Goal: Communication & Community: Answer question/provide support

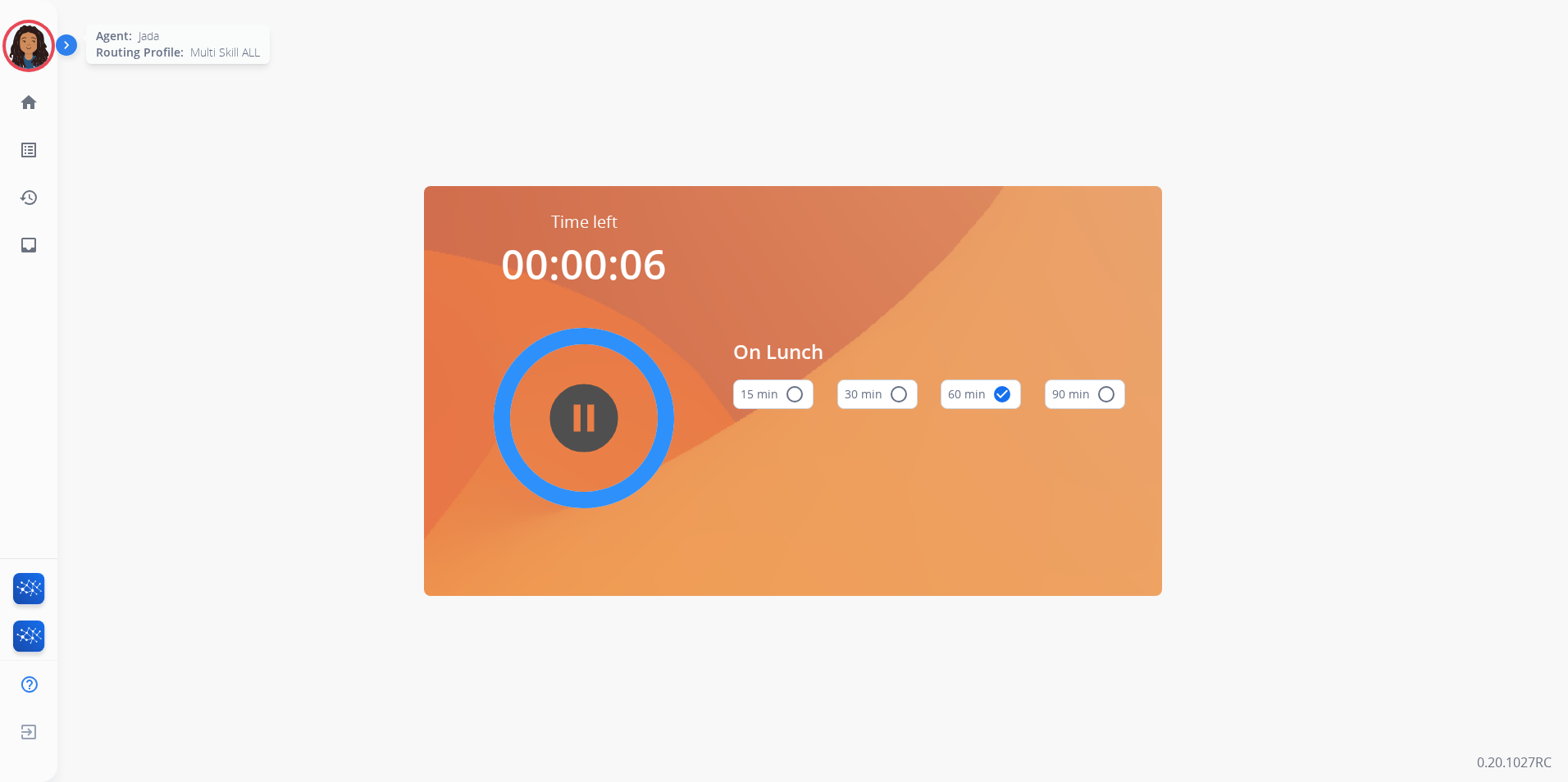
click at [33, 48] on img at bounding box center [29, 45] width 46 height 46
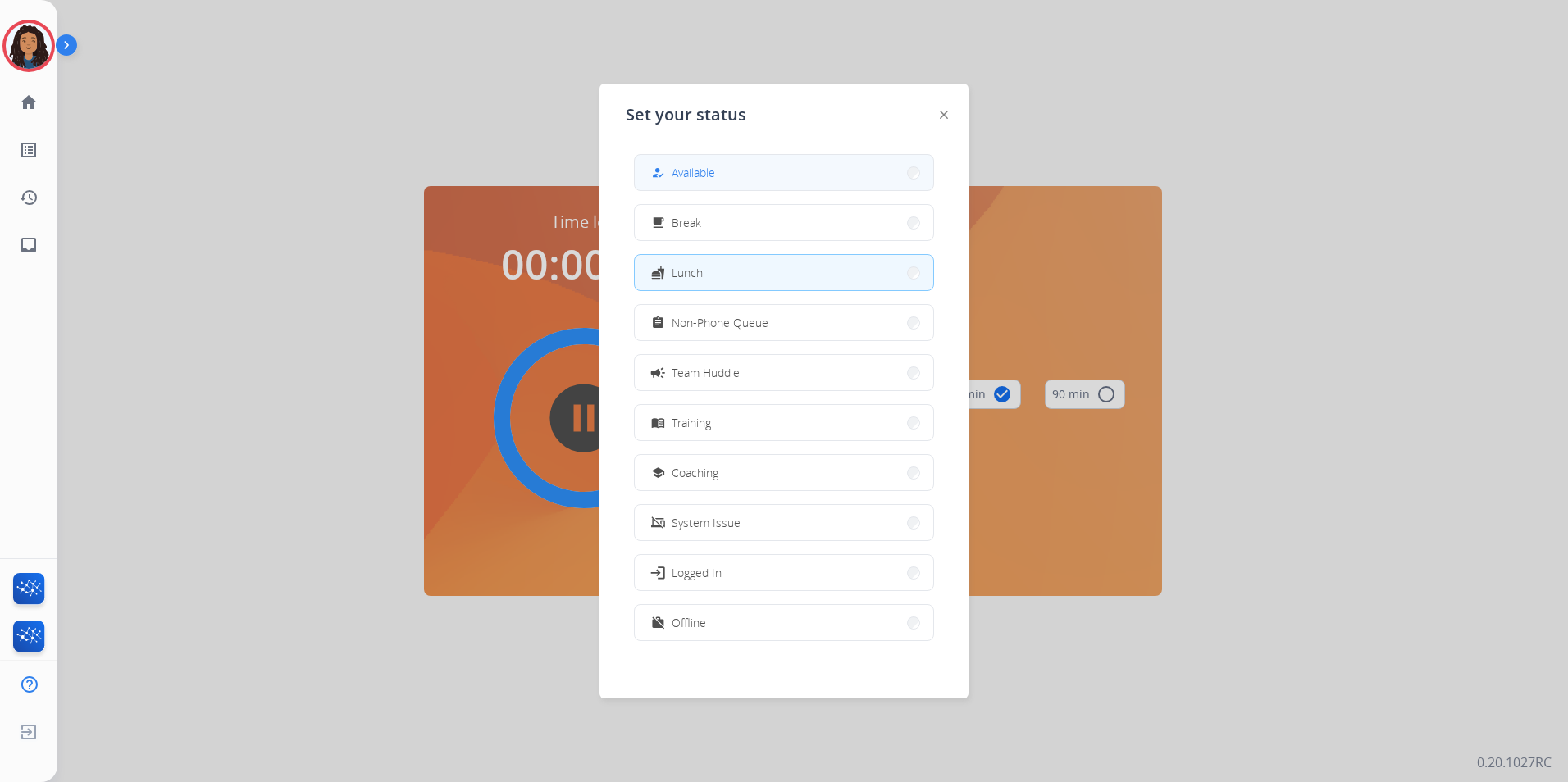
click at [844, 172] on button "how_to_reg Available" at bounding box center [784, 172] width 298 height 35
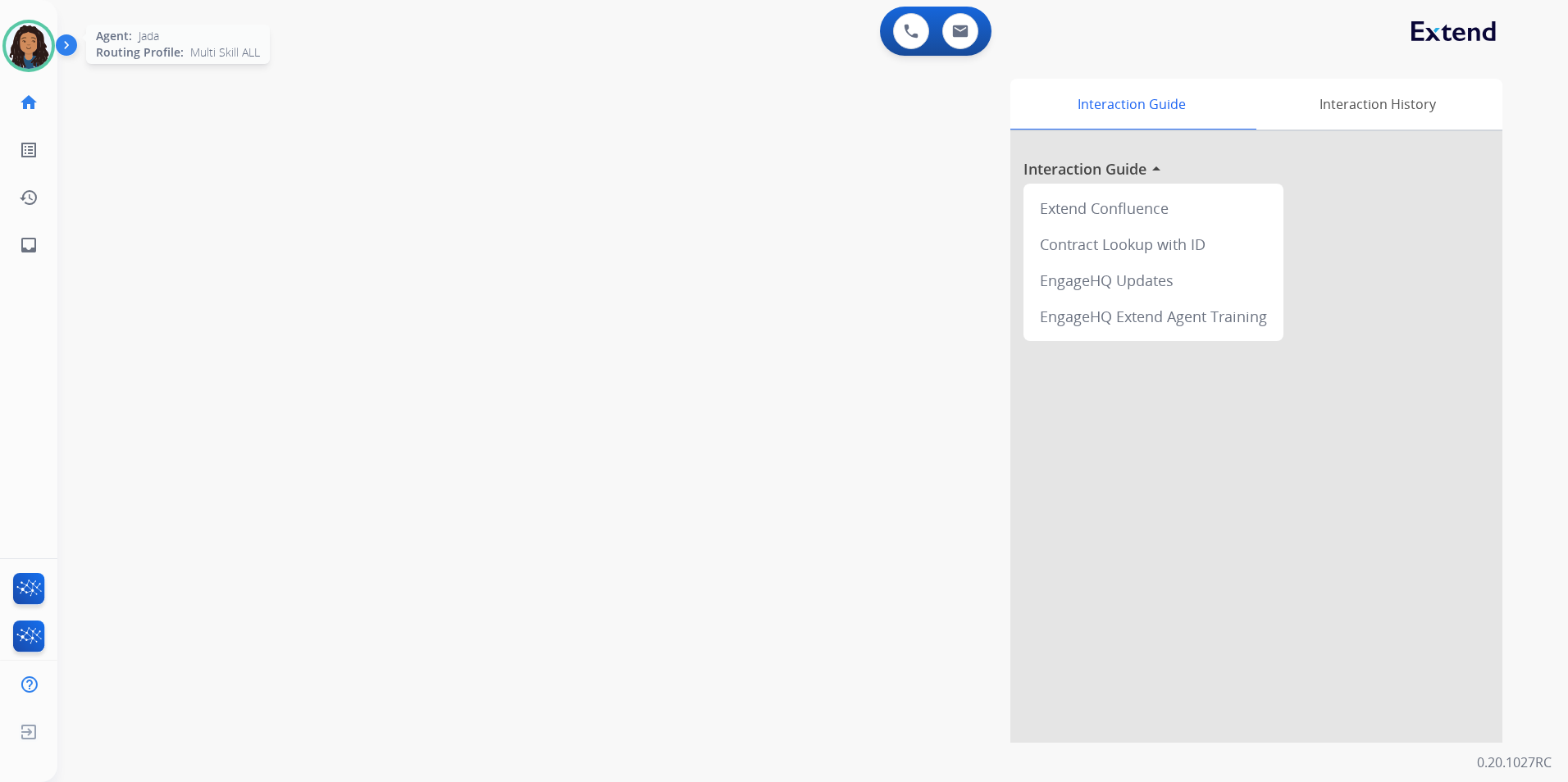
drag, startPoint x: 18, startPoint y: 53, endPoint x: 50, endPoint y: 52, distance: 32.0
click at [18, 52] on img at bounding box center [29, 45] width 46 height 46
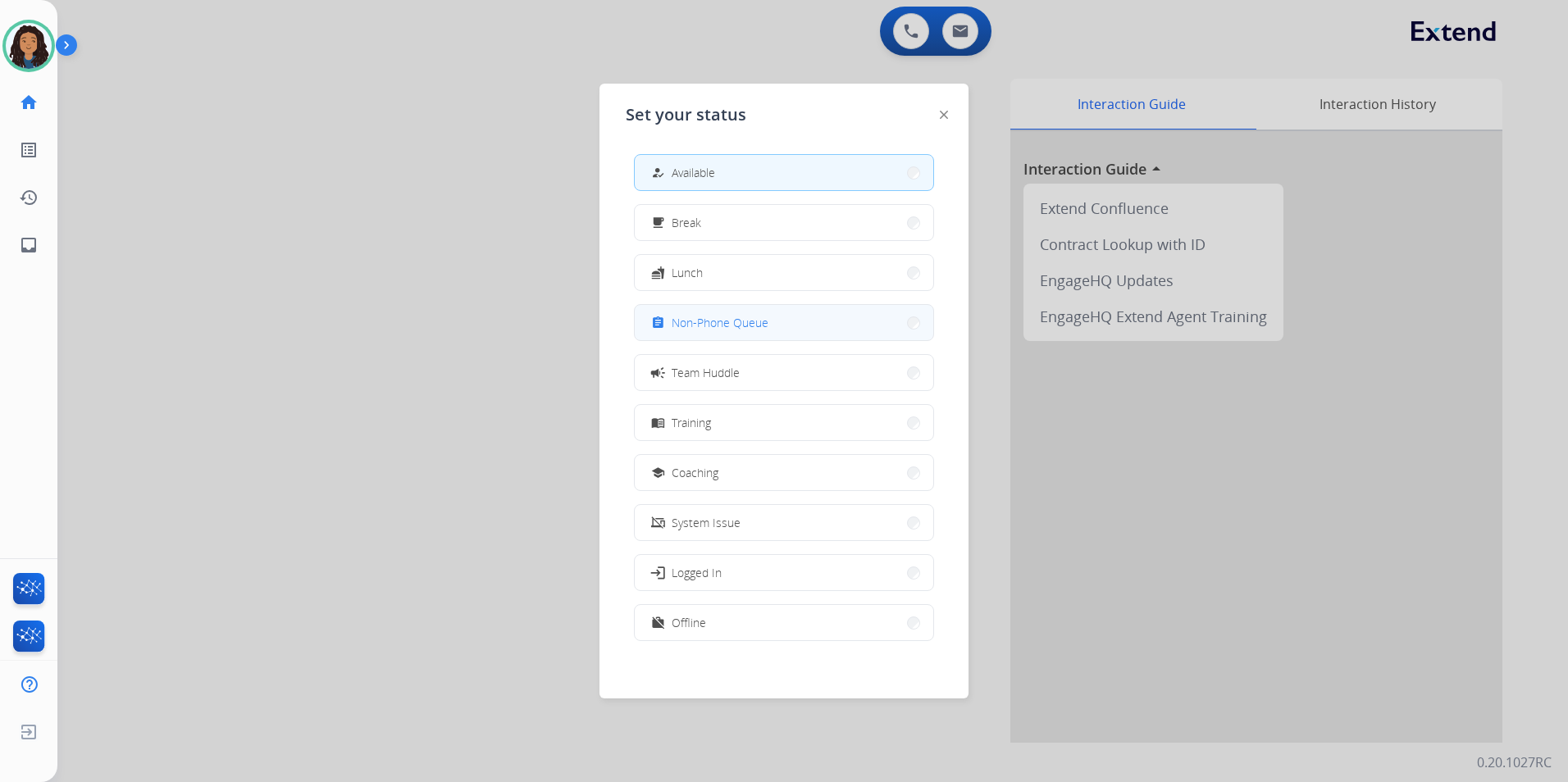
click at [813, 312] on button "assignment Non-Phone Queue" at bounding box center [784, 323] width 298 height 35
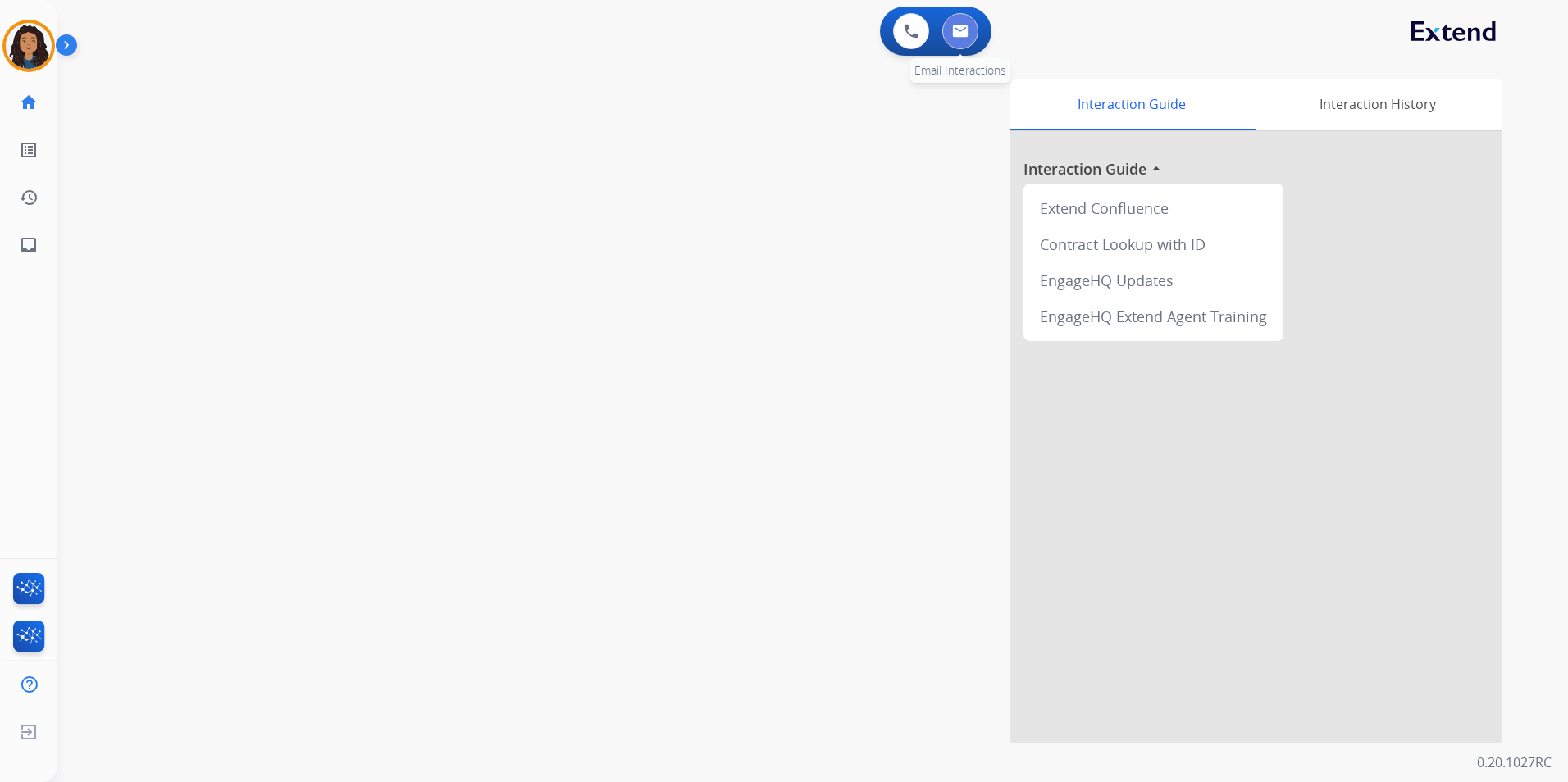
click at [972, 39] on button at bounding box center [960, 31] width 36 height 36
select select "**********"
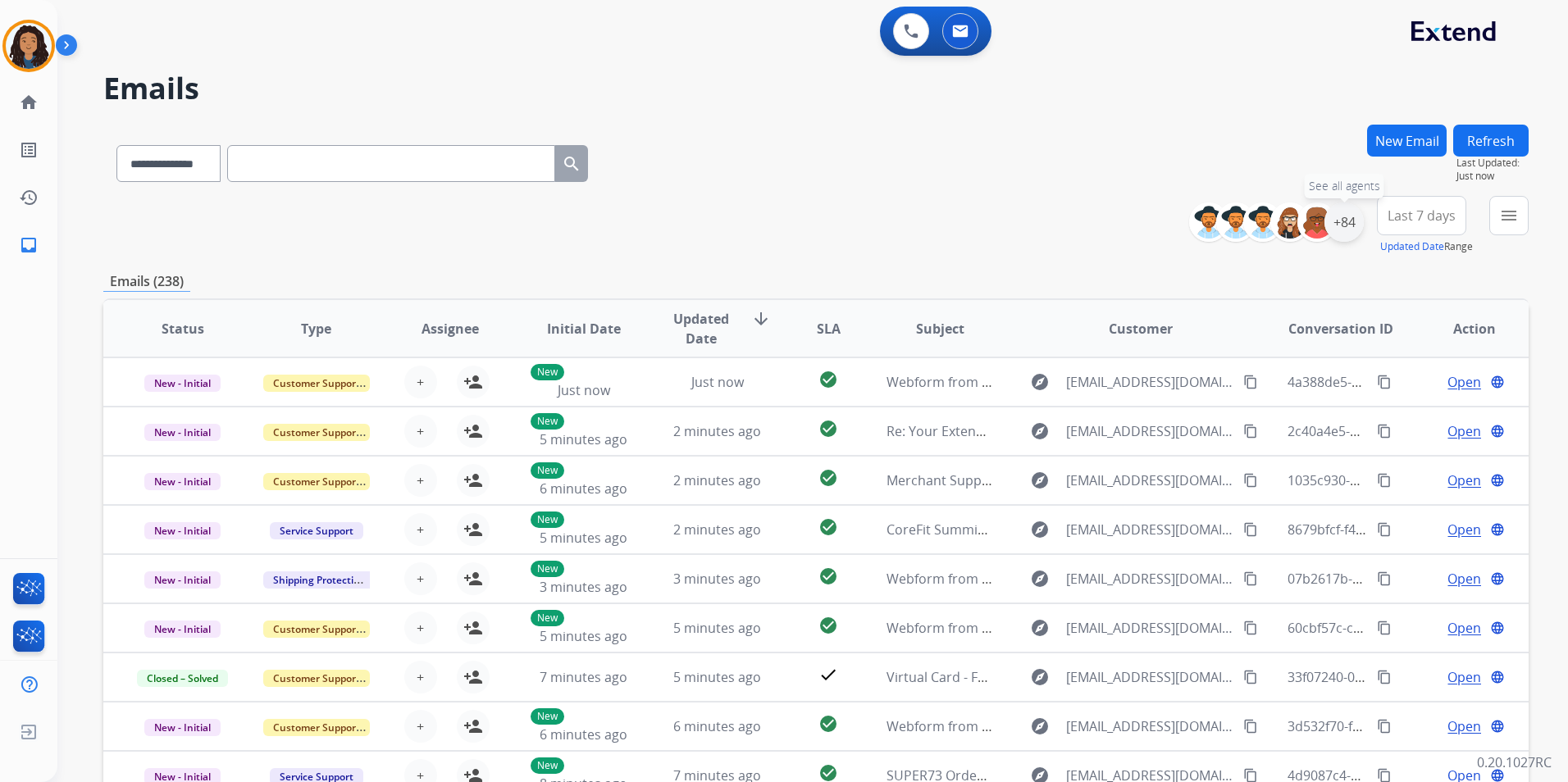
click at [1348, 228] on div "+84" at bounding box center [1344, 222] width 39 height 39
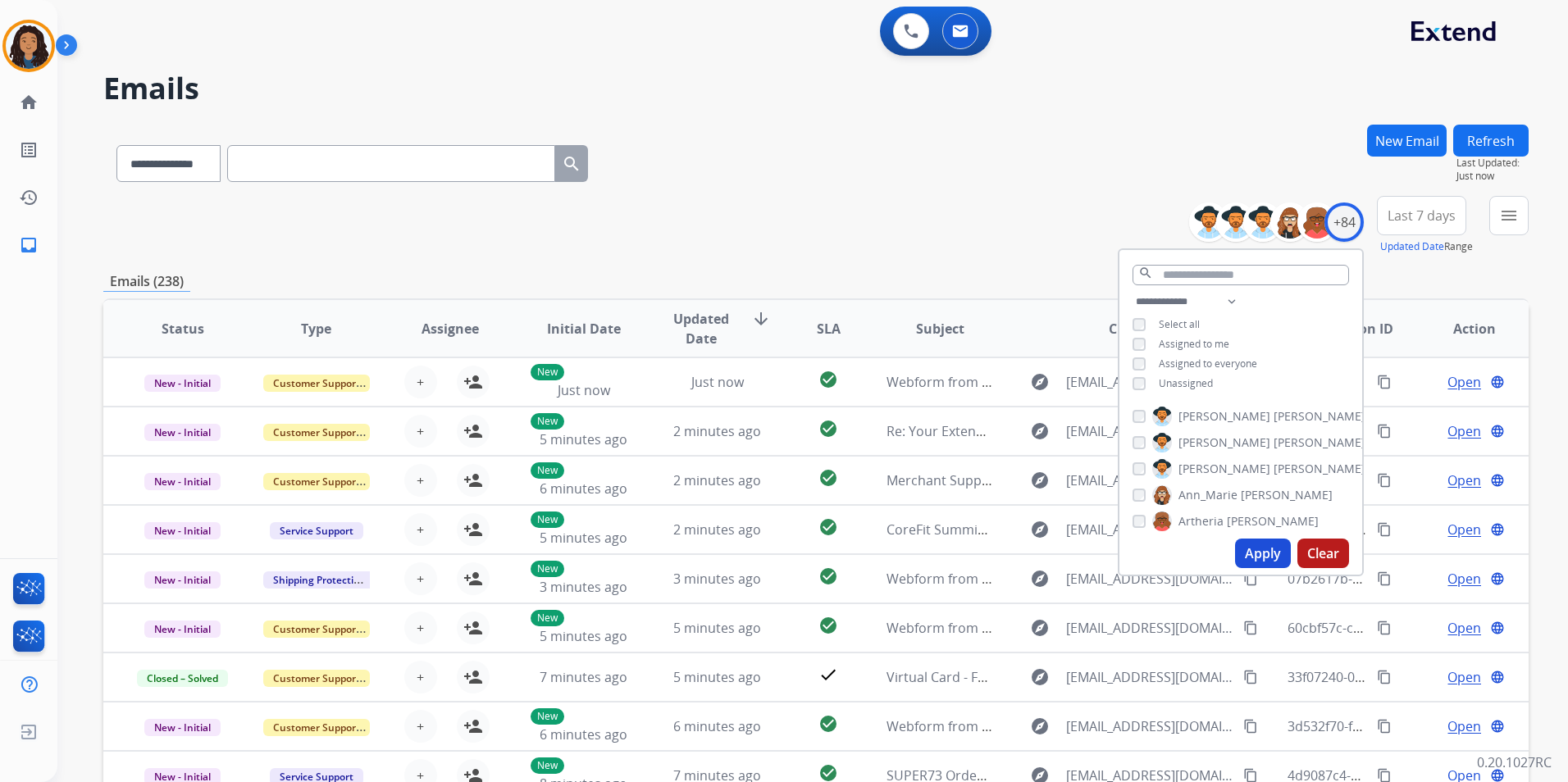
click at [1192, 385] on span "Unassigned" at bounding box center [1186, 383] width 54 height 14
click at [1251, 553] on button "Apply" at bounding box center [1263, 553] width 55 height 29
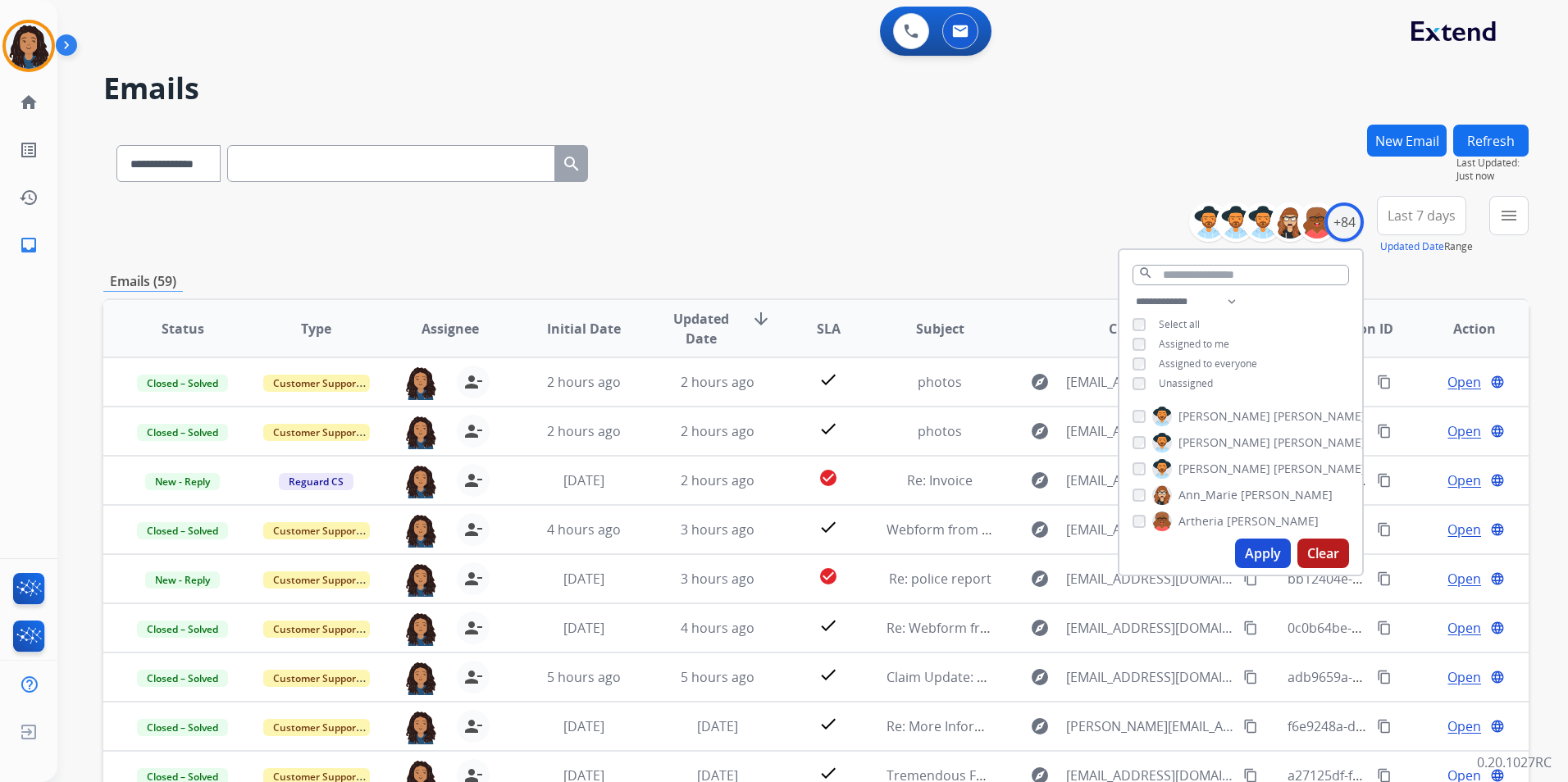
click at [1515, 224] on mat-icon "menu" at bounding box center [1508, 215] width 19 height 19
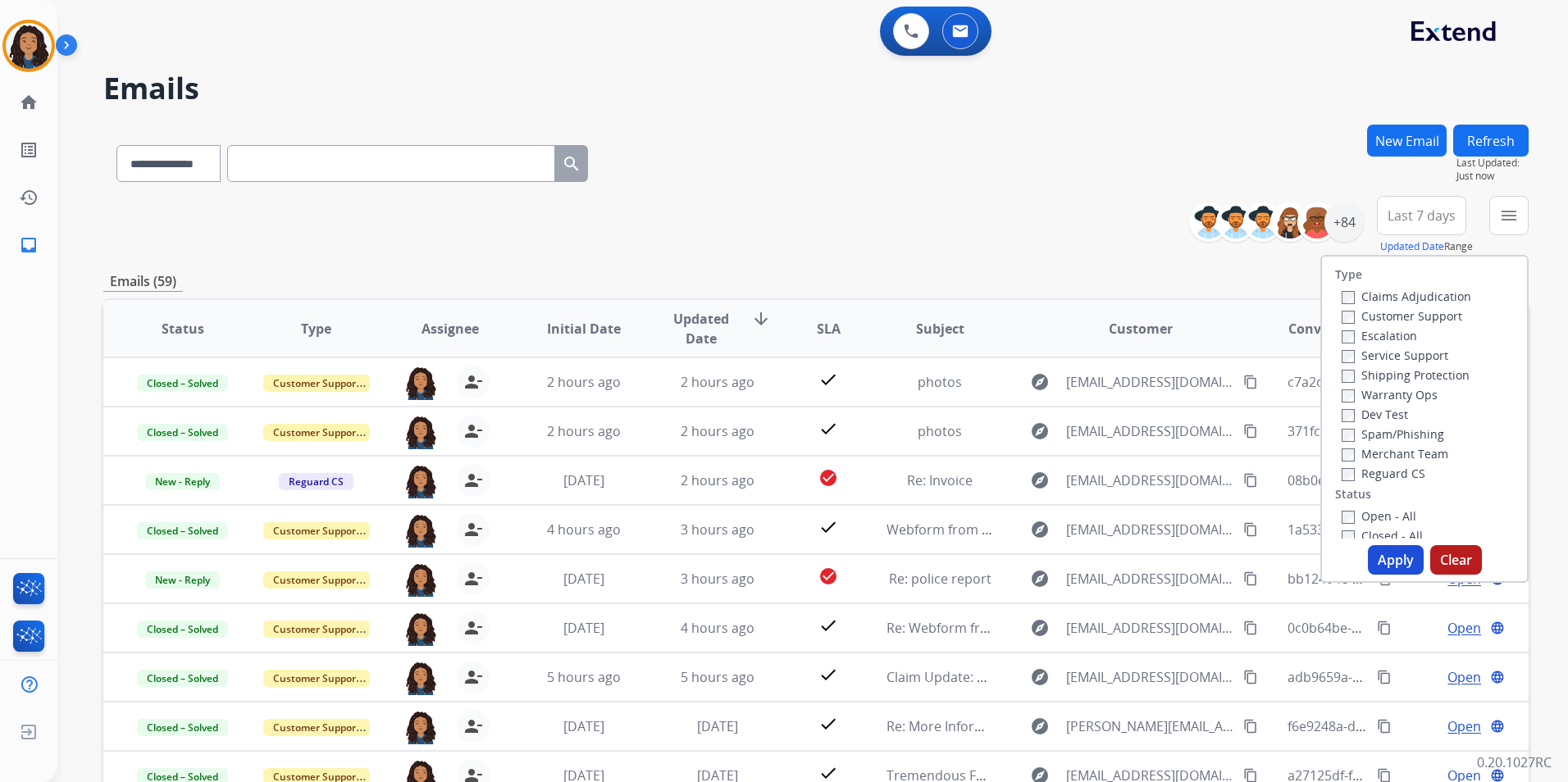
click at [1424, 322] on label "Customer Support" at bounding box center [1402, 316] width 120 height 16
click at [1428, 377] on label "Shipping Protection" at bounding box center [1406, 375] width 128 height 16
click at [1393, 474] on label "Reguard CS" at bounding box center [1384, 473] width 84 height 16
drag, startPoint x: 1386, startPoint y: 515, endPoint x: 1378, endPoint y: 536, distance: 22.5
click at [1386, 517] on label "Open - All" at bounding box center [1379, 516] width 75 height 16
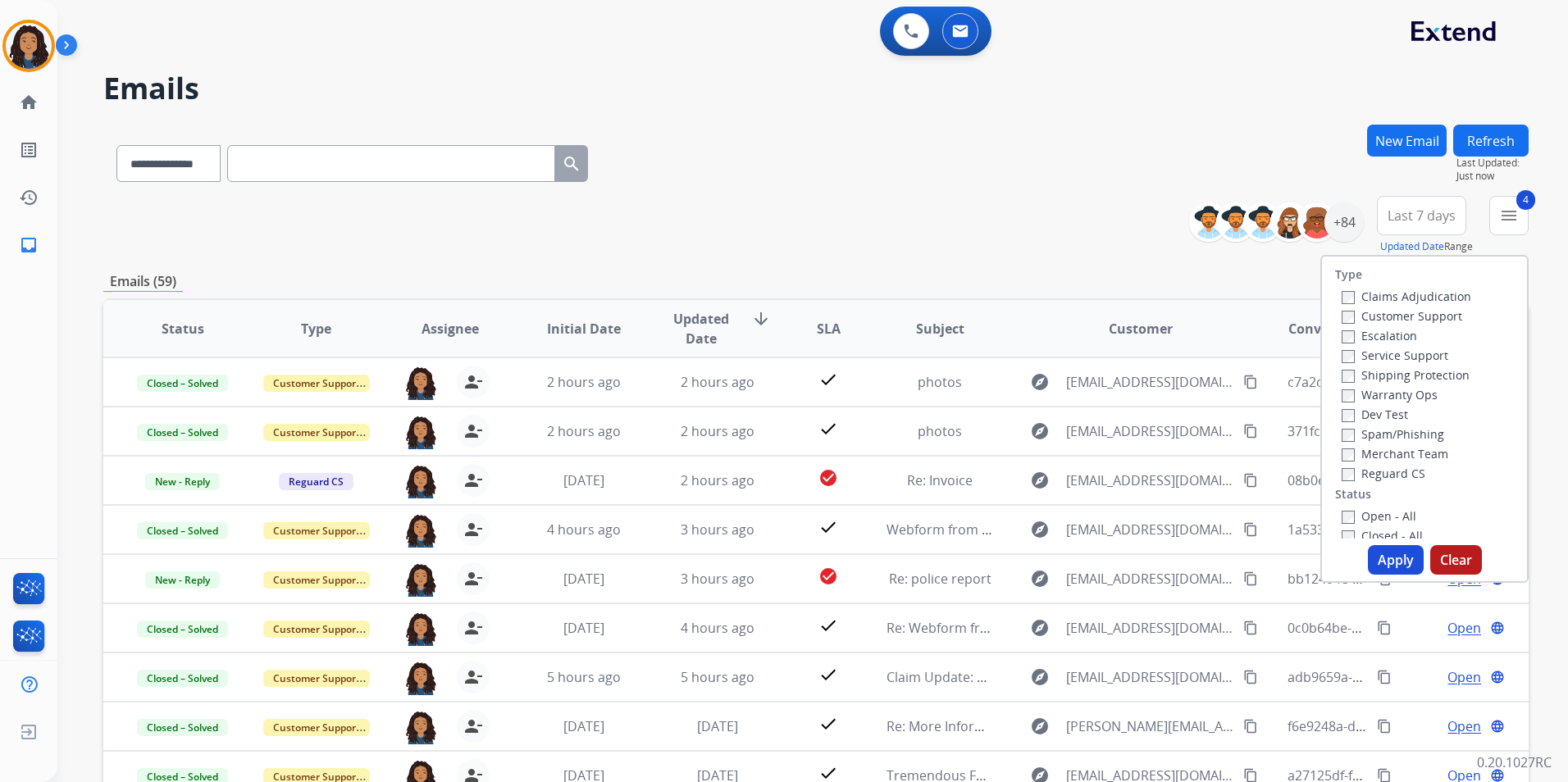
click at [1376, 566] on button "Apply" at bounding box center [1396, 559] width 55 height 29
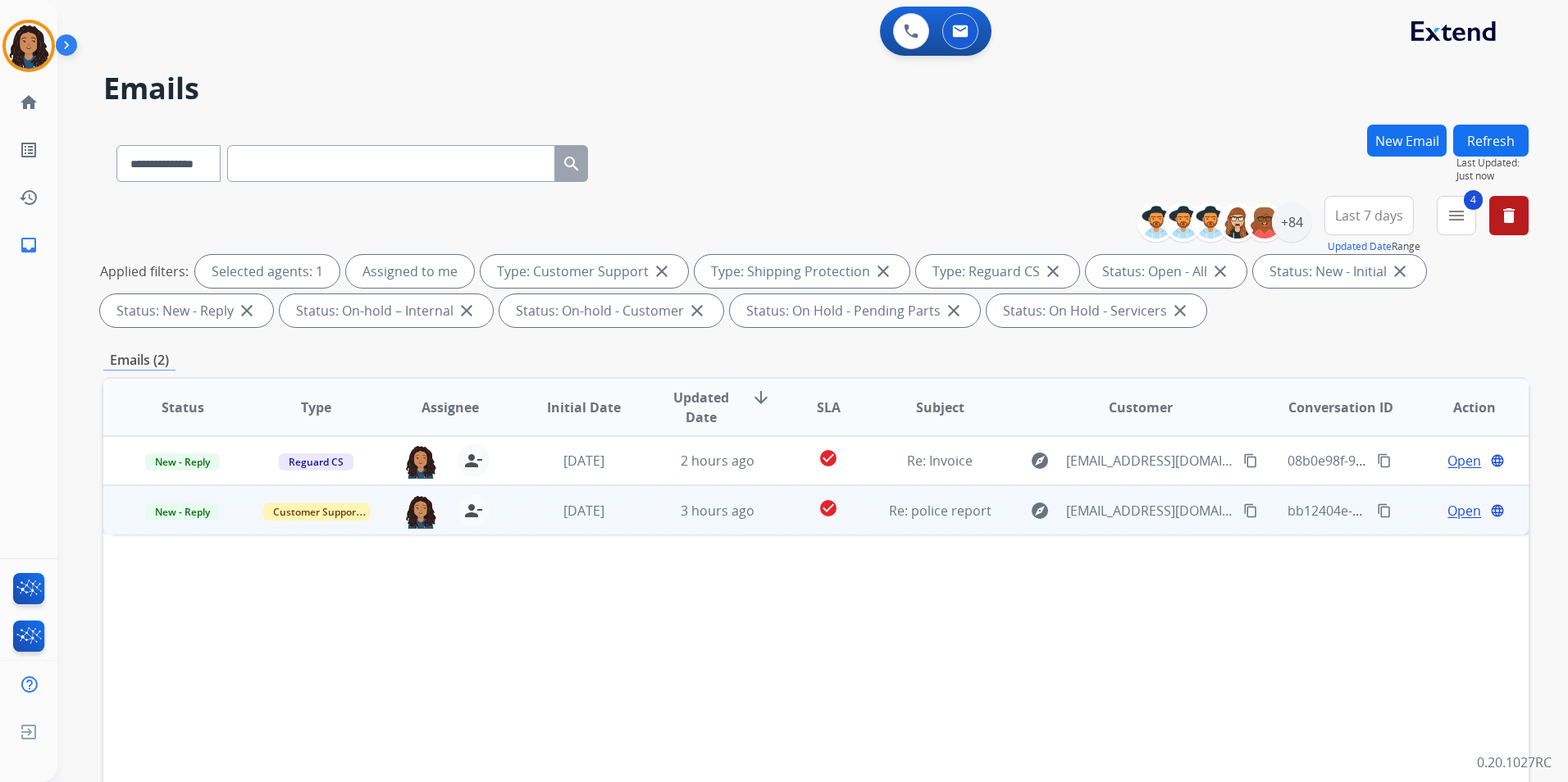
click at [1448, 512] on span "Open" at bounding box center [1465, 510] width 34 height 19
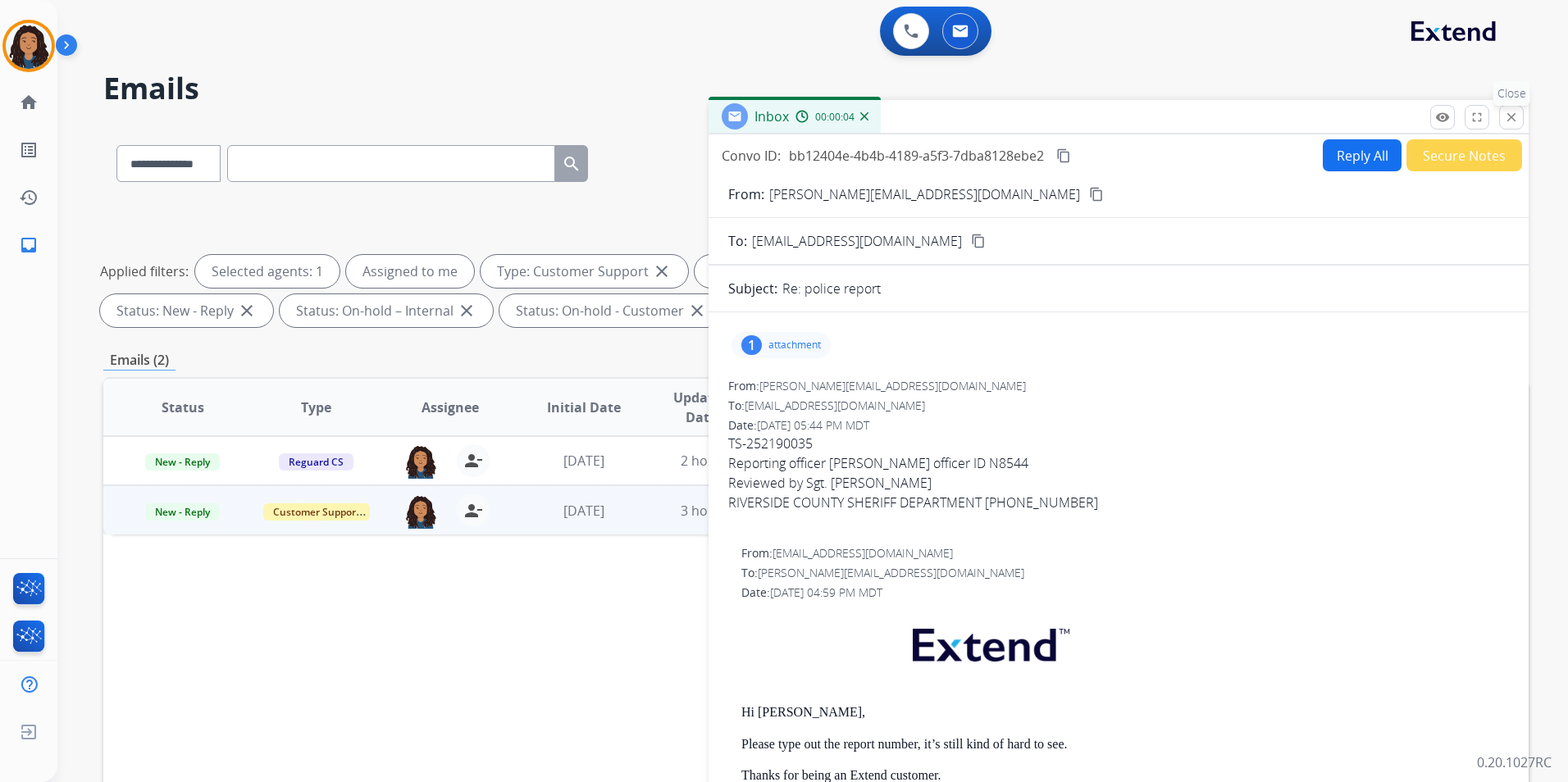
click at [1512, 114] on mat-icon "close" at bounding box center [1512, 118] width 15 height 15
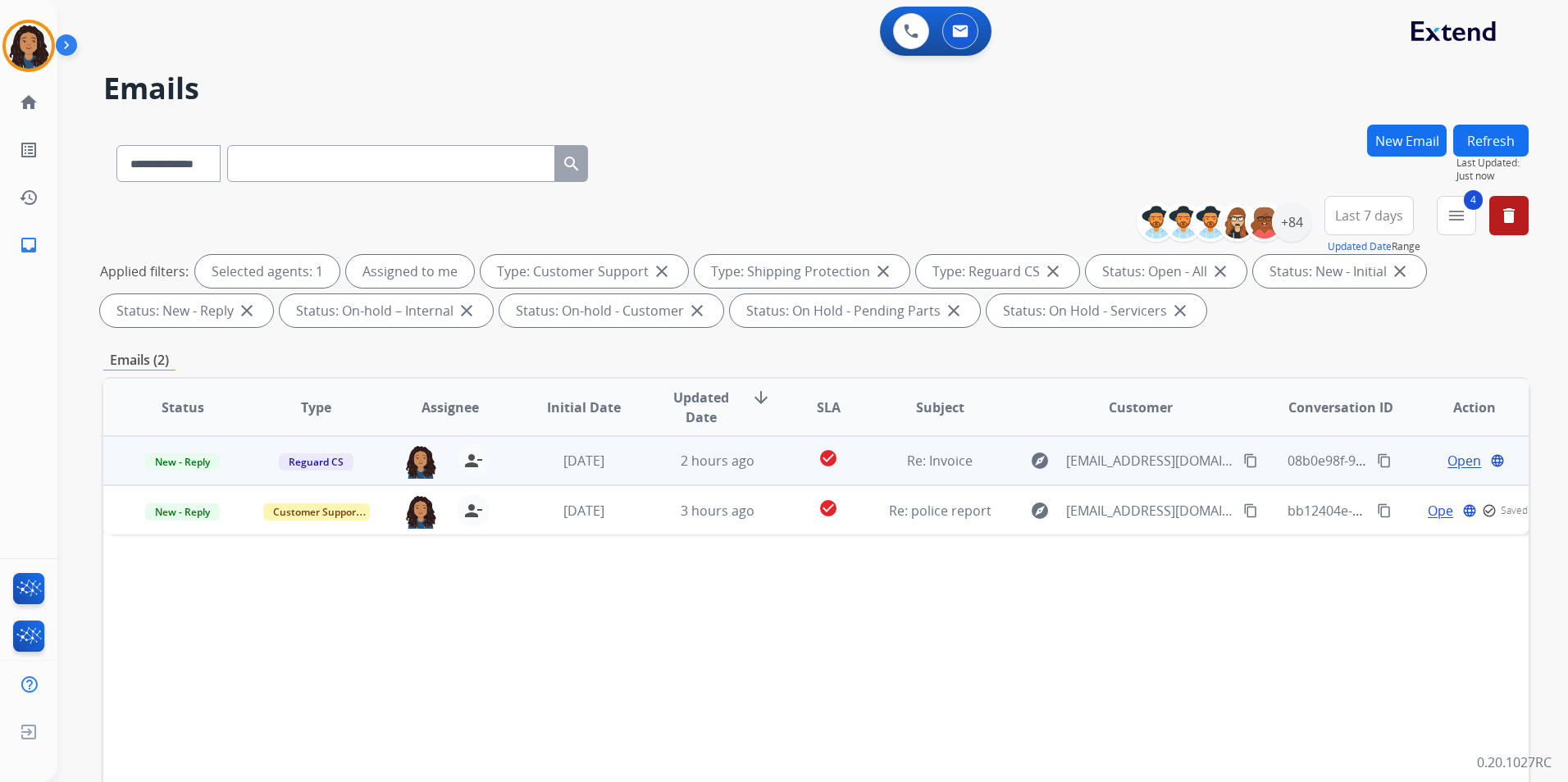
click at [1453, 459] on span "Open" at bounding box center [1465, 460] width 34 height 19
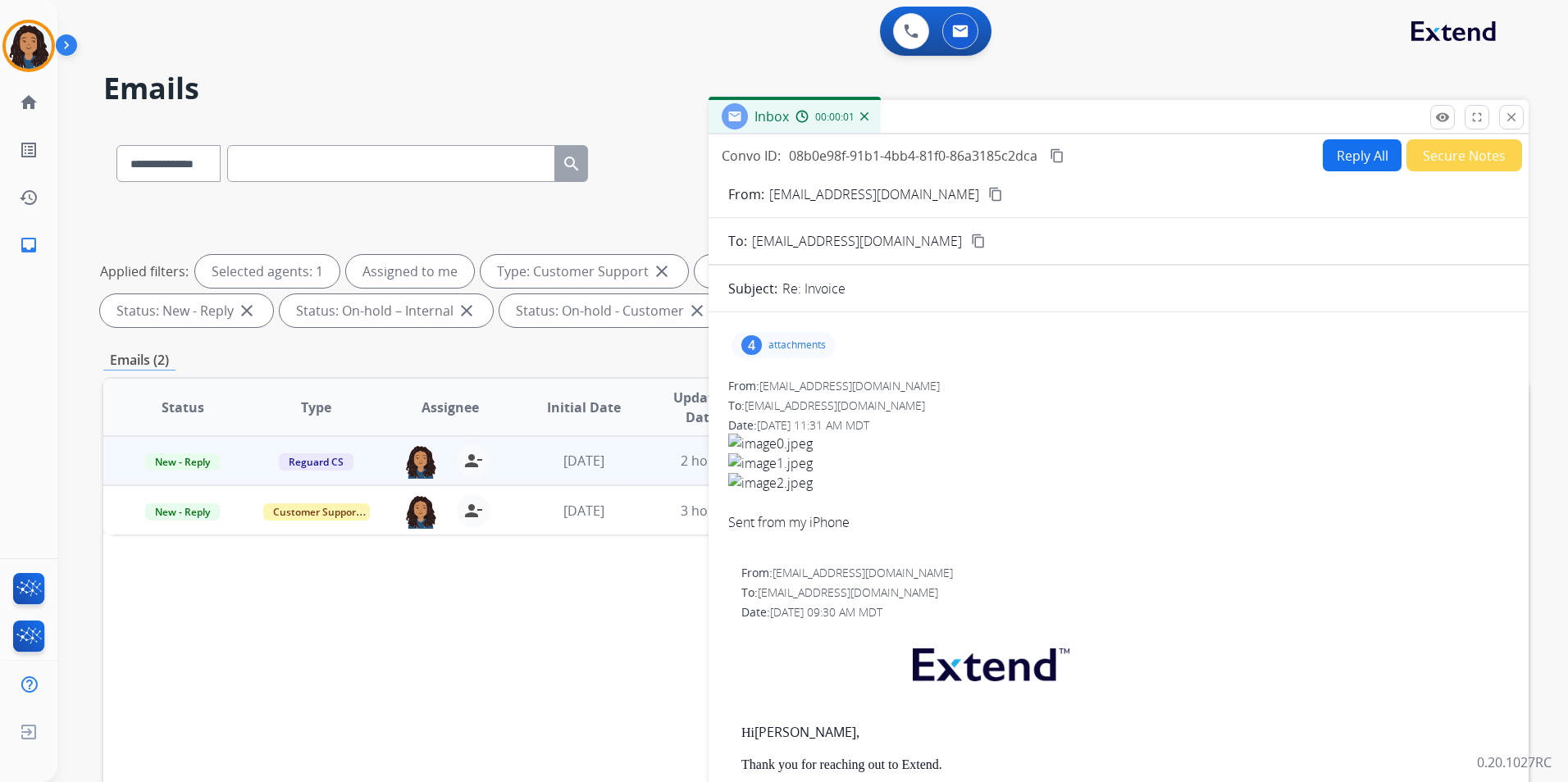
click at [802, 344] on p "attachments" at bounding box center [797, 345] width 57 height 13
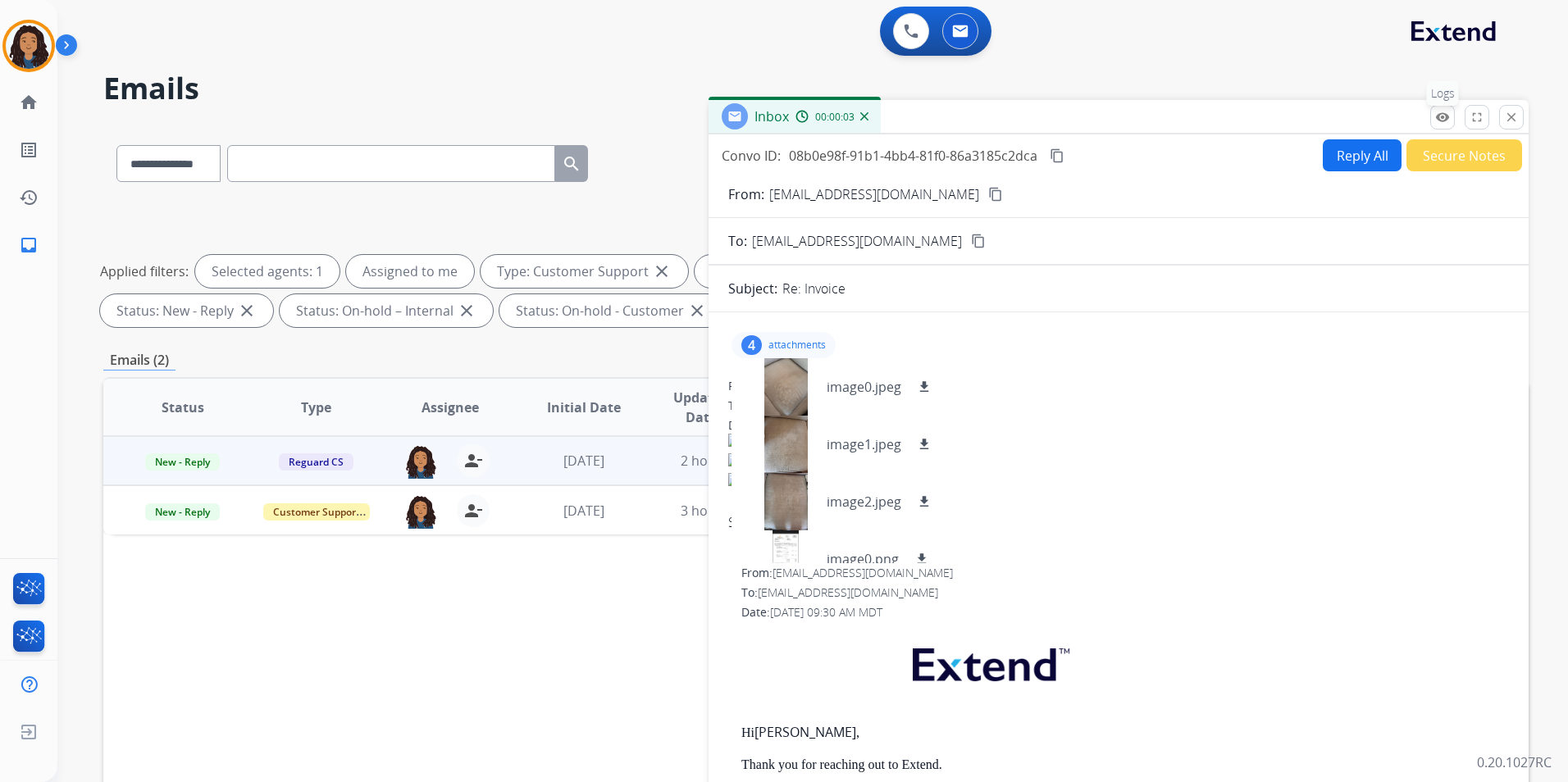
click at [1451, 112] on button "remove_red_eye Logs" at bounding box center [1442, 117] width 24 height 24
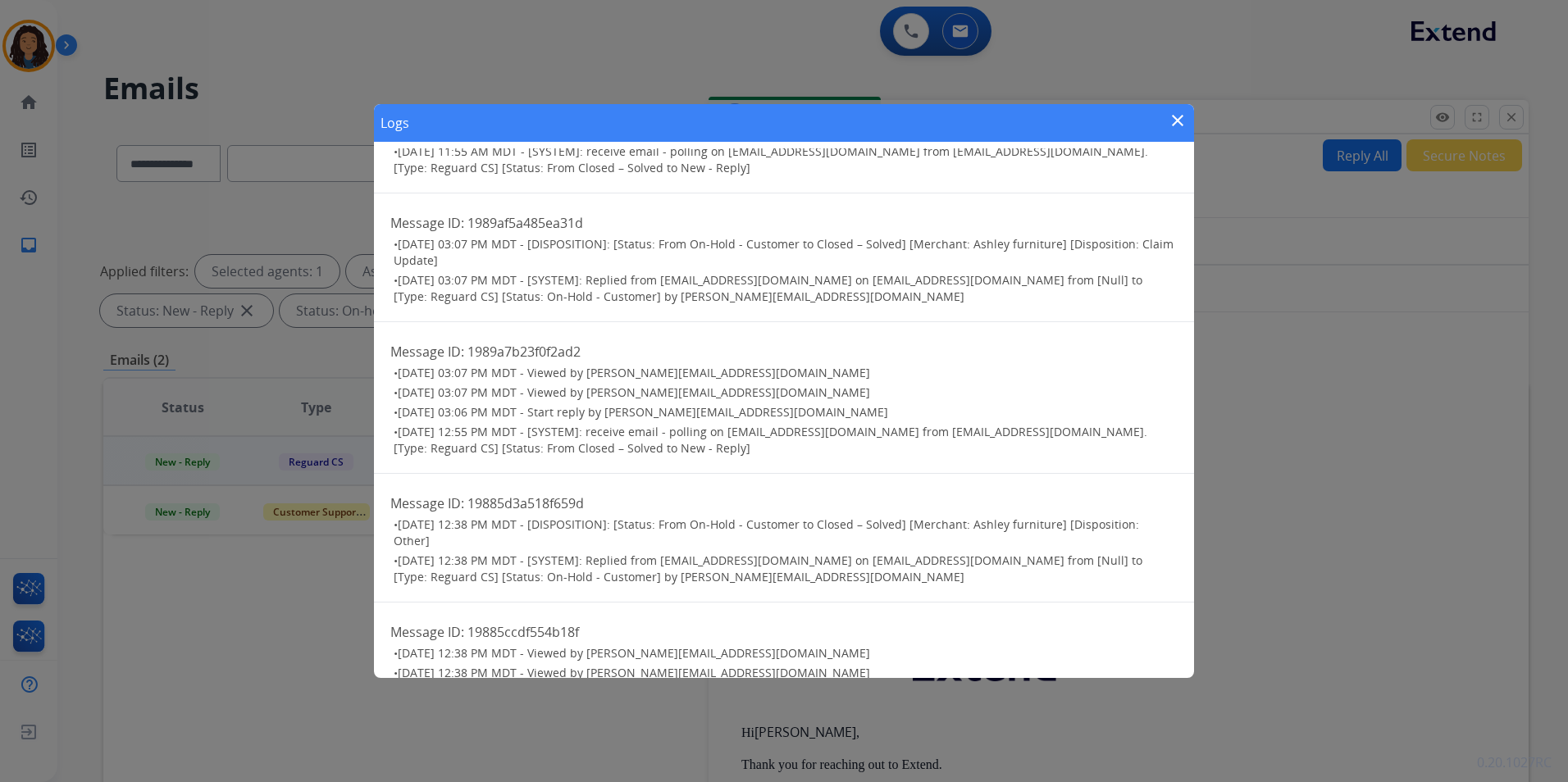
scroll to position [1005, 0]
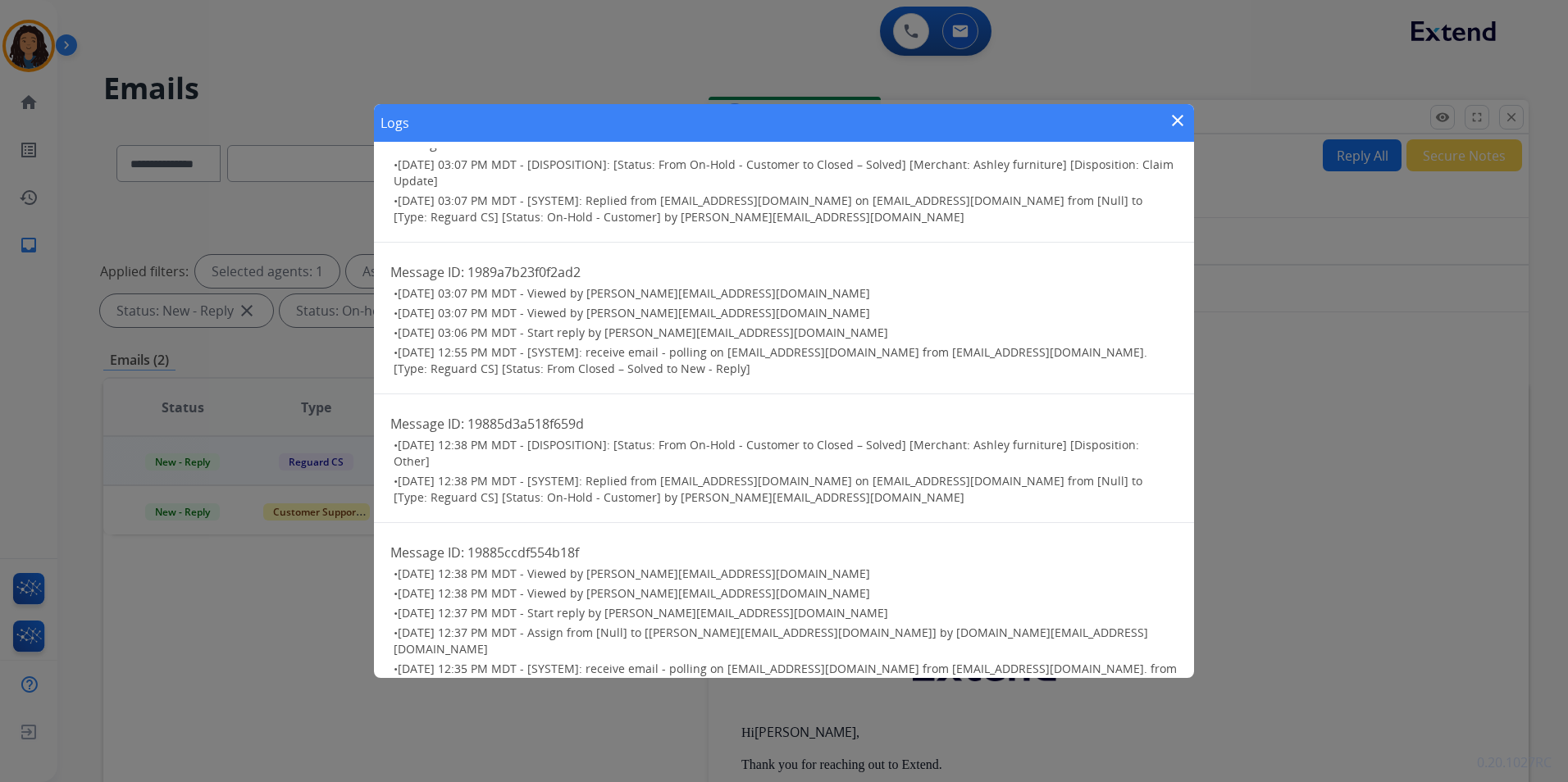
click at [1177, 122] on mat-icon "close" at bounding box center [1177, 120] width 19 height 19
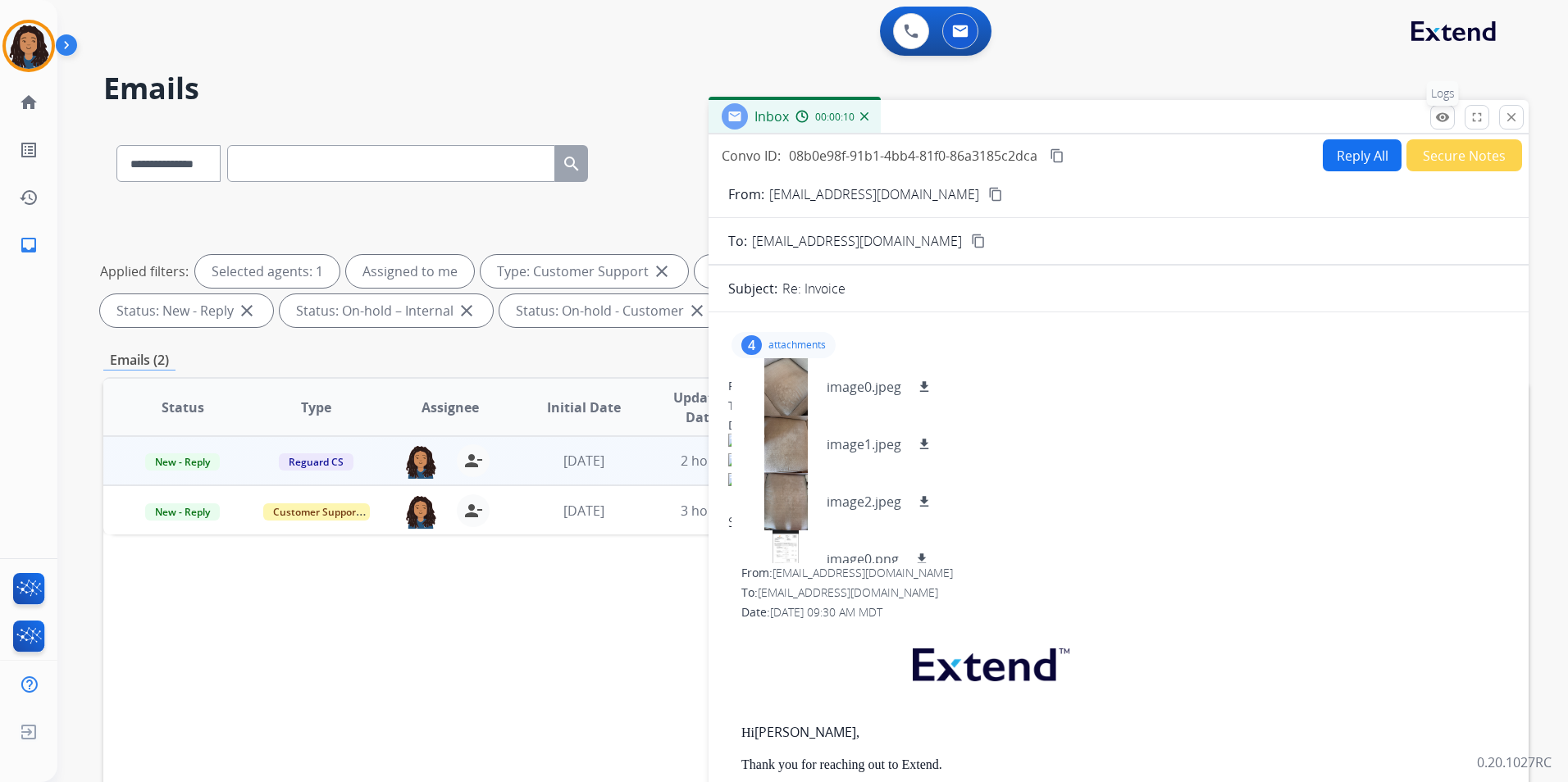
click at [1443, 114] on mat-icon "remove_red_eye" at bounding box center [1443, 118] width 15 height 15
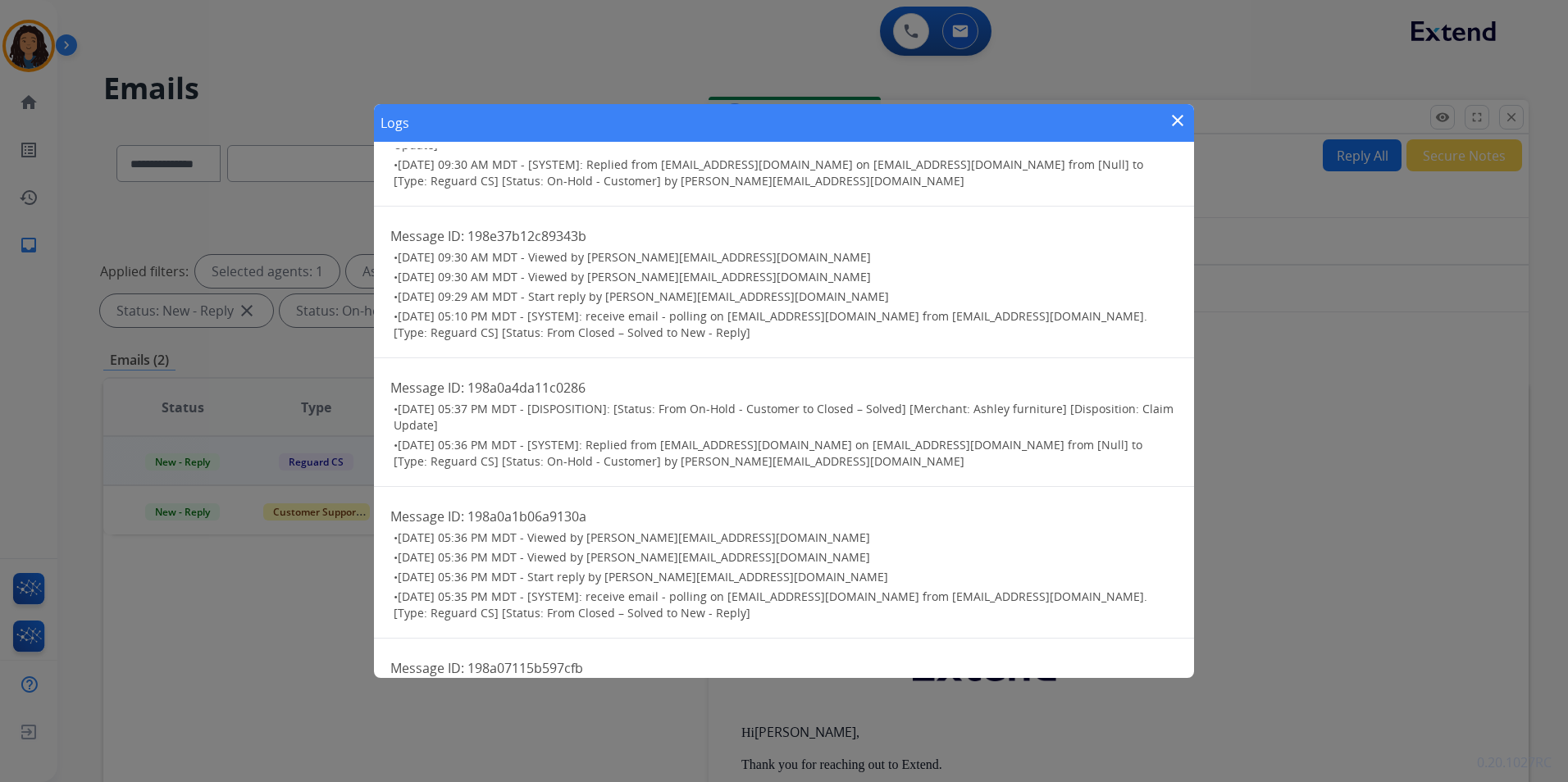
scroll to position [0, 0]
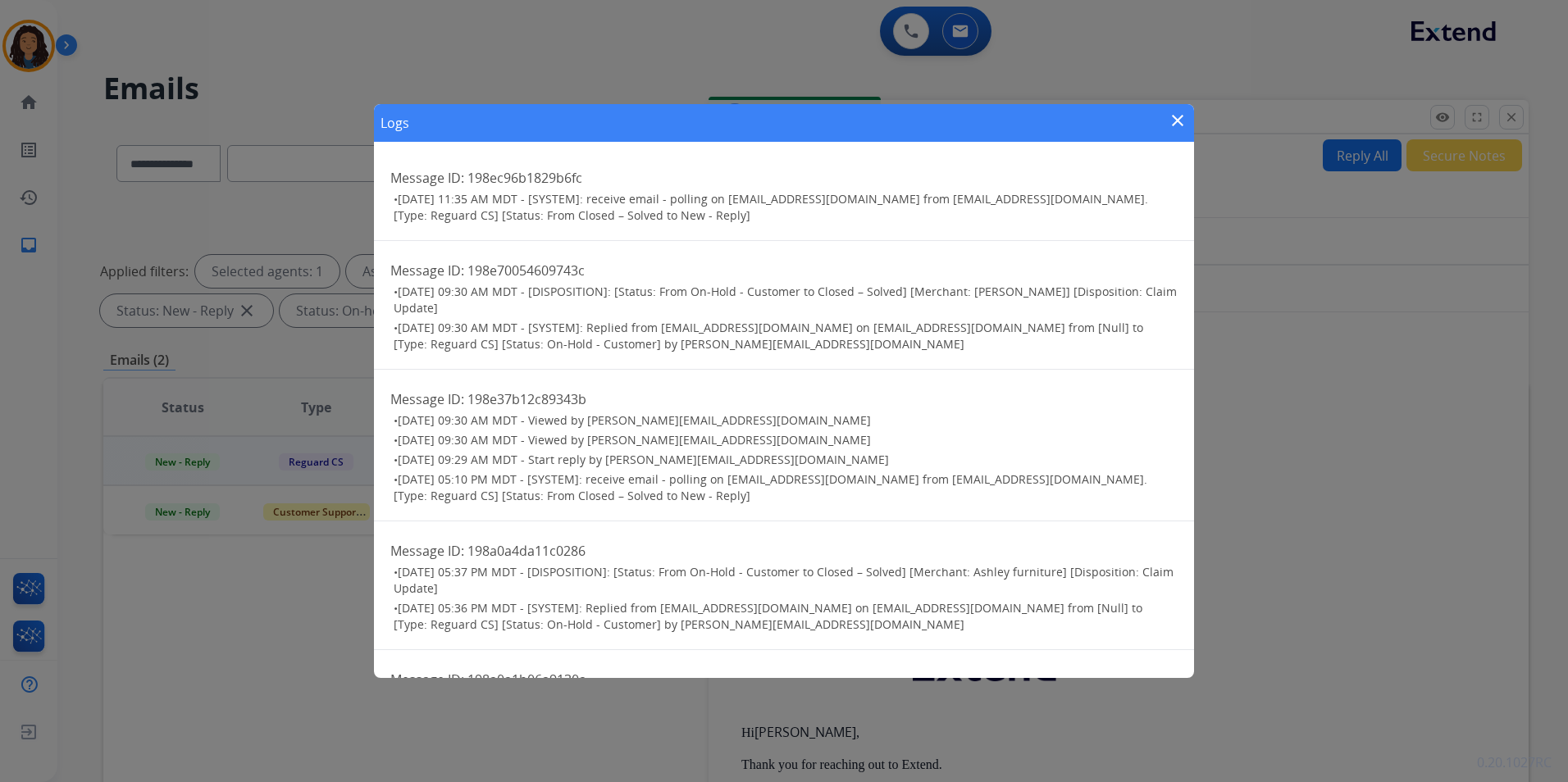
click at [1174, 117] on mat-icon "close" at bounding box center [1177, 120] width 19 height 19
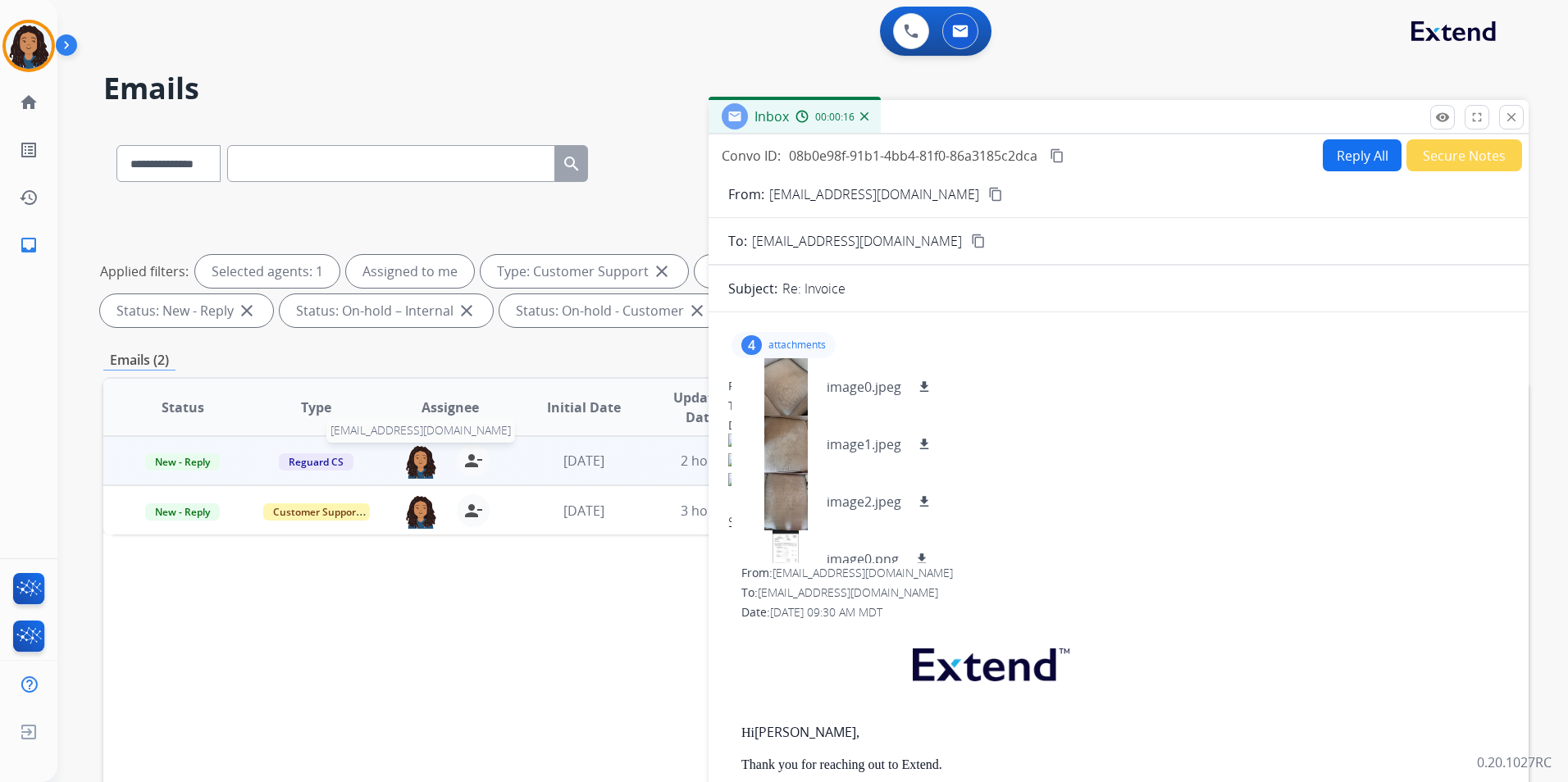
click at [426, 466] on img at bounding box center [420, 461] width 33 height 34
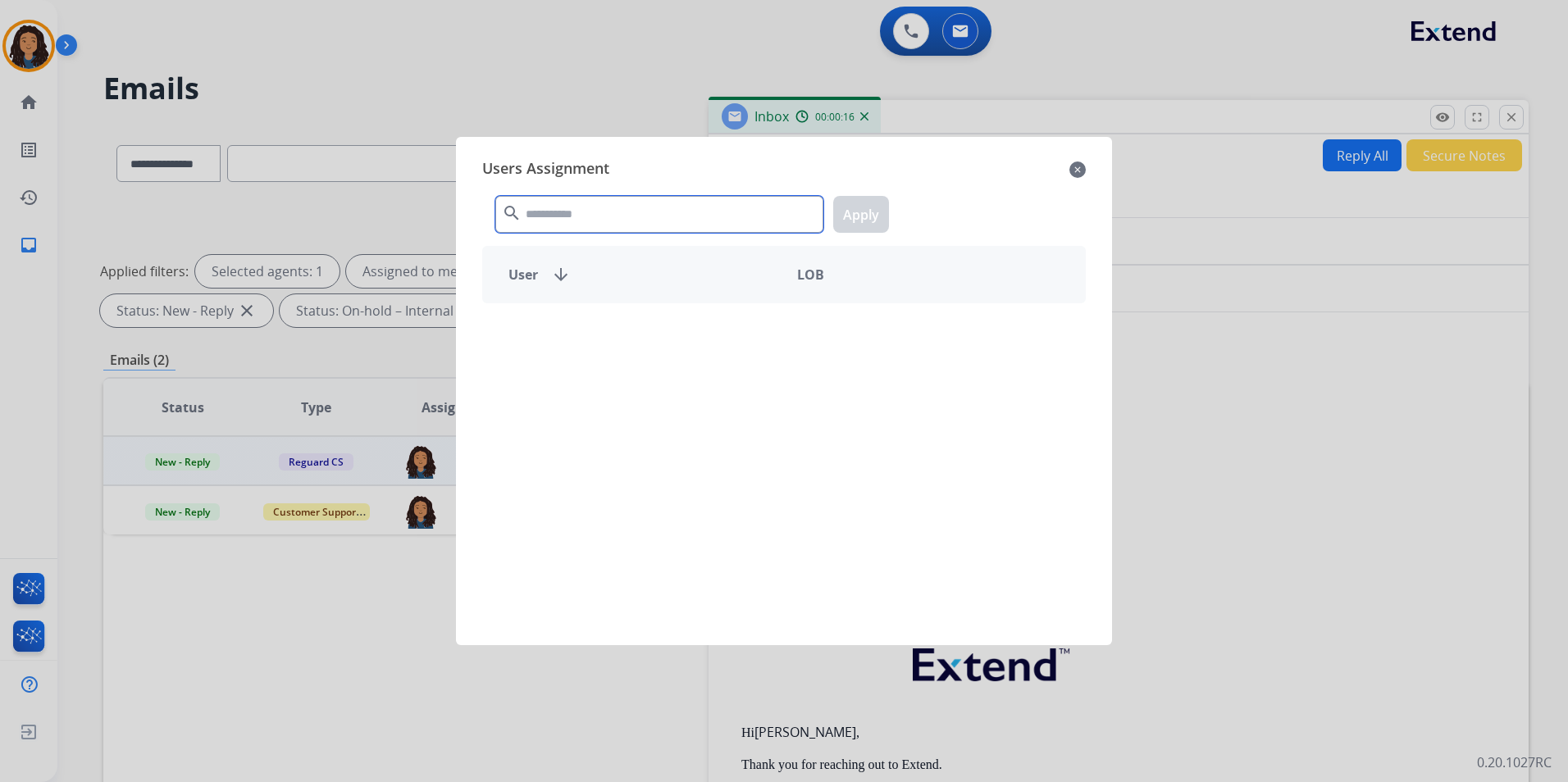
click at [629, 215] on input "text" at bounding box center [660, 214] width 328 height 37
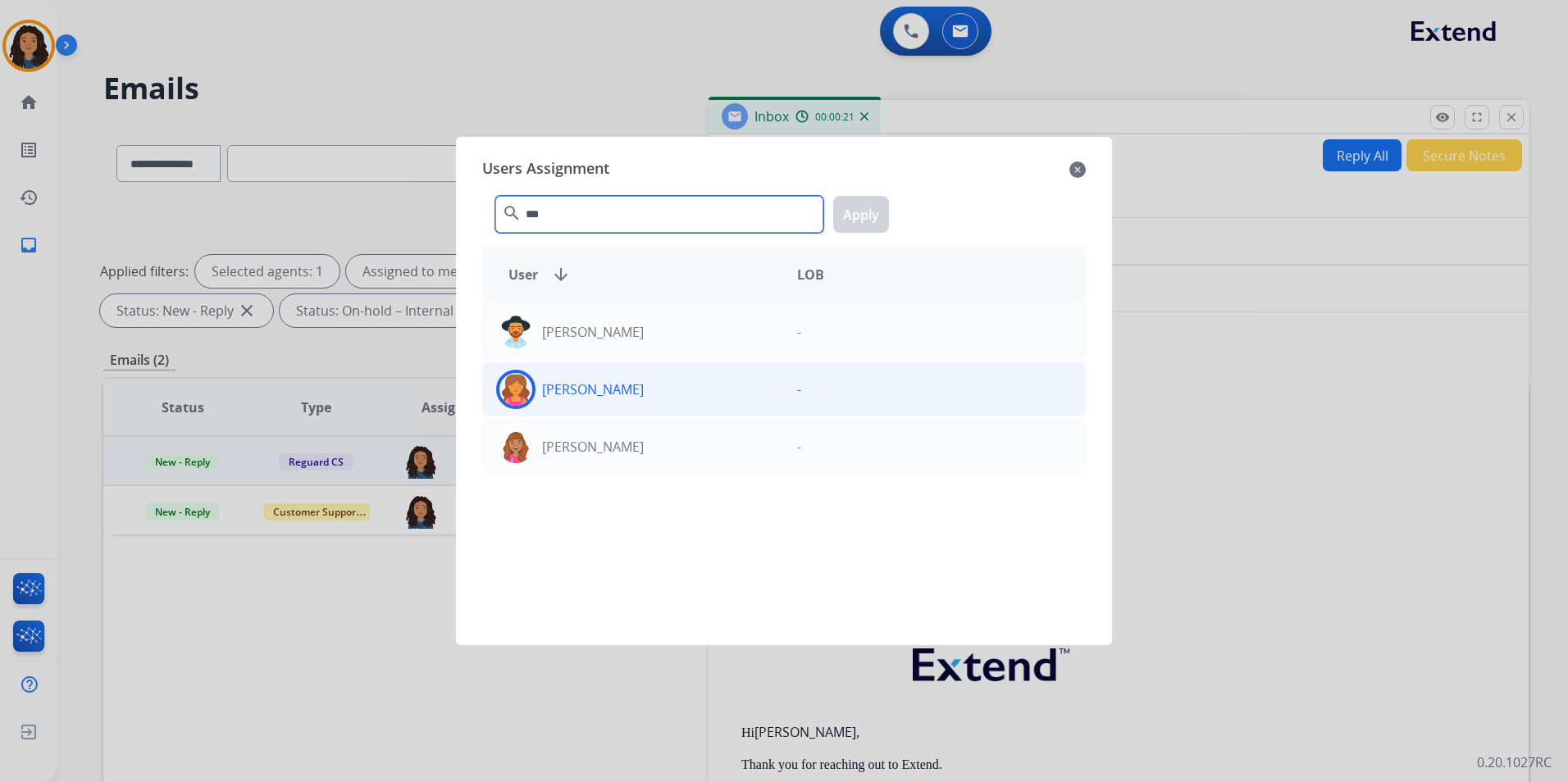
type input "***"
click at [644, 382] on p "[PERSON_NAME]" at bounding box center [592, 389] width 102 height 19
click at [854, 205] on button "Apply" at bounding box center [861, 214] width 55 height 37
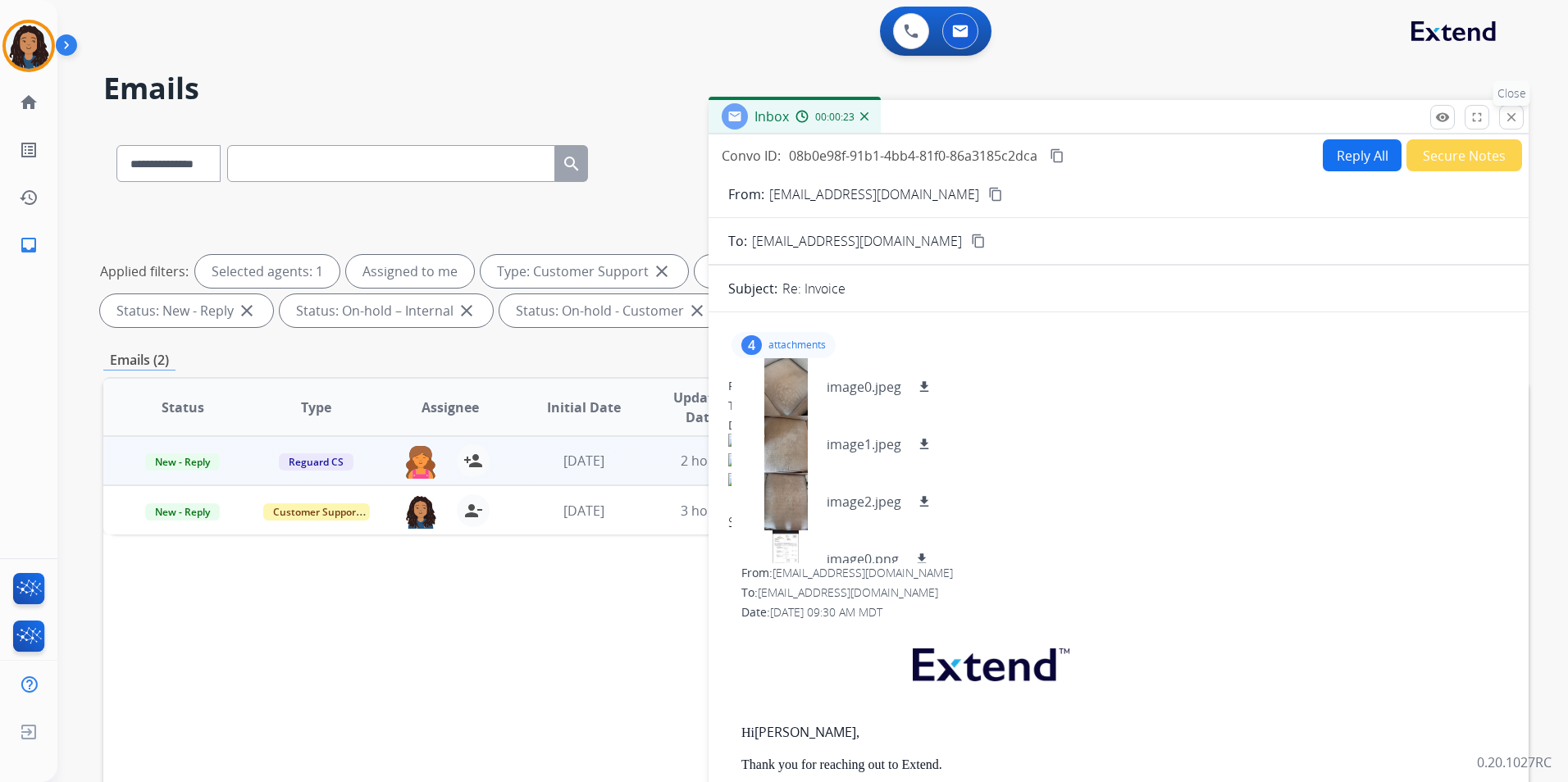
click at [1507, 113] on mat-icon "close" at bounding box center [1512, 118] width 15 height 15
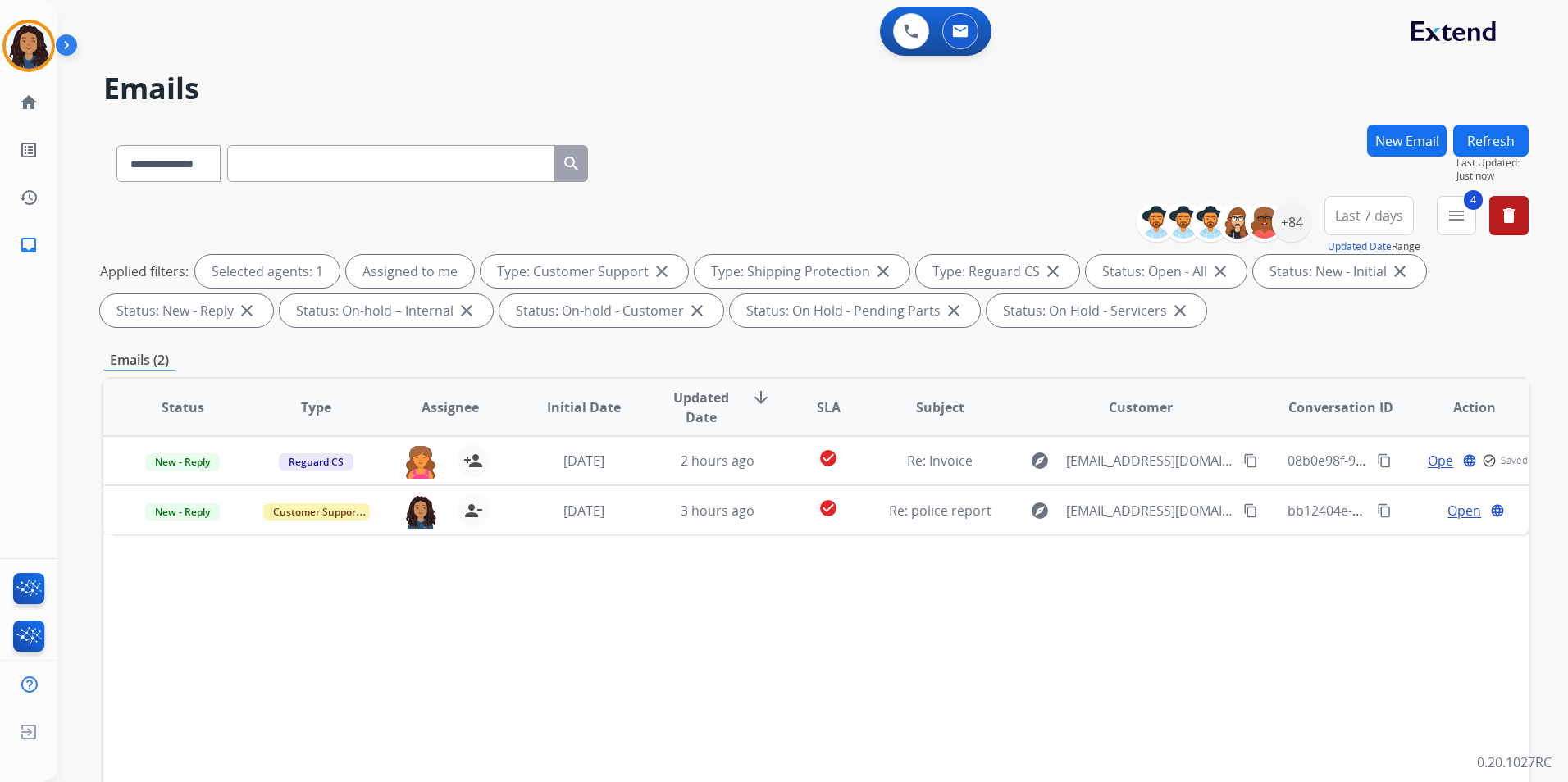
click at [1489, 141] on button "Refresh" at bounding box center [1492, 140] width 76 height 32
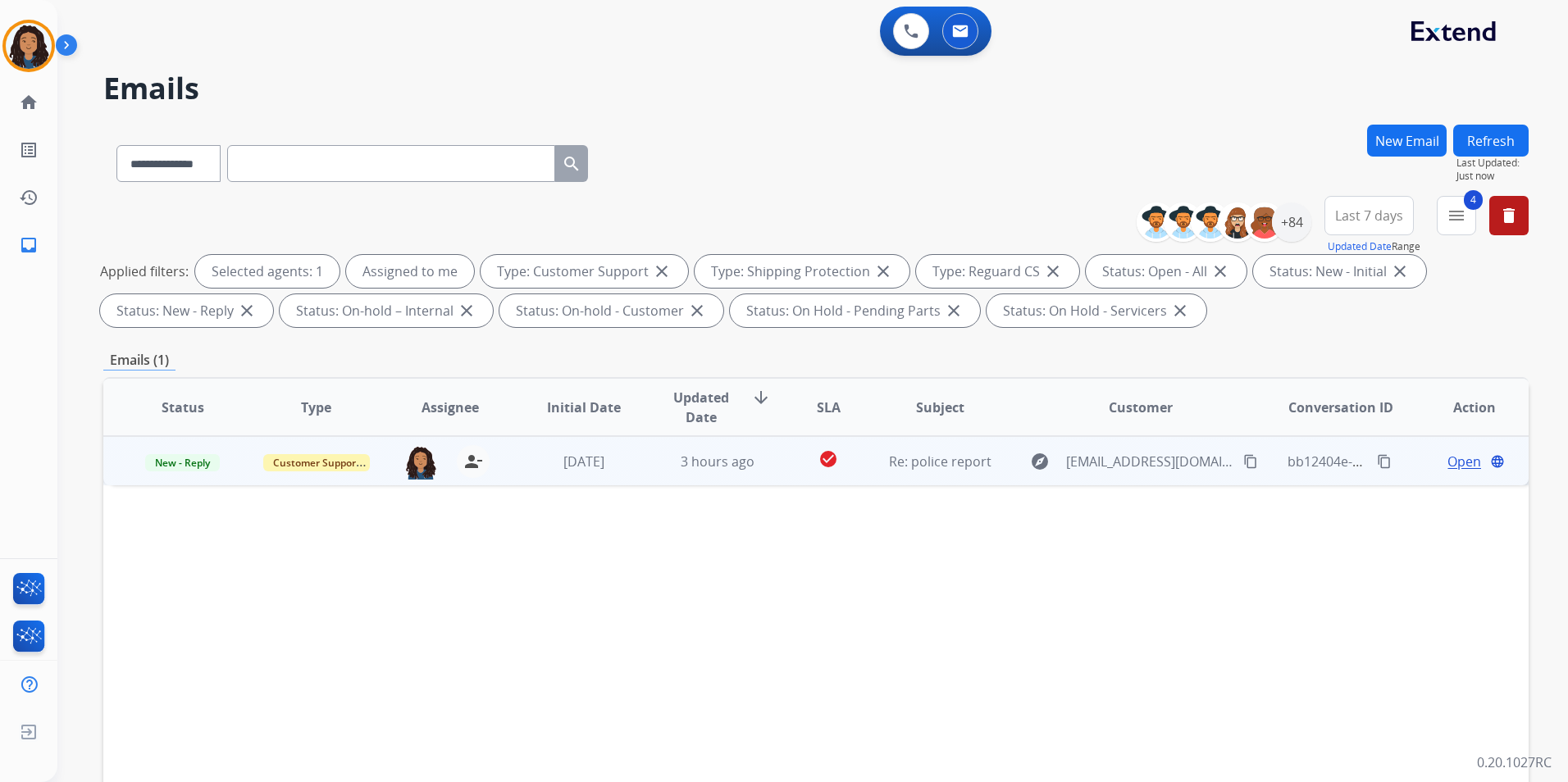
click at [1448, 466] on span "Open" at bounding box center [1465, 461] width 34 height 19
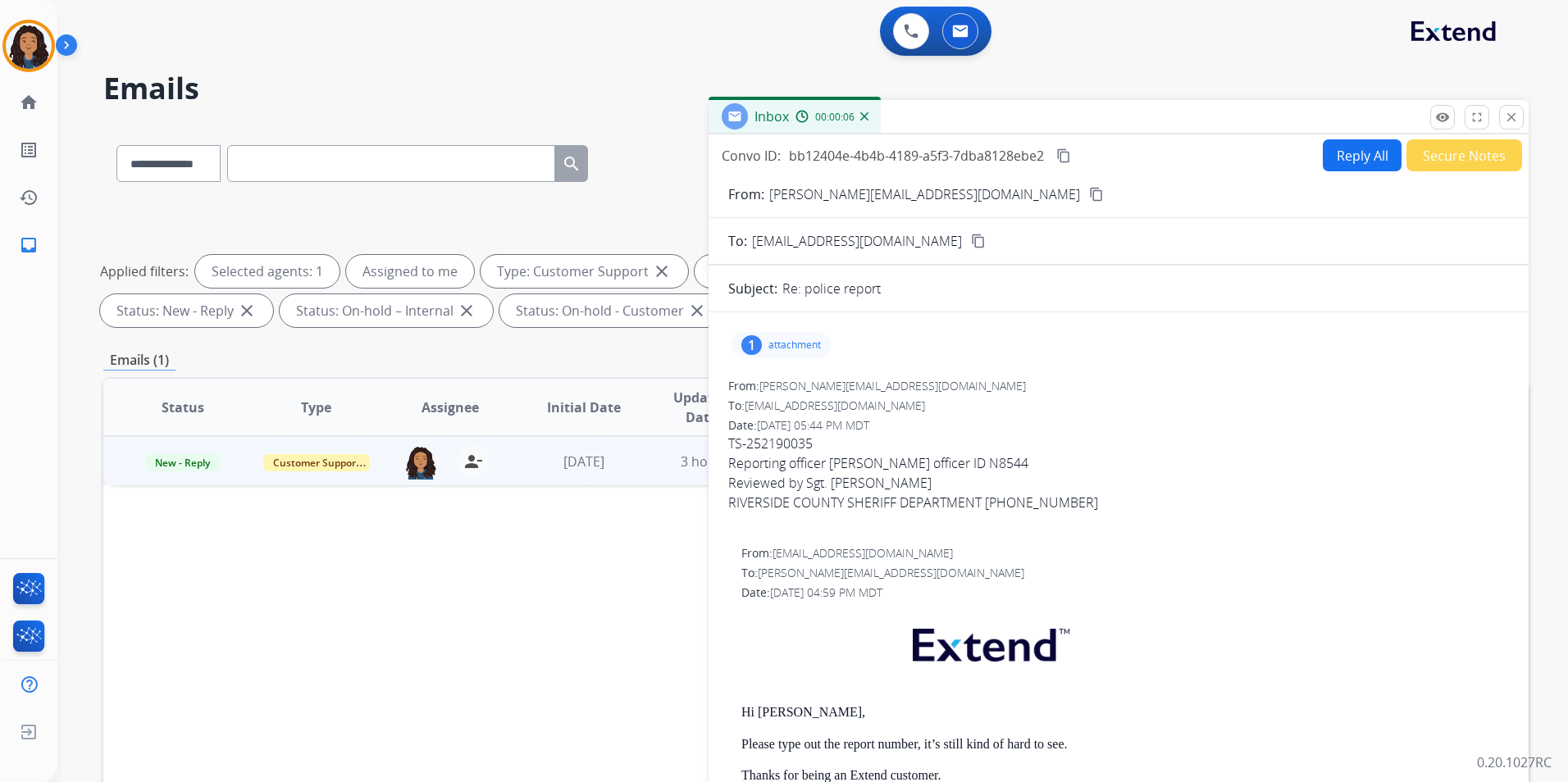
click at [1089, 197] on mat-icon "content_copy" at bounding box center [1097, 195] width 15 height 15
click at [44, 42] on img at bounding box center [29, 45] width 46 height 46
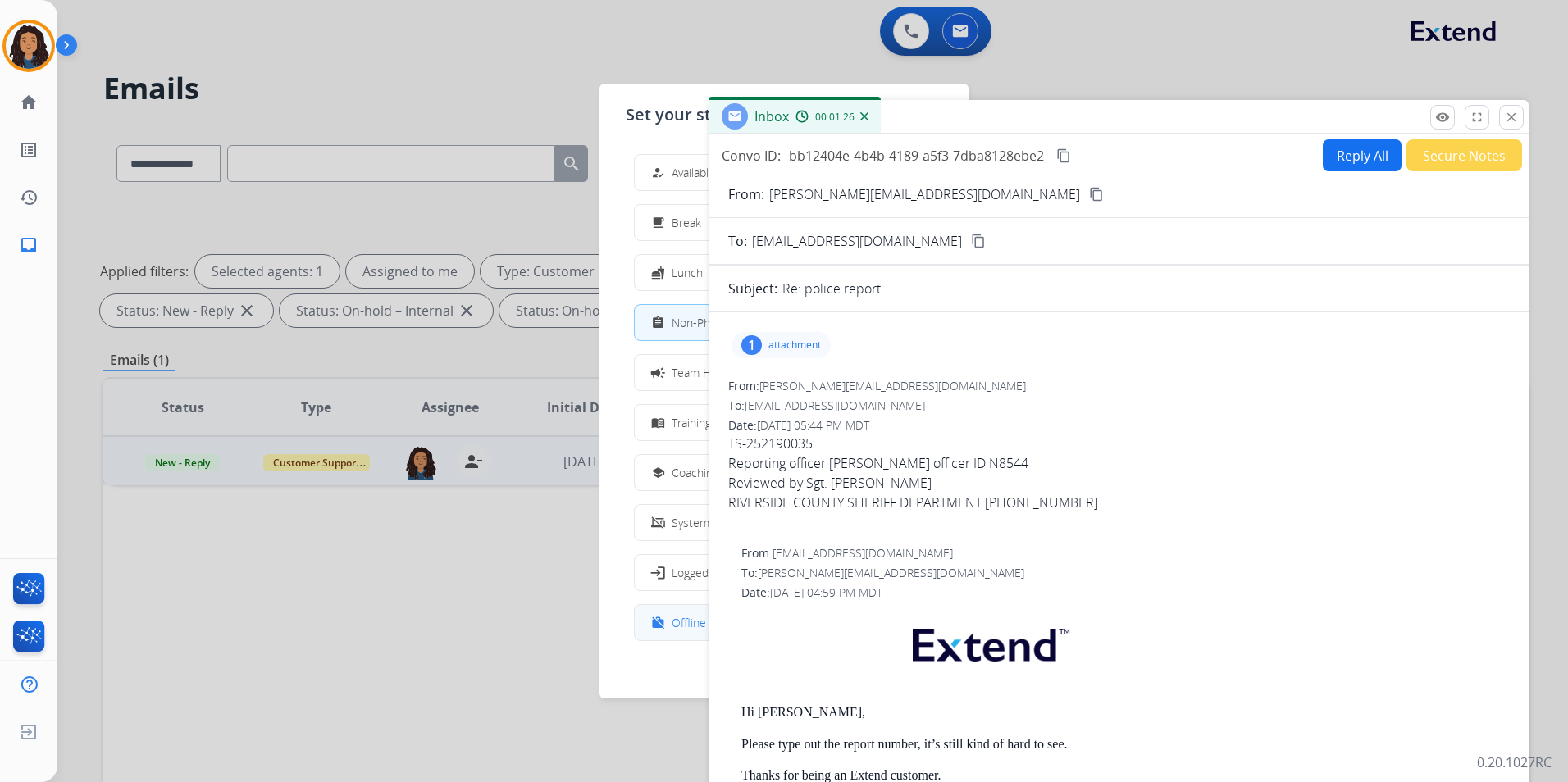
click at [654, 622] on div "work_off" at bounding box center [660, 622] width 24 height 19
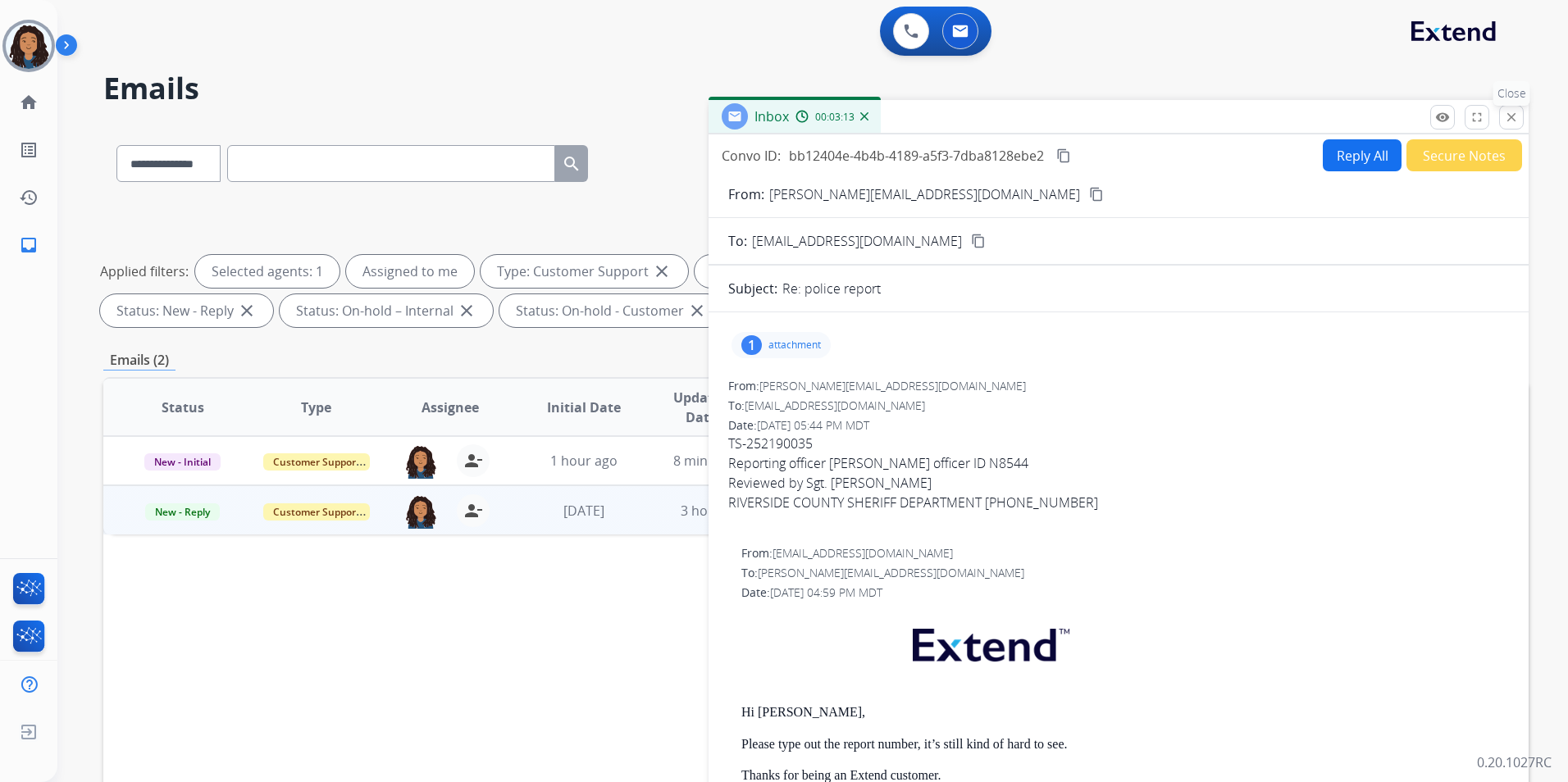
click at [1503, 128] on button "close Close" at bounding box center [1511, 117] width 24 height 24
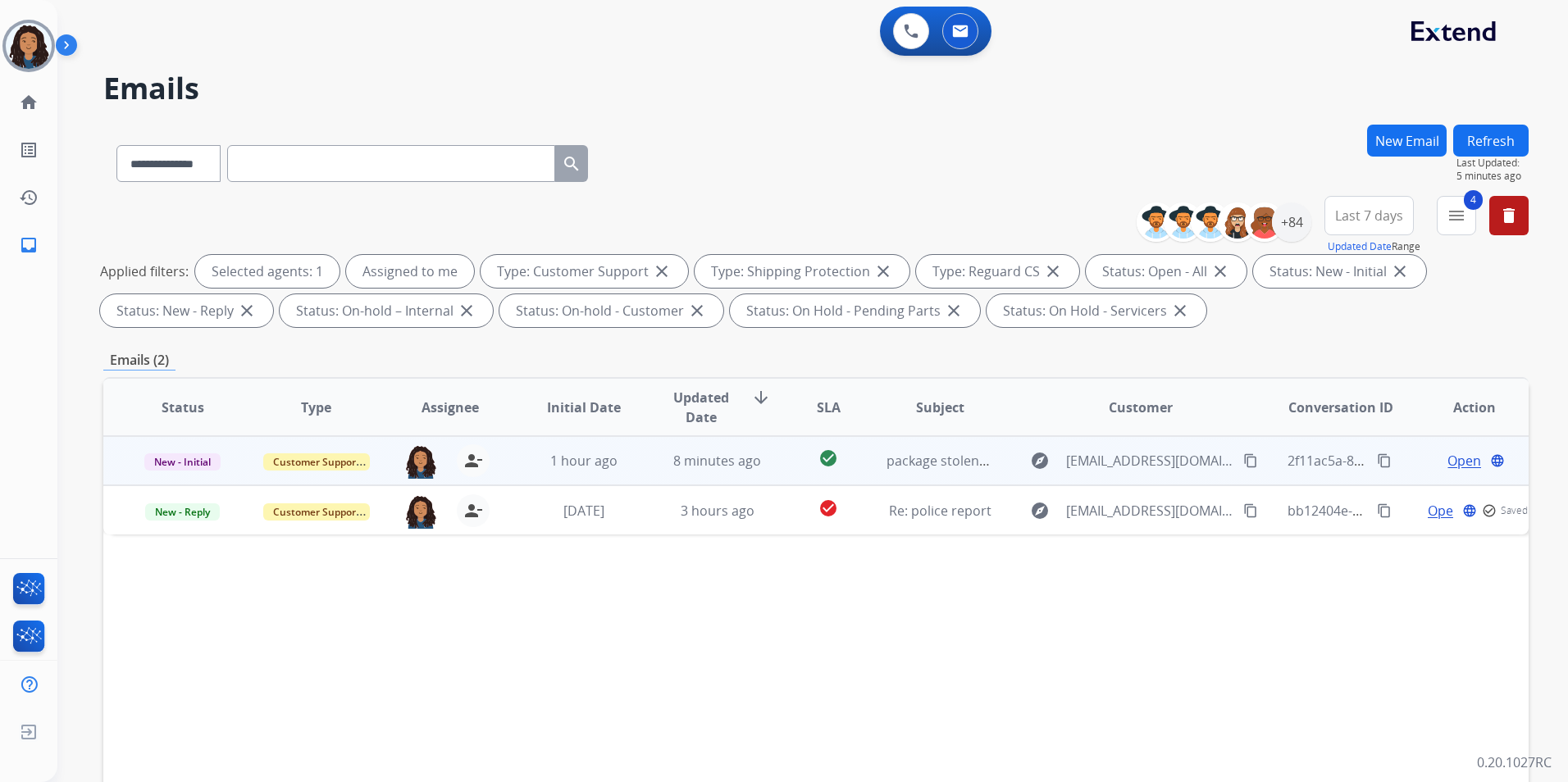
click at [1449, 462] on span "Open" at bounding box center [1465, 460] width 34 height 19
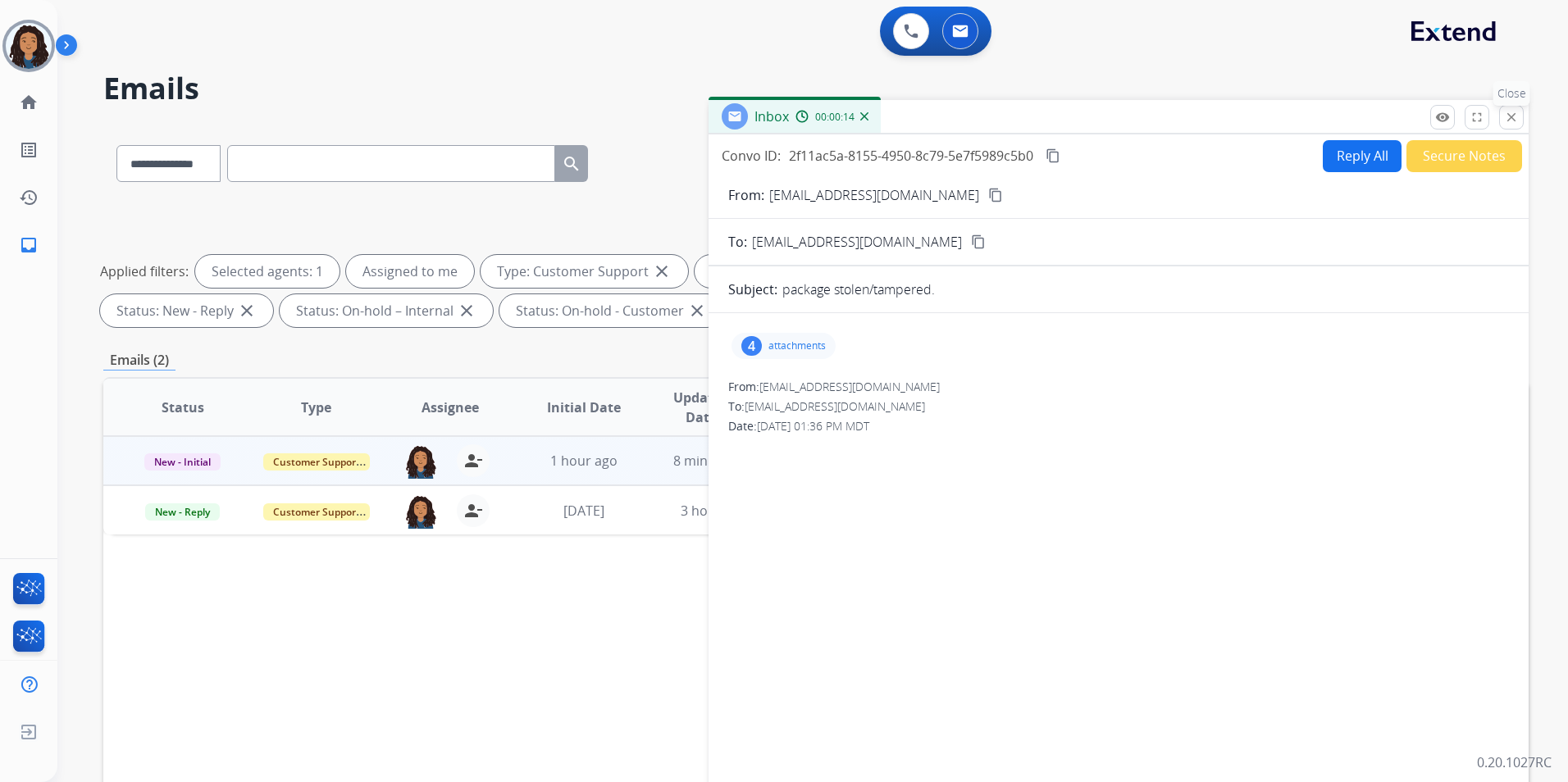
click at [1511, 125] on button "close Close" at bounding box center [1511, 117] width 24 height 24
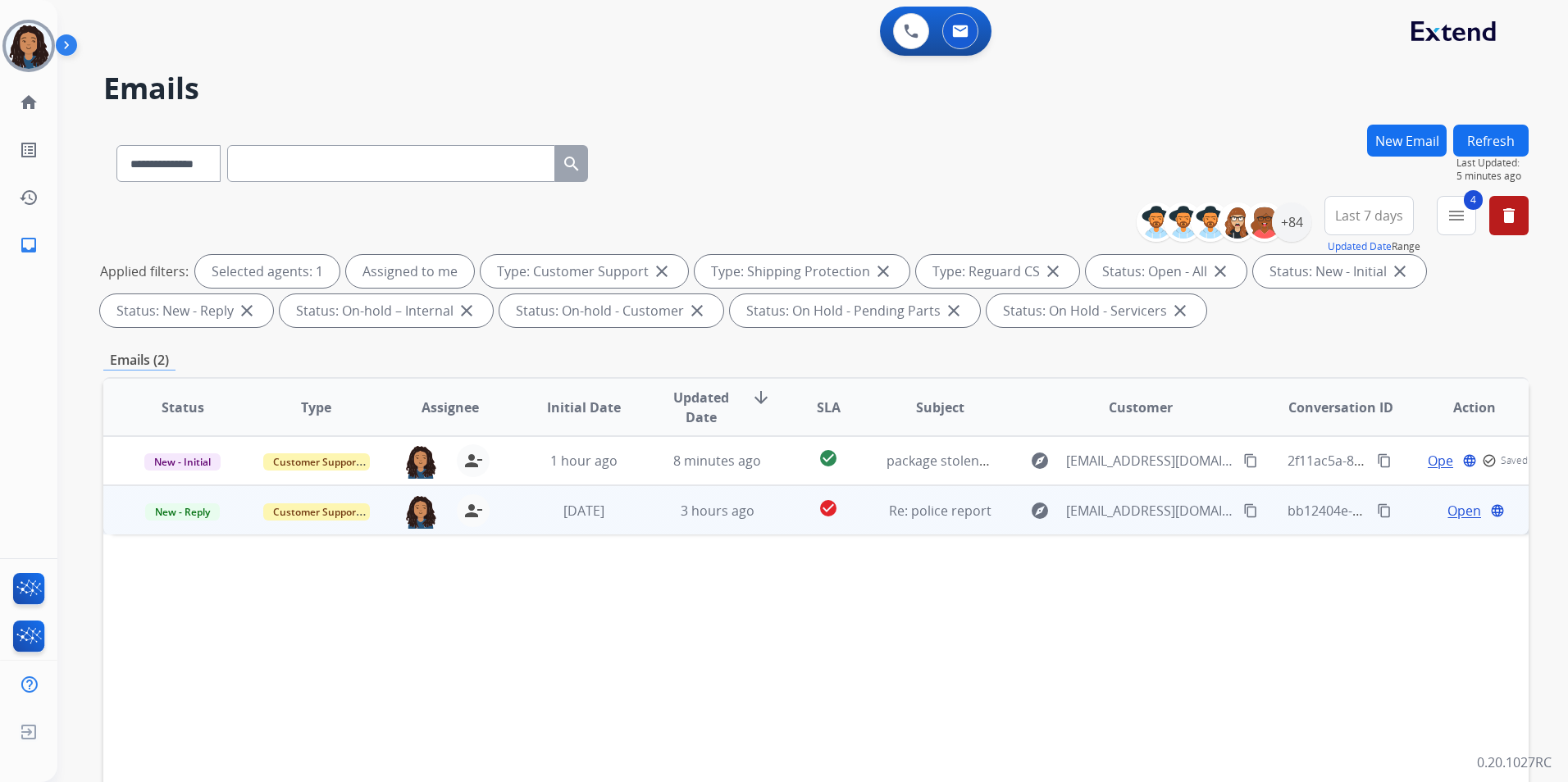
click at [1448, 513] on span "Open" at bounding box center [1465, 510] width 34 height 19
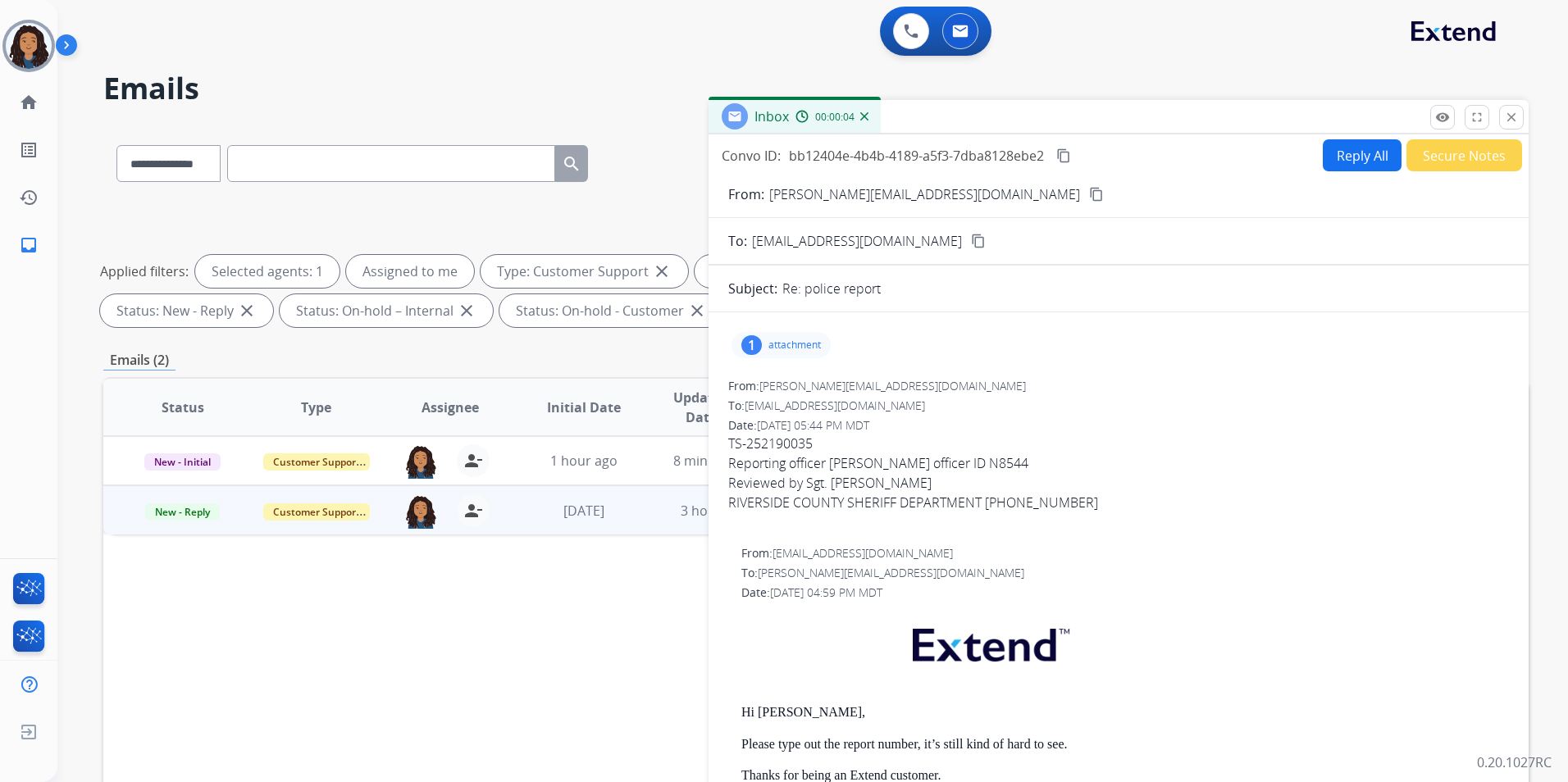
drag, startPoint x: 721, startPoint y: 153, endPoint x: 1050, endPoint y: 157, distance: 329.0
click at [1050, 157] on div "Convo ID: bb12404e-4b4b-4189-a5f3-7dba8128ebe2 content_copy Reply All Secure No…" at bounding box center [1118, 155] width 820 height 32
drag, startPoint x: 1050, startPoint y: 157, endPoint x: 994, endPoint y: 157, distance: 56.0
copy div "Convo ID: bb12404e-4b4b-4189-a5f3-7dba8128ebe2"
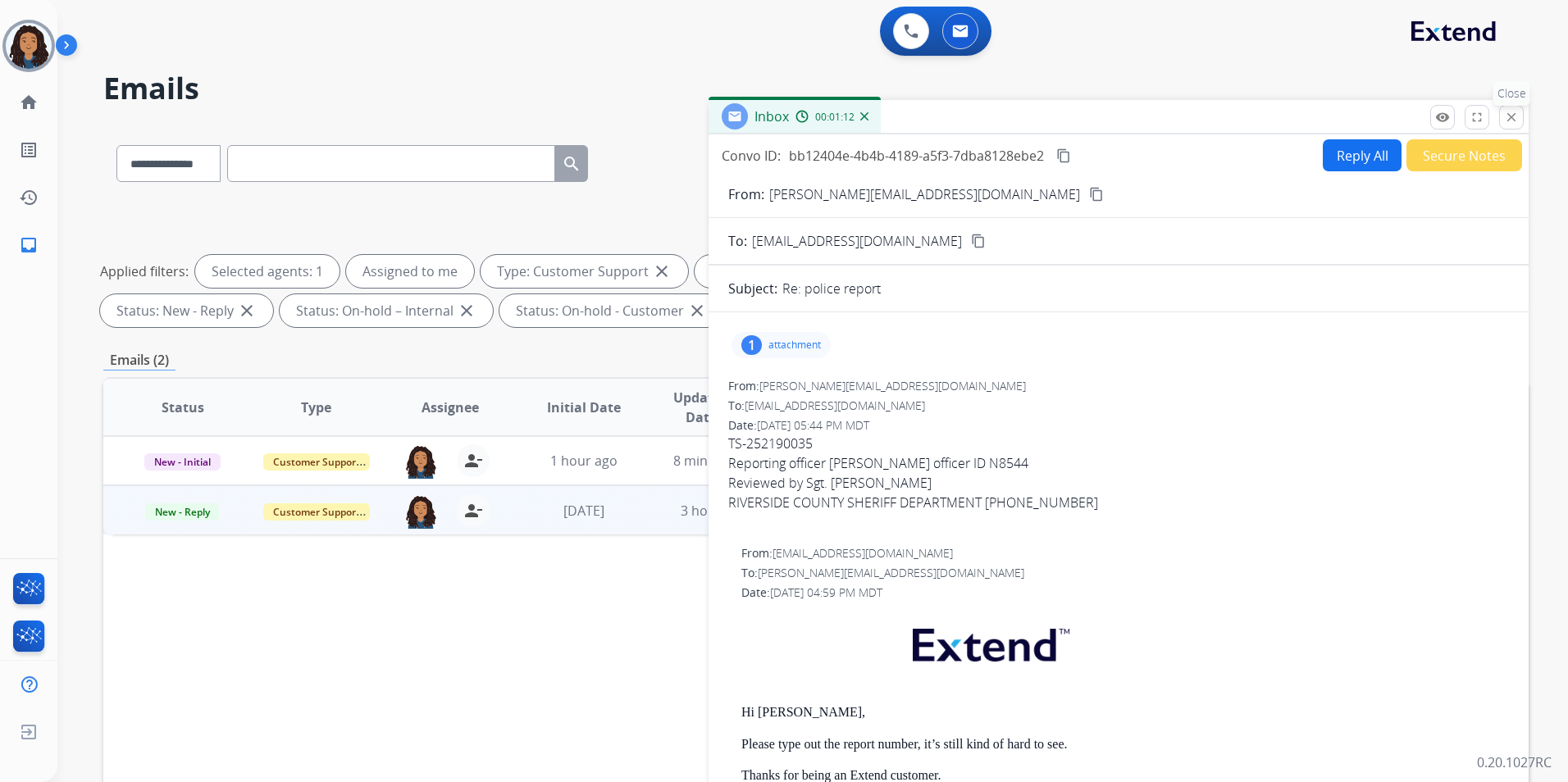
click at [1513, 118] on mat-icon "close" at bounding box center [1512, 118] width 15 height 15
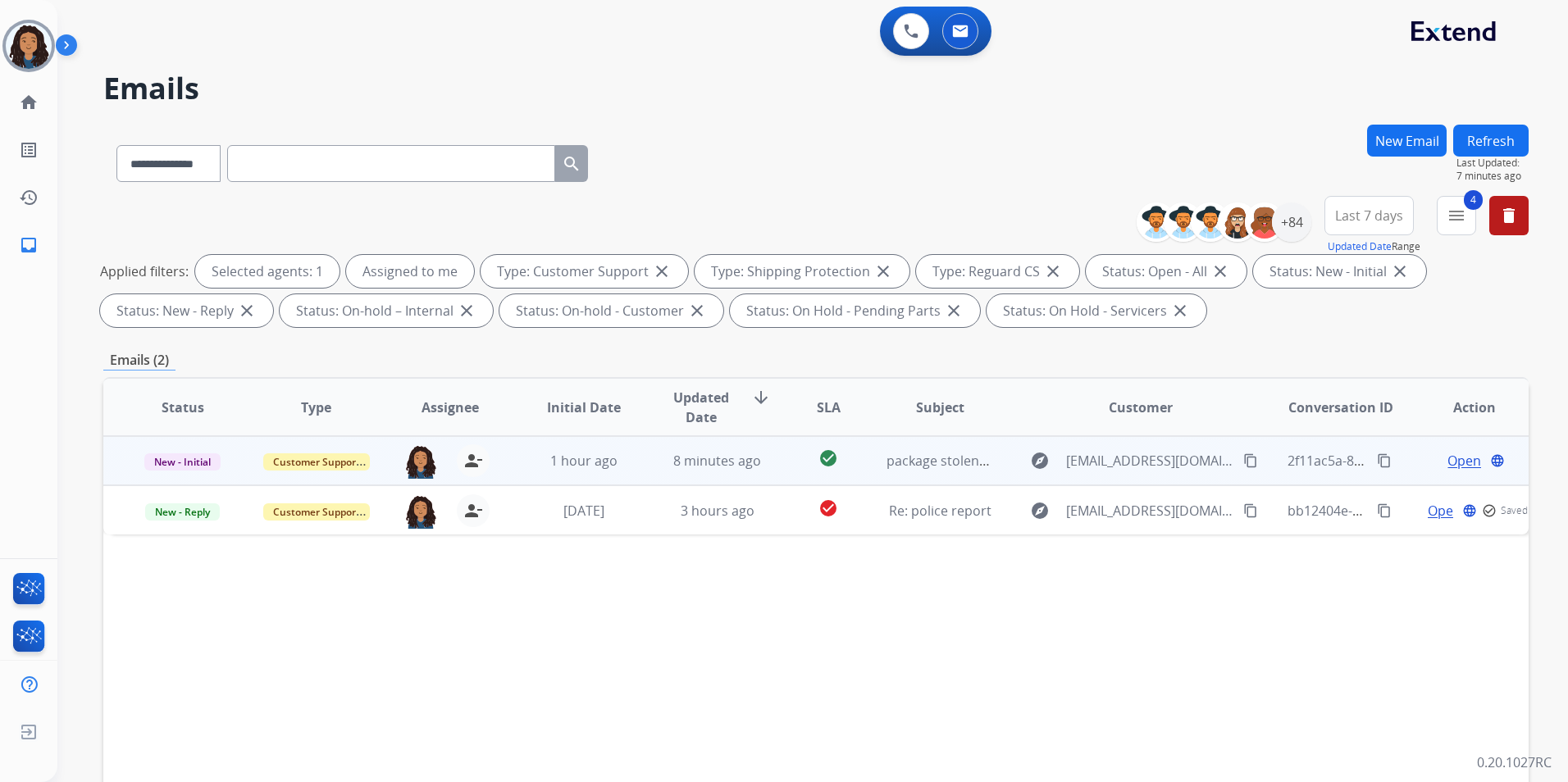
click at [1450, 459] on span "Open" at bounding box center [1465, 460] width 34 height 19
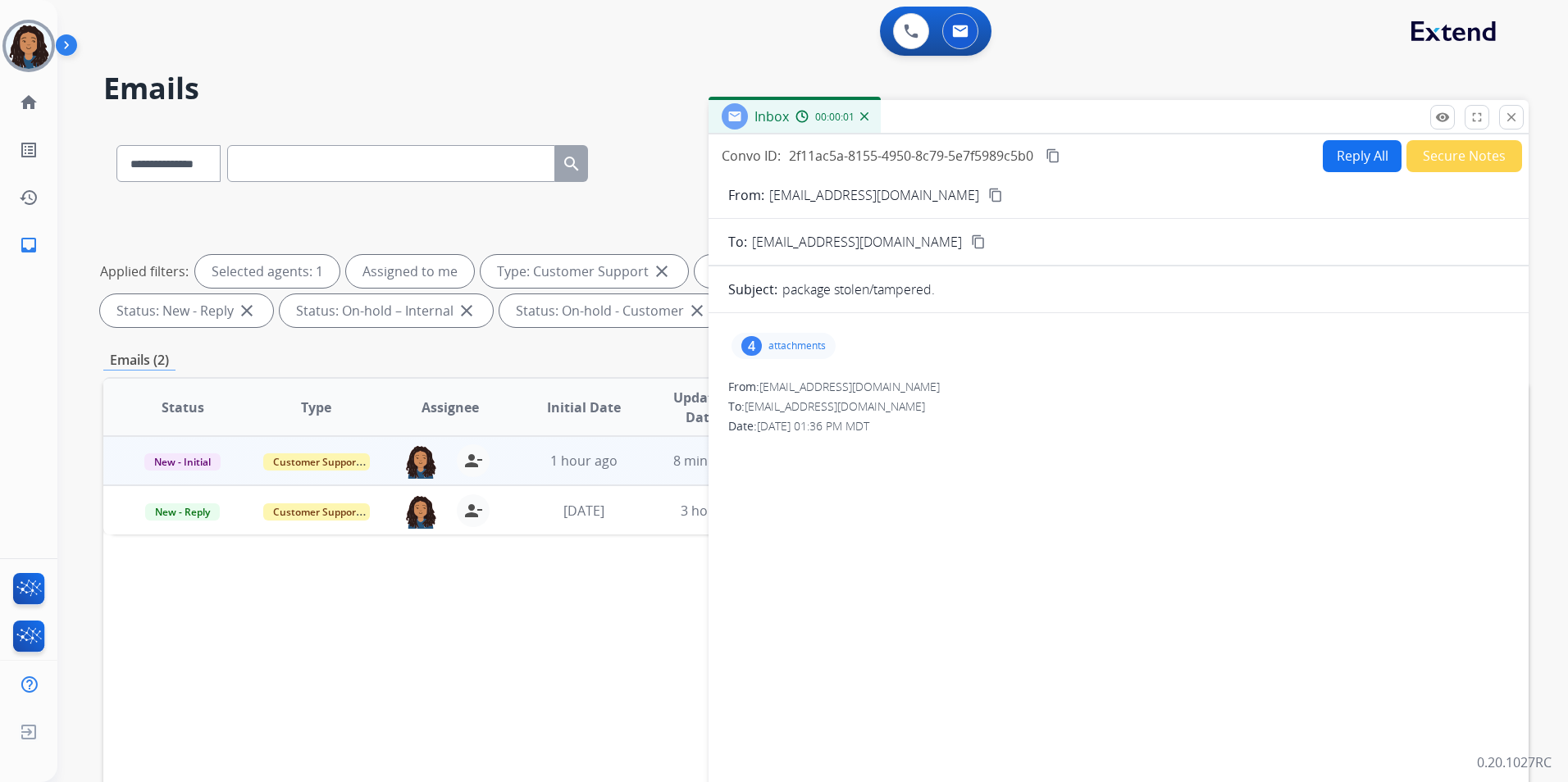
click at [812, 344] on p "attachments" at bounding box center [797, 346] width 57 height 13
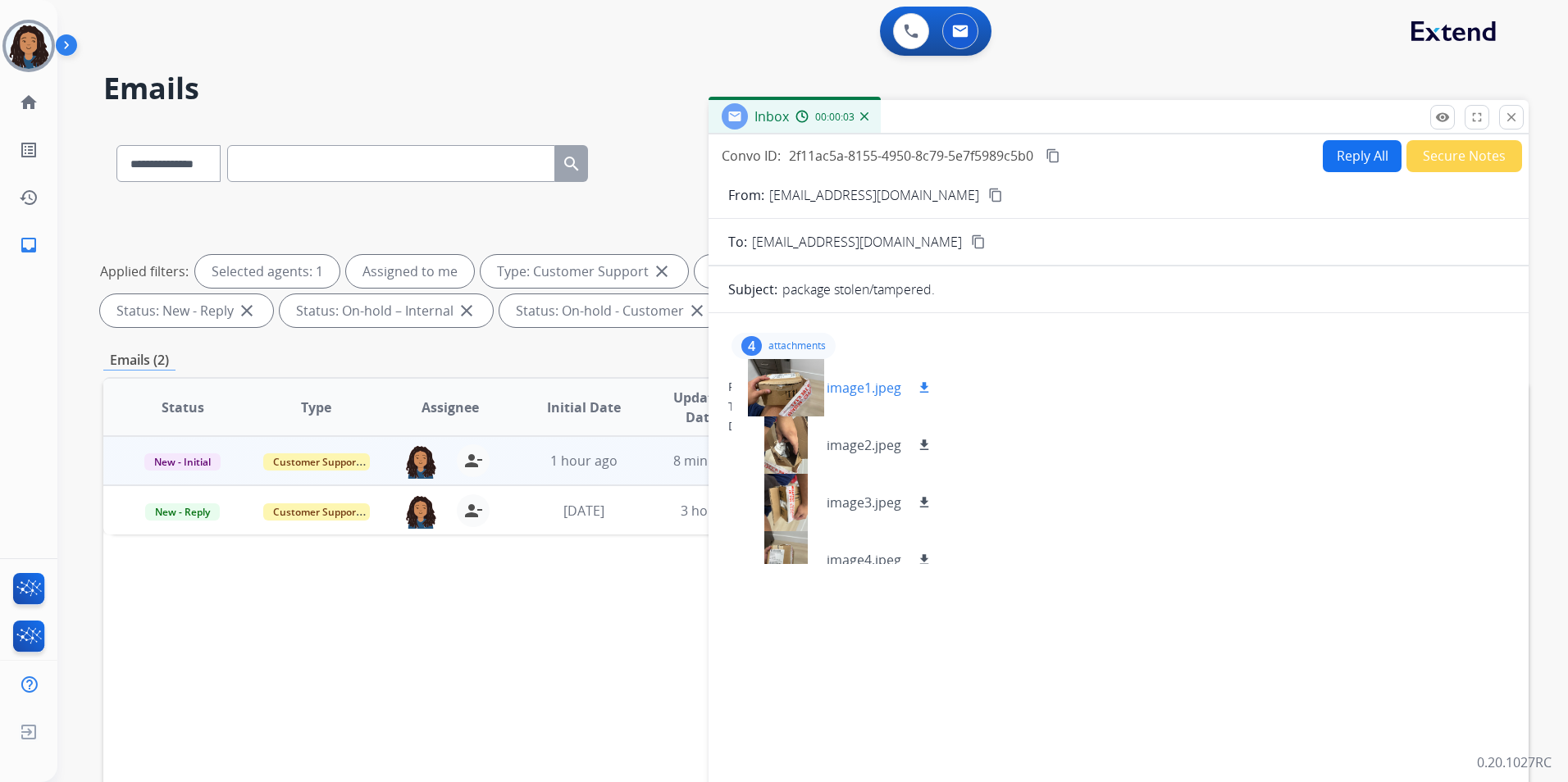
click at [781, 398] on div at bounding box center [786, 388] width 82 height 57
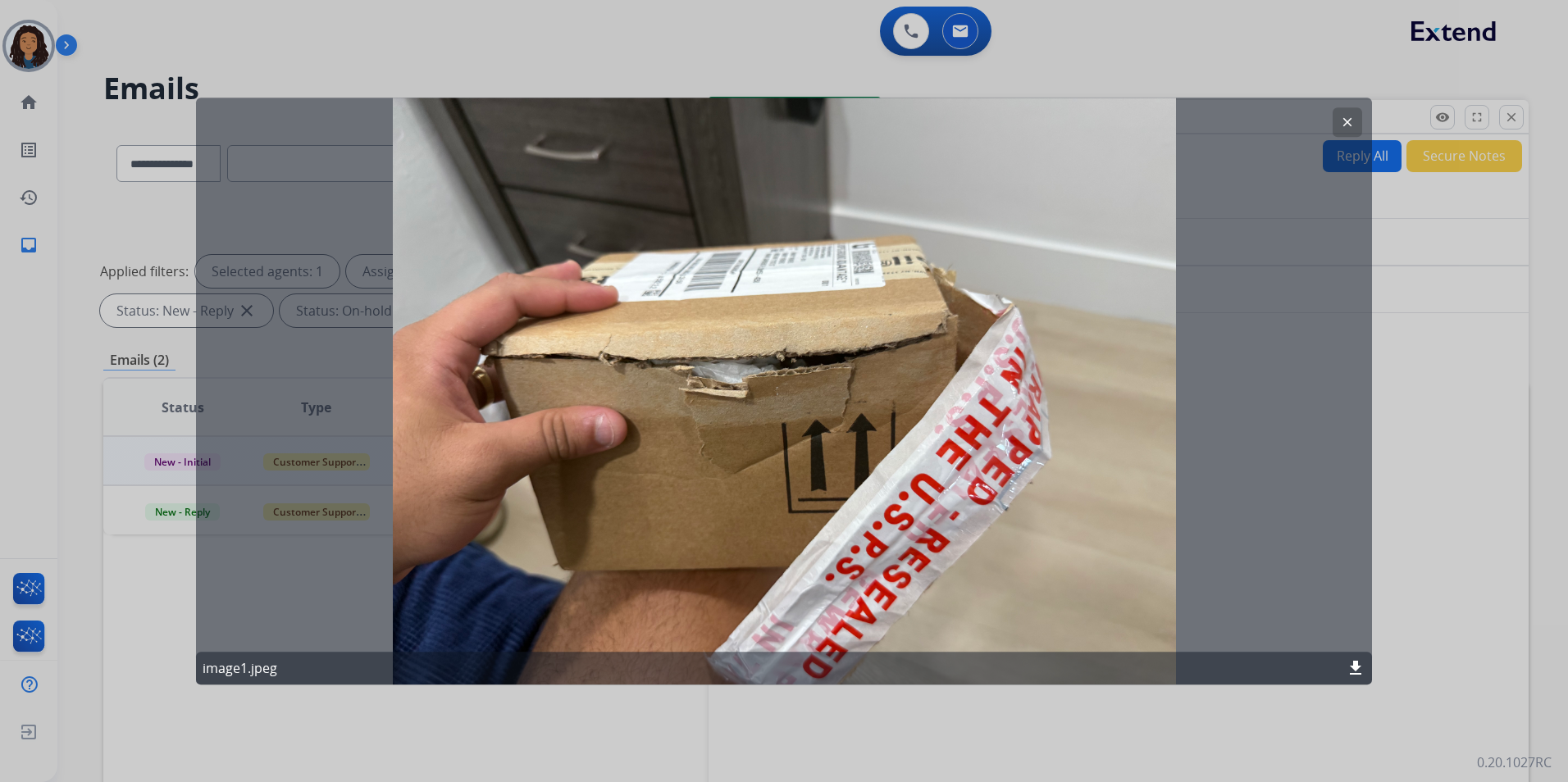
click at [1345, 118] on mat-icon "clear" at bounding box center [1348, 123] width 15 height 15
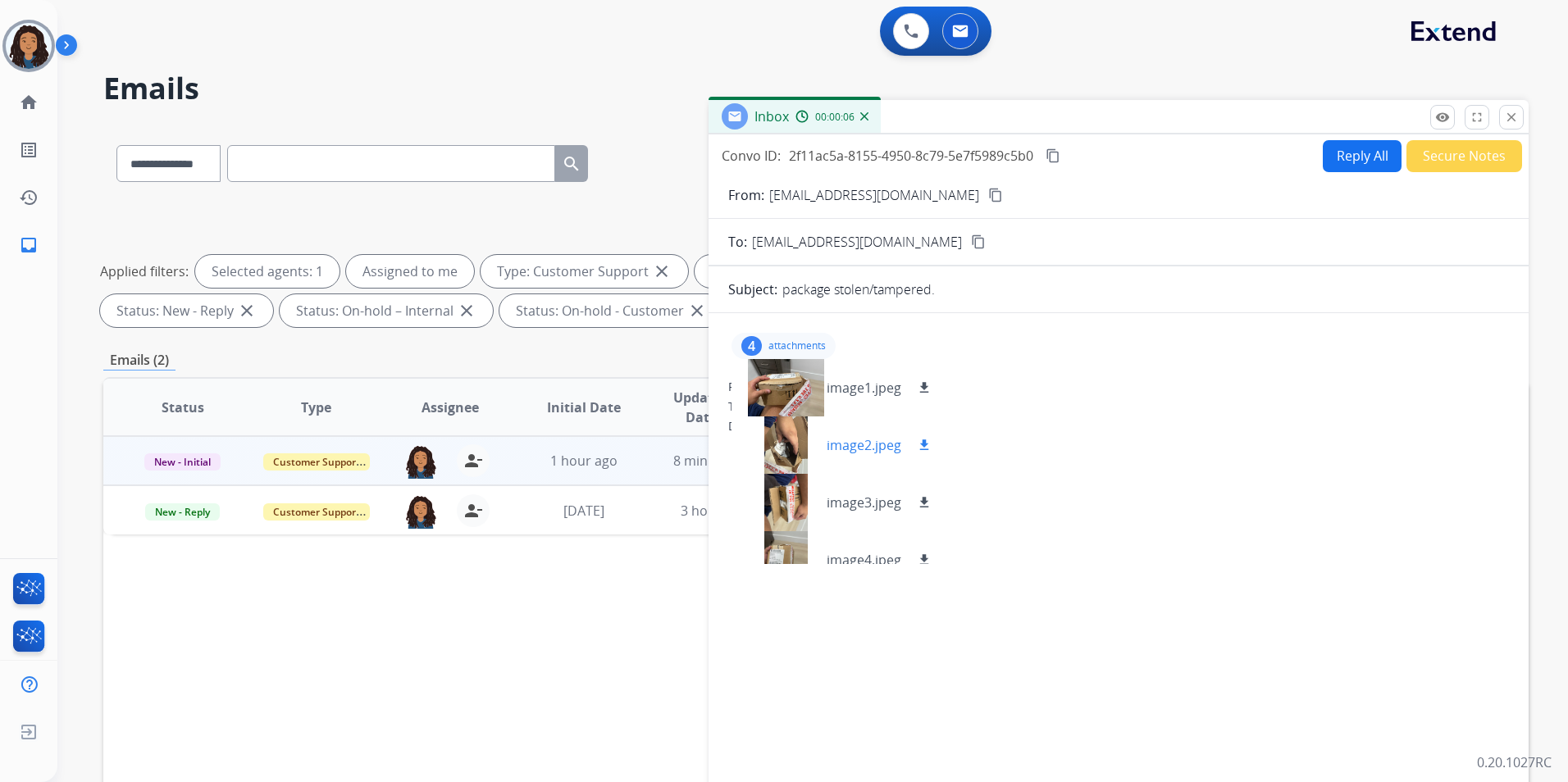
click at [771, 449] on div at bounding box center [786, 445] width 82 height 57
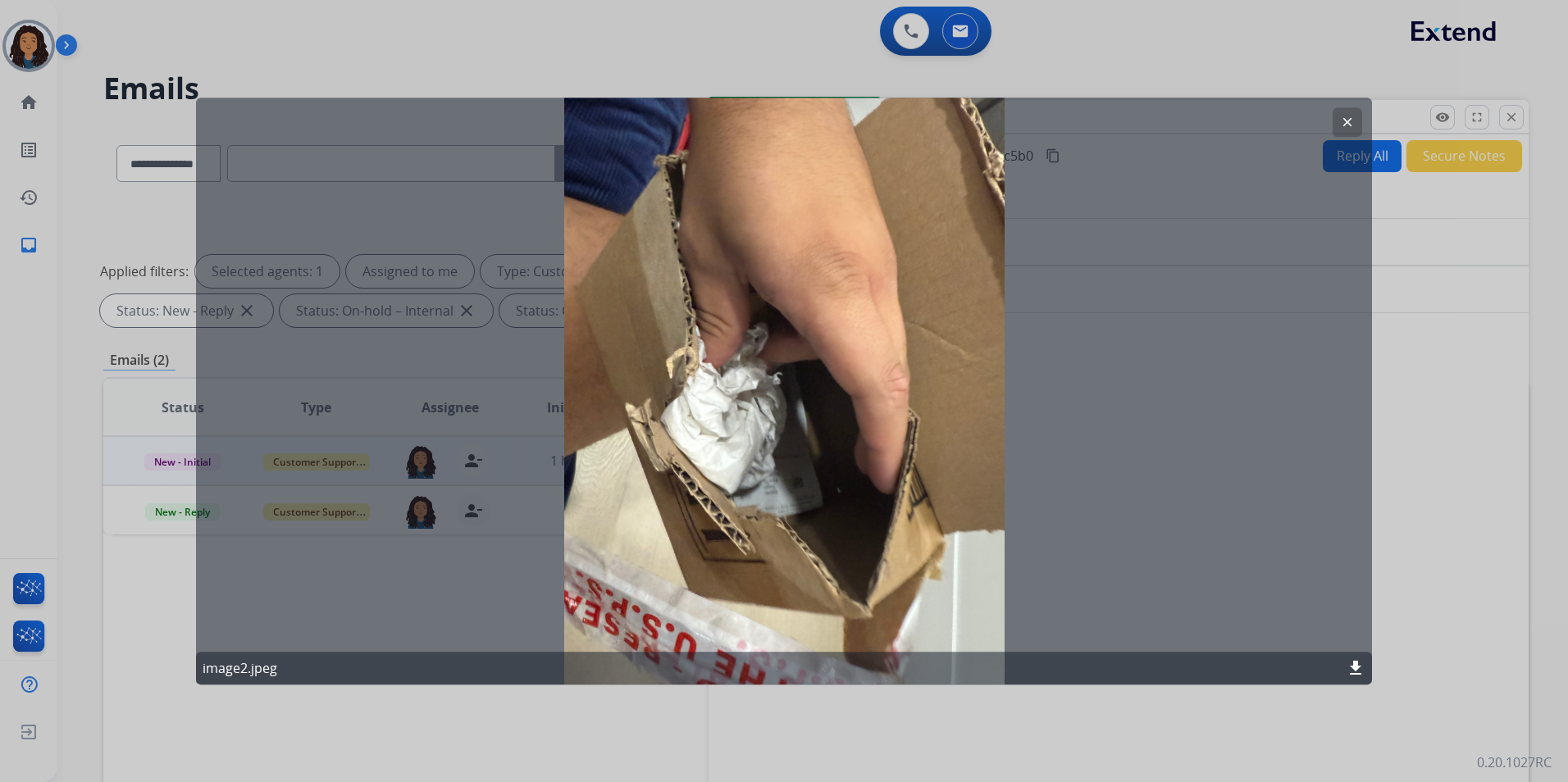
click at [1344, 123] on mat-icon "clear" at bounding box center [1348, 123] width 15 height 15
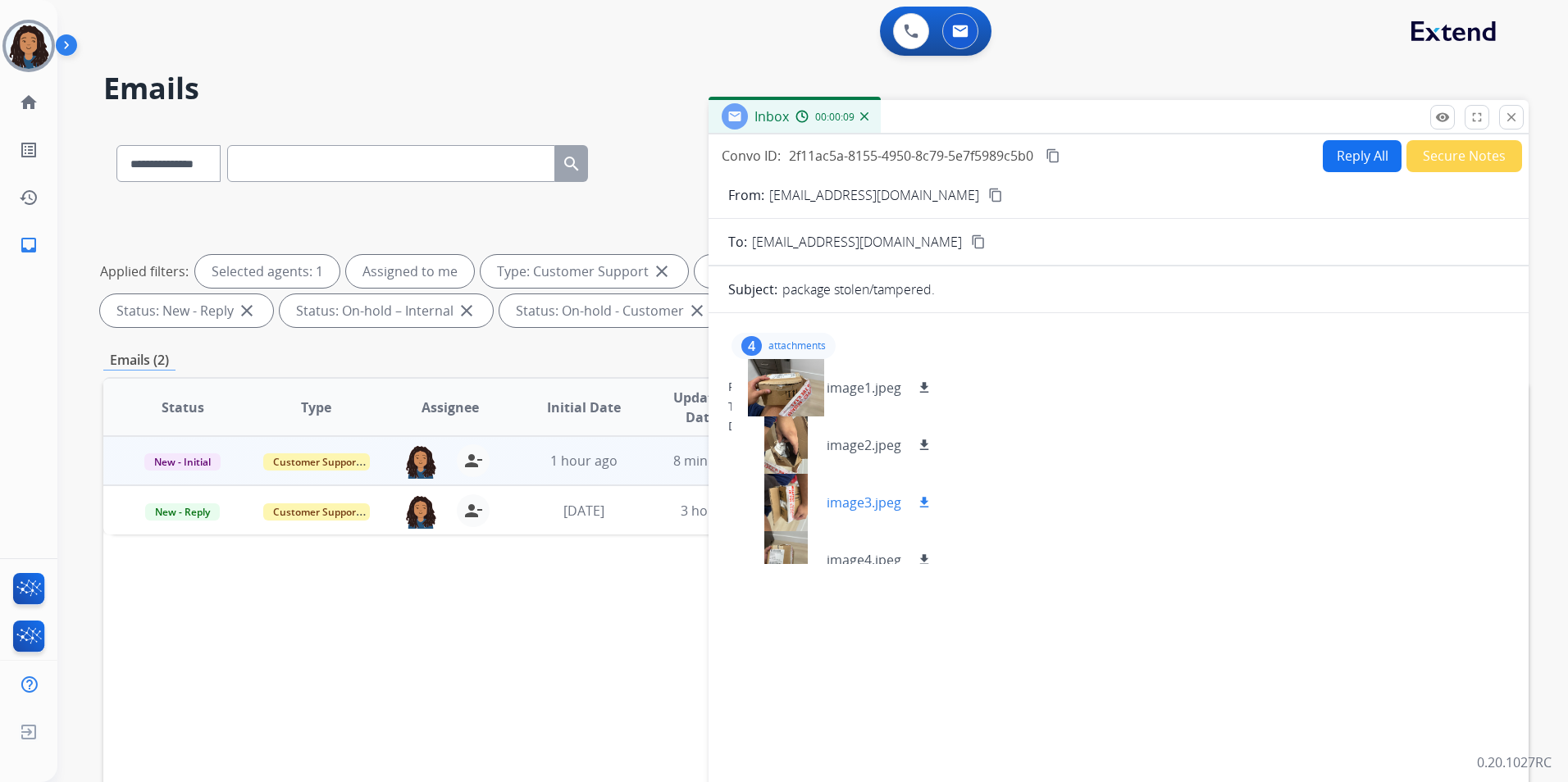
click at [802, 503] on div at bounding box center [786, 502] width 82 height 57
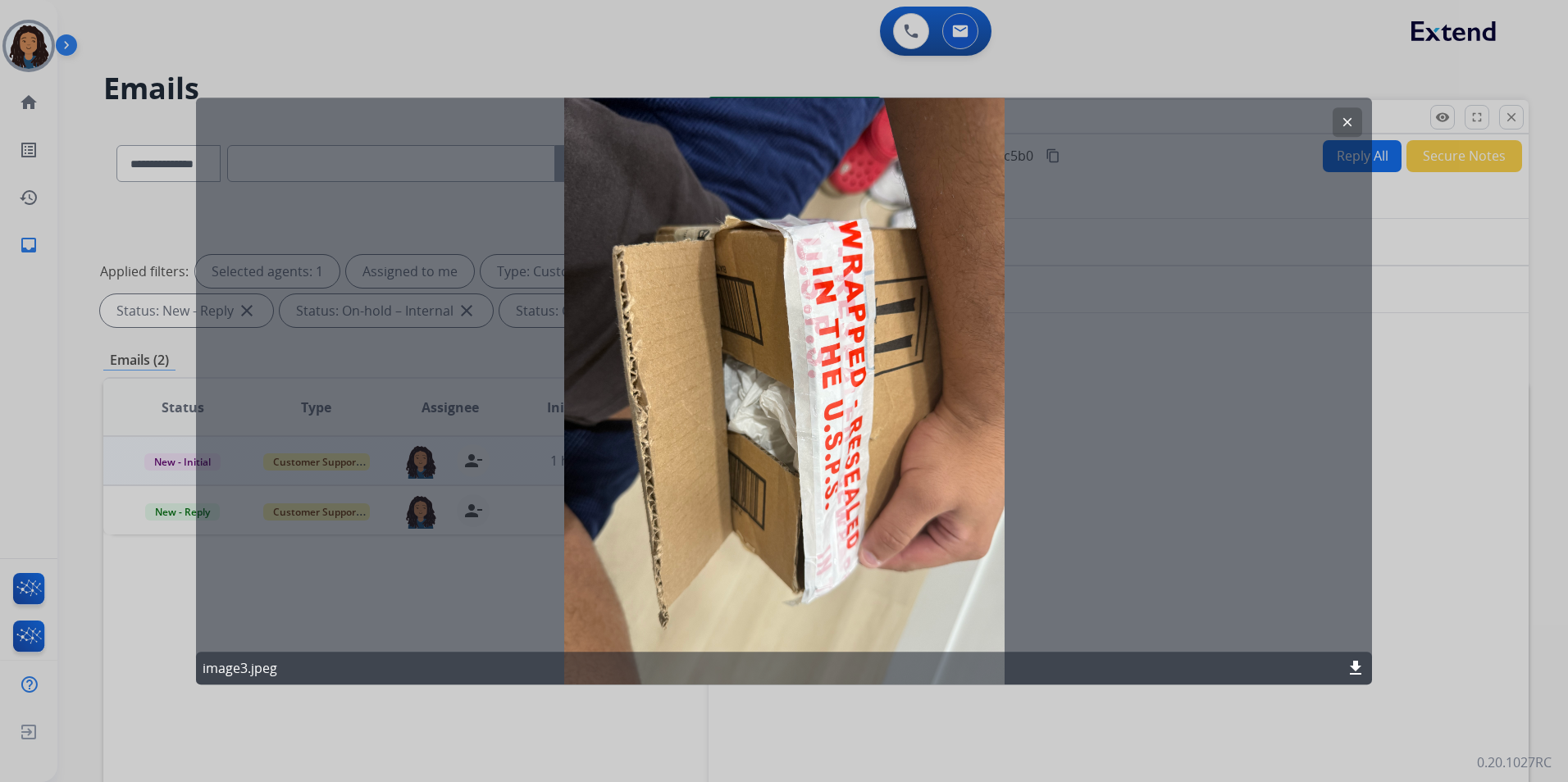
click at [1347, 123] on mat-icon "clear" at bounding box center [1348, 123] width 15 height 15
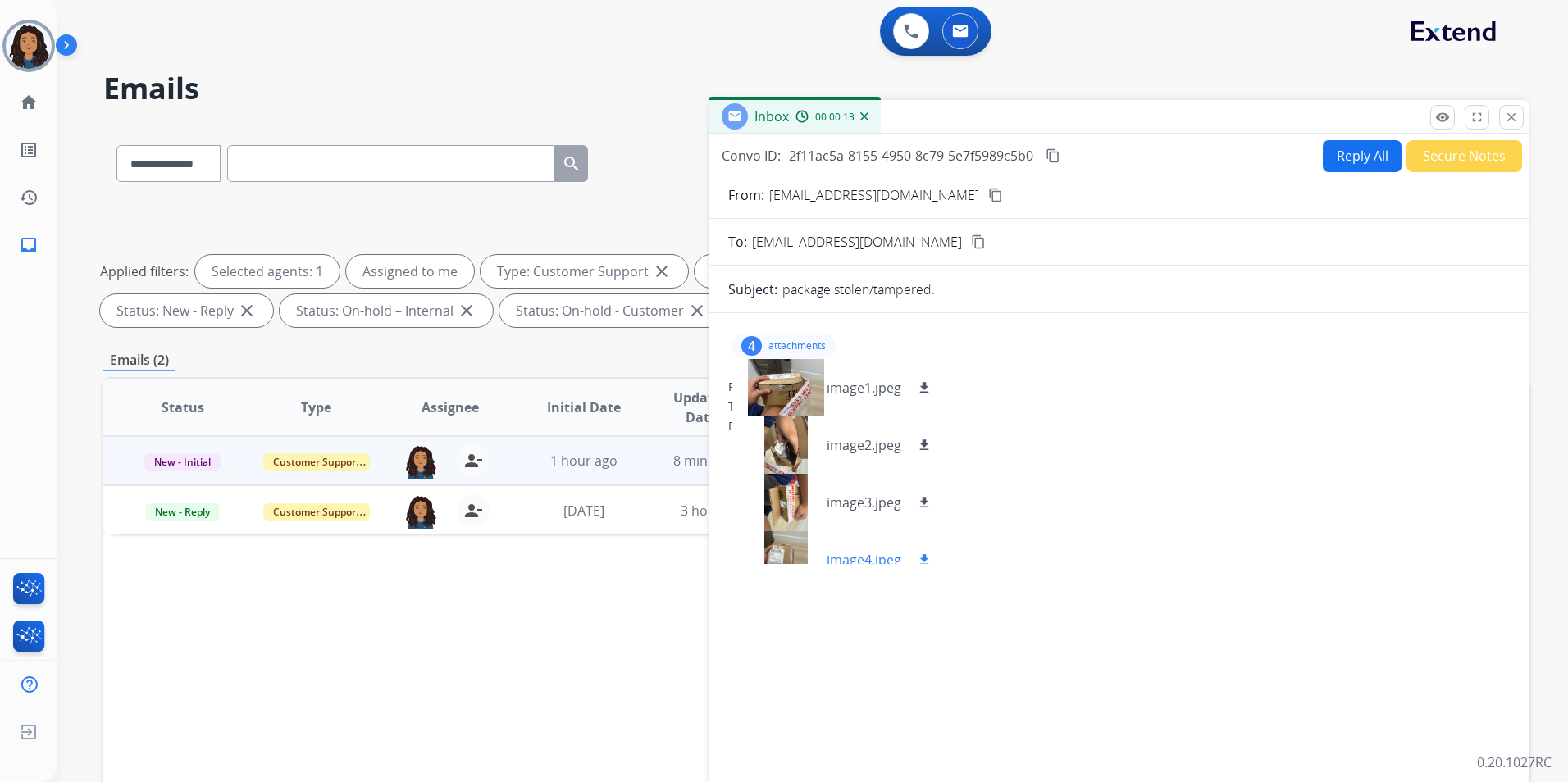
click at [787, 549] on div at bounding box center [786, 560] width 82 height 57
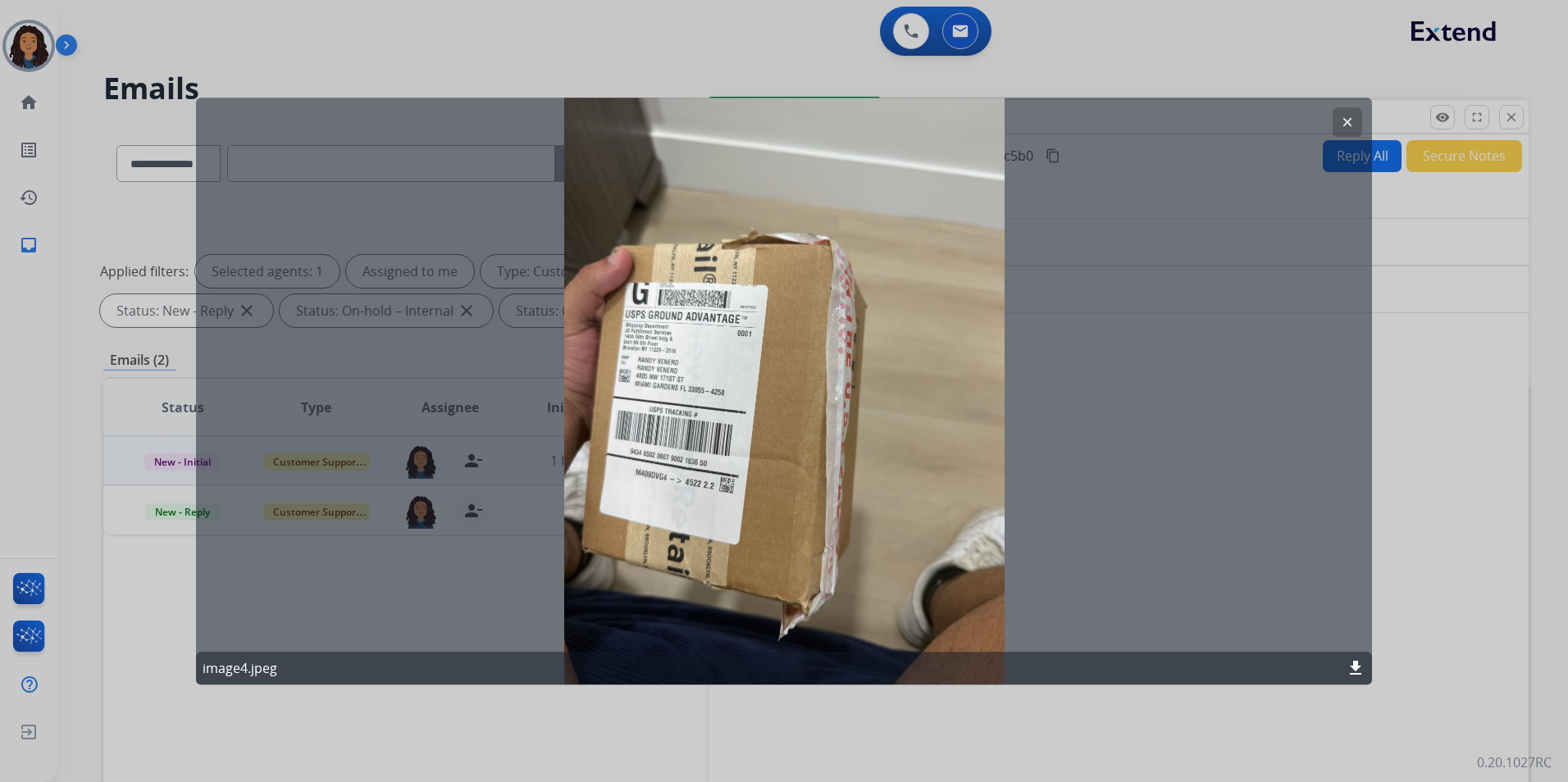
click at [1344, 122] on mat-icon "clear" at bounding box center [1348, 123] width 15 height 15
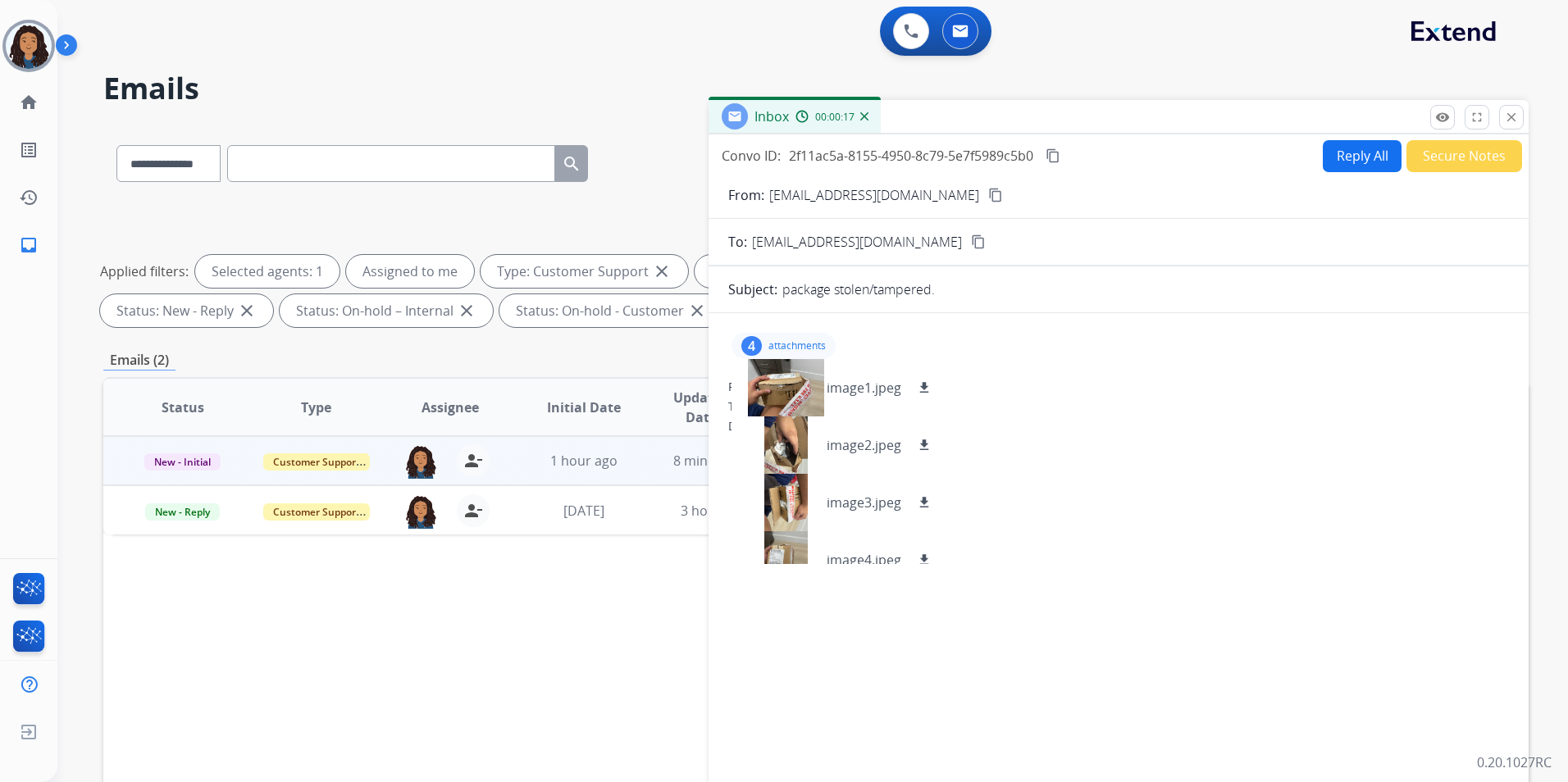
click at [988, 193] on mat-icon "content_copy" at bounding box center [996, 196] width 15 height 15
click at [186, 459] on span "New - Initial" at bounding box center [182, 462] width 76 height 17
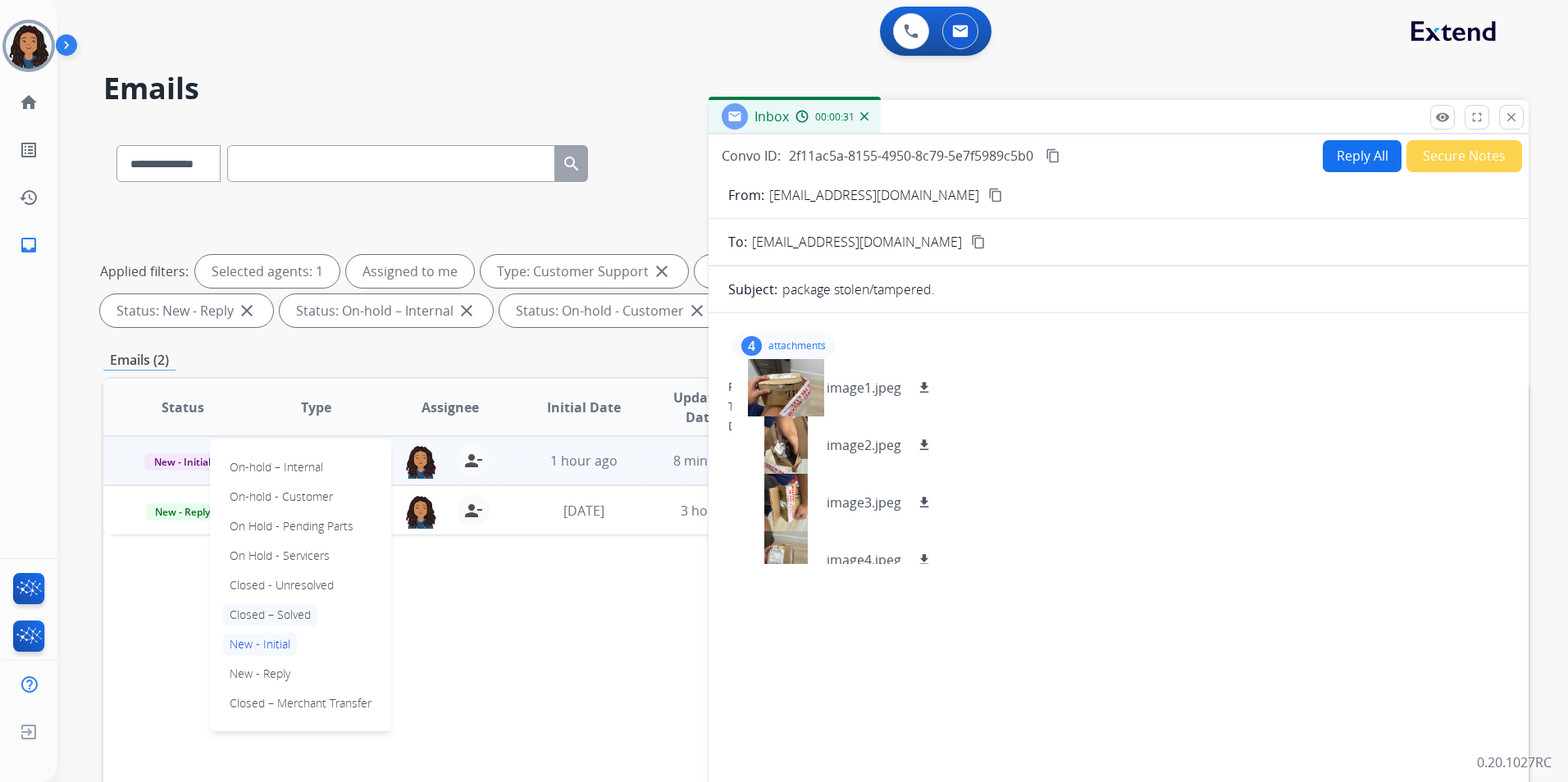
click at [286, 606] on p "Closed – Solved" at bounding box center [271, 614] width 94 height 23
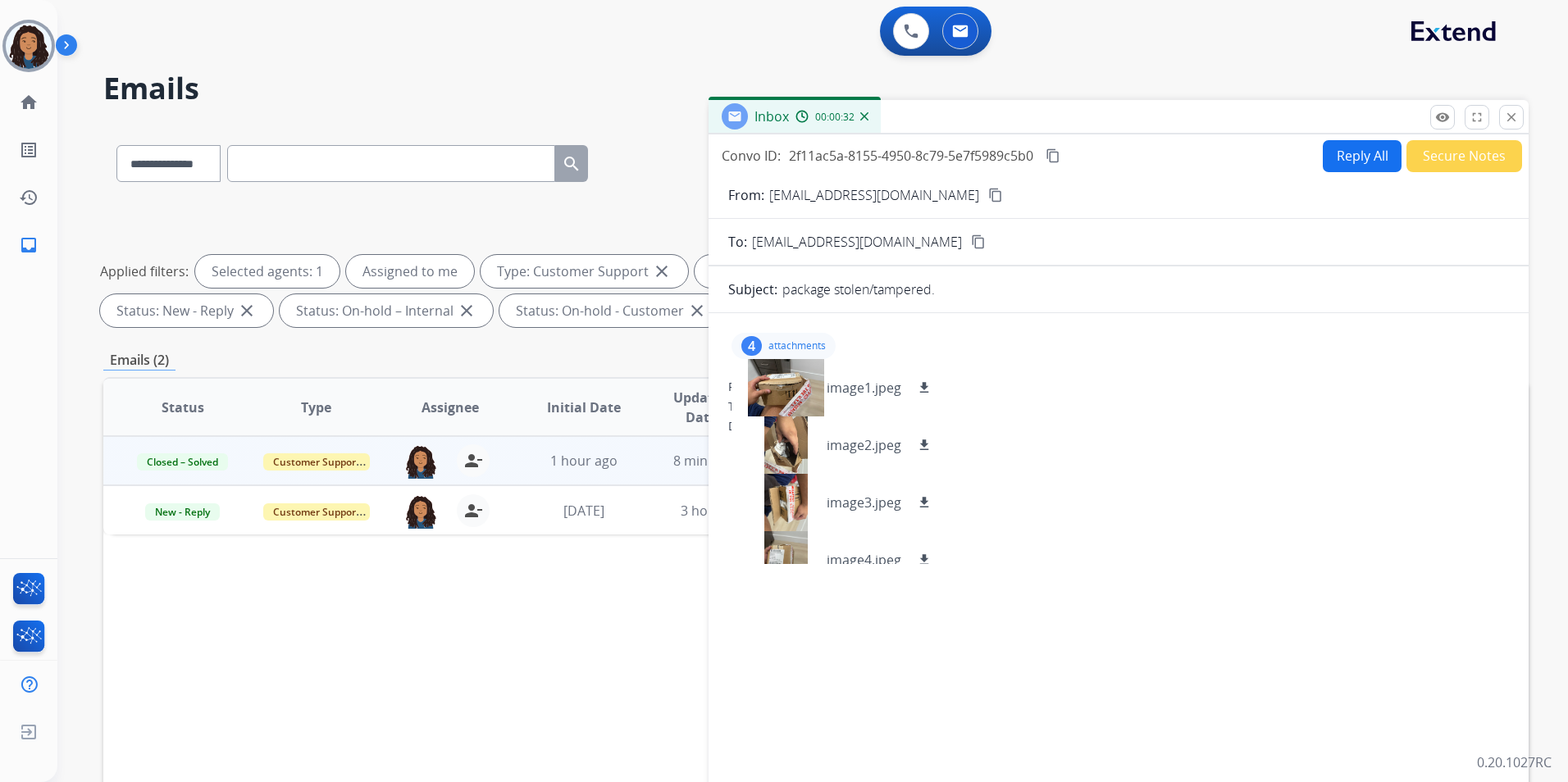
click at [1441, 150] on button "Secure Notes" at bounding box center [1465, 156] width 116 height 32
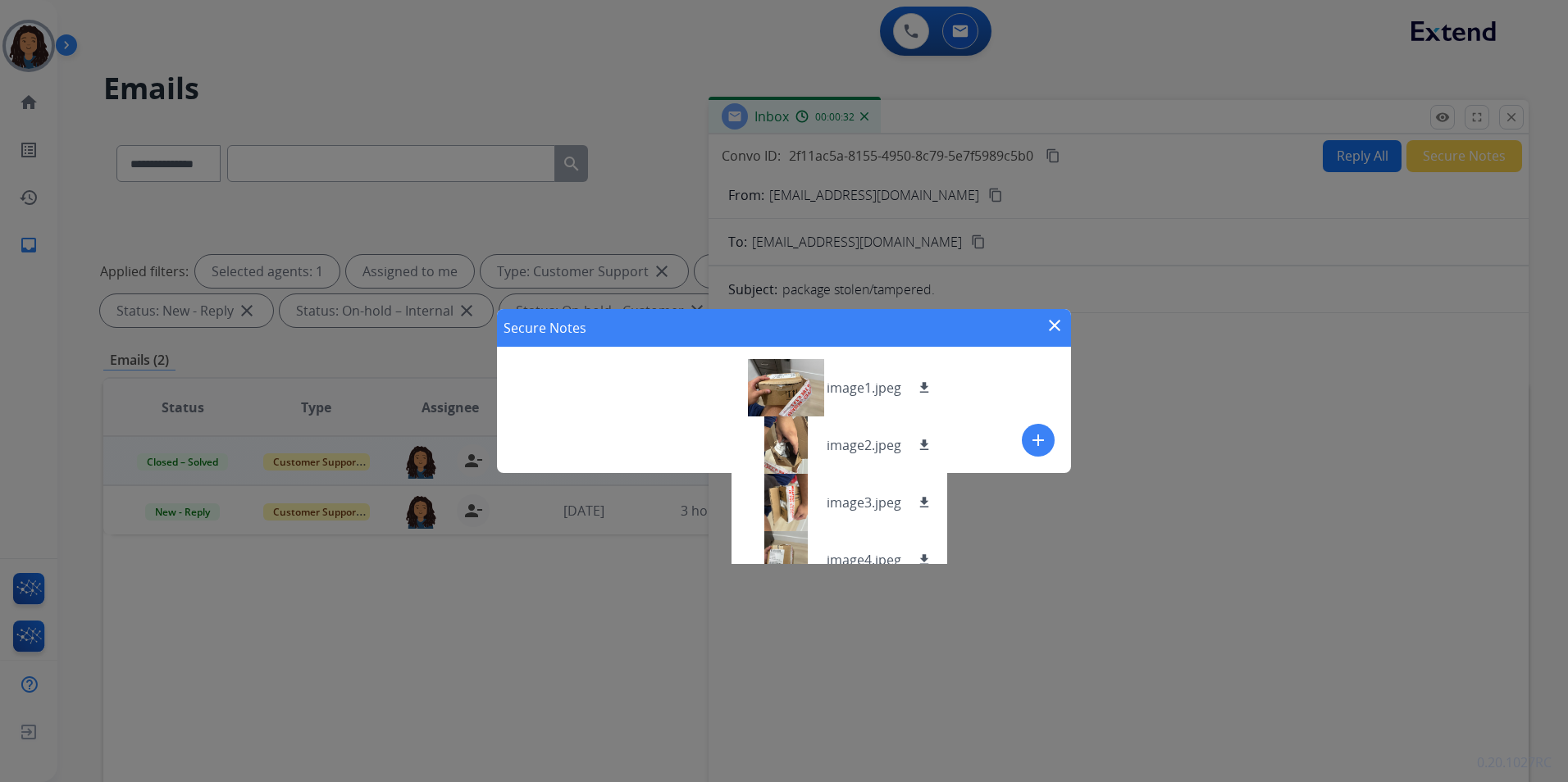
click at [1034, 436] on mat-icon "add" at bounding box center [1038, 439] width 19 height 19
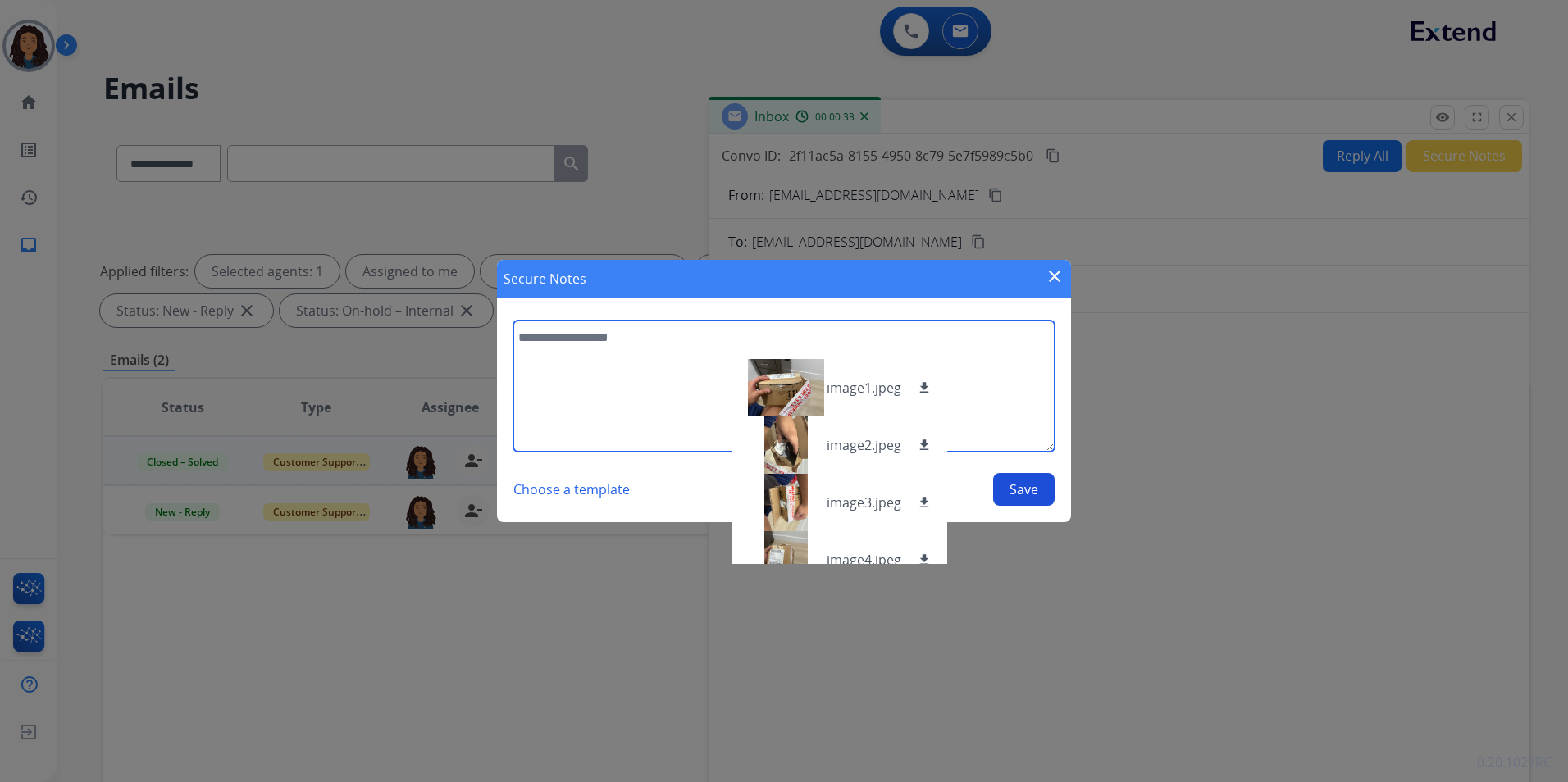
click at [705, 366] on textarea at bounding box center [784, 386] width 541 height 131
type textarea "**********"
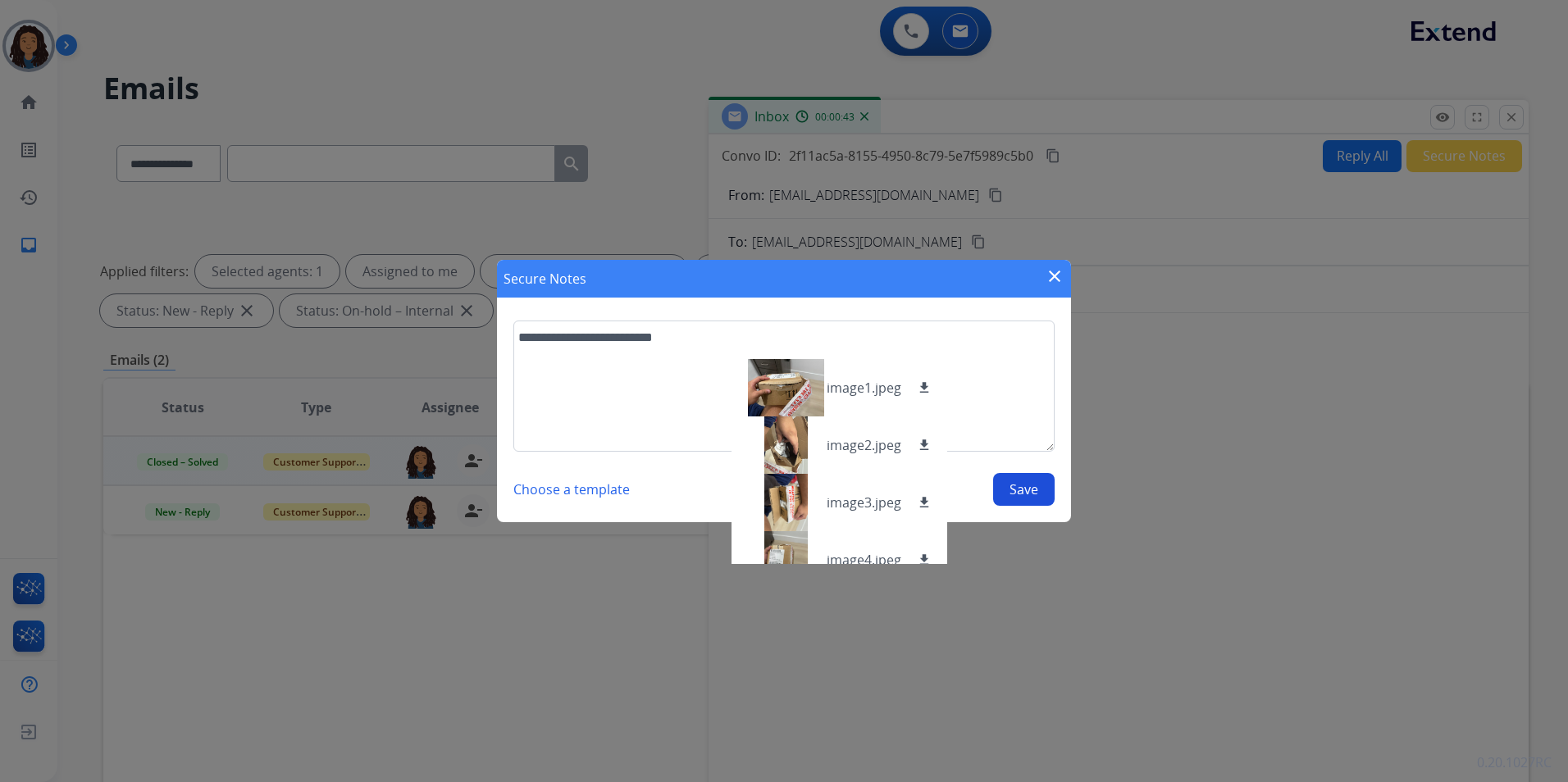
click at [1029, 485] on button "Save" at bounding box center [1023, 489] width 61 height 33
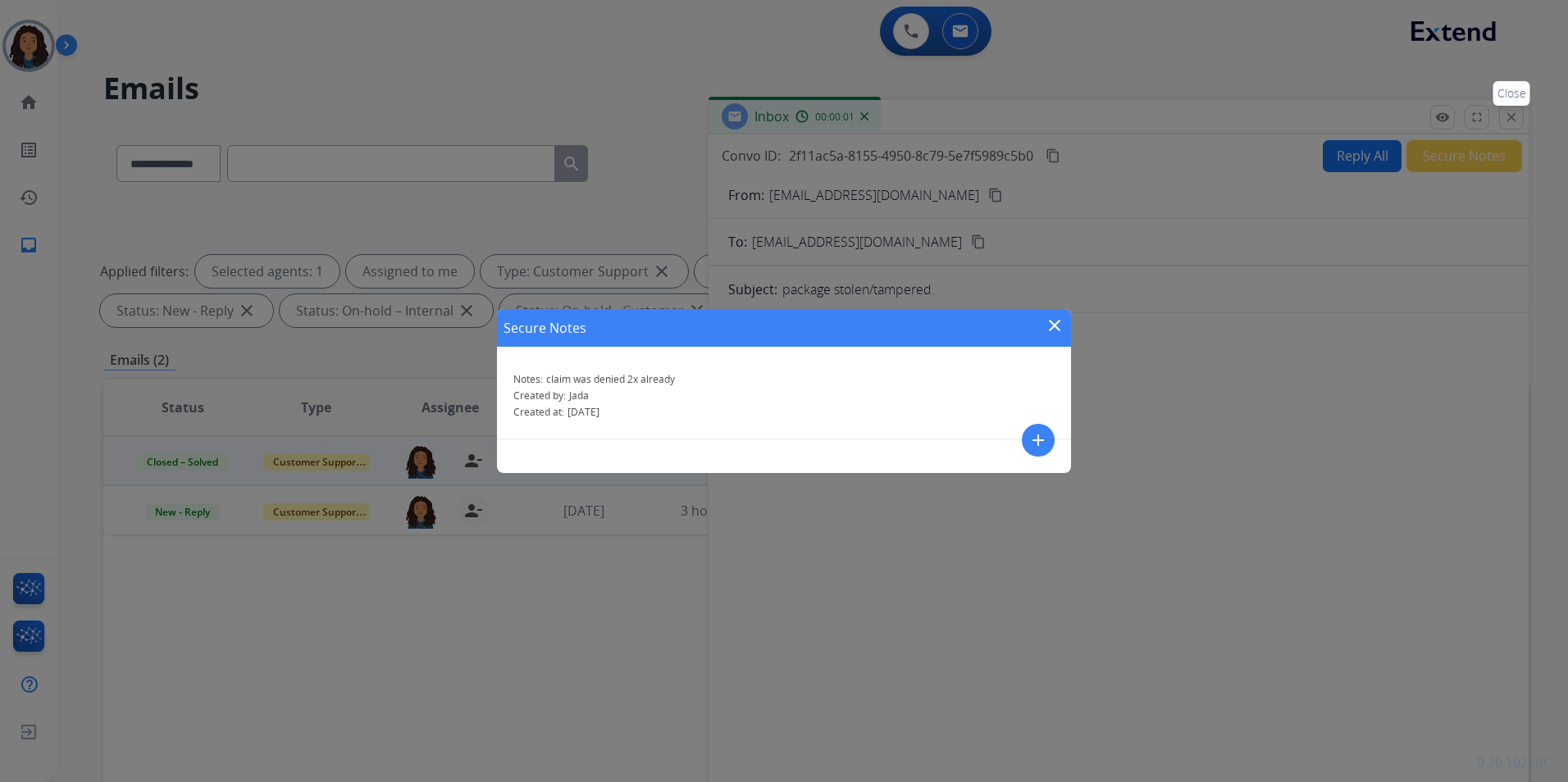
drag, startPoint x: 1523, startPoint y: 105, endPoint x: 1509, endPoint y: 108, distance: 14.3
click at [1522, 105] on div "Secure Notes close Notes: claim was denied 2x already Created by: [PERSON_NAME]…" at bounding box center [784, 391] width 1568 height 782
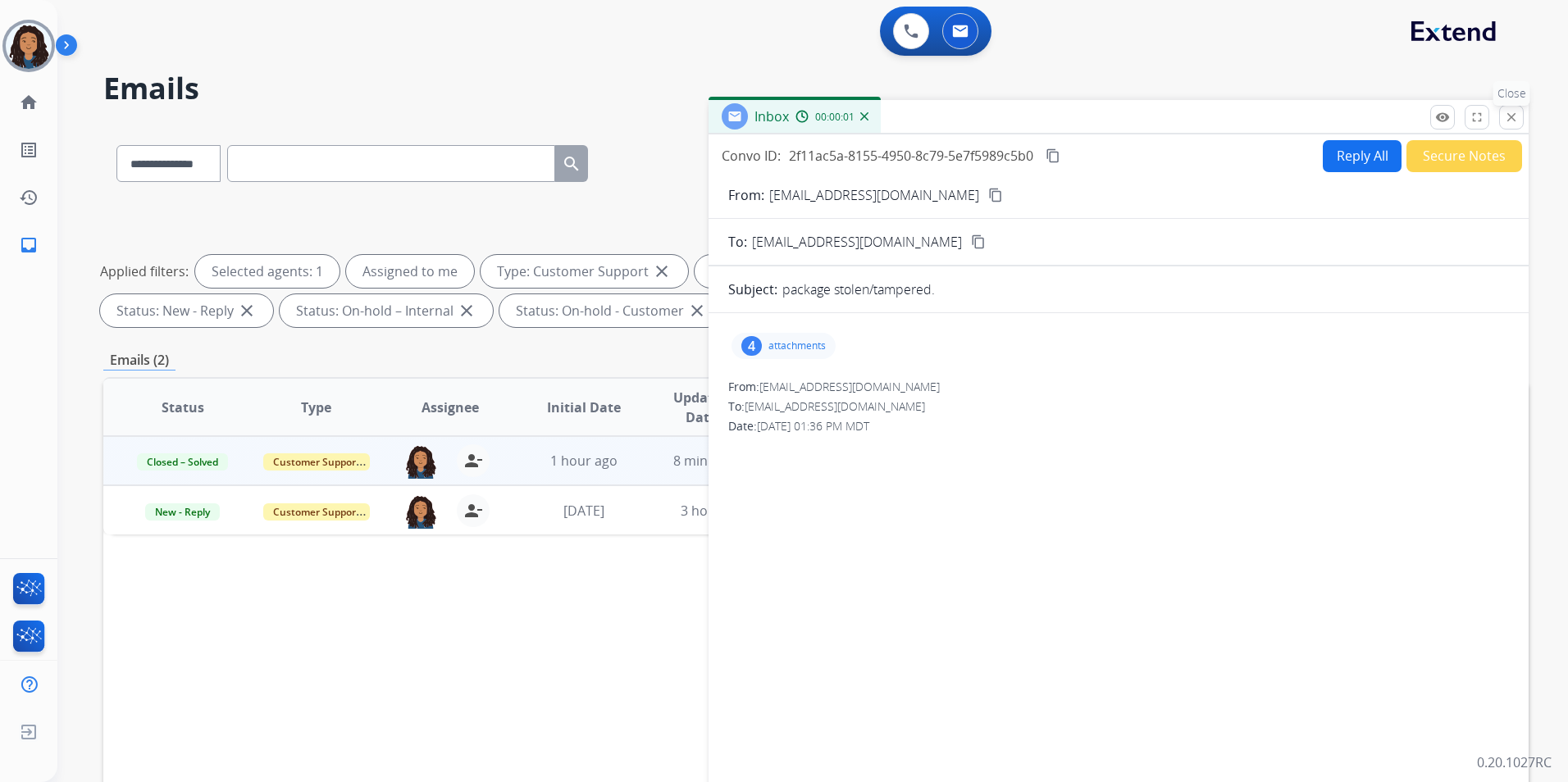
click at [1501, 119] on button "close Close" at bounding box center [1511, 117] width 24 height 24
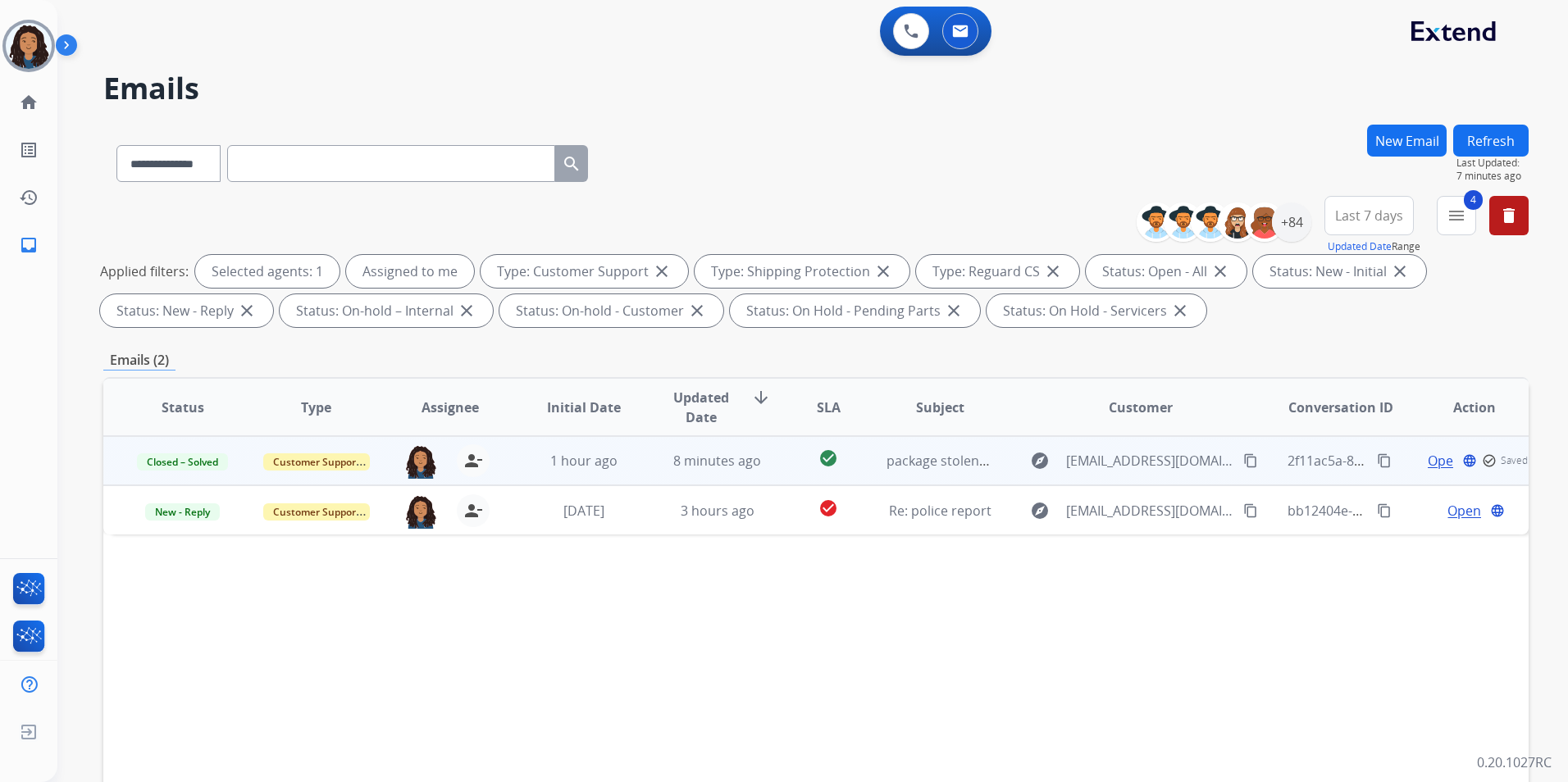
click at [1507, 134] on button "Refresh" at bounding box center [1492, 140] width 76 height 32
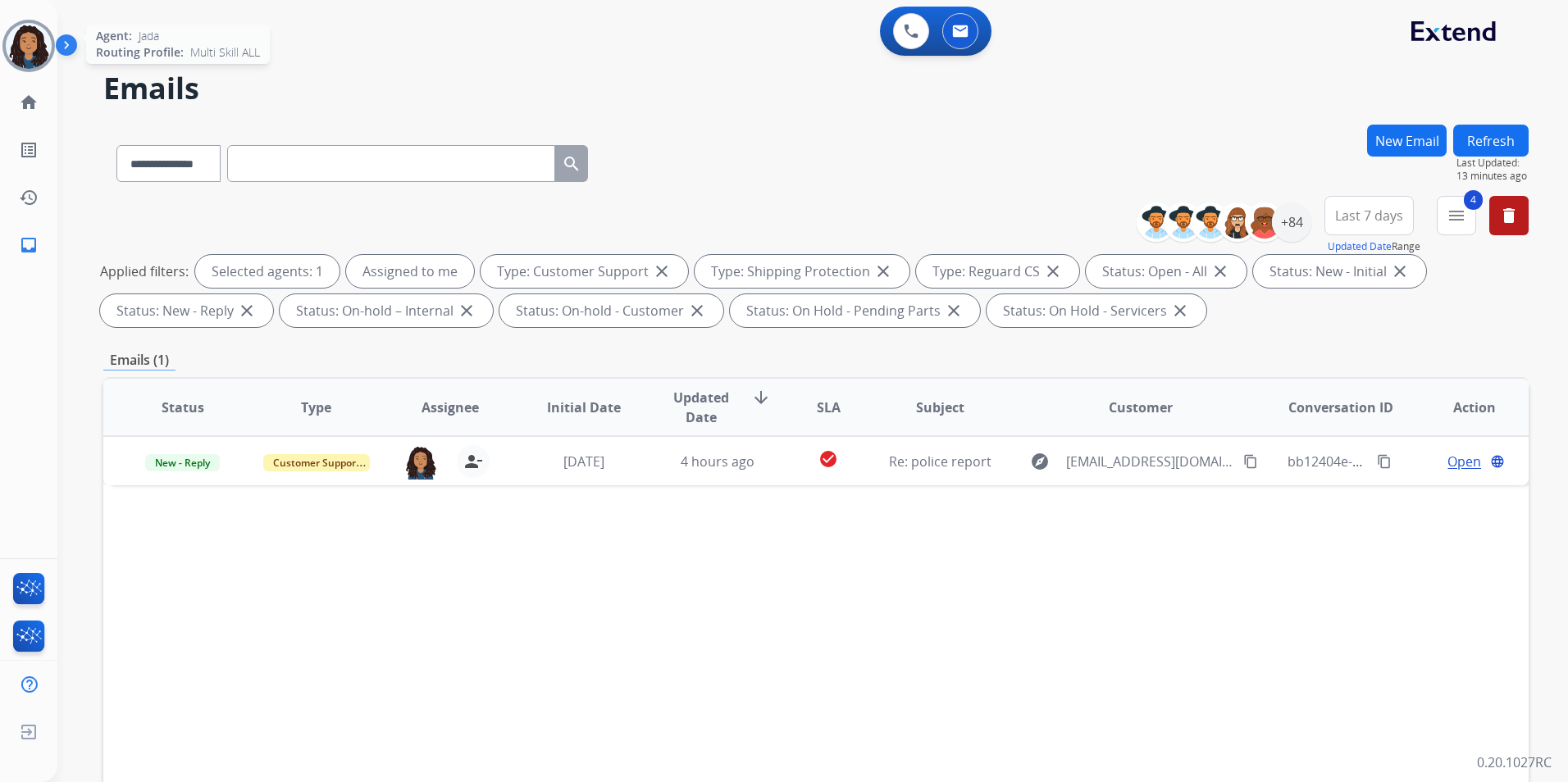
click at [18, 50] on img at bounding box center [29, 45] width 46 height 46
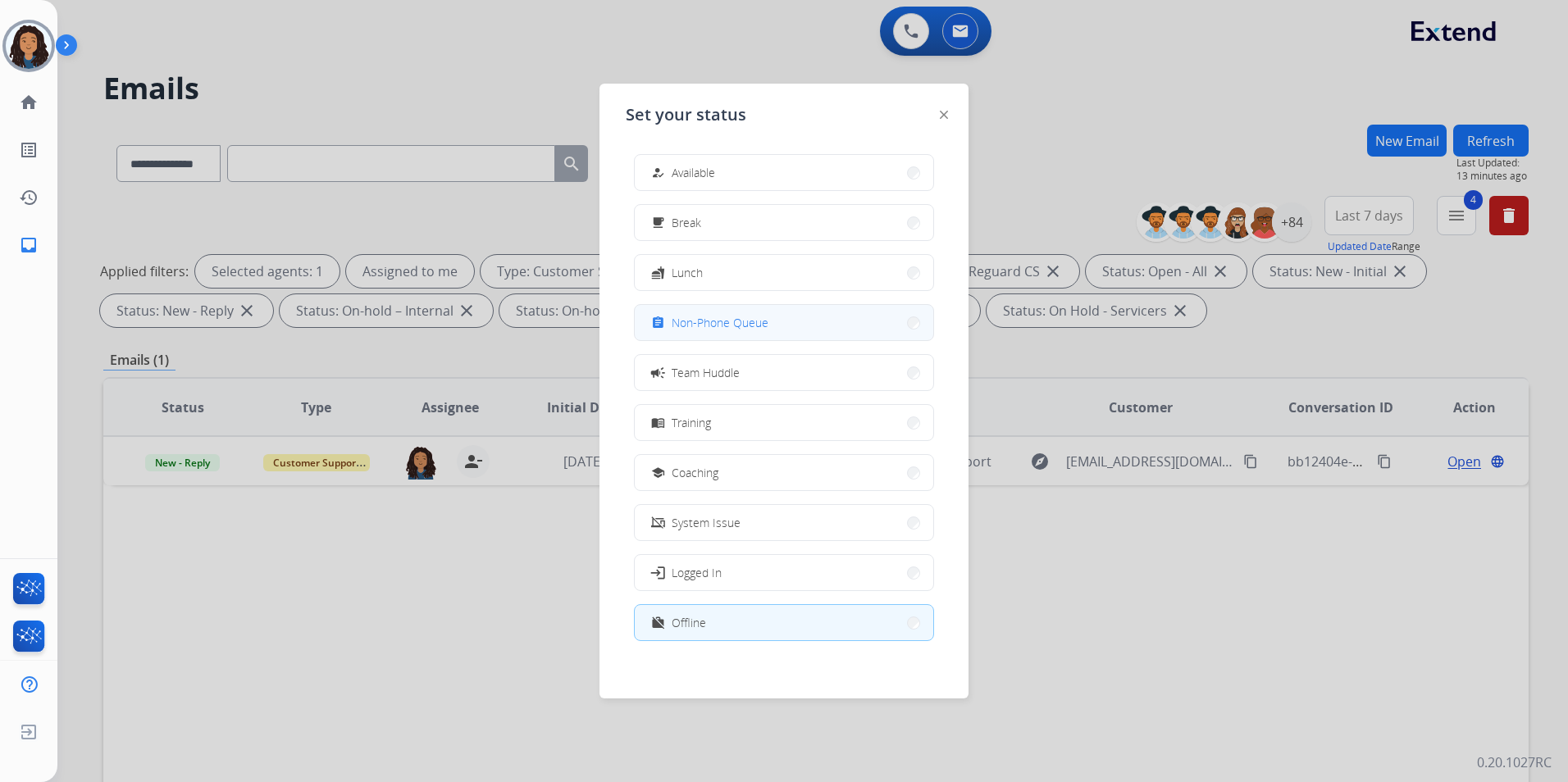
click at [748, 327] on span "Non-Phone Queue" at bounding box center [719, 323] width 97 height 17
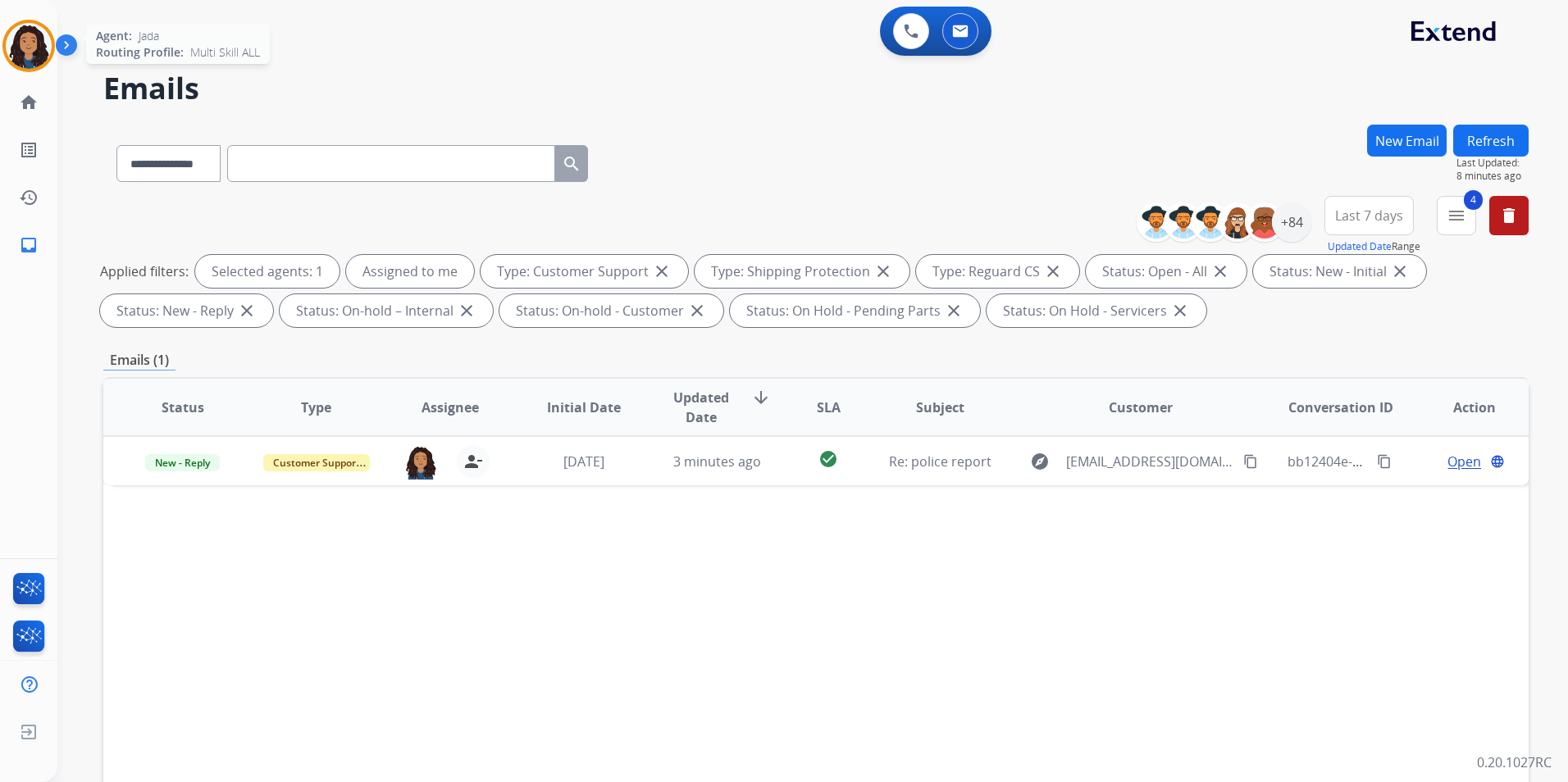
click at [17, 49] on img at bounding box center [29, 45] width 46 height 46
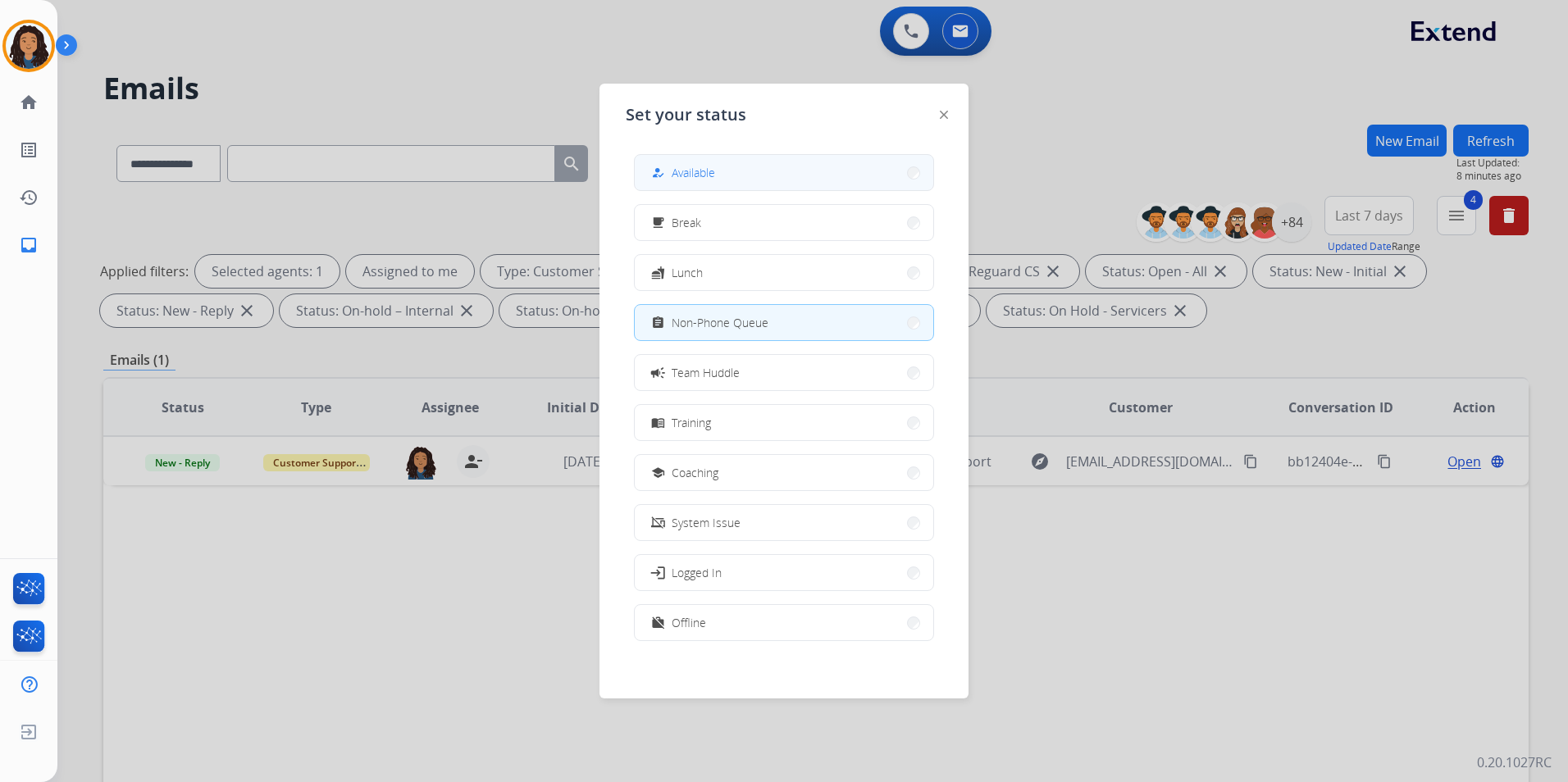
click at [719, 169] on button "how_to_reg Available" at bounding box center [784, 172] width 298 height 35
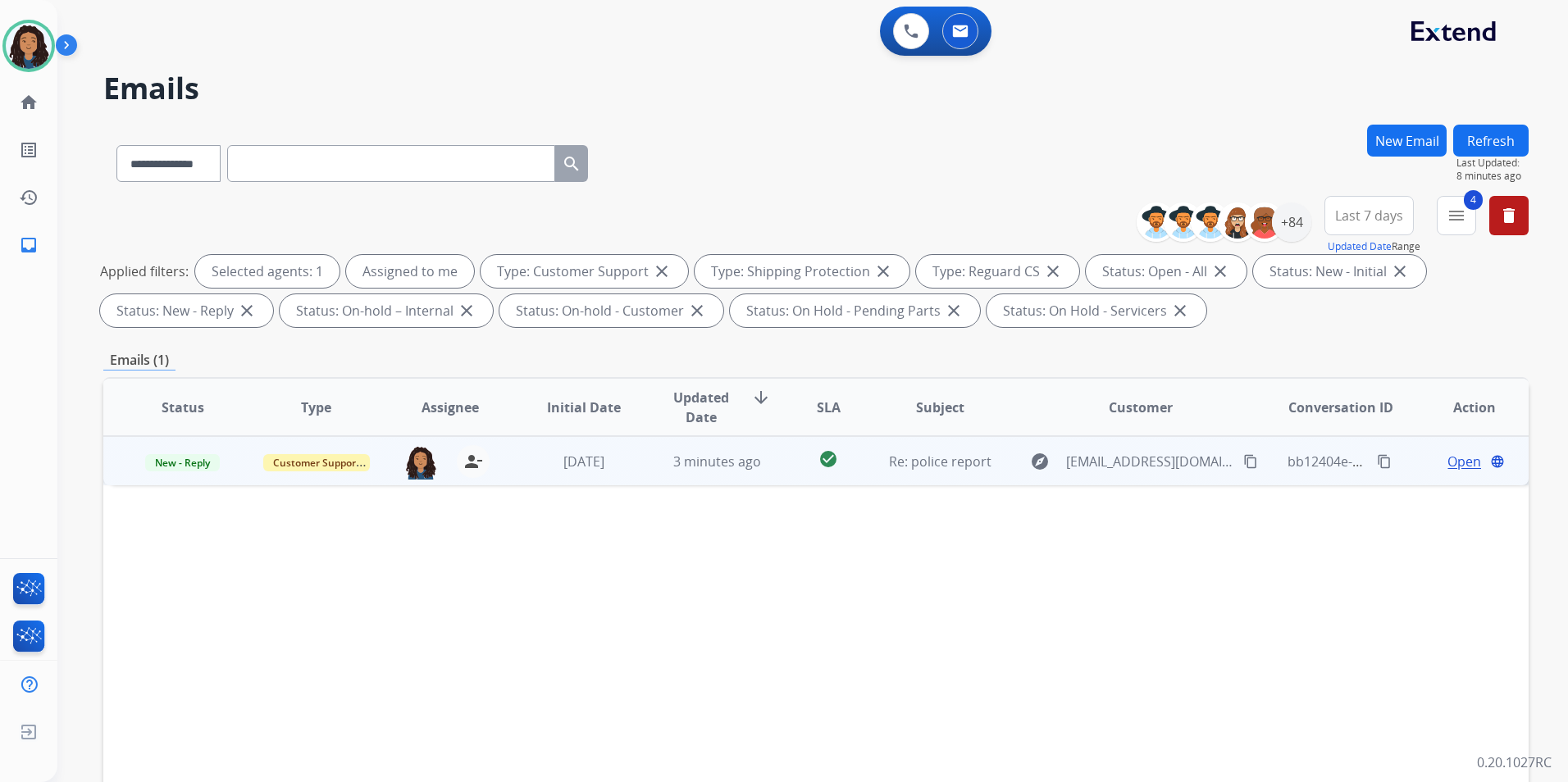
click at [1244, 459] on mat-icon "content_copy" at bounding box center [1251, 462] width 15 height 15
click at [189, 467] on span "New - Reply" at bounding box center [182, 463] width 75 height 17
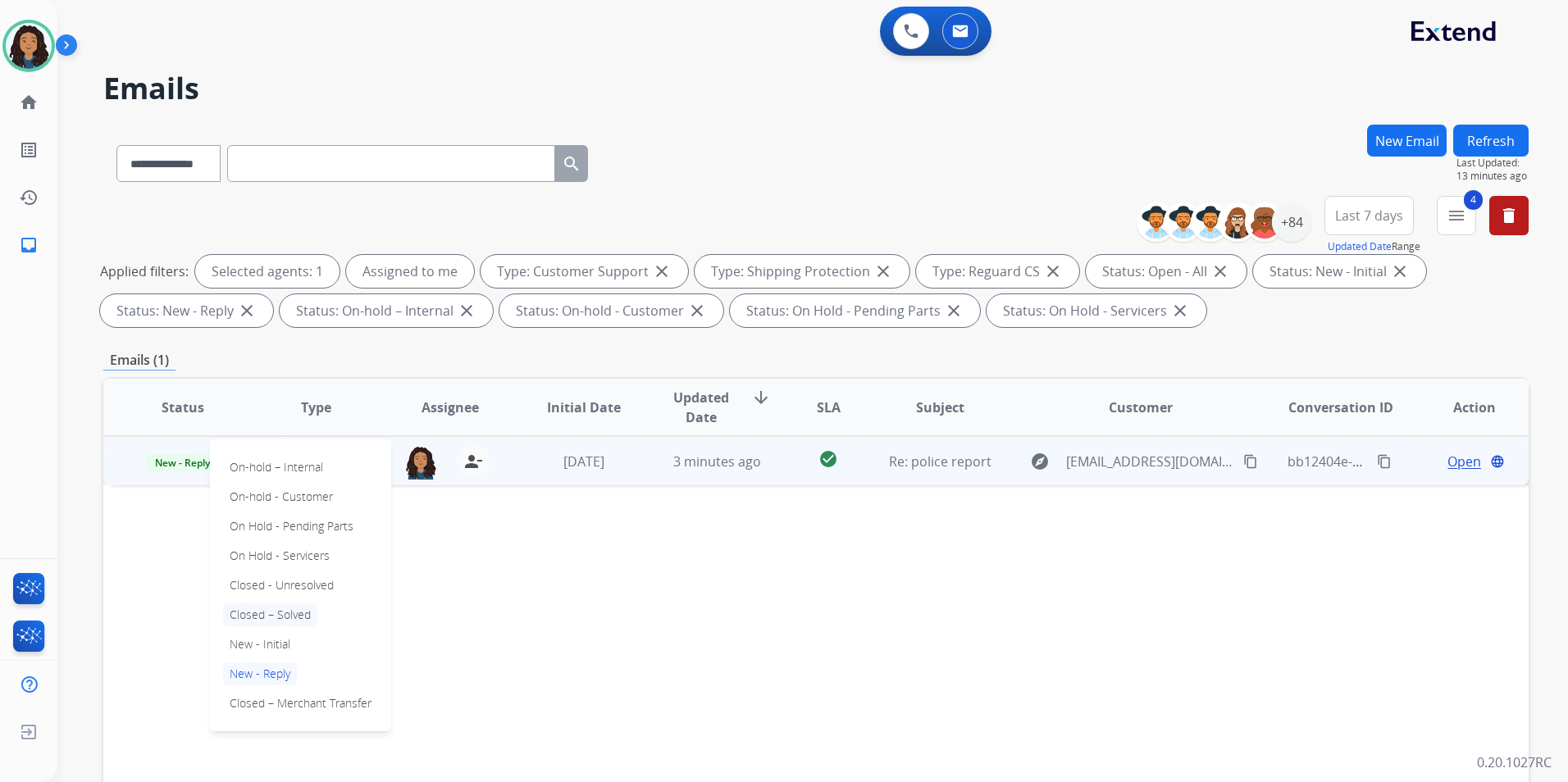
click at [276, 620] on p "Closed – Solved" at bounding box center [271, 614] width 94 height 23
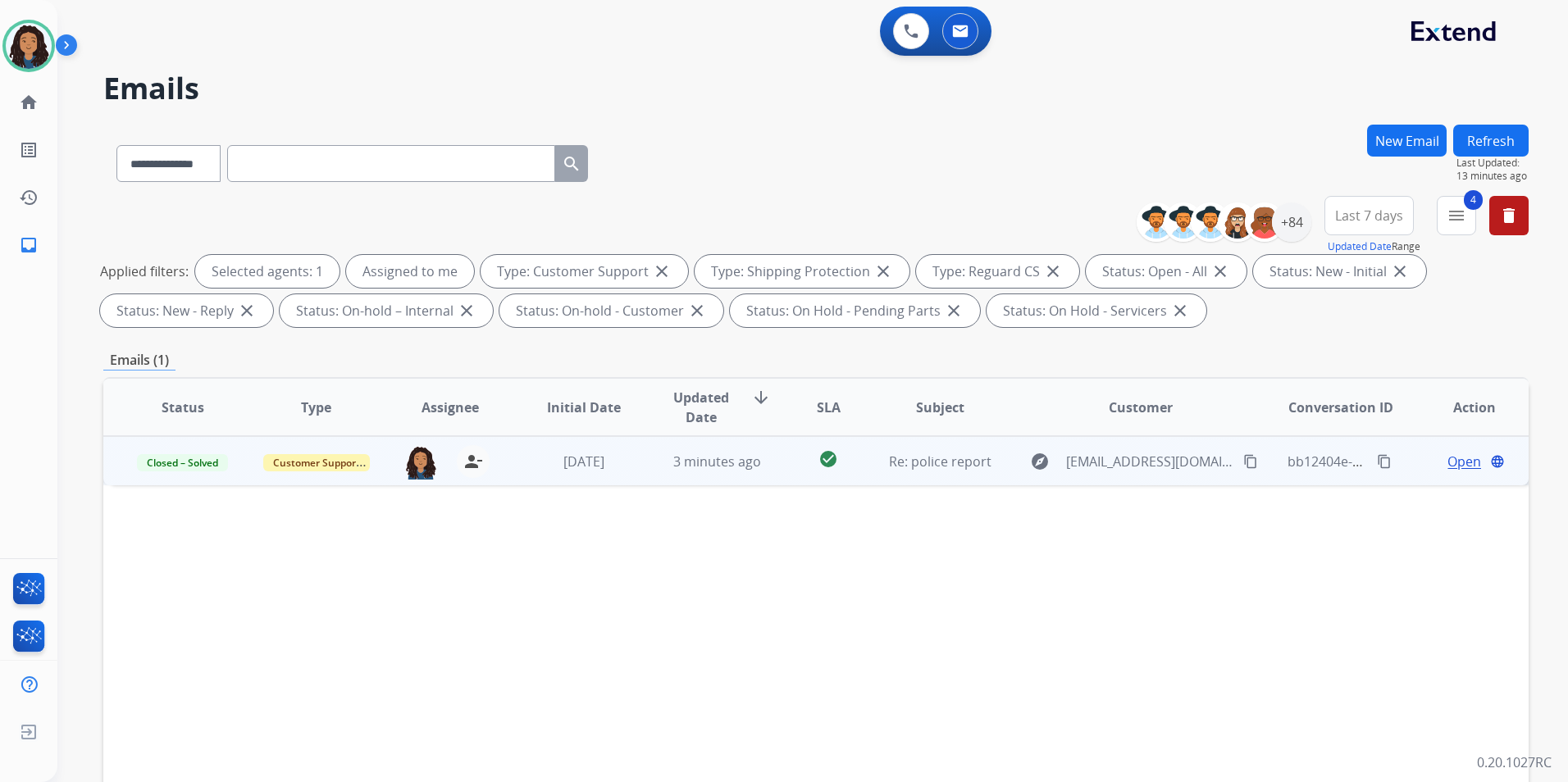
click at [1455, 464] on span "Open" at bounding box center [1465, 461] width 34 height 19
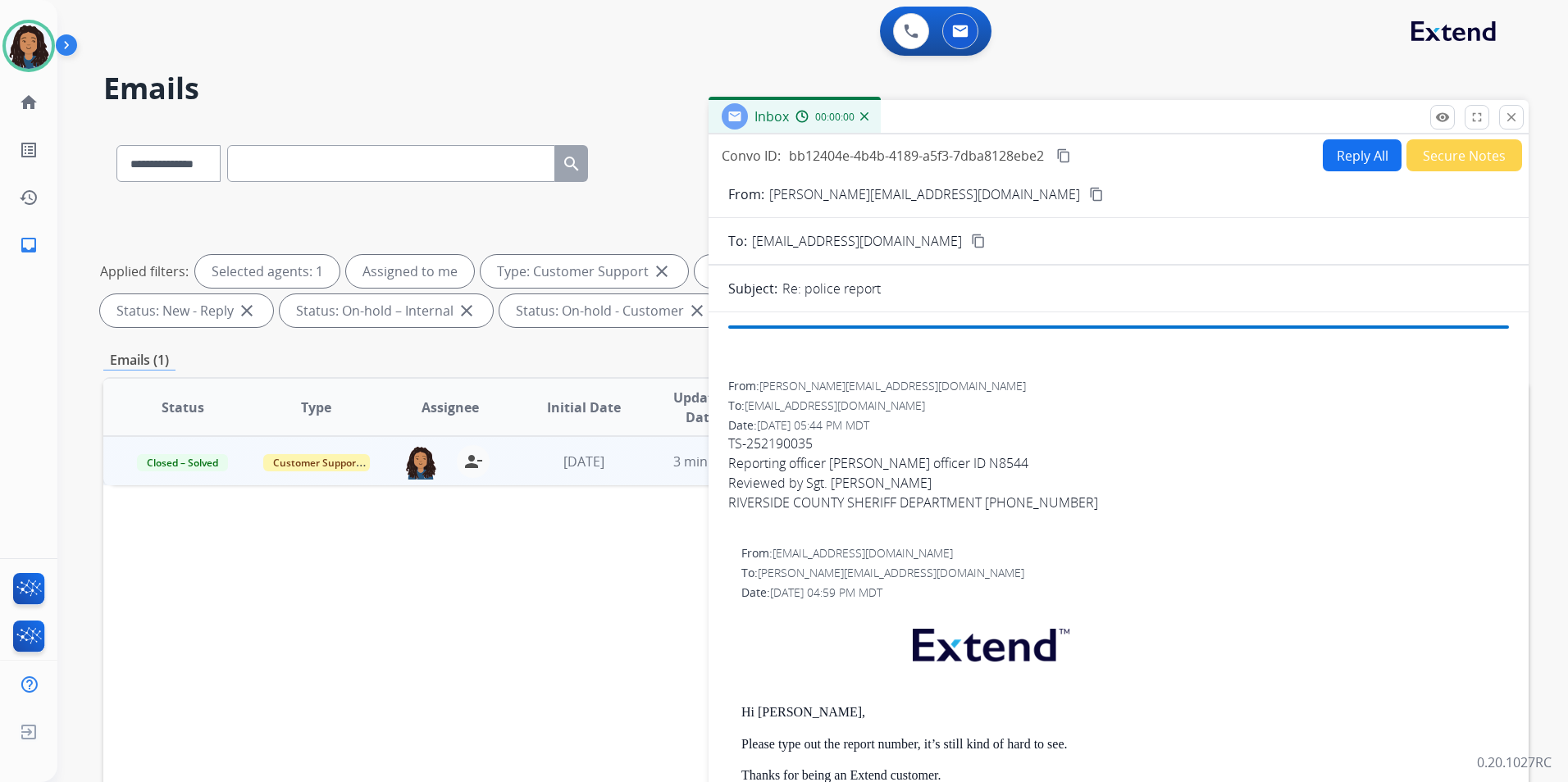
click at [1489, 148] on button "Secure Notes" at bounding box center [1465, 155] width 116 height 32
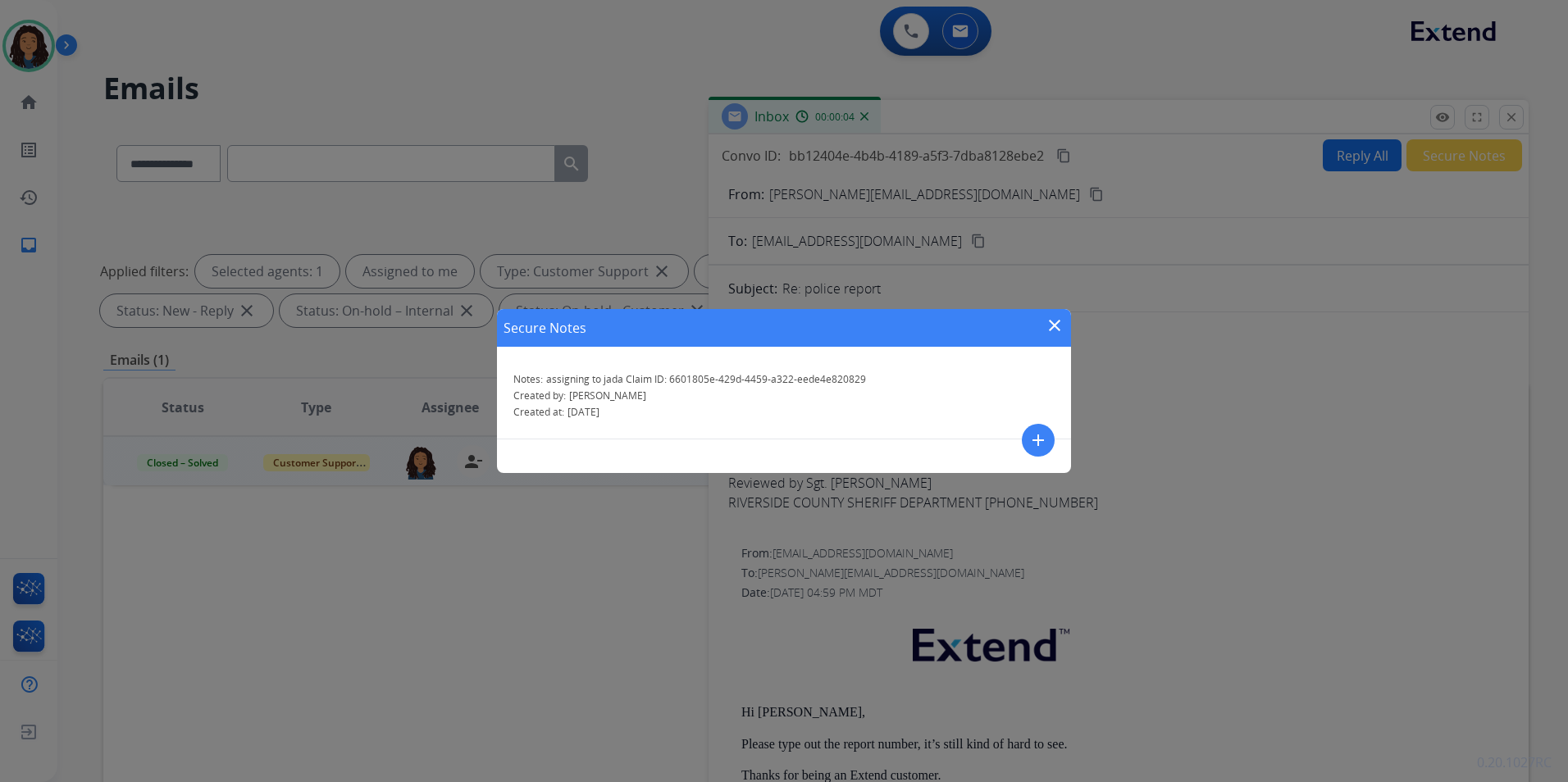
click at [1031, 442] on mat-icon "add" at bounding box center [1038, 439] width 19 height 19
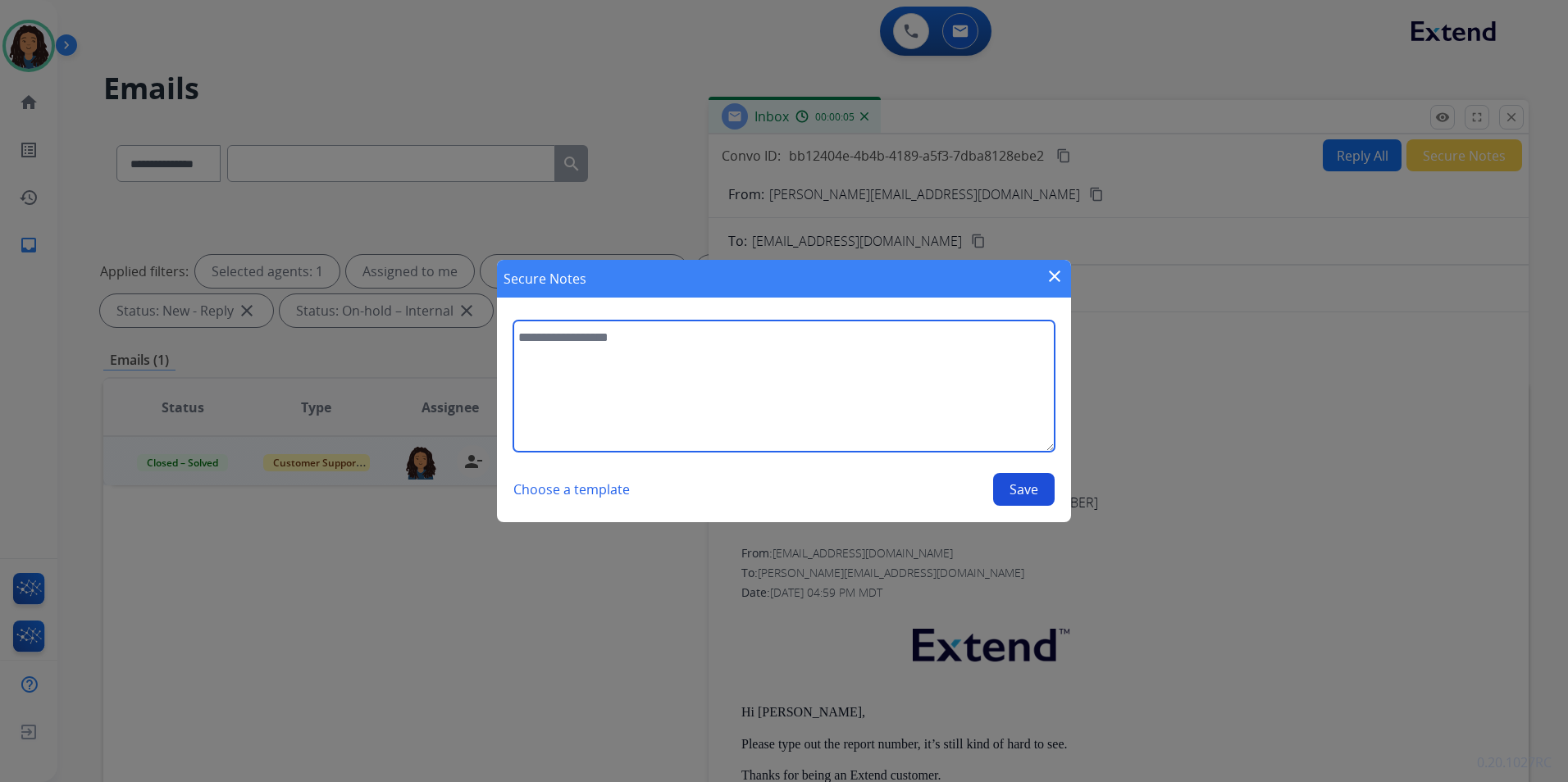
click at [719, 390] on textarea at bounding box center [784, 386] width 541 height 131
type textarea "**********"
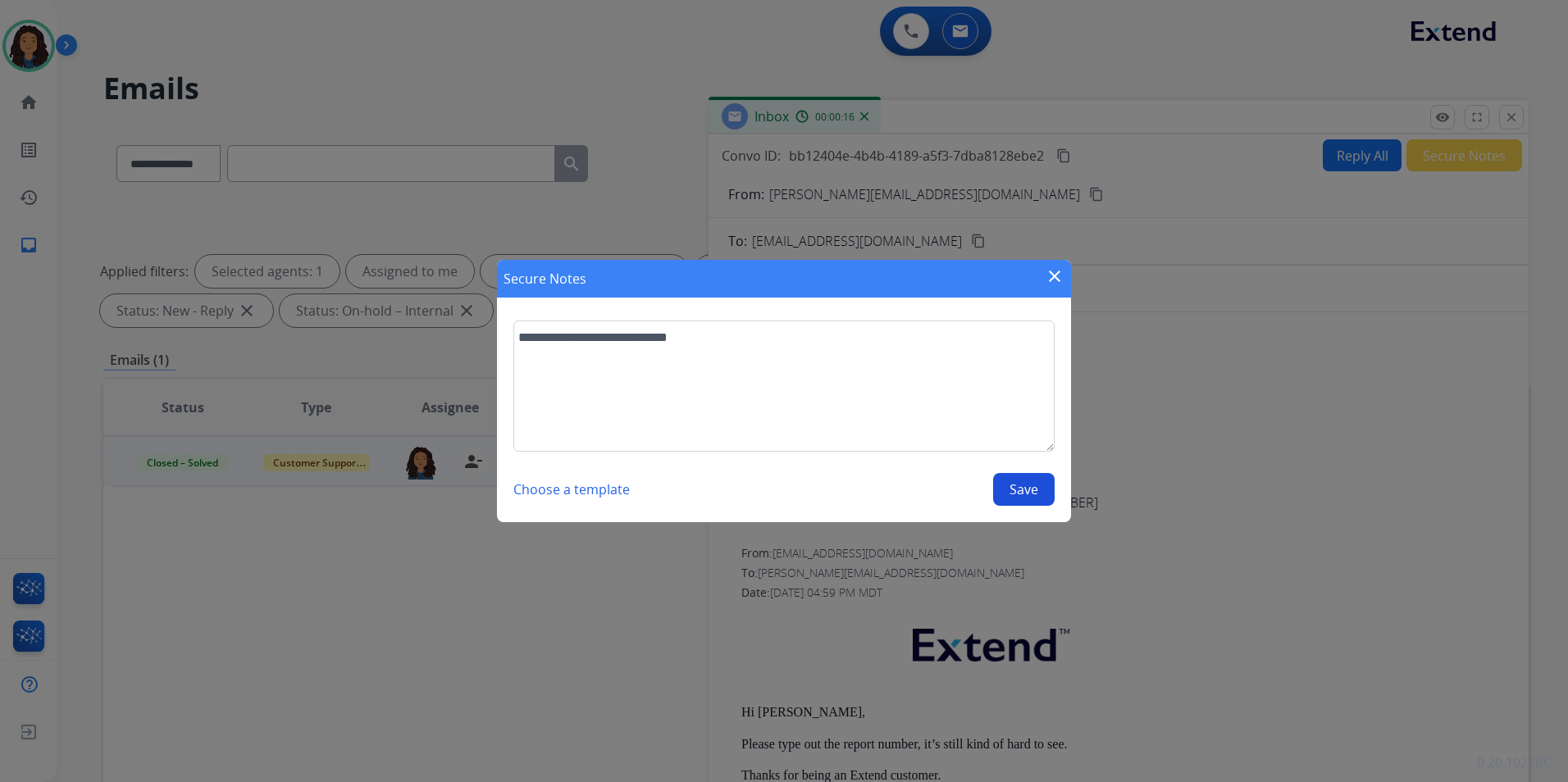
click at [1012, 475] on button "Save" at bounding box center [1023, 489] width 61 height 33
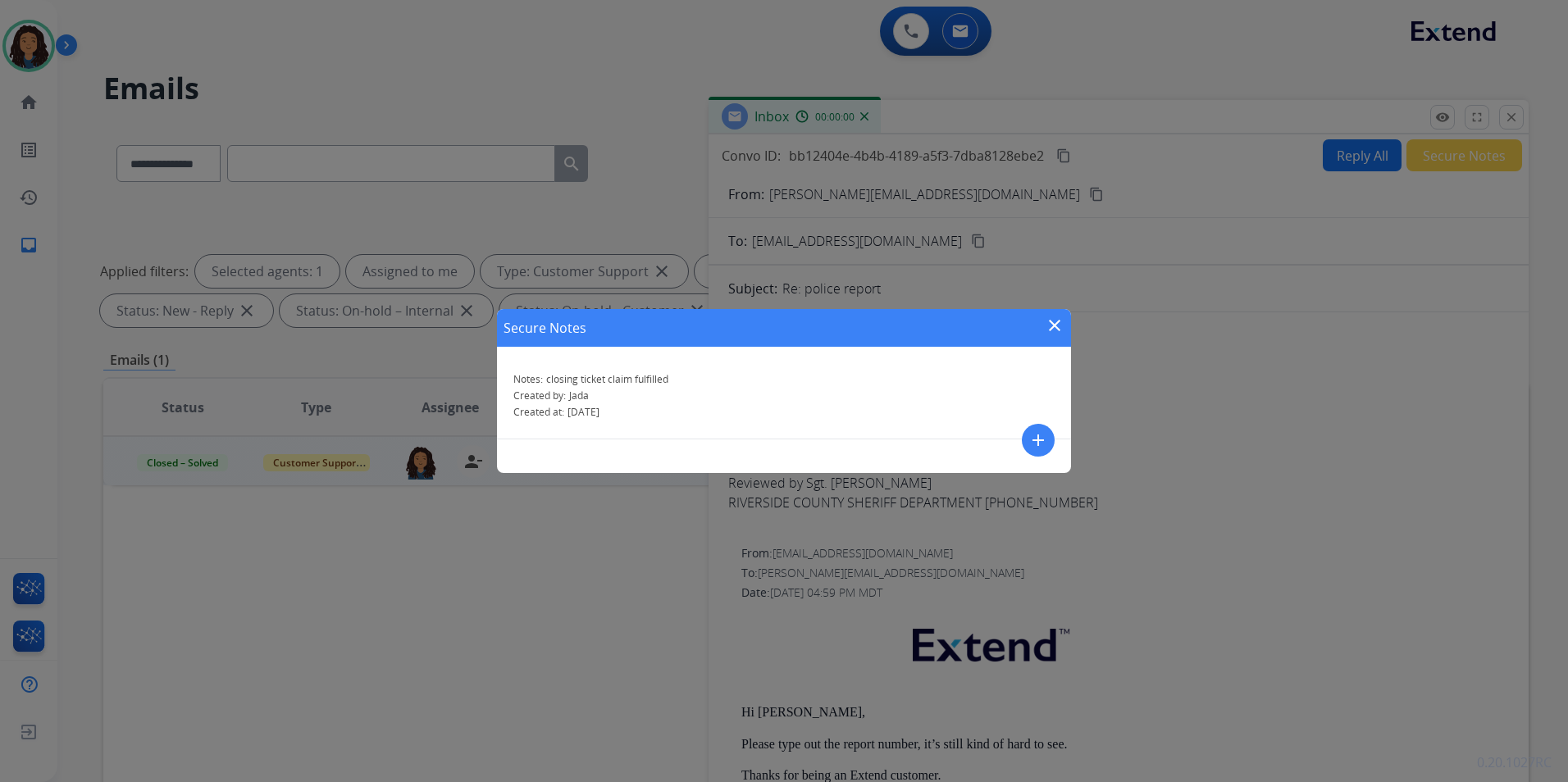
click at [1059, 318] on mat-icon "close" at bounding box center [1055, 325] width 19 height 19
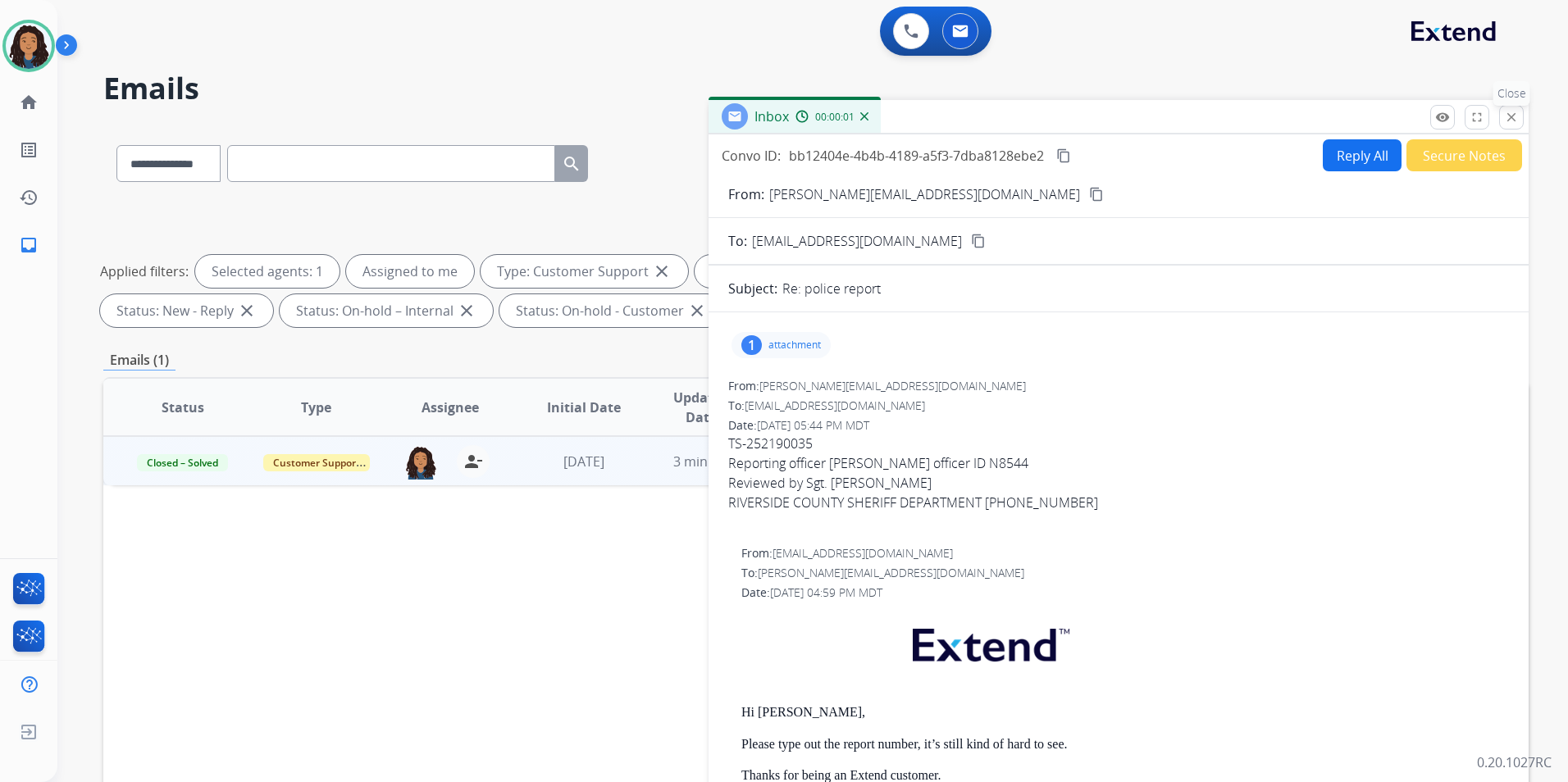
click at [1517, 118] on mat-icon "close" at bounding box center [1512, 118] width 15 height 15
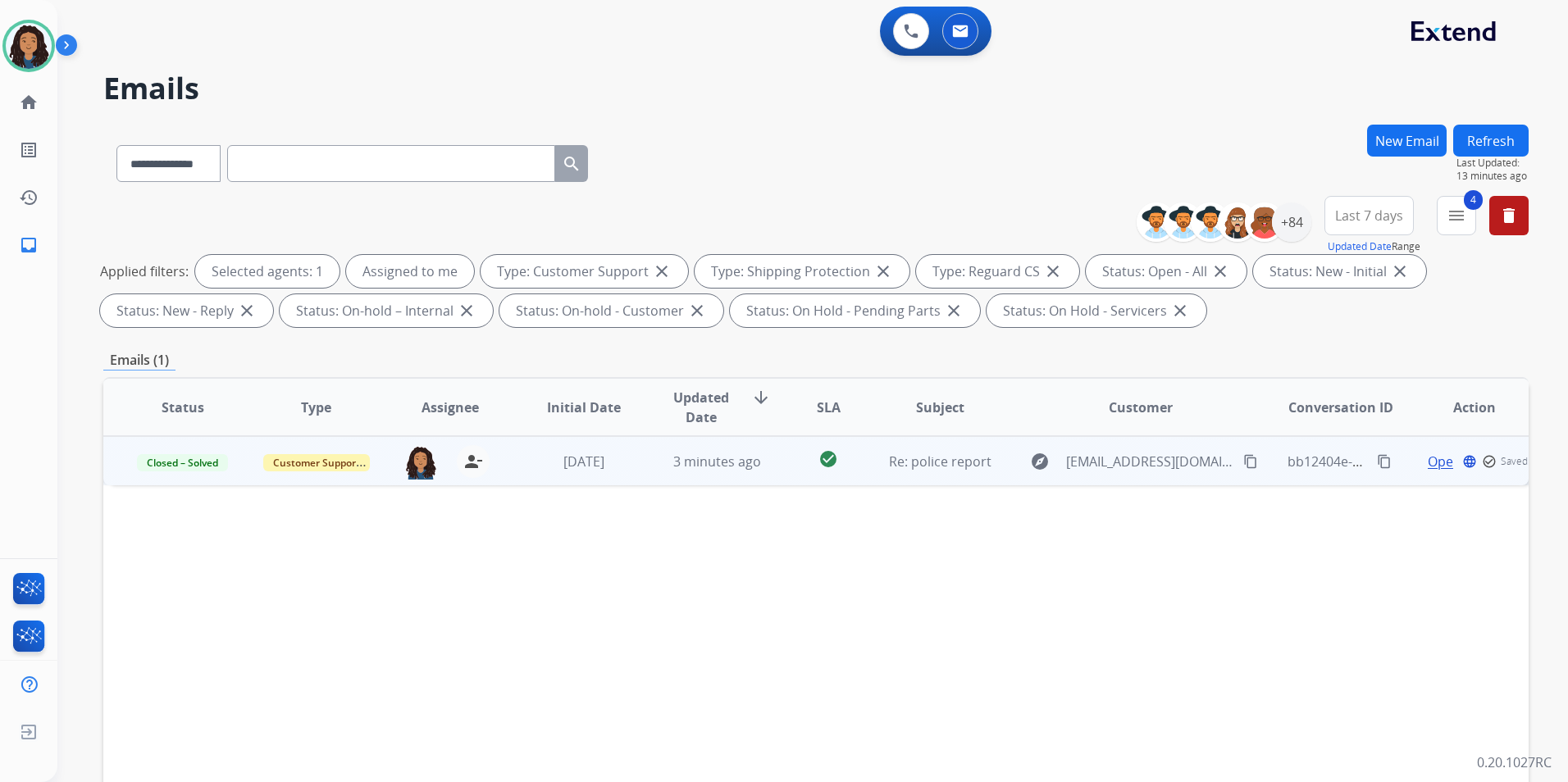
click at [1494, 139] on button "Refresh" at bounding box center [1492, 140] width 76 height 32
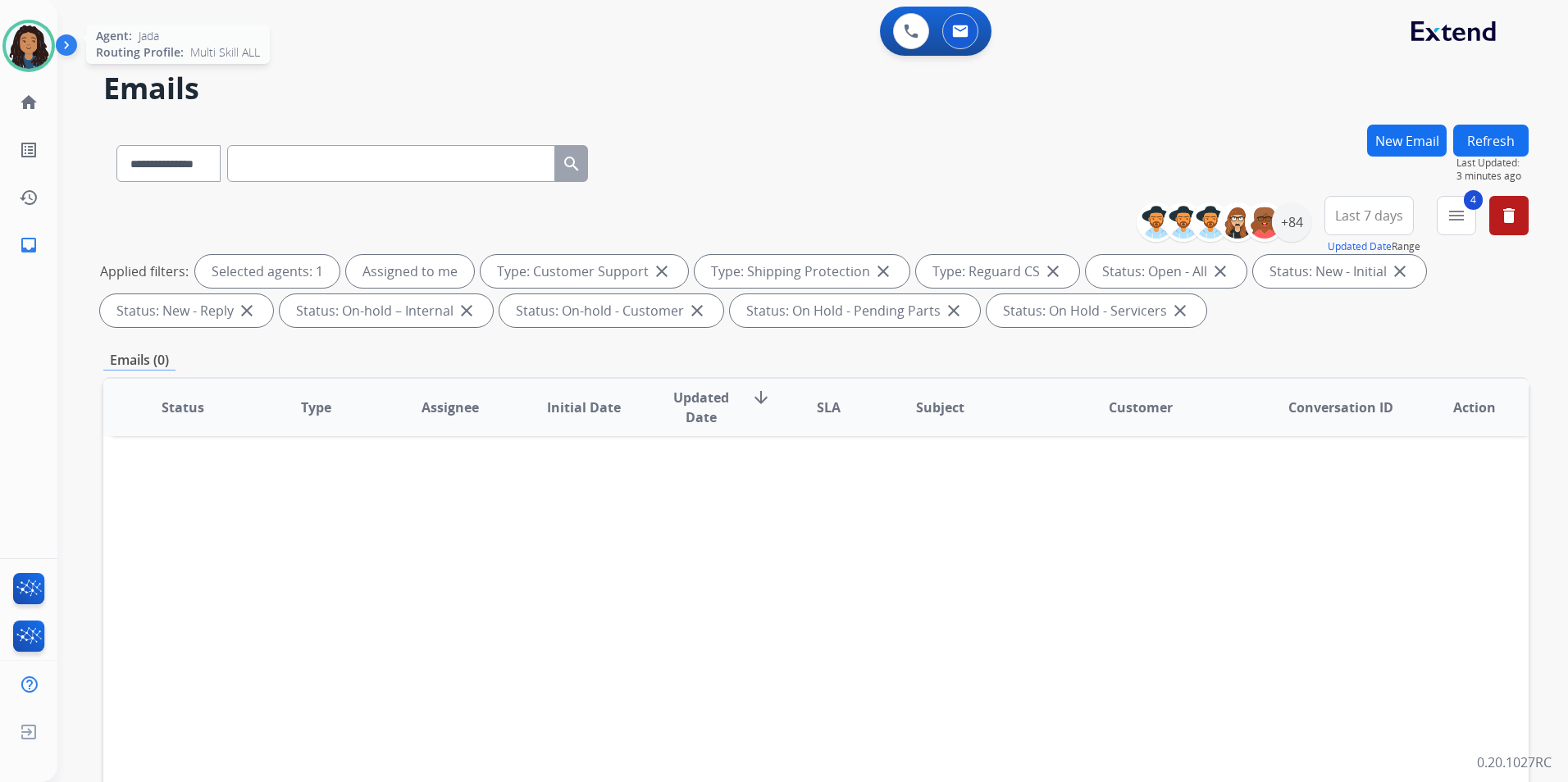
click at [41, 66] on div at bounding box center [29, 45] width 52 height 52
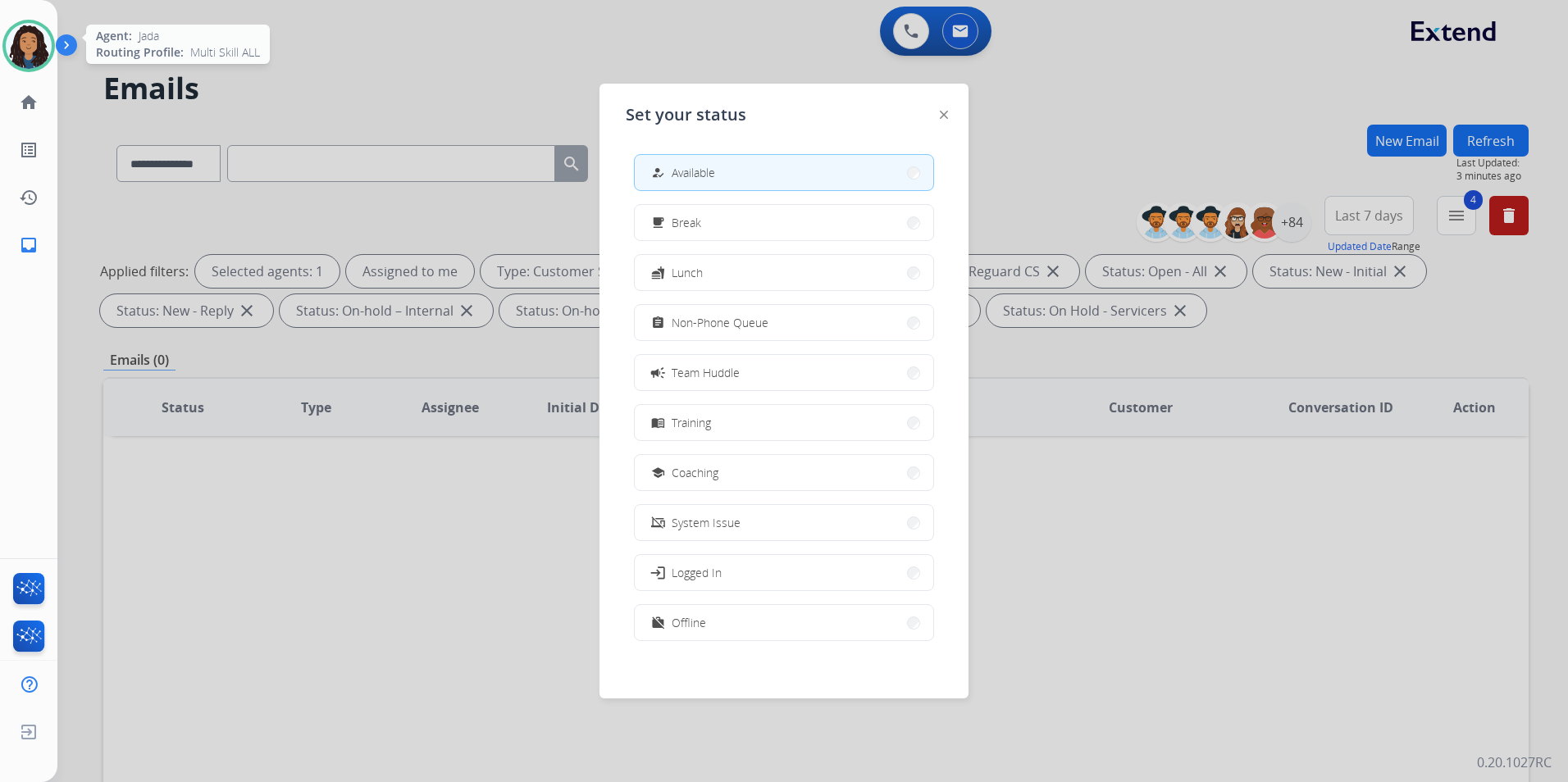
click at [38, 63] on img at bounding box center [29, 45] width 46 height 46
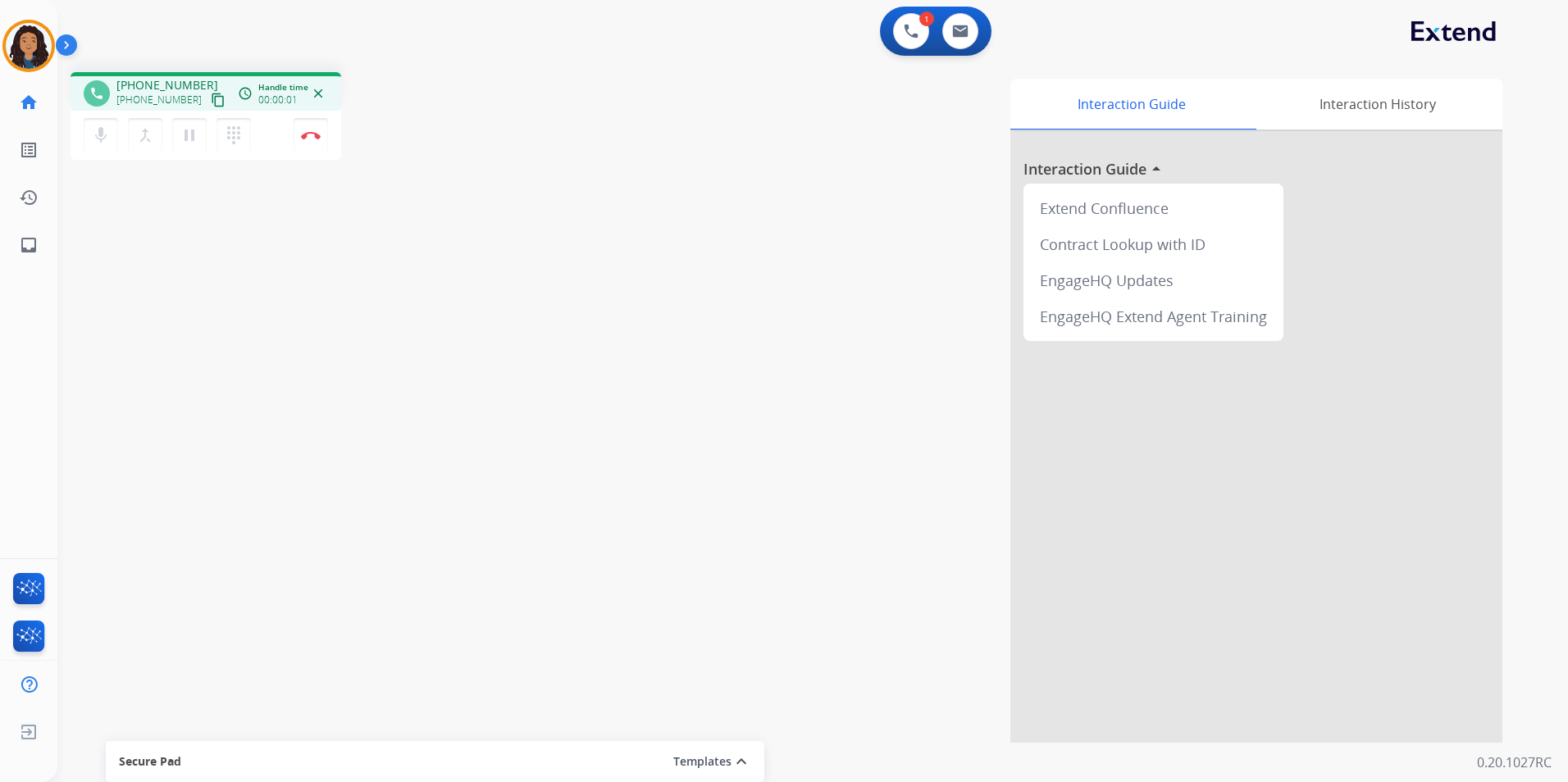
click at [211, 104] on mat-icon "content_copy" at bounding box center [218, 100] width 15 height 15
click at [211, 102] on mat-icon "content_copy" at bounding box center [218, 100] width 15 height 15
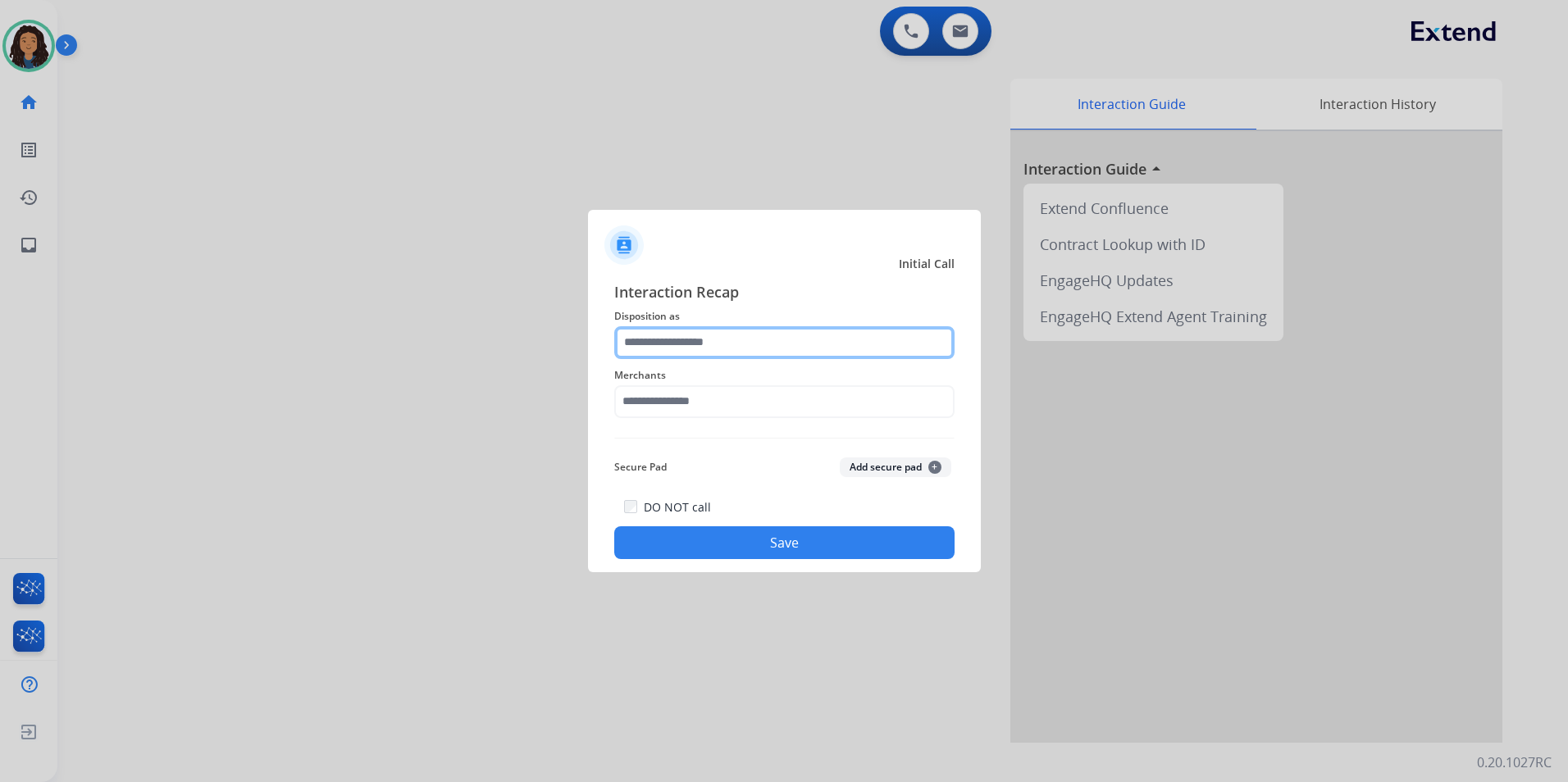
click at [702, 339] on input "text" at bounding box center [784, 343] width 340 height 33
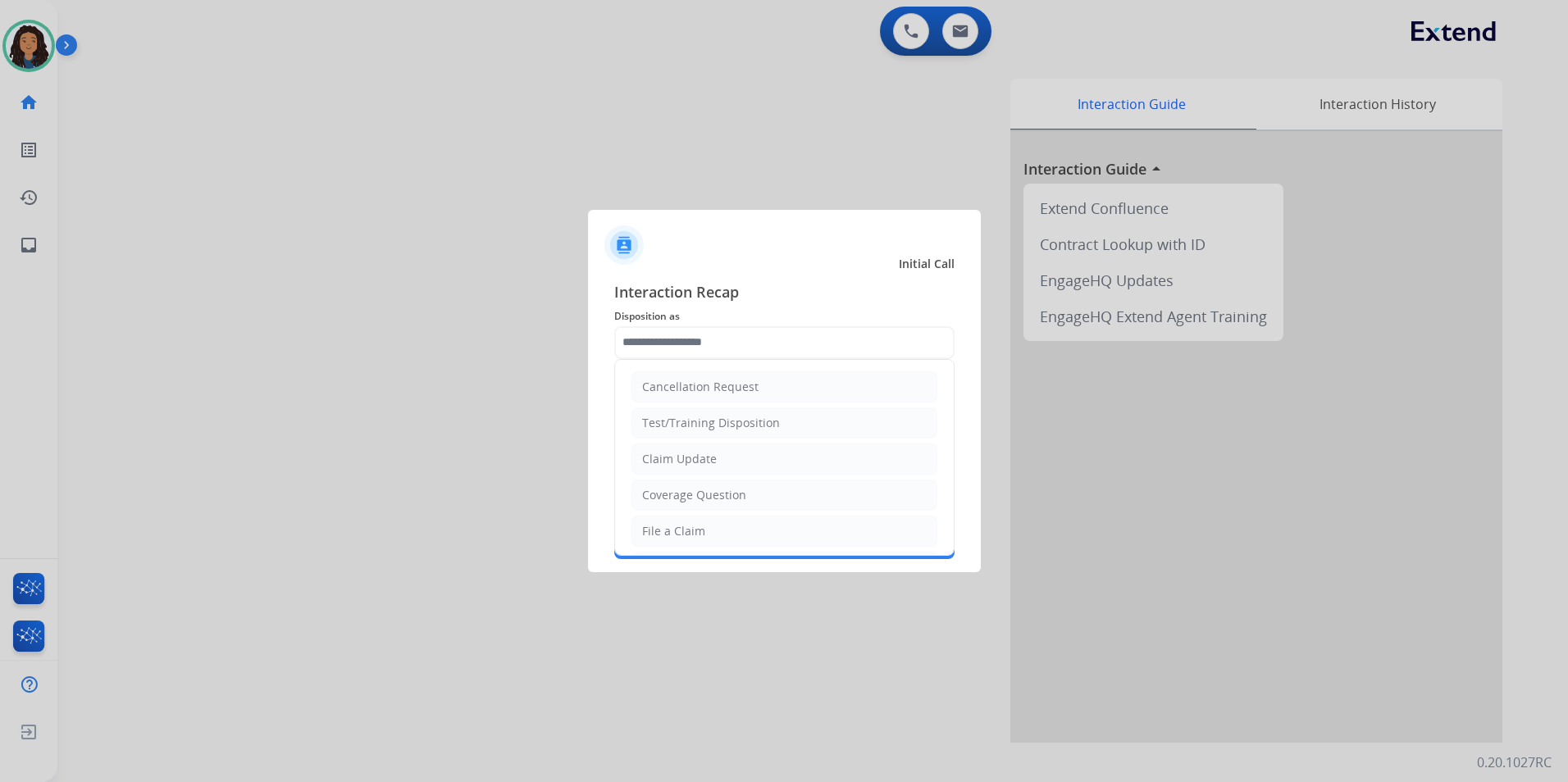
click at [692, 454] on div "Claim Update" at bounding box center [679, 459] width 75 height 17
type input "**********"
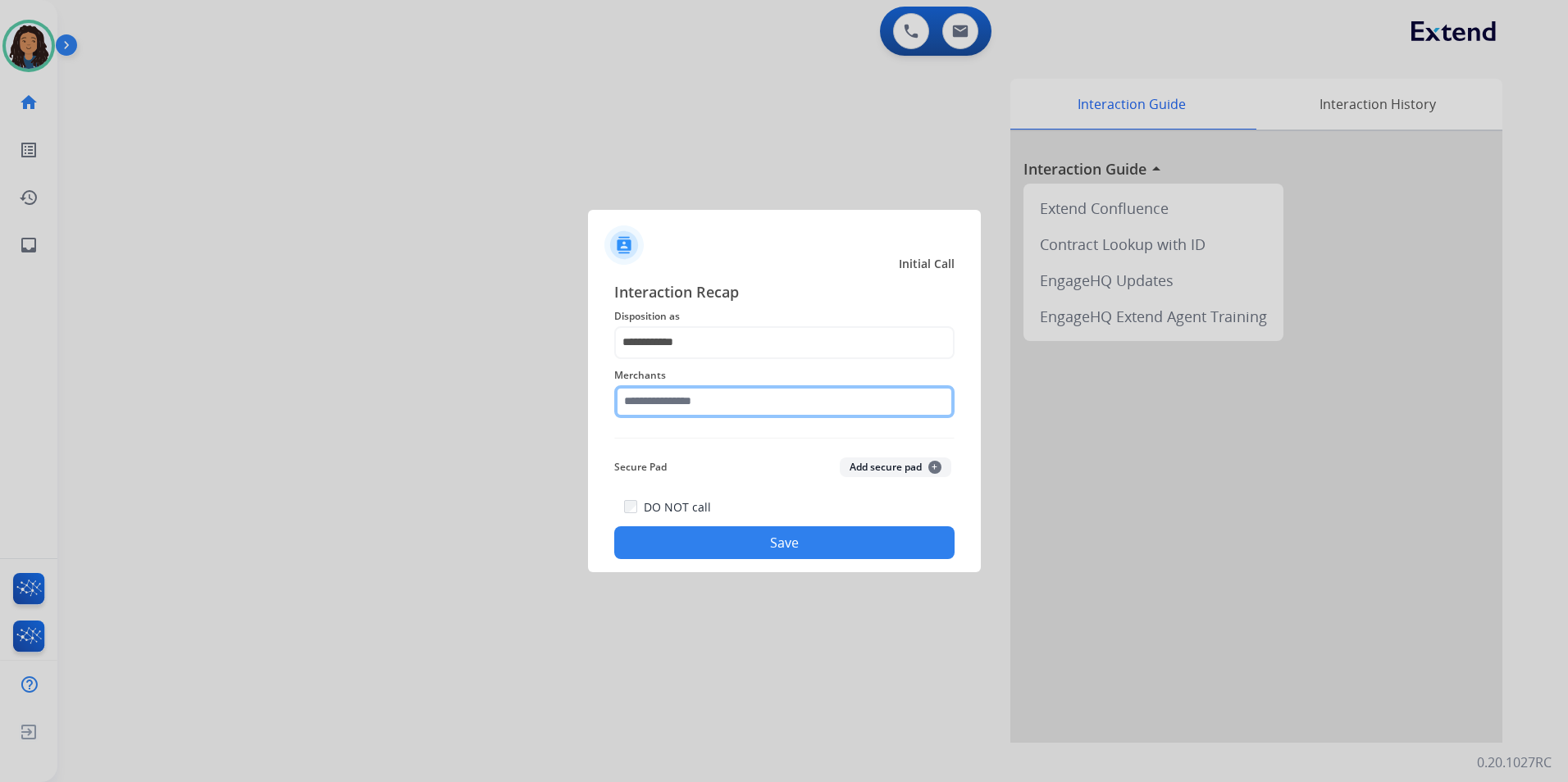
click at [716, 396] on input "text" at bounding box center [784, 401] width 340 height 33
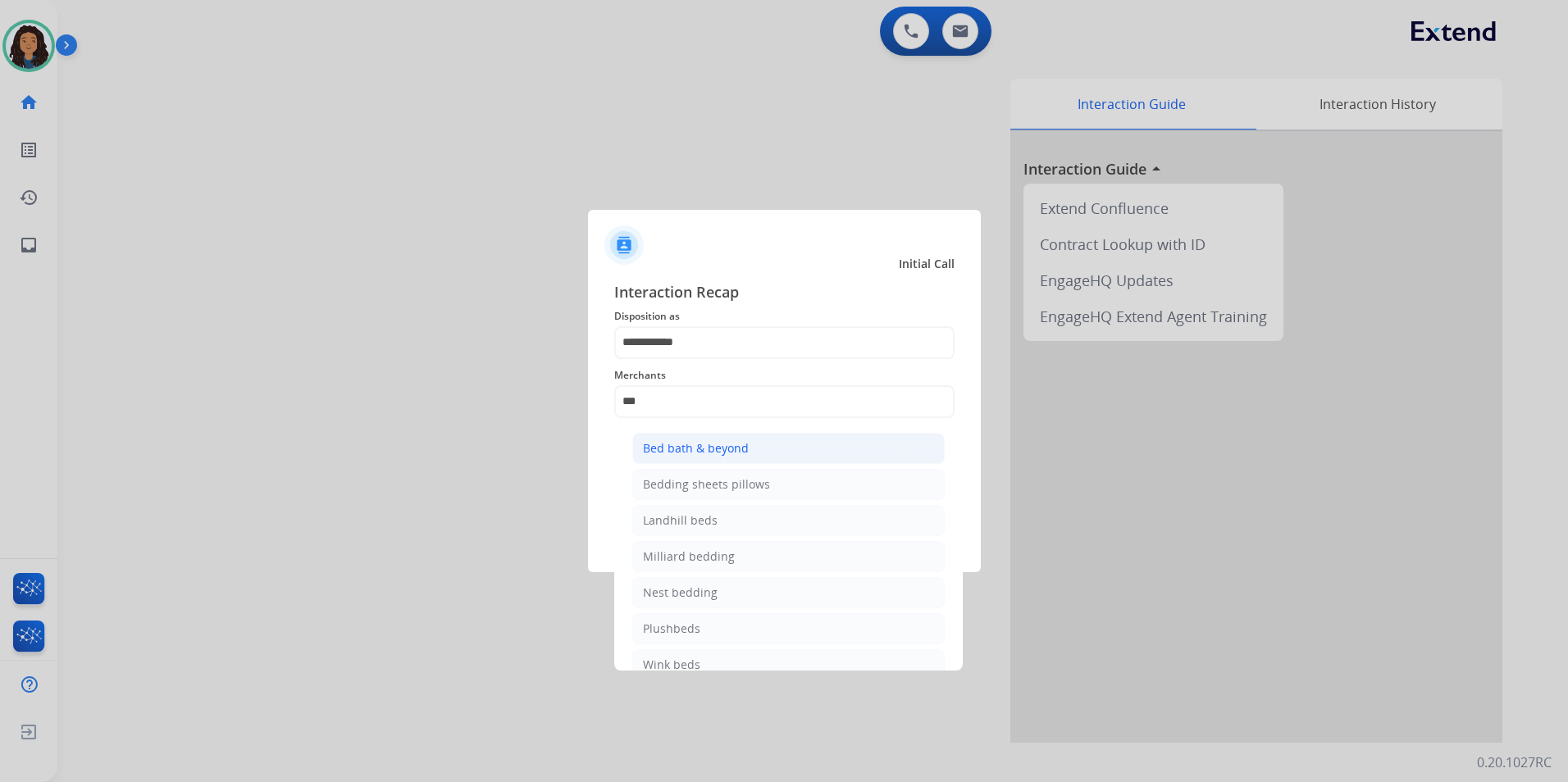
click at [865, 453] on li "Bed bath & beyond" at bounding box center [789, 448] width 313 height 31
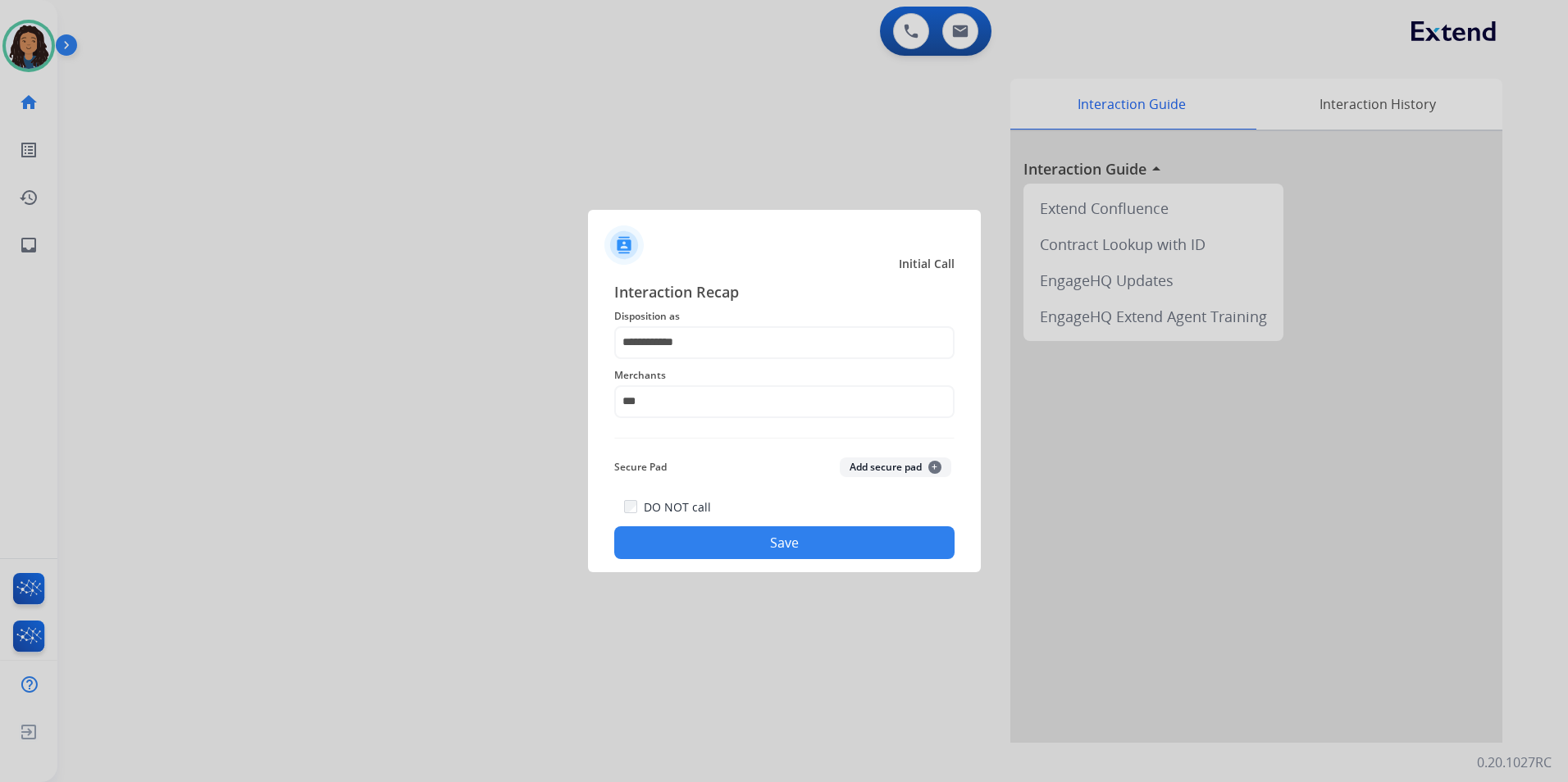
type input "**********"
click at [737, 538] on button "Save" at bounding box center [784, 543] width 340 height 33
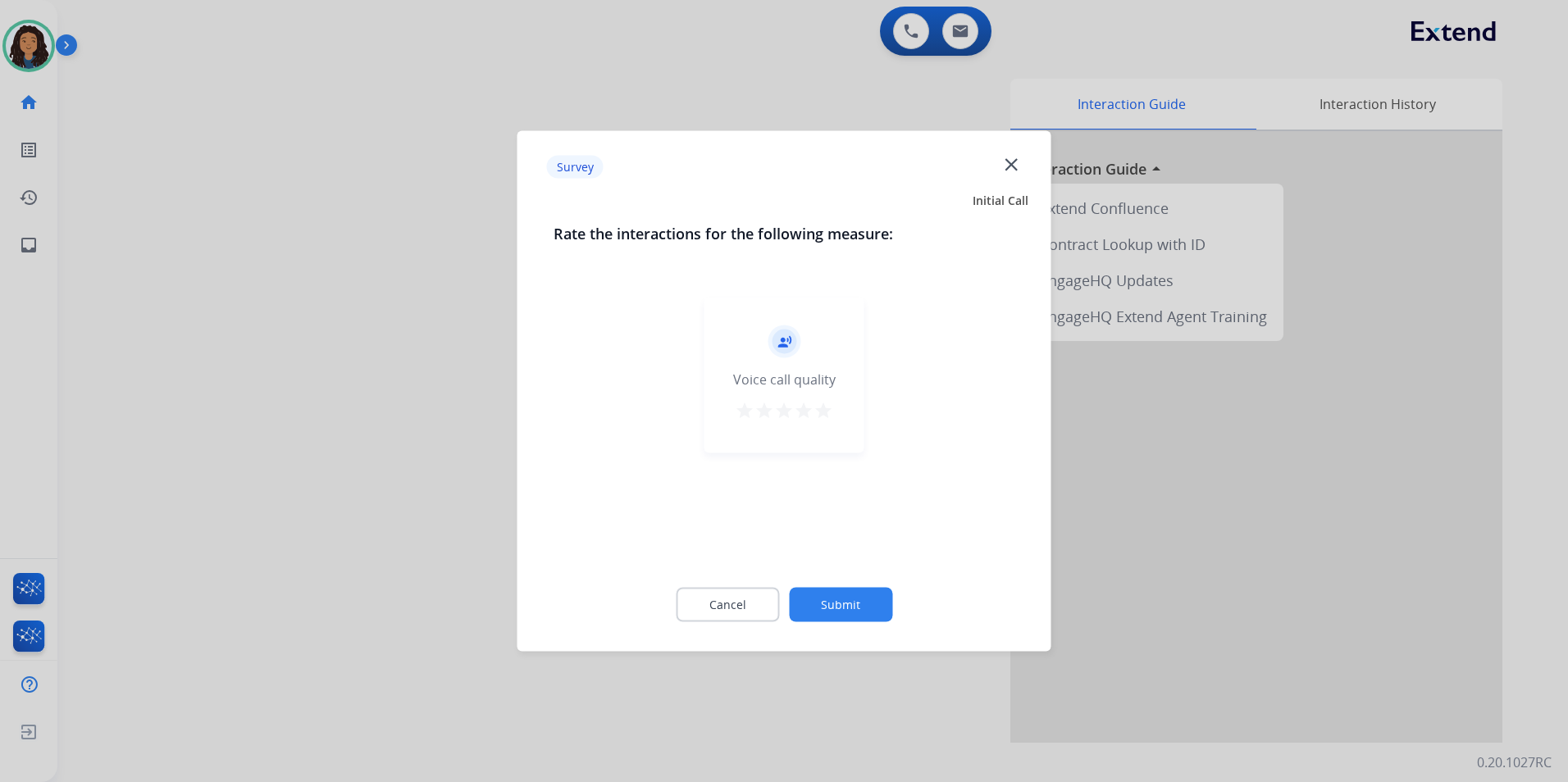
click at [191, 259] on div at bounding box center [784, 391] width 1568 height 782
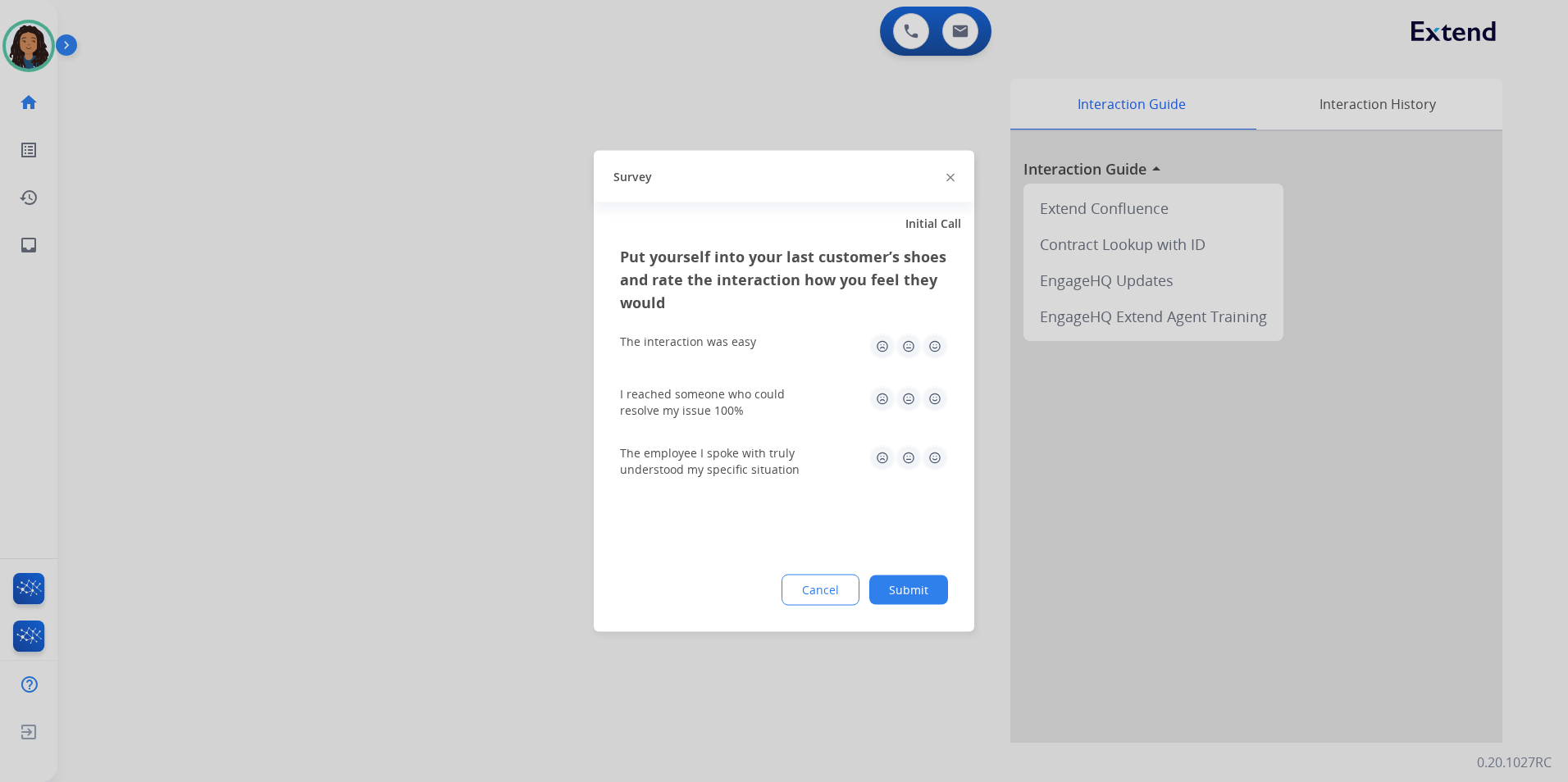
drag, startPoint x: 247, startPoint y: 164, endPoint x: 555, endPoint y: 7, distance: 345.7
click at [273, 145] on div at bounding box center [784, 391] width 1568 height 782
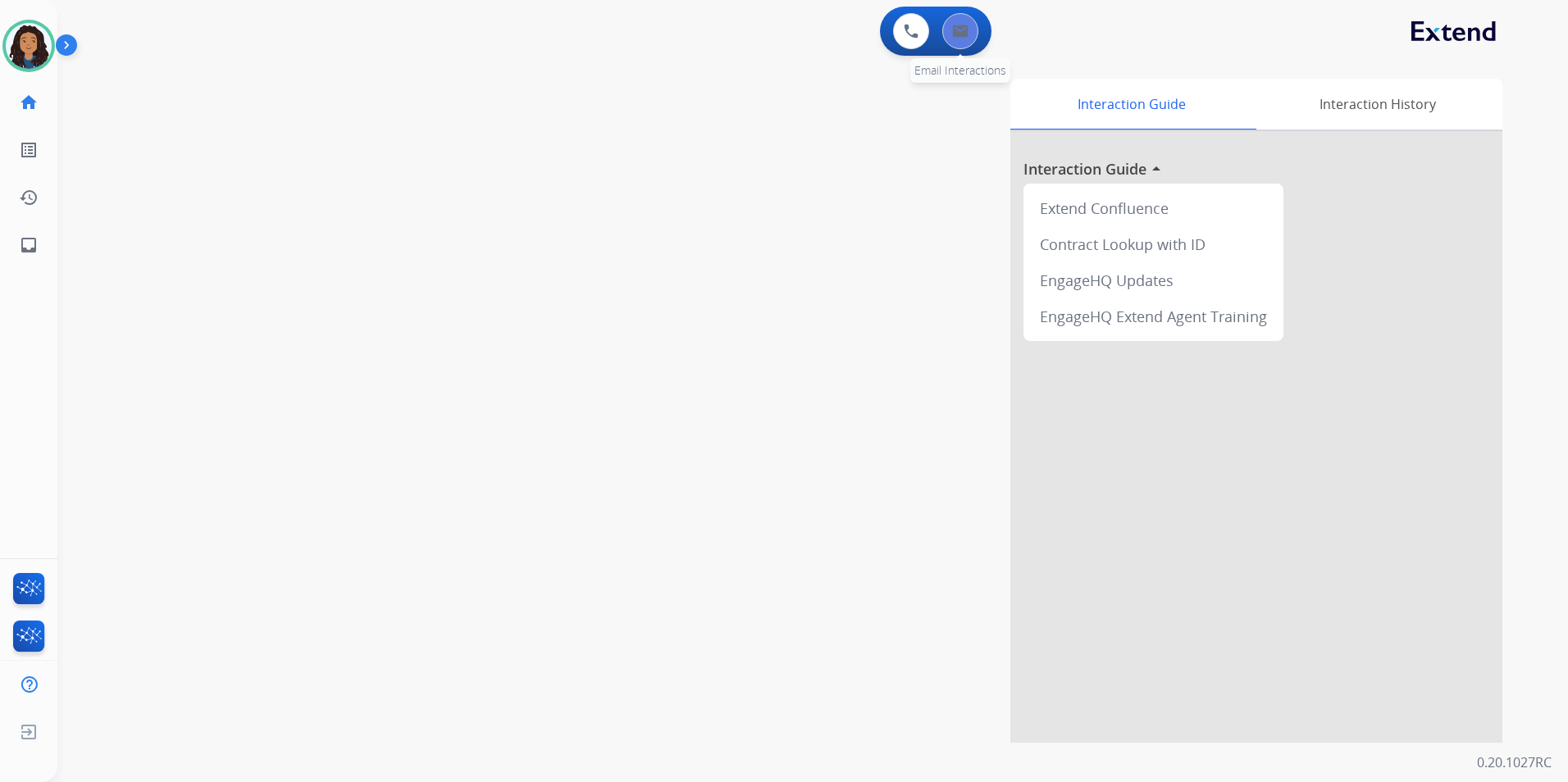
click at [944, 30] on button at bounding box center [960, 31] width 36 height 36
select select "**********"
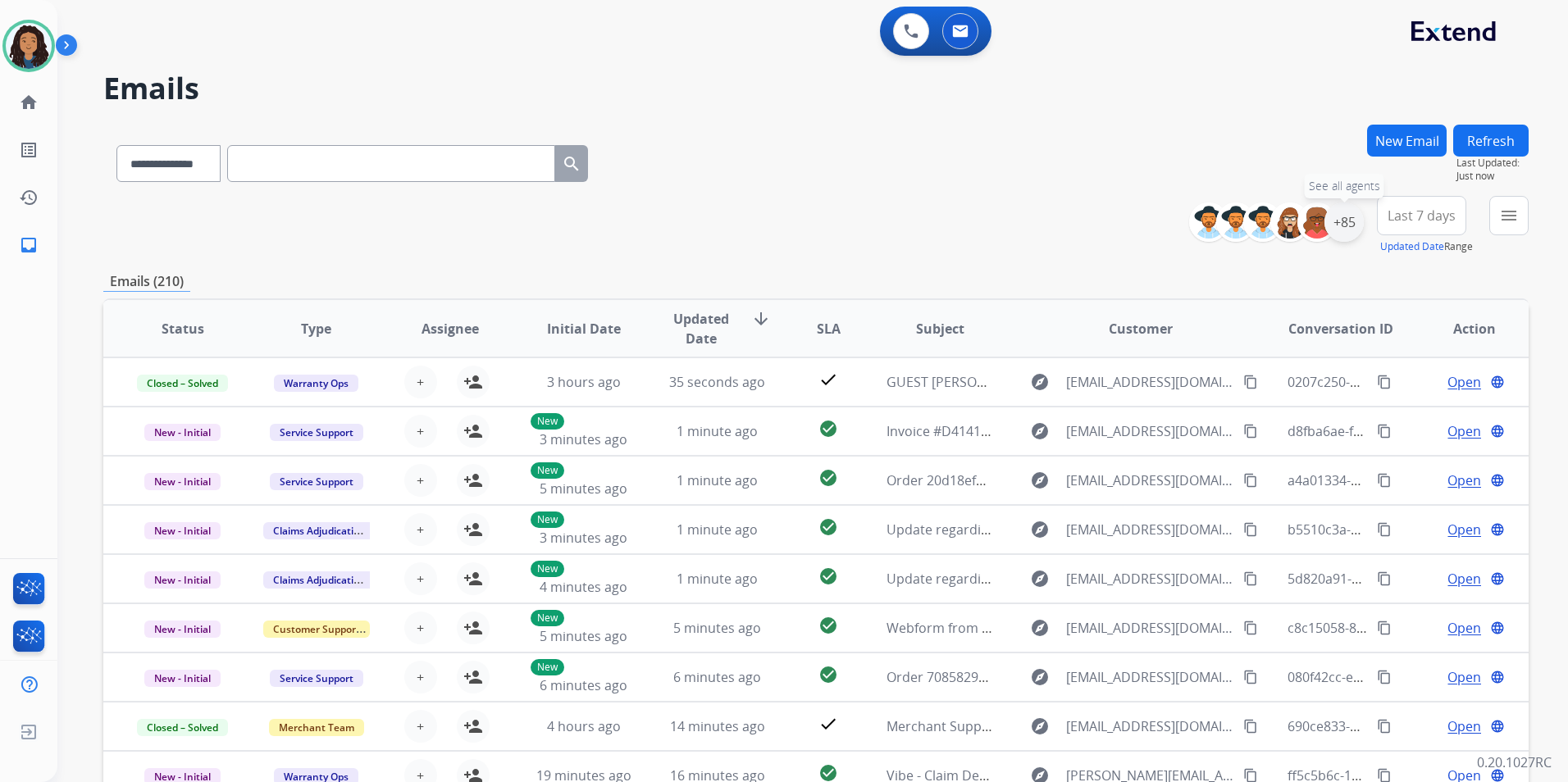
click at [1350, 226] on div "+85" at bounding box center [1344, 222] width 39 height 39
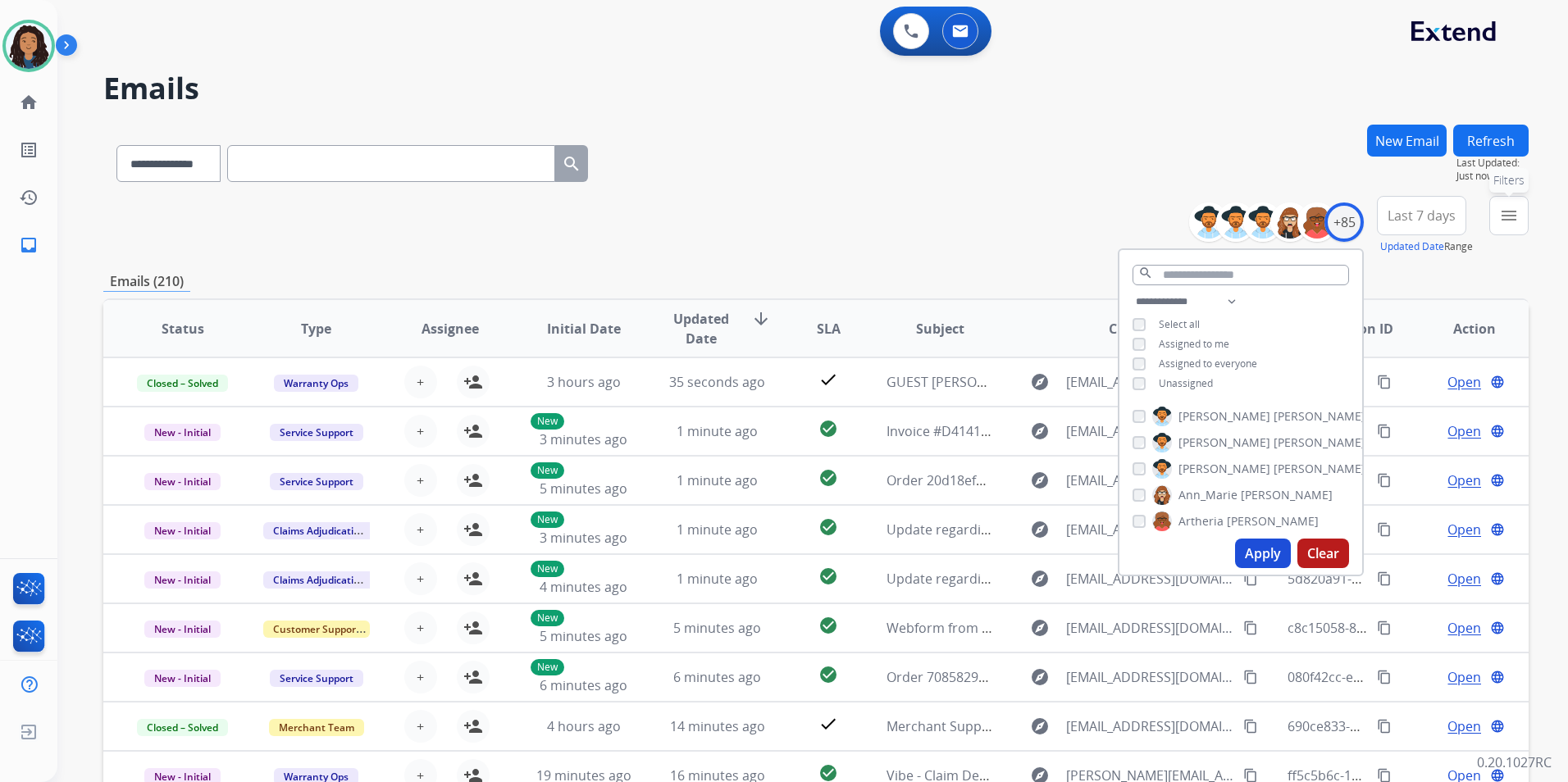
click at [1501, 217] on mat-icon "menu" at bounding box center [1508, 215] width 19 height 19
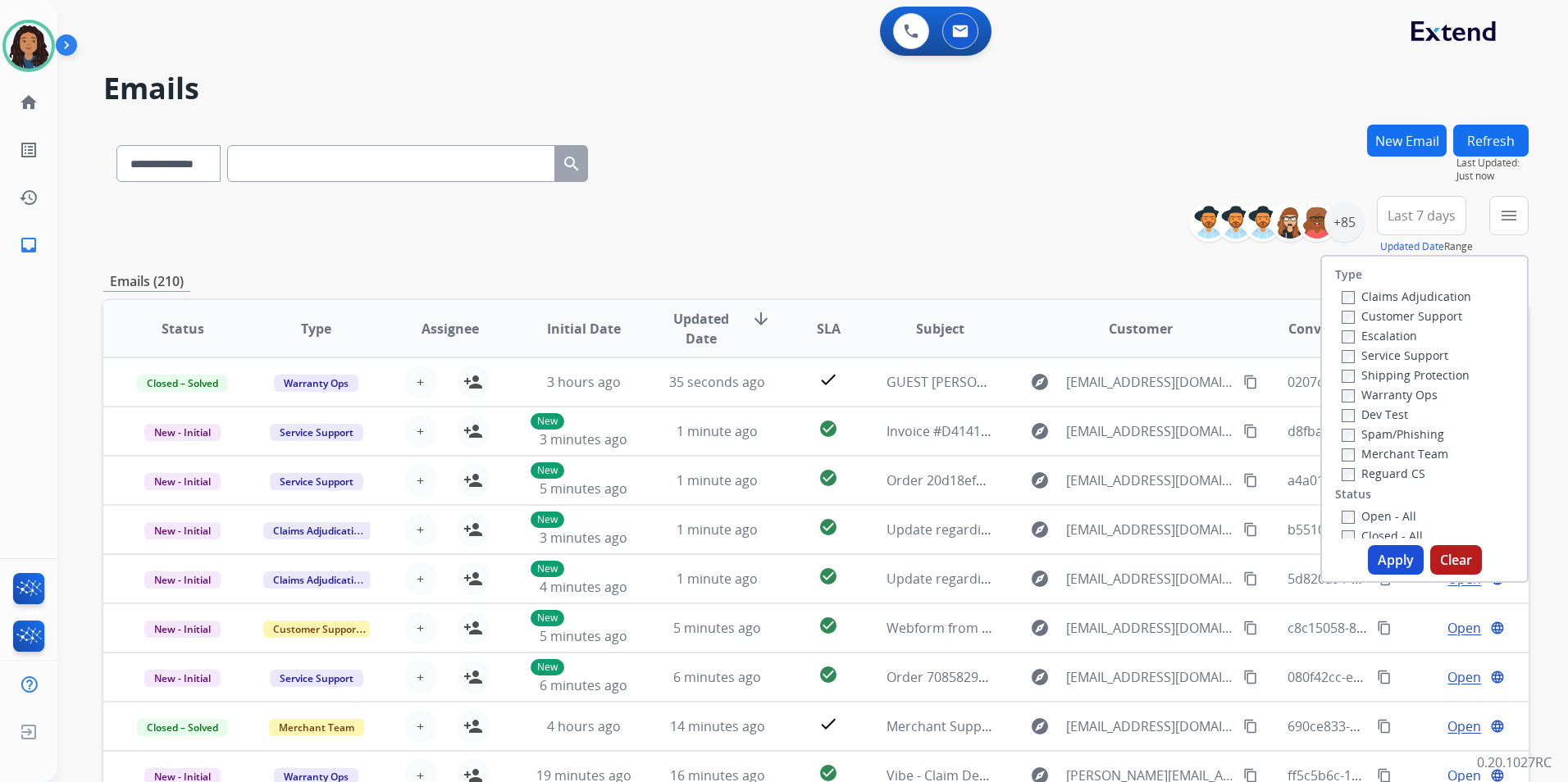
click at [1411, 315] on label "Customer Support" at bounding box center [1402, 316] width 120 height 16
click at [1444, 373] on label "Shipping Protection" at bounding box center [1406, 375] width 128 height 16
click at [1367, 473] on label "Reguard CS" at bounding box center [1384, 473] width 84 height 16
click at [1370, 512] on label "Open - All" at bounding box center [1379, 516] width 75 height 16
click at [1376, 560] on button "Apply" at bounding box center [1396, 559] width 55 height 29
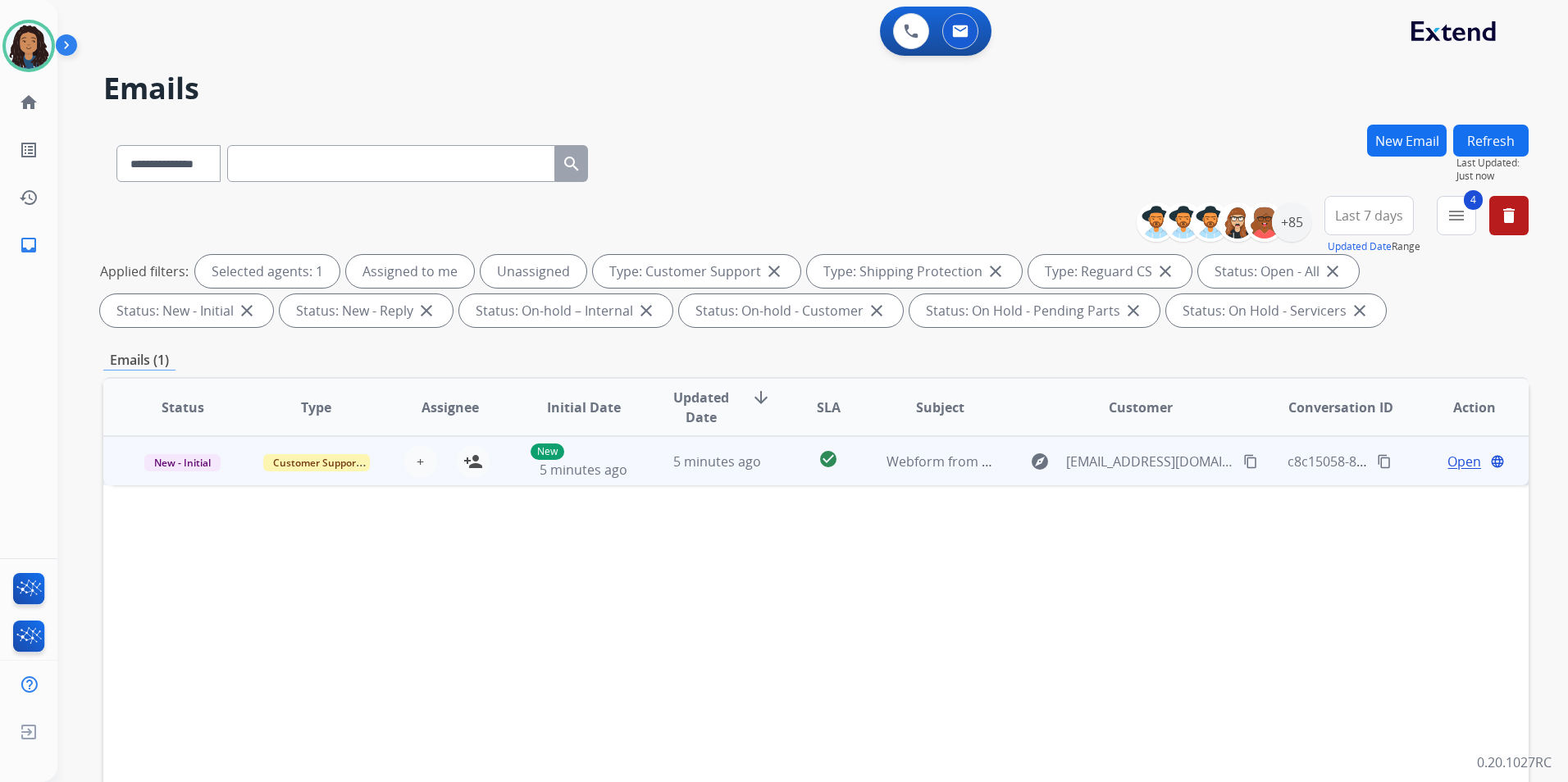
click at [1463, 460] on span "Open" at bounding box center [1465, 461] width 34 height 19
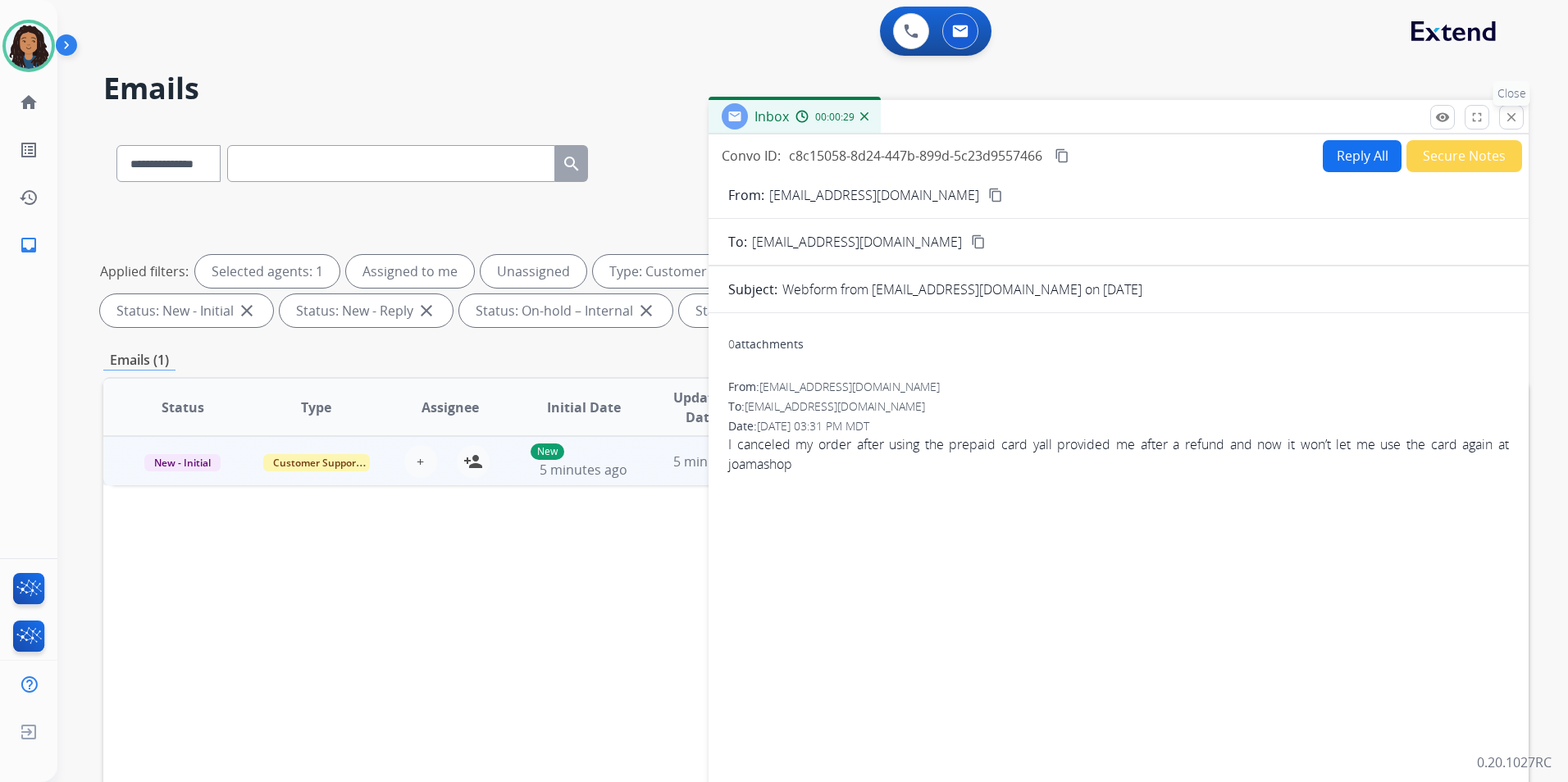
click at [1515, 113] on mat-icon "close" at bounding box center [1512, 118] width 15 height 15
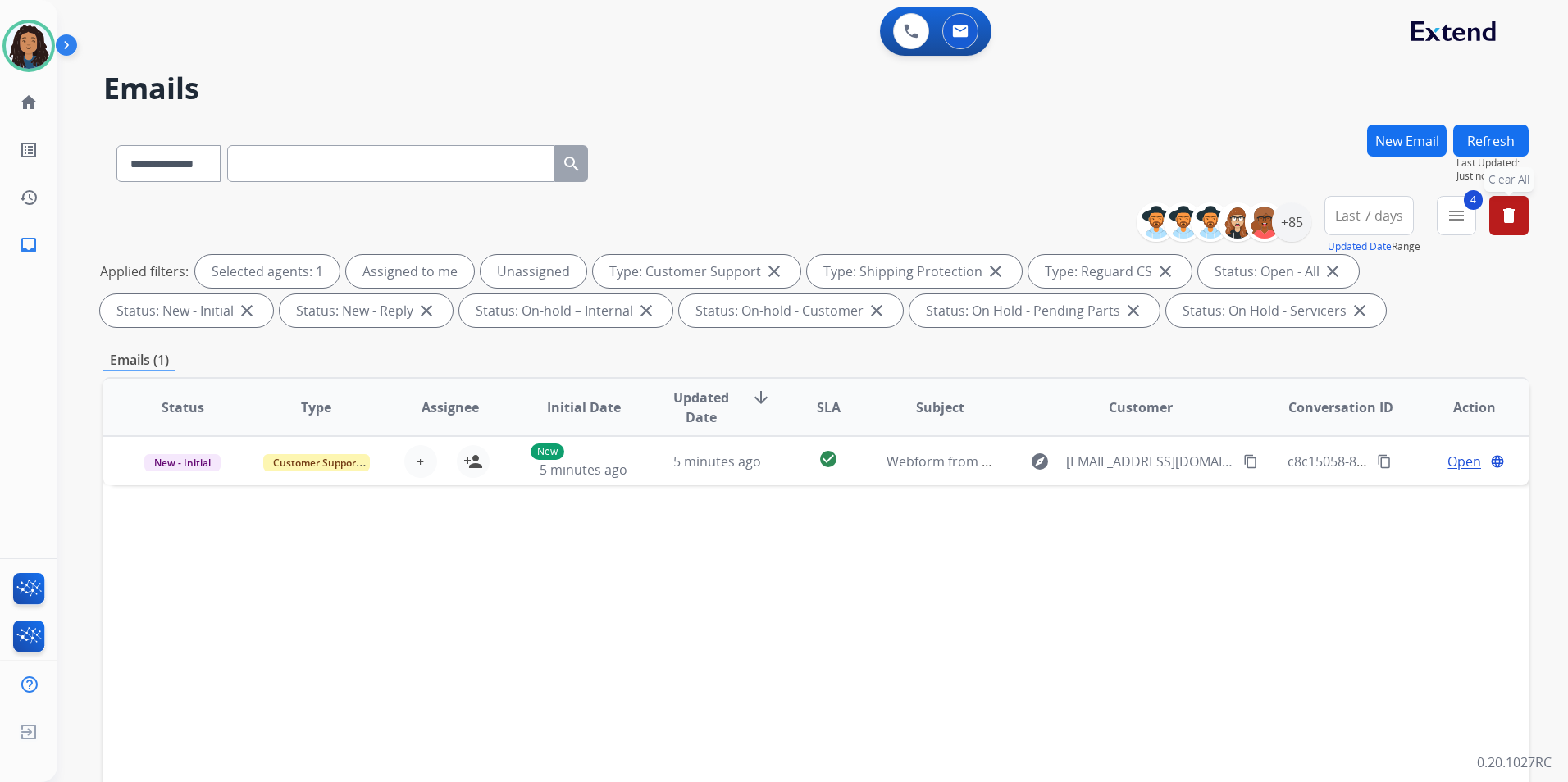
click at [1507, 223] on mat-icon "delete" at bounding box center [1508, 215] width 19 height 19
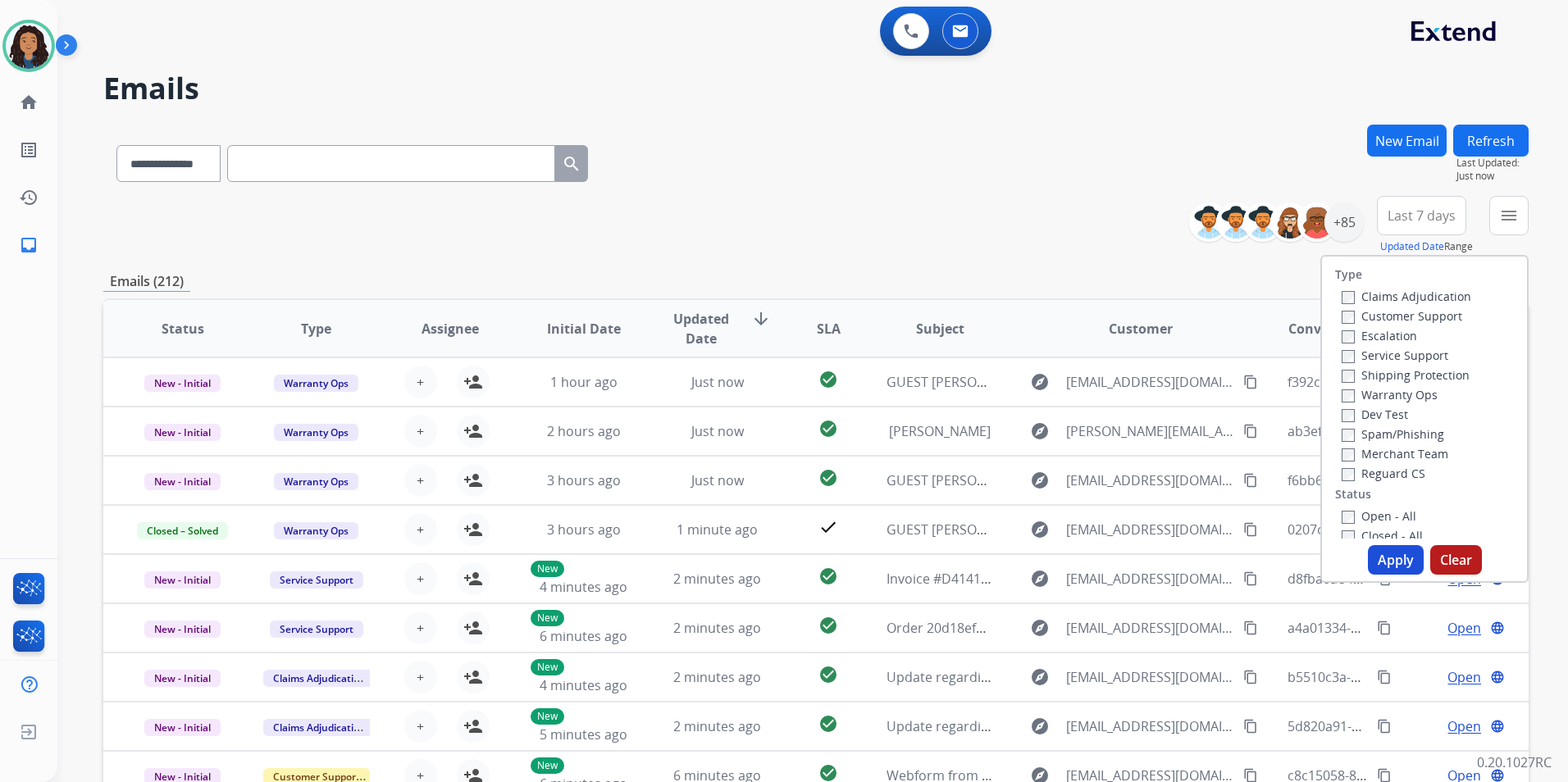
drag, startPoint x: 897, startPoint y: 213, endPoint x: 904, endPoint y: 201, distance: 13.9
click at [902, 201] on div "**********" at bounding box center [816, 225] width 1426 height 59
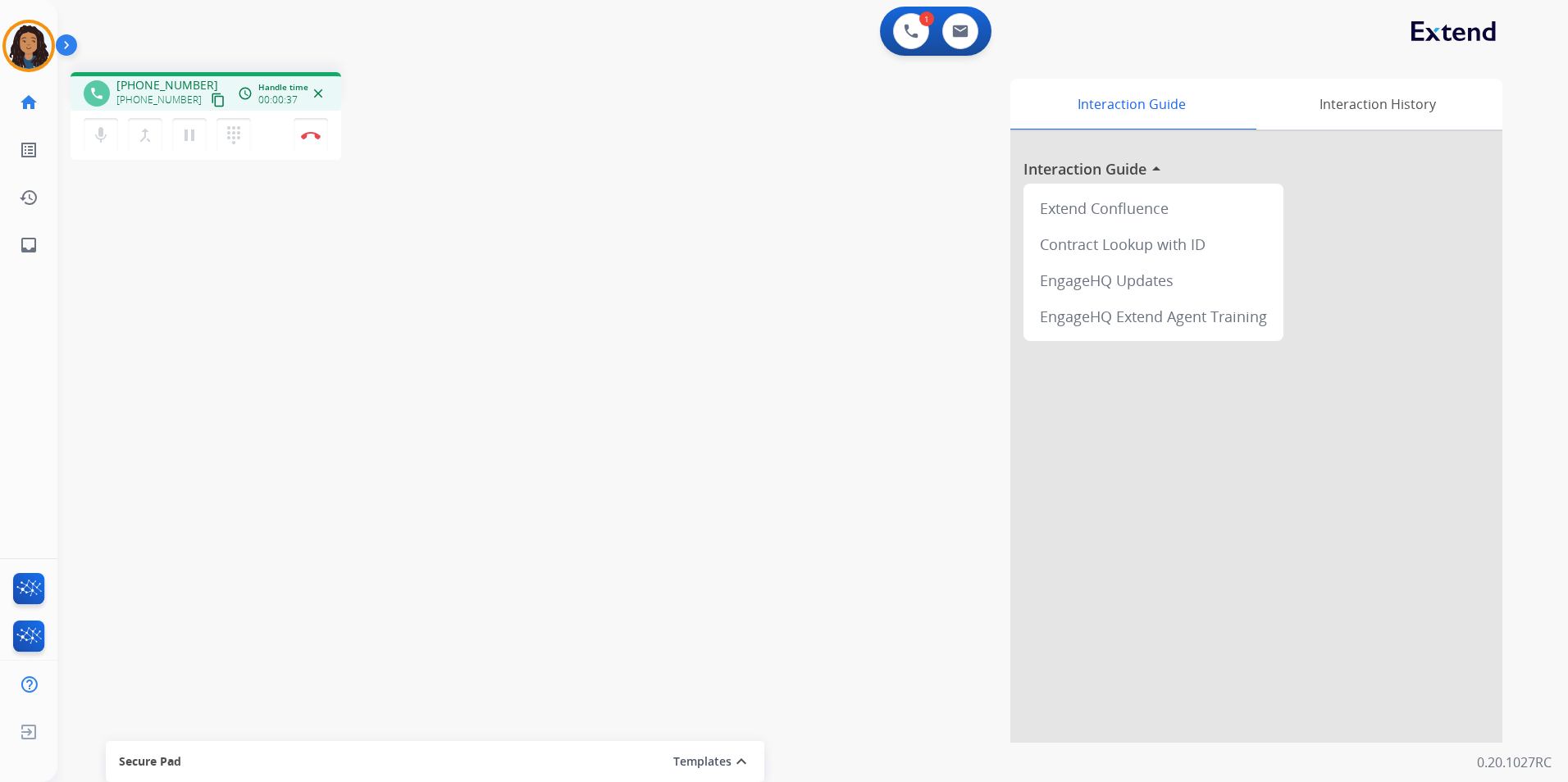
click at [211, 107] on mat-icon "content_copy" at bounding box center [218, 100] width 15 height 15
click at [308, 140] on button "Disconnect" at bounding box center [310, 135] width 34 height 34
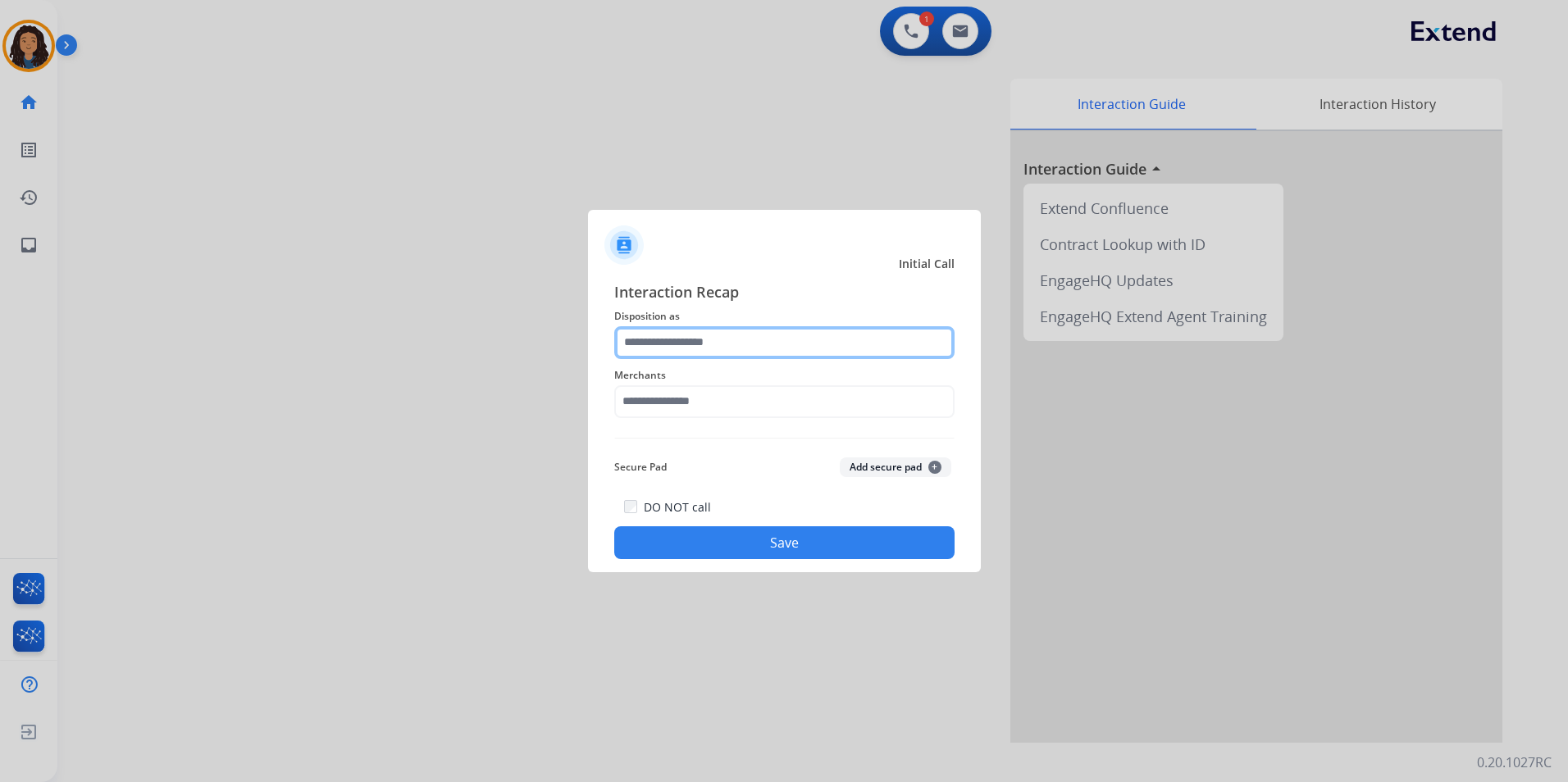
drag, startPoint x: 814, startPoint y: 333, endPoint x: 780, endPoint y: 355, distance: 40.5
click at [813, 333] on input "text" at bounding box center [784, 343] width 340 height 33
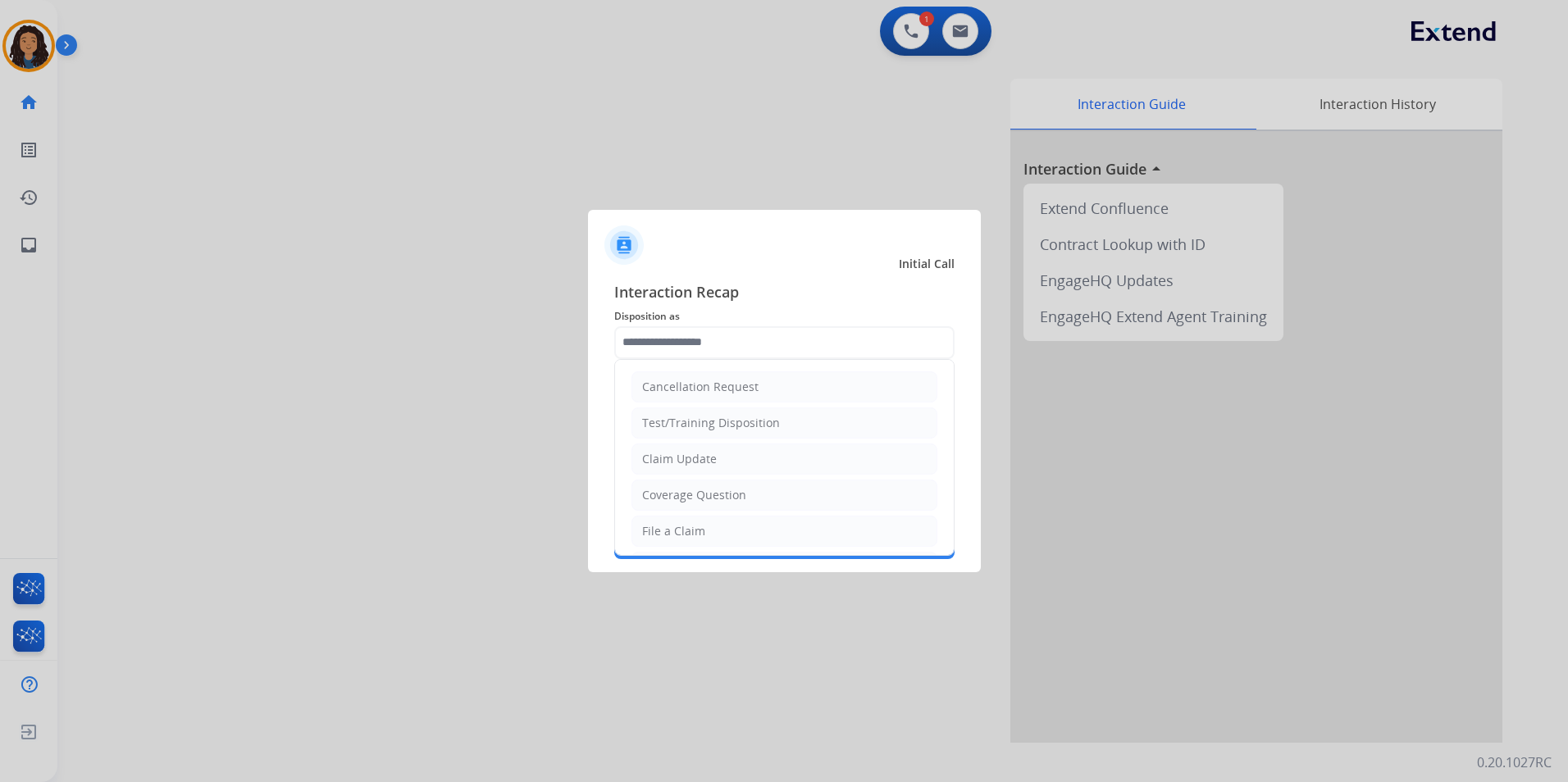
click at [718, 454] on li "Claim Update" at bounding box center [785, 459] width 306 height 31
type input "**********"
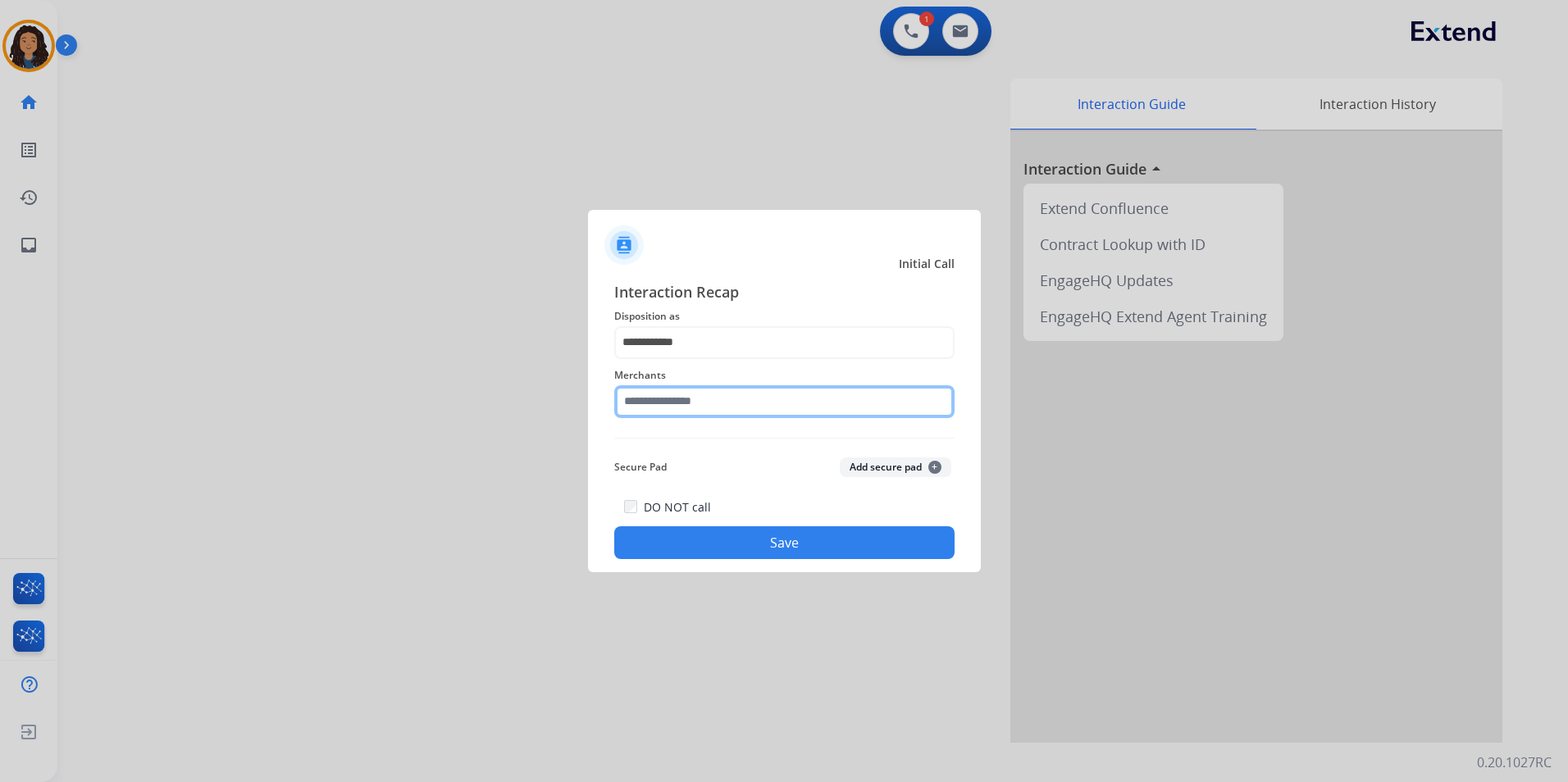
click at [656, 401] on input "text" at bounding box center [784, 401] width 340 height 33
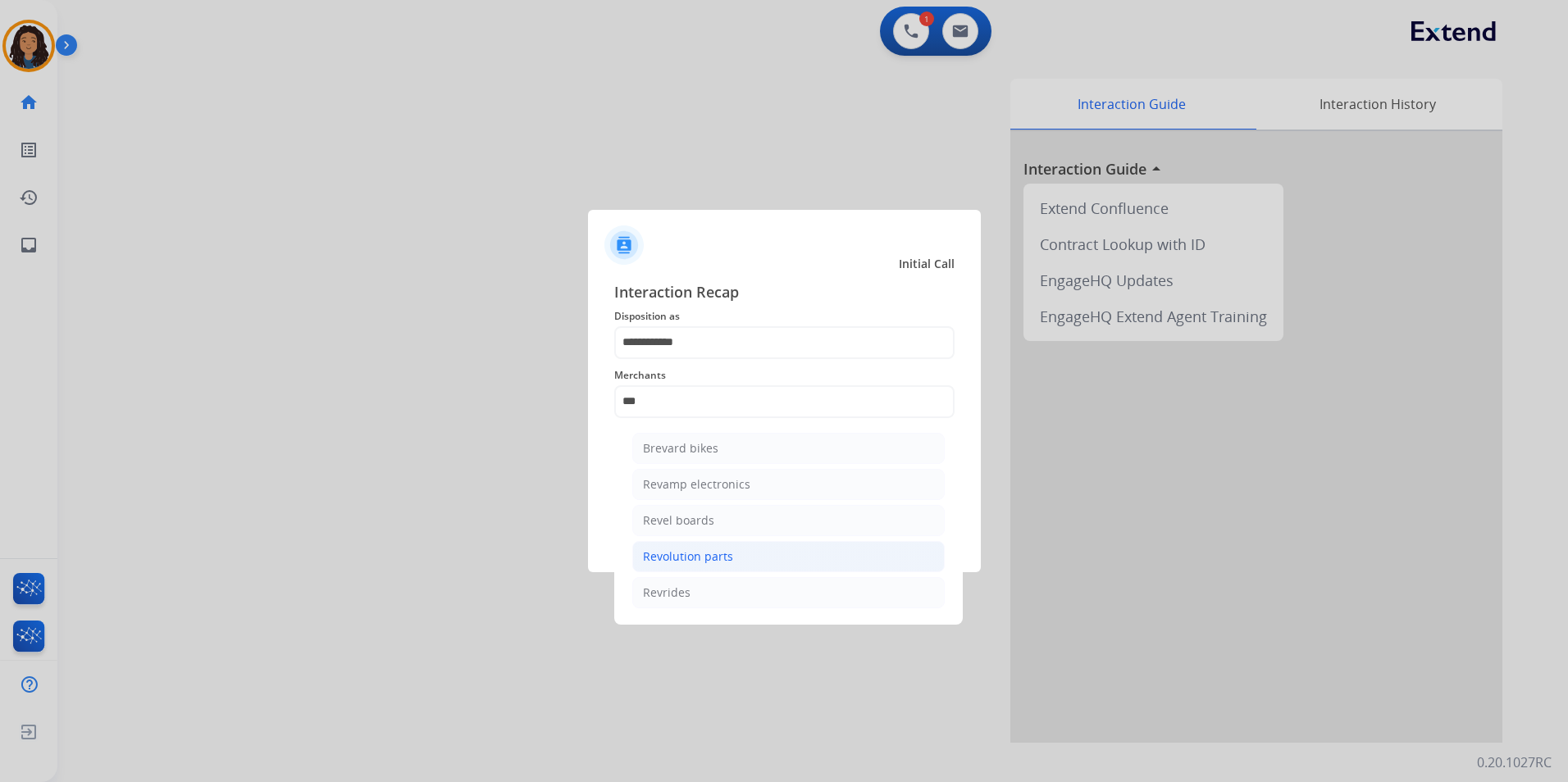
click at [687, 557] on div "Revolution parts" at bounding box center [687, 557] width 90 height 17
type input "**********"
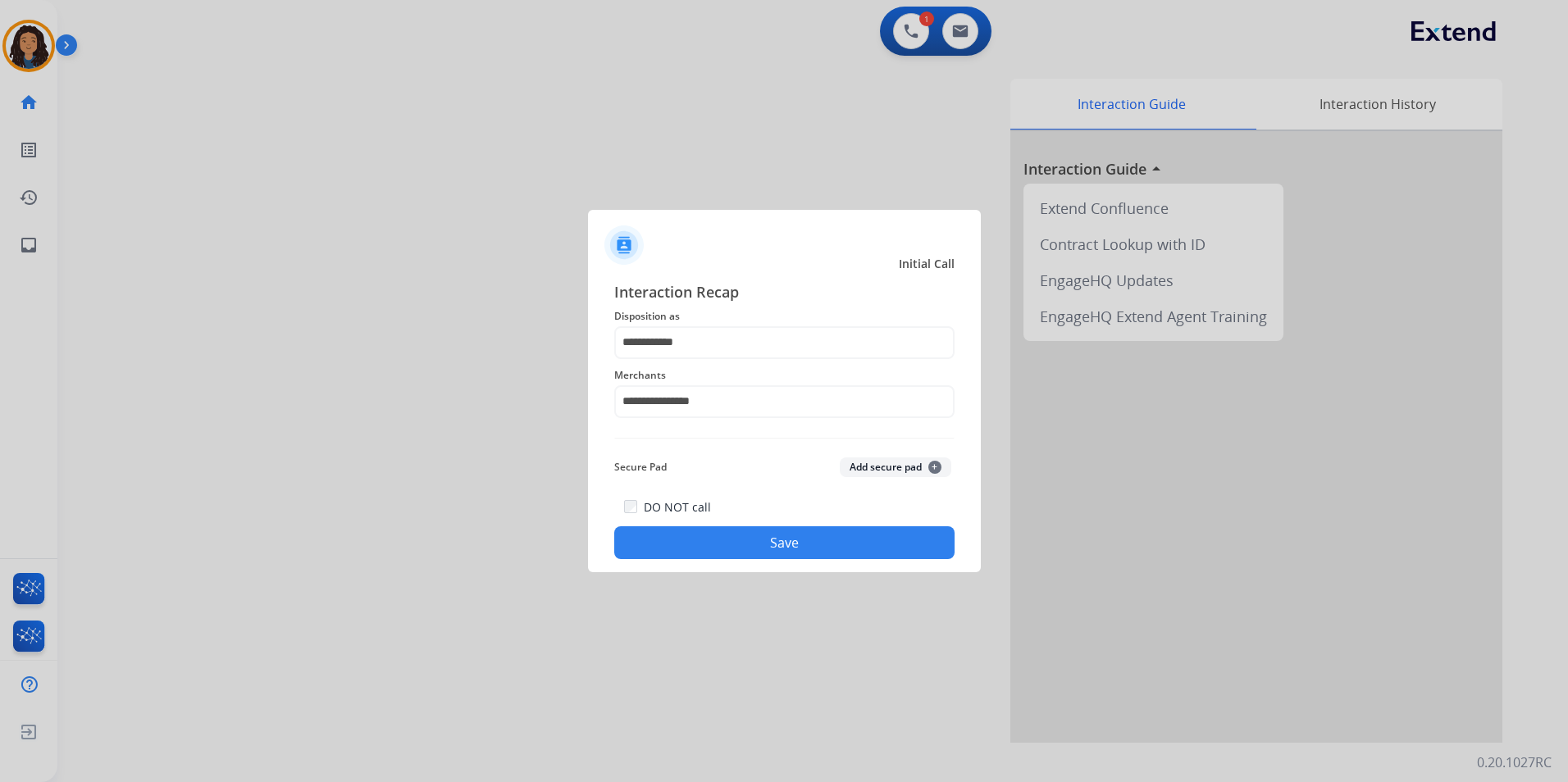
drag, startPoint x: 671, startPoint y: 543, endPoint x: 663, endPoint y: 537, distance: 10.0
click at [663, 537] on button "Save" at bounding box center [784, 543] width 340 height 33
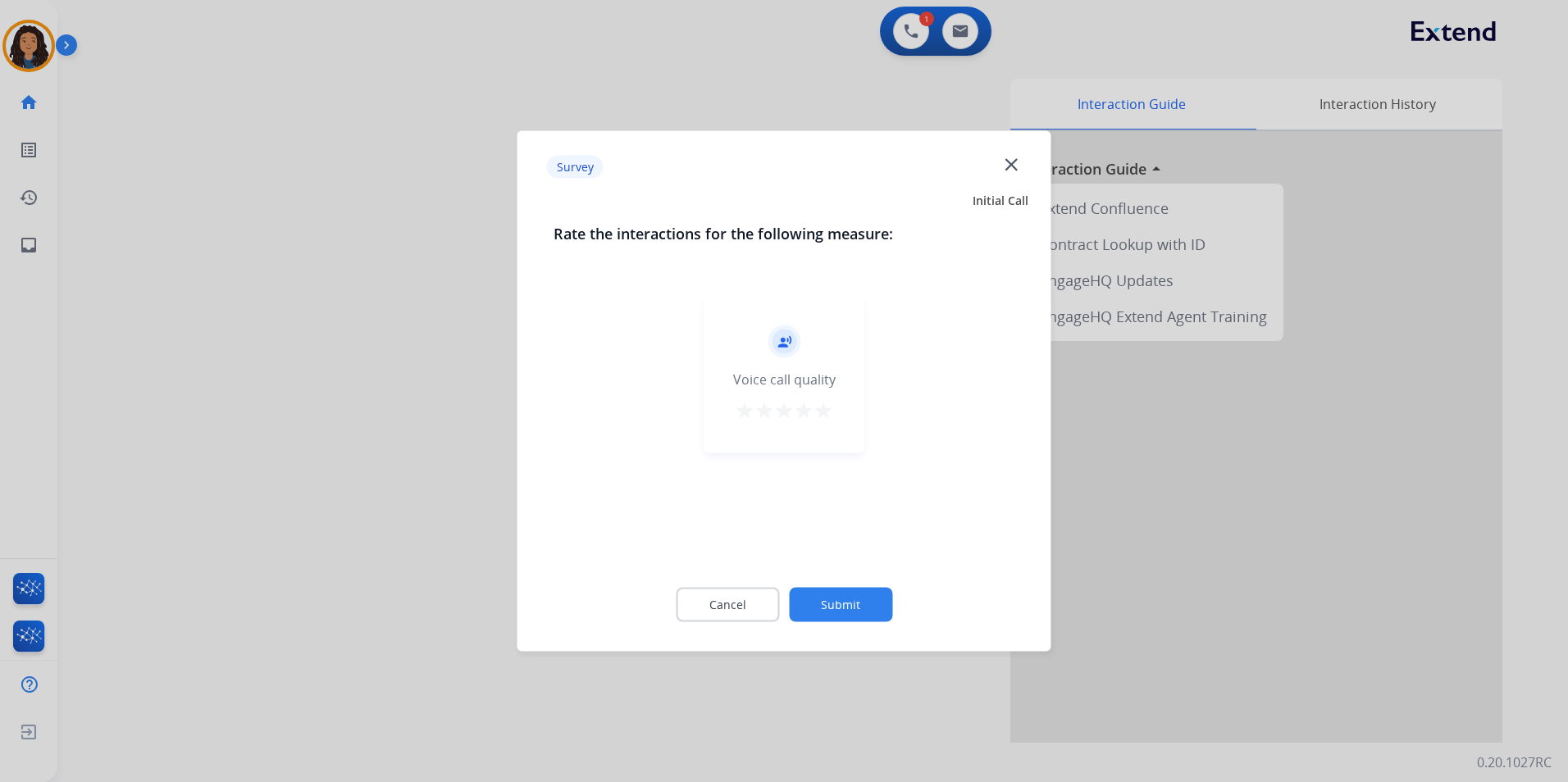
drag, startPoint x: 209, startPoint y: 230, endPoint x: 201, endPoint y: 211, distance: 20.6
click at [209, 229] on div at bounding box center [784, 391] width 1568 height 782
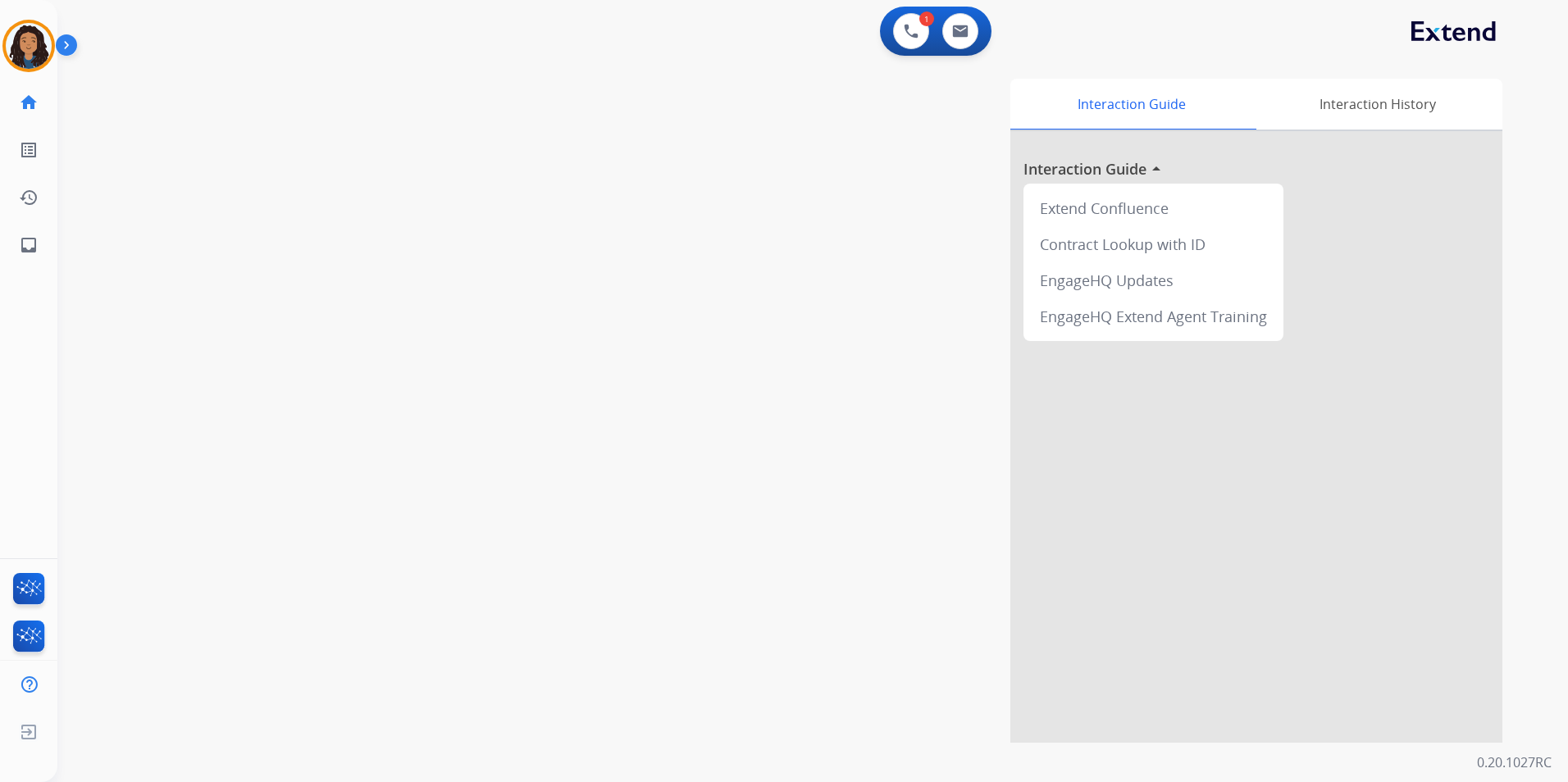
click at [0, 11] on html "Outbound call Quit Outbound call Quit Schedule interaction + Add to my list Cus…" at bounding box center [784, 391] width 1568 height 782
click at [10, 34] on img at bounding box center [29, 45] width 46 height 46
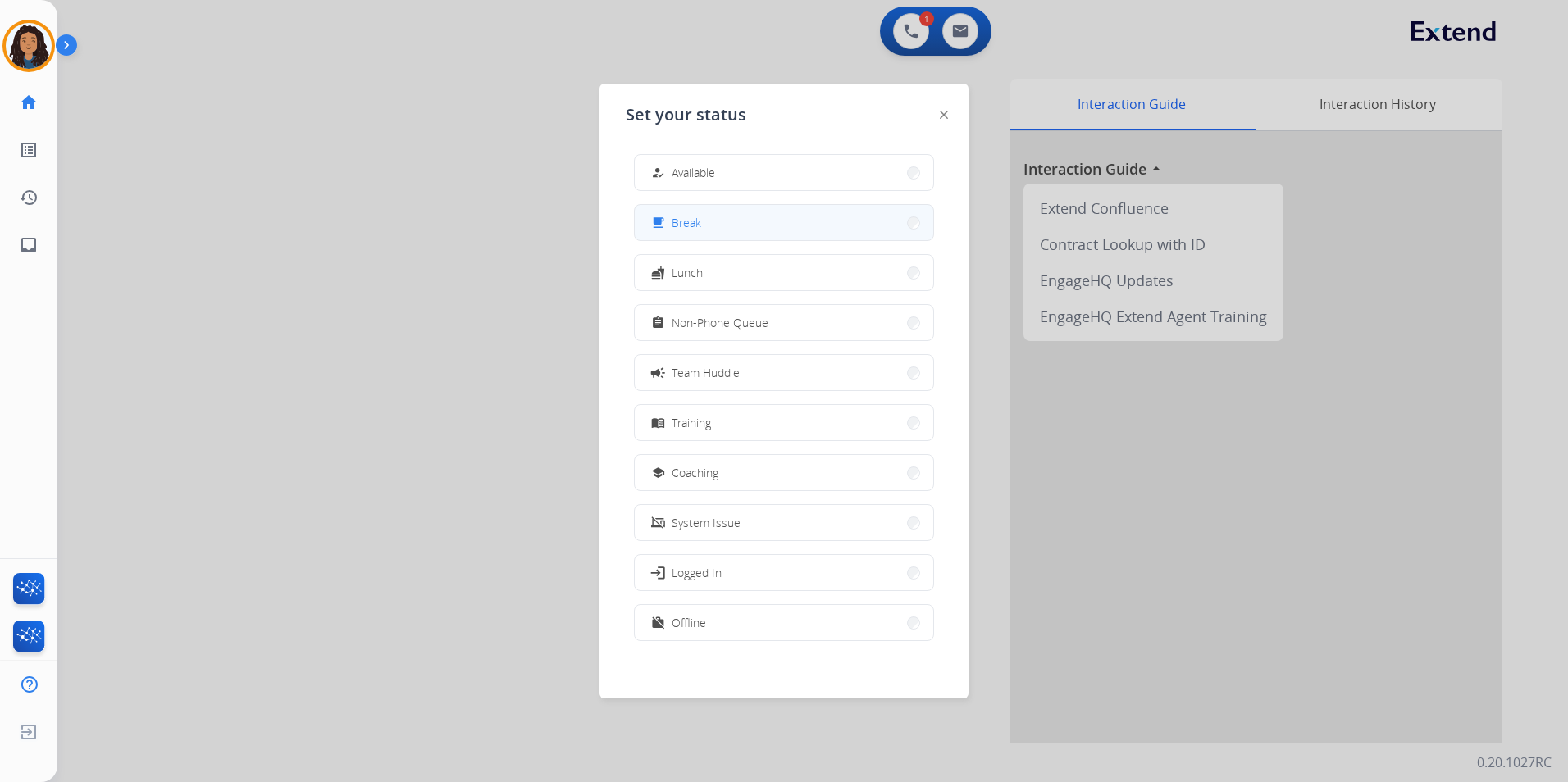
click at [773, 231] on button "free_breakfast Break" at bounding box center [784, 223] width 298 height 35
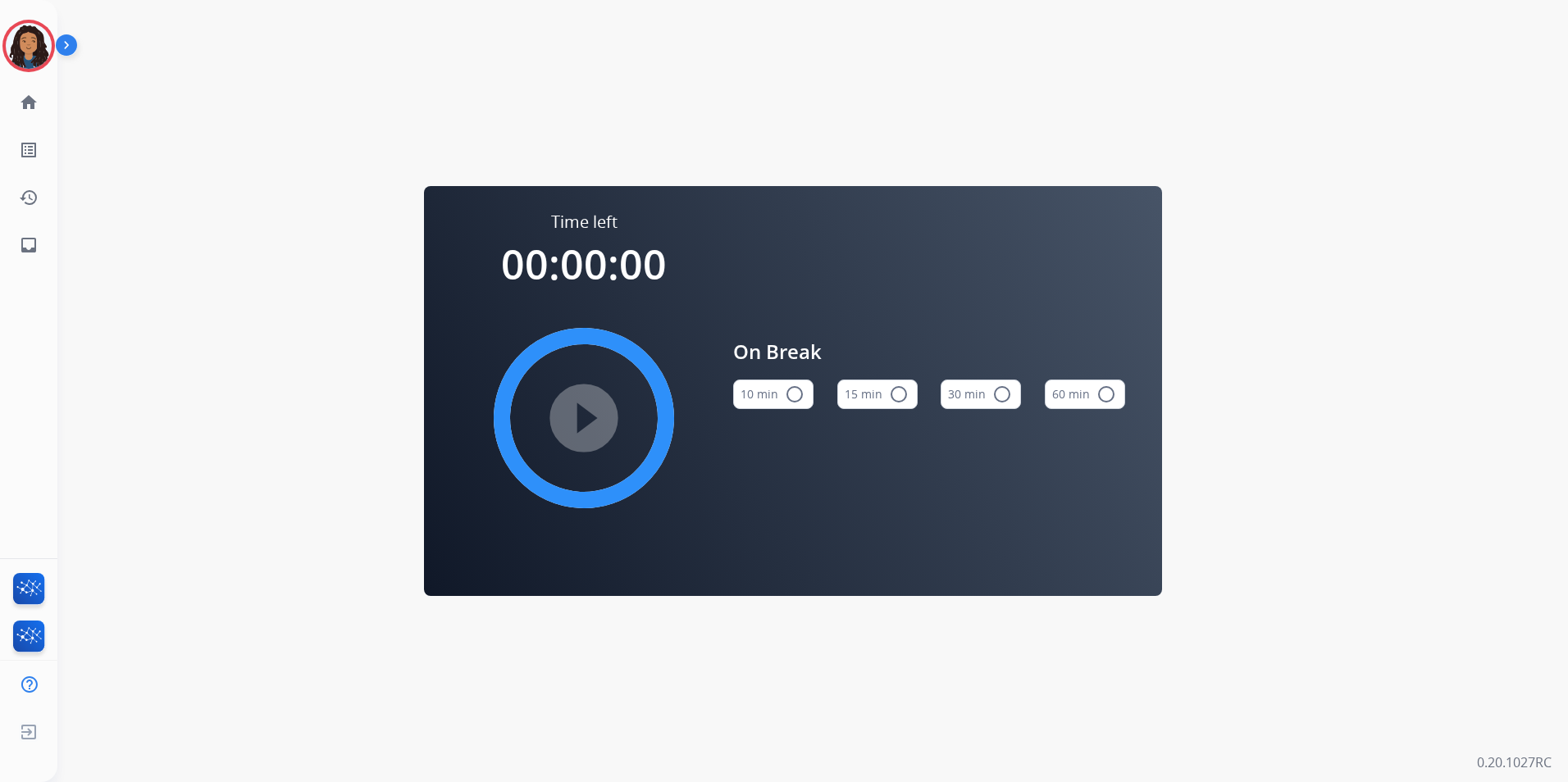
click at [909, 397] on button "15 min radio_button_unchecked" at bounding box center [878, 394] width 81 height 29
click at [574, 408] on mat-icon "play_circle_filled" at bounding box center [583, 417] width 19 height 19
click at [39, 64] on img at bounding box center [29, 45] width 46 height 46
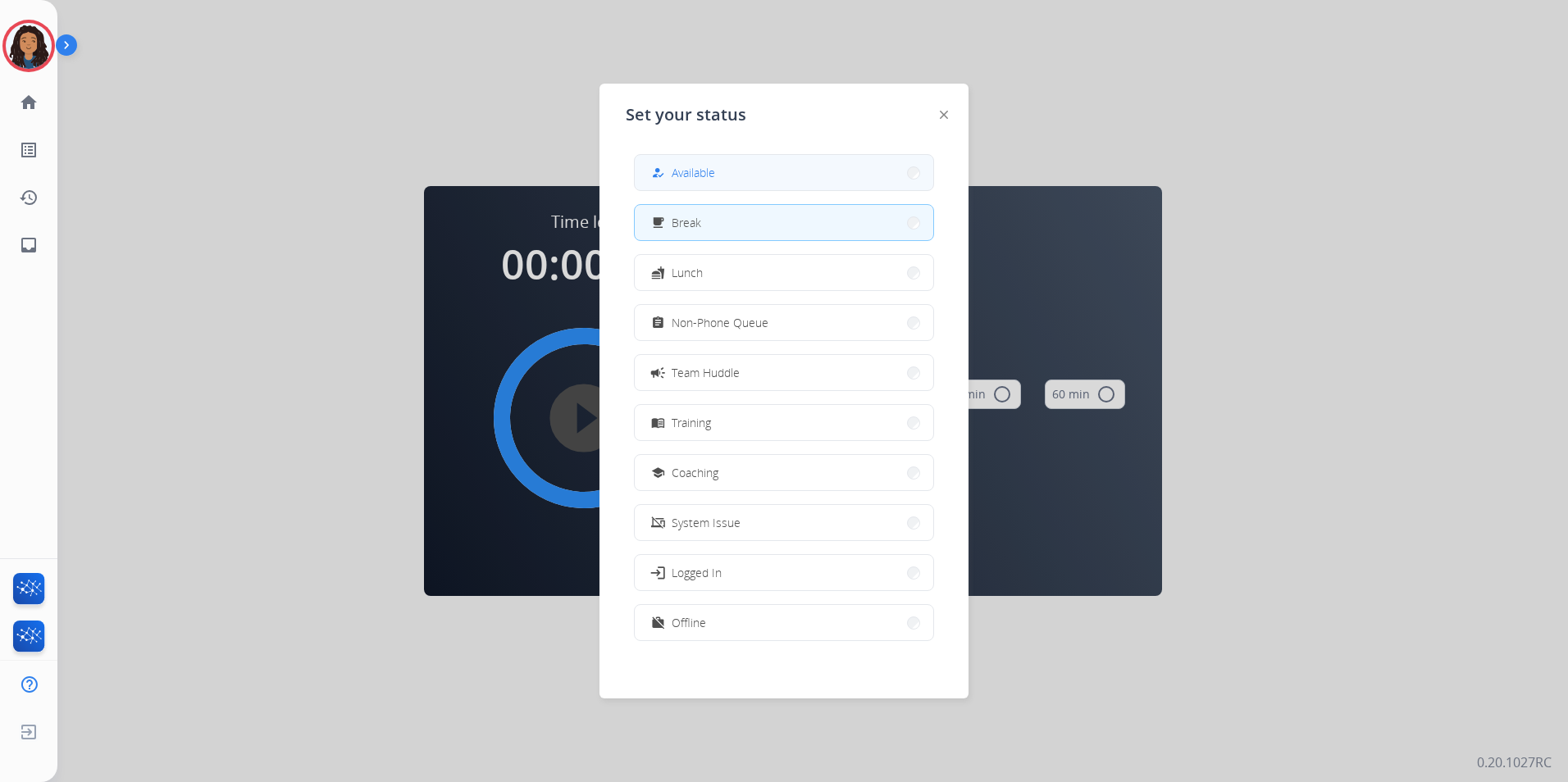
click at [808, 158] on button "how_to_reg Available" at bounding box center [784, 172] width 298 height 35
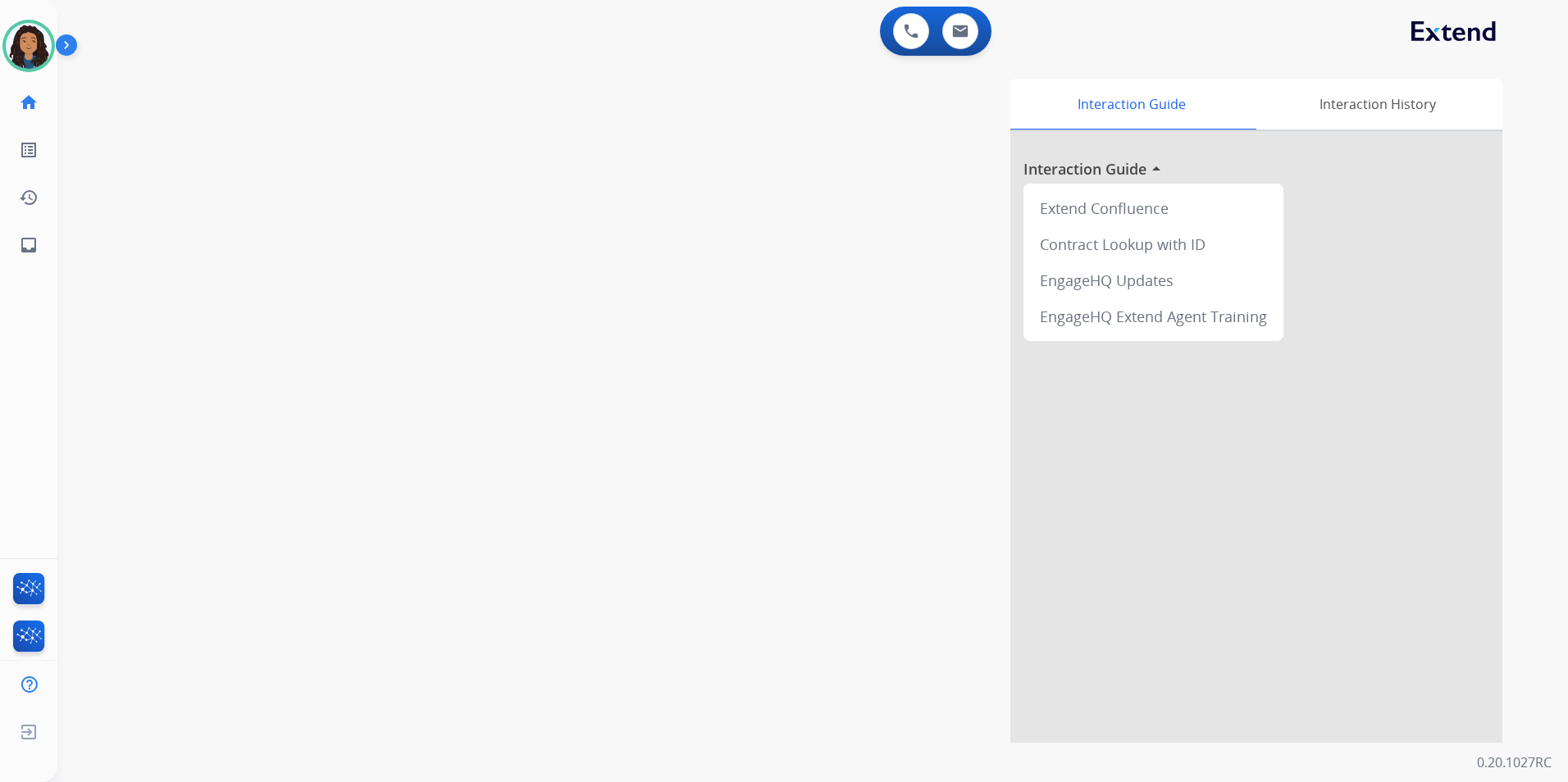
click at [1, 49] on div "Jada Available Edit Avatar Agent: [PERSON_NAME] Profile: Multi Skill ALL" at bounding box center [29, 45] width 57 height 52
click at [35, 30] on img at bounding box center [29, 45] width 46 height 46
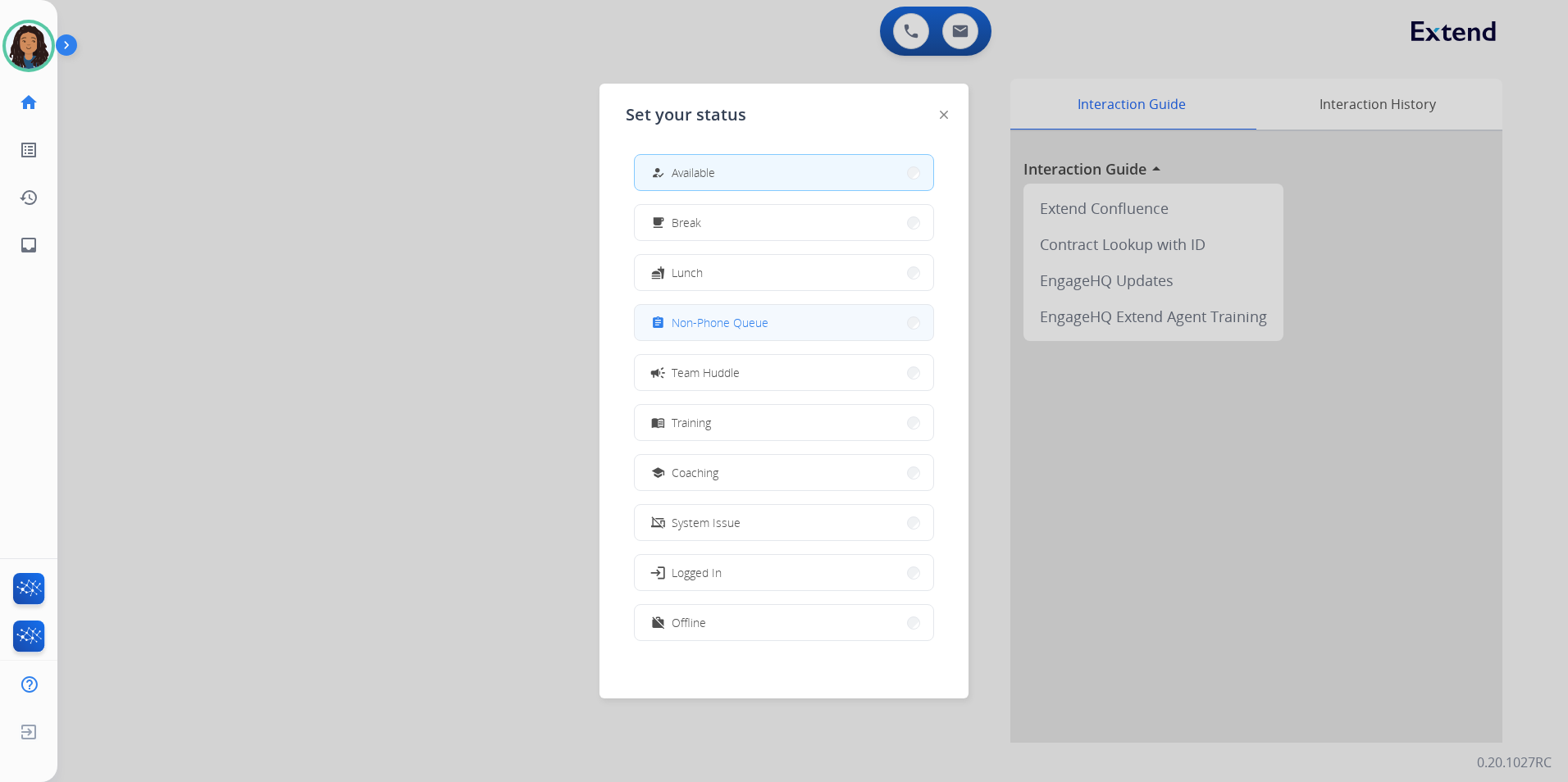
click at [751, 318] on span "Non-Phone Queue" at bounding box center [719, 323] width 97 height 17
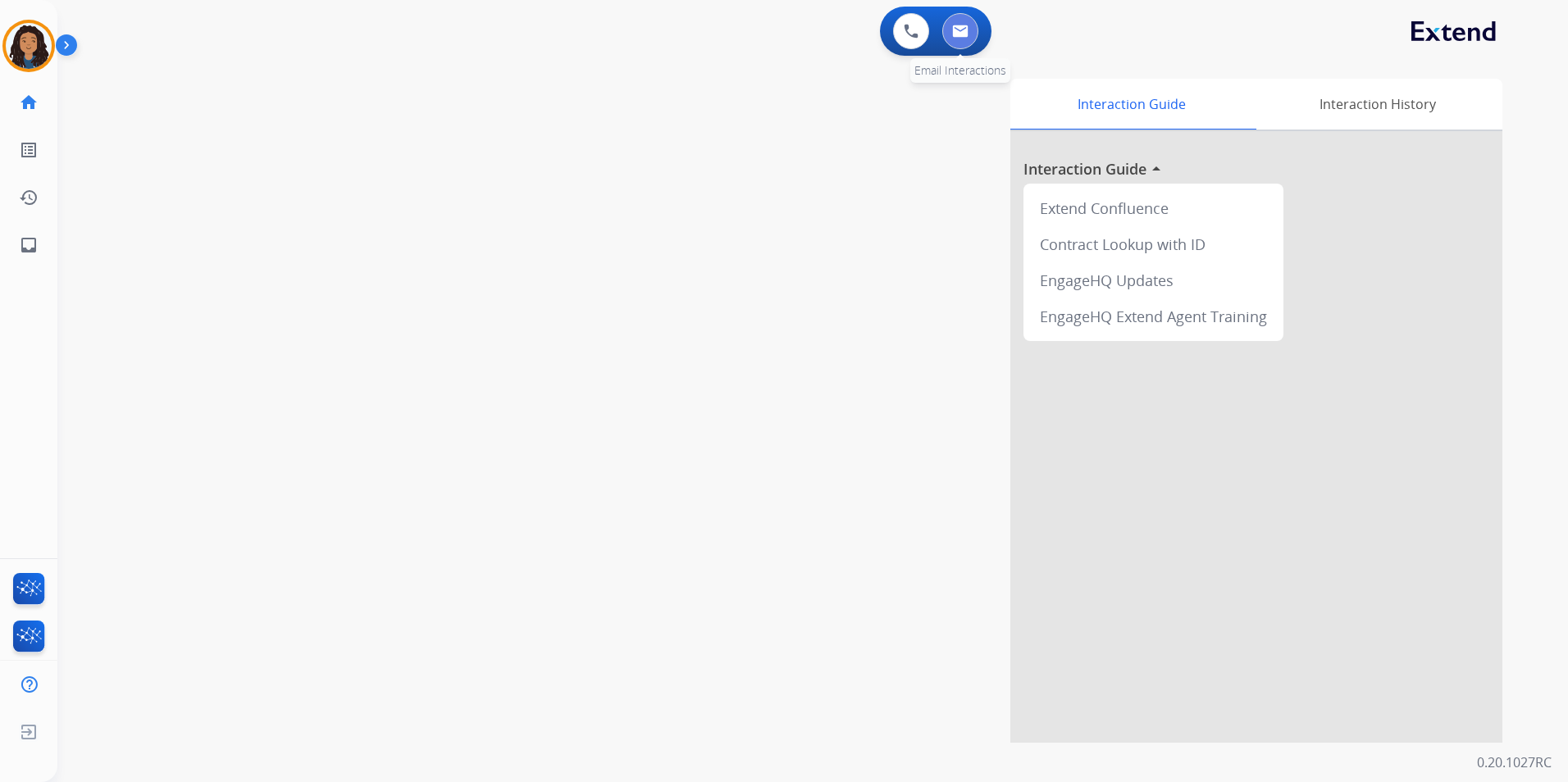
click at [961, 30] on img at bounding box center [960, 31] width 17 height 13
select select "**********"
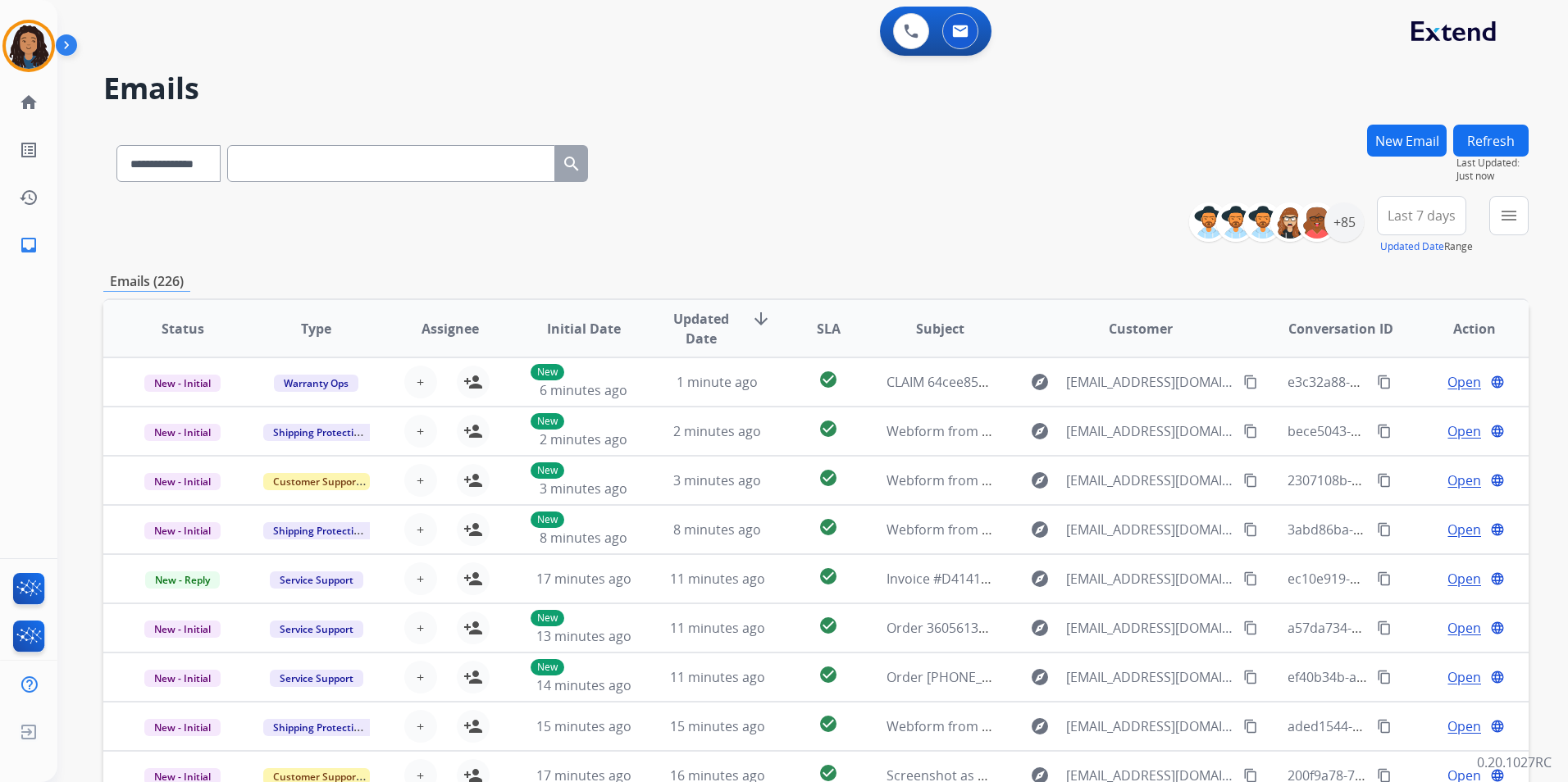
click at [1363, 147] on div "**********" at bounding box center [816, 160] width 1426 height 71
click at [1393, 139] on button "New Email" at bounding box center [1407, 140] width 80 height 32
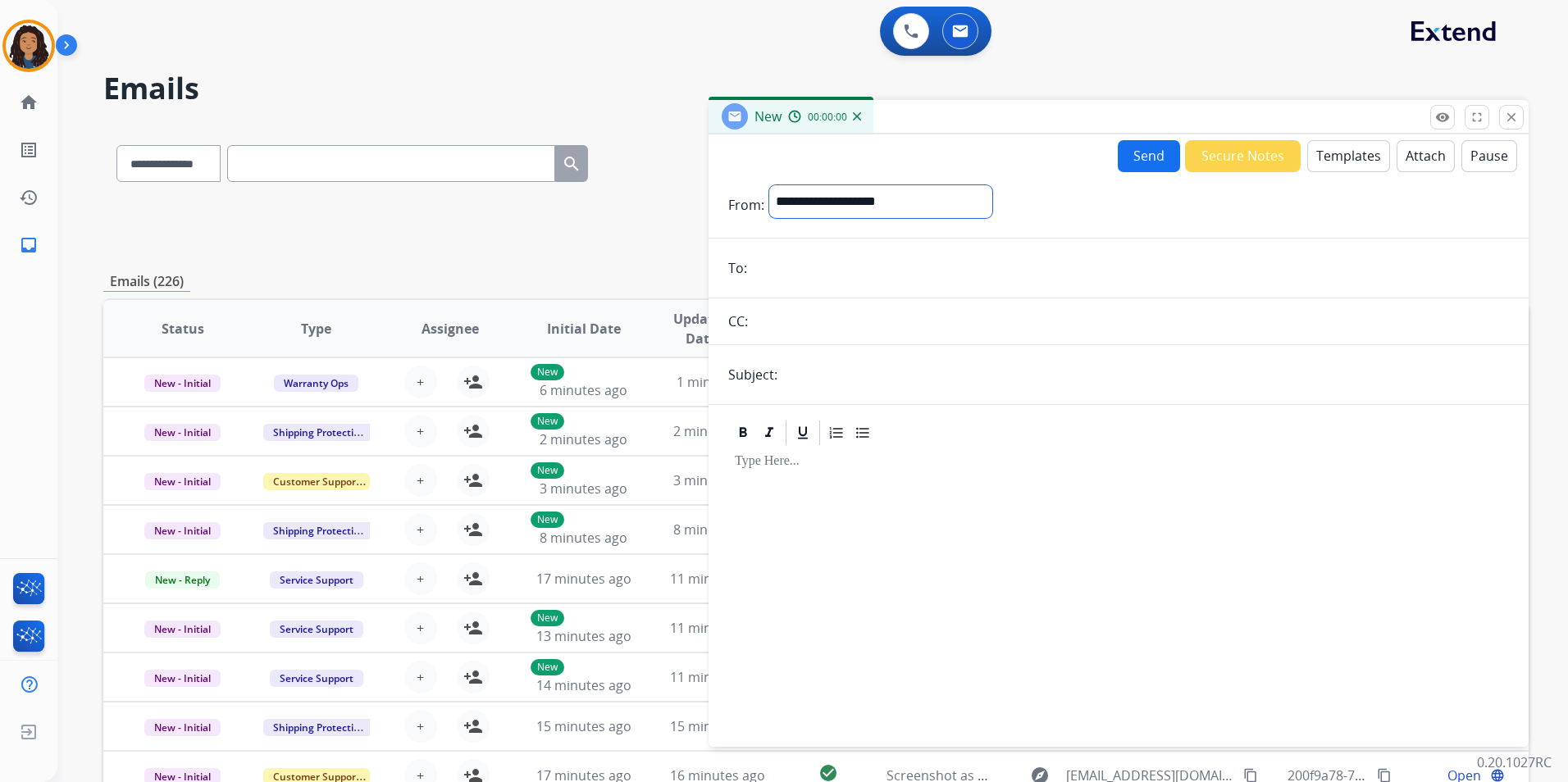
drag, startPoint x: 893, startPoint y: 207, endPoint x: 893, endPoint y: 218, distance: 11.0
click at [893, 204] on select "**********" at bounding box center [881, 202] width 224 height 33
select select "**********"
click at [770, 186] on select "**********" at bounding box center [881, 202] width 224 height 33
paste input "**********"
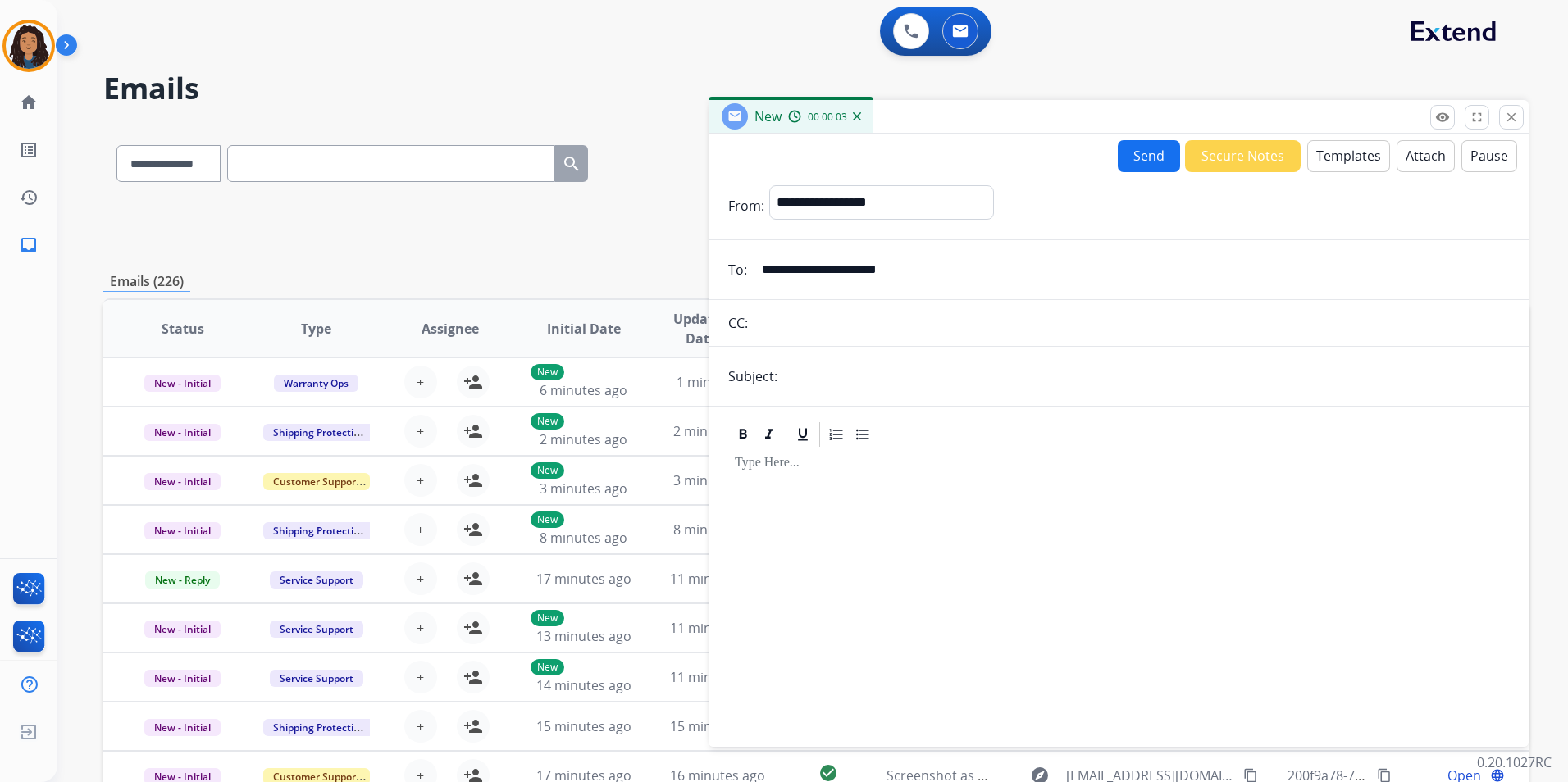
type input "**********"
click at [876, 374] on input "text" at bounding box center [1145, 376] width 727 height 33
type input "**********"
click at [1325, 161] on button "Templates" at bounding box center [1349, 156] width 83 height 32
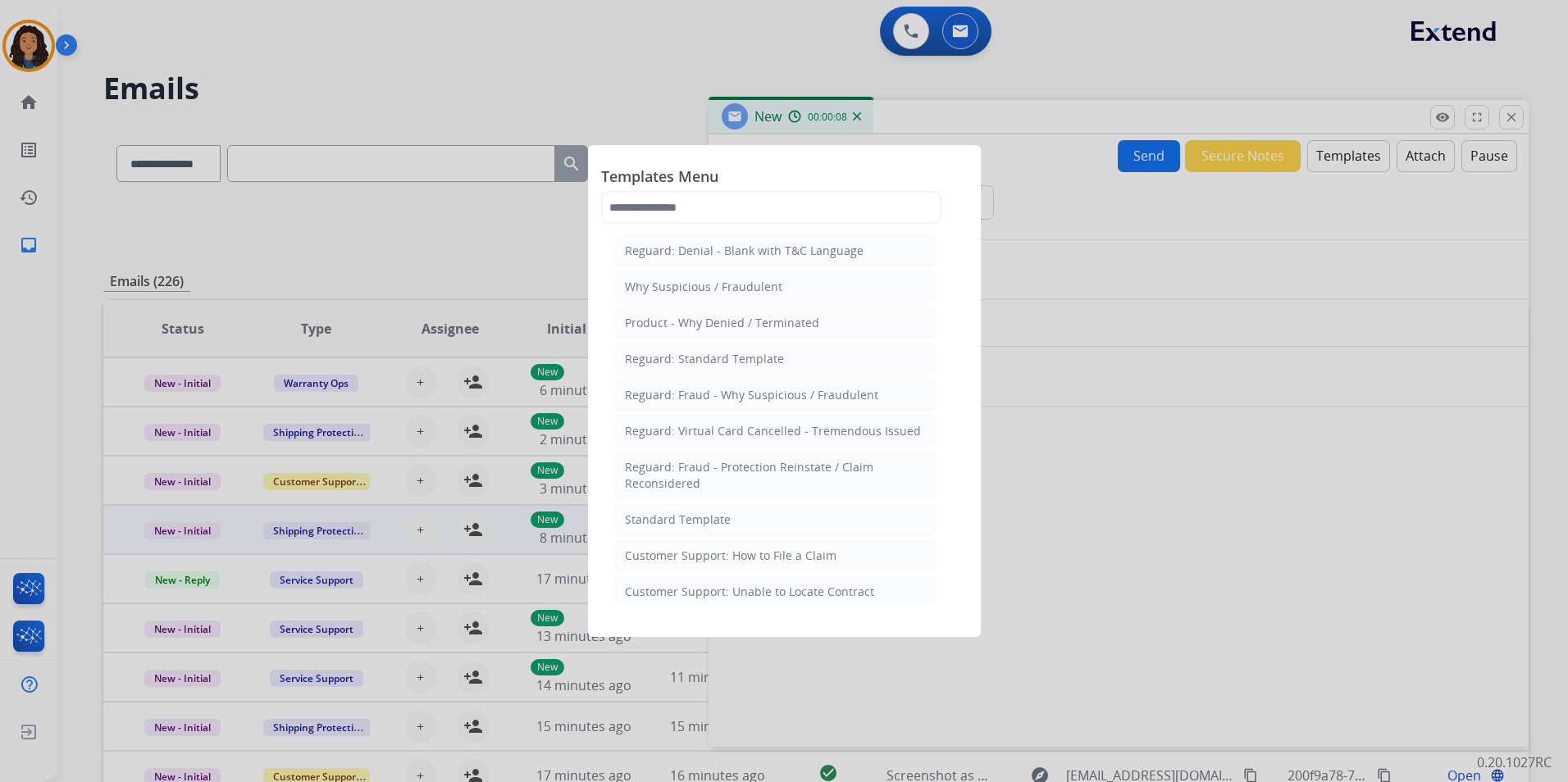
click at [681, 522] on div "Standard Template" at bounding box center [678, 520] width 106 height 17
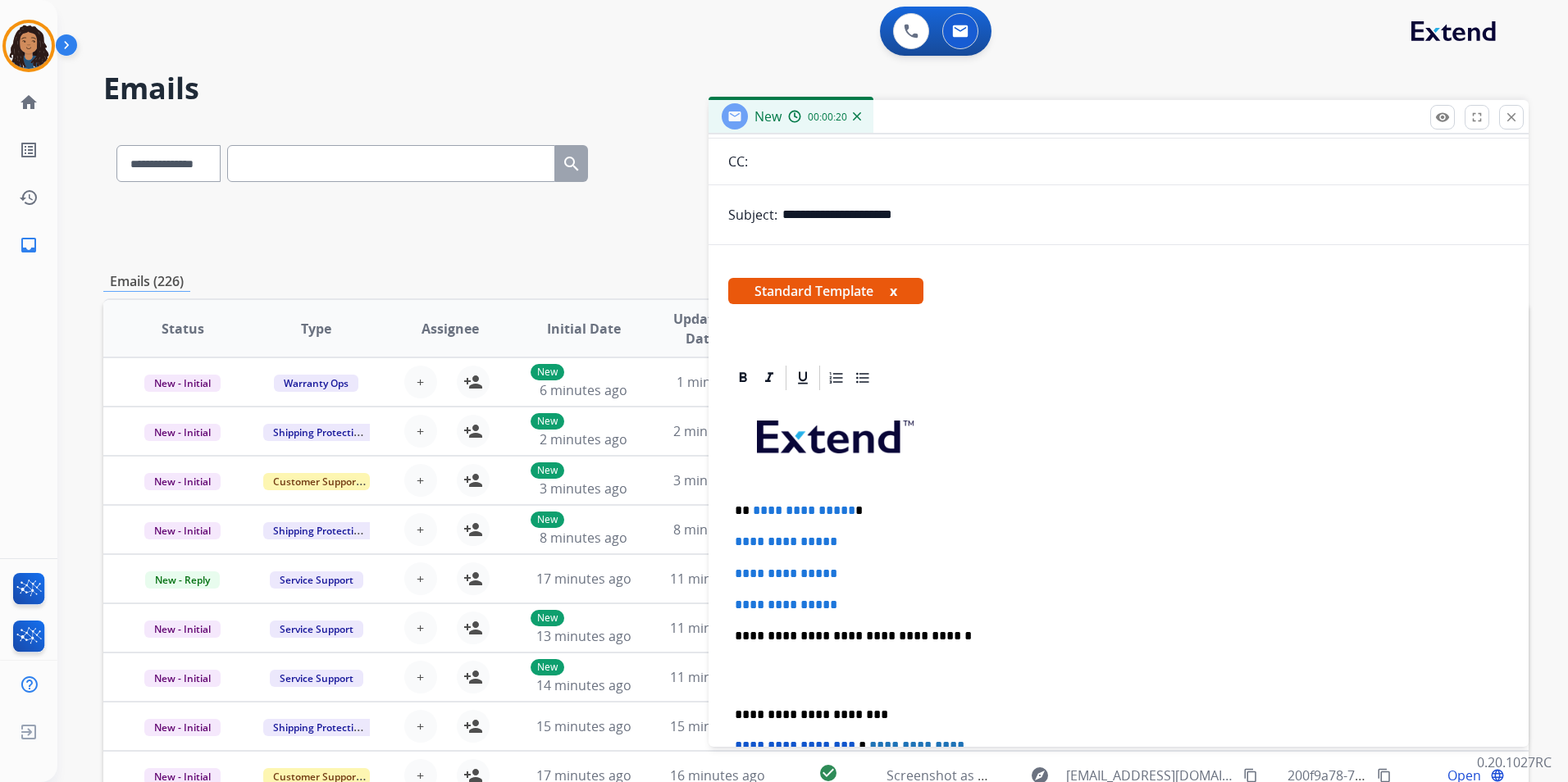
scroll to position [164, 0]
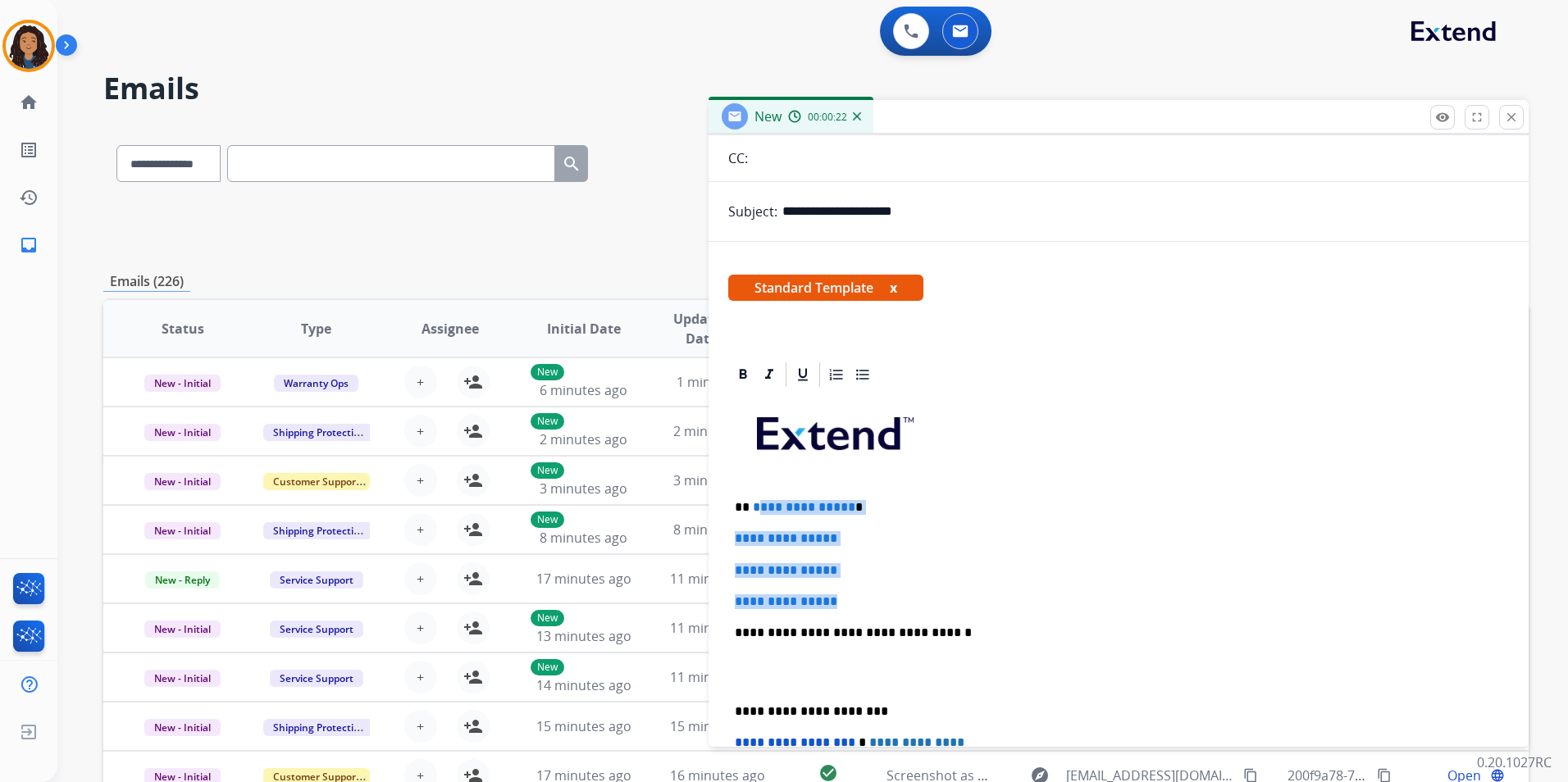
drag, startPoint x: 849, startPoint y: 589, endPoint x: 754, endPoint y: 497, distance: 132.2
click at [754, 497] on div "**********" at bounding box center [1118, 672] width 781 height 564
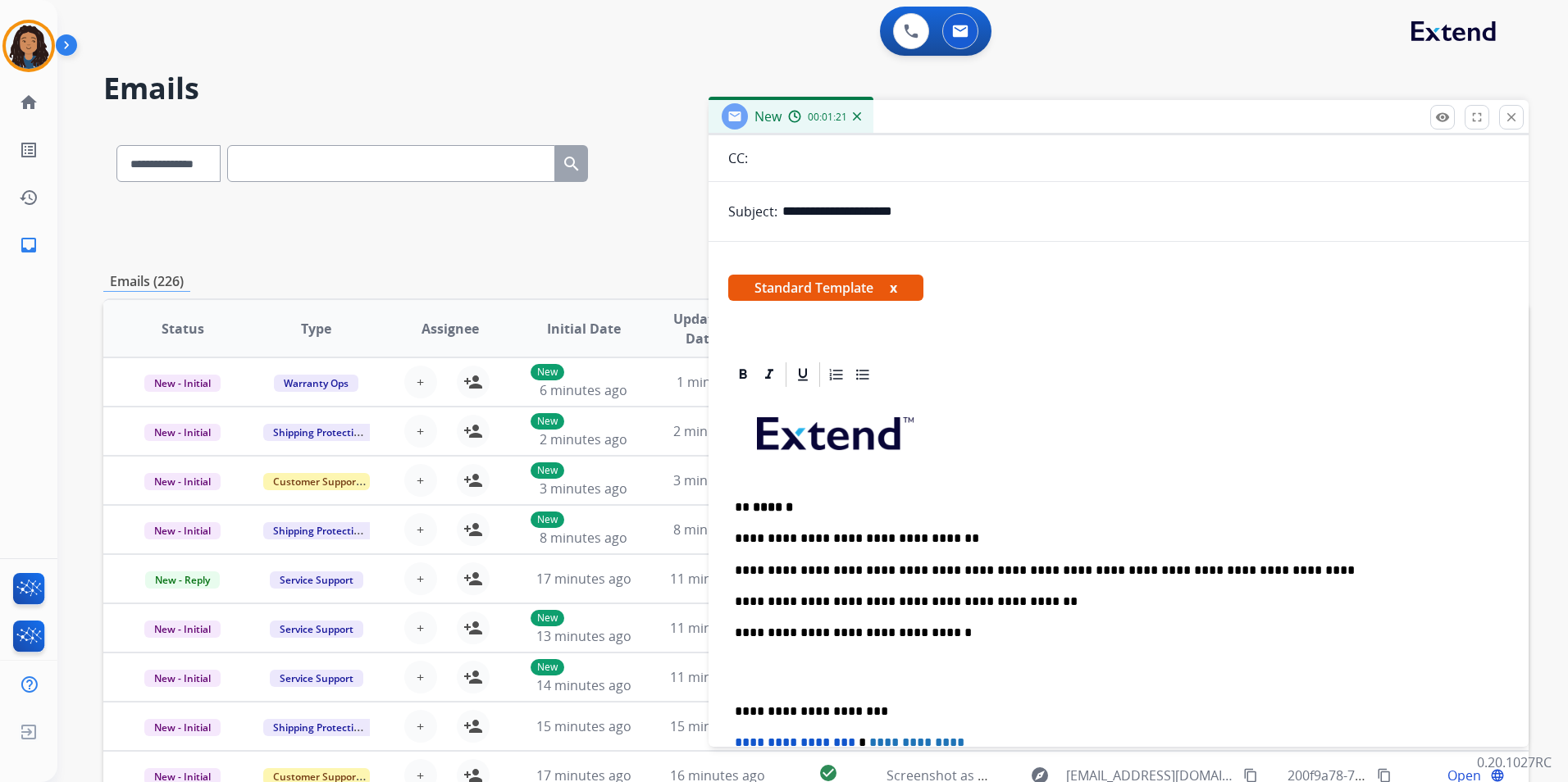
click at [1181, 569] on p "**********" at bounding box center [1113, 571] width 755 height 15
click at [1230, 564] on p "**********" at bounding box center [1113, 571] width 755 height 15
click at [1062, 512] on p "** ******" at bounding box center [1113, 507] width 755 height 15
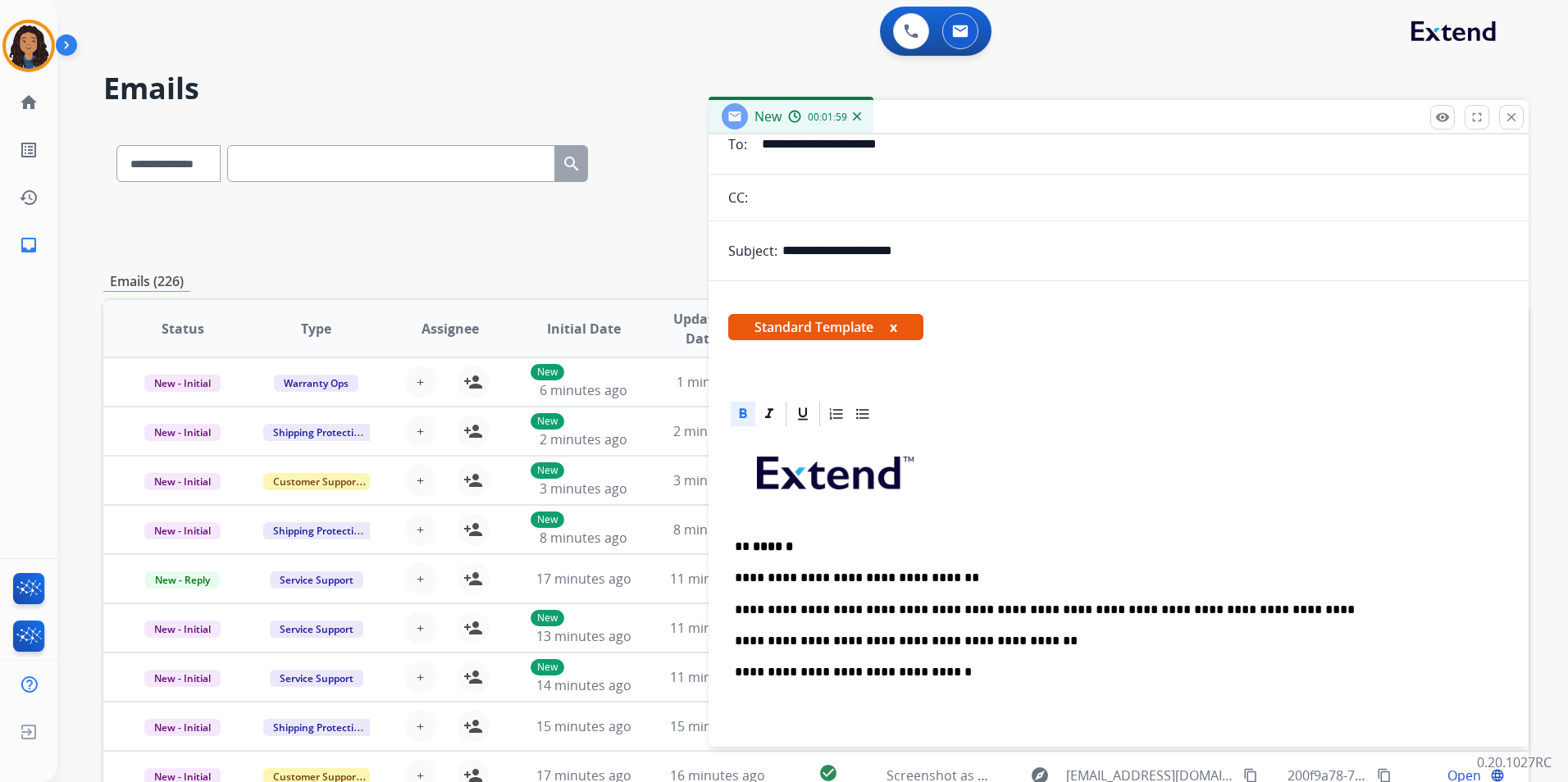
scroll to position [0, 0]
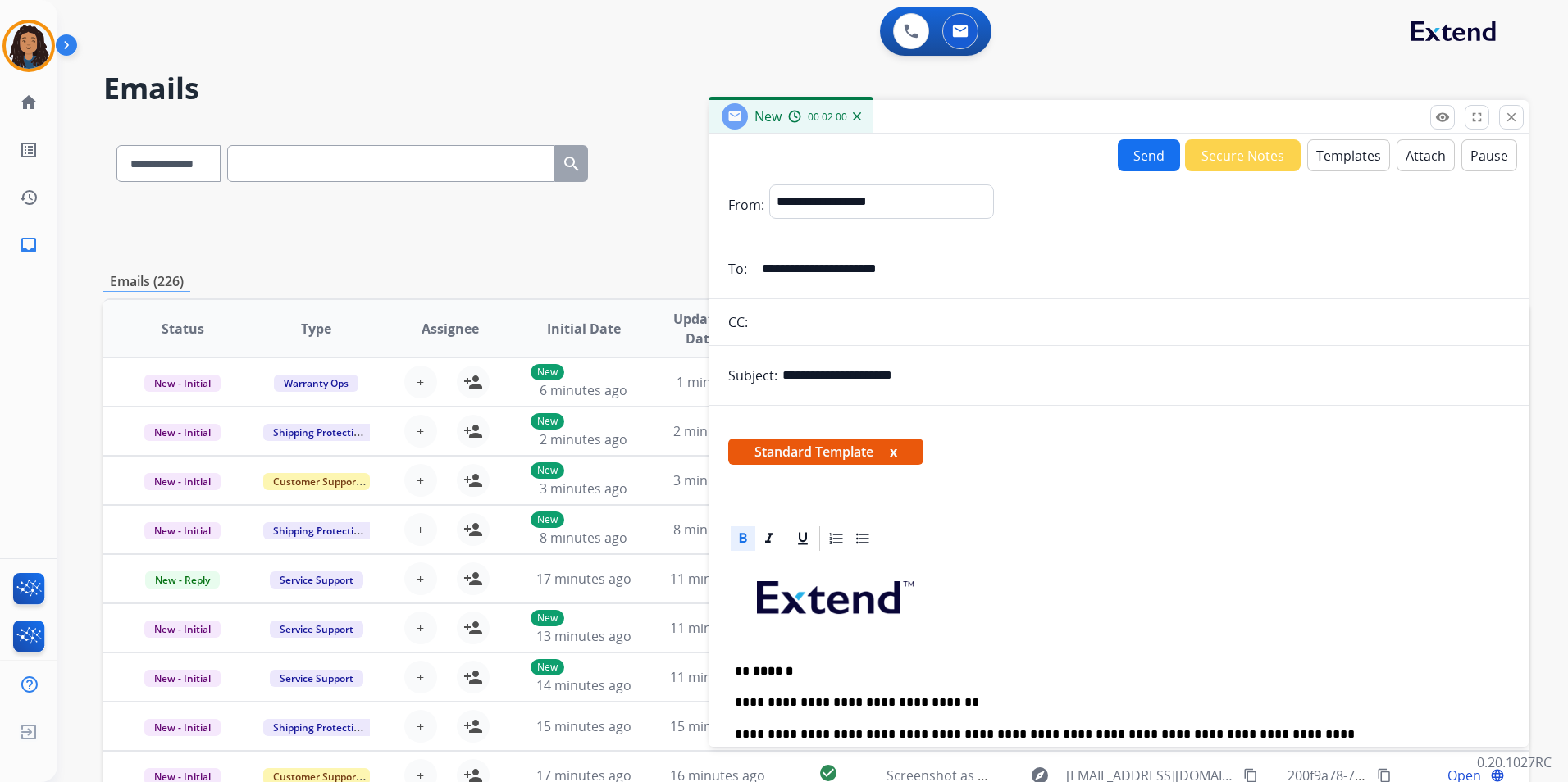
click at [1144, 161] on button "Send" at bounding box center [1150, 155] width 62 height 32
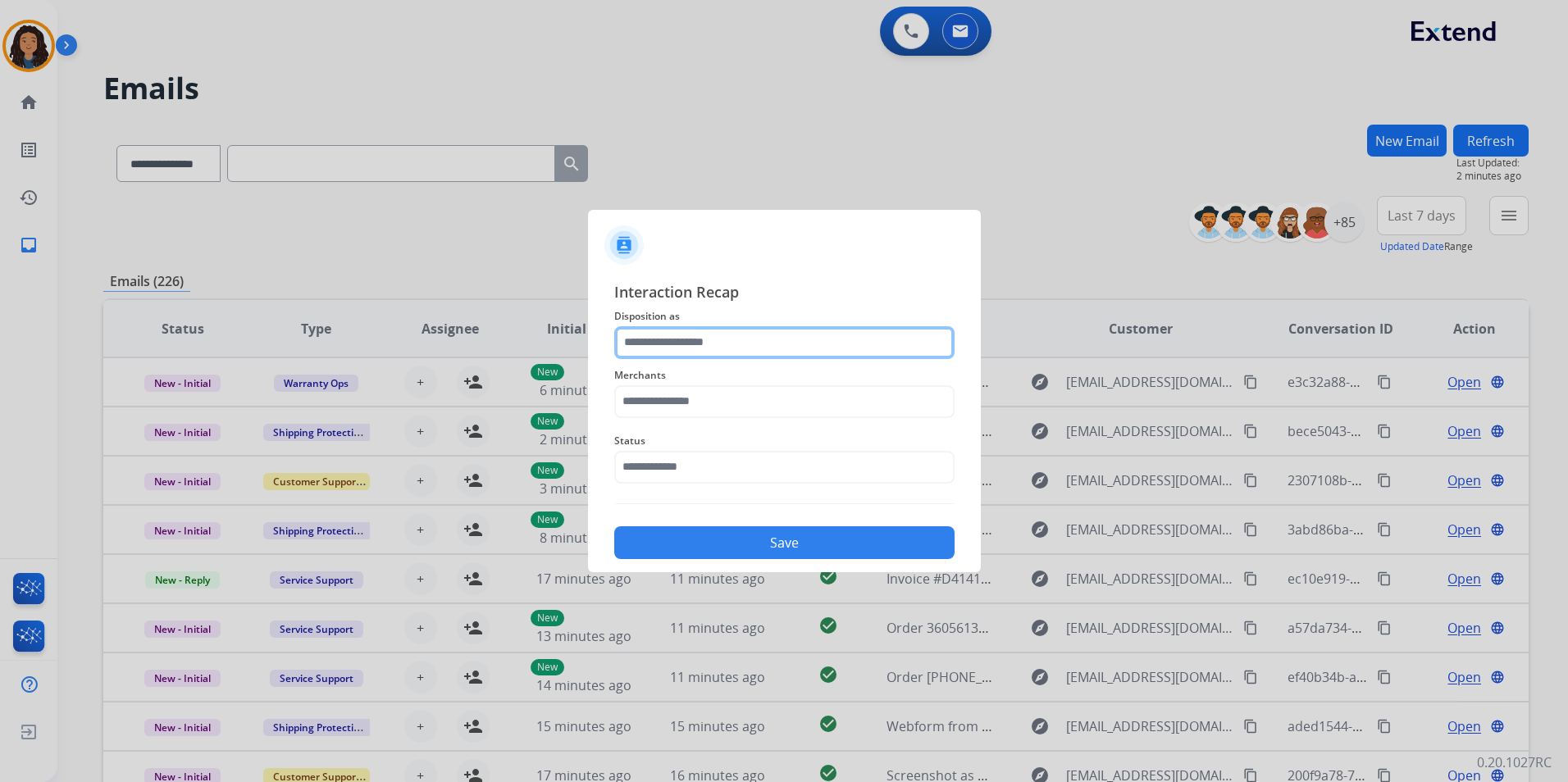
click at [849, 347] on input "text" at bounding box center [784, 343] width 340 height 33
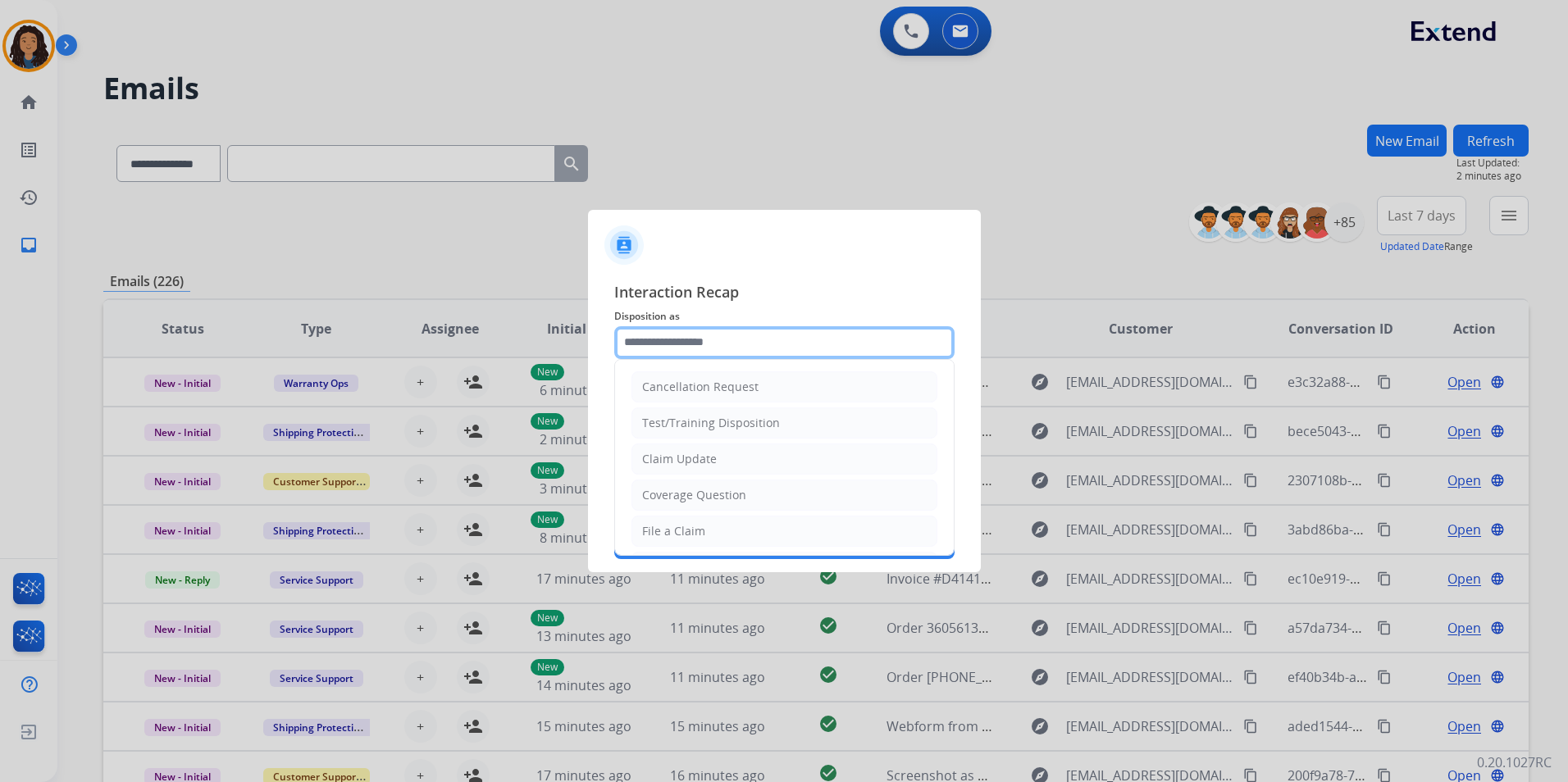
type input "**********"
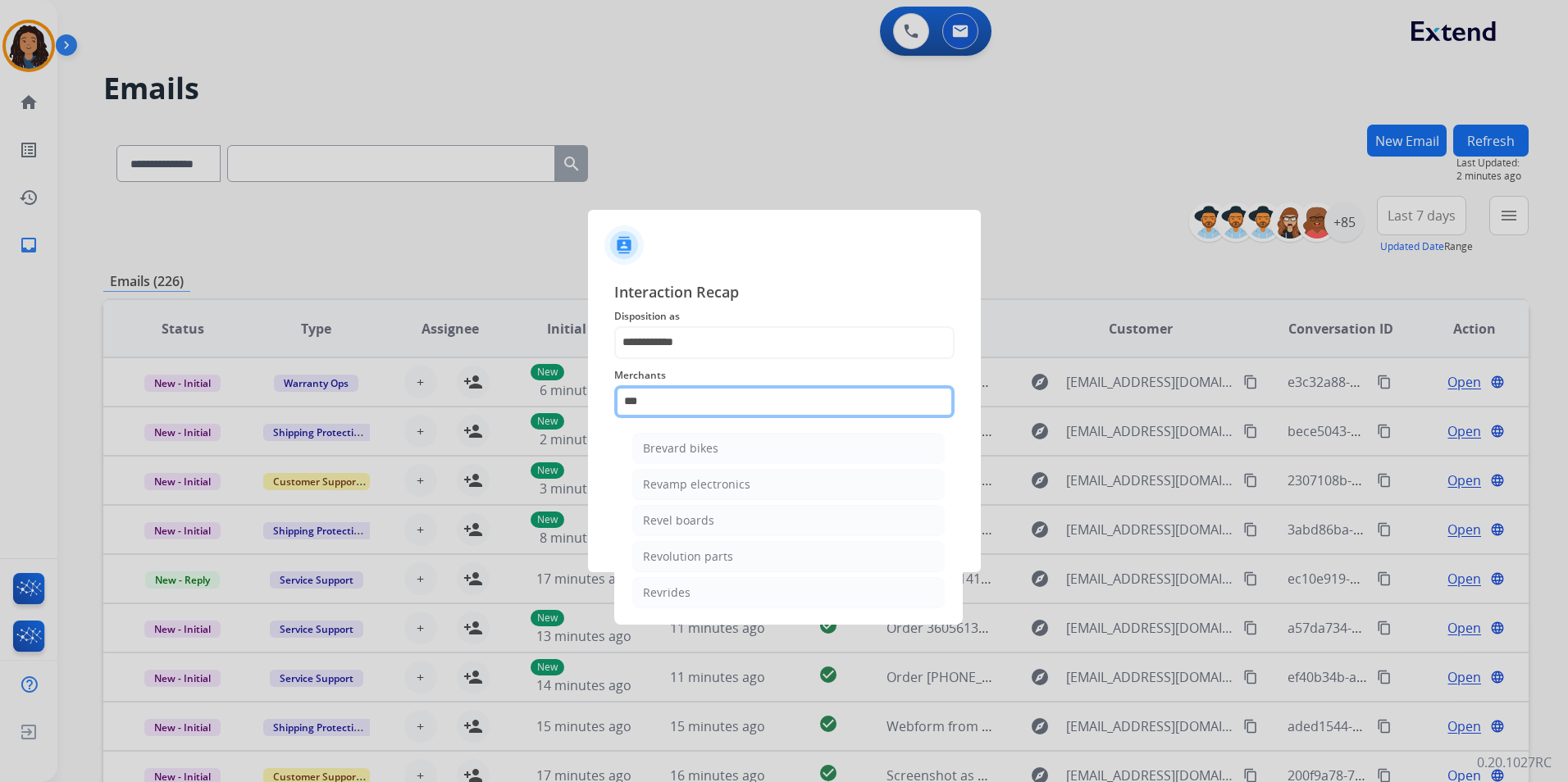
drag, startPoint x: 709, startPoint y: 402, endPoint x: 145, endPoint y: 406, distance: 564.0
click at [0, 405] on app-contact-recap-modal "**********" at bounding box center [0, 391] width 0 height 782
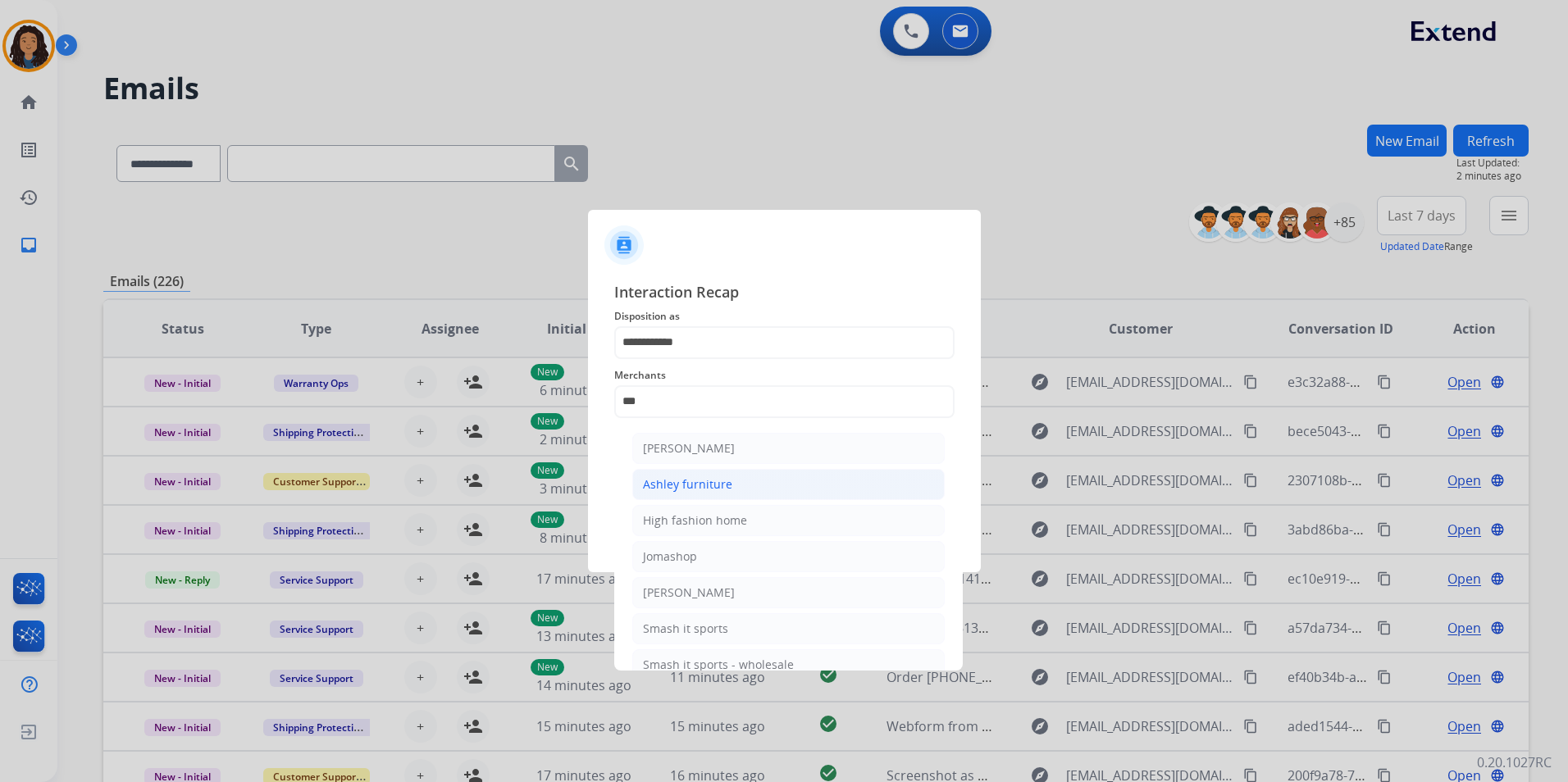
click at [771, 476] on li "Ashley furniture" at bounding box center [789, 484] width 313 height 31
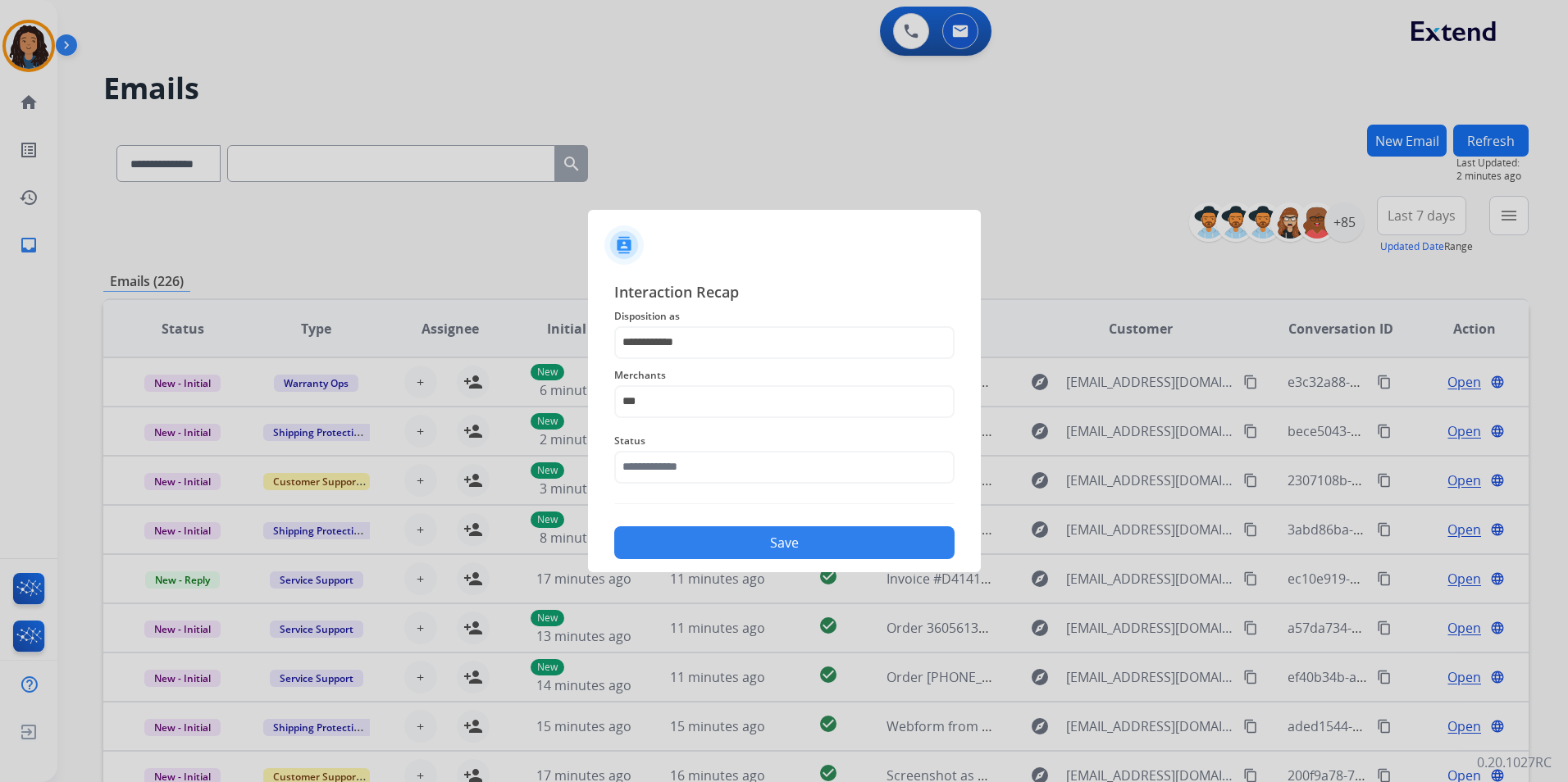
type input "**********"
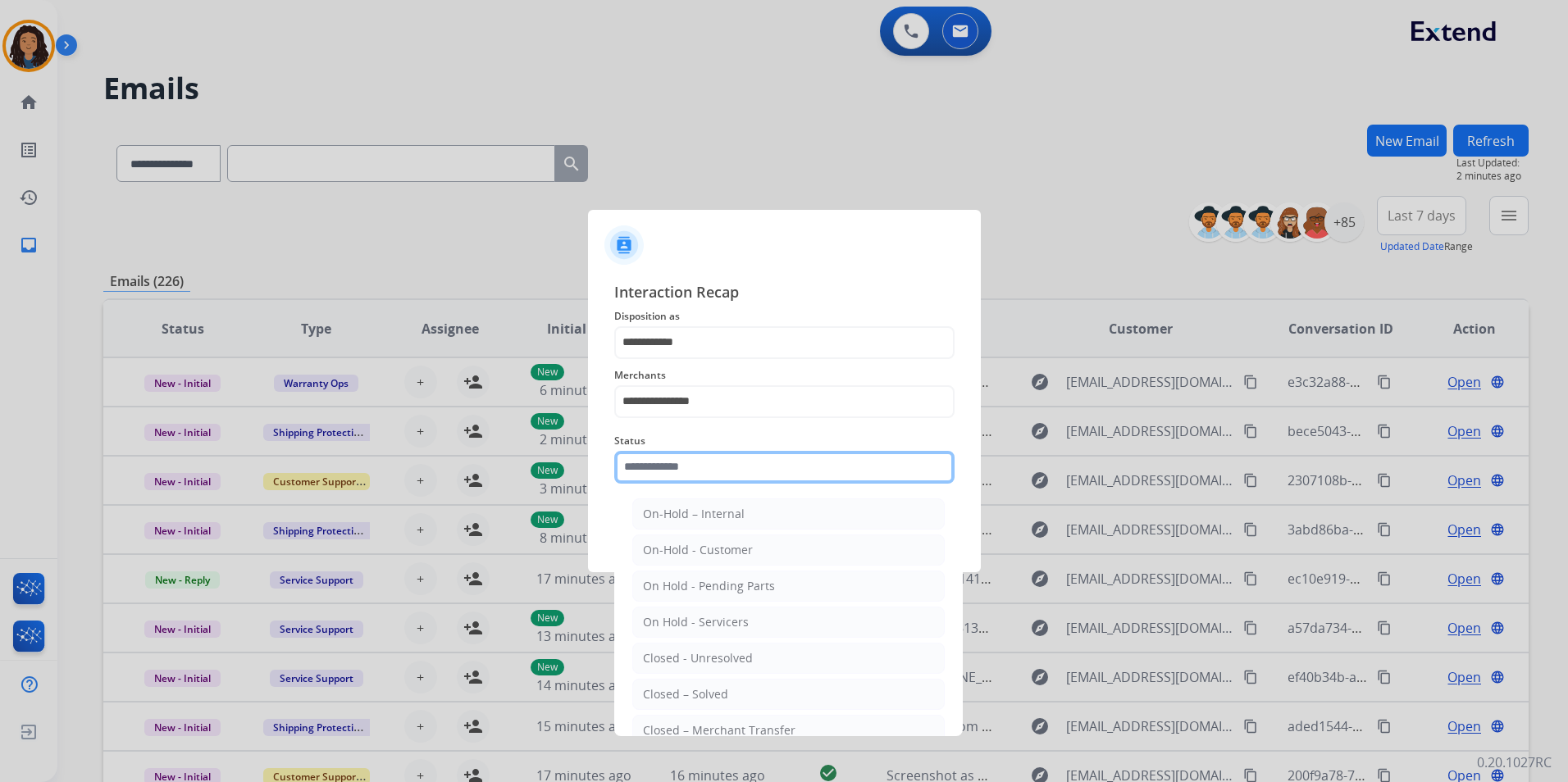
click at [756, 478] on input "text" at bounding box center [784, 467] width 340 height 33
click at [726, 701] on li "Closed – Solved" at bounding box center [789, 694] width 313 height 31
type input "**********"
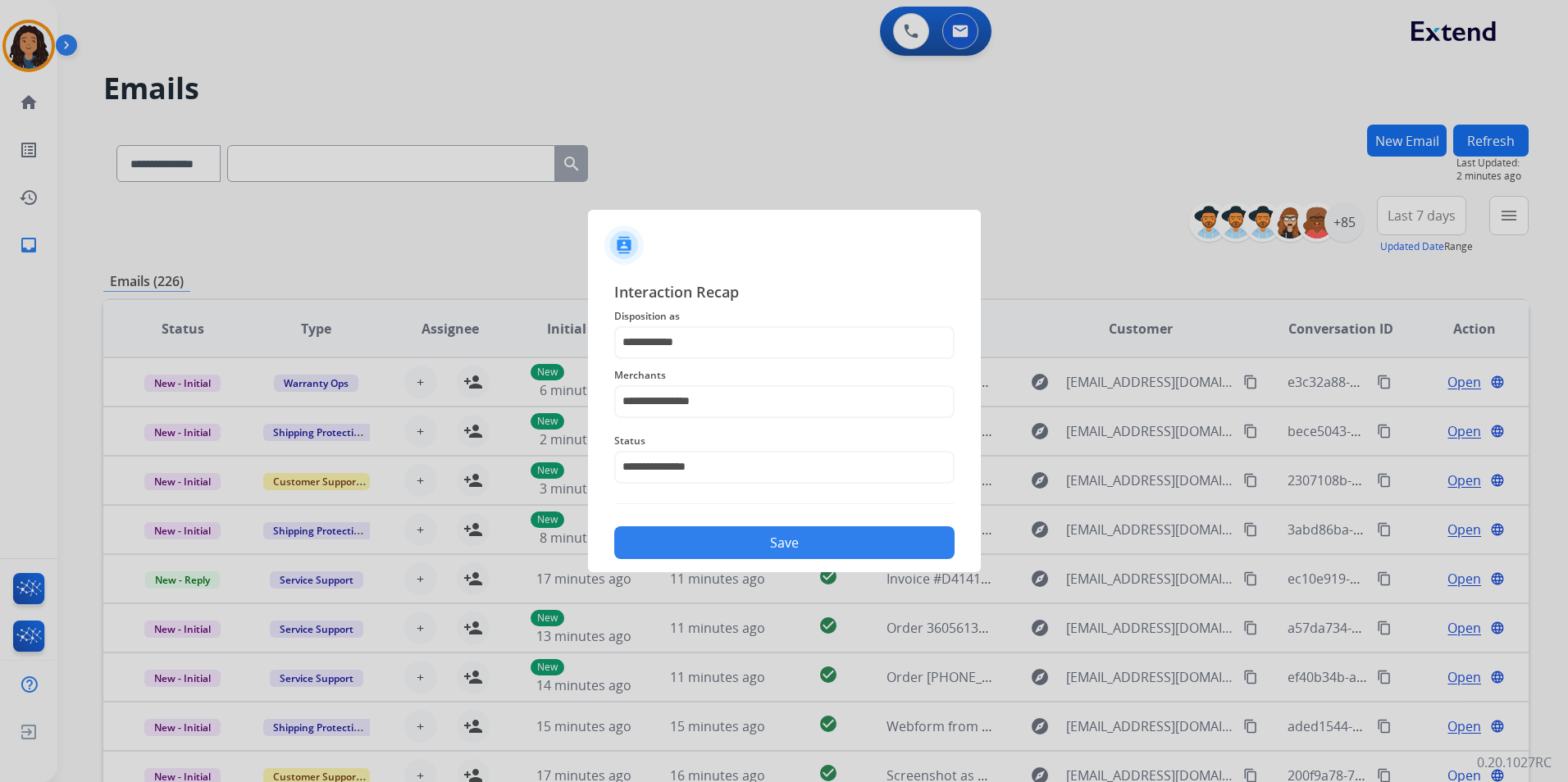
click at [723, 531] on button "Save" at bounding box center [784, 543] width 340 height 33
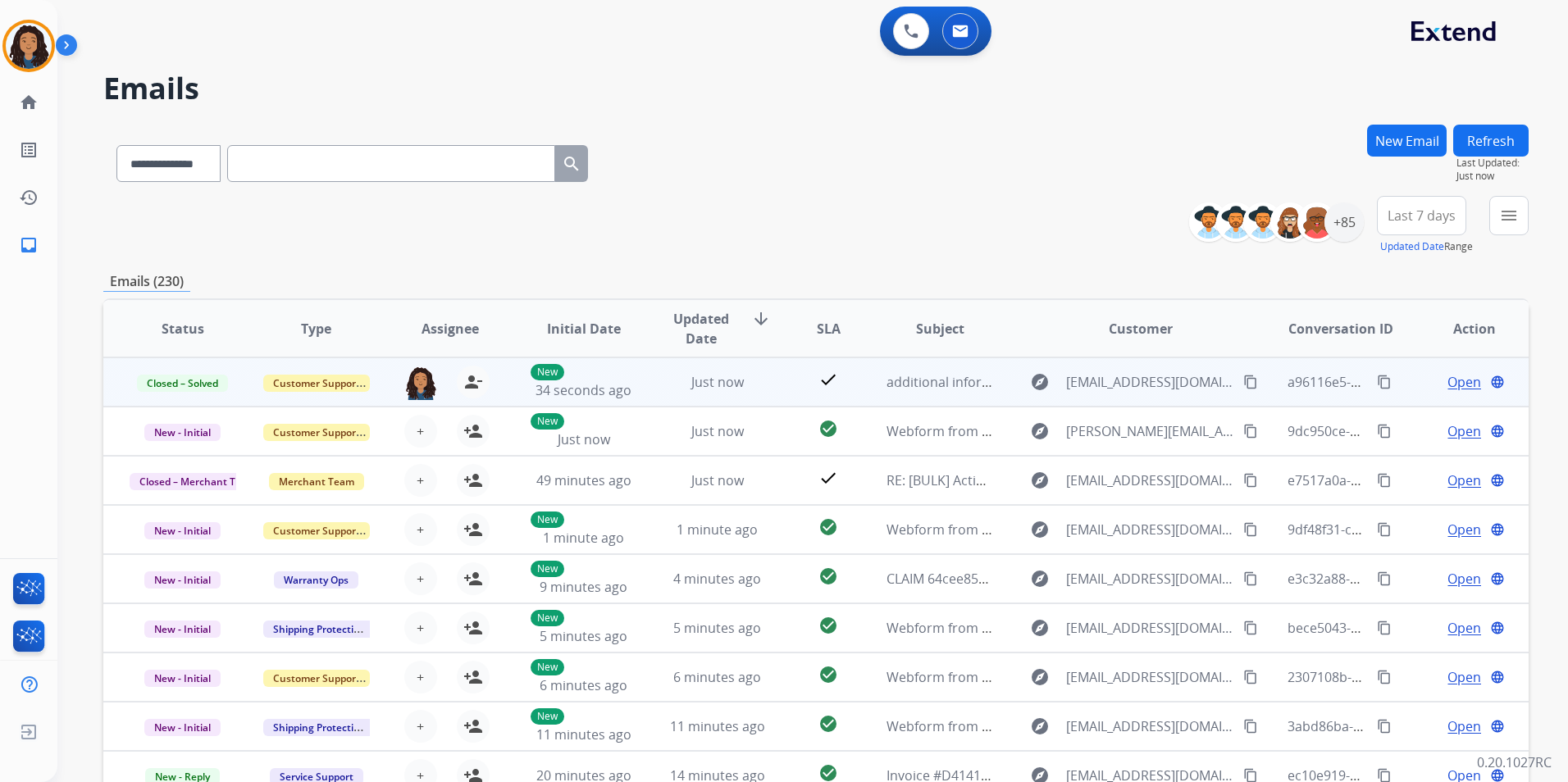
click at [1377, 379] on mat-icon "content_copy" at bounding box center [1385, 382] width 15 height 15
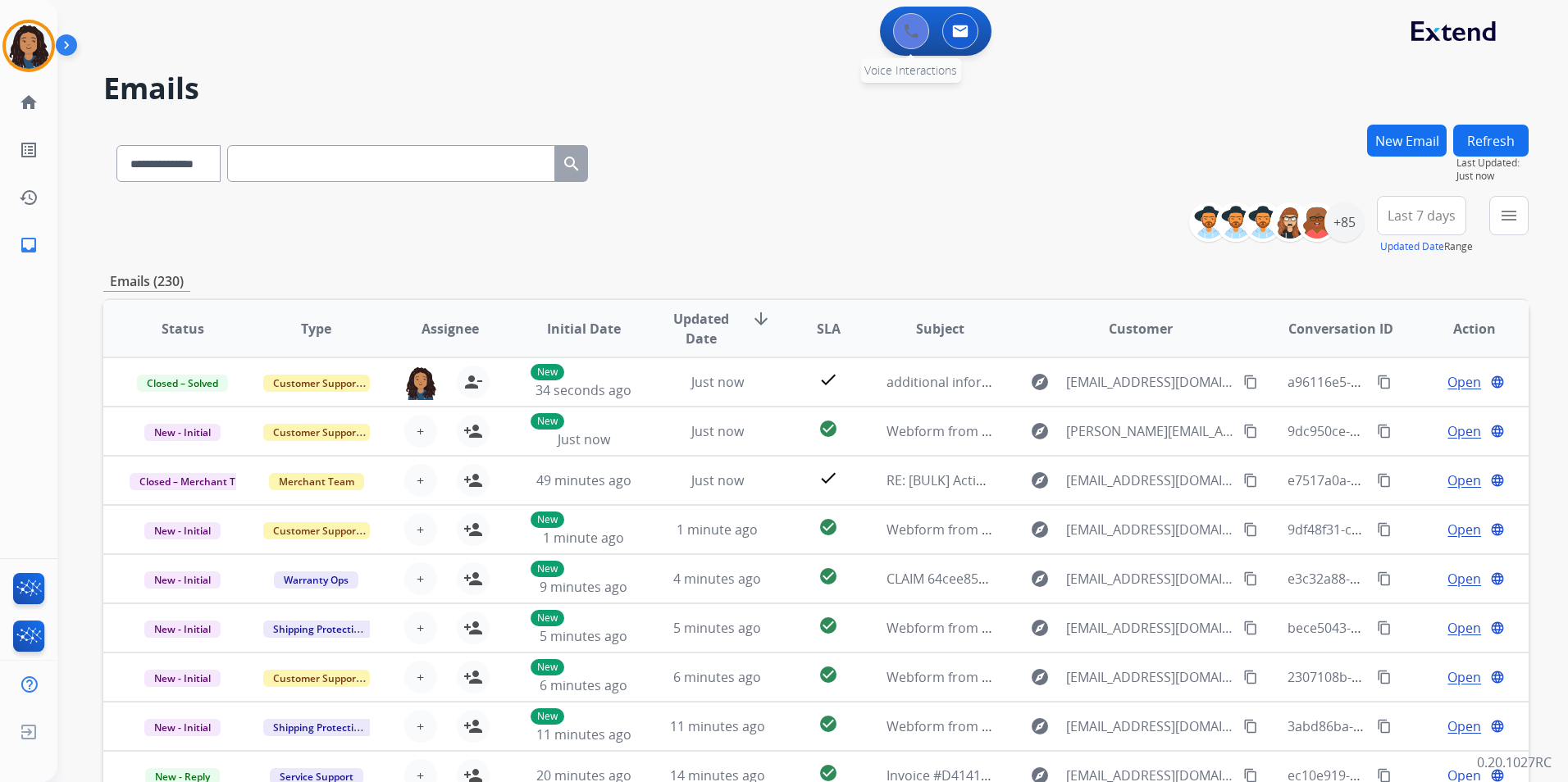
click at [918, 37] on button at bounding box center [911, 31] width 36 height 36
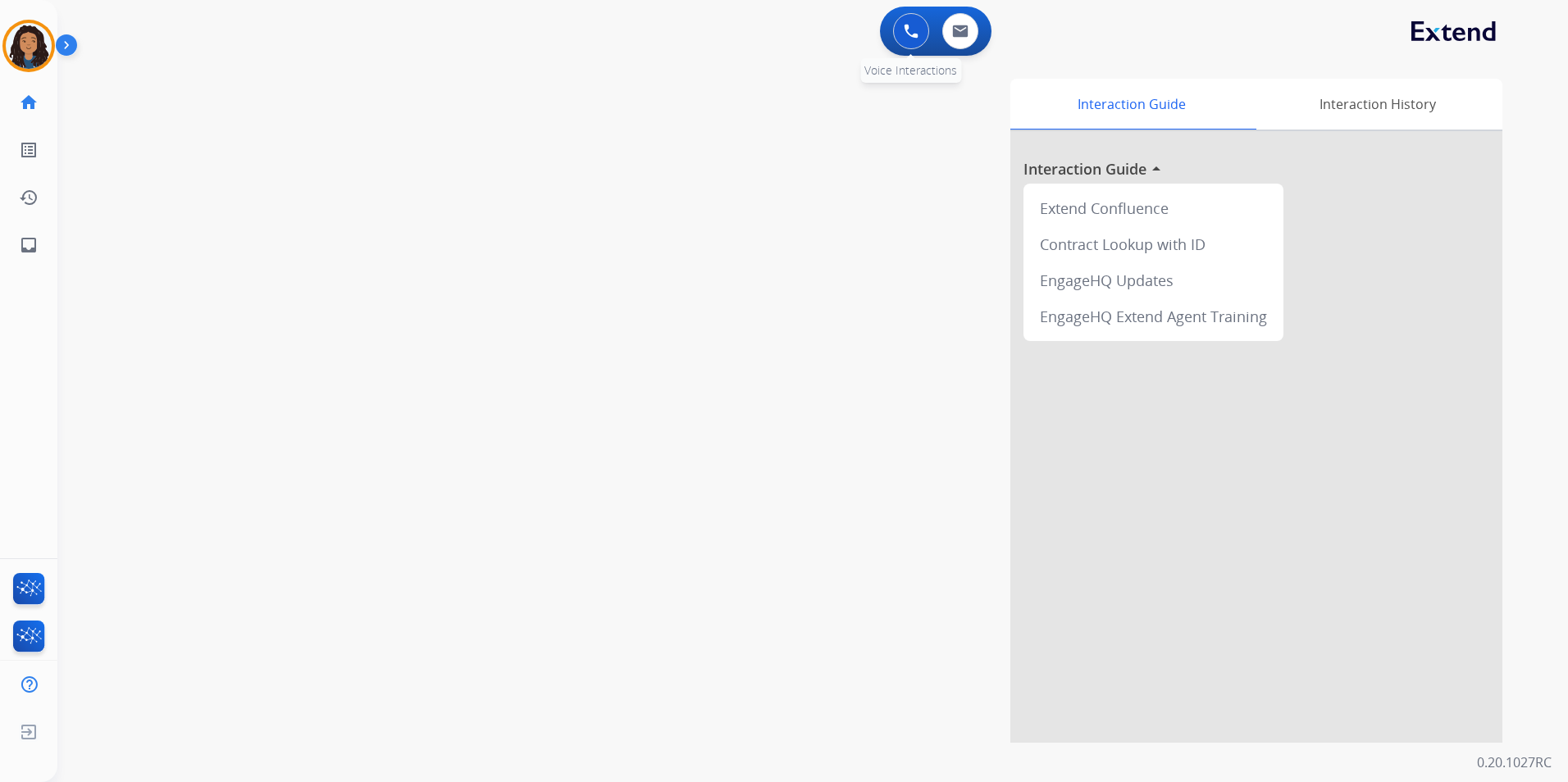
click at [924, 29] on button at bounding box center [911, 31] width 36 height 36
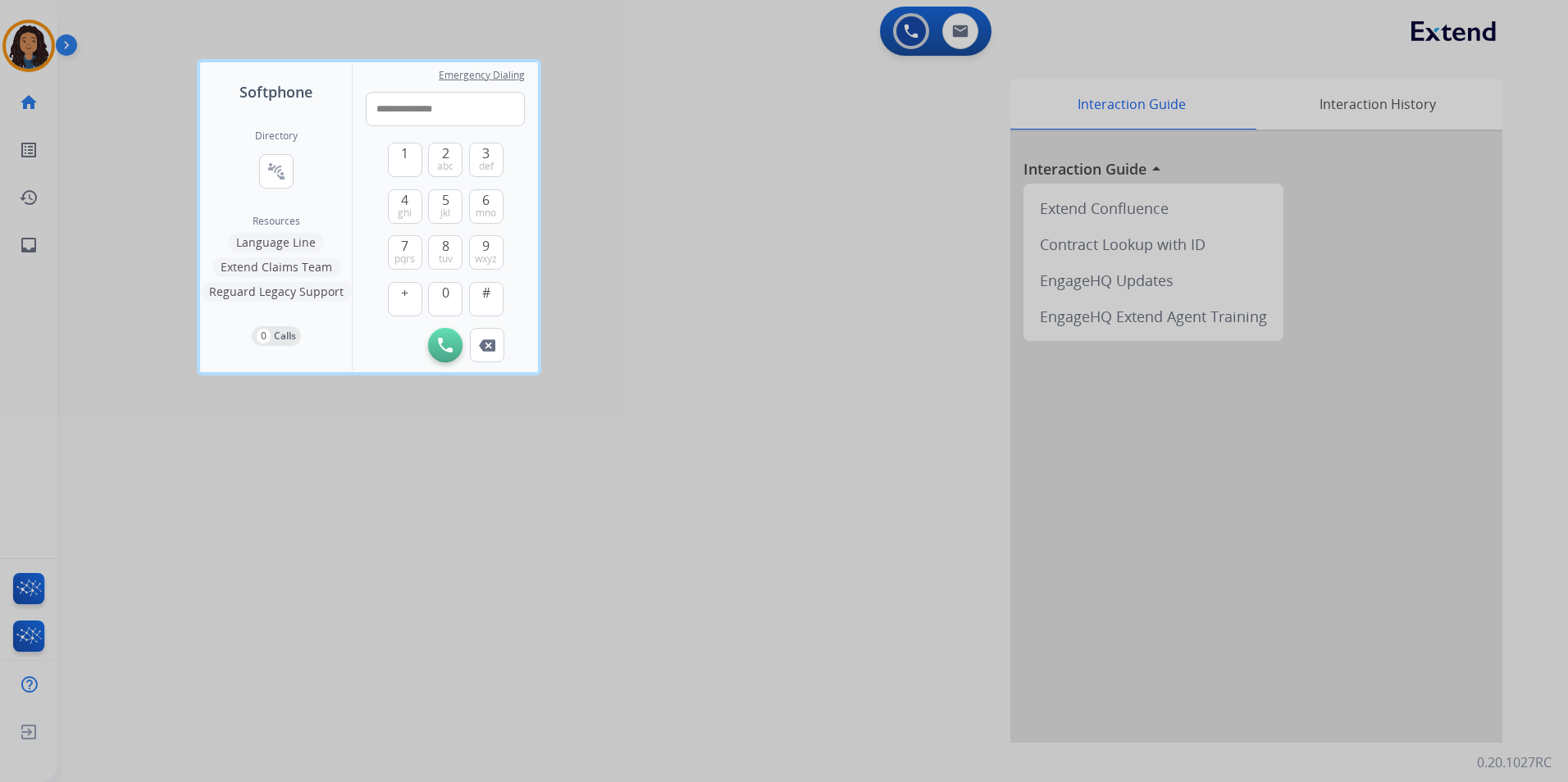
type input "**********"
click at [426, 342] on div "Initiate Call Remove Number" at bounding box center [445, 344] width 159 height 34
click at [455, 348] on button "Initiate Call" at bounding box center [445, 344] width 34 height 34
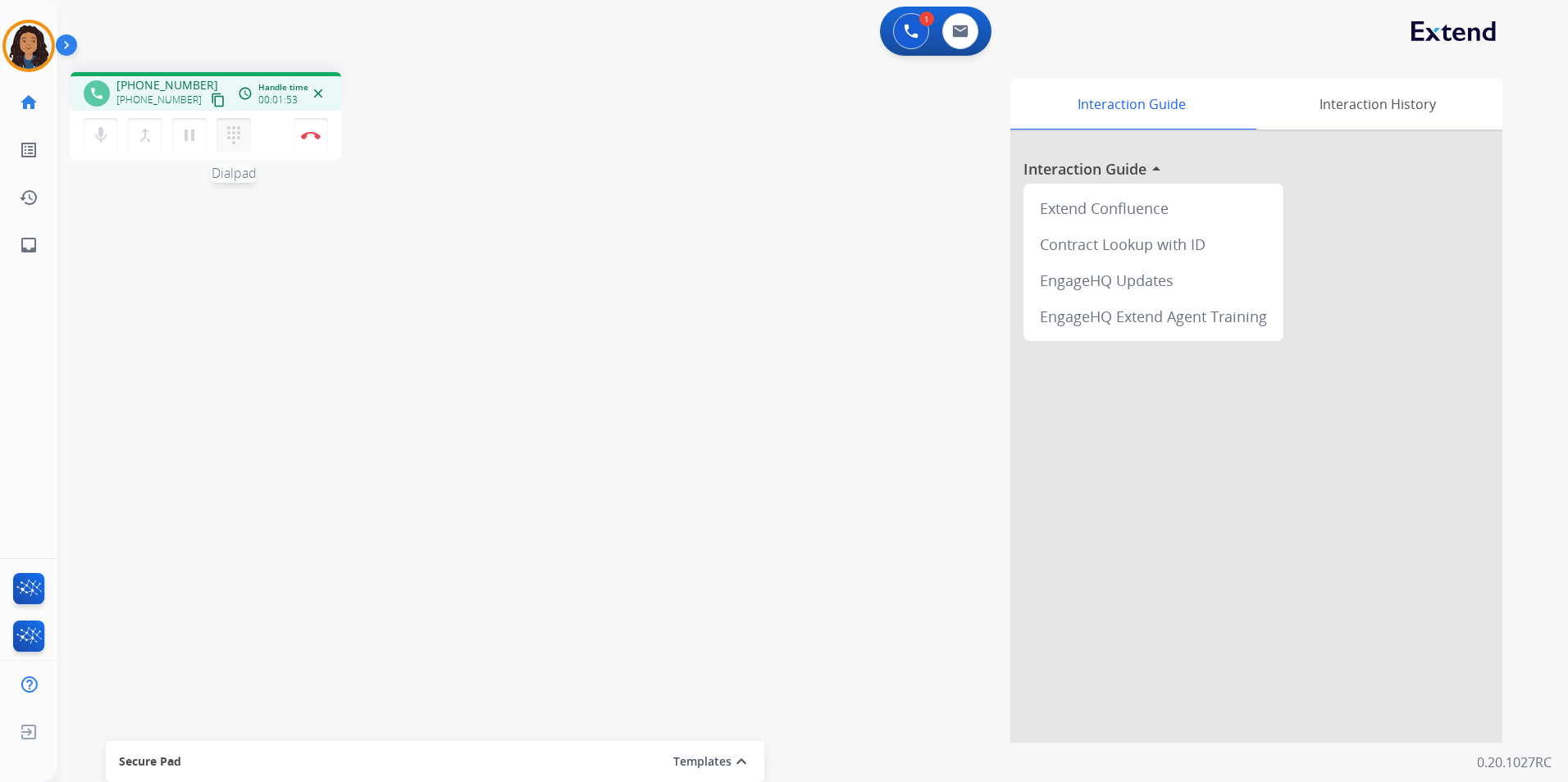
click at [231, 138] on mat-icon "dialpad" at bounding box center [233, 134] width 19 height 19
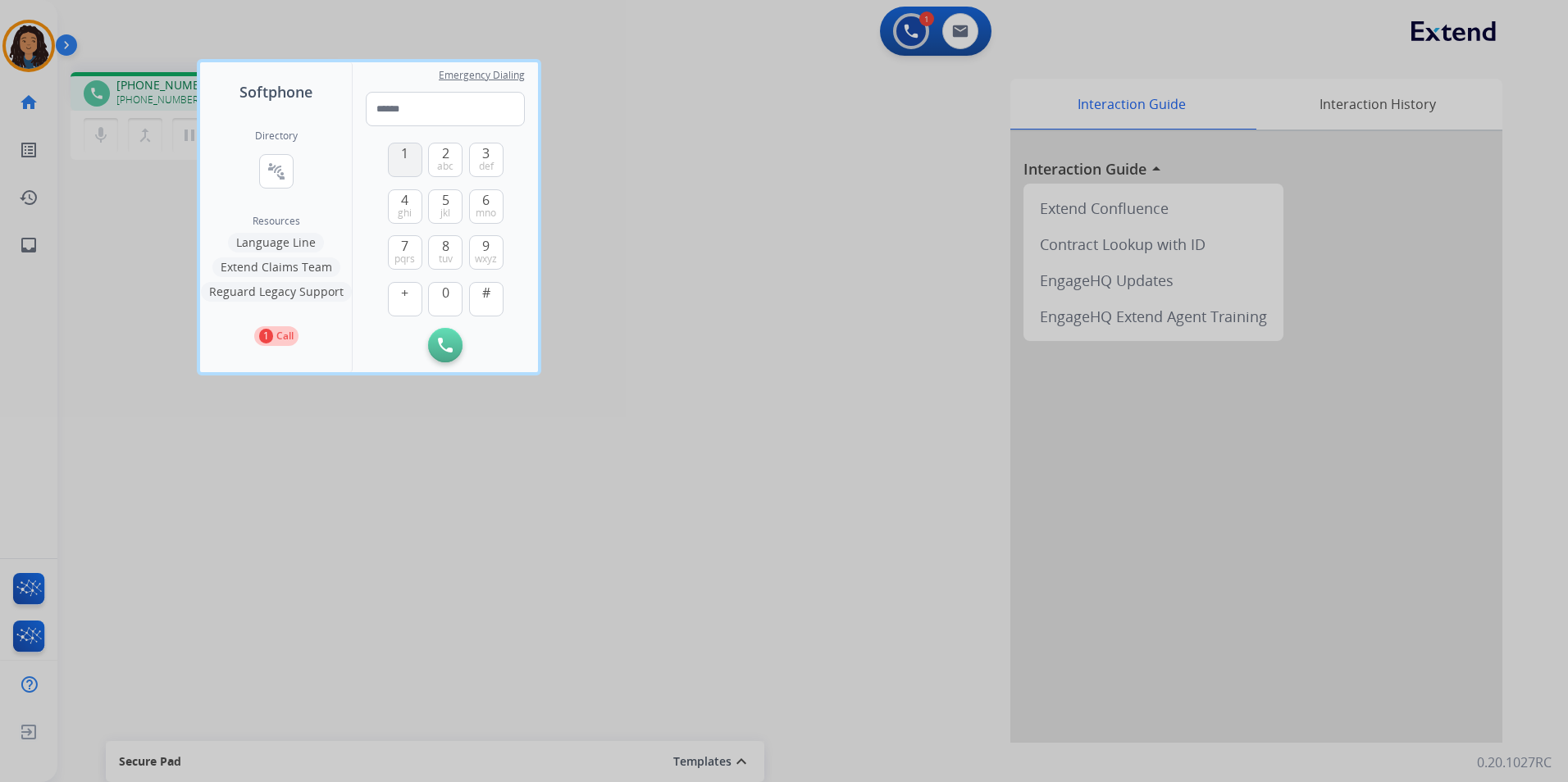
click at [402, 156] on span "1" at bounding box center [404, 153] width 8 height 19
type input "*"
click at [709, 119] on div at bounding box center [784, 391] width 1568 height 782
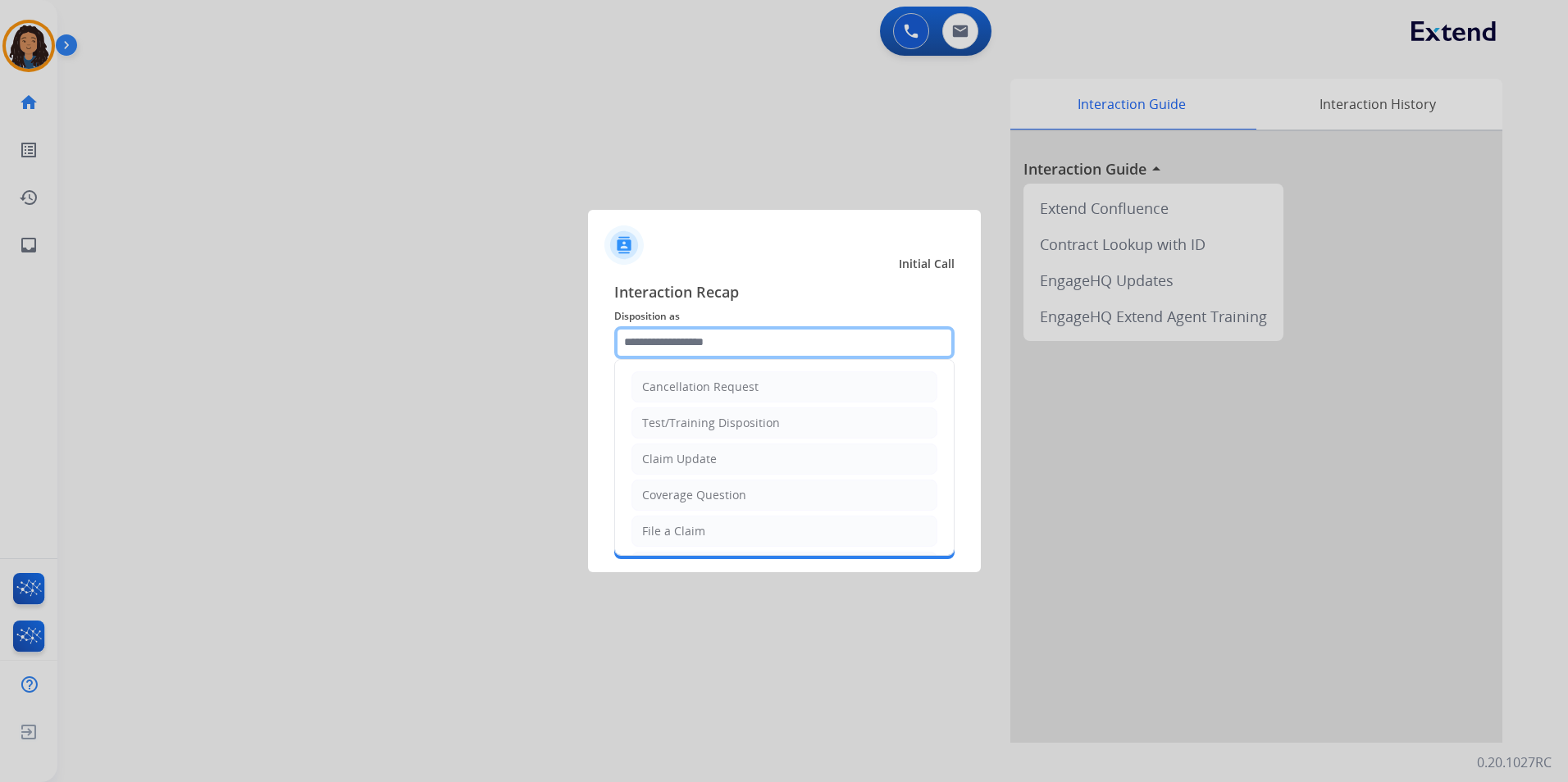
click at [775, 330] on input "text" at bounding box center [784, 343] width 340 height 33
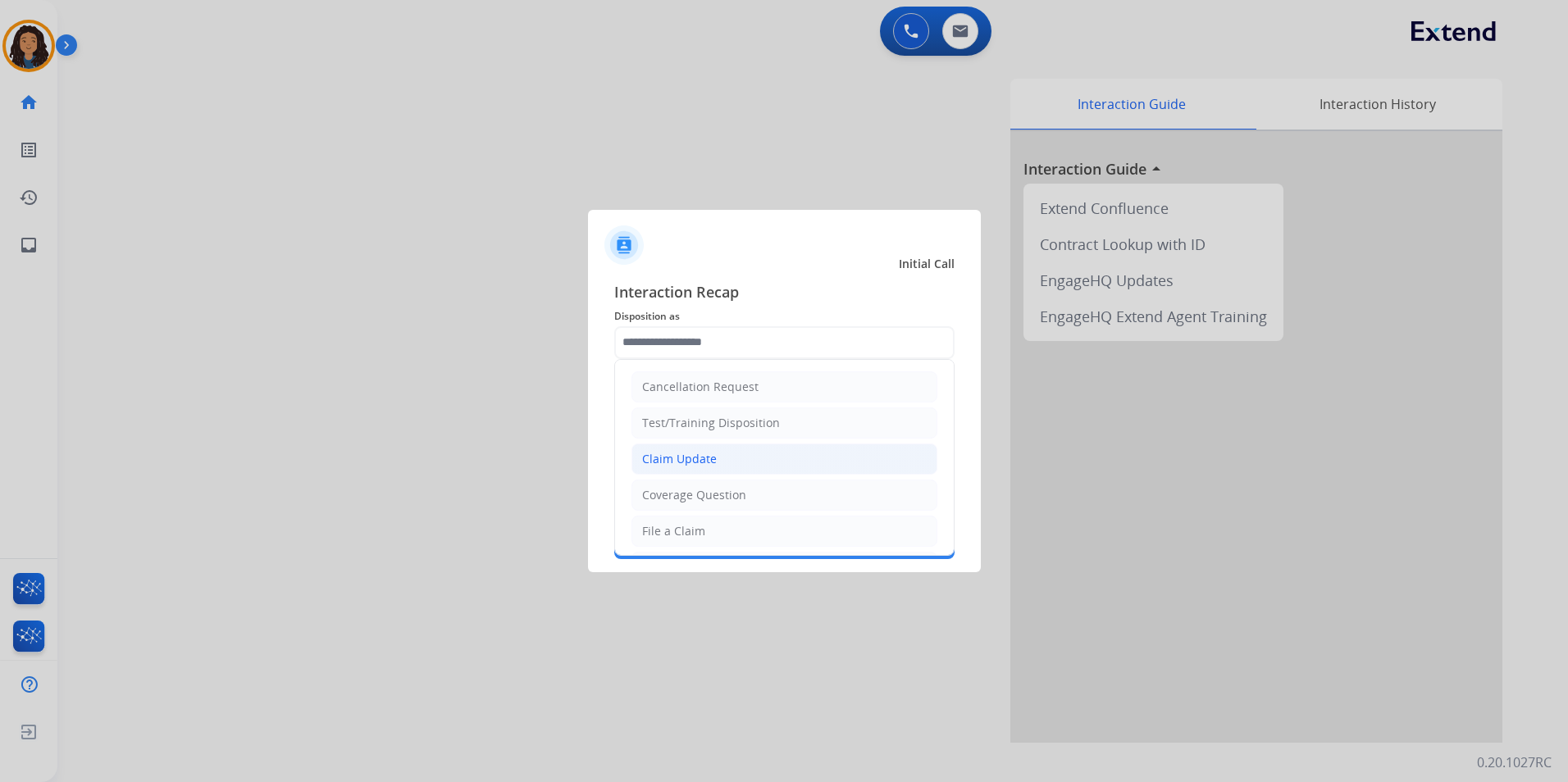
click at [731, 449] on li "Claim Update" at bounding box center [785, 459] width 306 height 31
type input "**********"
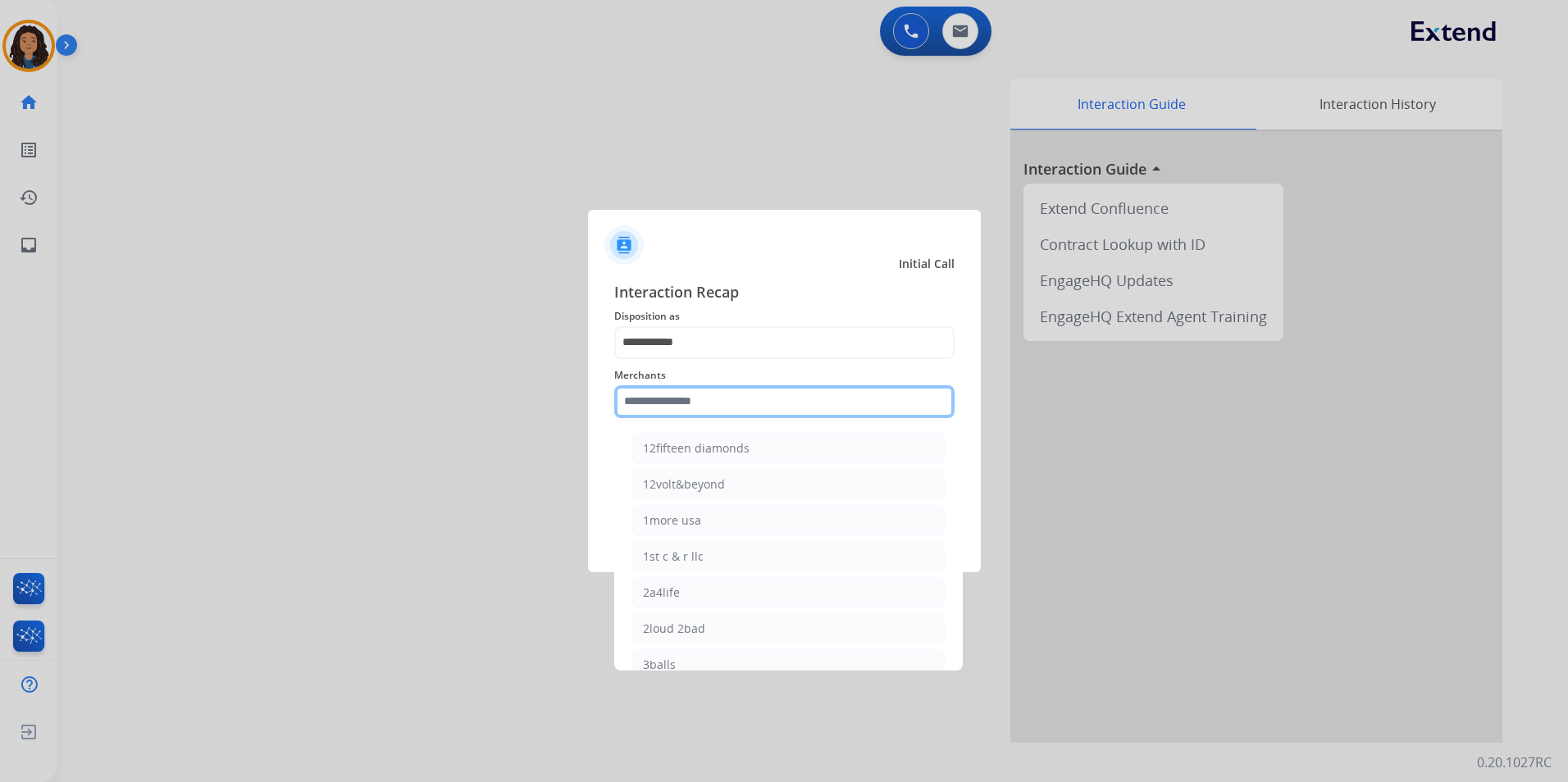
click at [705, 414] on input "text" at bounding box center [784, 401] width 340 height 33
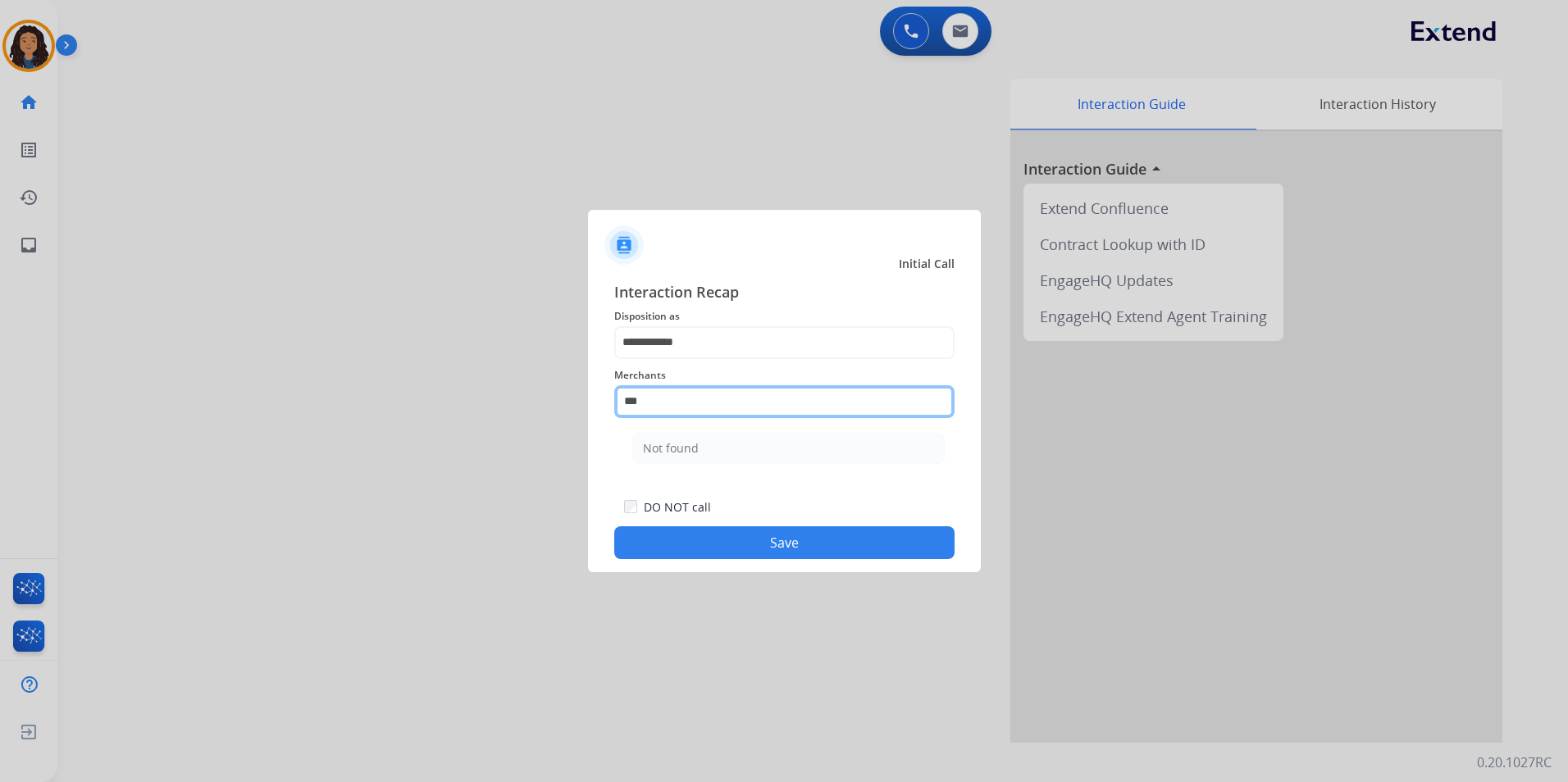
drag, startPoint x: 681, startPoint y: 401, endPoint x: 523, endPoint y: 446, distance: 164.3
click at [0, 414] on app-contact-recap-modal "**********" at bounding box center [0, 391] width 0 height 782
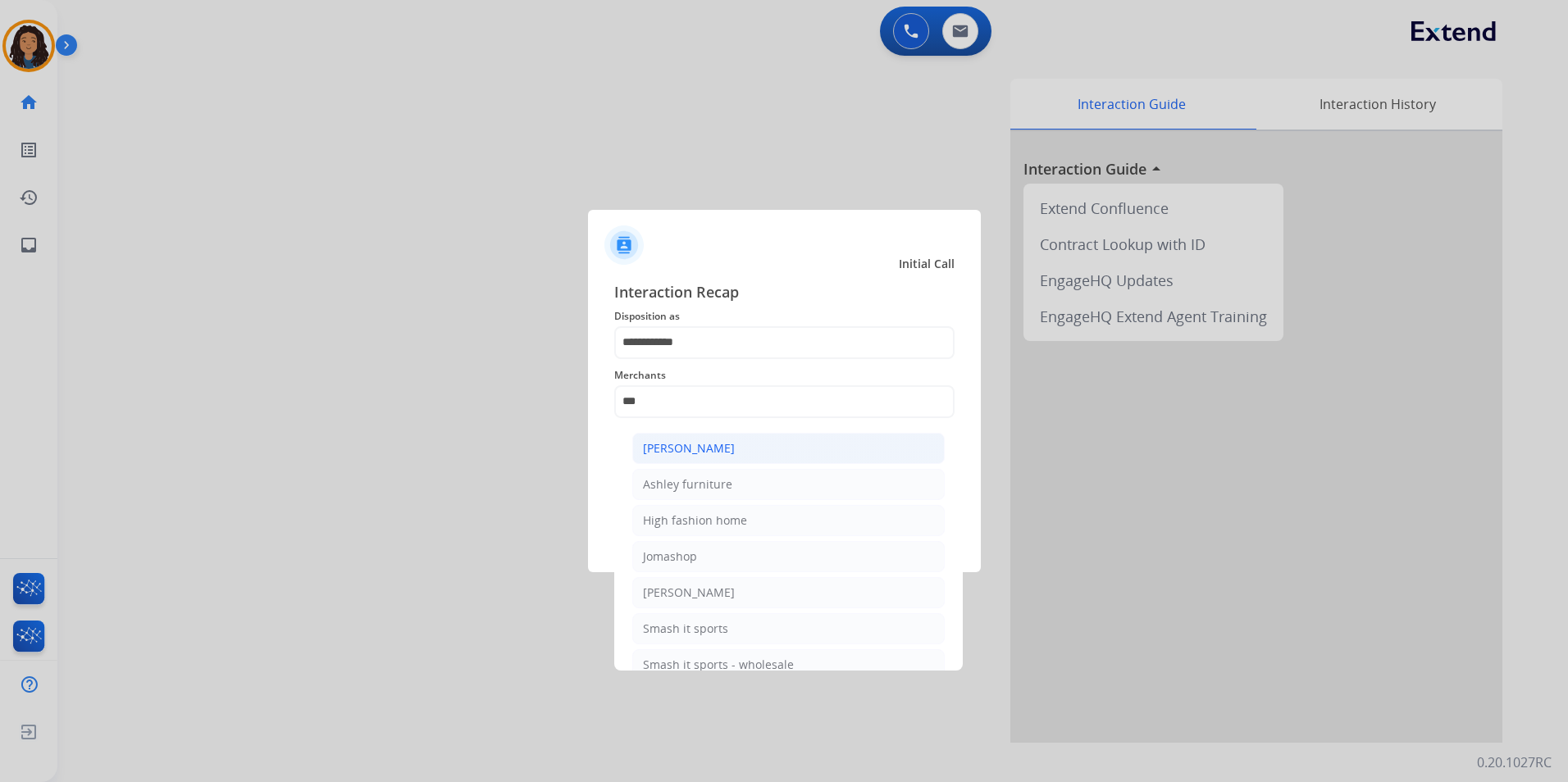
click at [726, 443] on div "[PERSON_NAME]" at bounding box center [688, 449] width 92 height 17
type input "**********"
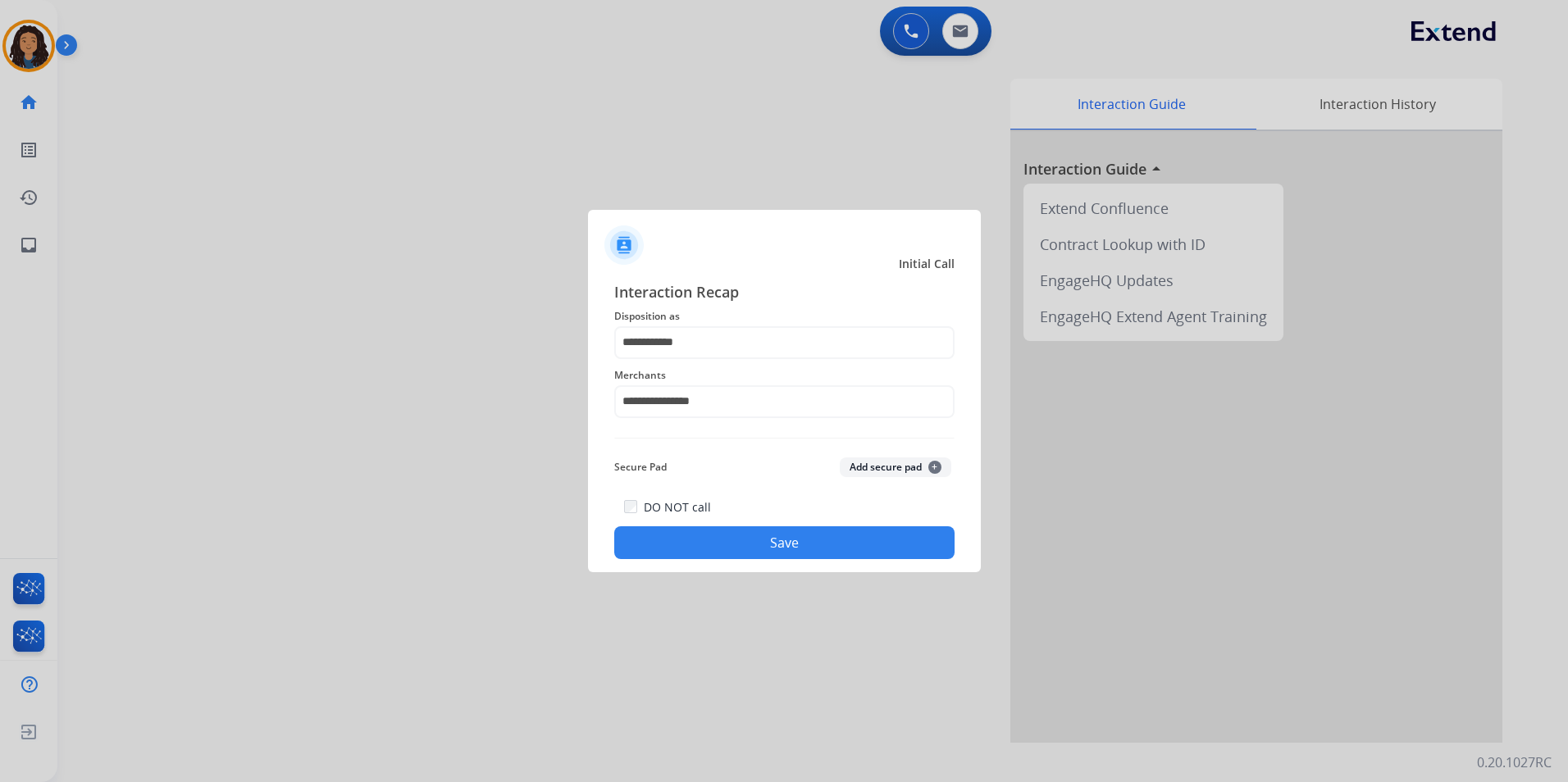
click at [668, 540] on button "Save" at bounding box center [784, 543] width 340 height 33
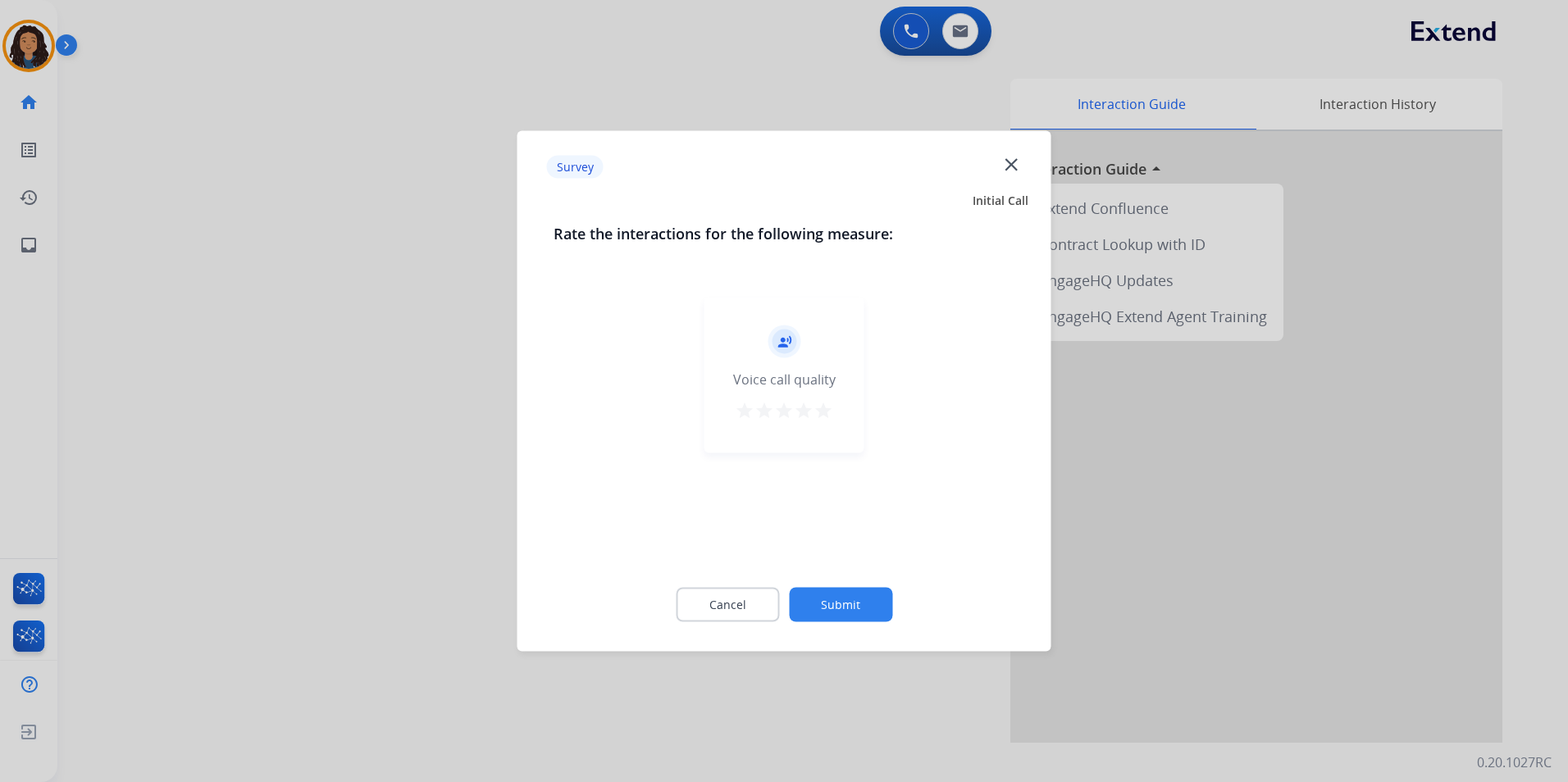
click at [260, 385] on div at bounding box center [784, 391] width 1568 height 782
drag, startPoint x: 668, startPoint y: 540, endPoint x: 261, endPoint y: 385, distance: 435.5
click at [261, 385] on div "swap_horiz Break voice bridge close_fullscreen Connect 3-Way Call merge_type Se…" at bounding box center [792, 401] width 1471 height 684
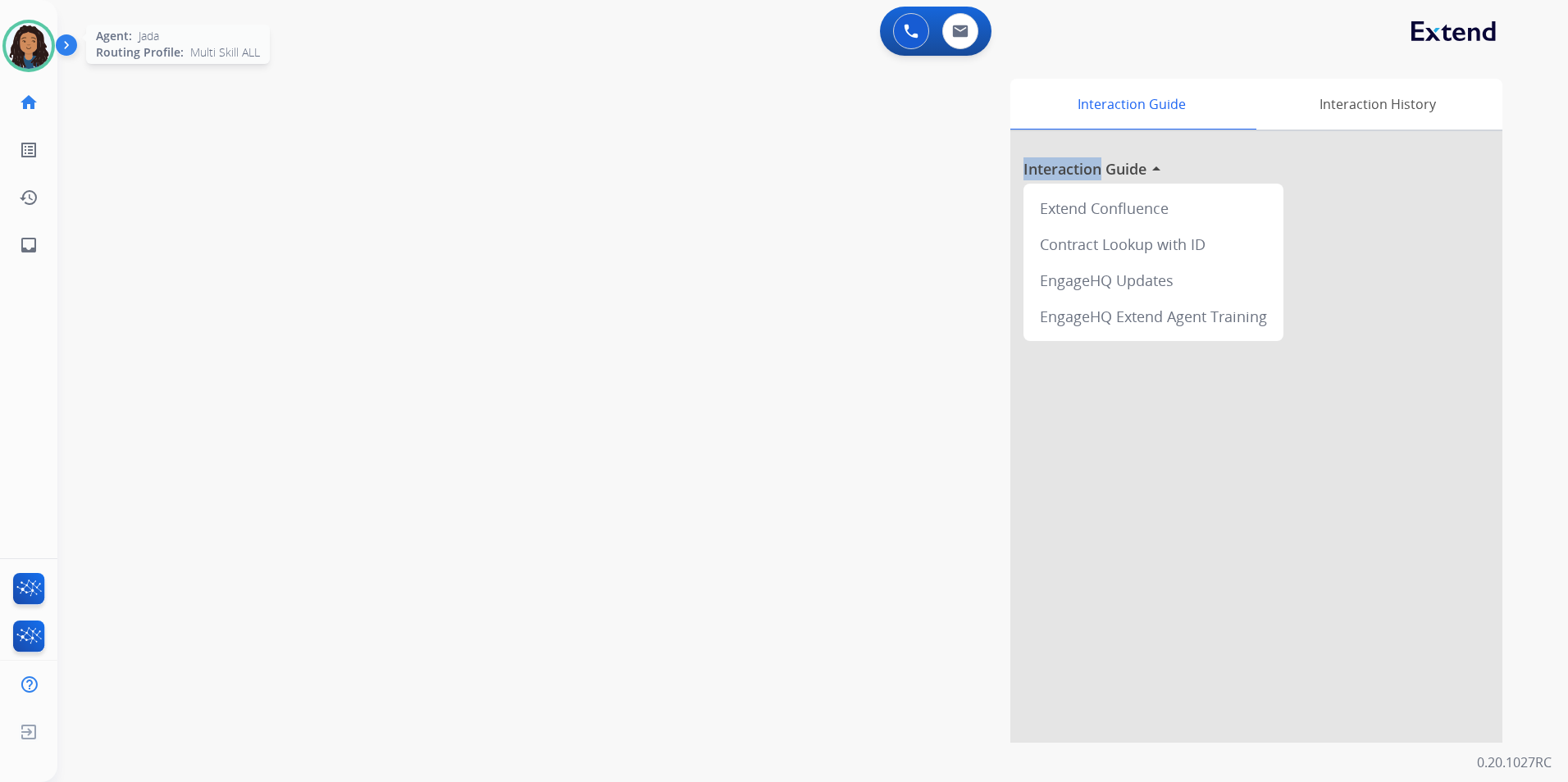
click at [42, 50] on img at bounding box center [29, 45] width 46 height 46
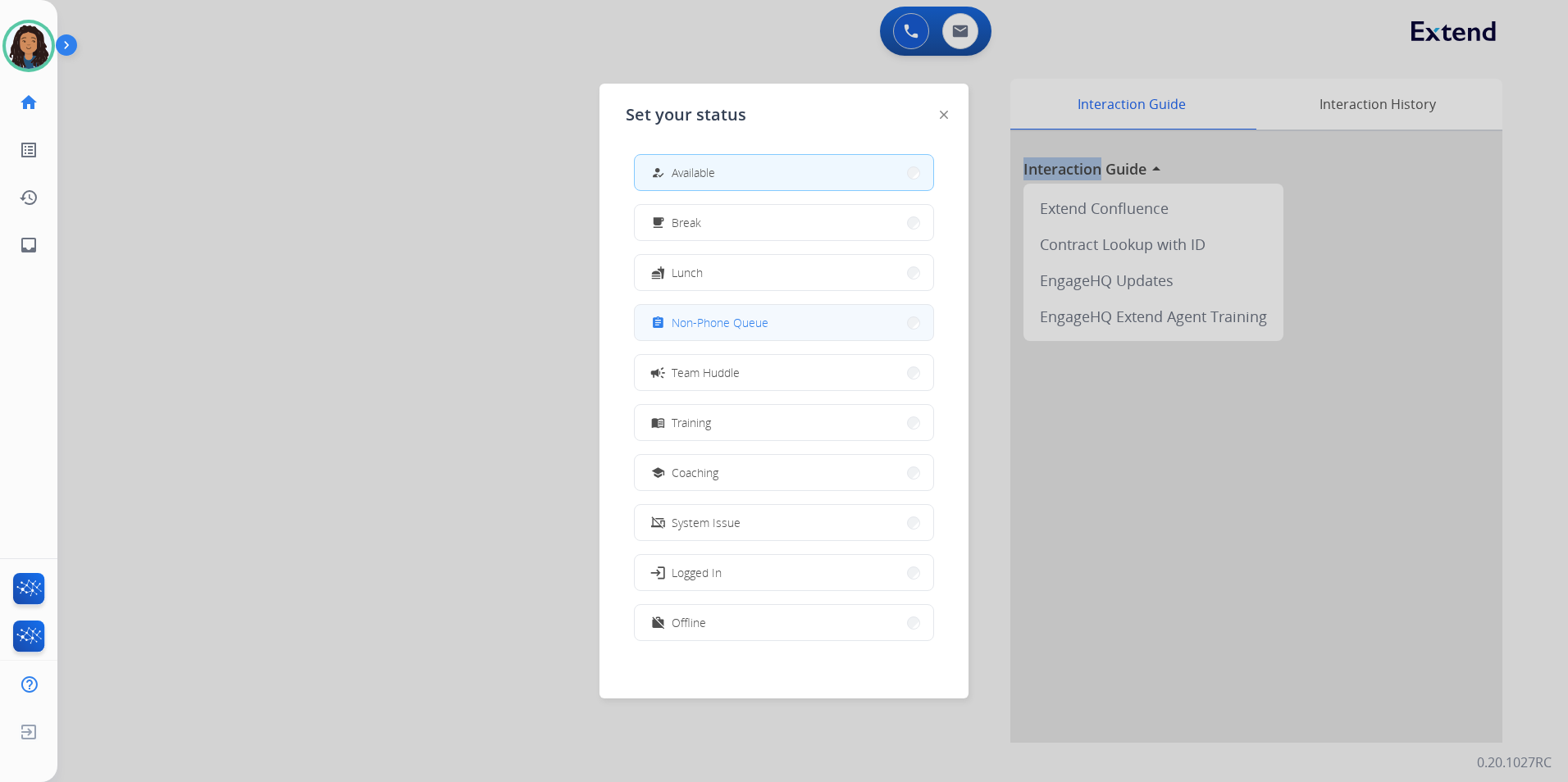
click at [773, 322] on button "assignment Non-Phone Queue" at bounding box center [784, 323] width 298 height 35
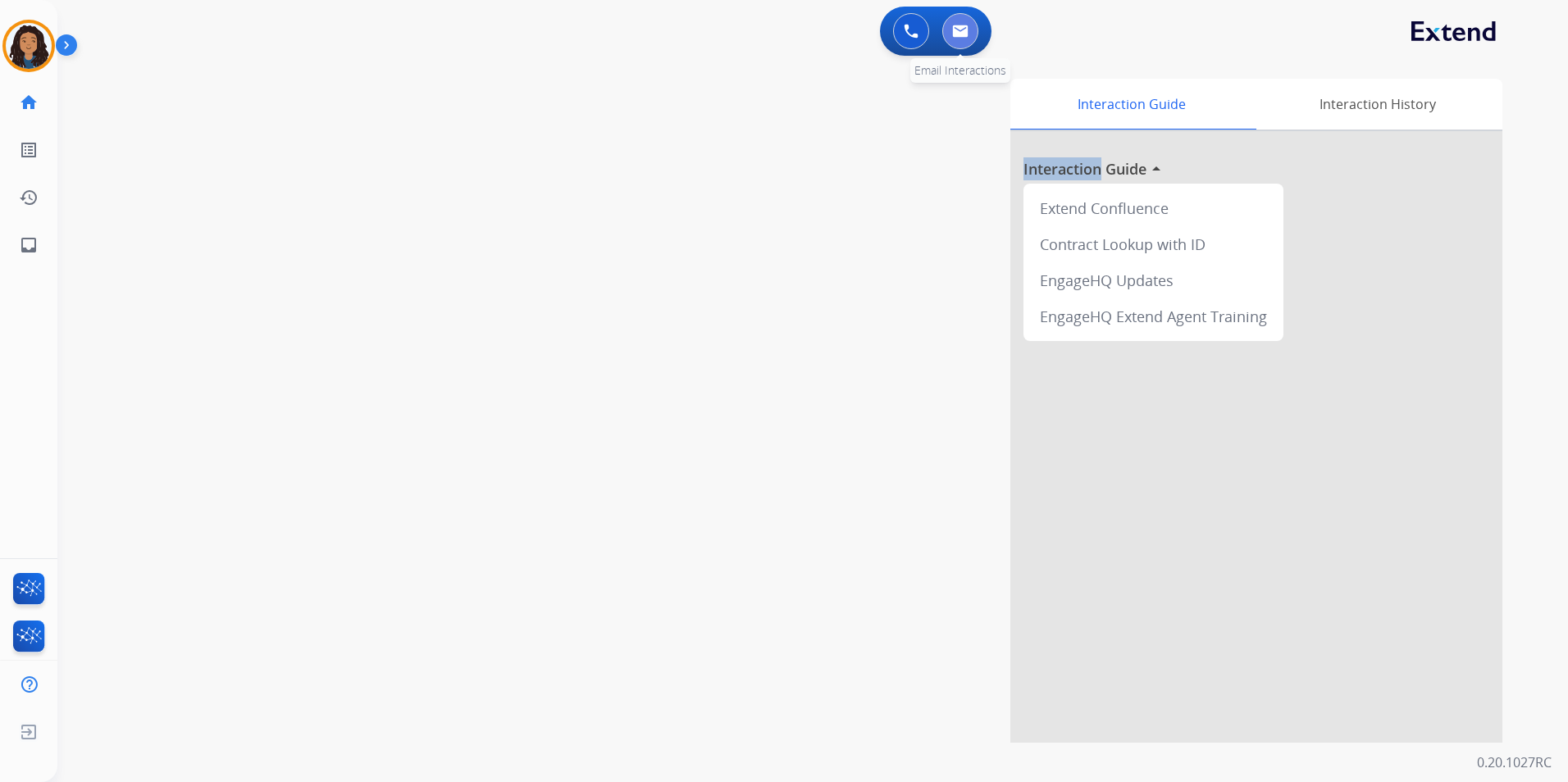
click at [963, 32] on img at bounding box center [960, 31] width 17 height 13
select select "**********"
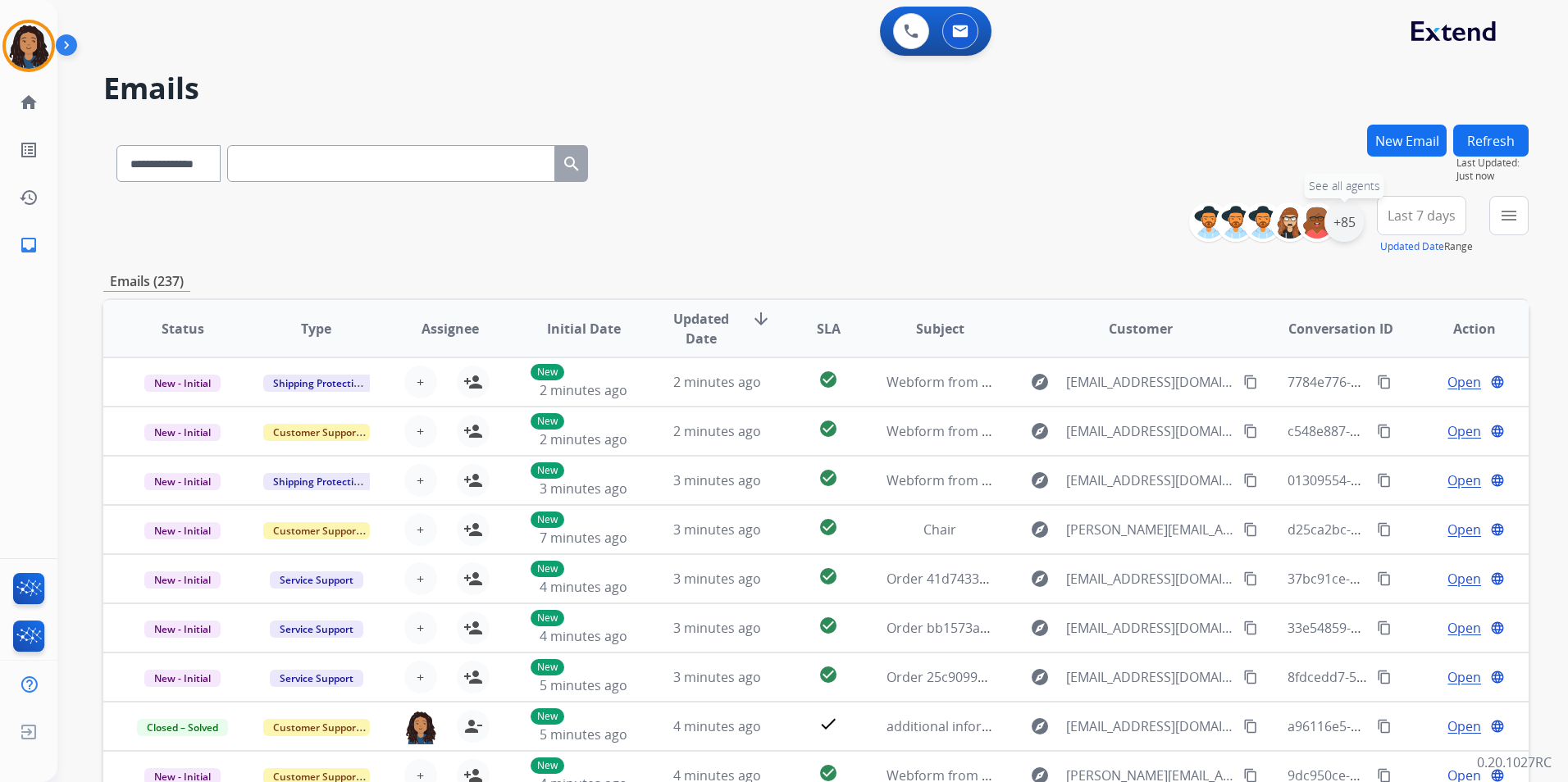
click at [1343, 227] on div "+85" at bounding box center [1344, 222] width 39 height 39
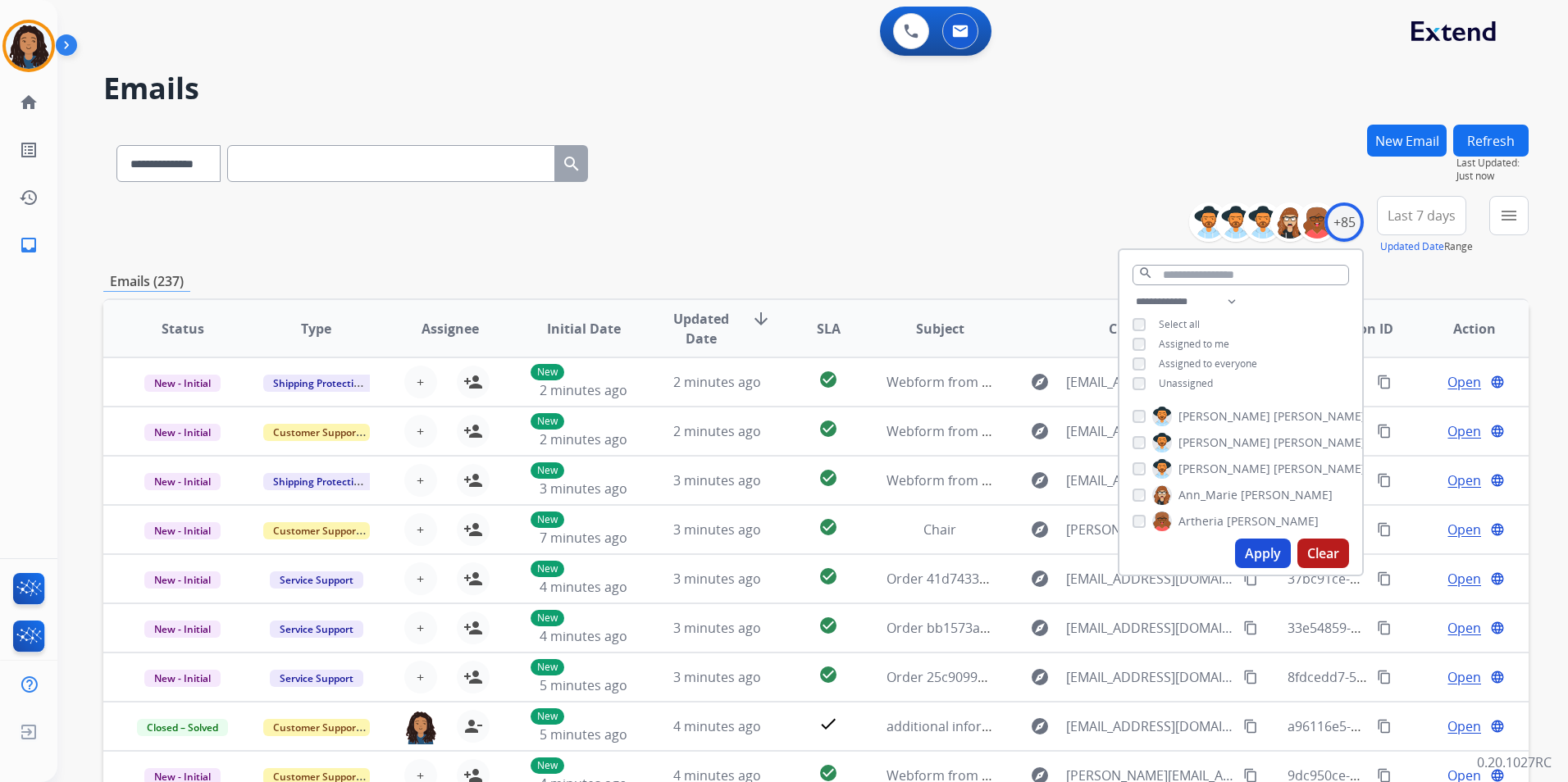
click at [1198, 385] on span "Unassigned" at bounding box center [1186, 383] width 54 height 14
drag, startPoint x: 1260, startPoint y: 558, endPoint x: 1362, endPoint y: 428, distance: 165.2
click at [1259, 556] on button "Apply" at bounding box center [1263, 553] width 55 height 29
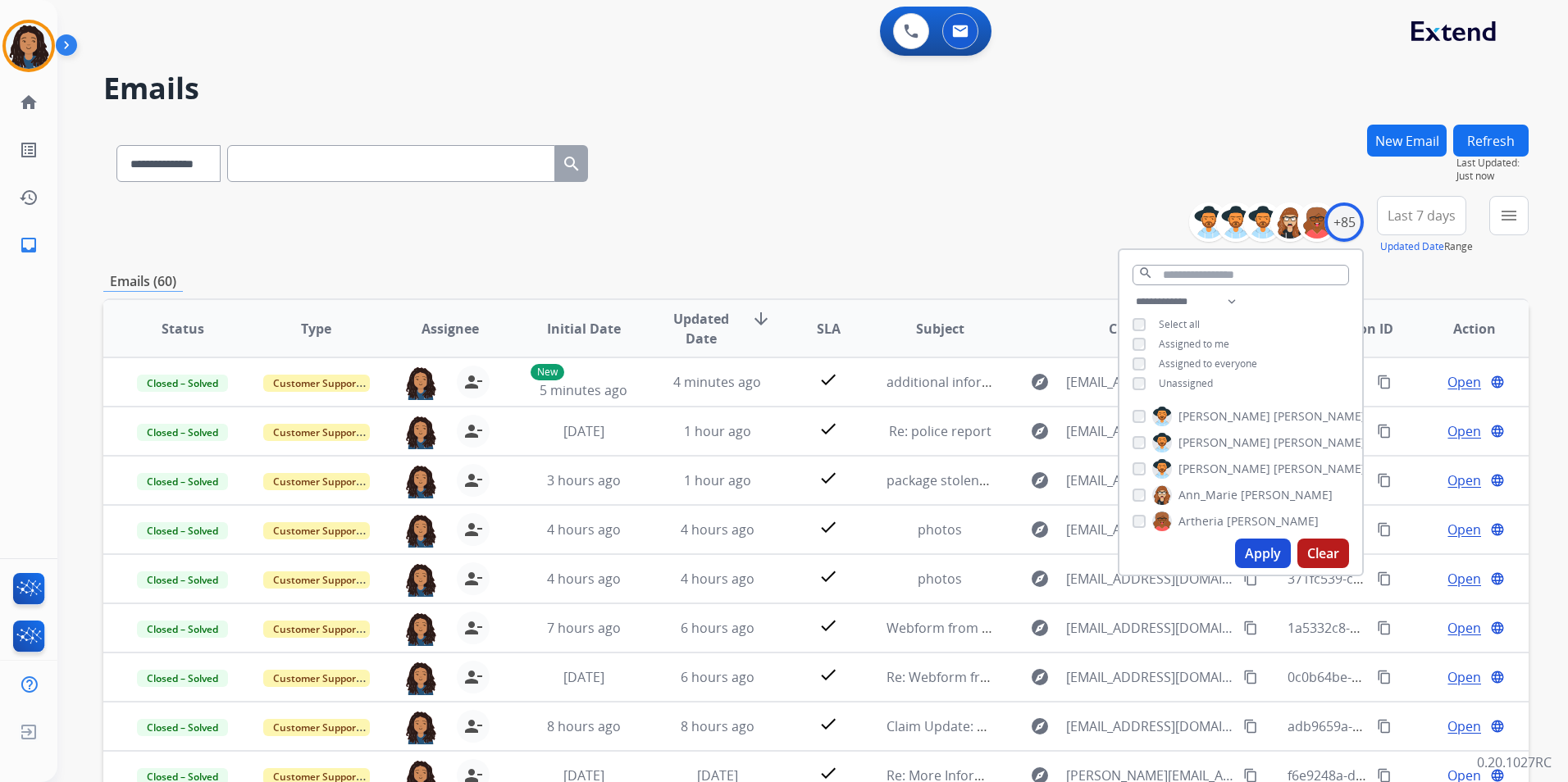
click at [1504, 225] on button "menu" at bounding box center [1509, 215] width 39 height 39
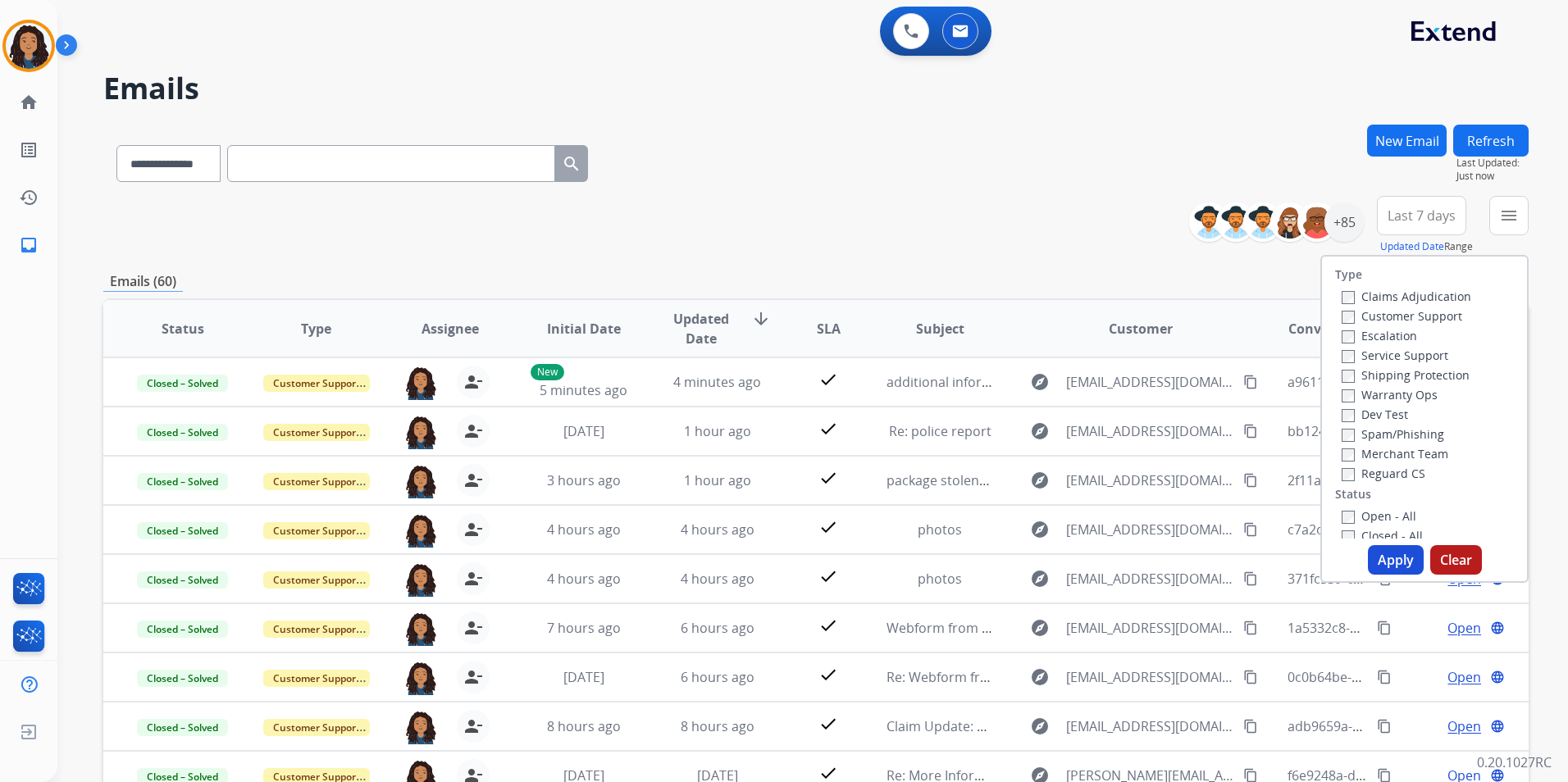
click at [1435, 328] on div "Escalation" at bounding box center [1407, 335] width 129 height 19
click at [1433, 322] on label "Customer Support" at bounding box center [1402, 316] width 120 height 16
click at [1439, 369] on label "Shipping Protection" at bounding box center [1406, 375] width 128 height 16
drag, startPoint x: 1378, startPoint y: 472, endPoint x: 1380, endPoint y: 496, distance: 24.1
click at [1378, 474] on label "Reguard CS" at bounding box center [1384, 473] width 84 height 16
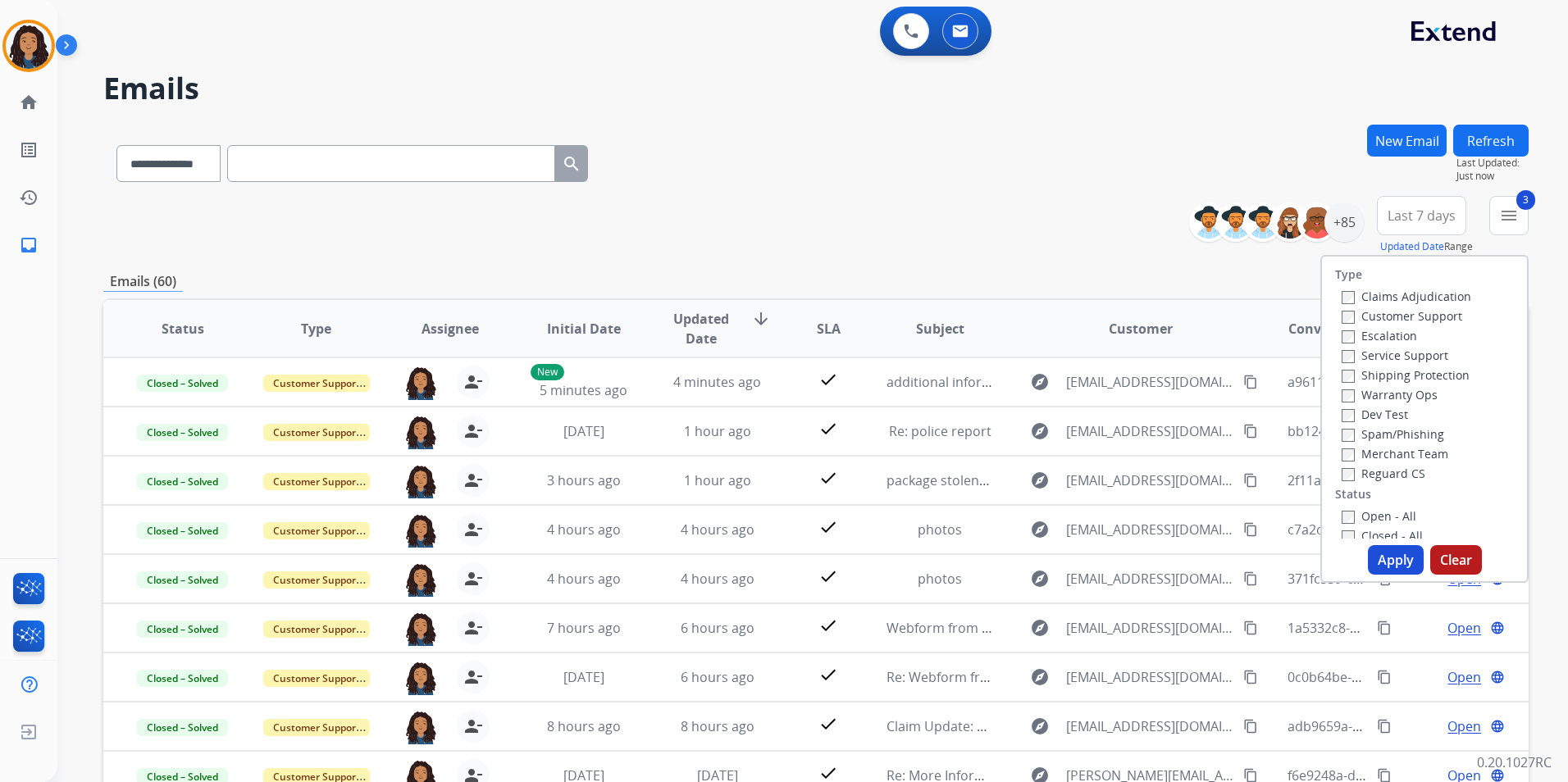
click at [1380, 508] on label "Open - All" at bounding box center [1379, 516] width 75 height 16
click at [1400, 564] on button "Apply" at bounding box center [1396, 559] width 55 height 29
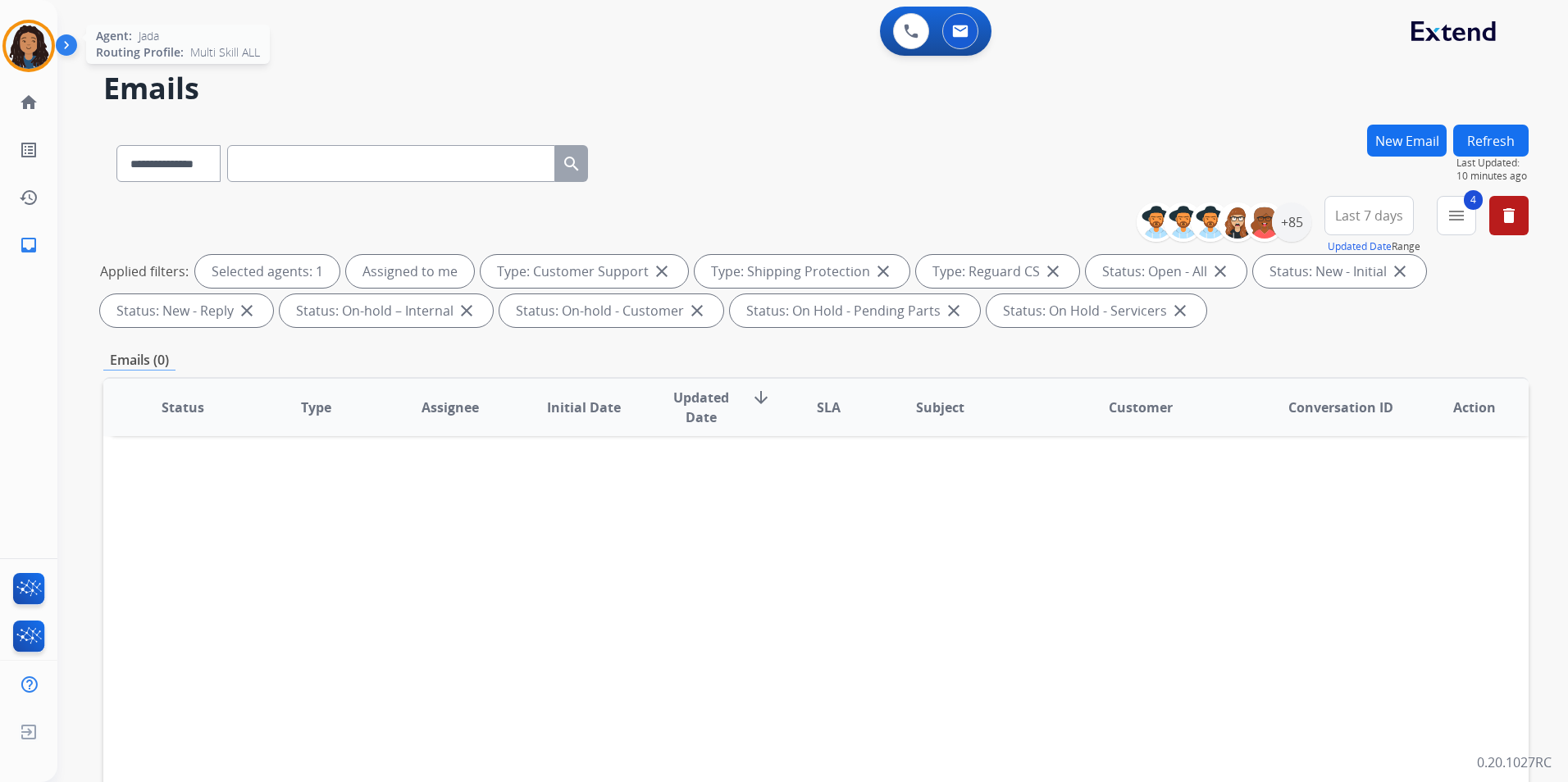
click at [2, 51] on div "Jada Non-Phone Queue Edit Avatar Agent: [PERSON_NAME] Profile: Multi Skill ALL" at bounding box center [29, 45] width 57 height 52
click at [21, 52] on img at bounding box center [29, 45] width 46 height 46
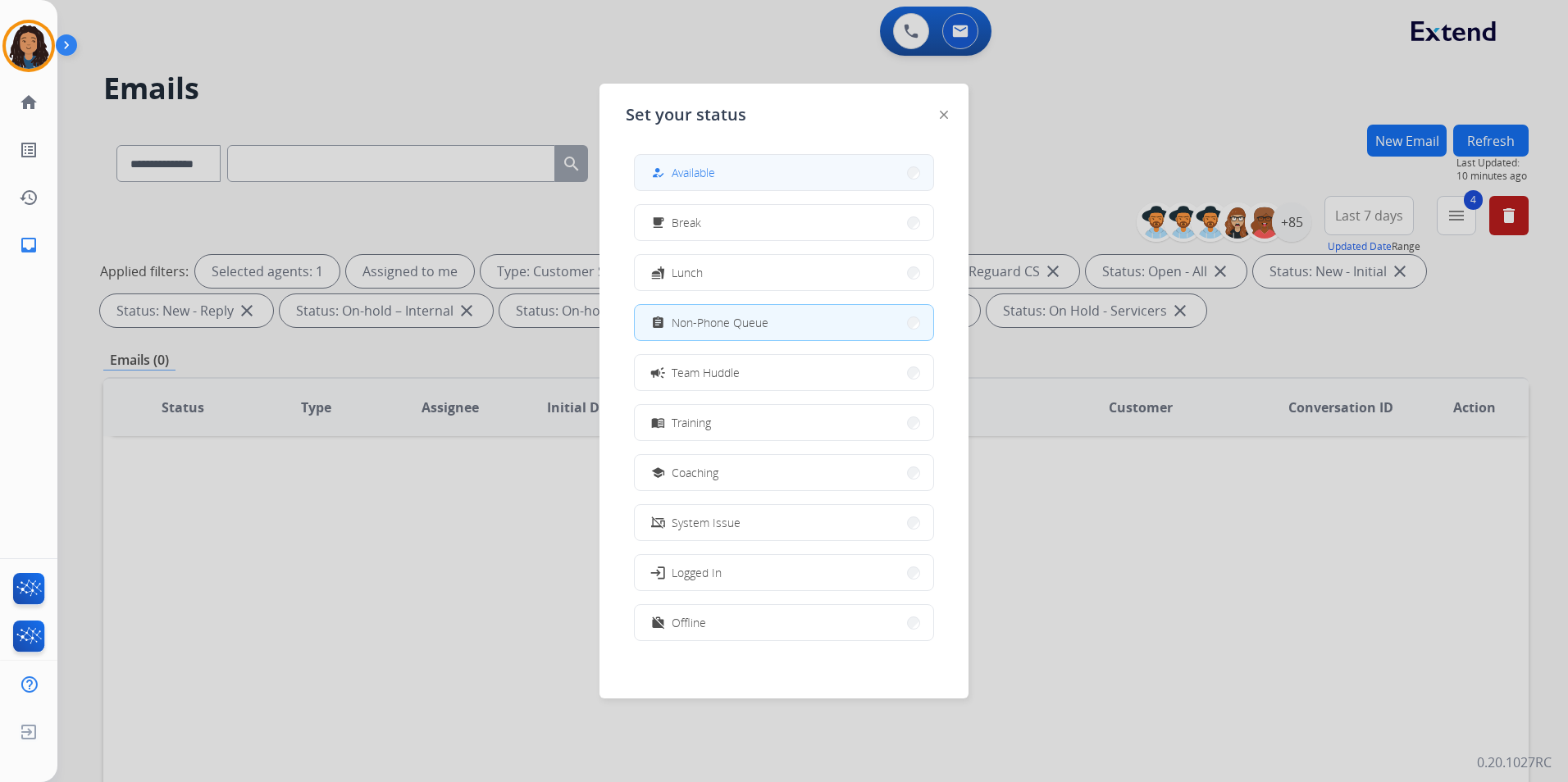
click at [798, 176] on button "how_to_reg Available" at bounding box center [784, 172] width 298 height 35
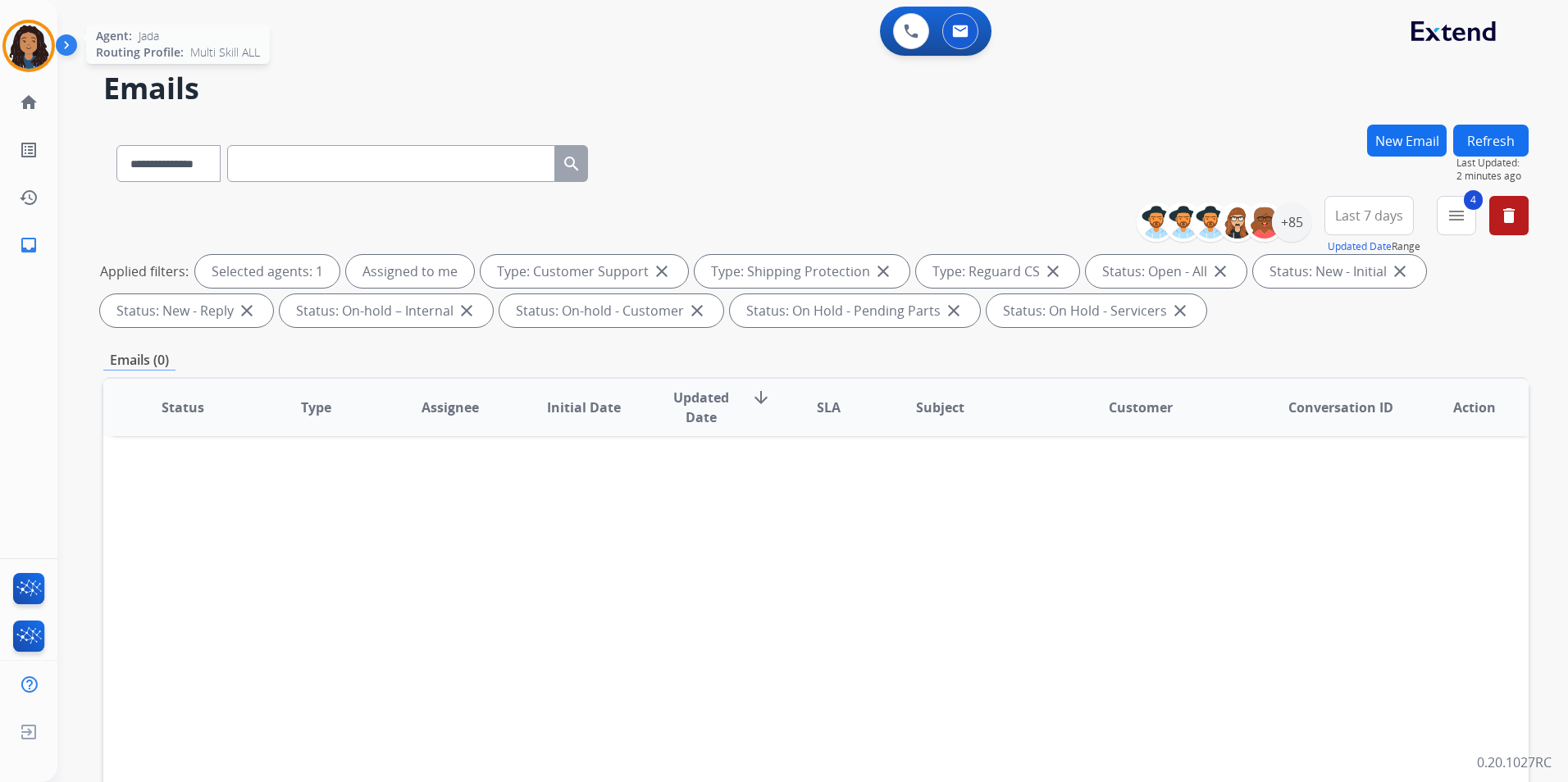
click at [26, 51] on img at bounding box center [29, 45] width 46 height 46
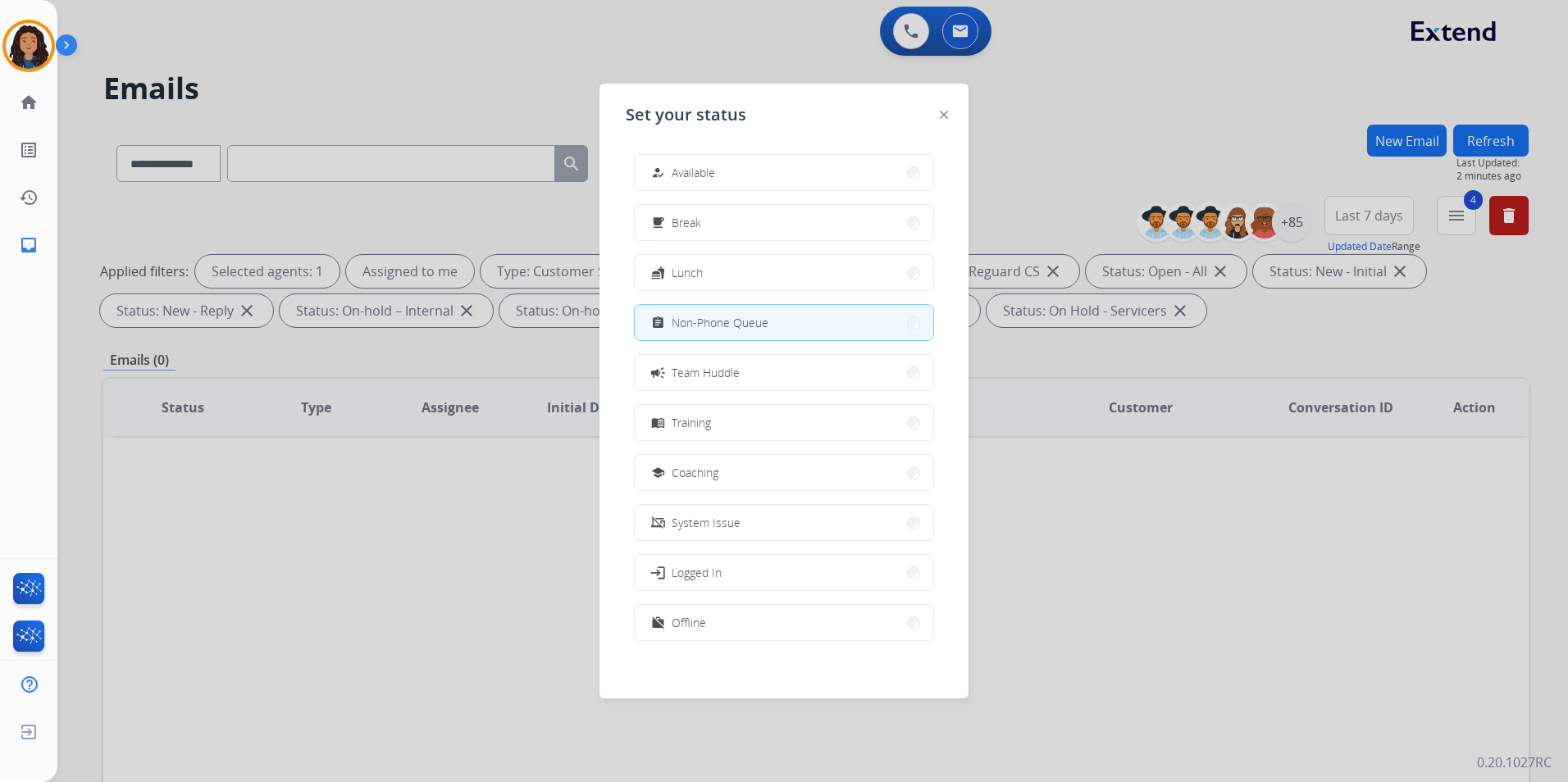
click at [855, 163] on button "how_to_reg Available" at bounding box center [784, 172] width 298 height 35
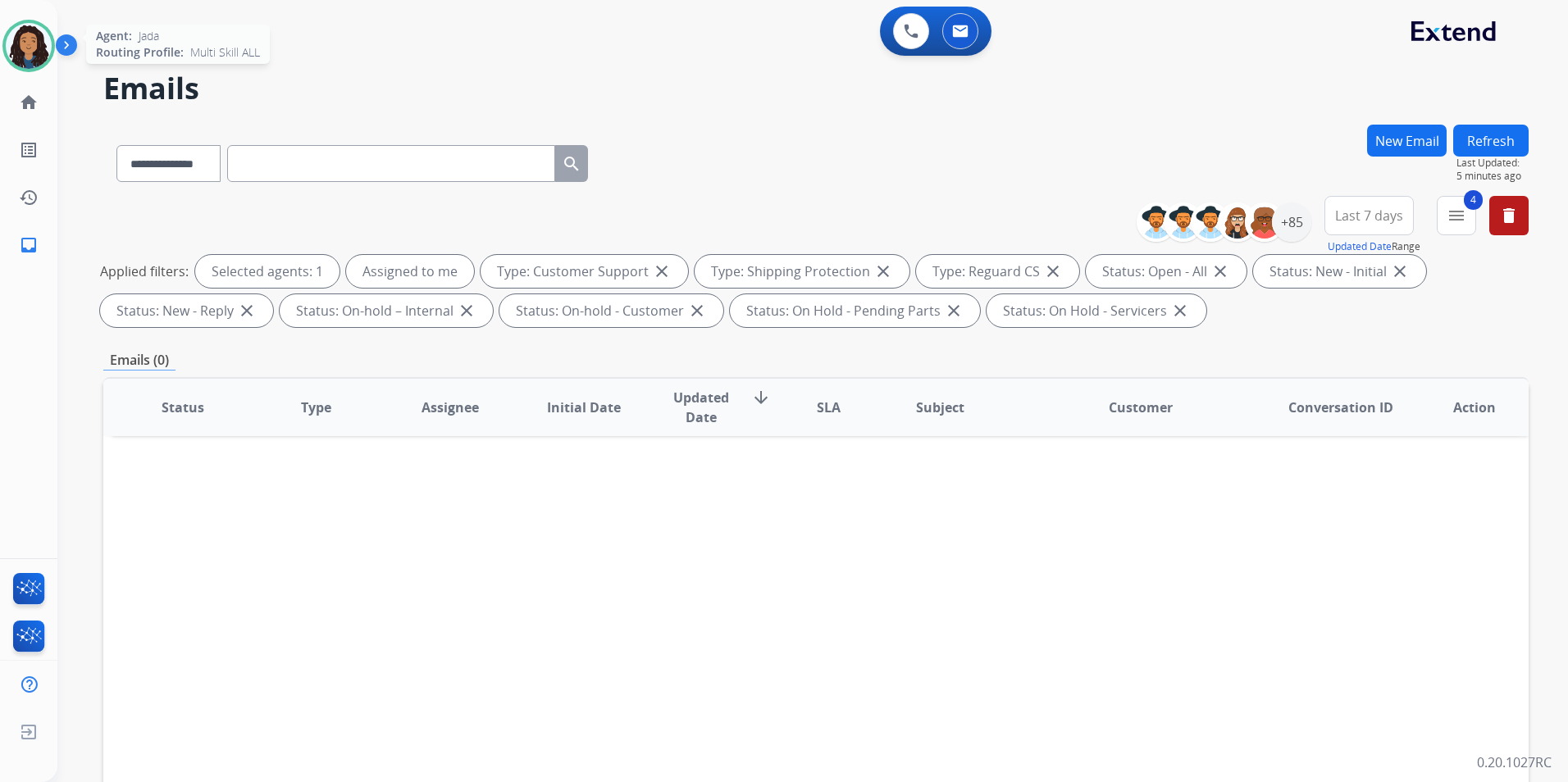
click at [37, 54] on img at bounding box center [29, 45] width 46 height 46
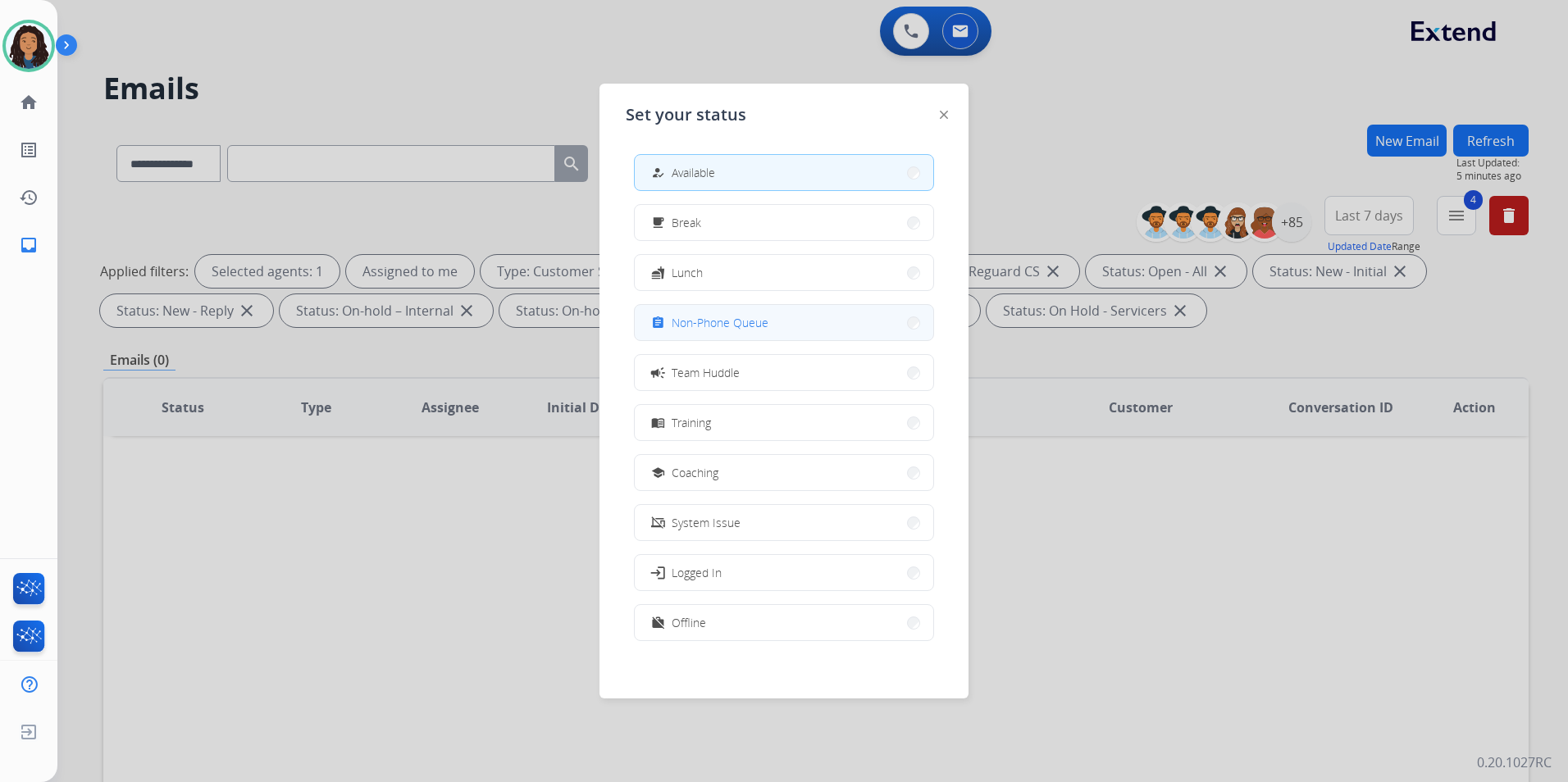
click at [782, 322] on button "assignment Non-Phone Queue" at bounding box center [784, 323] width 298 height 35
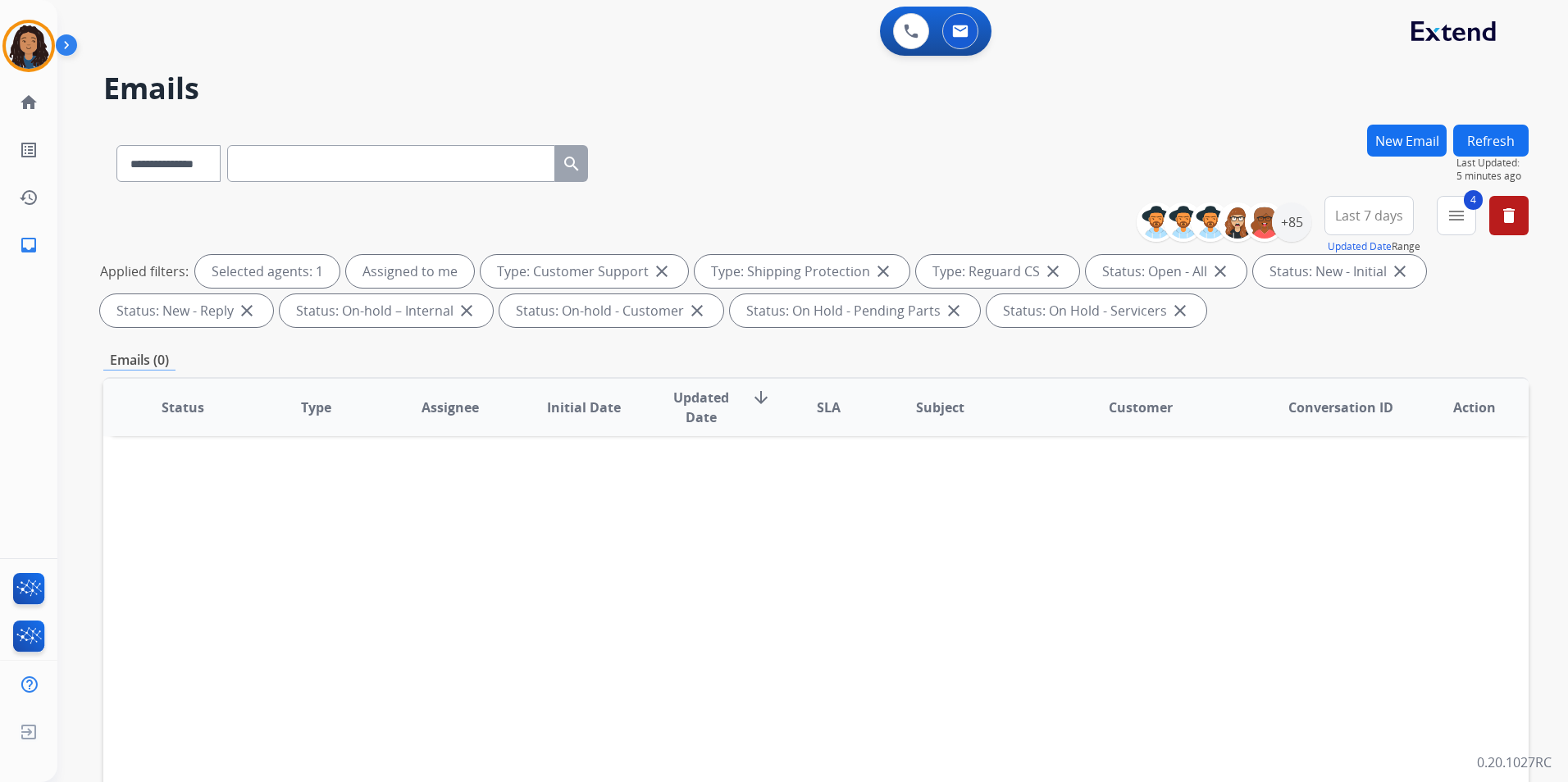
click at [1486, 142] on button "Refresh" at bounding box center [1492, 140] width 76 height 32
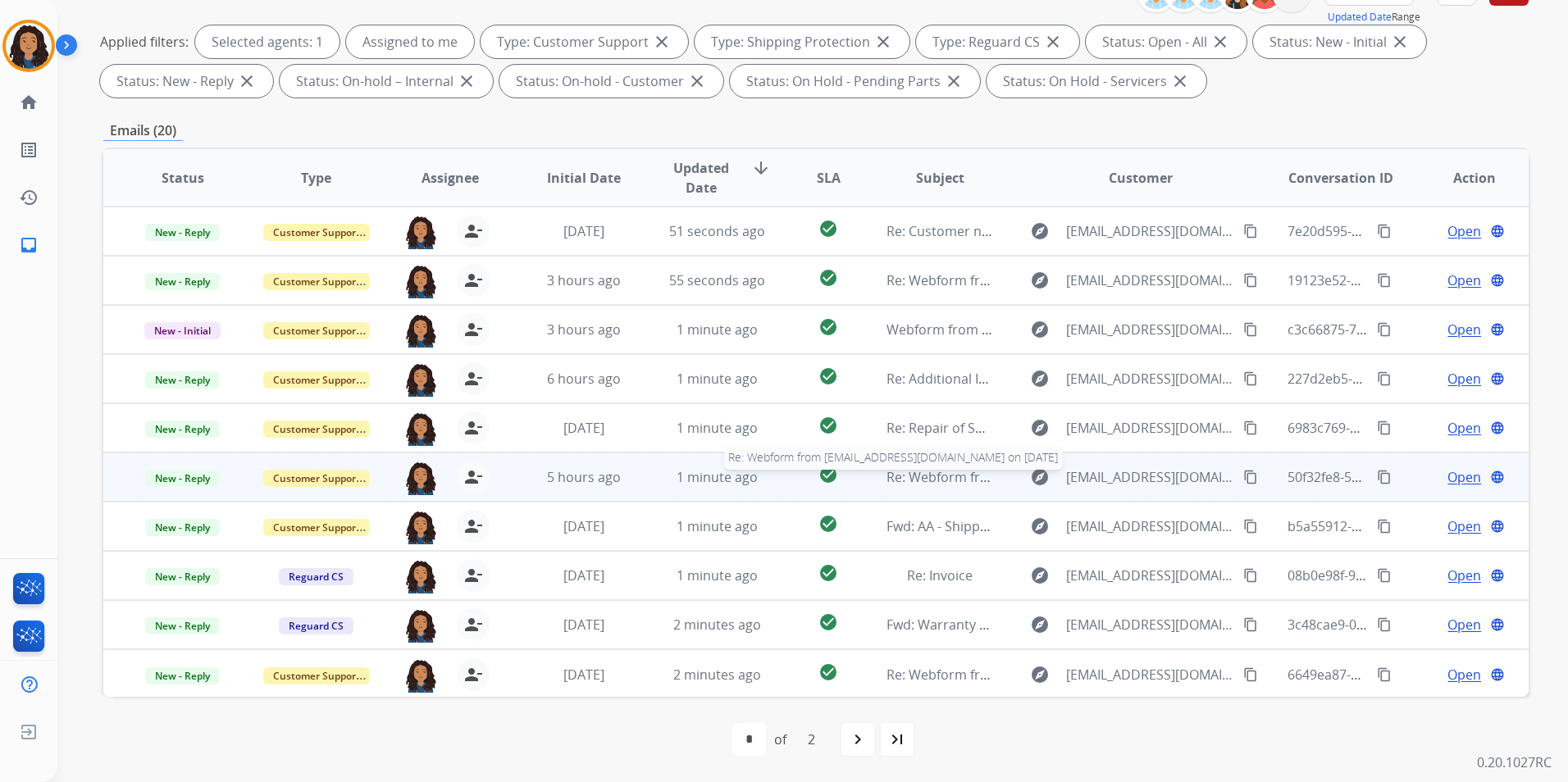
scroll to position [2, 0]
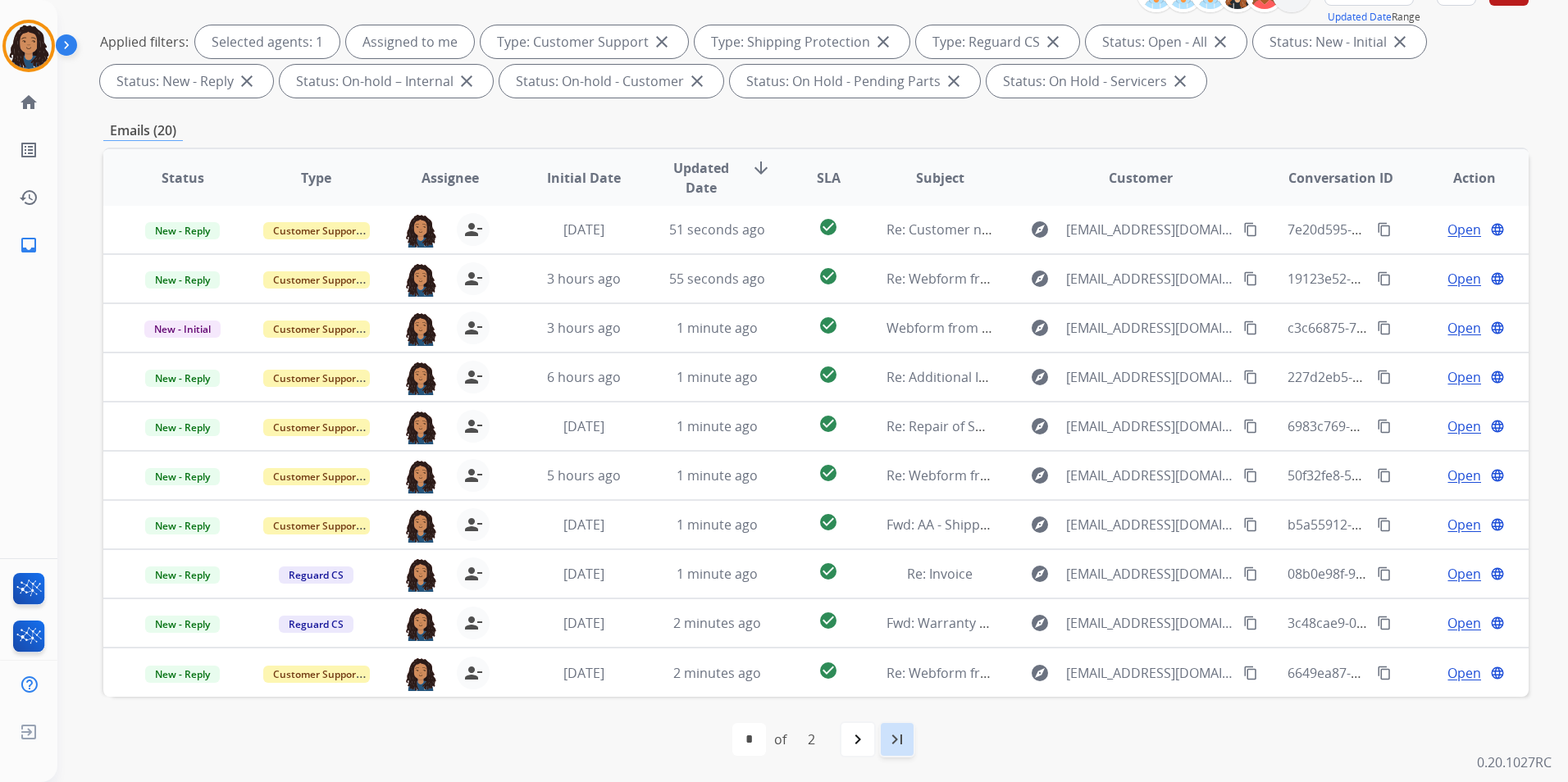
click at [908, 743] on mat-icon "last_page" at bounding box center [897, 739] width 19 height 19
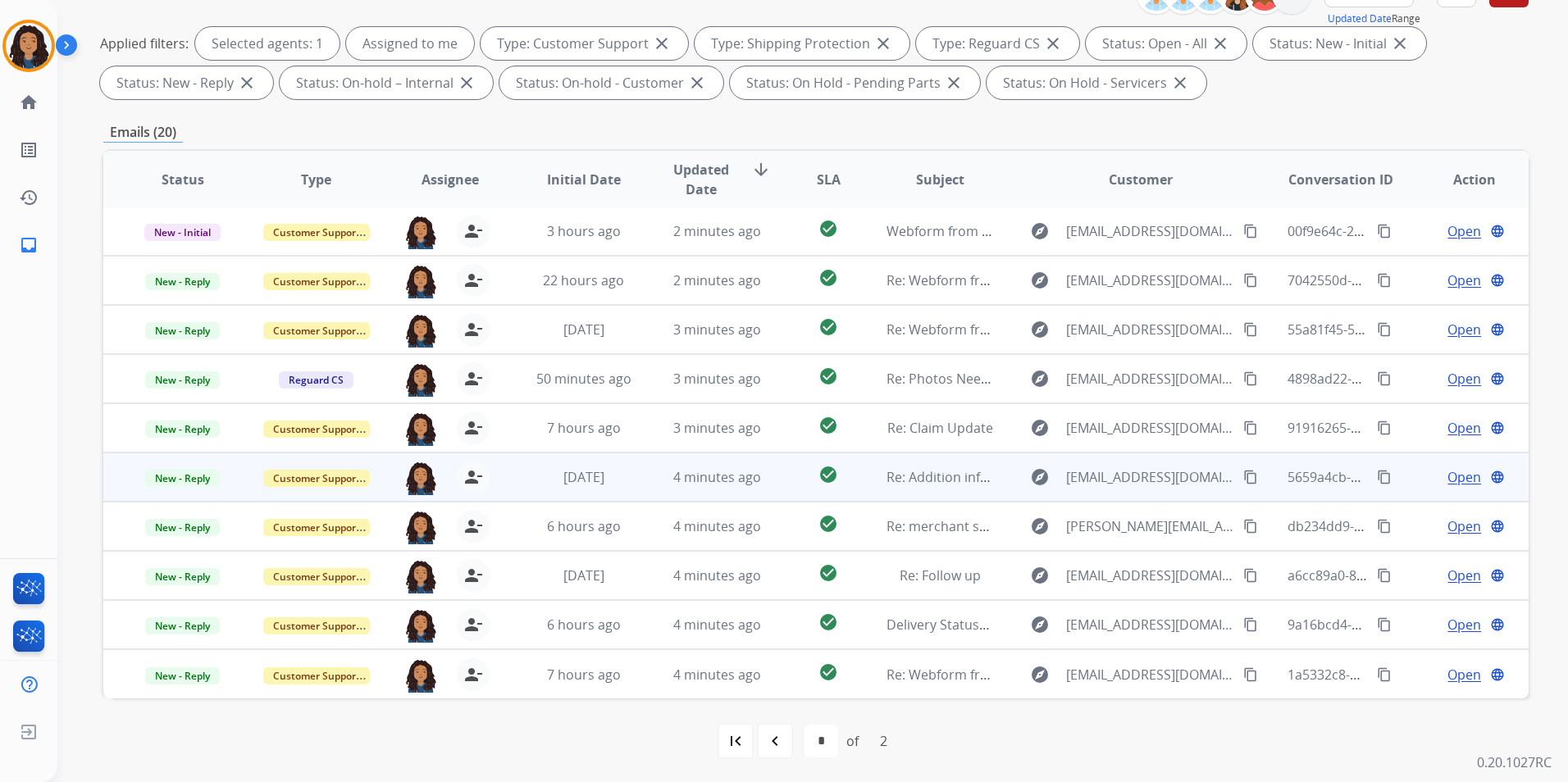
scroll to position [229, 0]
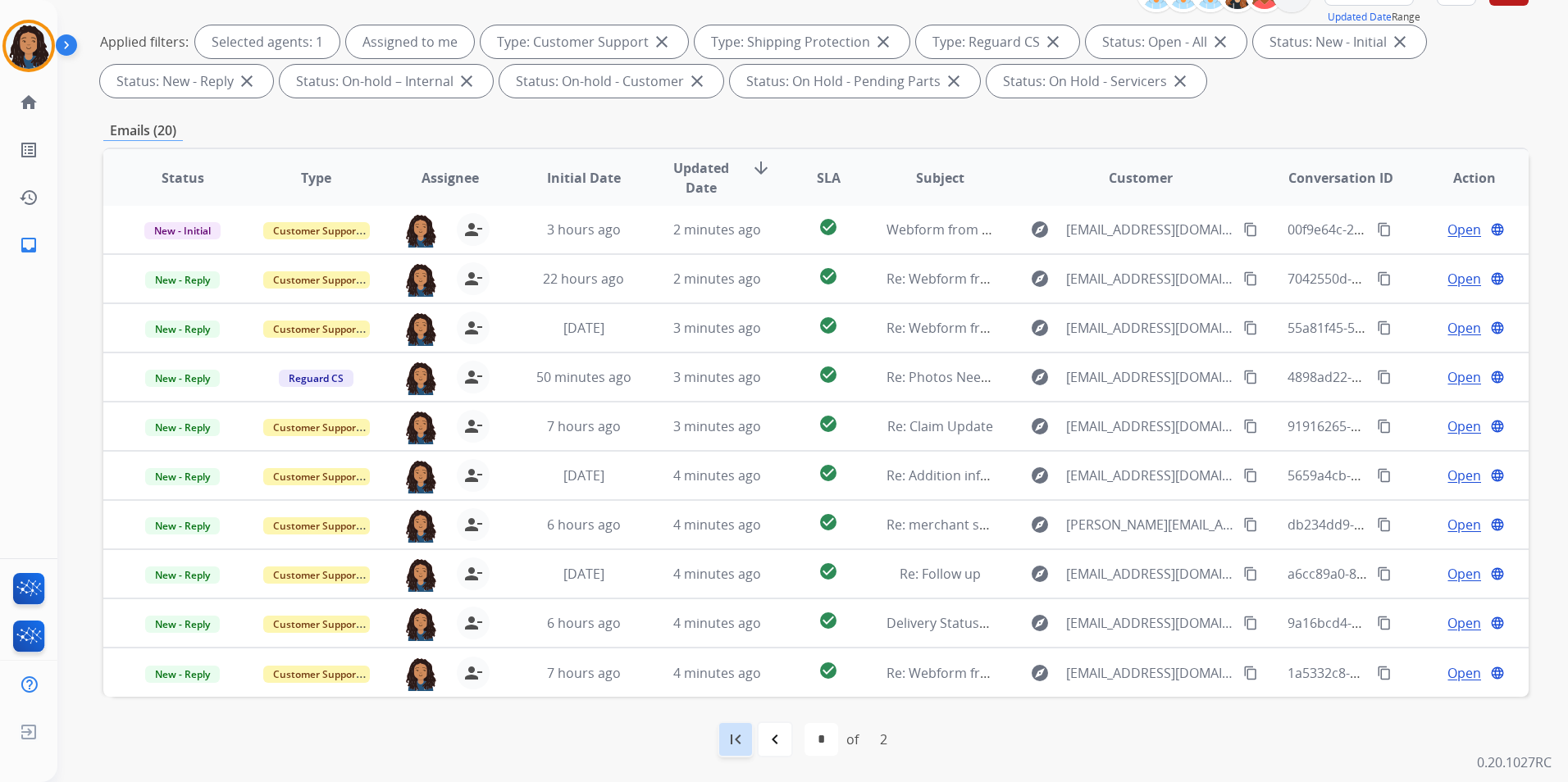
click at [734, 740] on mat-icon "first_page" at bounding box center [735, 739] width 19 height 19
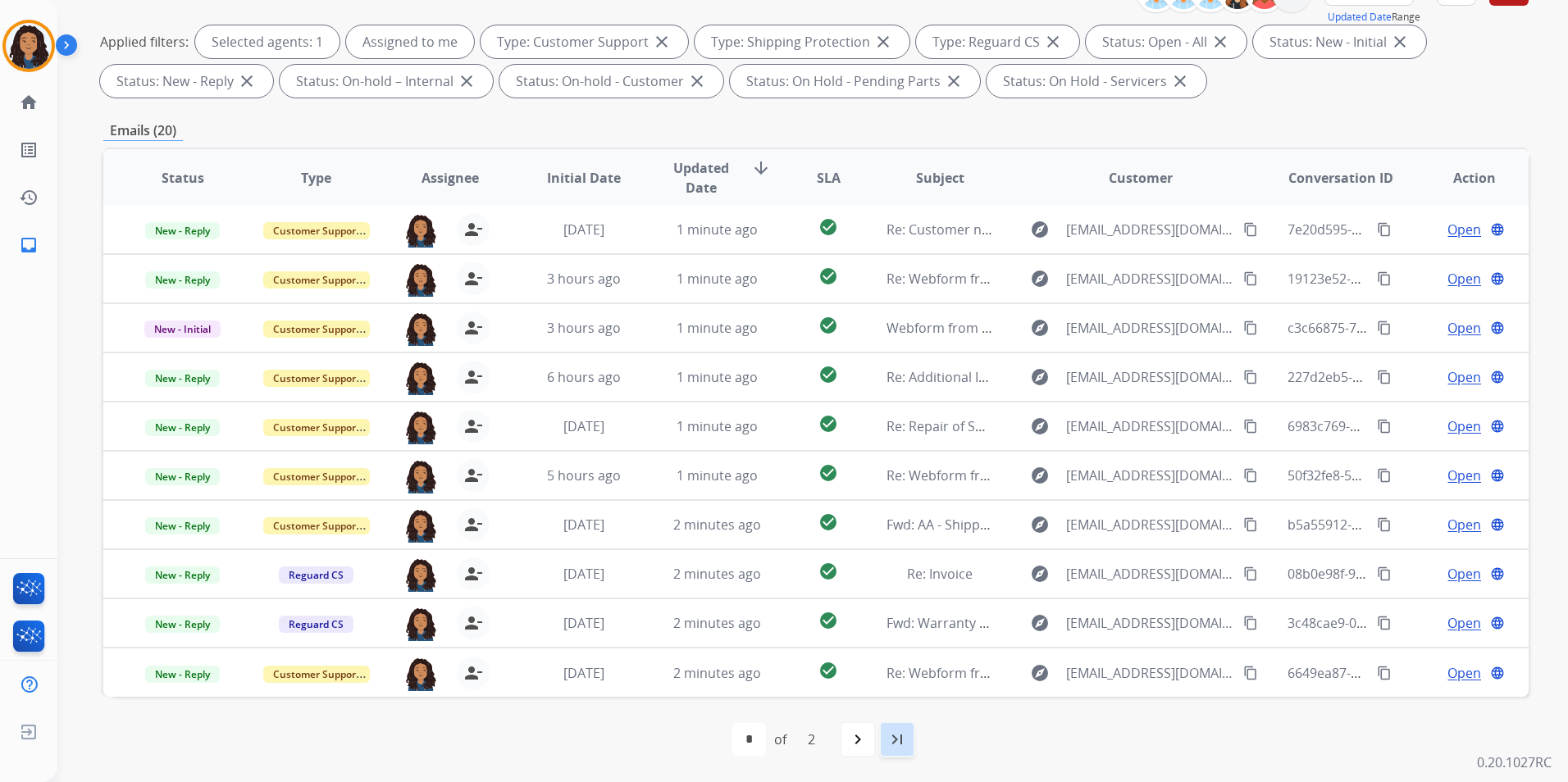
click at [909, 743] on div "last_page" at bounding box center [897, 739] width 36 height 36
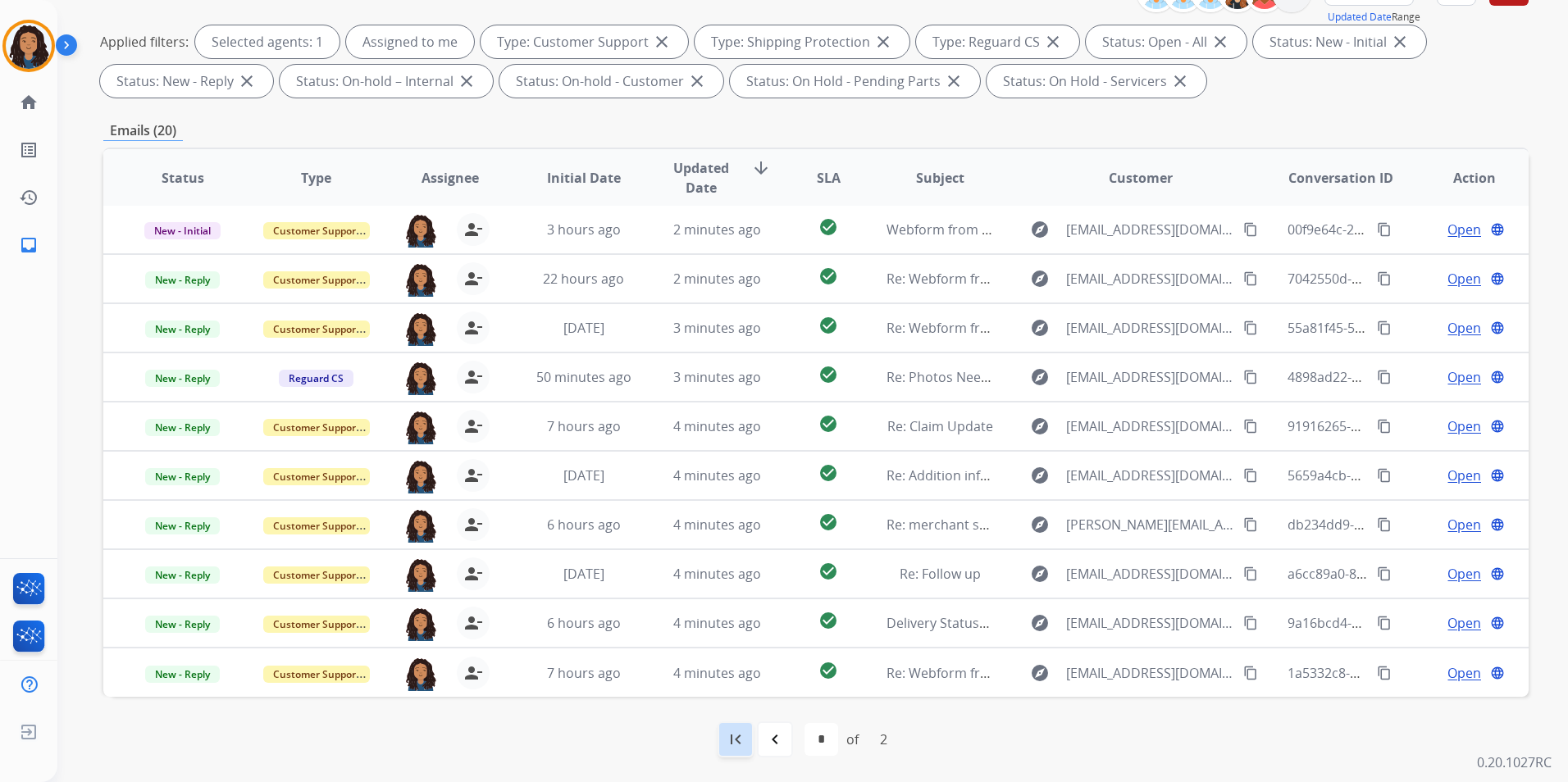
click at [726, 737] on mat-icon "first_page" at bounding box center [735, 739] width 19 height 19
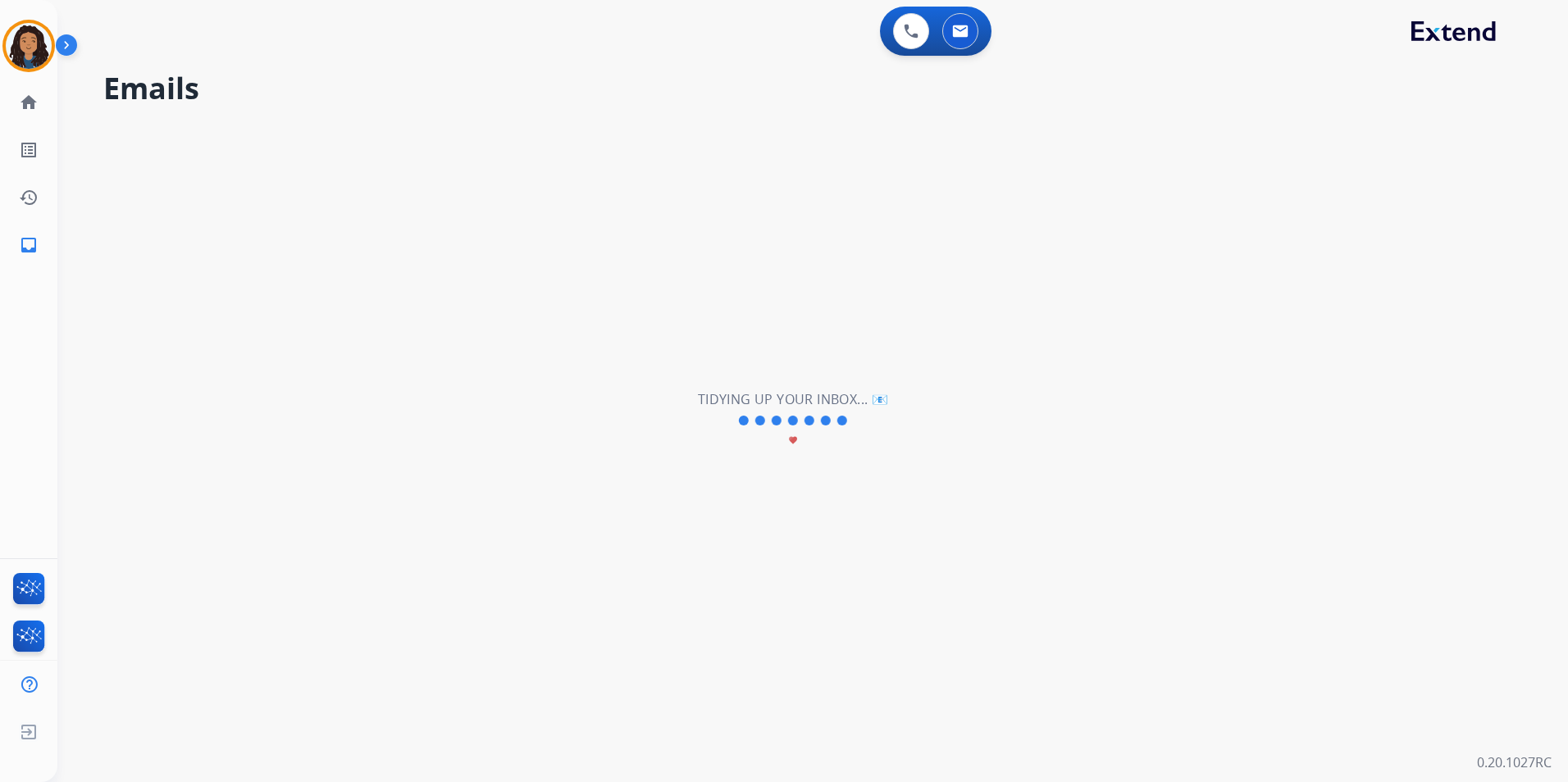
scroll to position [0, 0]
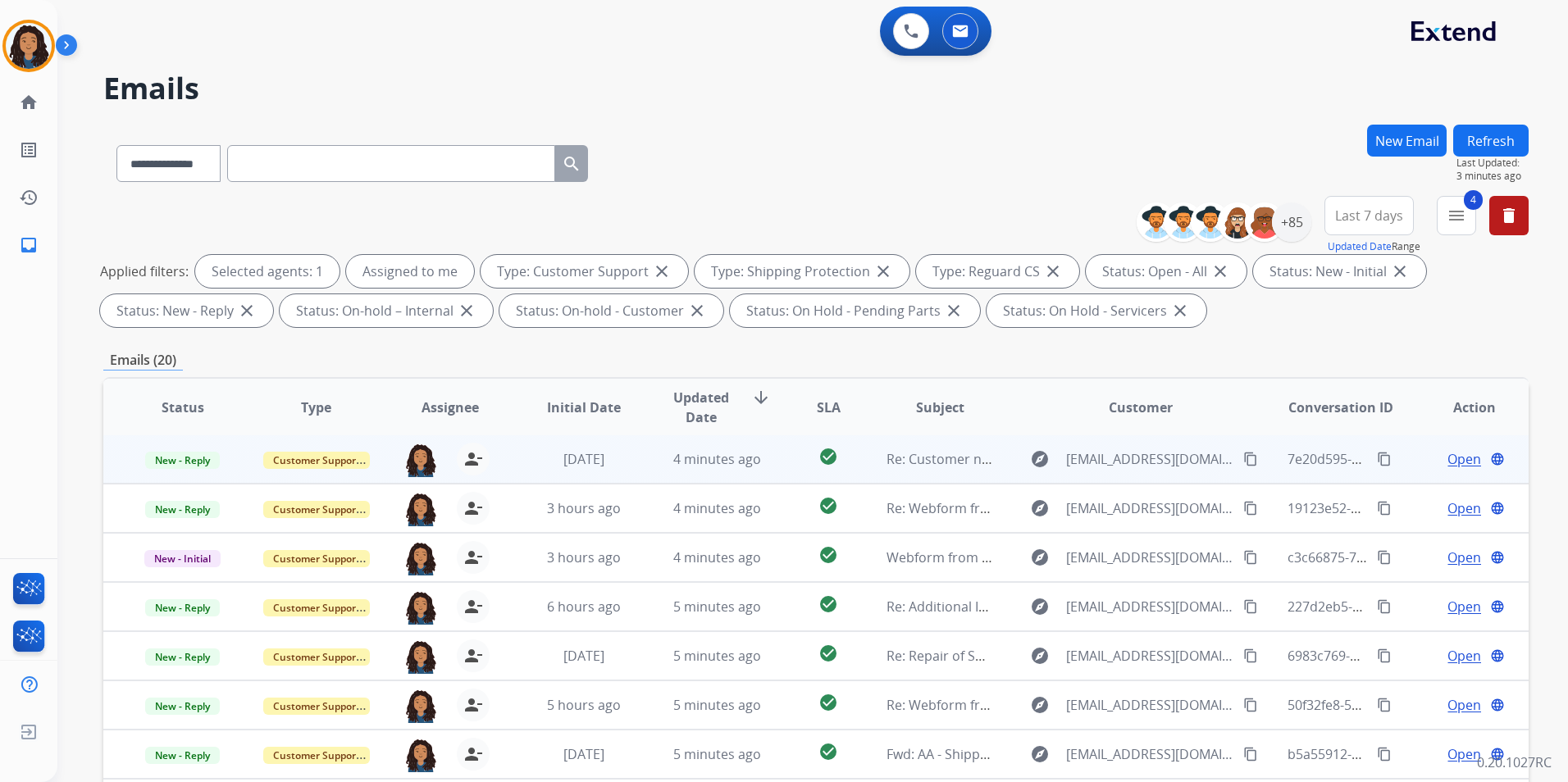
click at [1448, 462] on span "Open" at bounding box center [1465, 459] width 34 height 19
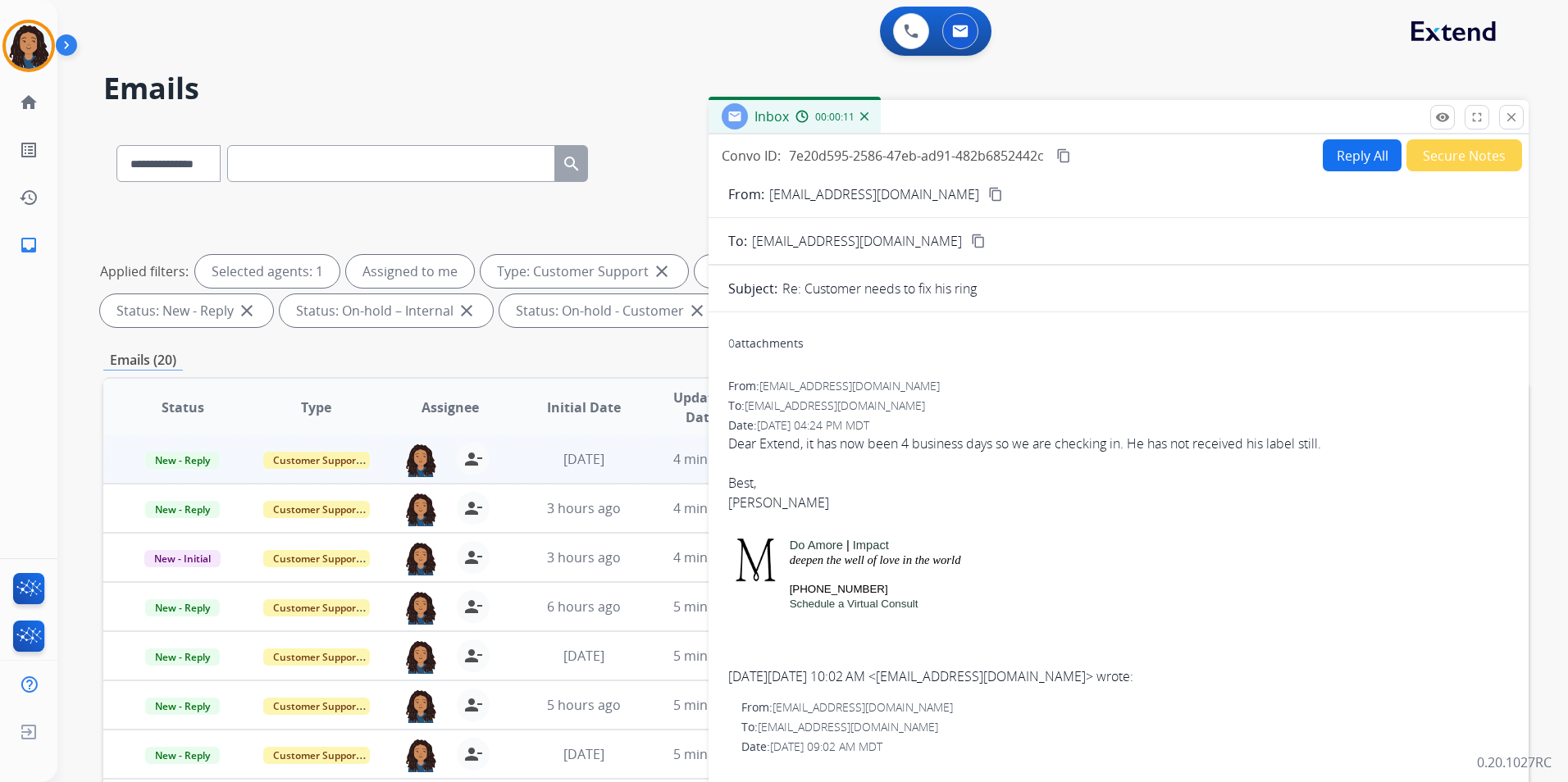
click at [986, 194] on button "content_copy" at bounding box center [995, 194] width 19 height 19
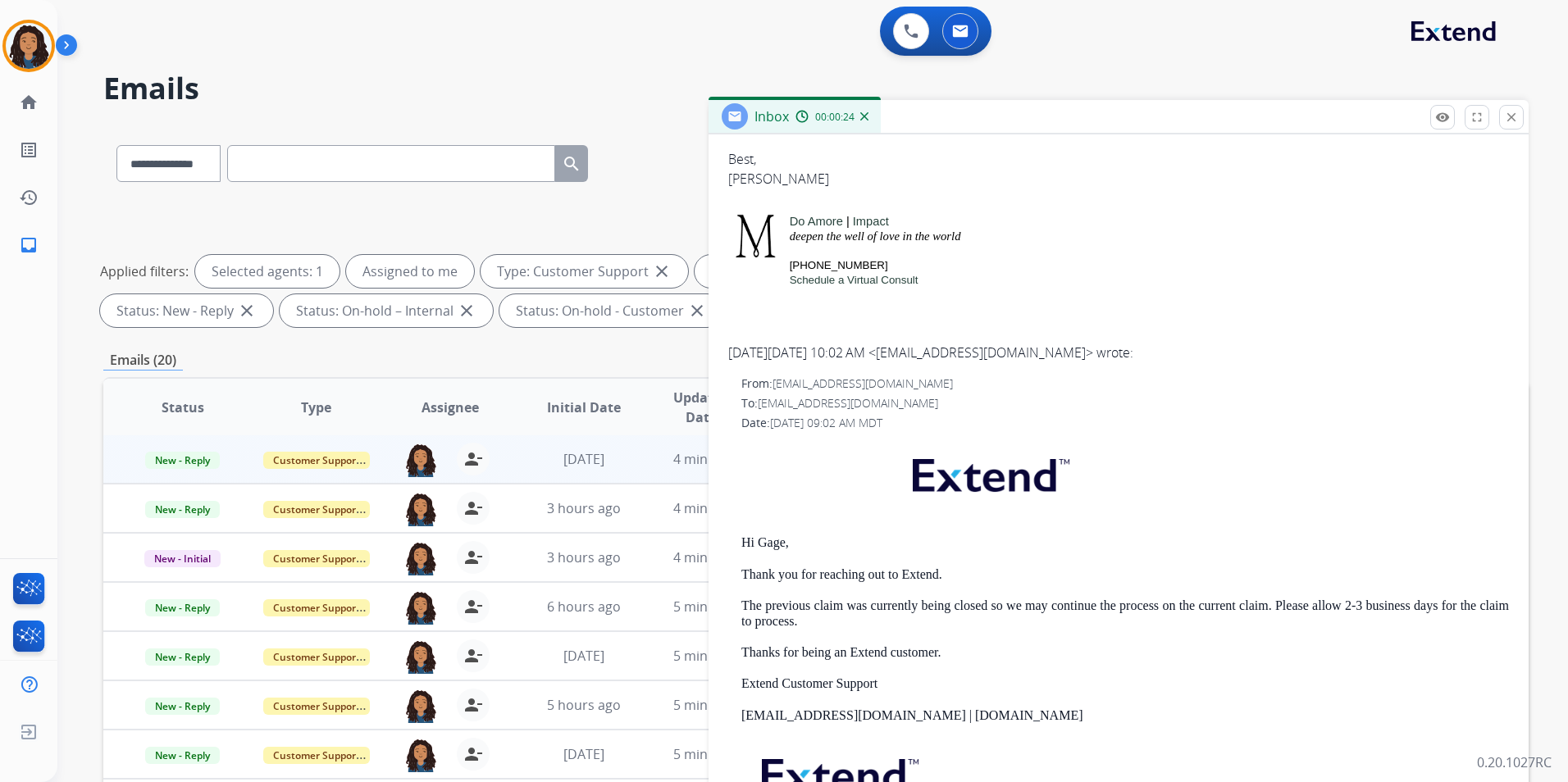
scroll to position [328, 0]
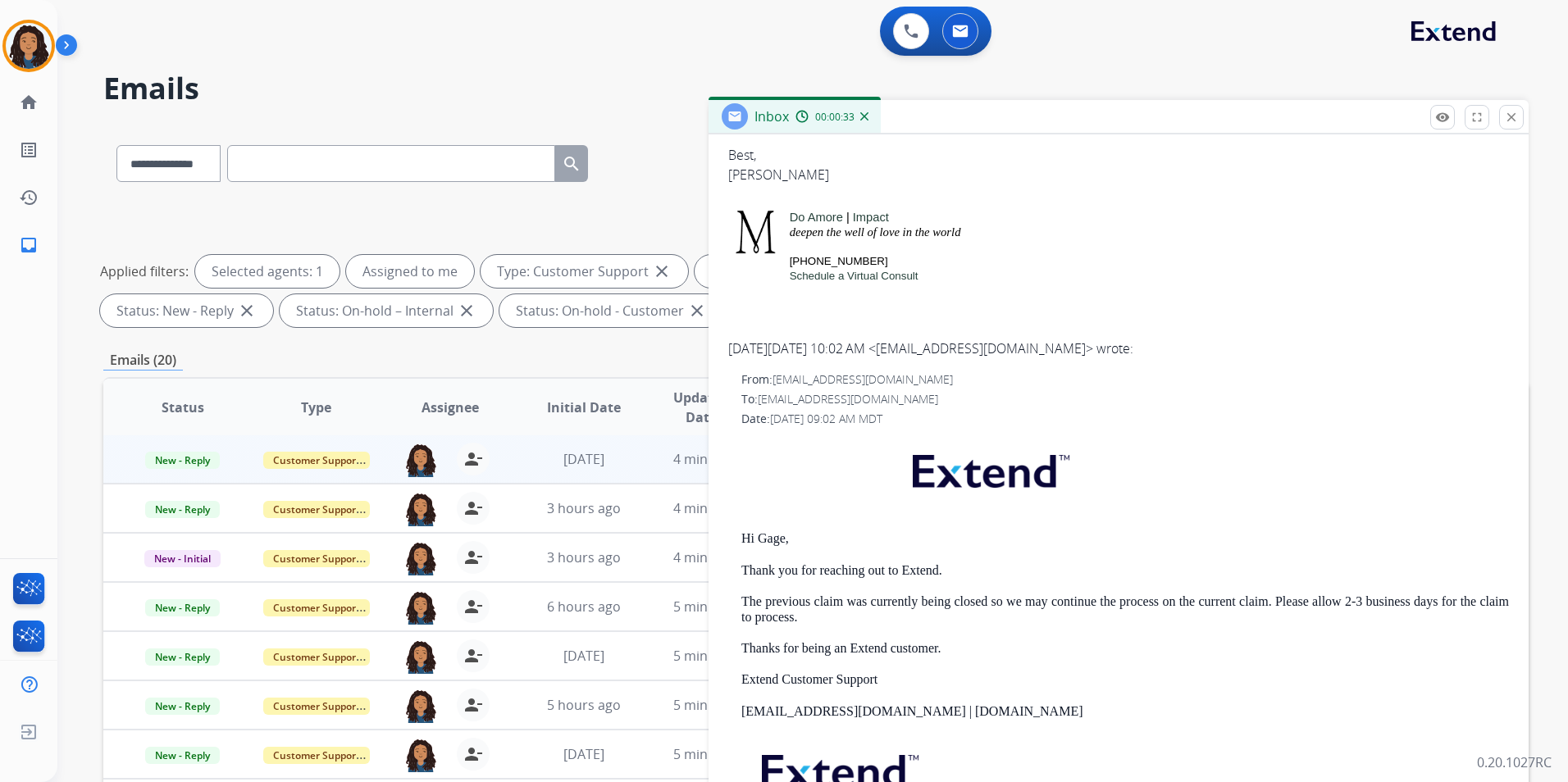
click at [1071, 480] on img at bounding box center [989, 467] width 193 height 65
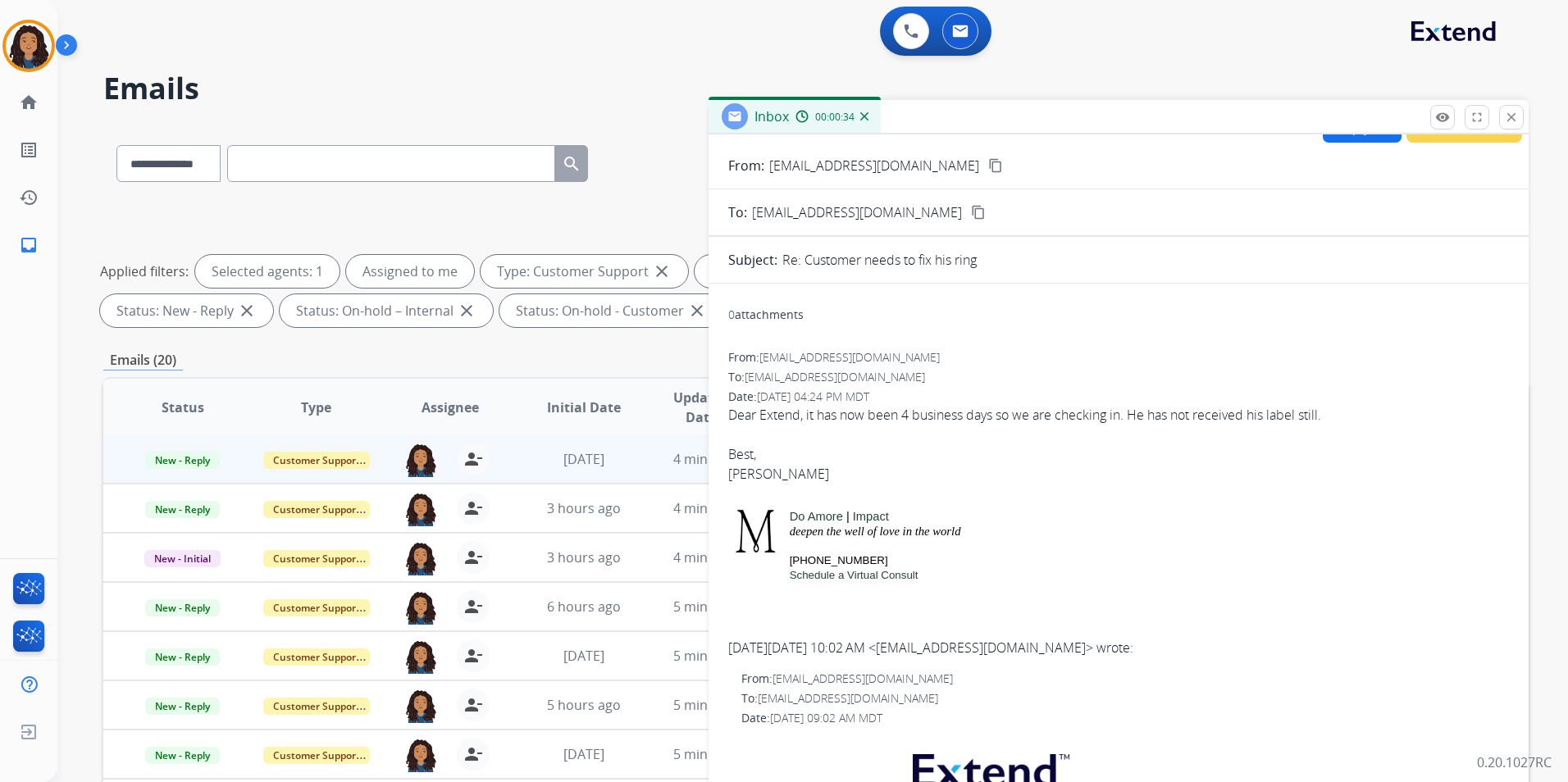
scroll to position [0, 0]
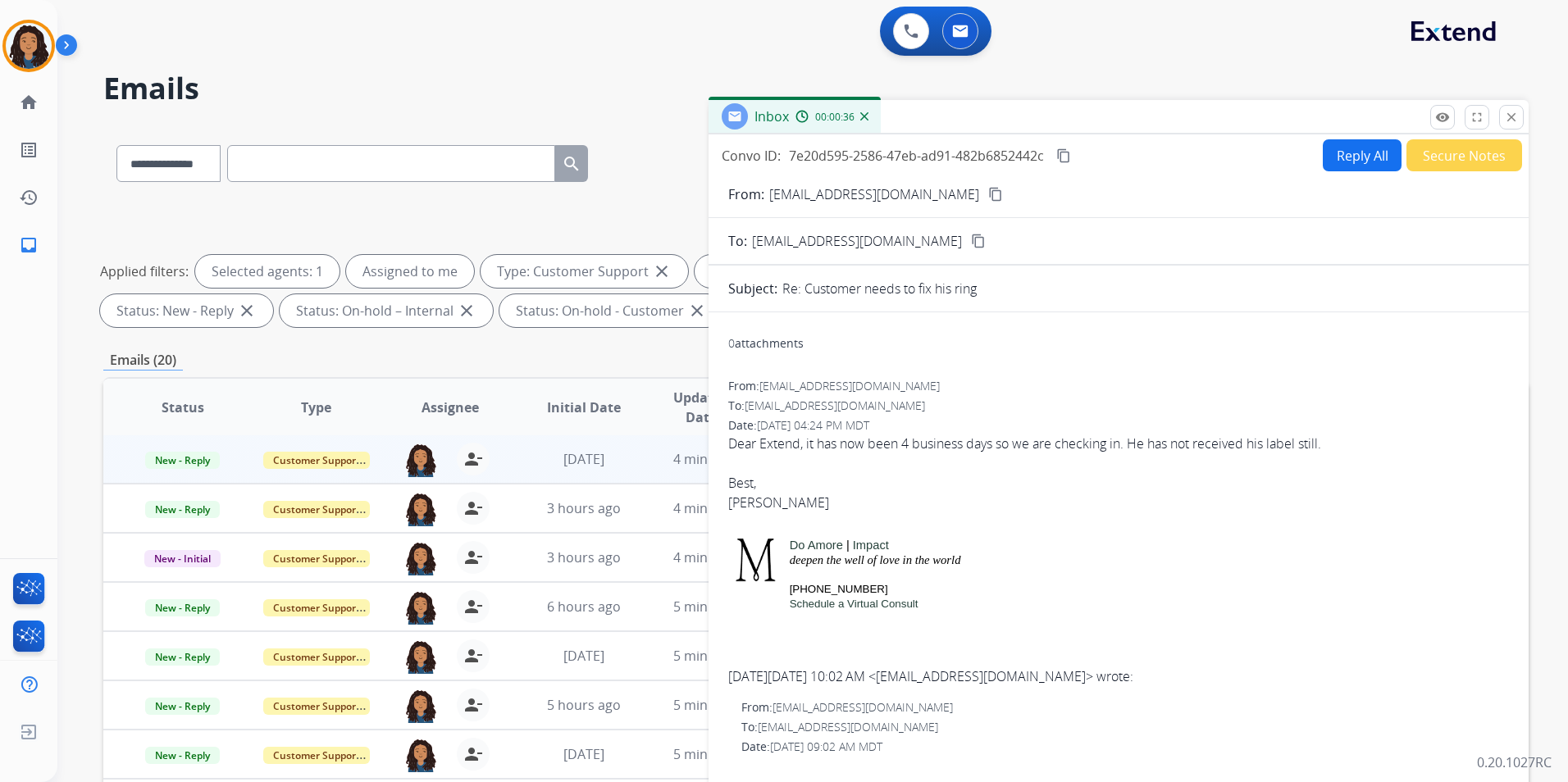
drag, startPoint x: 893, startPoint y: 193, endPoint x: 909, endPoint y: 195, distance: 16.1
click at [894, 194] on div "From: [EMAIL_ADDRESS][DOMAIN_NAME] content_copy" at bounding box center [1118, 194] width 820 height 19
click at [988, 194] on mat-icon "content_copy" at bounding box center [996, 195] width 15 height 15
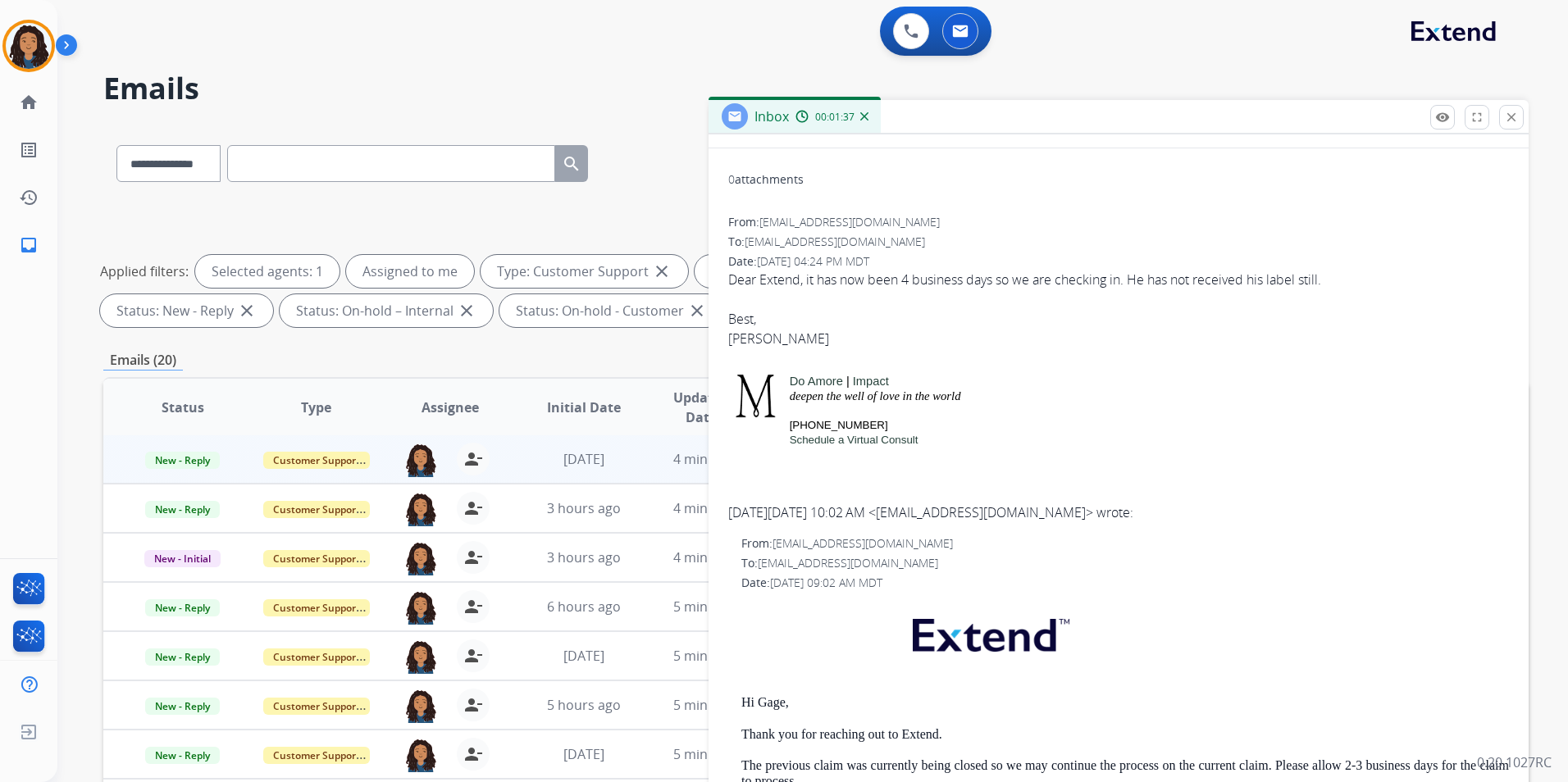
click at [1518, 134] on div "Inbox 00:01:37" at bounding box center [1118, 117] width 820 height 34
click at [1512, 118] on mat-icon "close" at bounding box center [1512, 118] width 15 height 15
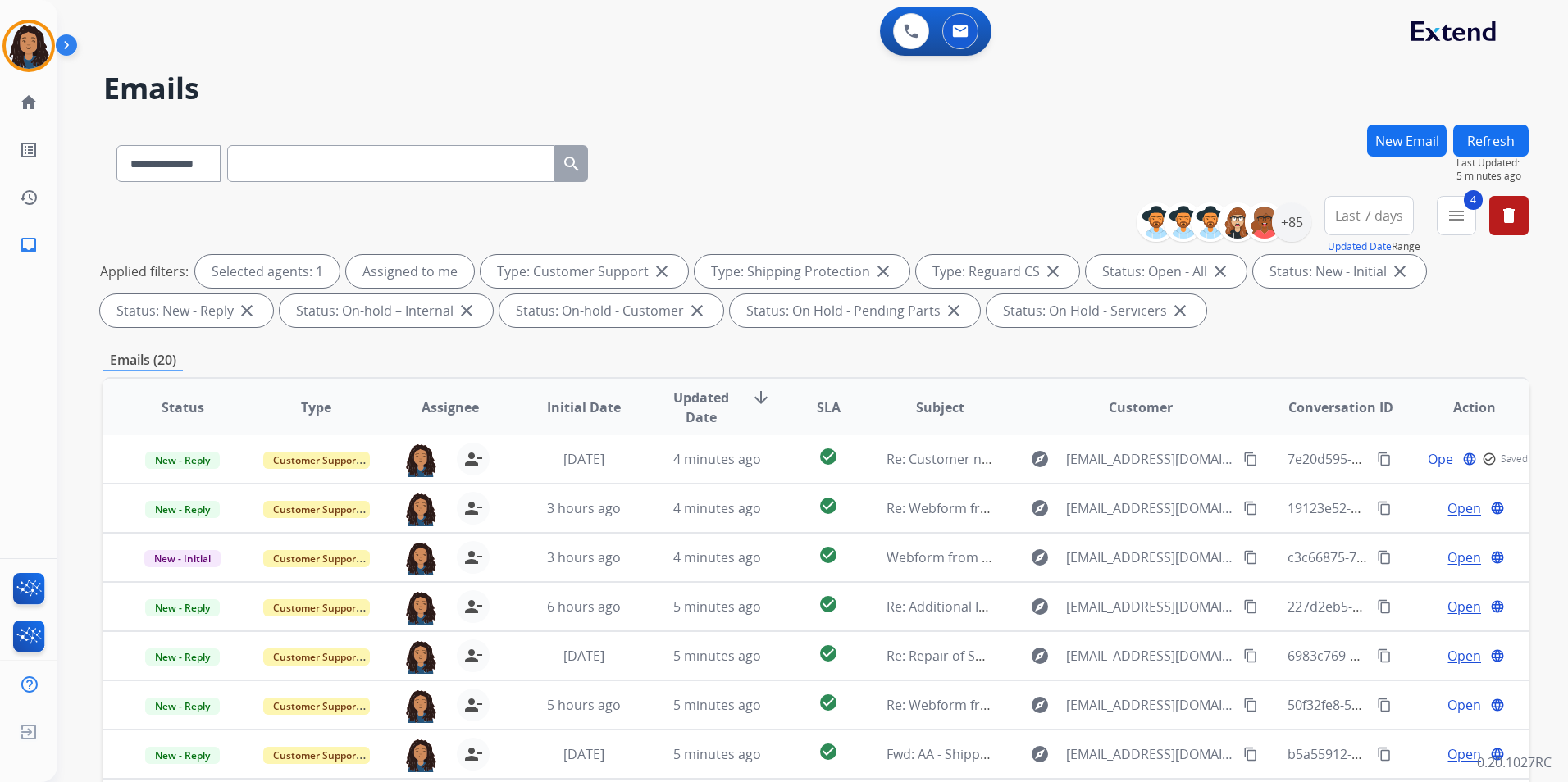
click at [1507, 138] on button "Refresh" at bounding box center [1492, 140] width 76 height 32
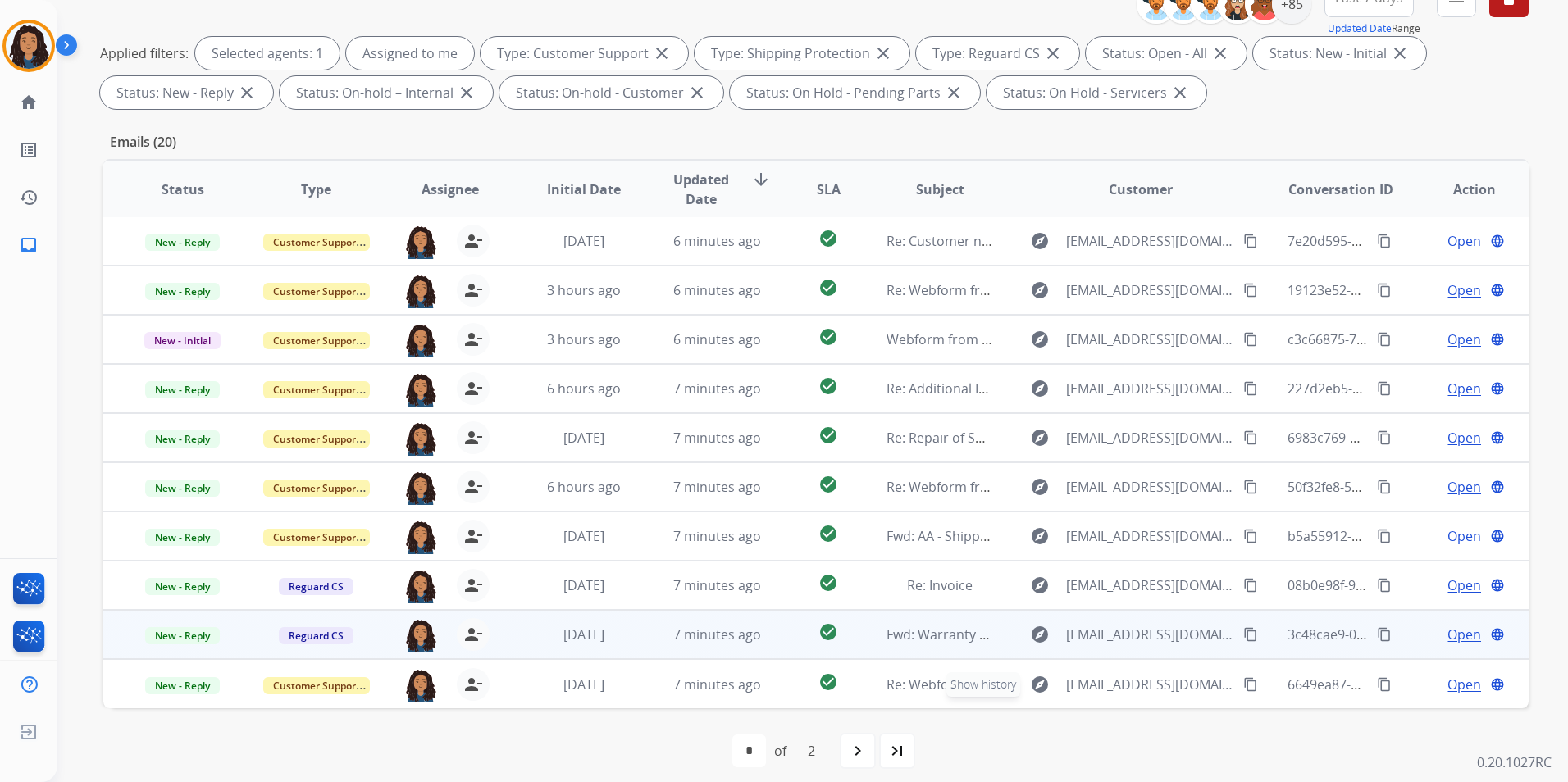
scroll to position [229, 0]
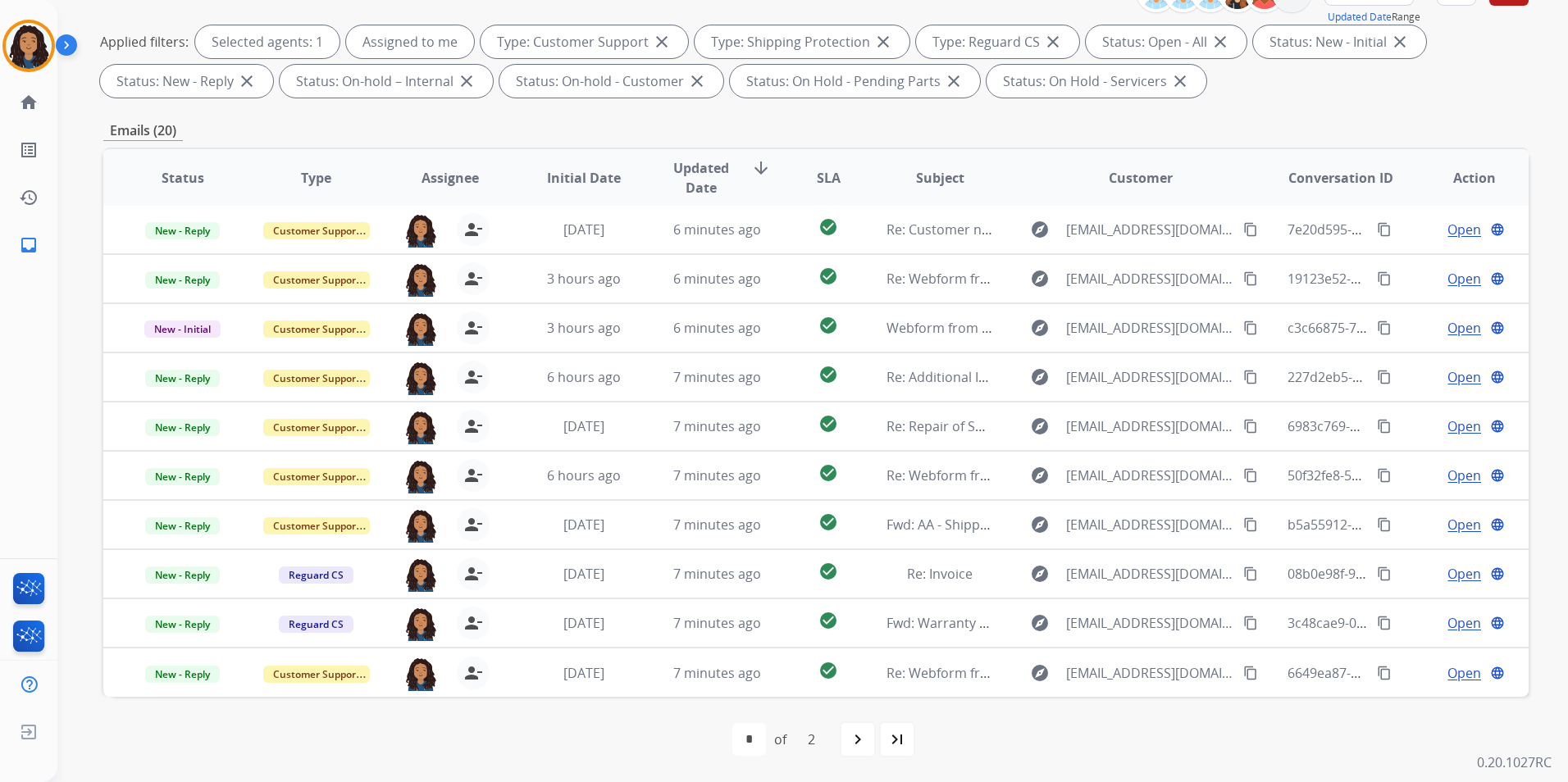
click at [918, 735] on div "first_page navigate_before * * of 2 navigate_next last_page" at bounding box center [816, 739] width 1426 height 33
click at [907, 739] on mat-icon "last_page" at bounding box center [897, 739] width 19 height 19
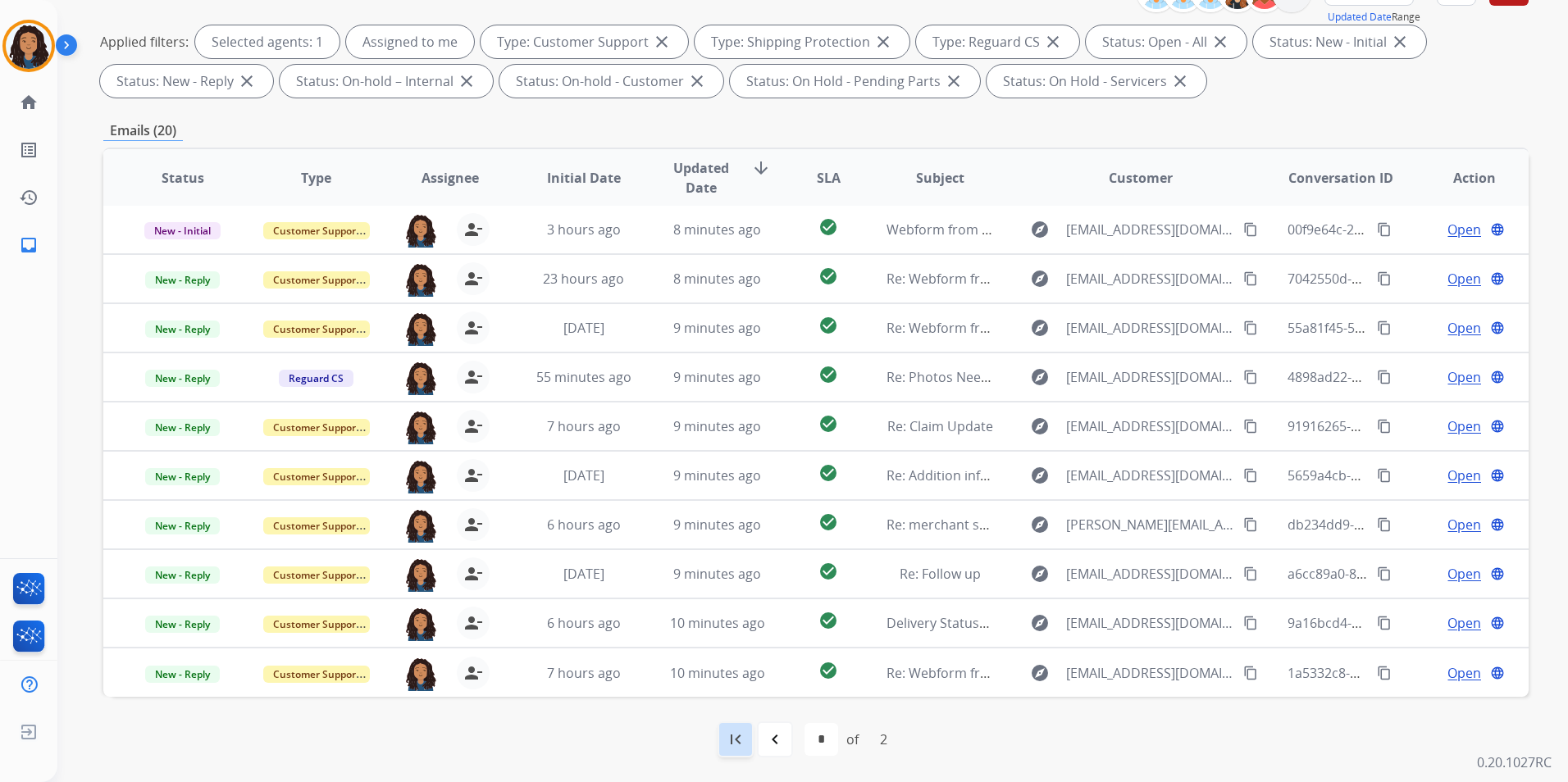
click at [739, 748] on mat-icon "first_page" at bounding box center [735, 739] width 19 height 19
select select "*"
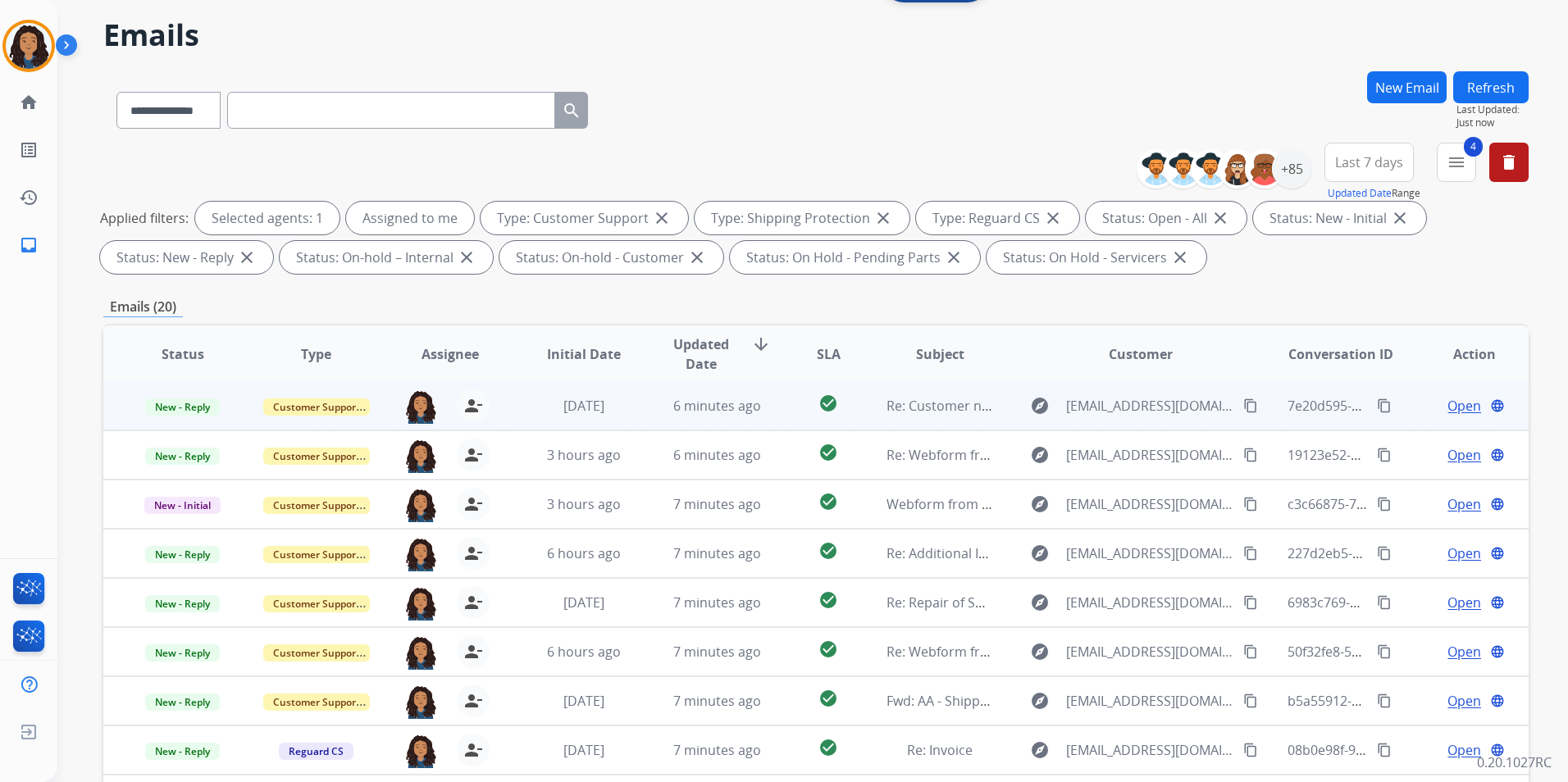
scroll to position [82, 0]
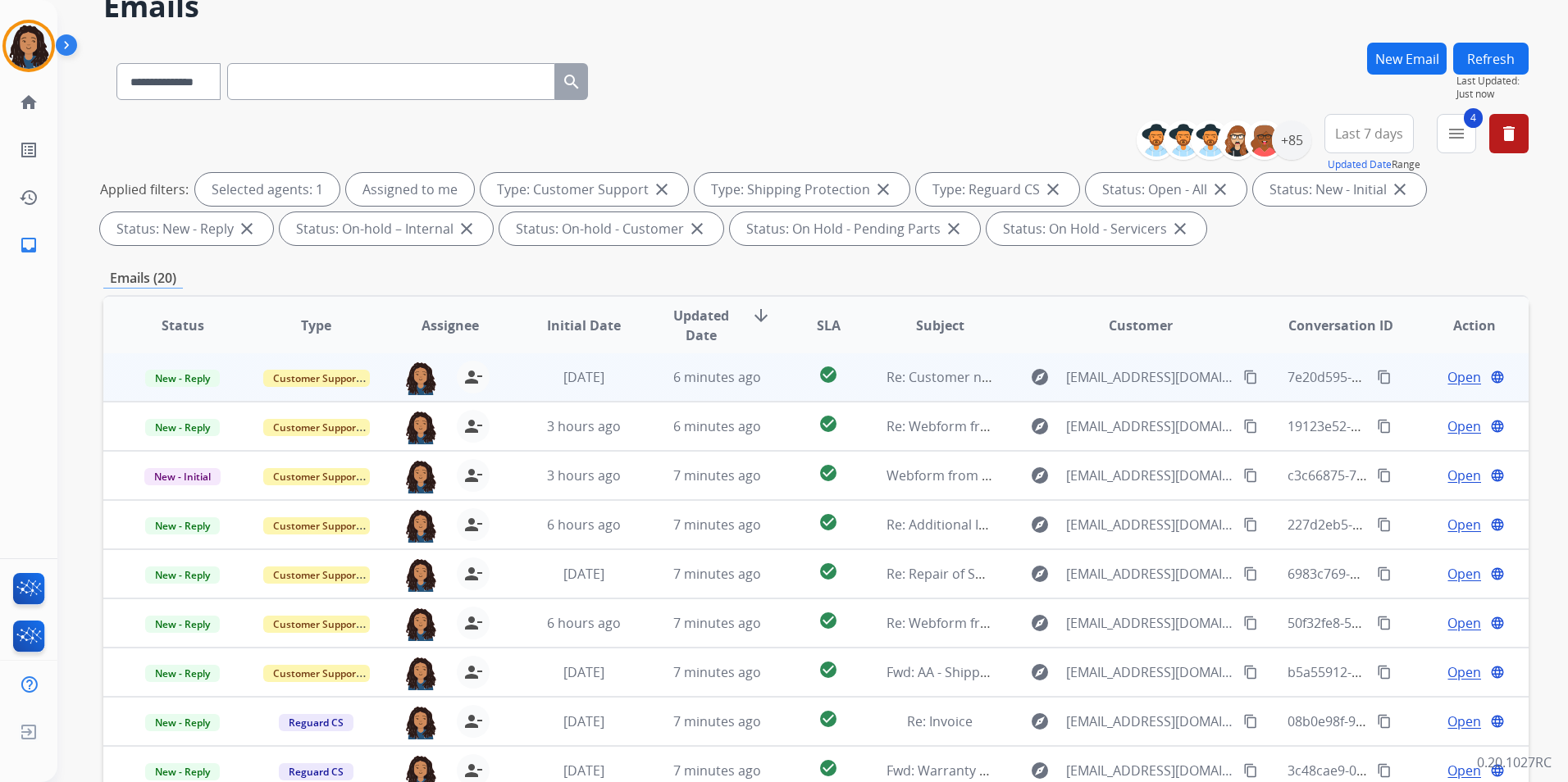
click at [1456, 374] on span "Open" at bounding box center [1465, 376] width 34 height 19
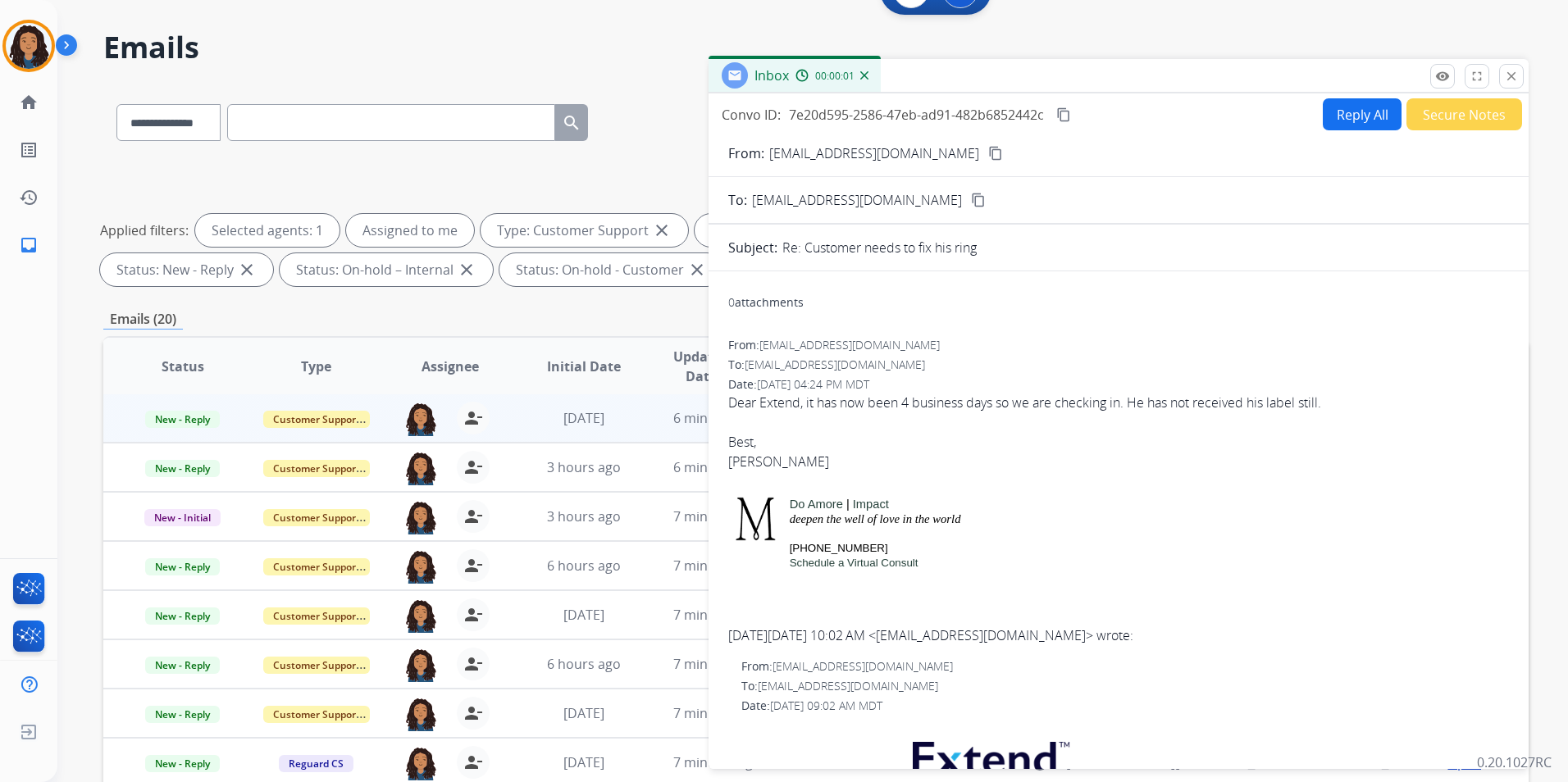
scroll to position [0, 0]
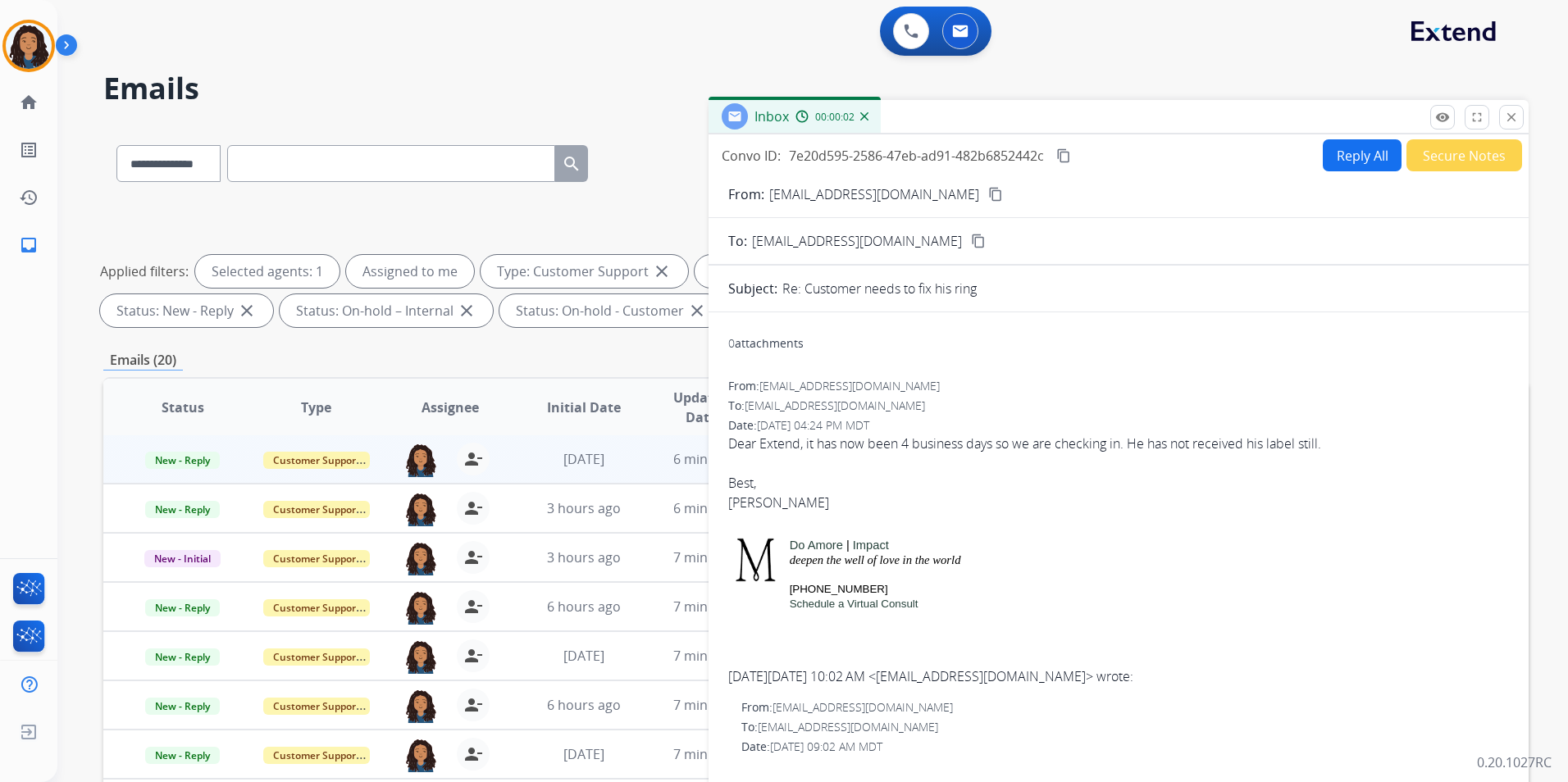
click at [1069, 155] on mat-icon "content_copy" at bounding box center [1064, 156] width 15 height 15
click at [1513, 119] on mat-icon "close" at bounding box center [1512, 118] width 15 height 15
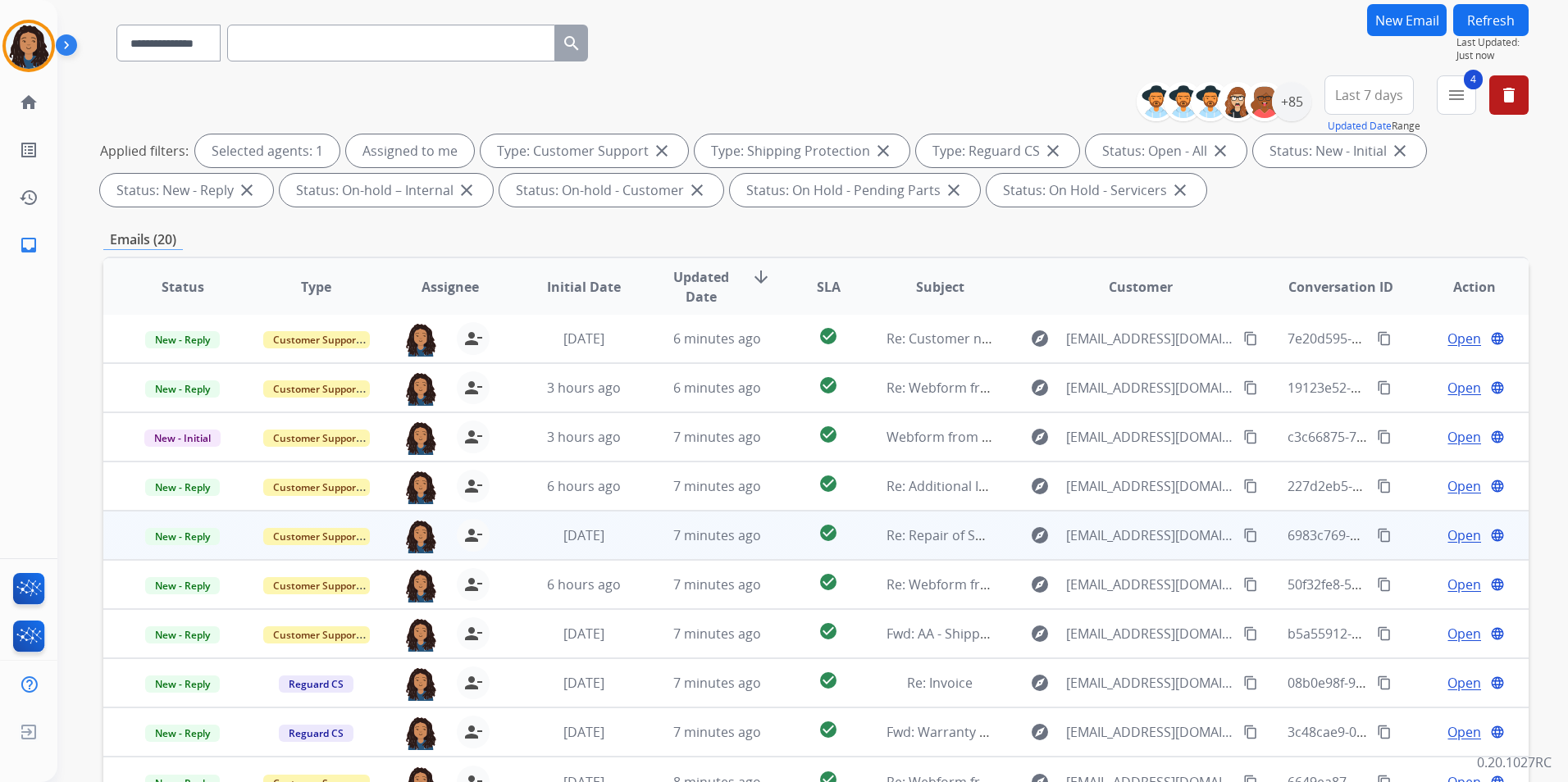
scroll to position [229, 0]
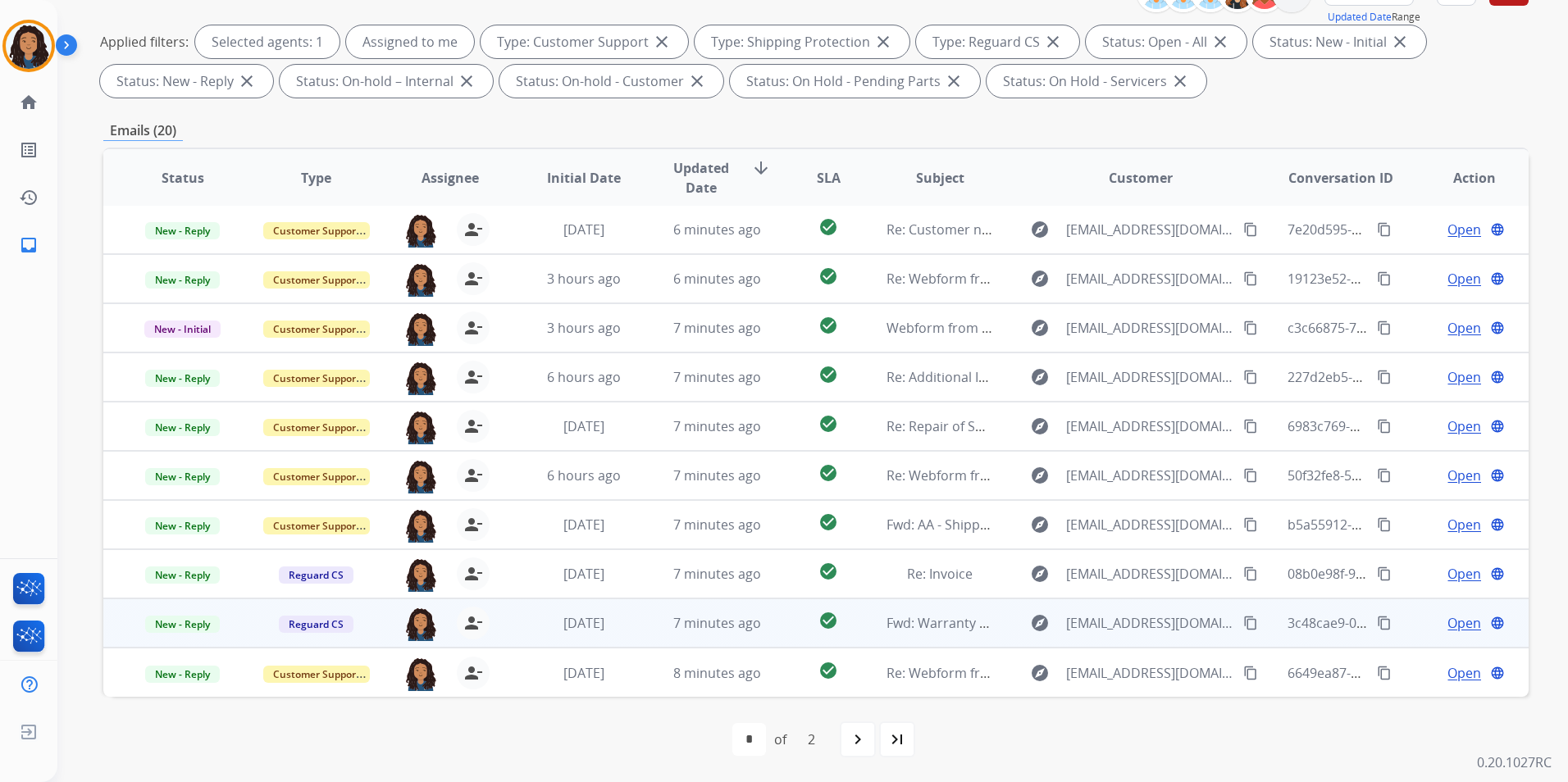
click at [1452, 620] on span "Open" at bounding box center [1465, 622] width 34 height 19
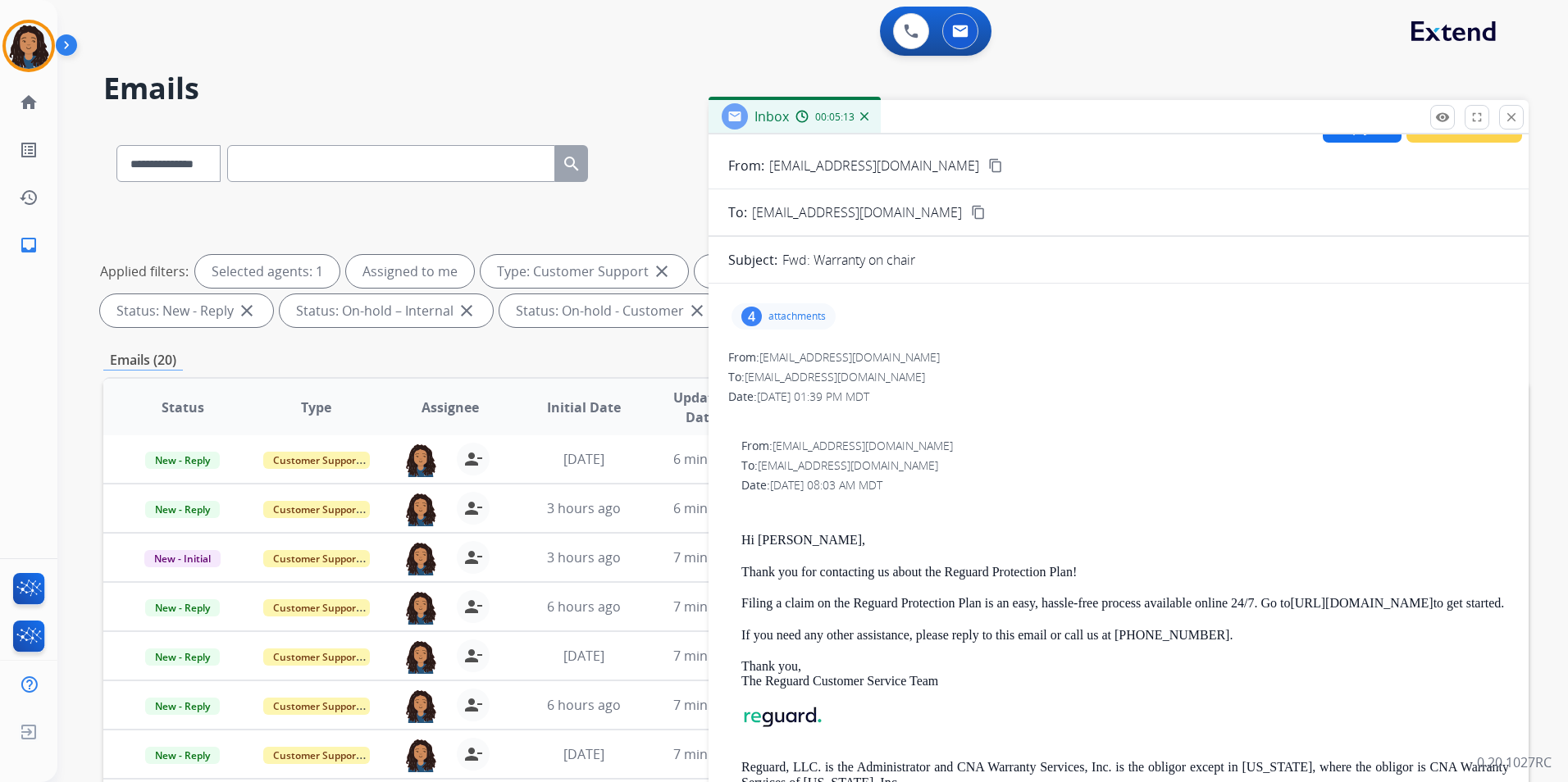
scroll to position [0, 0]
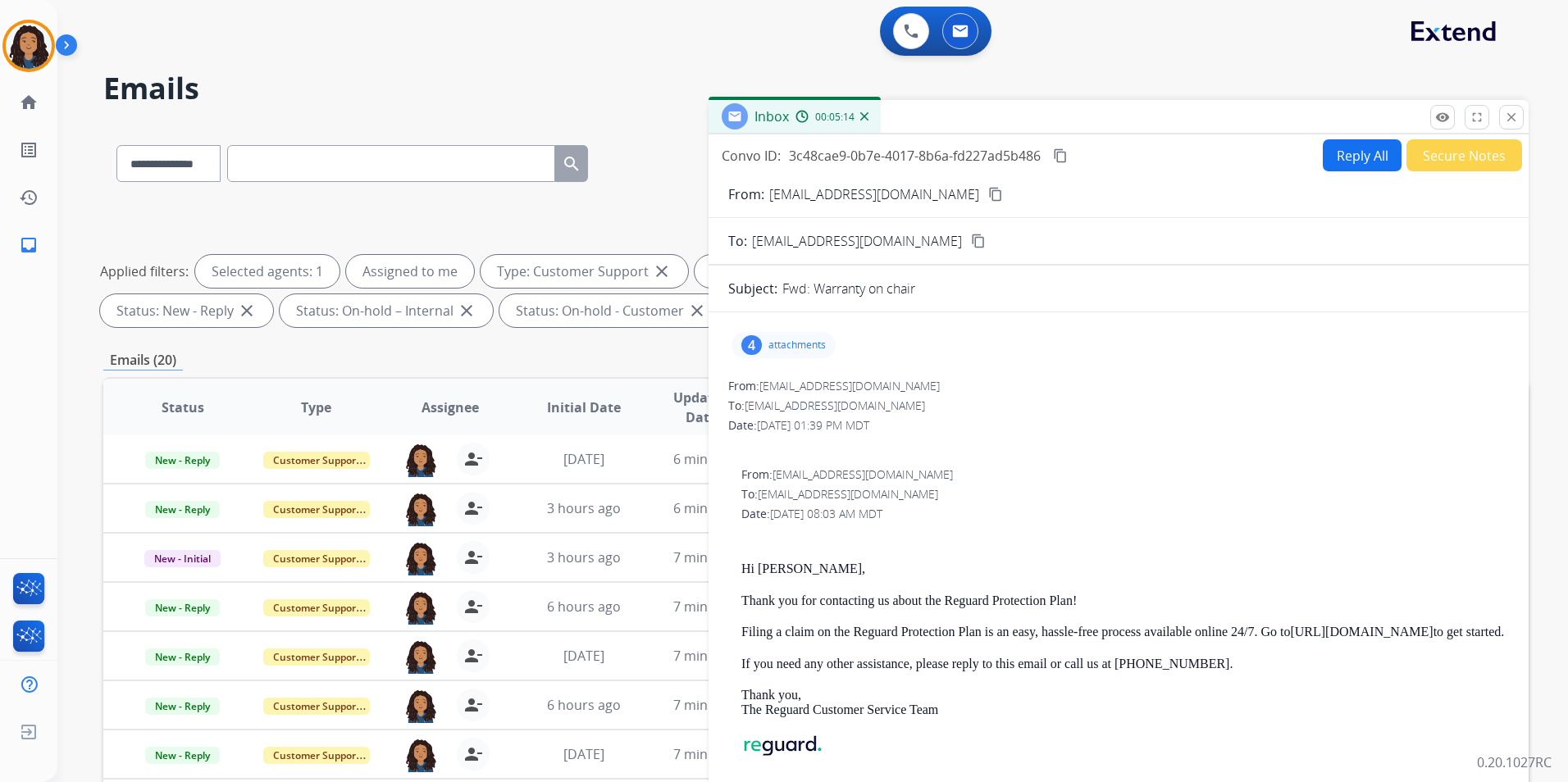
click at [791, 336] on div "4 attachments" at bounding box center [784, 344] width 104 height 26
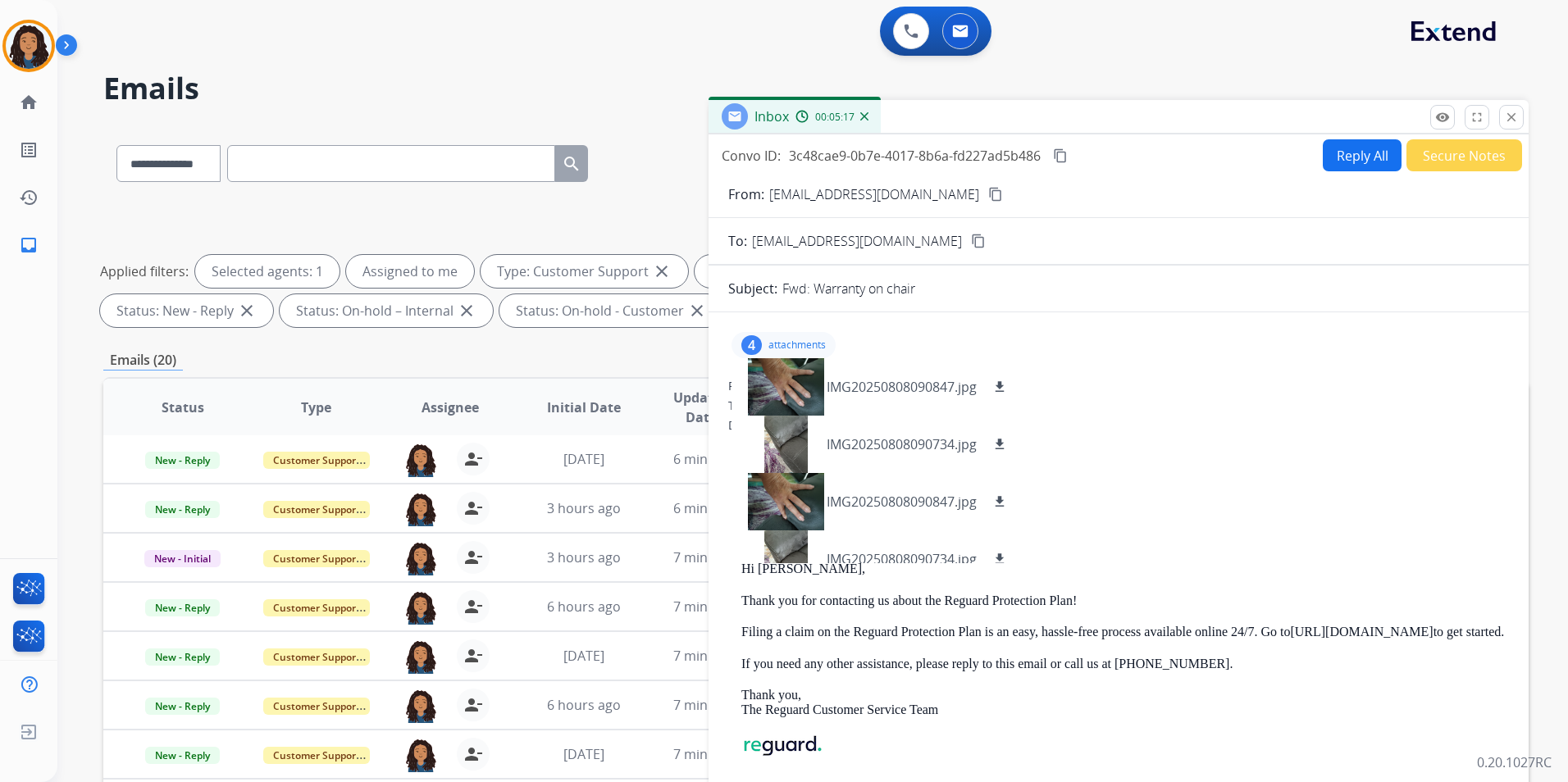
click at [988, 193] on mat-icon "content_copy" at bounding box center [996, 195] width 15 height 15
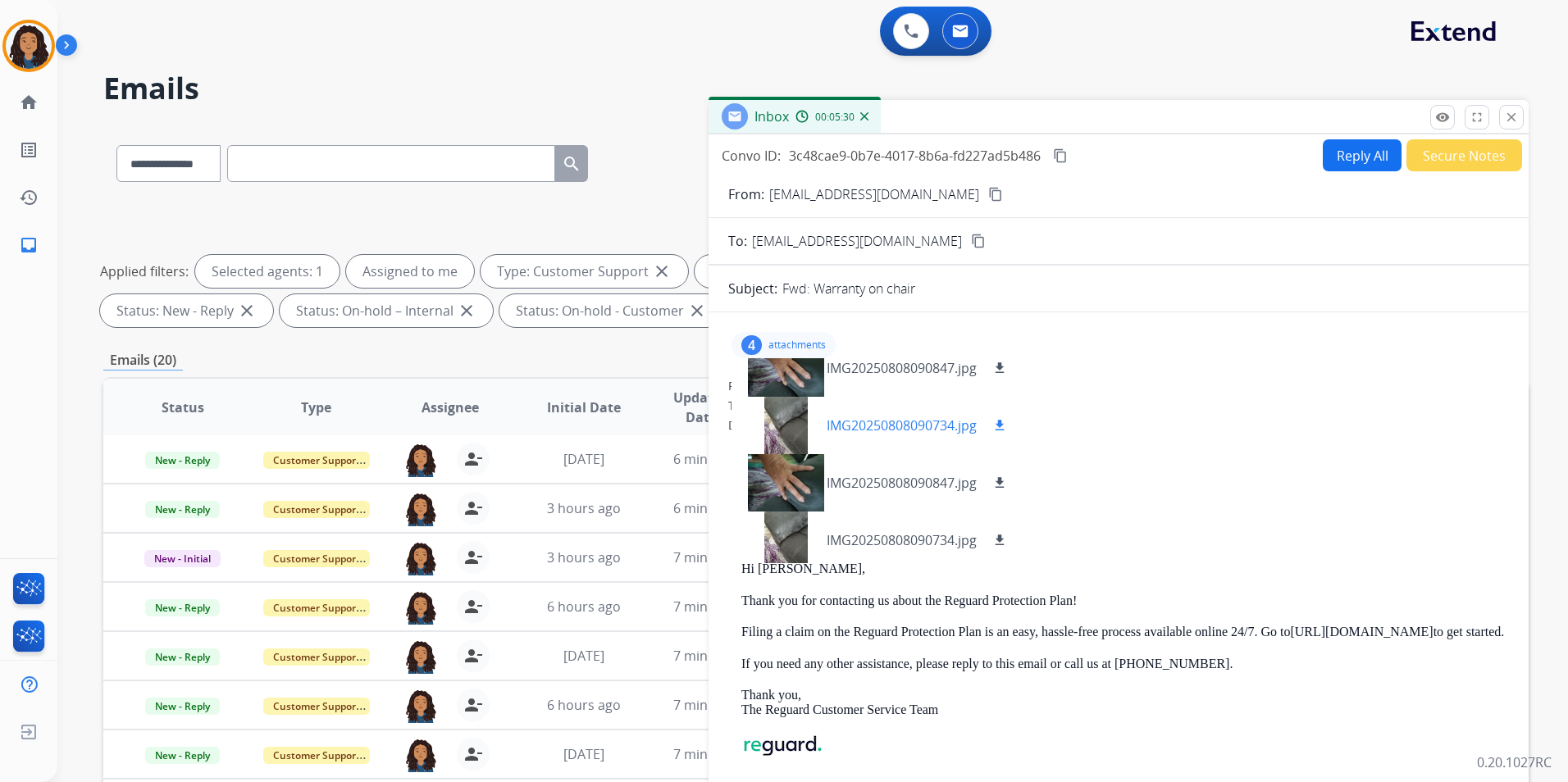
scroll to position [24, 0]
click at [802, 341] on p "attachments" at bounding box center [797, 345] width 57 height 13
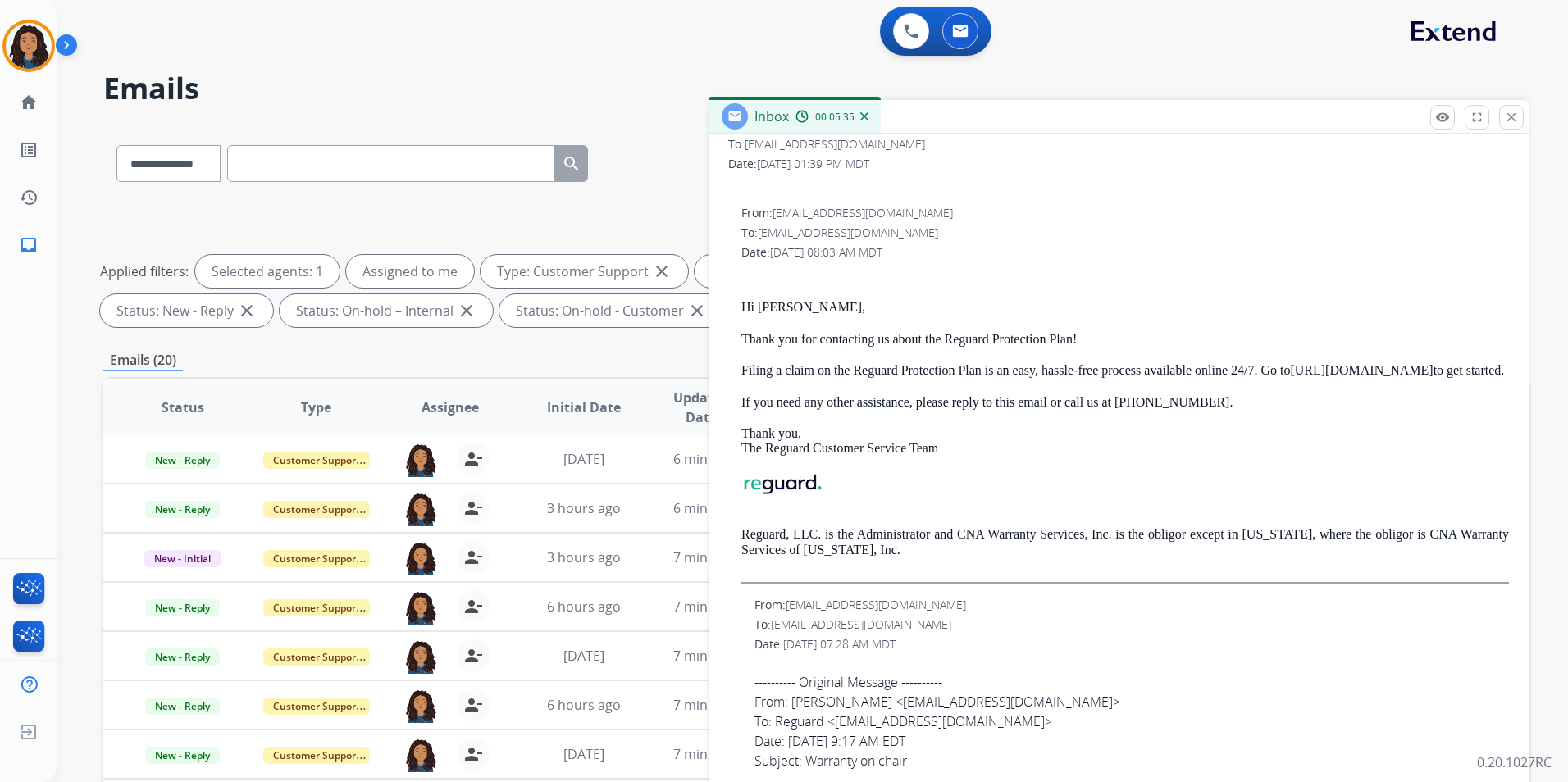
scroll to position [246, 0]
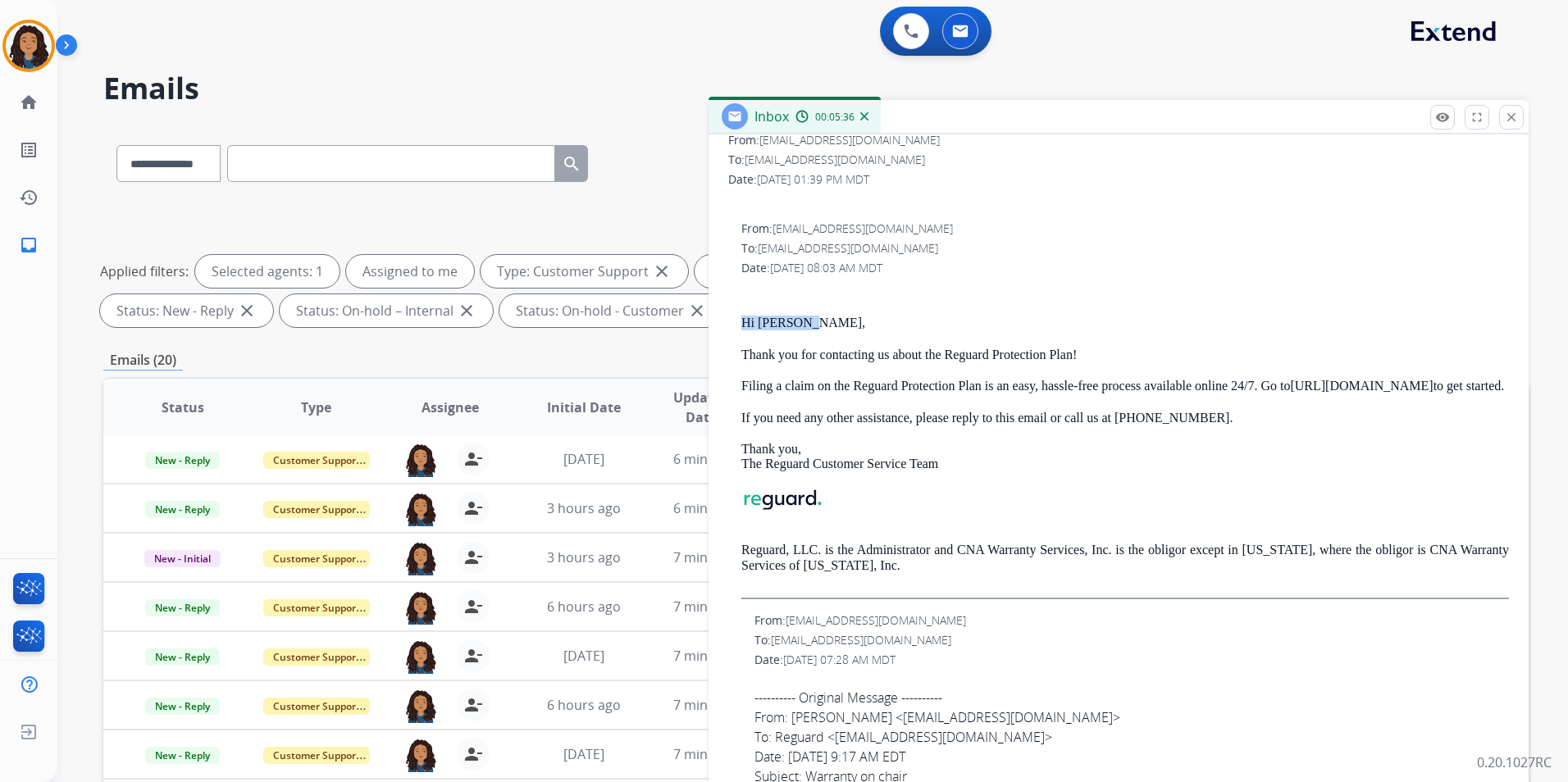
drag, startPoint x: 740, startPoint y: 323, endPoint x: 844, endPoint y: 318, distance: 104.1
click at [844, 318] on div "From: [EMAIL_ADDRESS][DOMAIN_NAME] To: [EMAIL_ADDRESS][DOMAIN_NAME] Date: [DATE…" at bounding box center [1118, 410] width 781 height 379
drag, startPoint x: 844, startPoint y: 318, endPoint x: 818, endPoint y: 318, distance: 26.0
copy p "Hi [PERSON_NAME],"
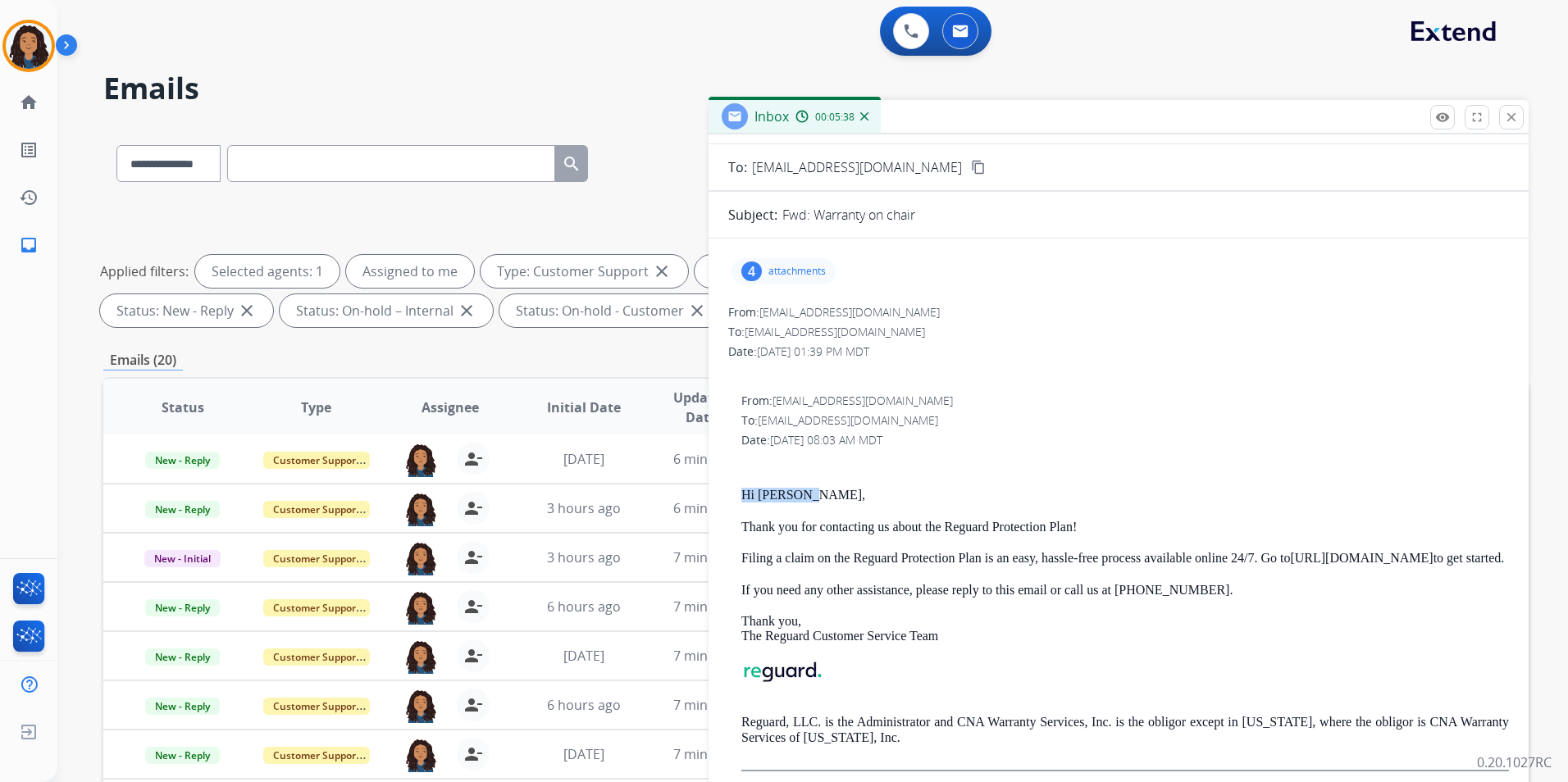
scroll to position [0, 0]
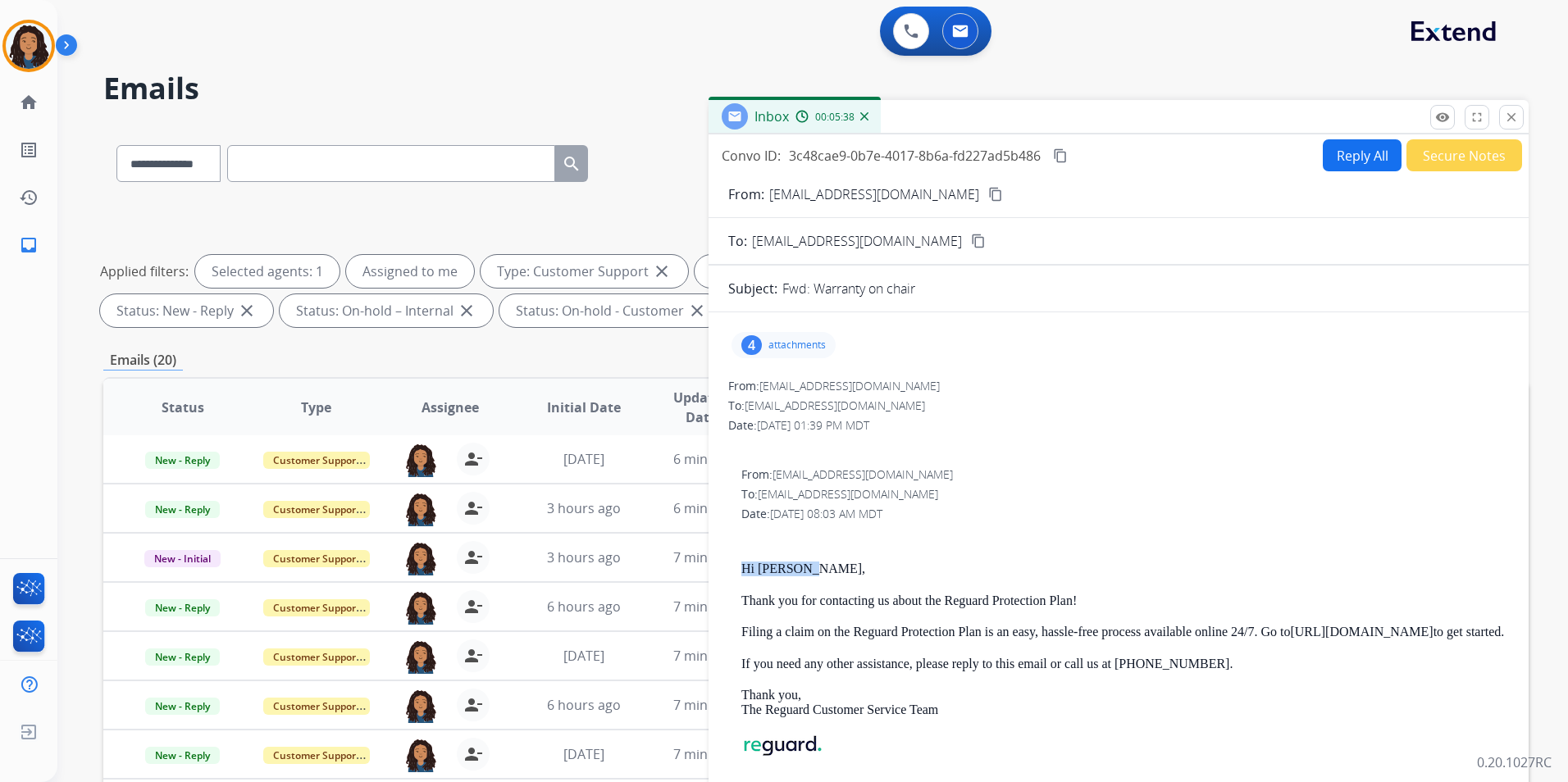
click at [1357, 155] on button "Reply All" at bounding box center [1363, 155] width 79 height 32
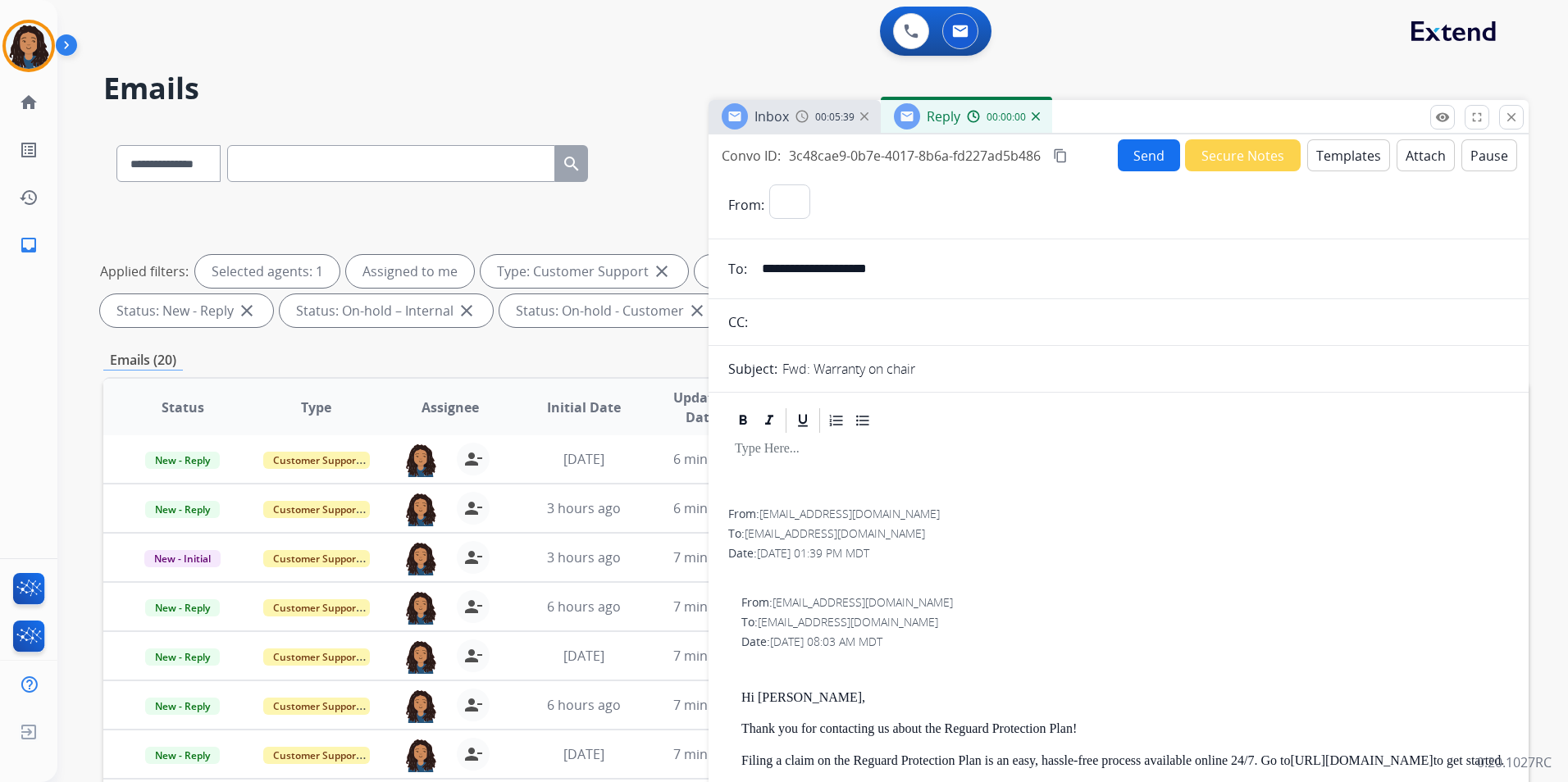
click at [1357, 155] on button "Templates" at bounding box center [1349, 155] width 83 height 32
select select "**********"
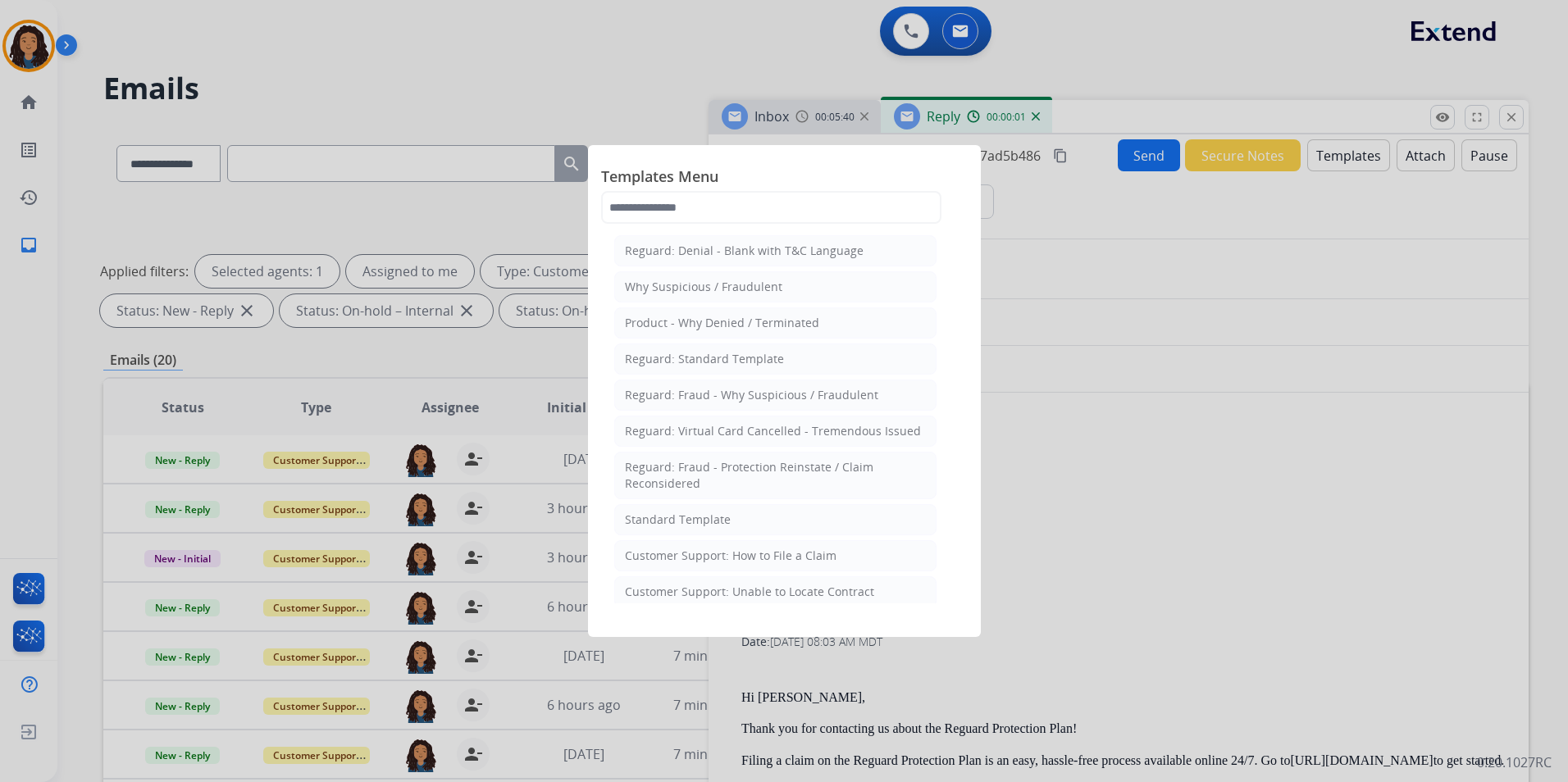
click at [759, 352] on li "Reguard: Standard Template" at bounding box center [776, 359] width 323 height 31
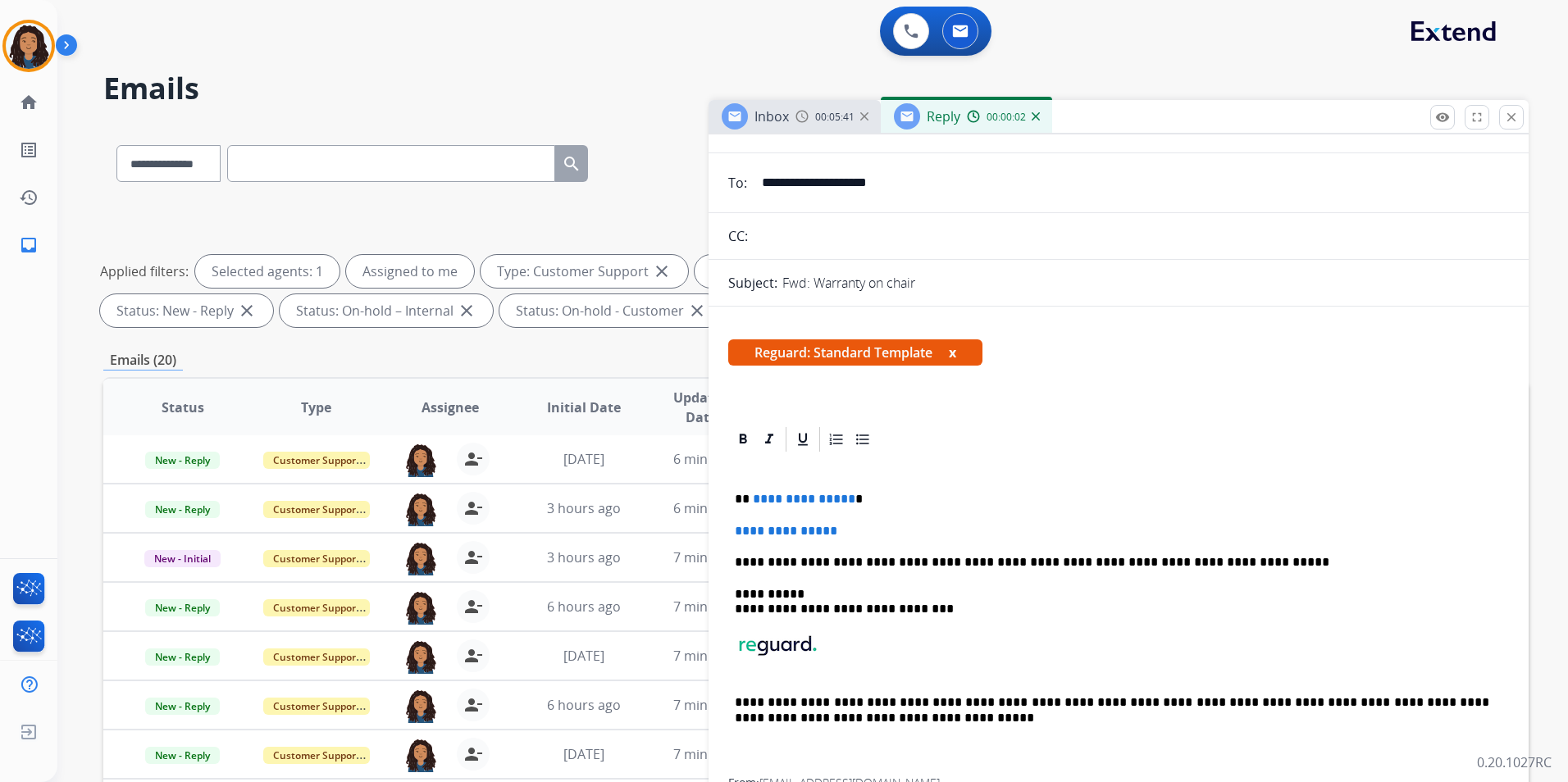
scroll to position [164, 0]
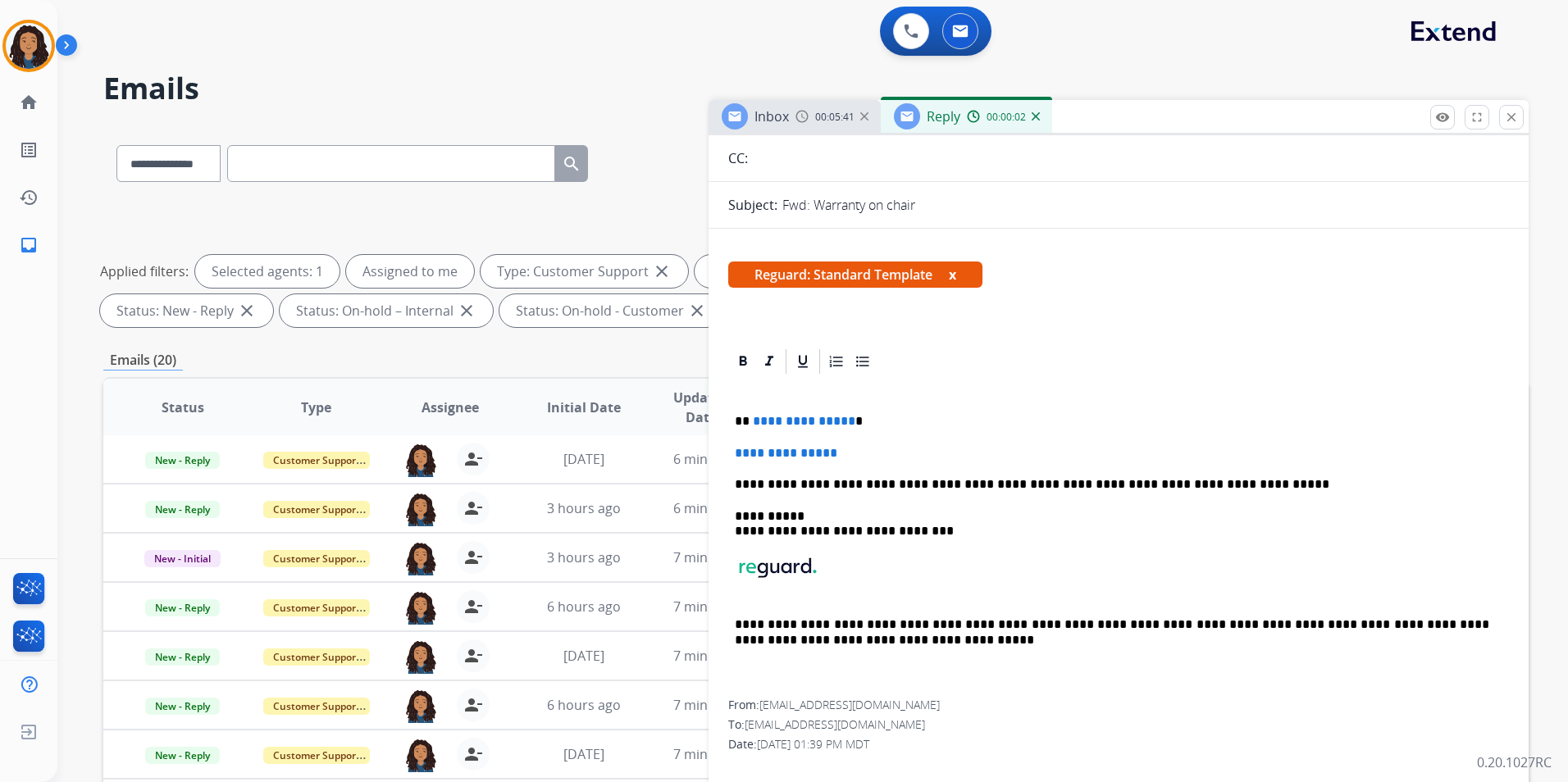
click at [792, 124] on div "Inbox 00:05:41" at bounding box center [794, 116] width 172 height 33
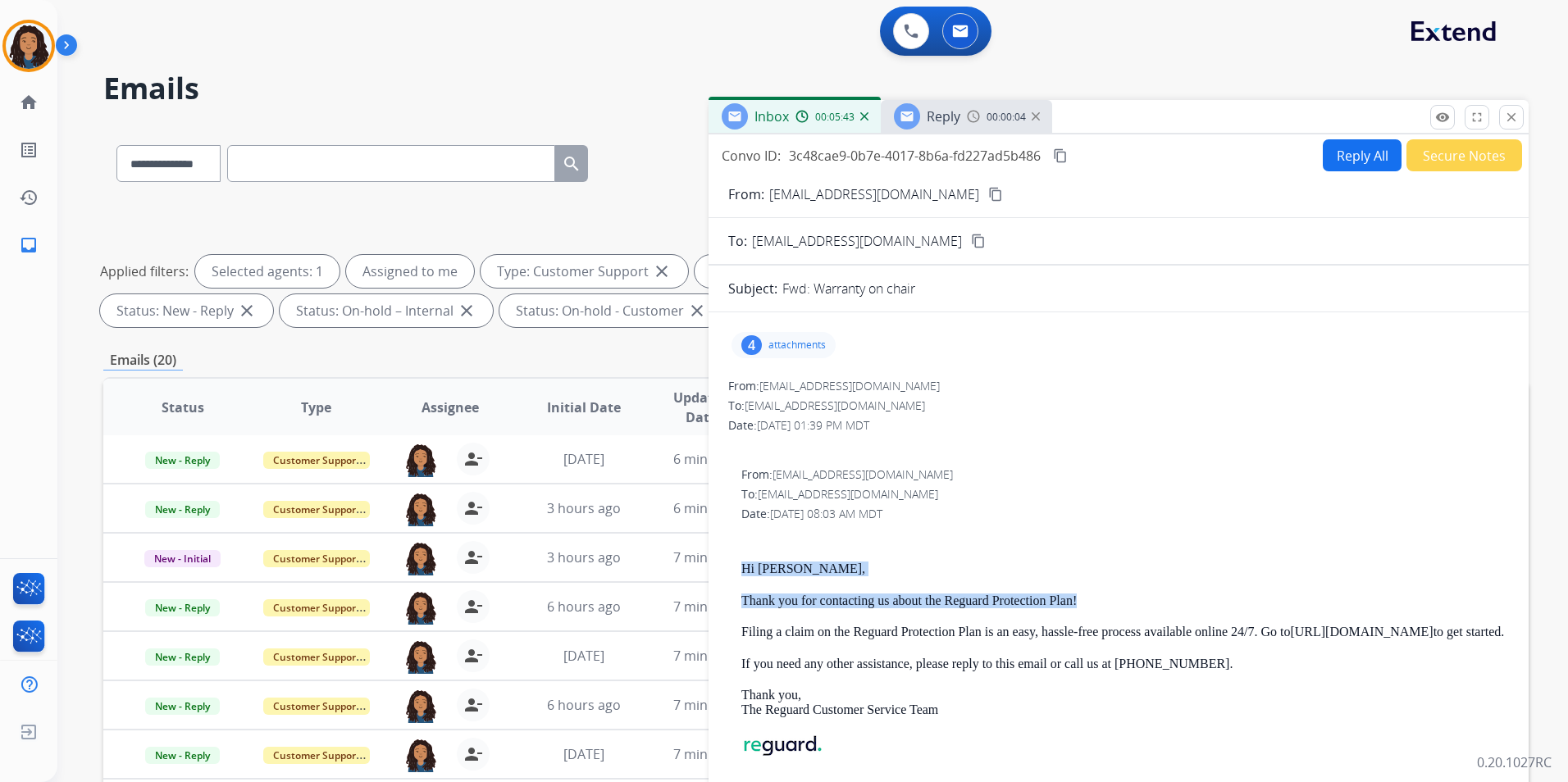
drag, startPoint x: 736, startPoint y: 551, endPoint x: 1113, endPoint y: 590, distance: 379.0
click at [1113, 590] on div "From: [EMAIL_ADDRESS][DOMAIN_NAME] To: [EMAIL_ADDRESS][DOMAIN_NAME] Date: [DATE…" at bounding box center [1118, 655] width 781 height 379
drag, startPoint x: 1113, startPoint y: 590, endPoint x: 1062, endPoint y: 599, distance: 51.8
copy div "Hi [PERSON_NAME], Thank you for contacting us about the Reguard Protection Plan!"
click at [971, 120] on img at bounding box center [974, 117] width 13 height 13
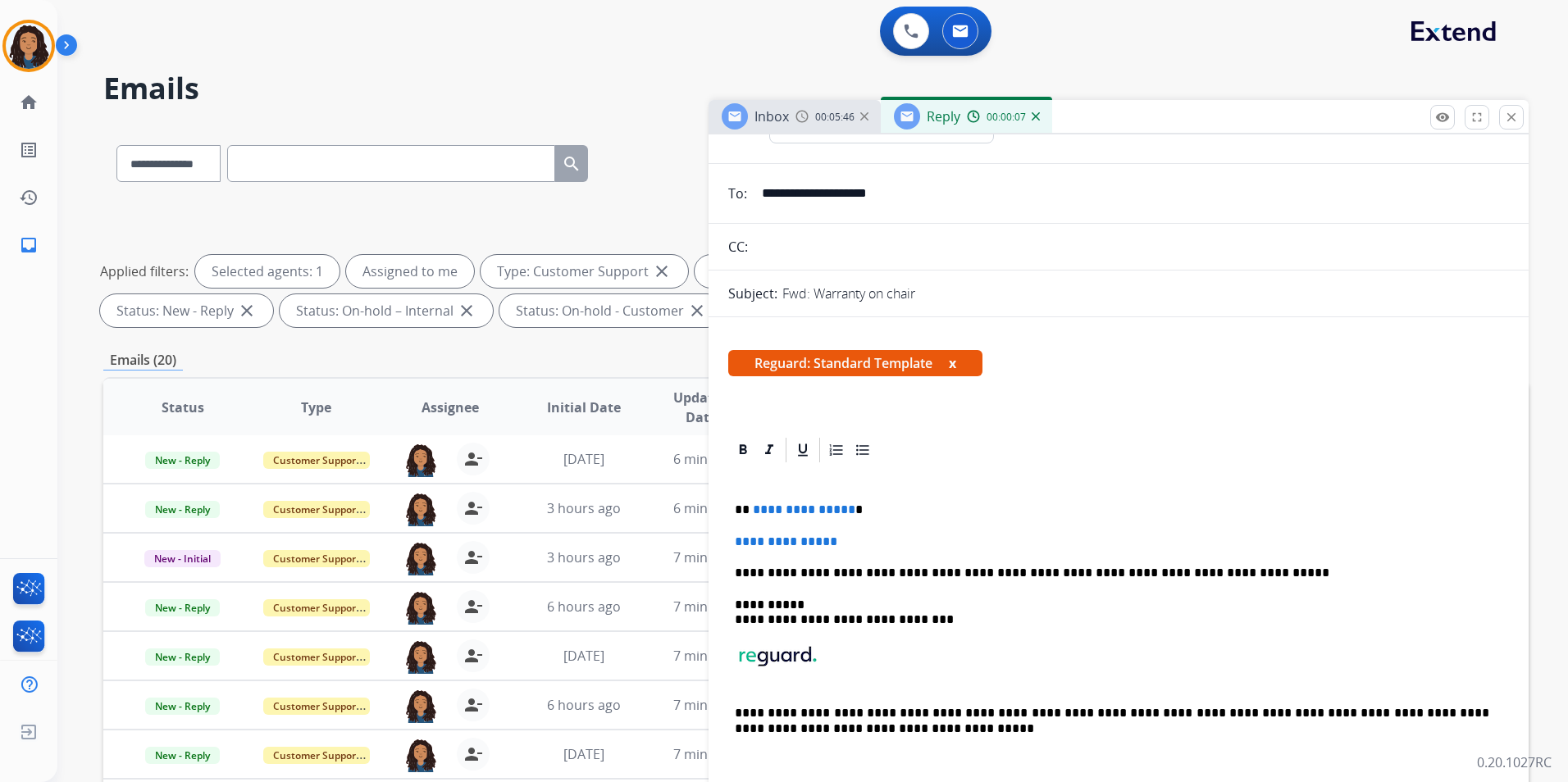
scroll to position [0, 0]
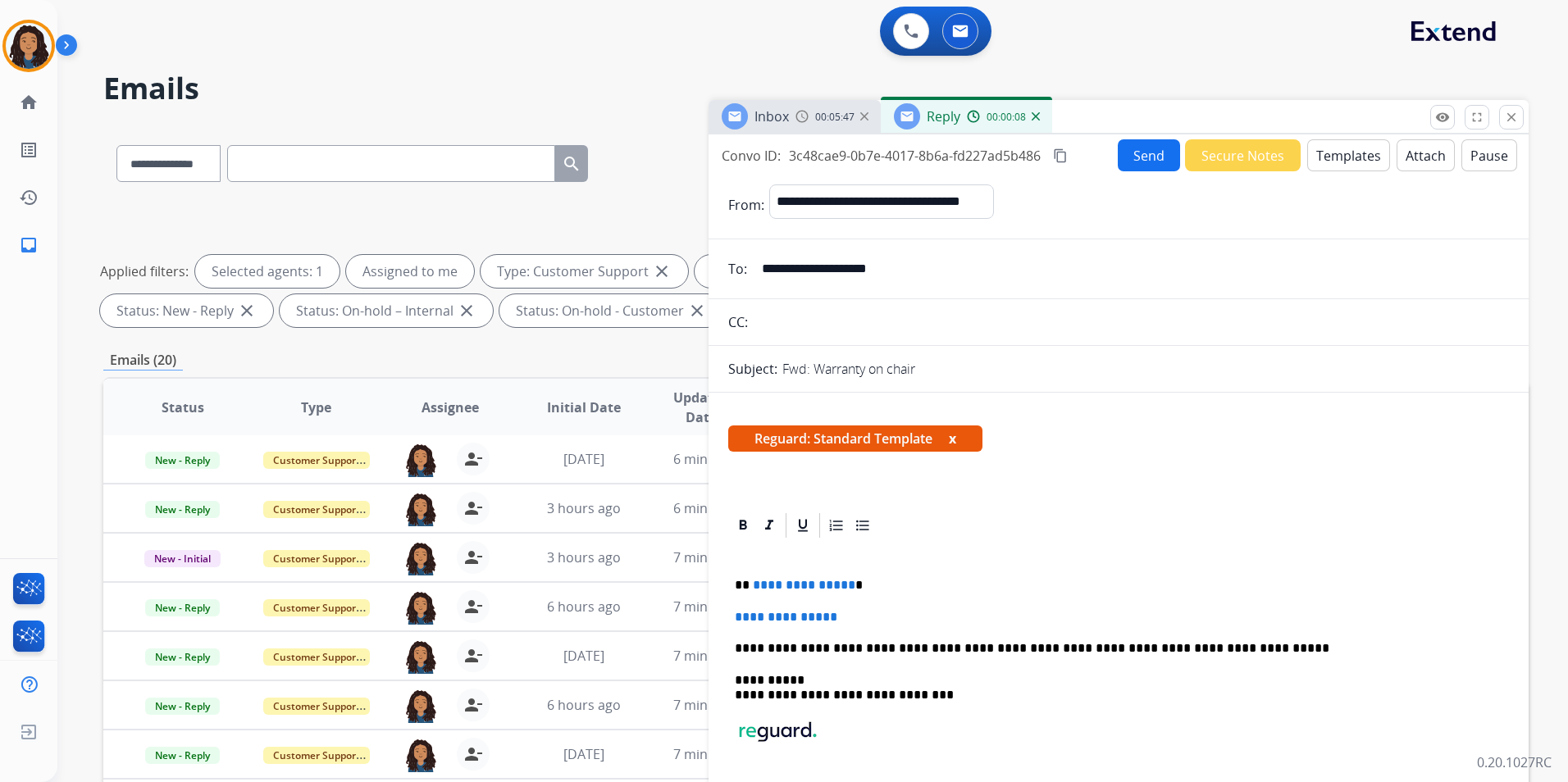
click at [1343, 158] on button "Templates" at bounding box center [1349, 155] width 83 height 32
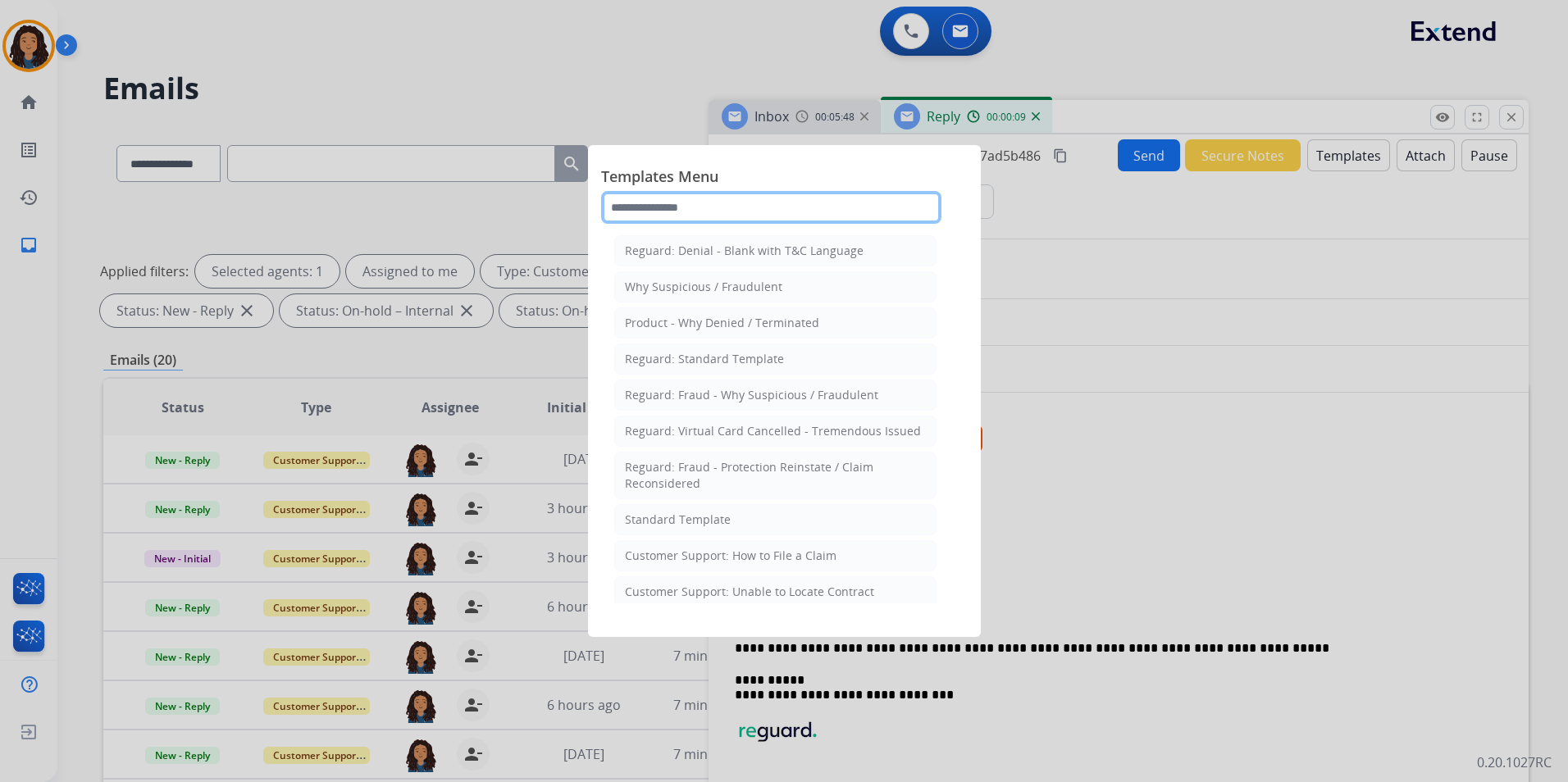
click at [827, 213] on input "text" at bounding box center [771, 207] width 340 height 33
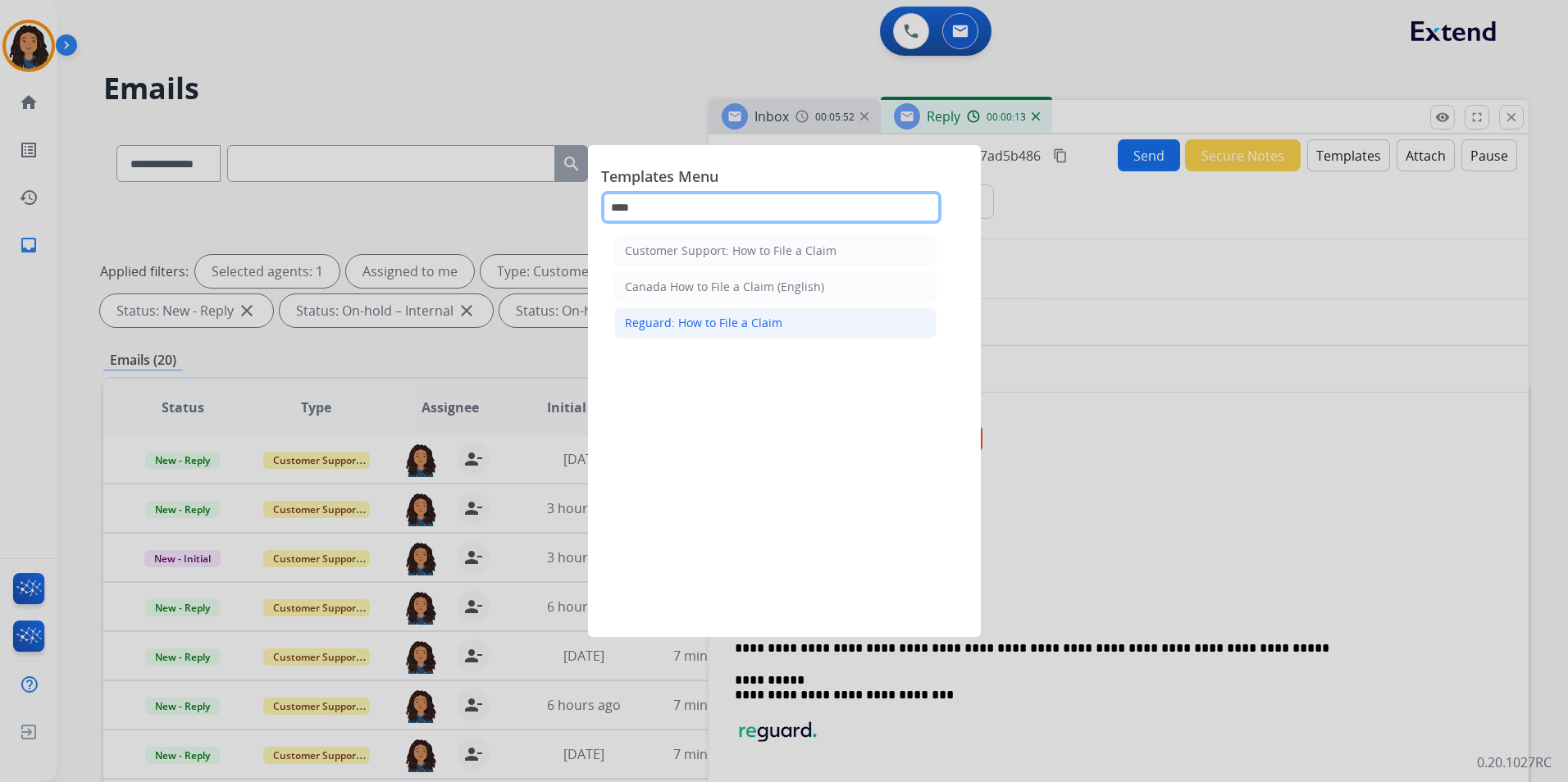
type input "****"
click at [759, 322] on div "Reguard: How to File a Claim" at bounding box center [703, 323] width 157 height 17
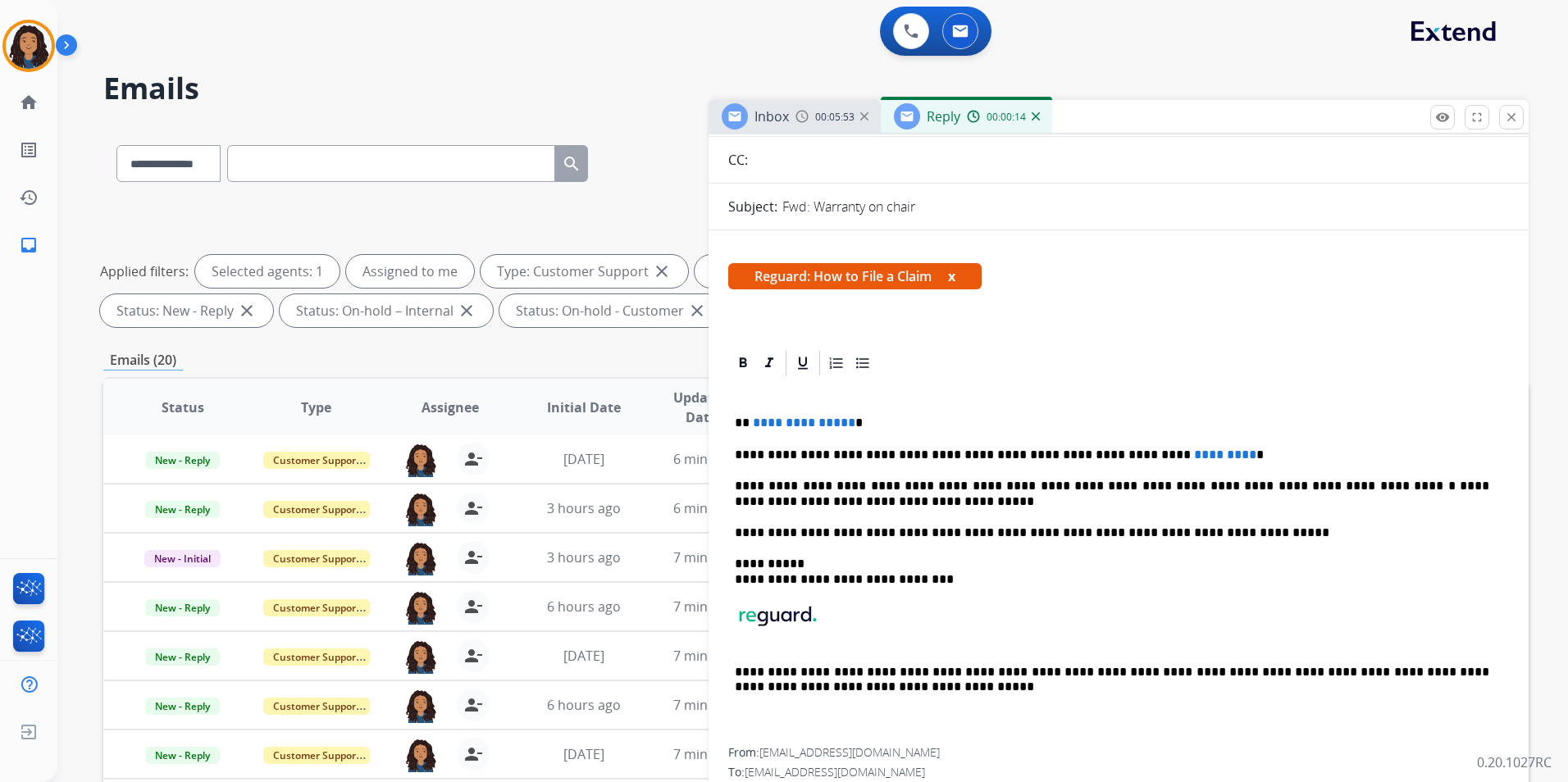
scroll to position [164, 0]
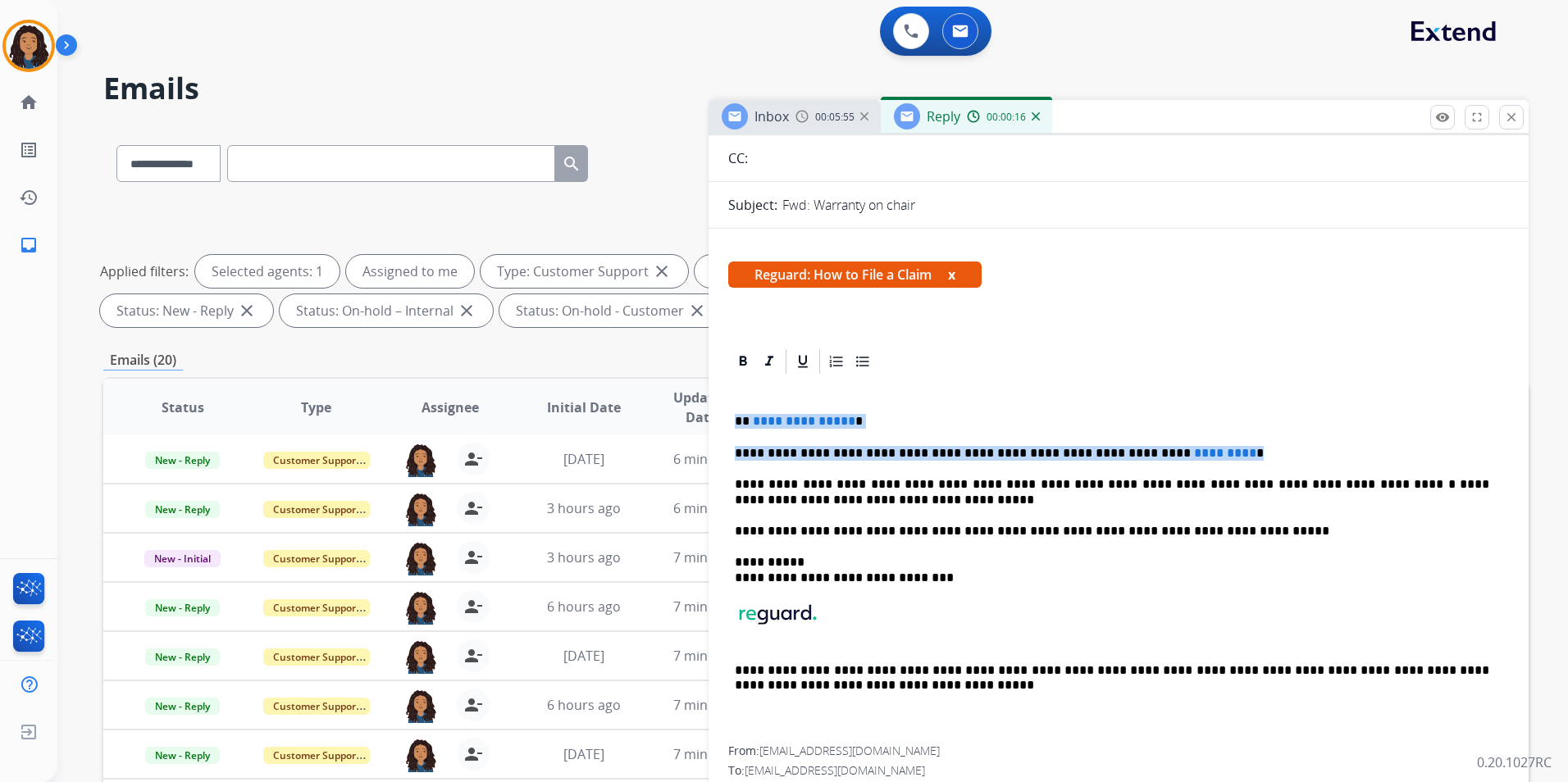
drag, startPoint x: 734, startPoint y: 418, endPoint x: 1244, endPoint y: 447, distance: 510.8
click at [1244, 447] on div "**********" at bounding box center [1118, 561] width 781 height 370
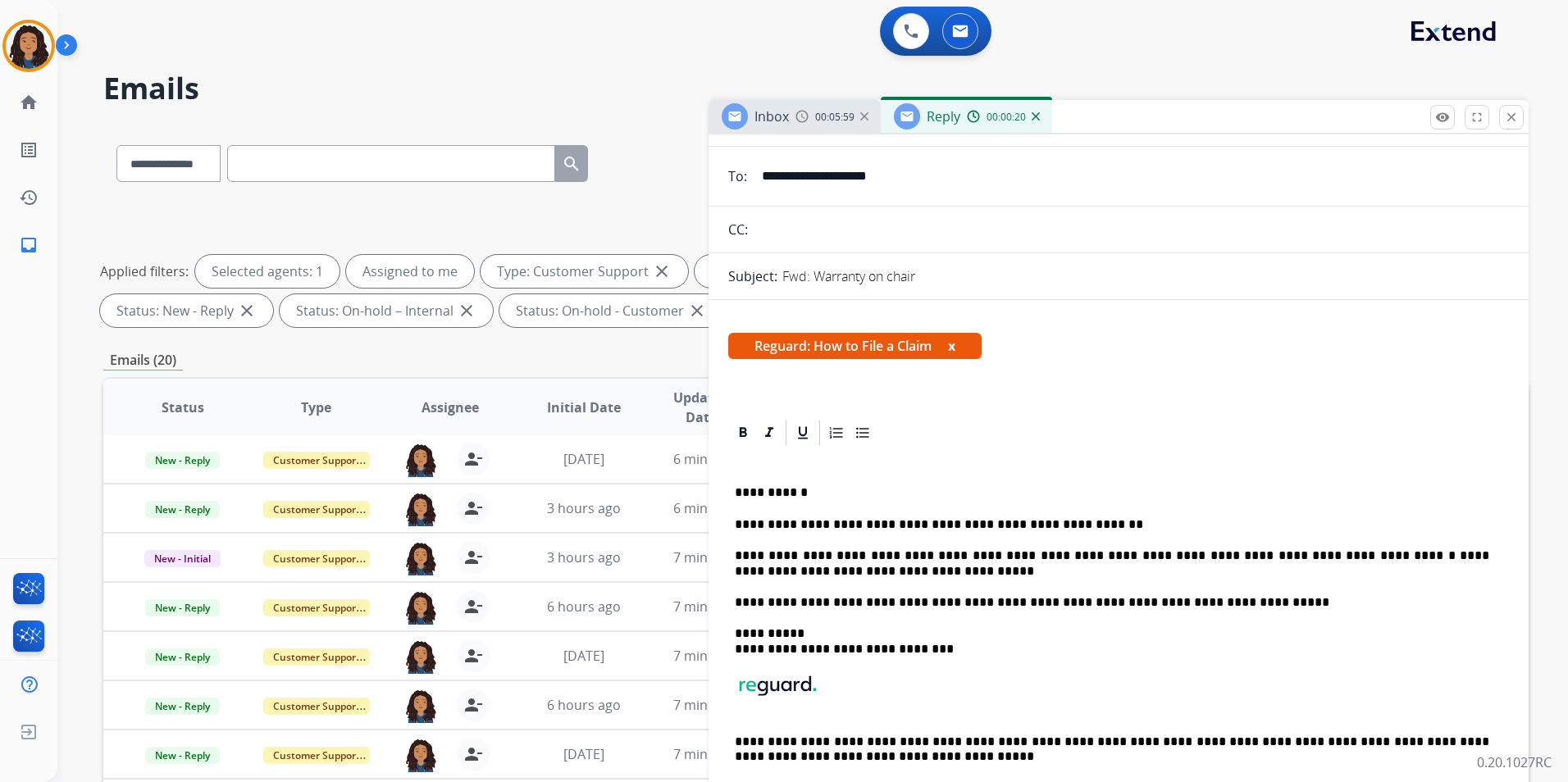
scroll to position [0, 0]
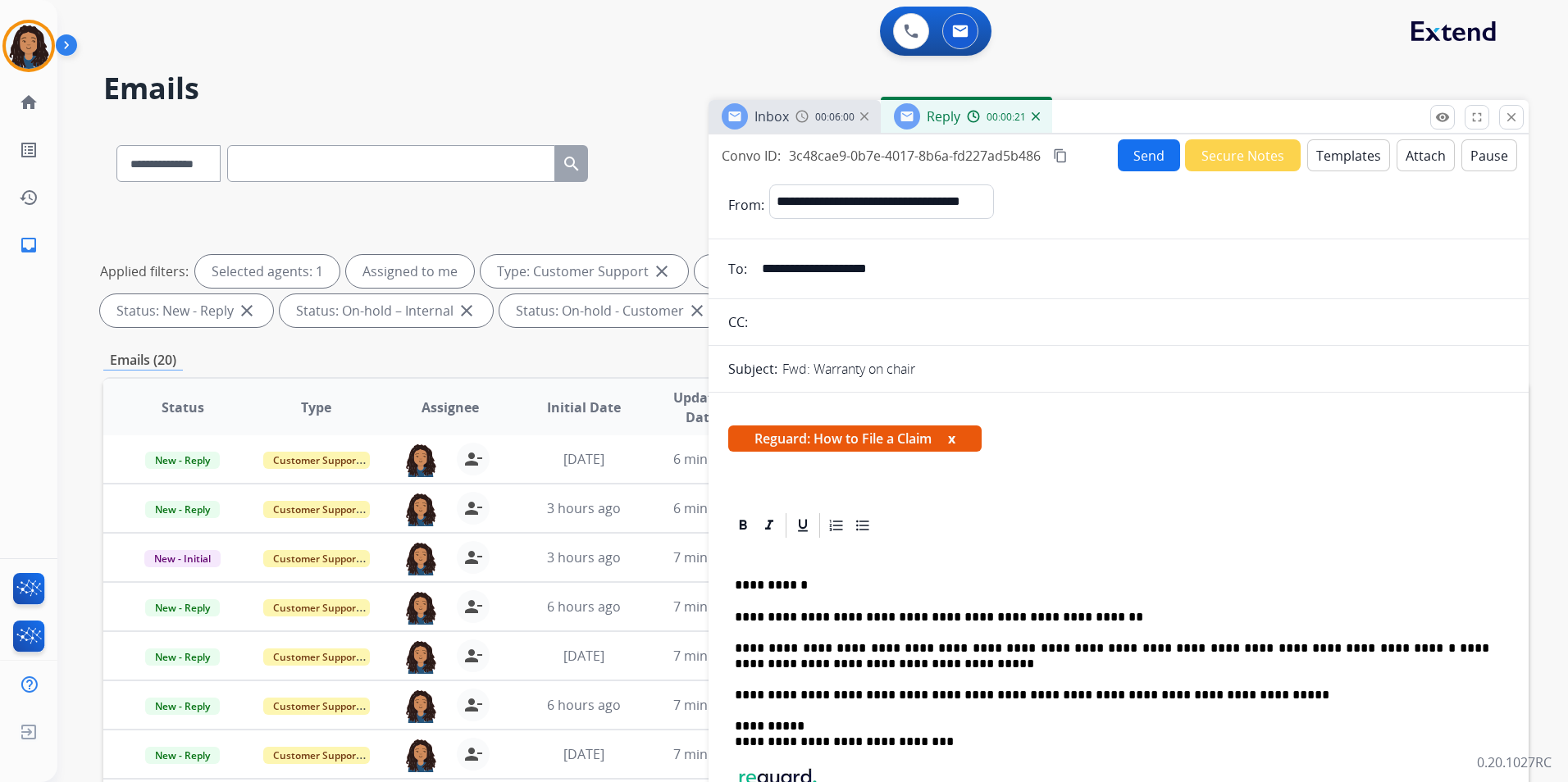
click at [1127, 149] on button "Send" at bounding box center [1150, 155] width 62 height 32
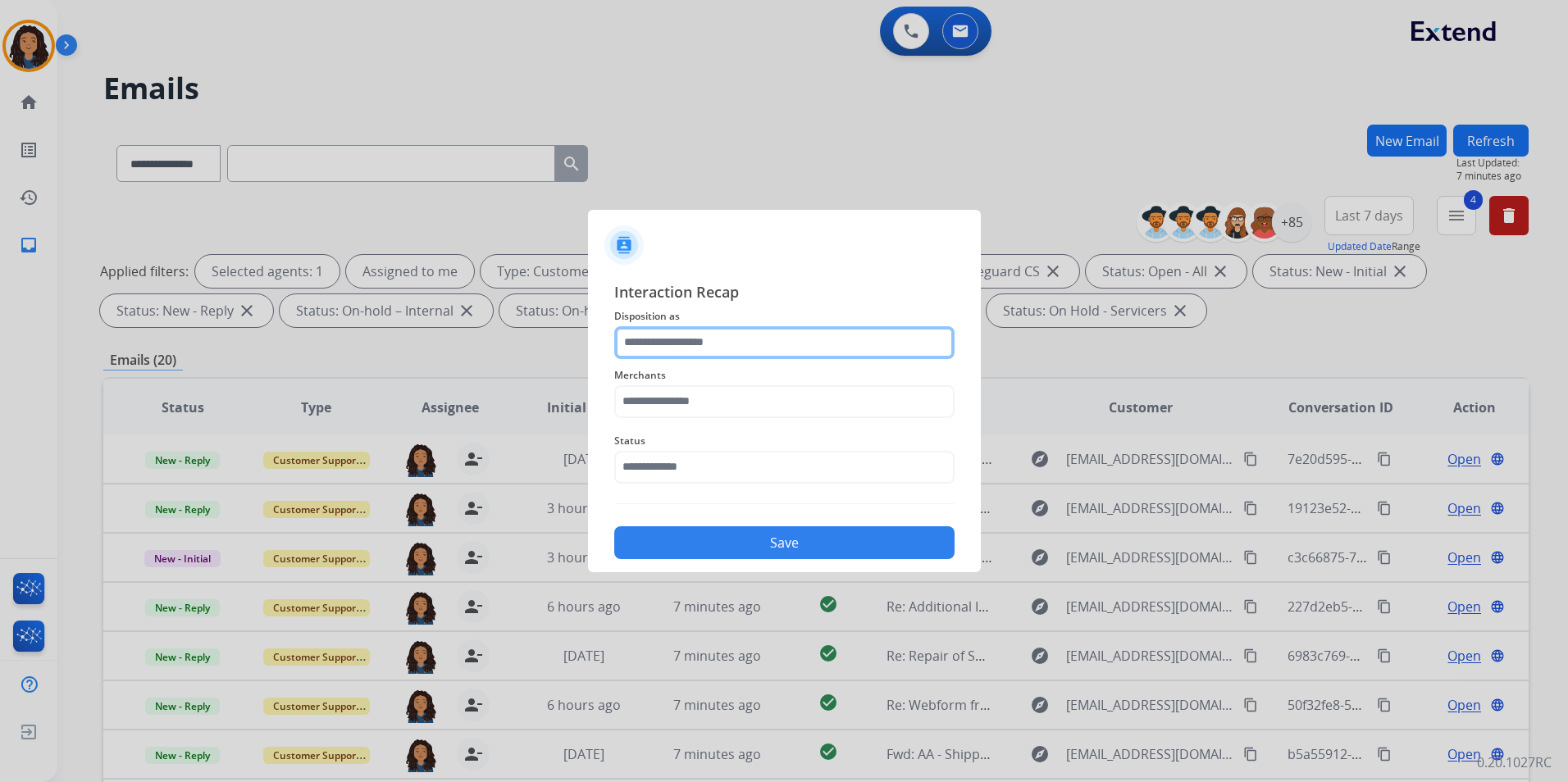
click at [724, 352] on input "text" at bounding box center [784, 343] width 340 height 33
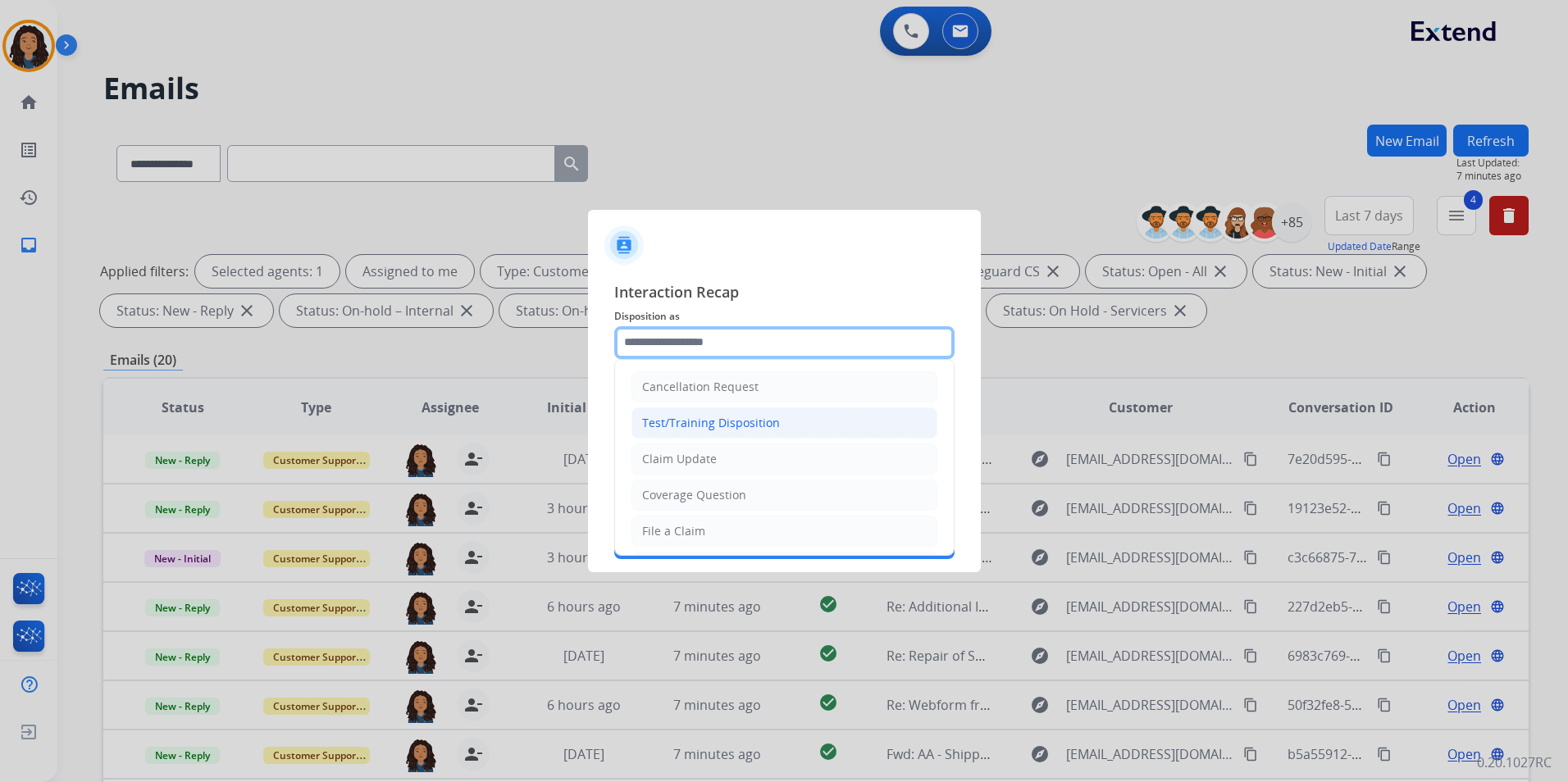
type input "**********"
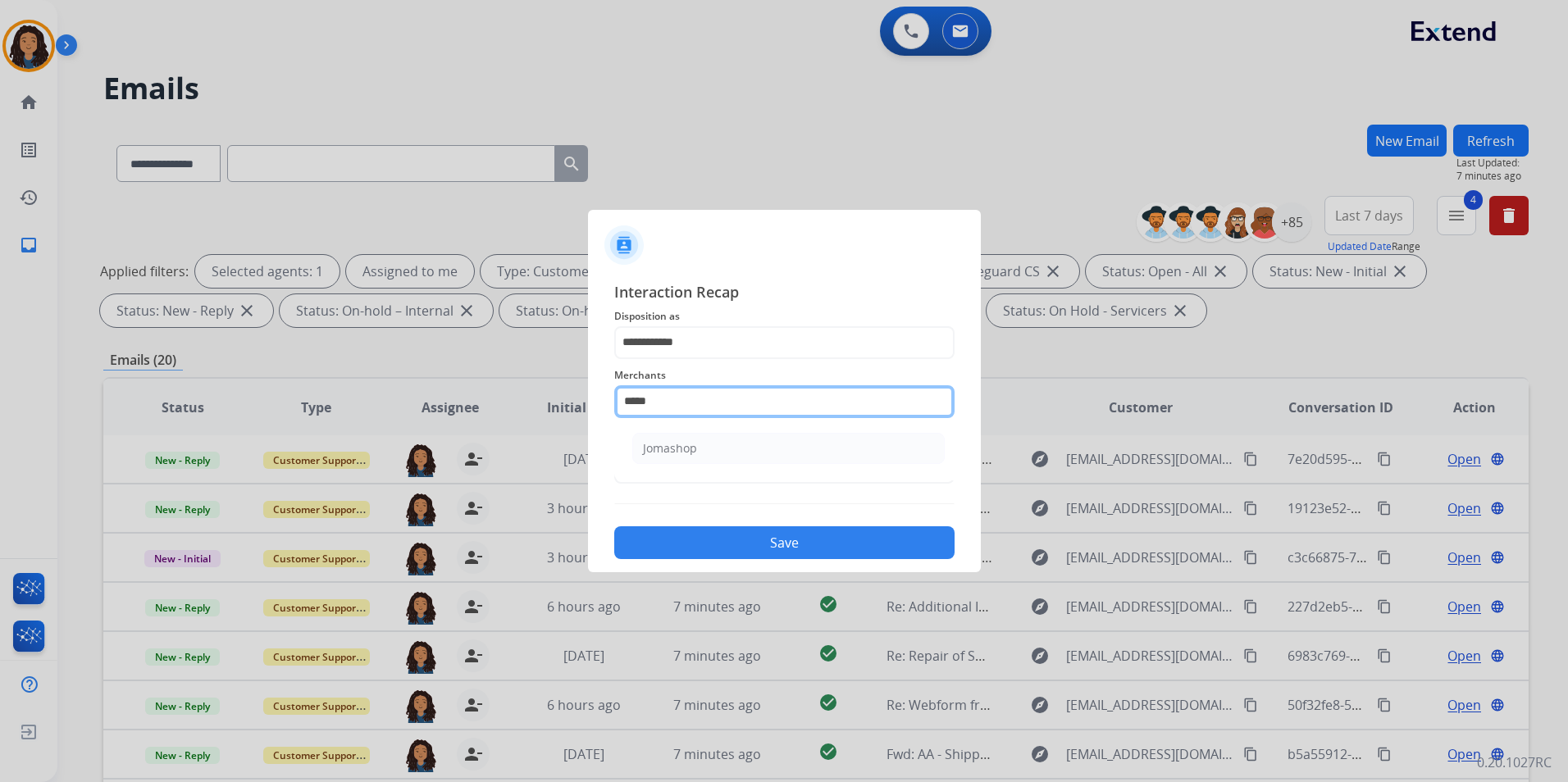
drag, startPoint x: 483, startPoint y: 406, endPoint x: 292, endPoint y: 408, distance: 191.0
click at [0, 408] on app-contact-recap-modal "**********" at bounding box center [0, 391] width 0 height 782
click at [781, 449] on li "[PERSON_NAME]" at bounding box center [789, 448] width 313 height 31
type input "**********"
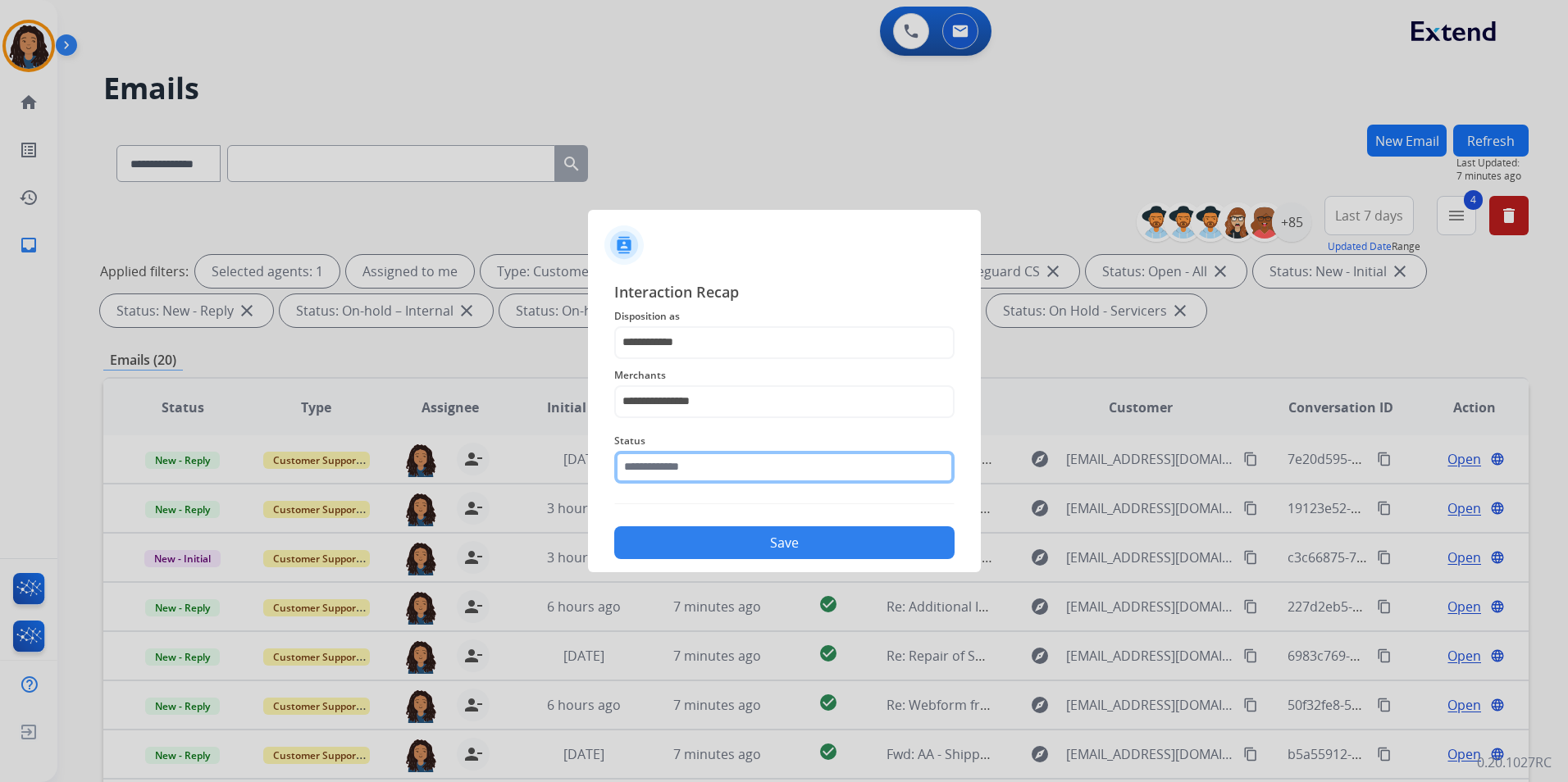
click at [726, 458] on input "text" at bounding box center [784, 467] width 340 height 33
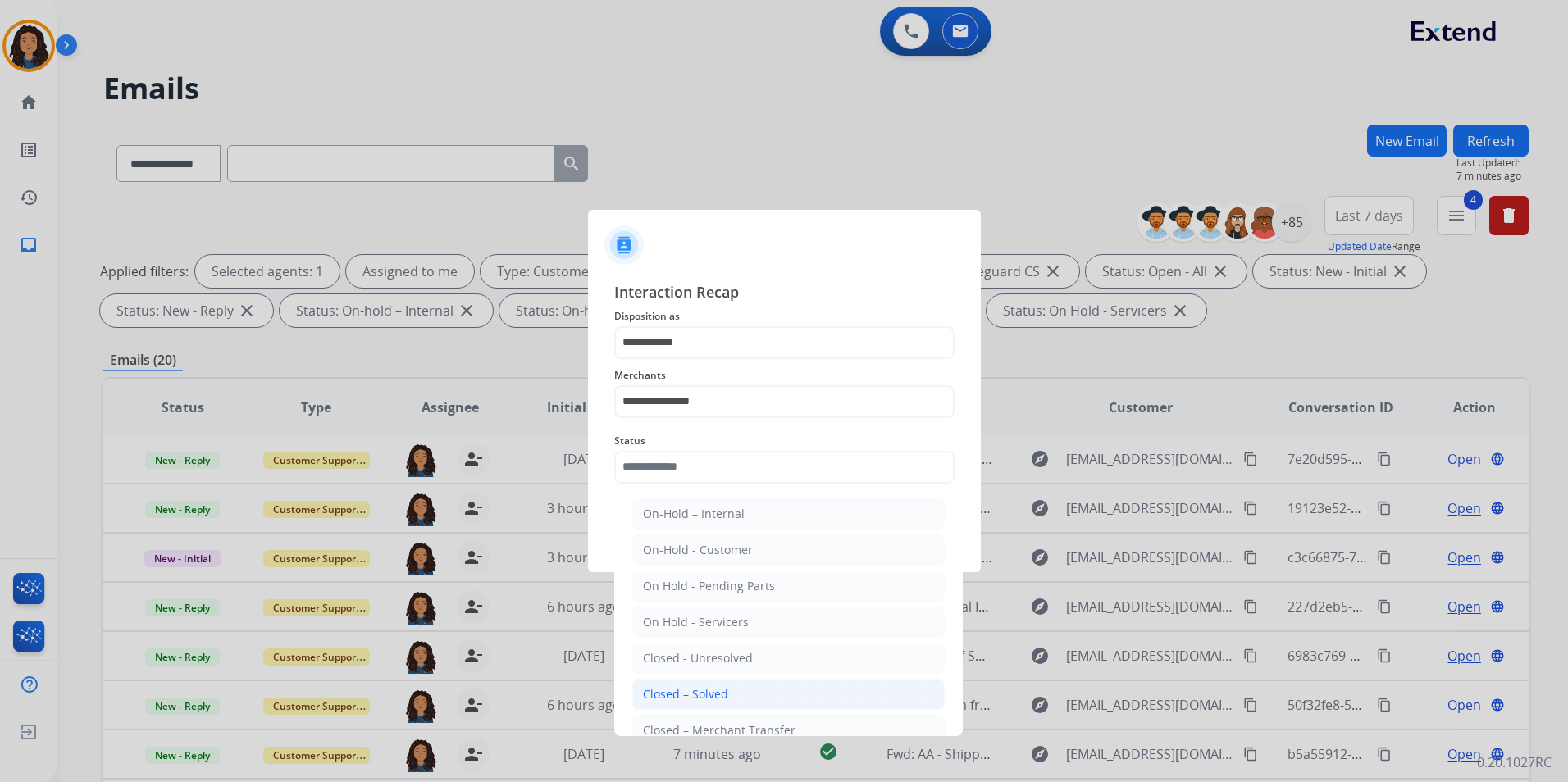
click at [755, 687] on li "Closed – Solved" at bounding box center [789, 694] width 313 height 31
type input "**********"
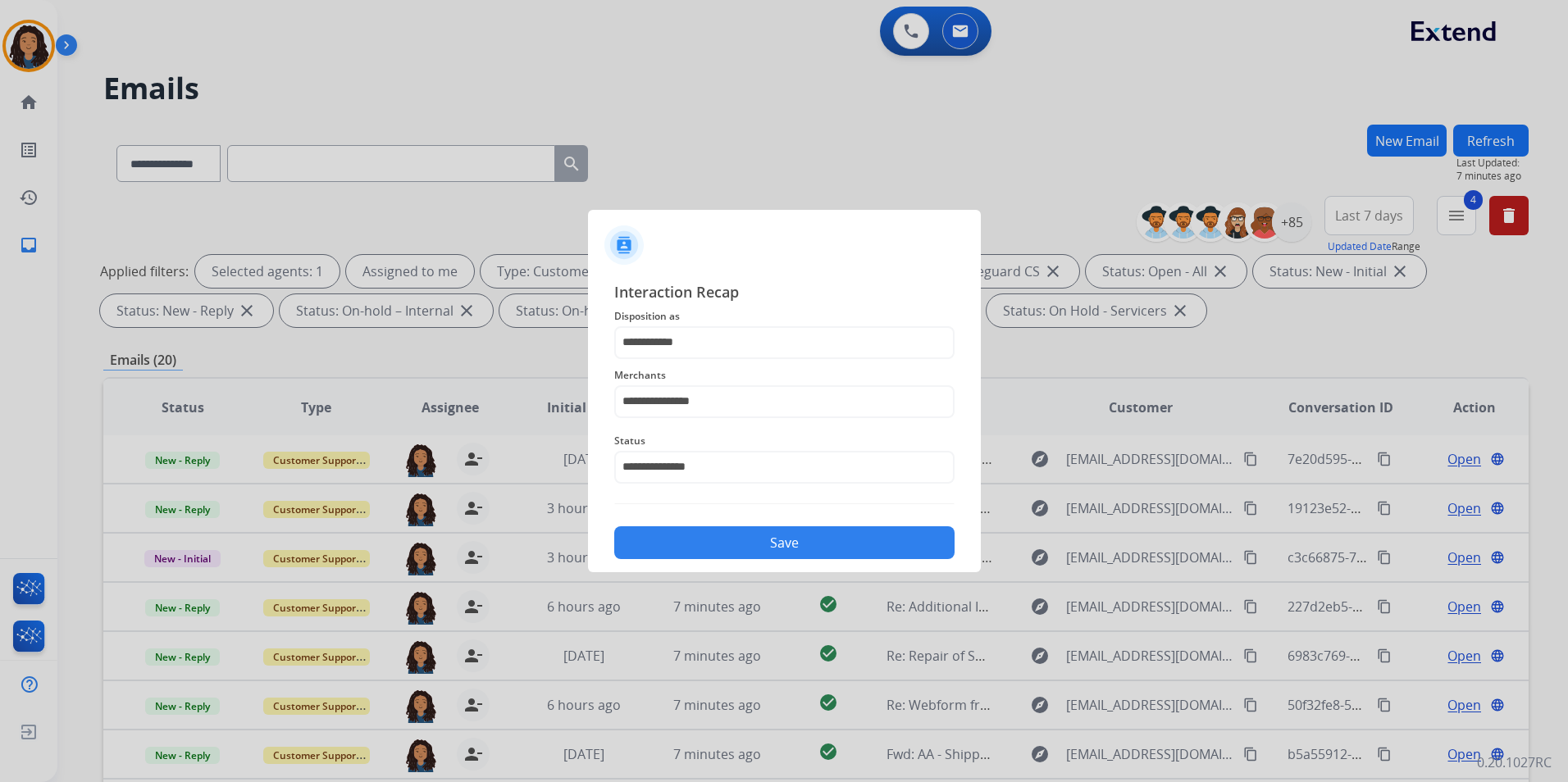
click at [754, 548] on button "Save" at bounding box center [784, 543] width 340 height 33
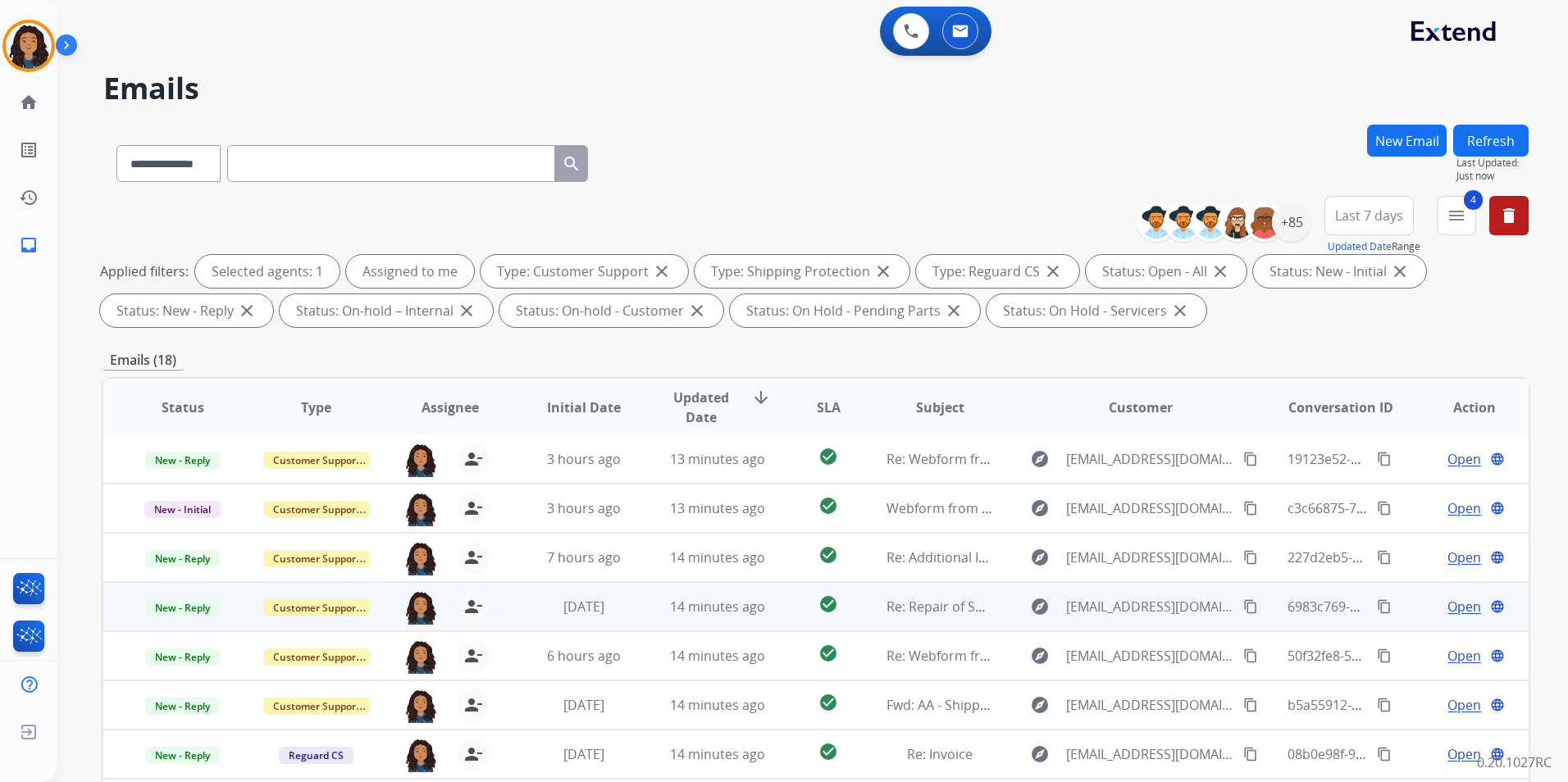
scroll to position [82, 0]
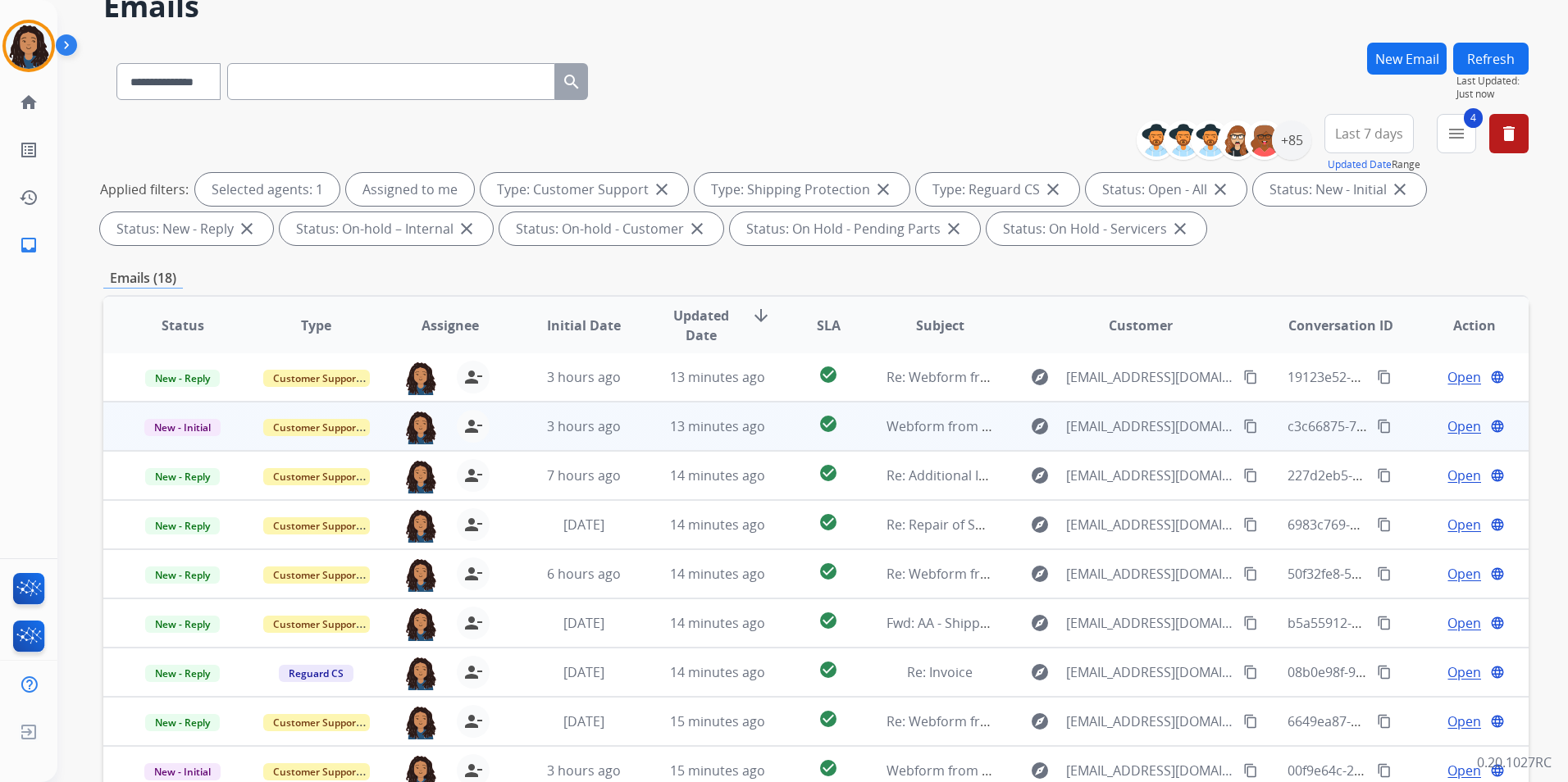
click at [1460, 430] on span "Open" at bounding box center [1465, 426] width 34 height 19
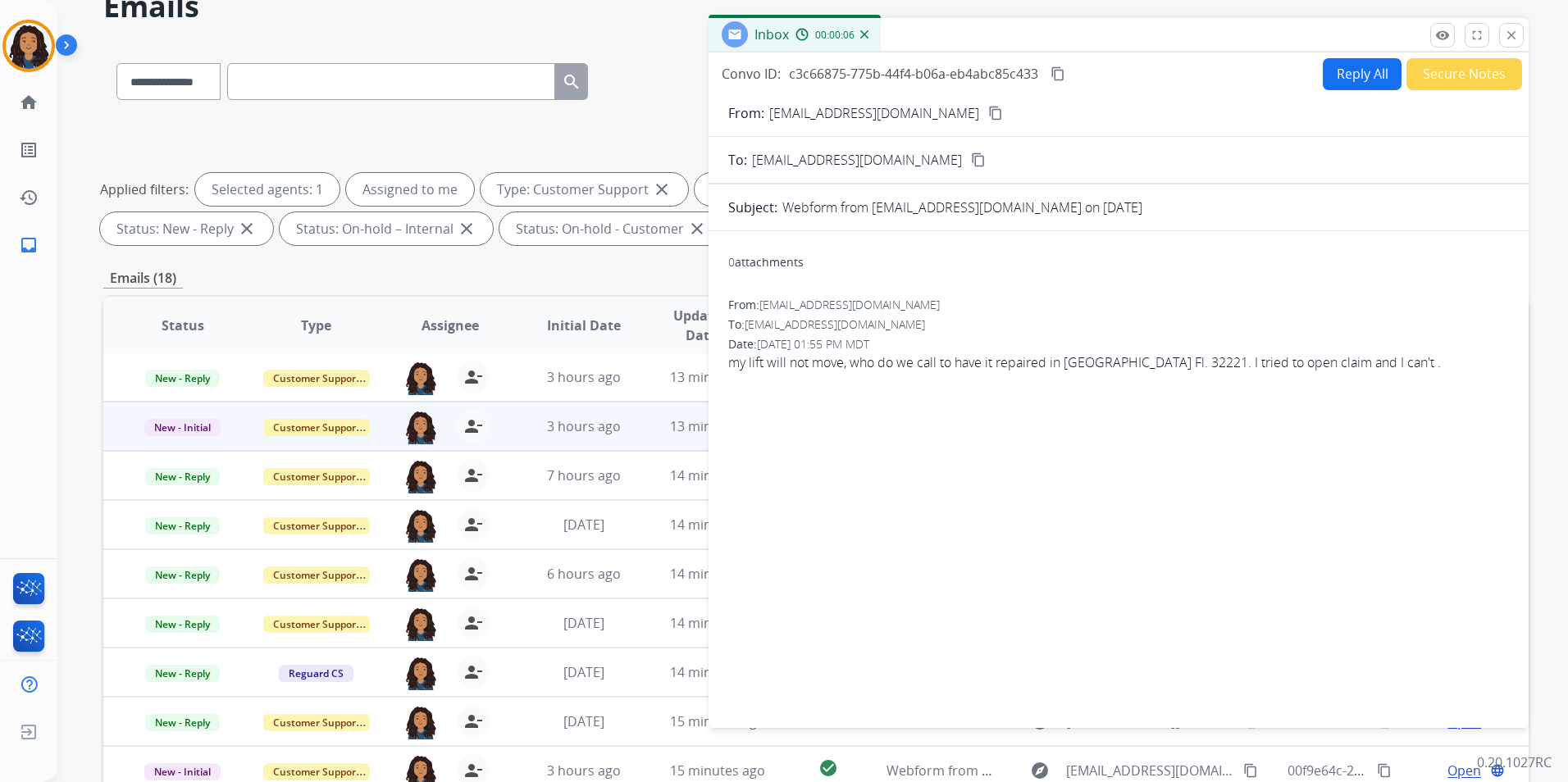
click at [988, 118] on mat-icon "content_copy" at bounding box center [996, 113] width 15 height 15
click at [1342, 77] on button "Reply All" at bounding box center [1363, 74] width 79 height 32
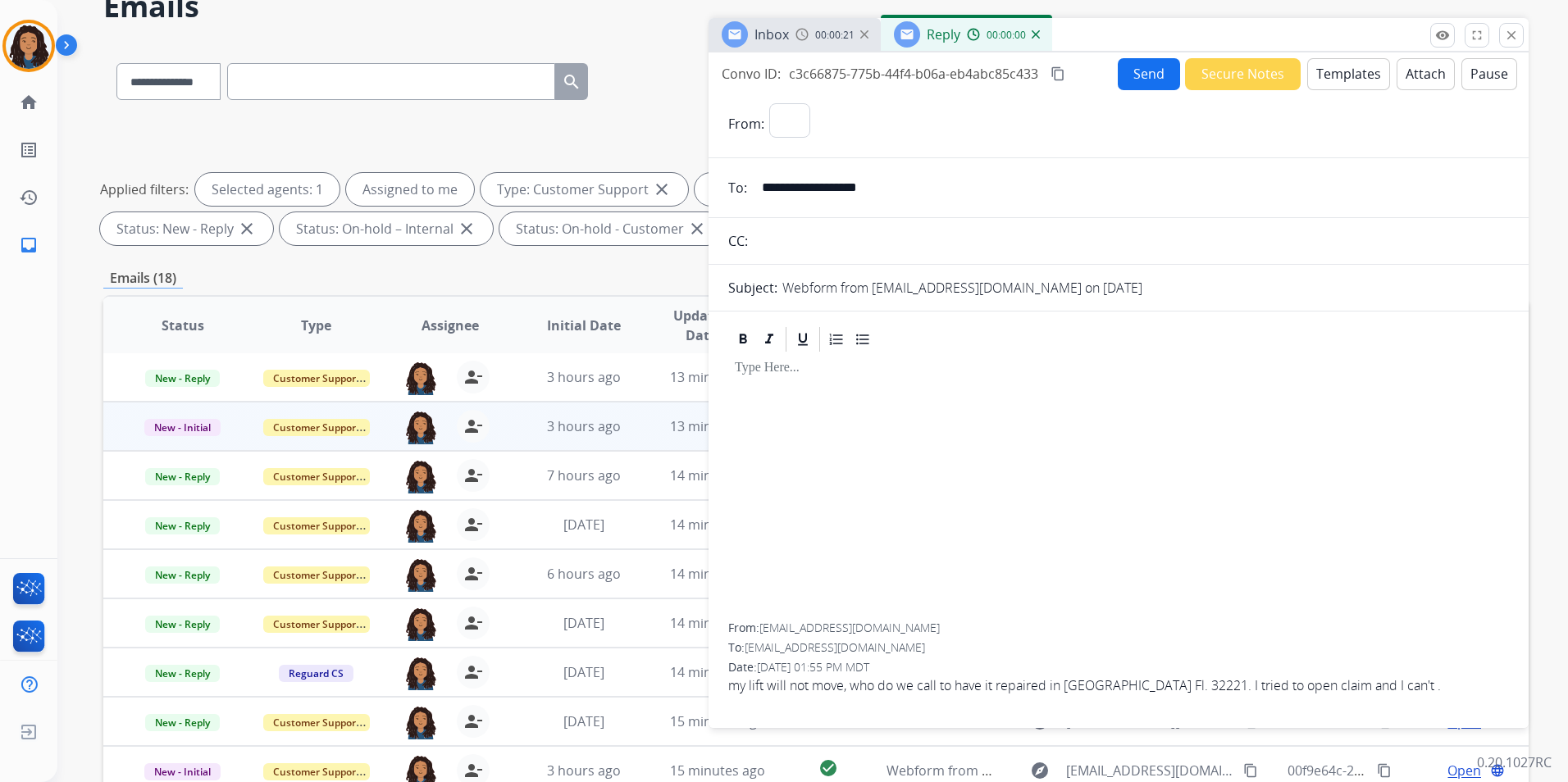
click at [1342, 76] on button "Templates" at bounding box center [1349, 74] width 83 height 32
select select "**********"
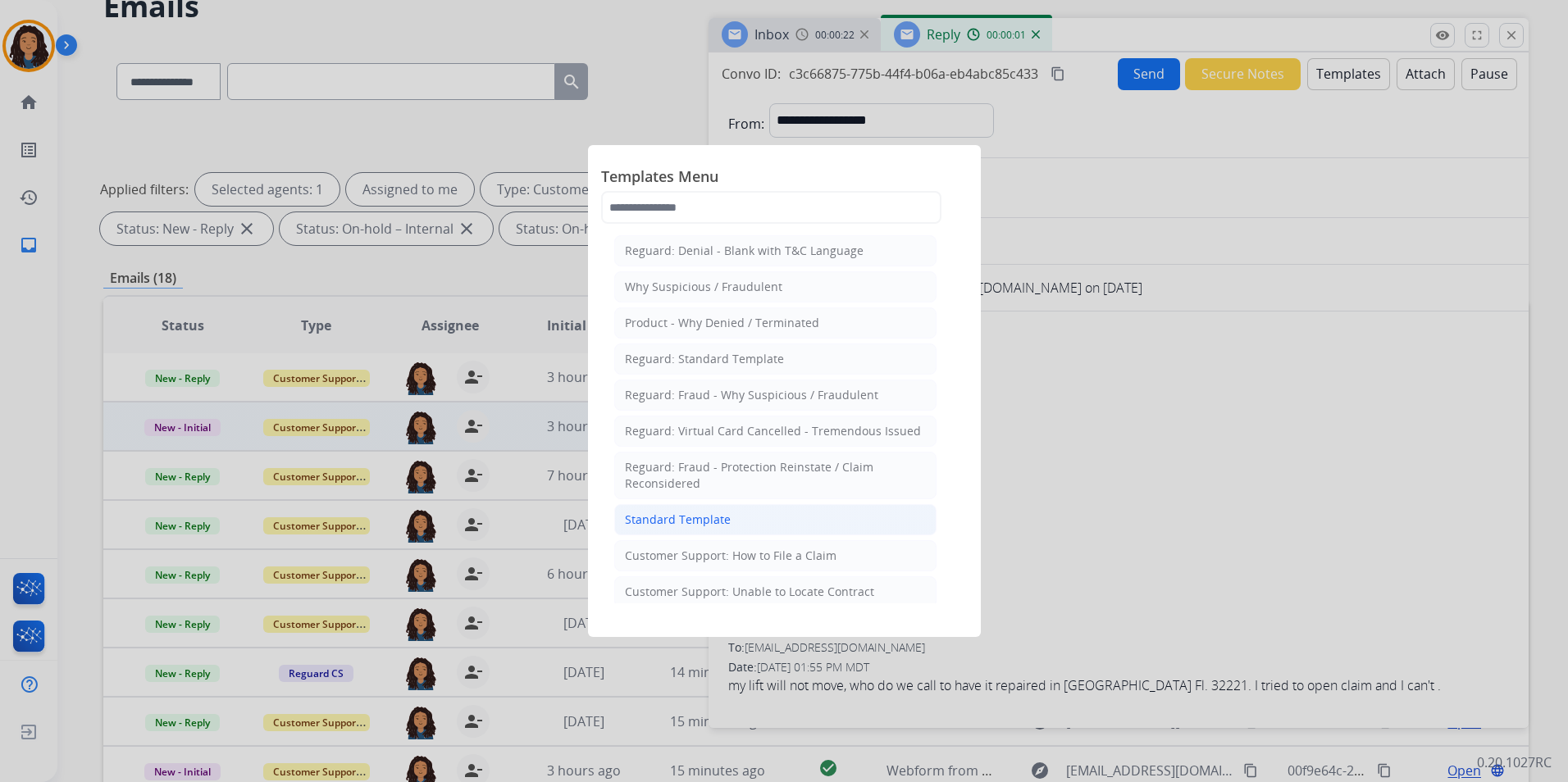
click at [726, 517] on div "Standard Template" at bounding box center [678, 520] width 106 height 17
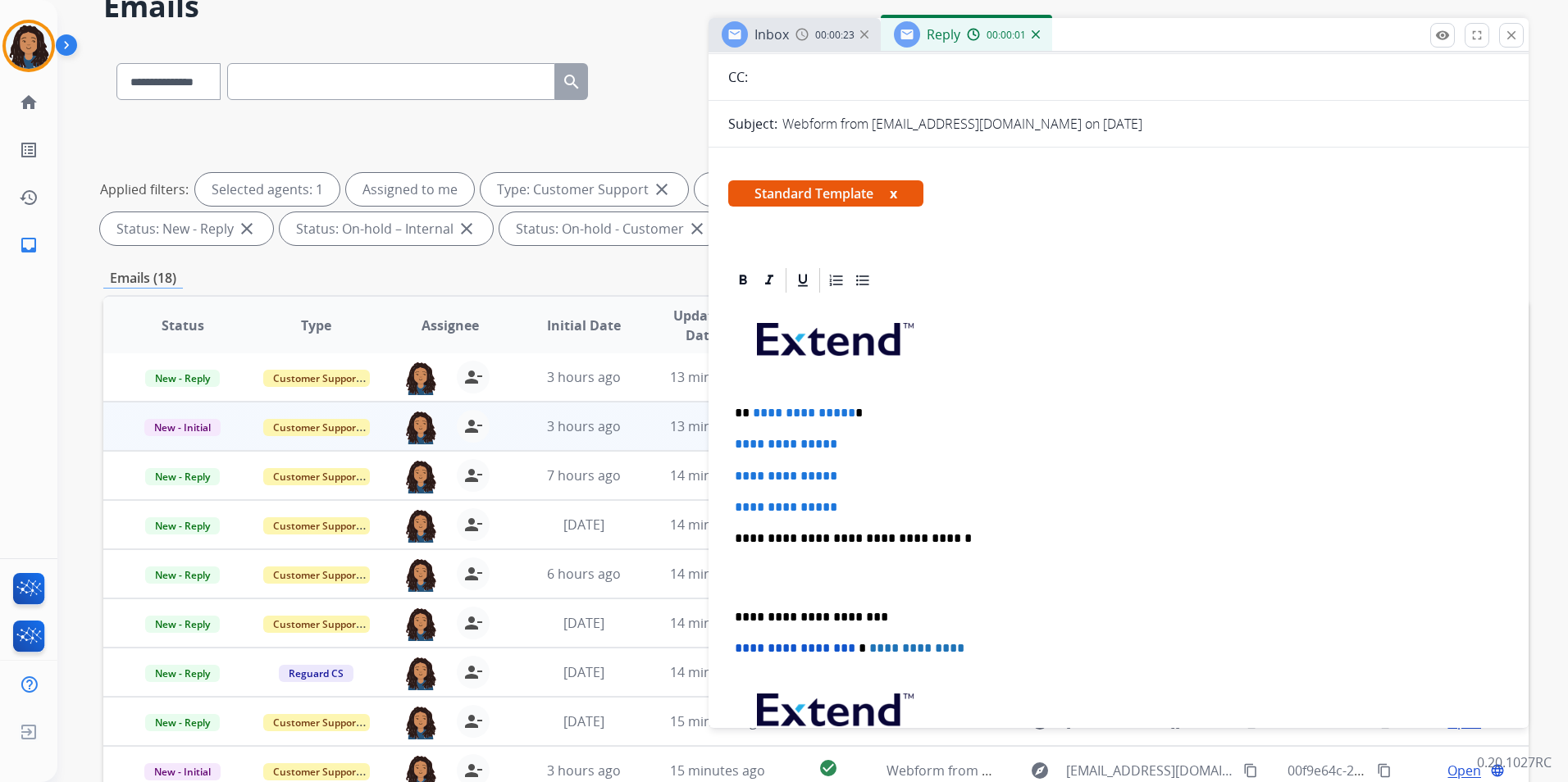
scroll to position [164, 0]
drag, startPoint x: 856, startPoint y: 499, endPoint x: 747, endPoint y: 395, distance: 150.7
click at [747, 395] on div "**********" at bounding box center [1118, 576] width 781 height 564
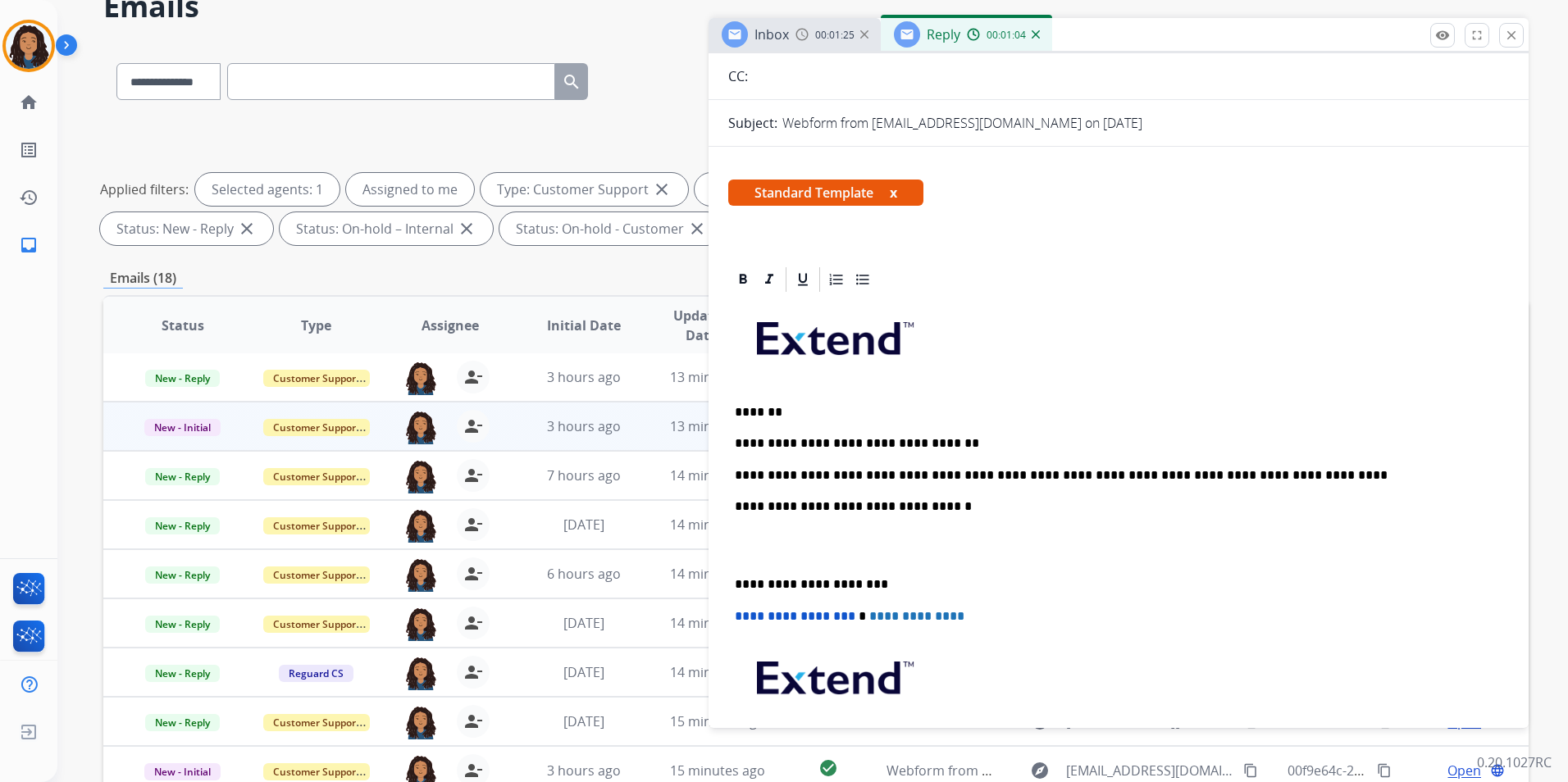
click at [1209, 470] on p "**********" at bounding box center [1113, 475] width 755 height 15
click at [1264, 477] on p "**********" at bounding box center [1113, 475] width 755 height 15
click at [1336, 487] on div "**********" at bounding box center [1118, 560] width 781 height 533
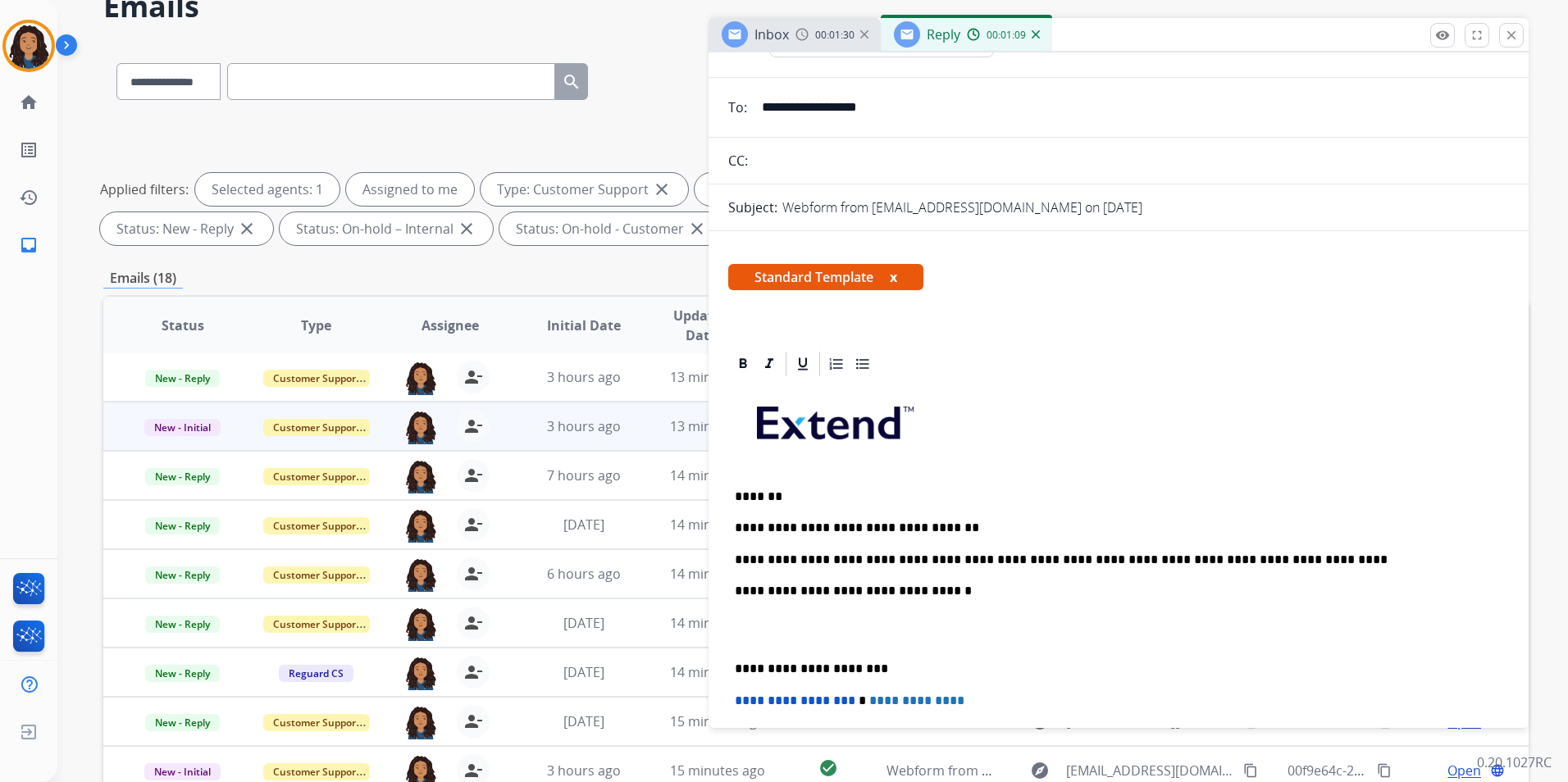
scroll to position [0, 0]
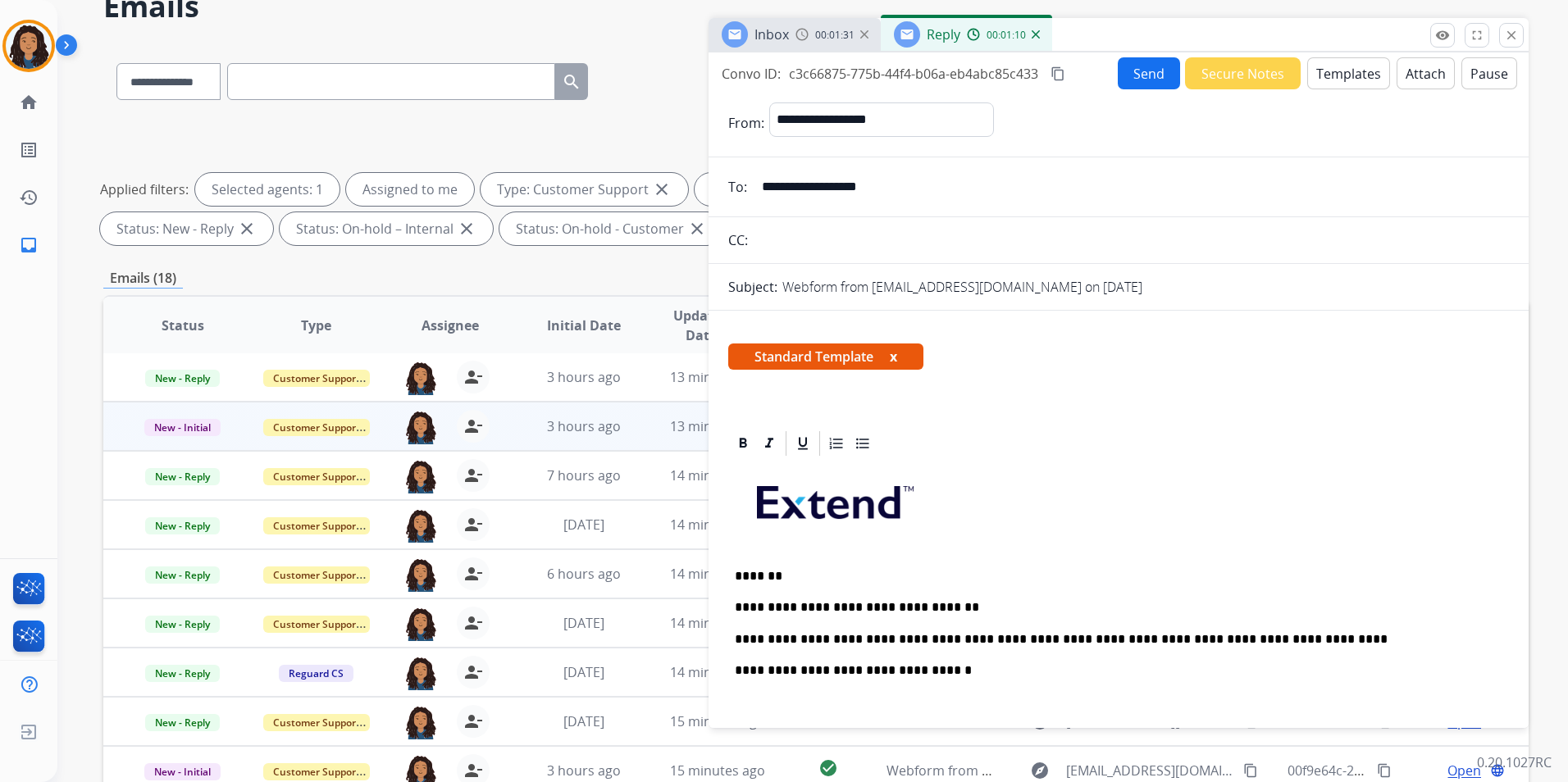
click at [1135, 66] on button "Send" at bounding box center [1150, 73] width 62 height 32
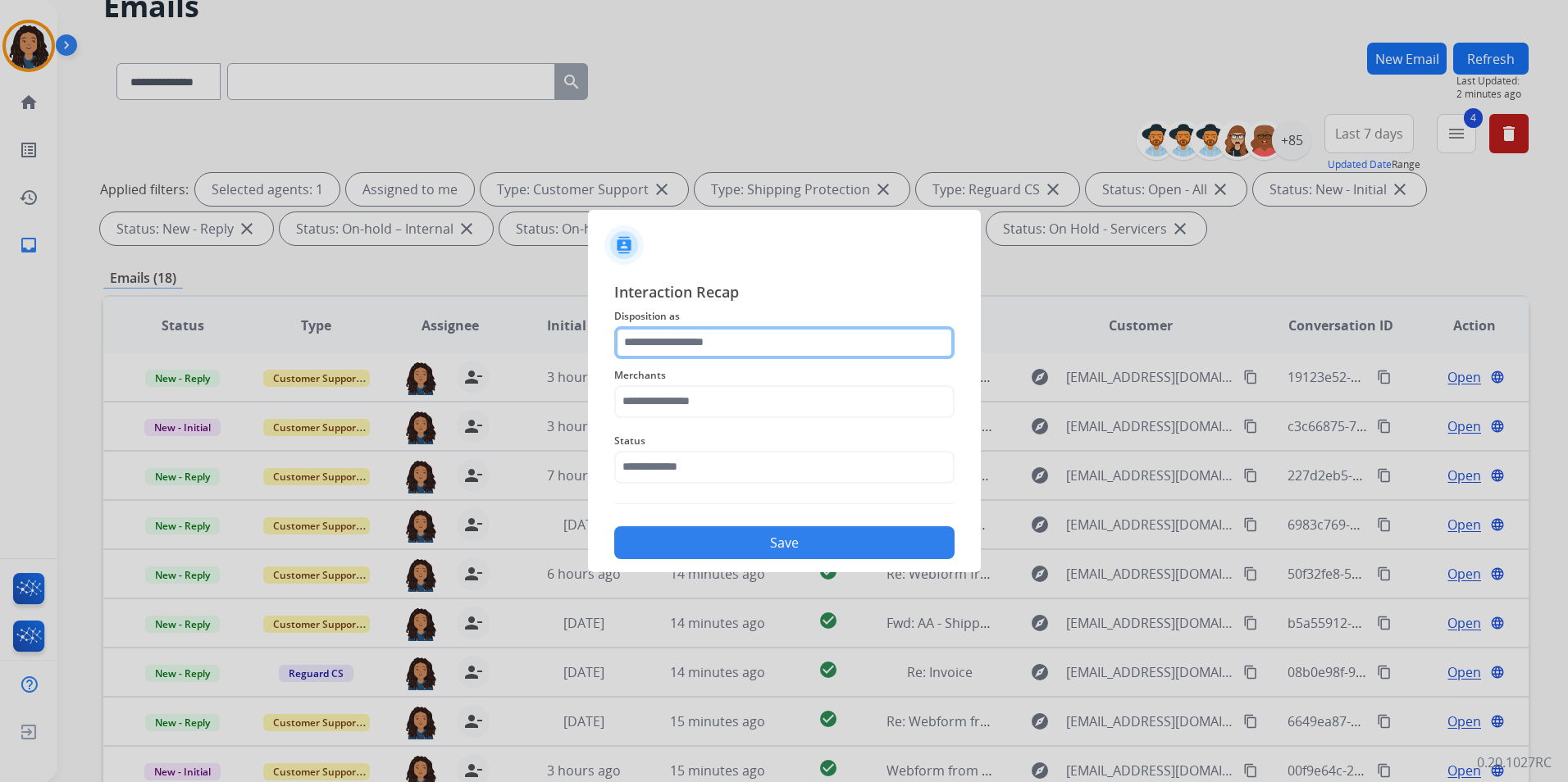
click at [722, 339] on input "text" at bounding box center [784, 343] width 340 height 33
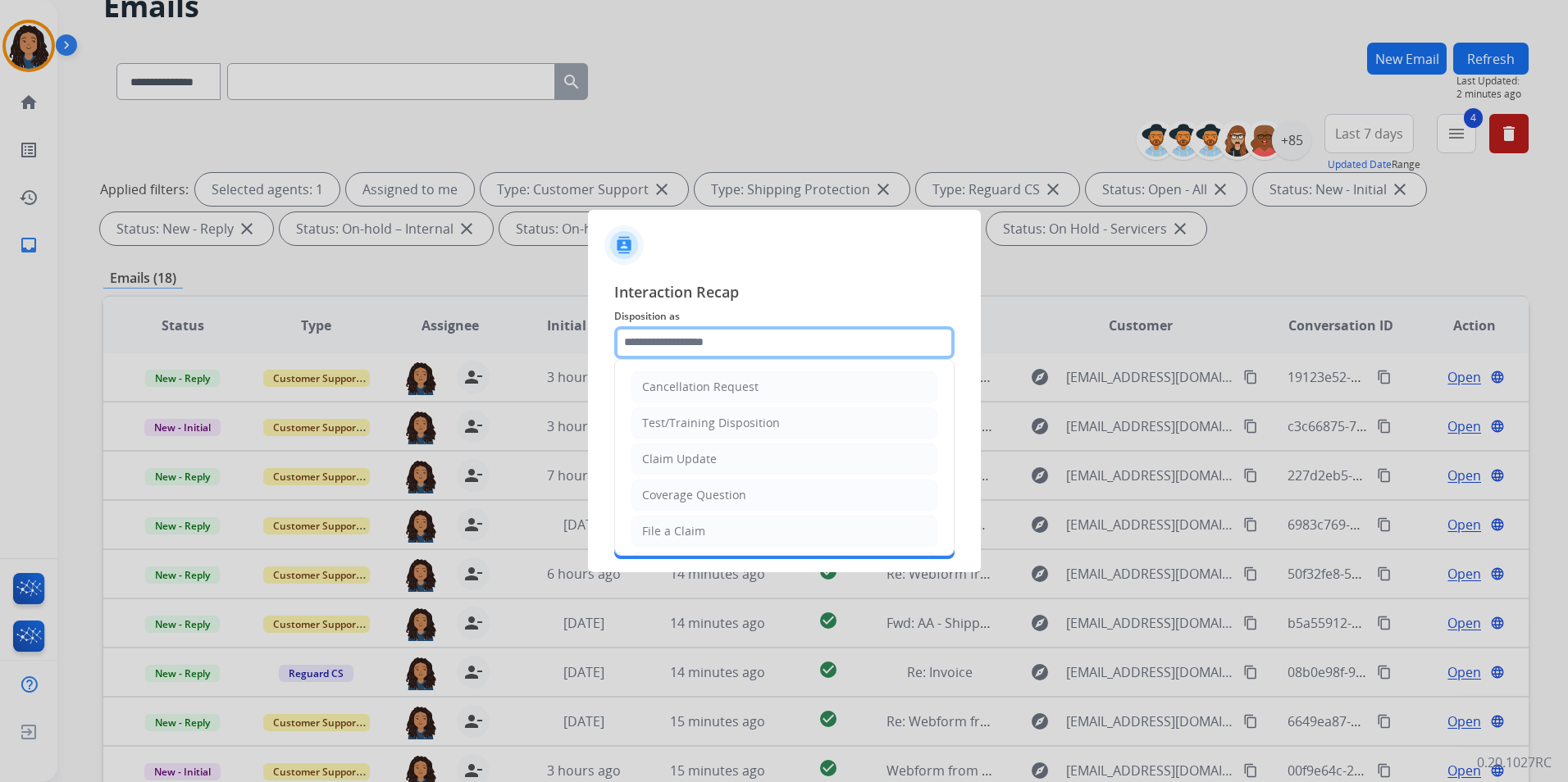
type input "**********"
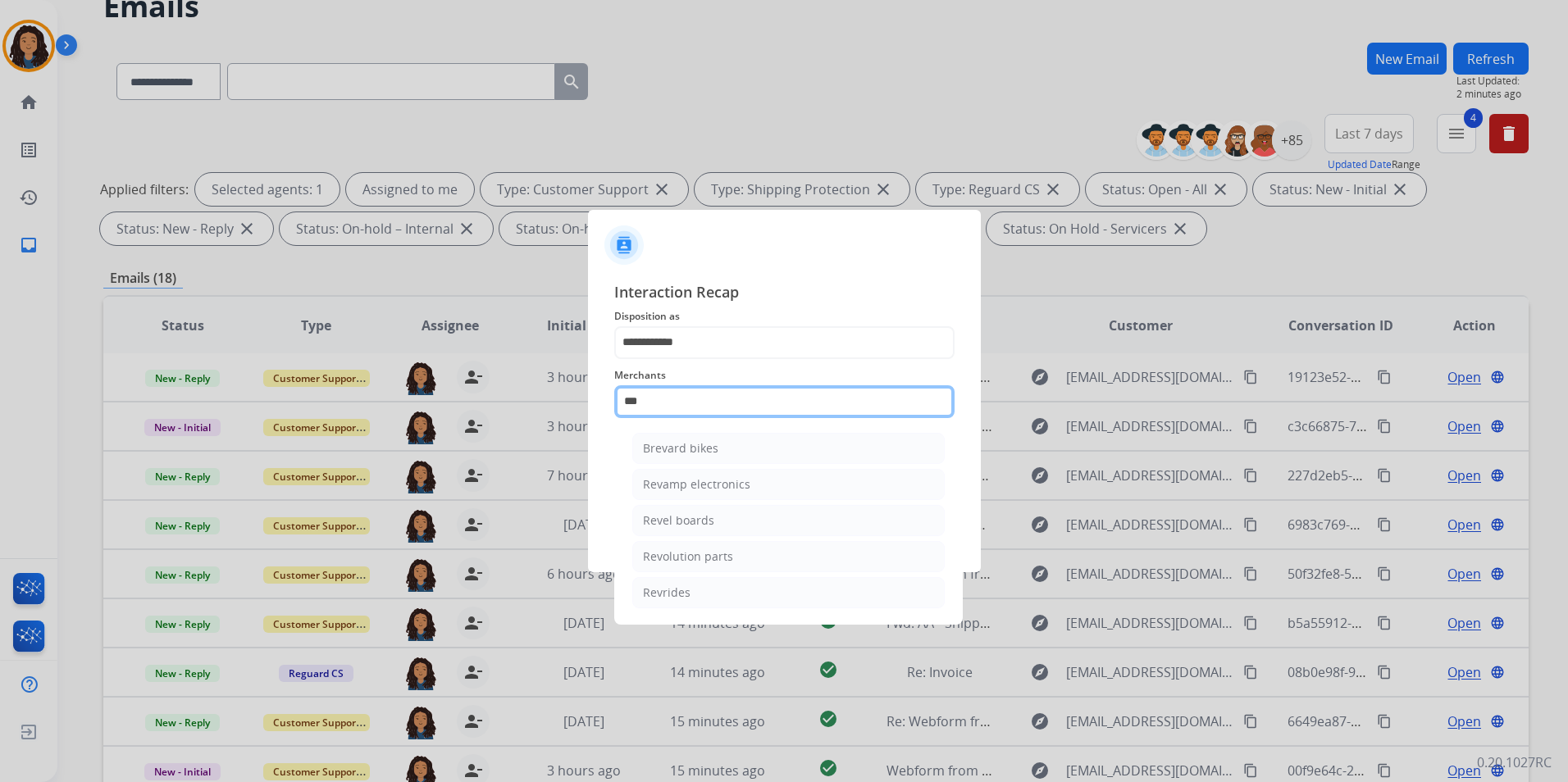
click at [725, 396] on input "***" at bounding box center [784, 401] width 340 height 33
drag, startPoint x: 716, startPoint y: 406, endPoint x: 399, endPoint y: 406, distance: 317.0
click at [0, 406] on app-contact-recap-modal "**********" at bounding box center [0, 391] width 0 height 782
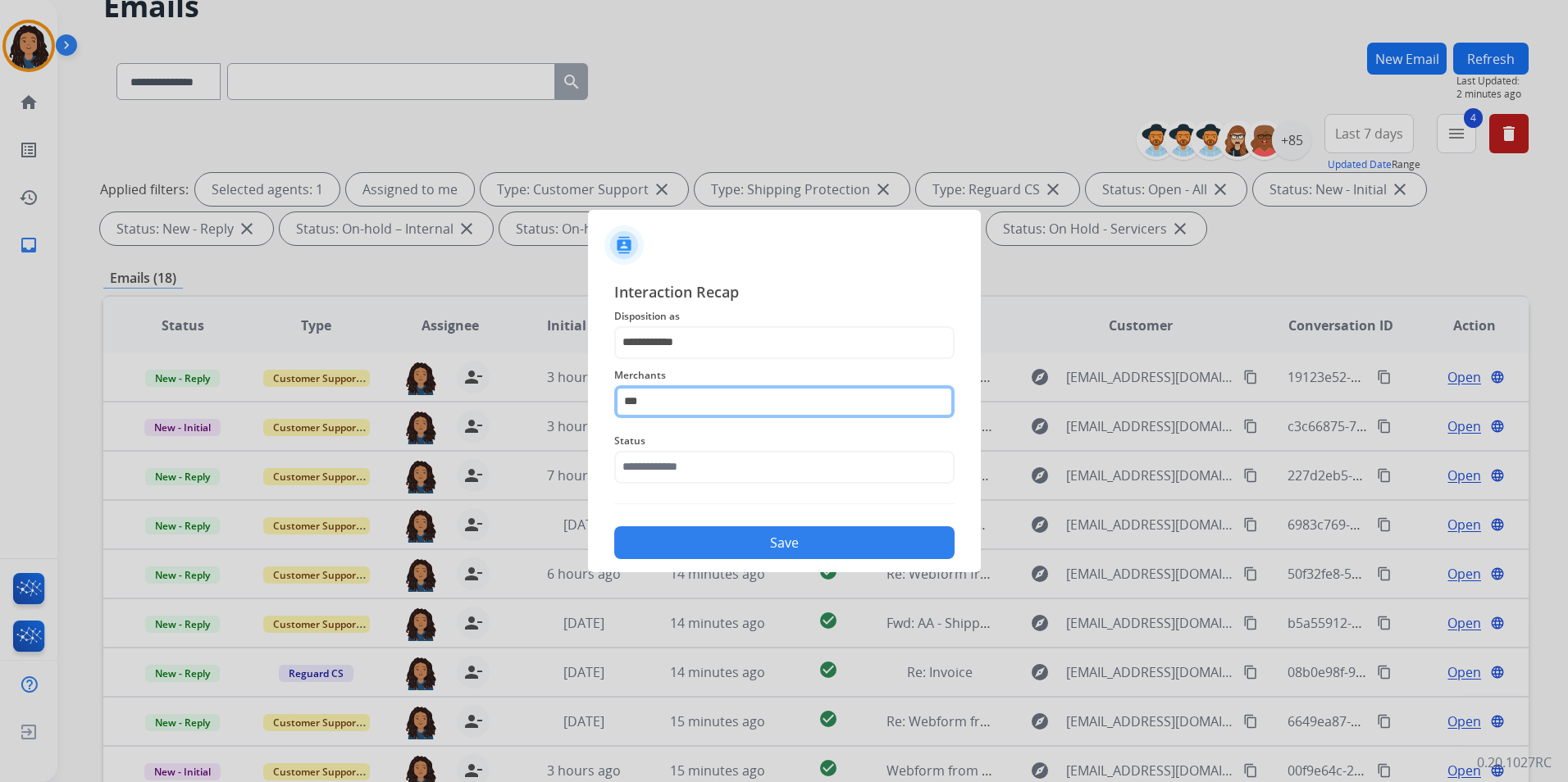
type input "***"
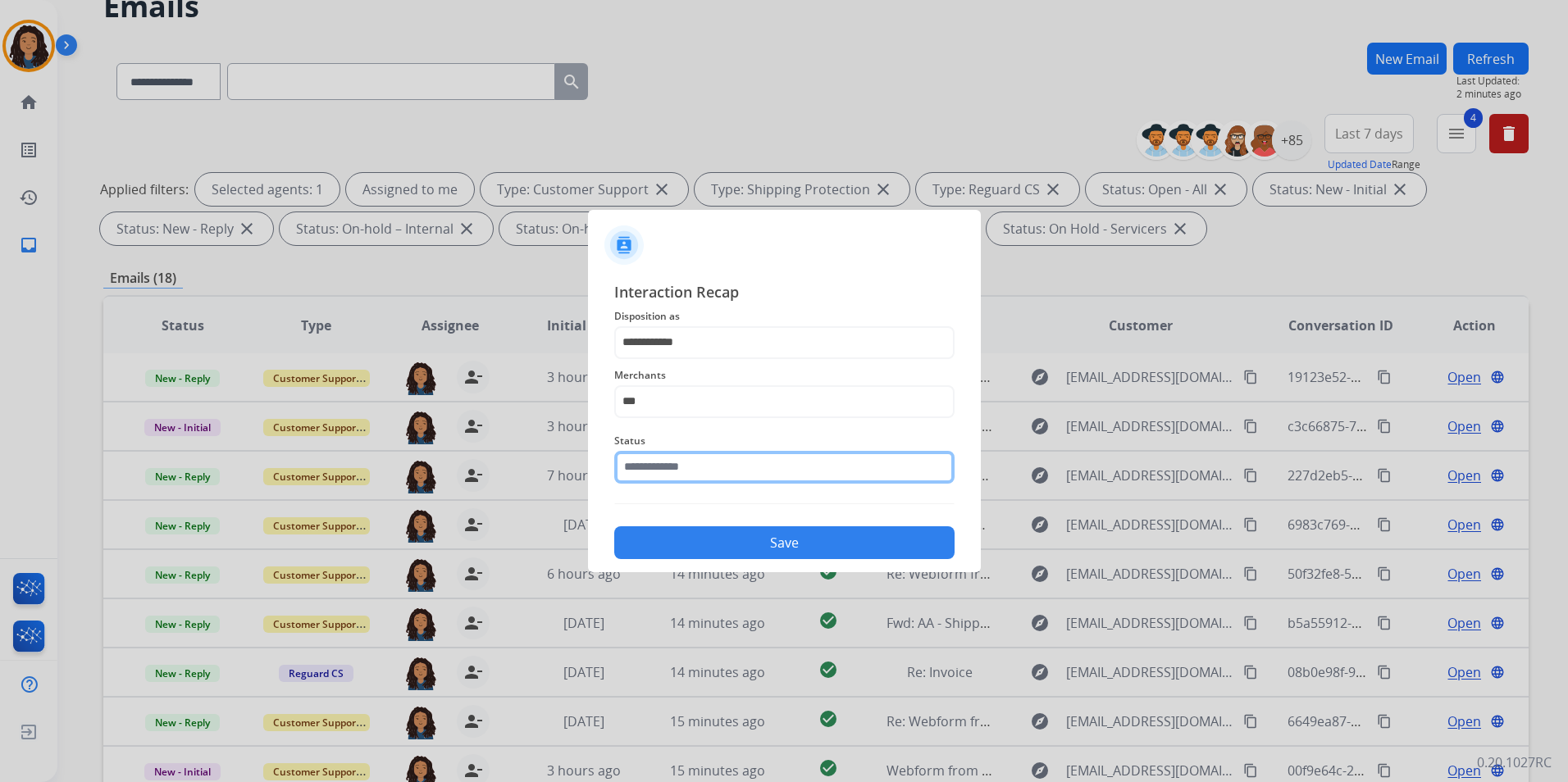
click at [767, 473] on input "text" at bounding box center [784, 467] width 340 height 33
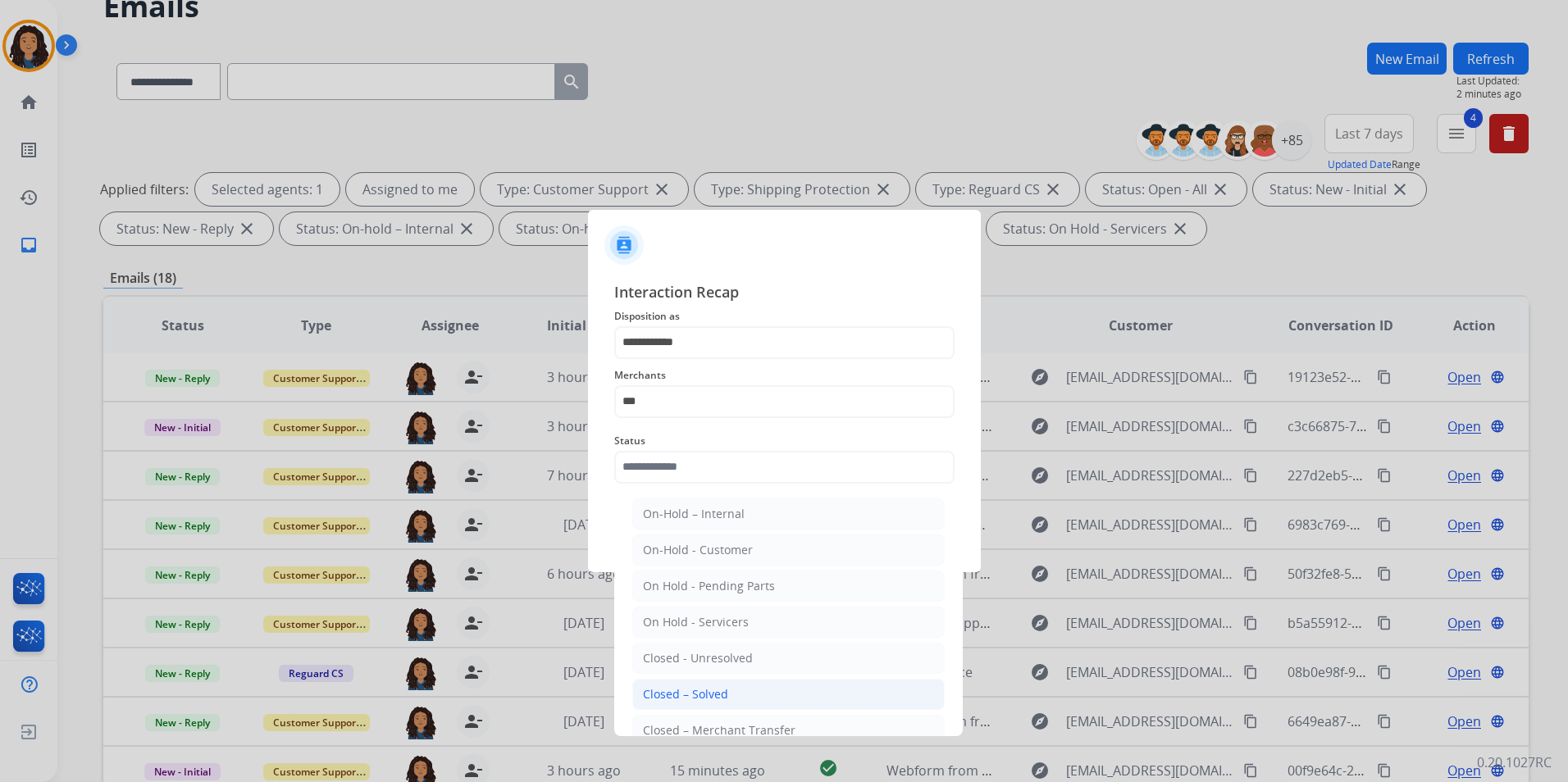
click at [700, 680] on li "Closed – Solved" at bounding box center [789, 694] width 313 height 31
type input "**********"
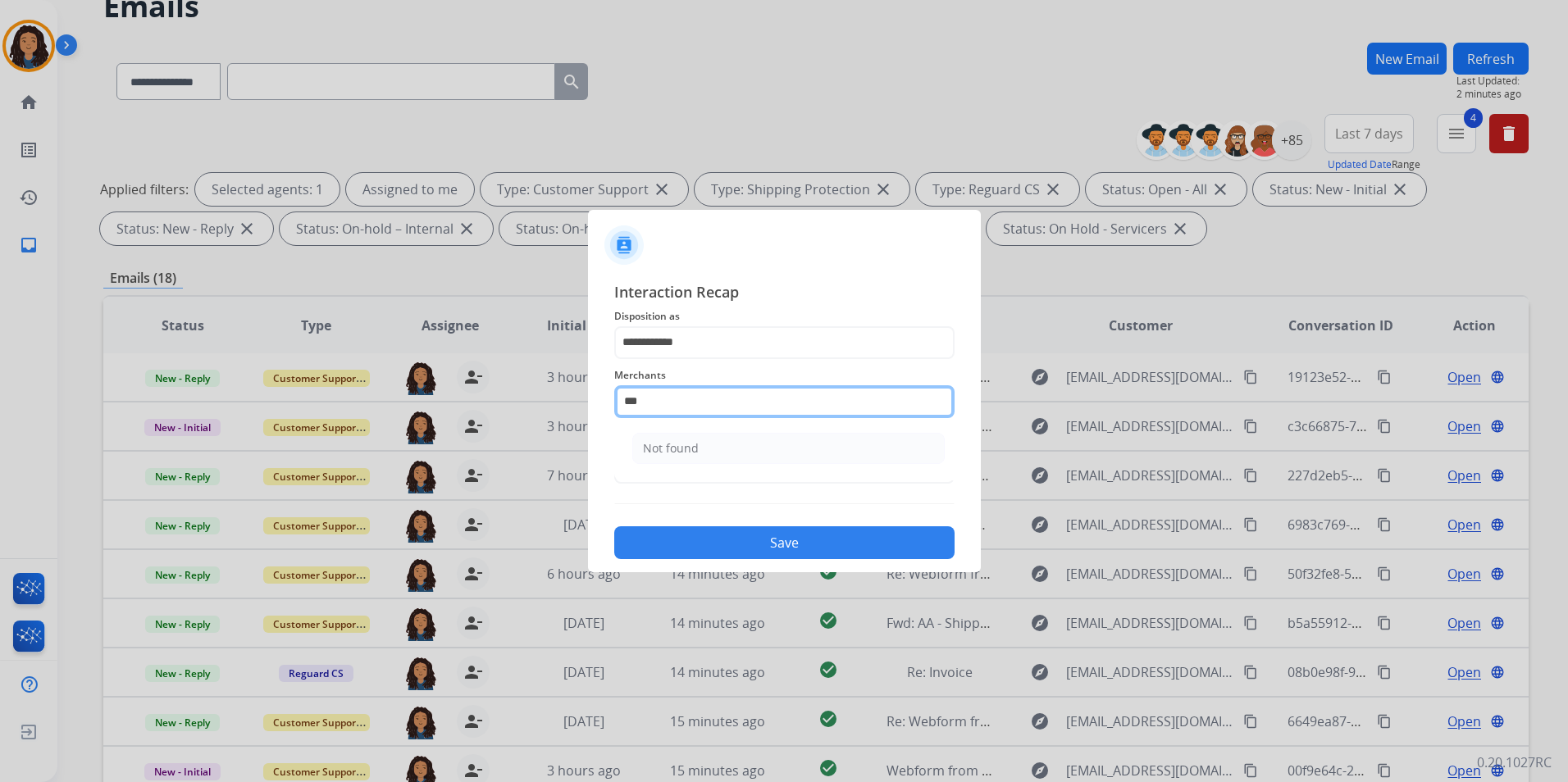
click at [693, 393] on input "***" at bounding box center [784, 401] width 340 height 33
click at [682, 452] on div "Not found" at bounding box center [671, 449] width 55 height 17
type input "*********"
click at [687, 548] on button "Save" at bounding box center [784, 543] width 340 height 33
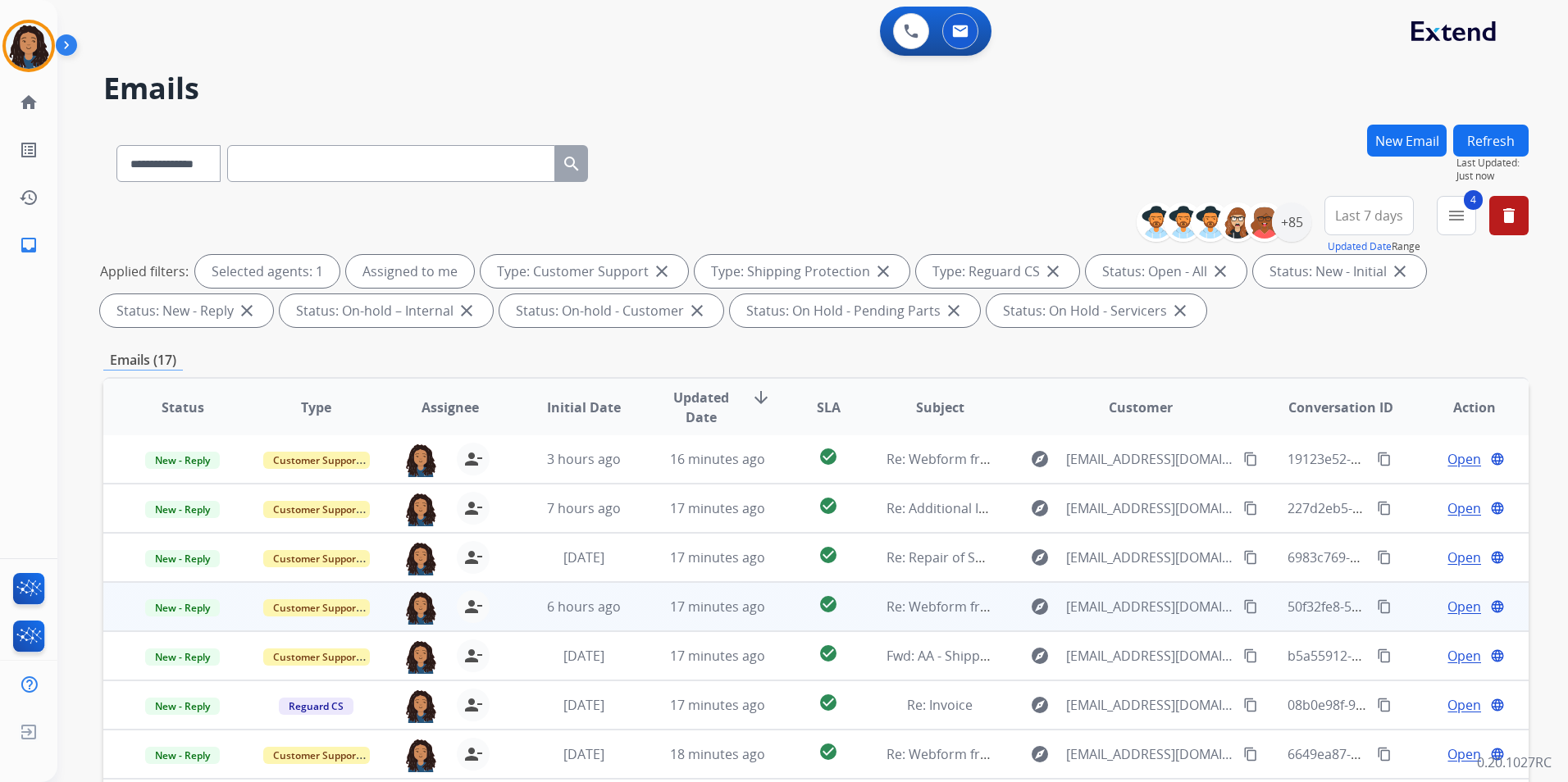
click at [1462, 606] on span "Open" at bounding box center [1465, 606] width 34 height 19
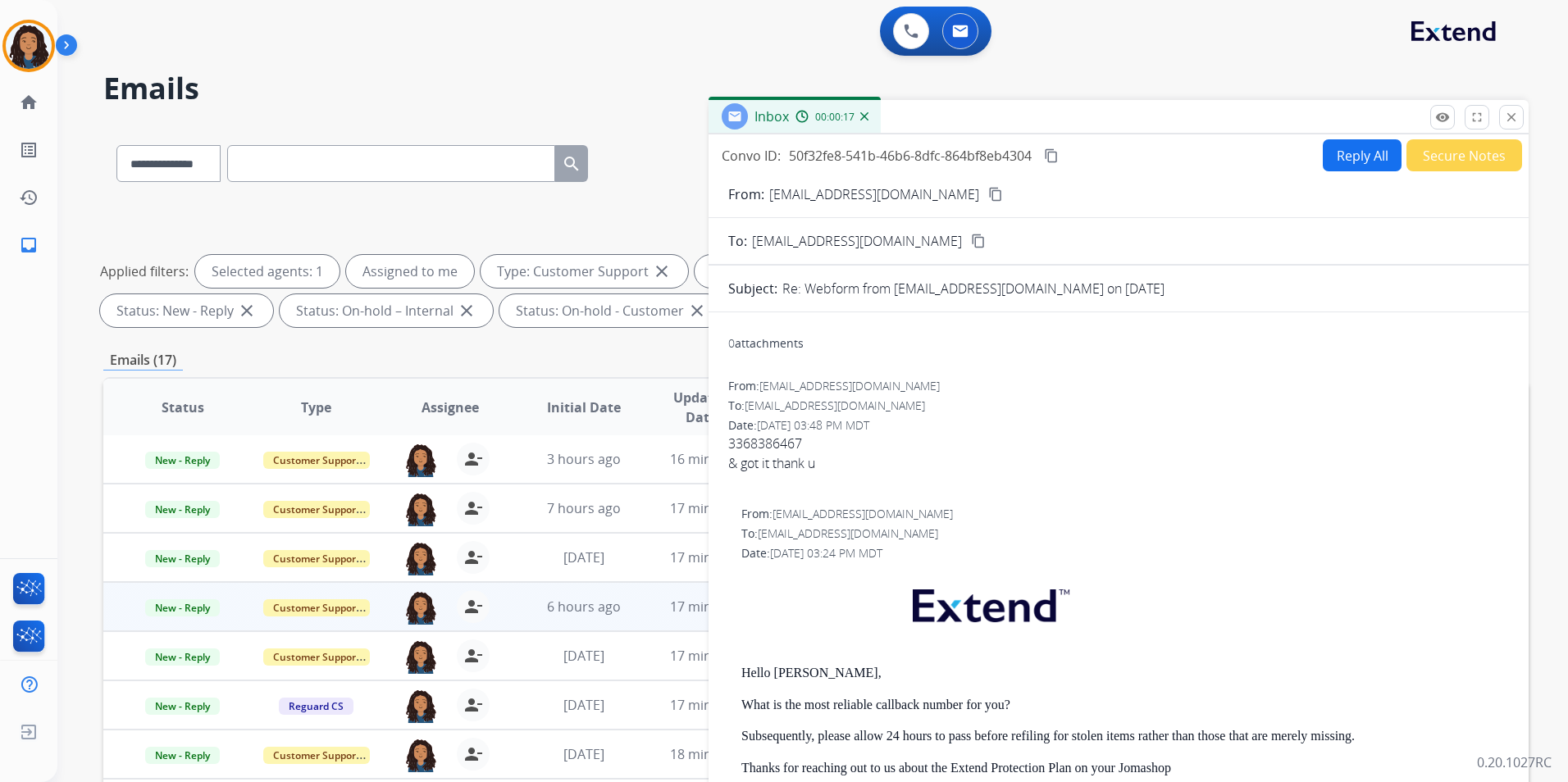
click at [945, 192] on div "From: [EMAIL_ADDRESS][DOMAIN_NAME] content_copy" at bounding box center [1118, 194] width 820 height 19
drag, startPoint x: 937, startPoint y: 193, endPoint x: 926, endPoint y: 179, distance: 17.8
click at [988, 192] on mat-icon "content_copy" at bounding box center [996, 195] width 15 height 15
drag, startPoint x: 726, startPoint y: 442, endPoint x: 808, endPoint y: 448, distance: 82.2
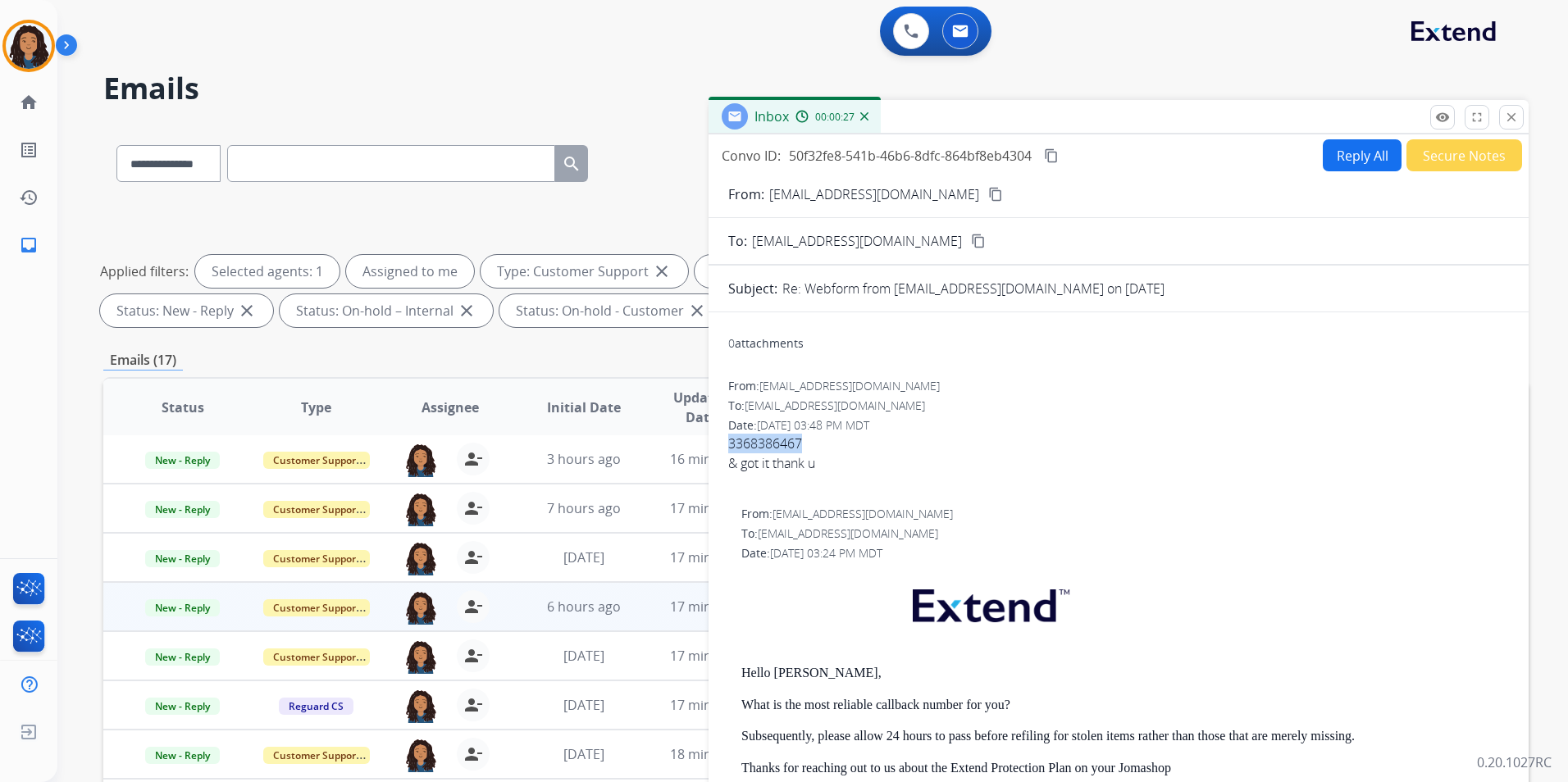
drag, startPoint x: 808, startPoint y: 448, endPoint x: 792, endPoint y: 443, distance: 16.8
copy div "3368386467"
click at [155, 606] on span "New - Reply" at bounding box center [182, 608] width 75 height 17
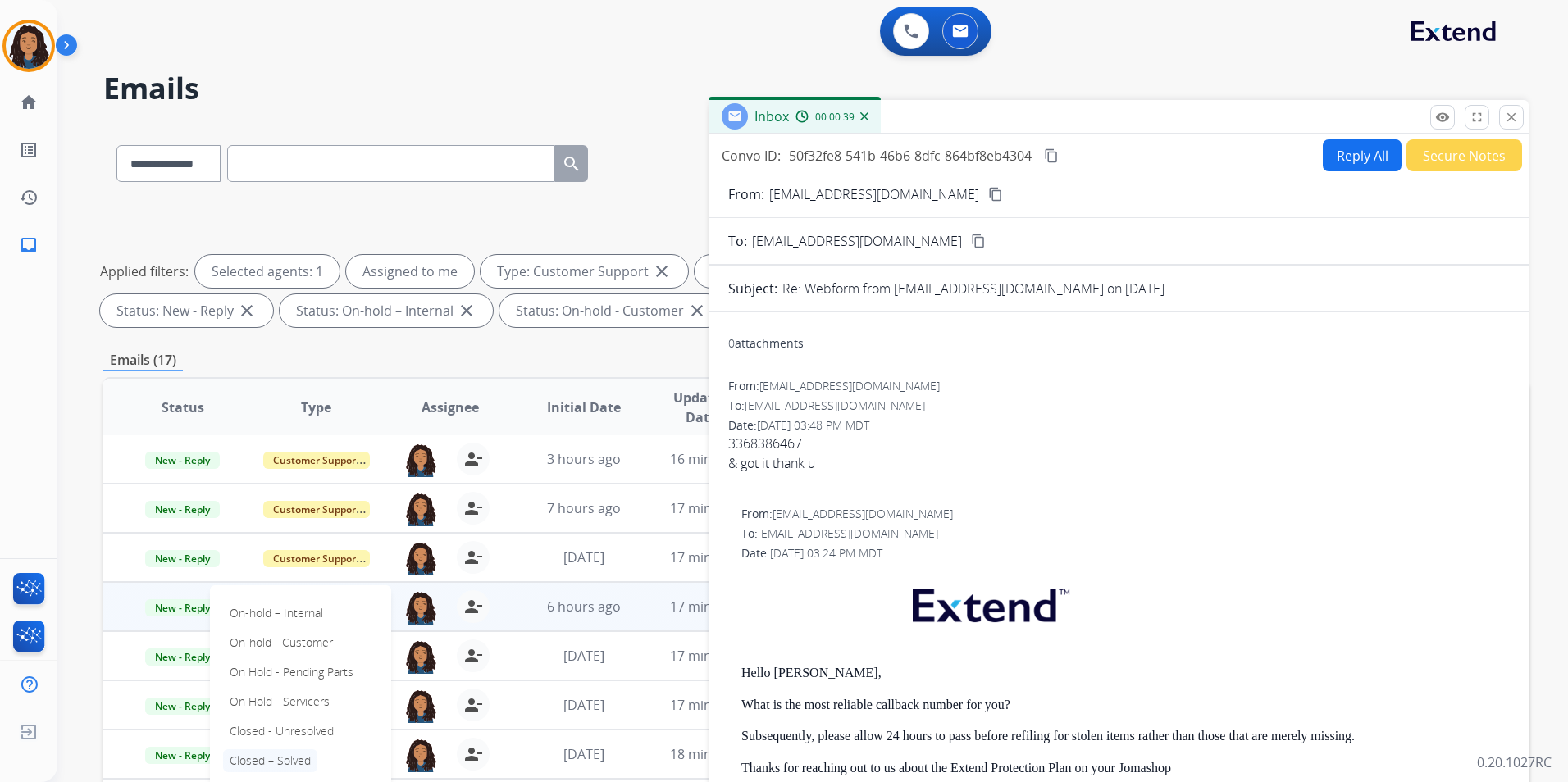
click at [288, 758] on p "Closed – Solved" at bounding box center [271, 760] width 94 height 23
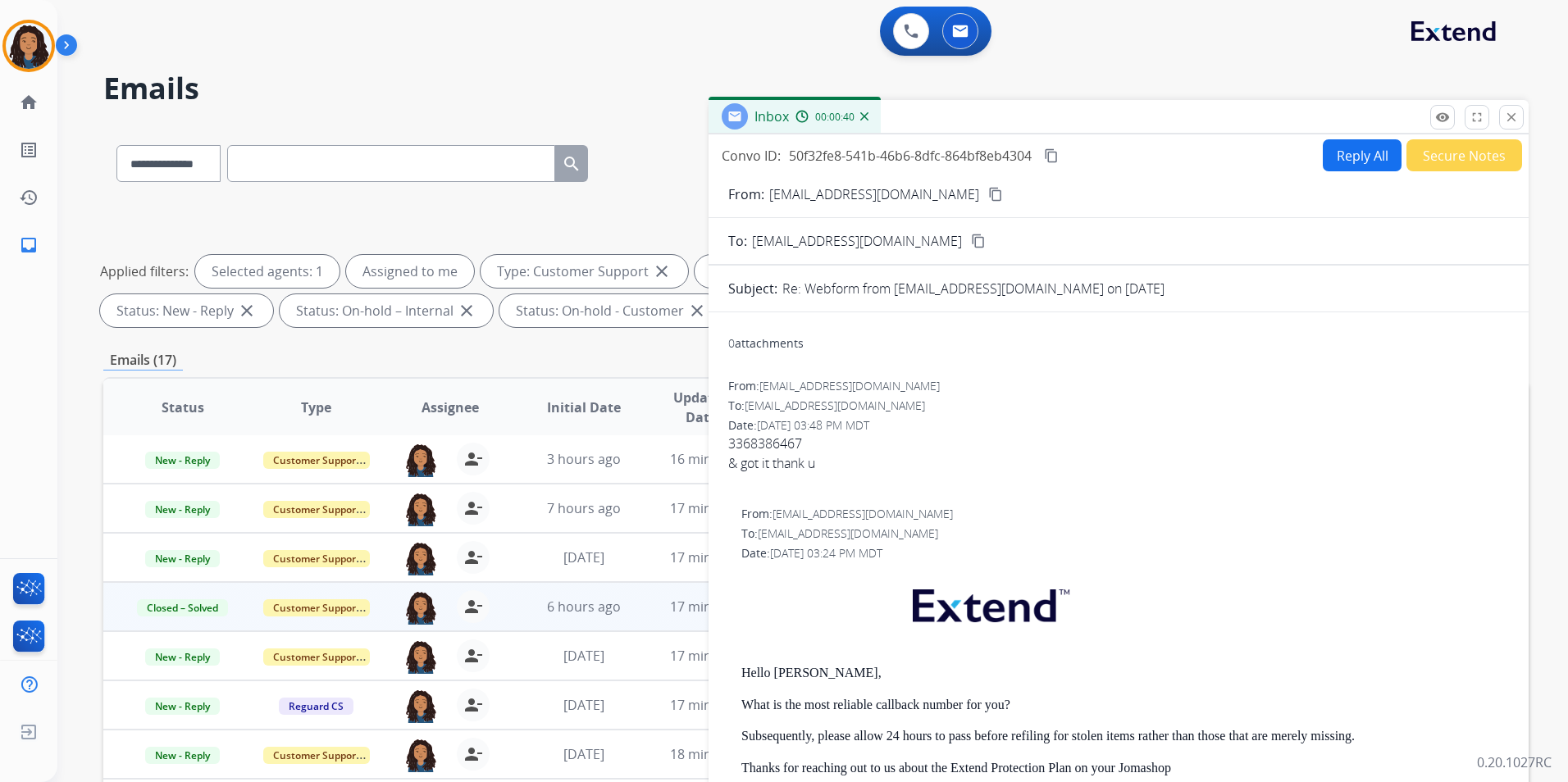
click at [1469, 147] on button "Secure Notes" at bounding box center [1465, 155] width 116 height 32
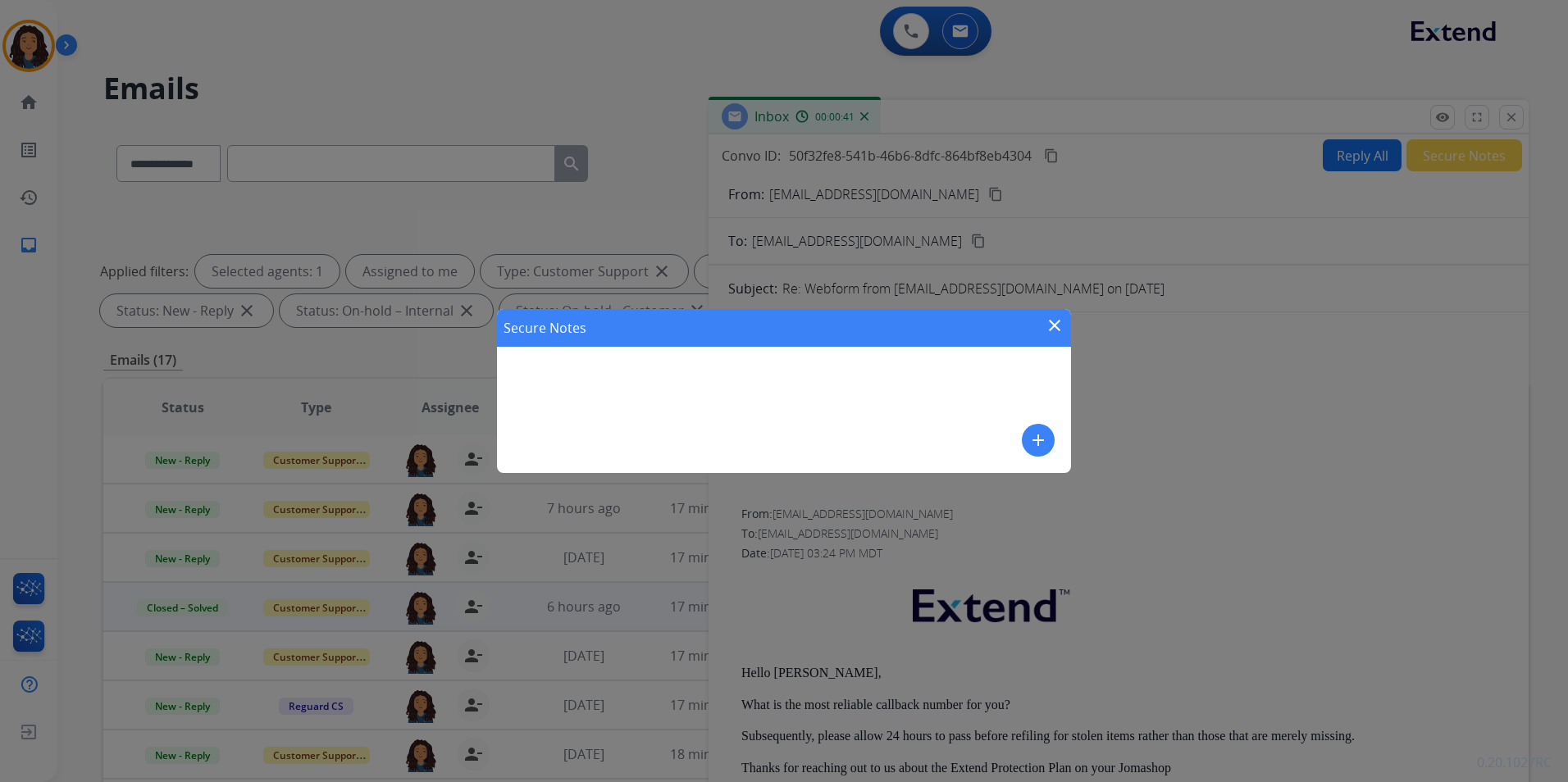
click at [1050, 442] on button "add" at bounding box center [1038, 440] width 33 height 33
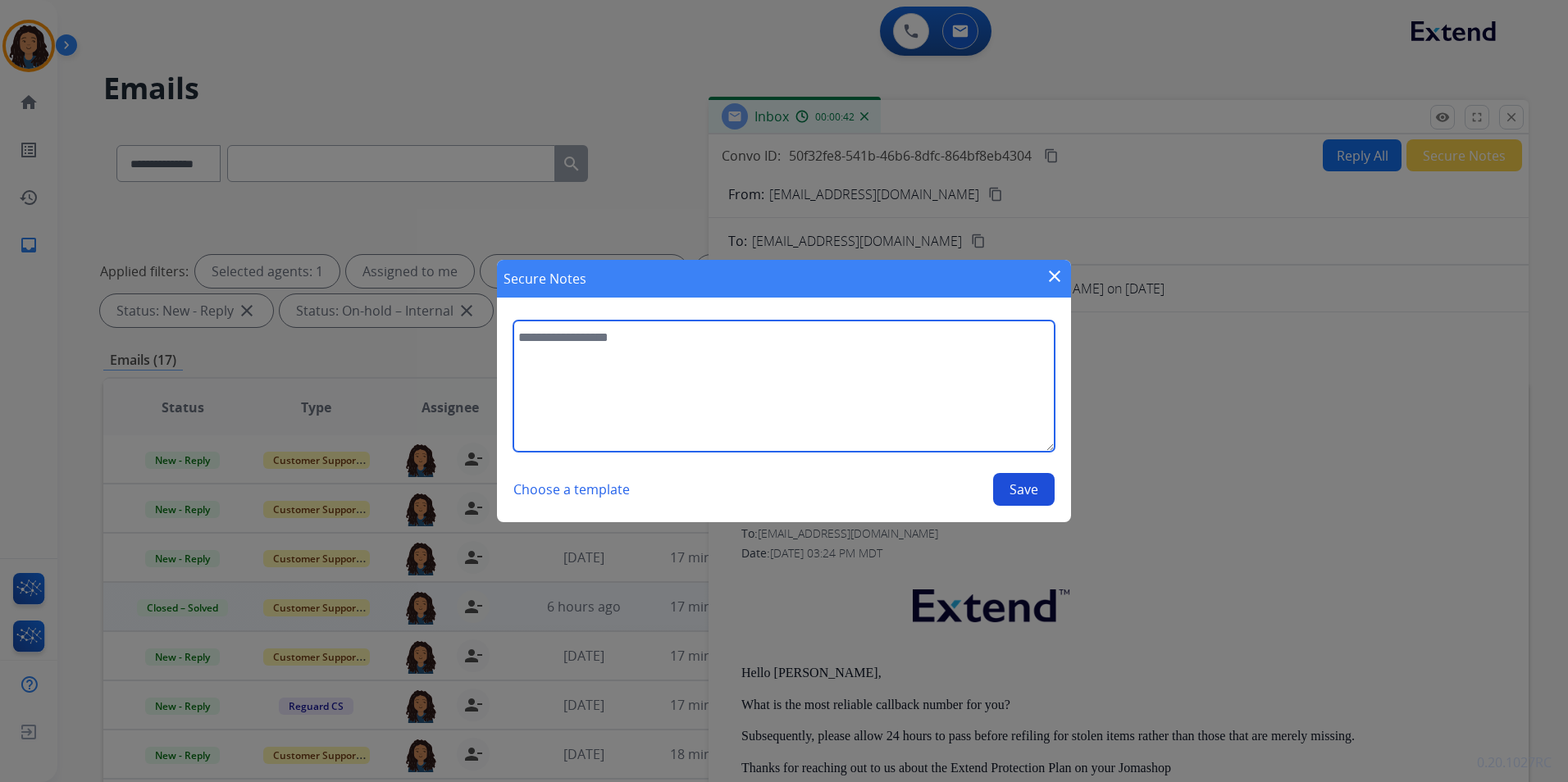
click at [856, 365] on textarea at bounding box center [784, 386] width 541 height 131
type textarea "**********"
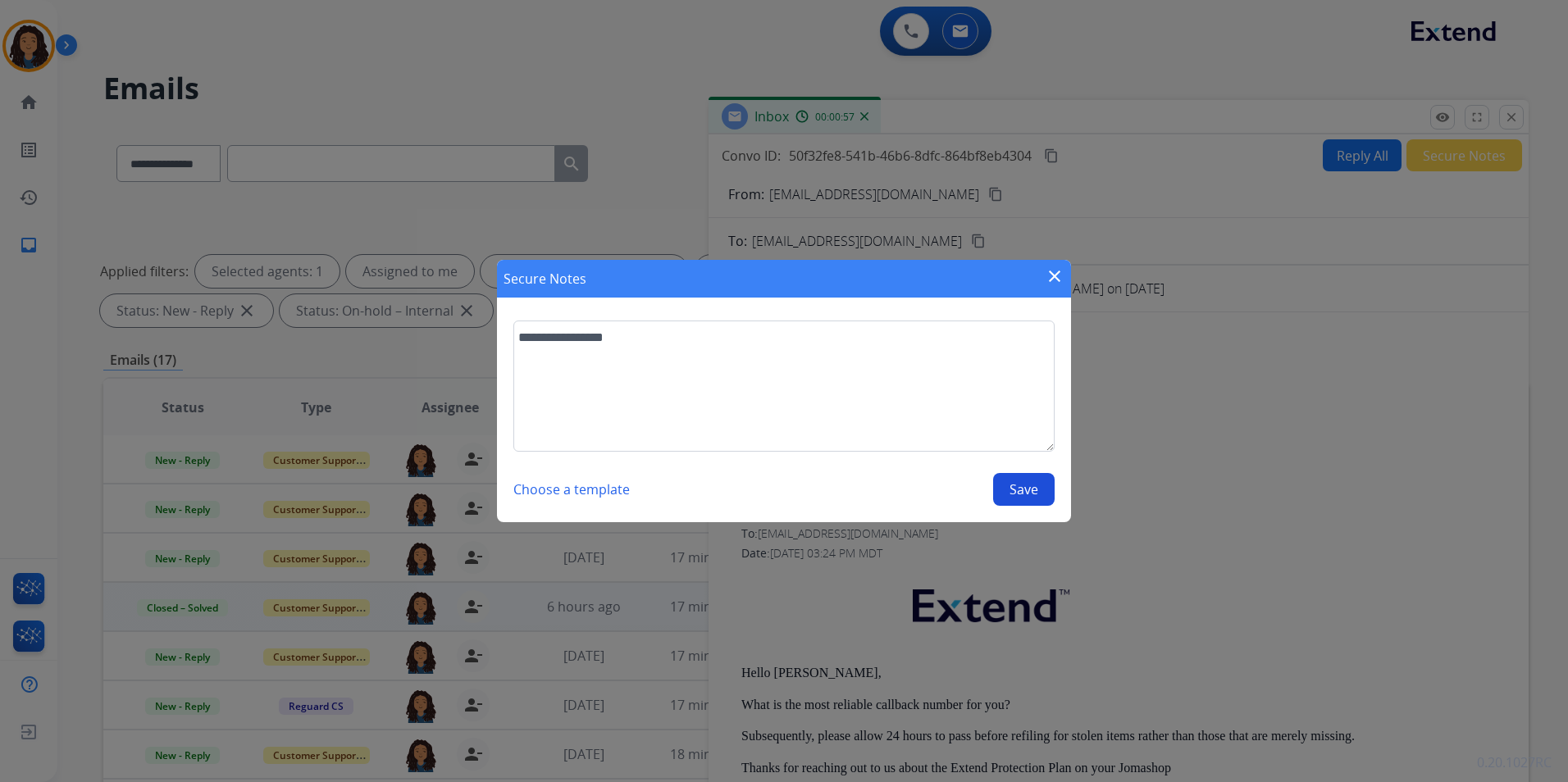
click at [1008, 489] on button "Save" at bounding box center [1023, 489] width 61 height 33
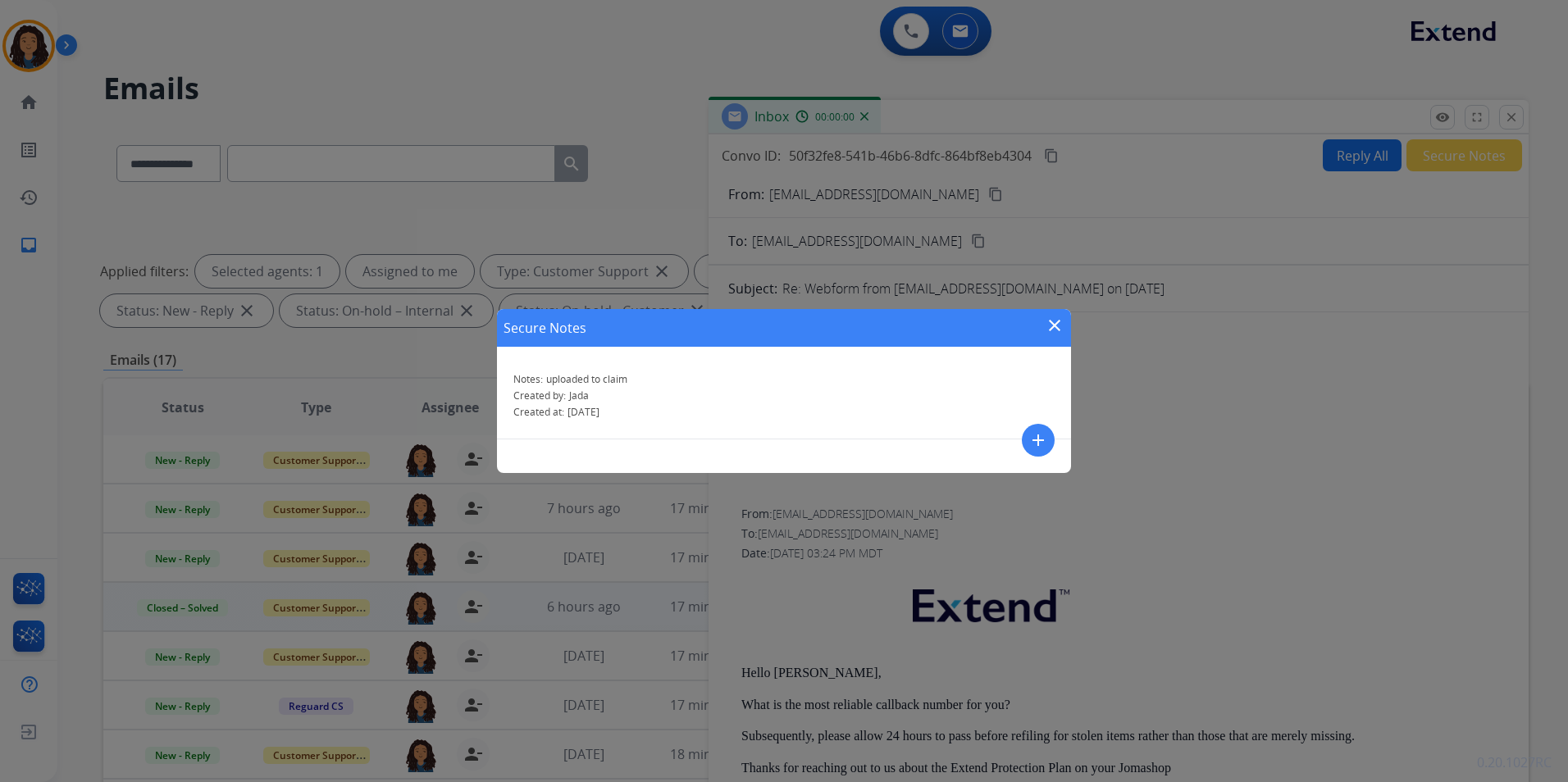
click at [1055, 322] on mat-icon "close" at bounding box center [1055, 325] width 19 height 19
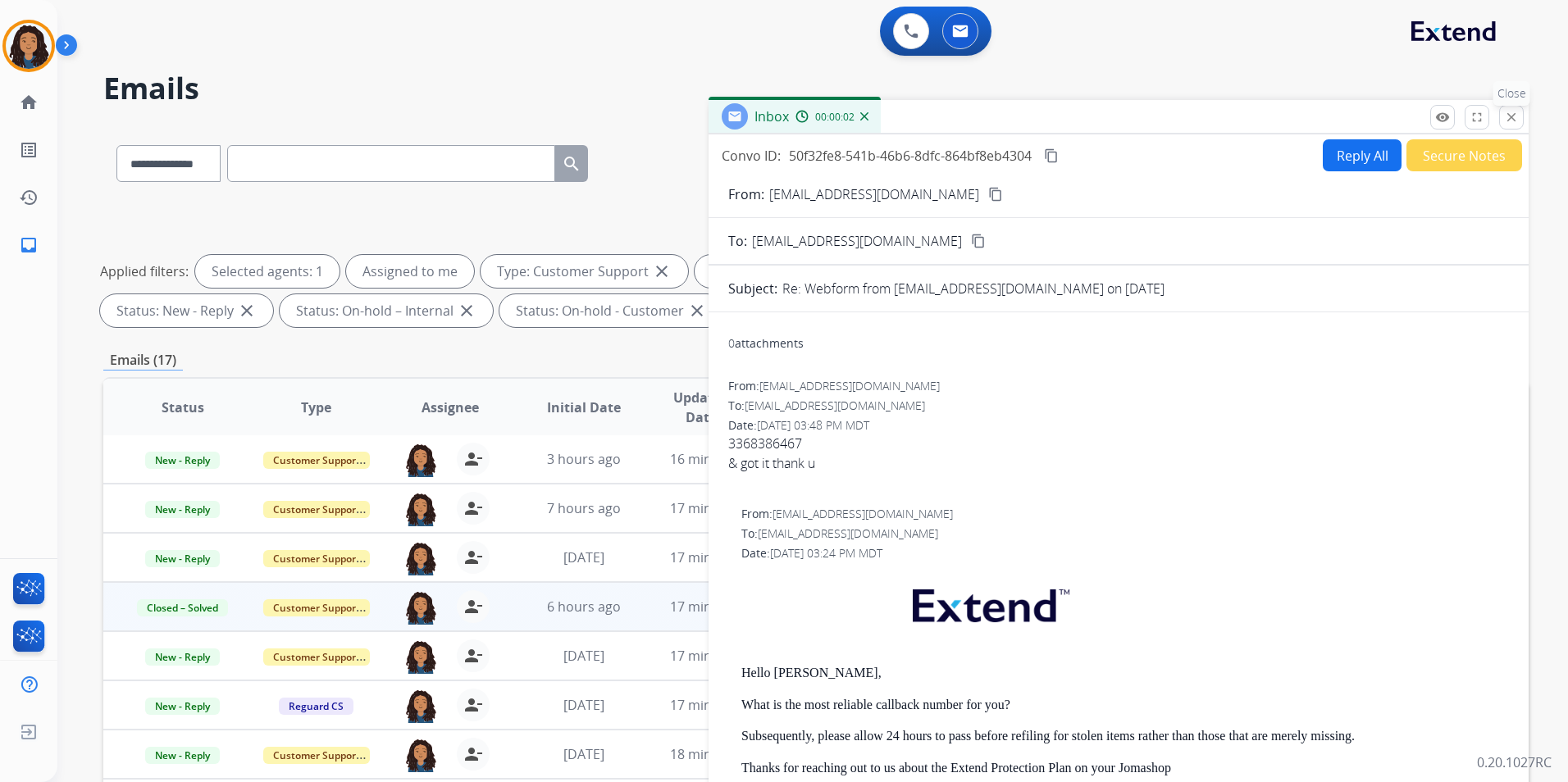
click at [1519, 115] on button "close Close" at bounding box center [1511, 117] width 24 height 24
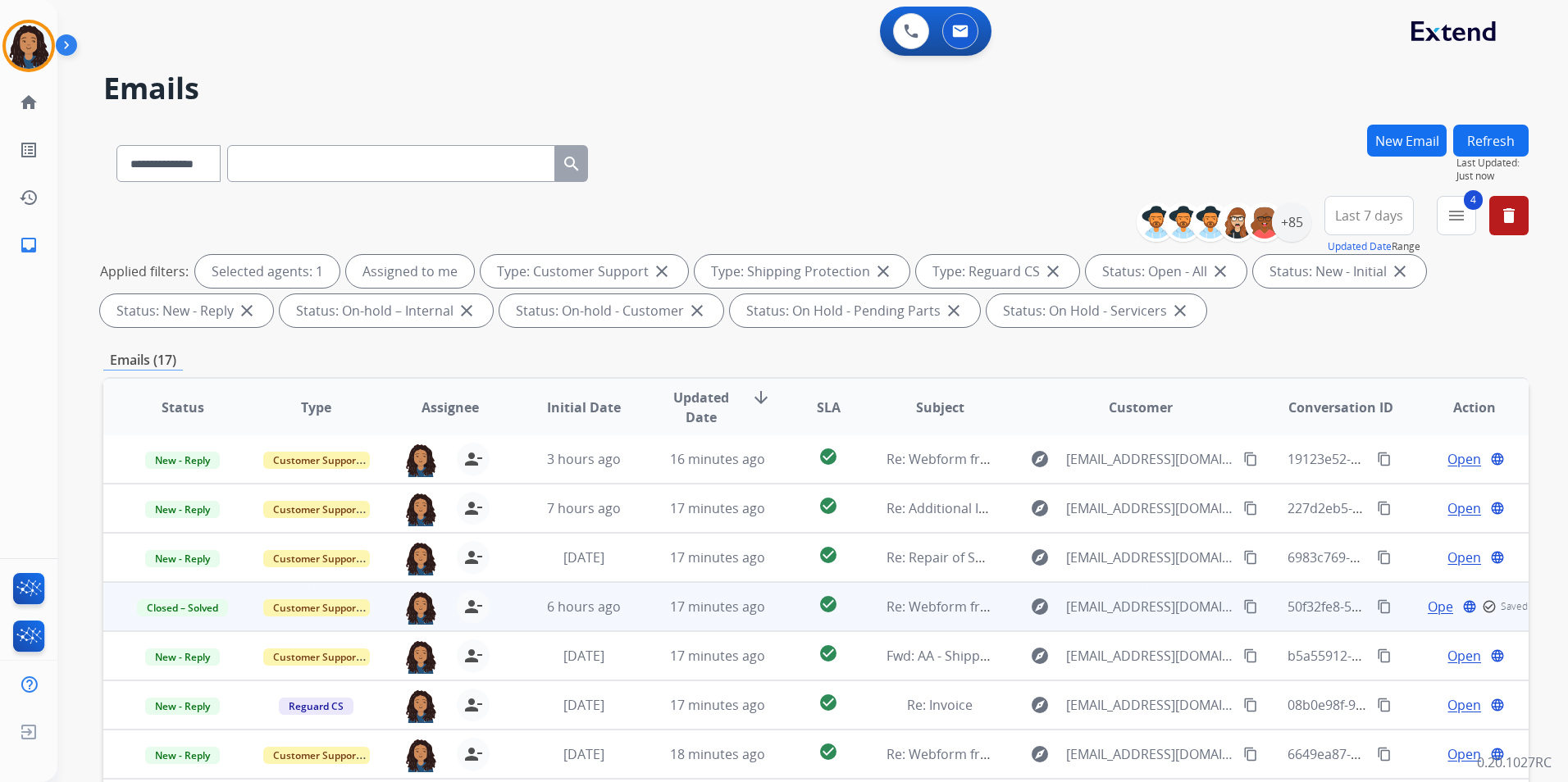
click at [1497, 129] on button "Refresh" at bounding box center [1492, 140] width 76 height 32
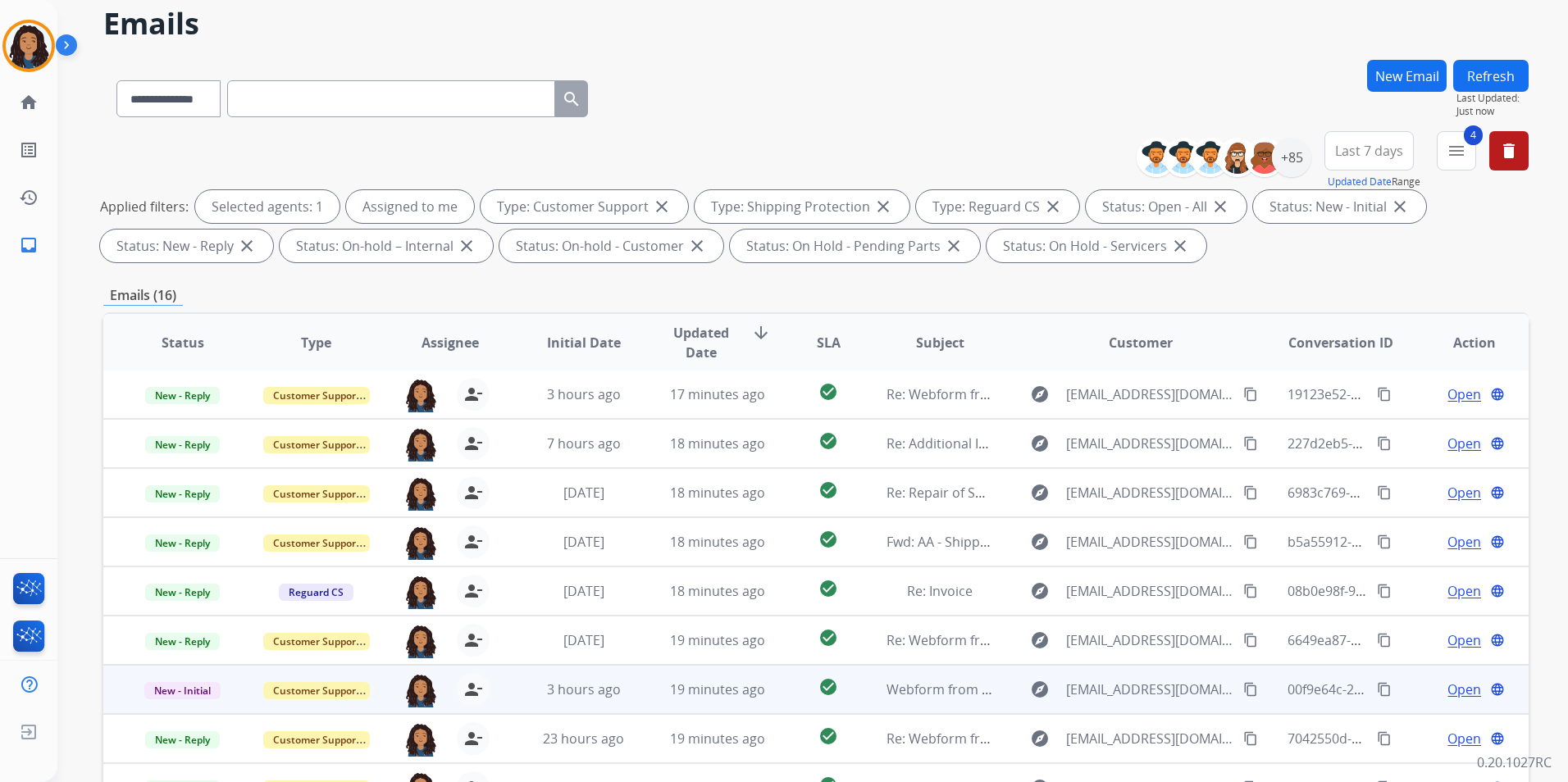
scroll to position [229, 0]
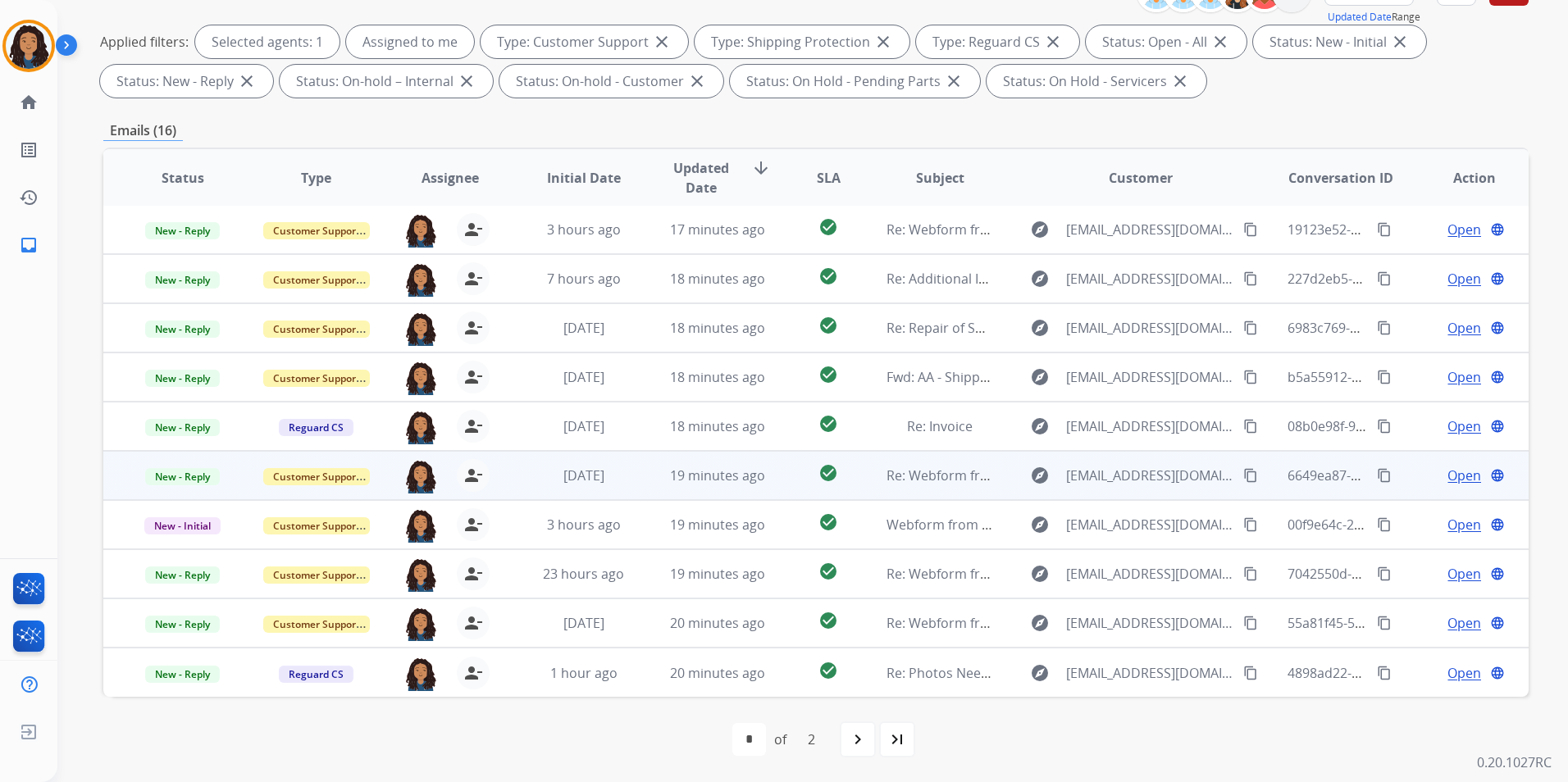
click at [1448, 473] on span "Open" at bounding box center [1465, 475] width 34 height 19
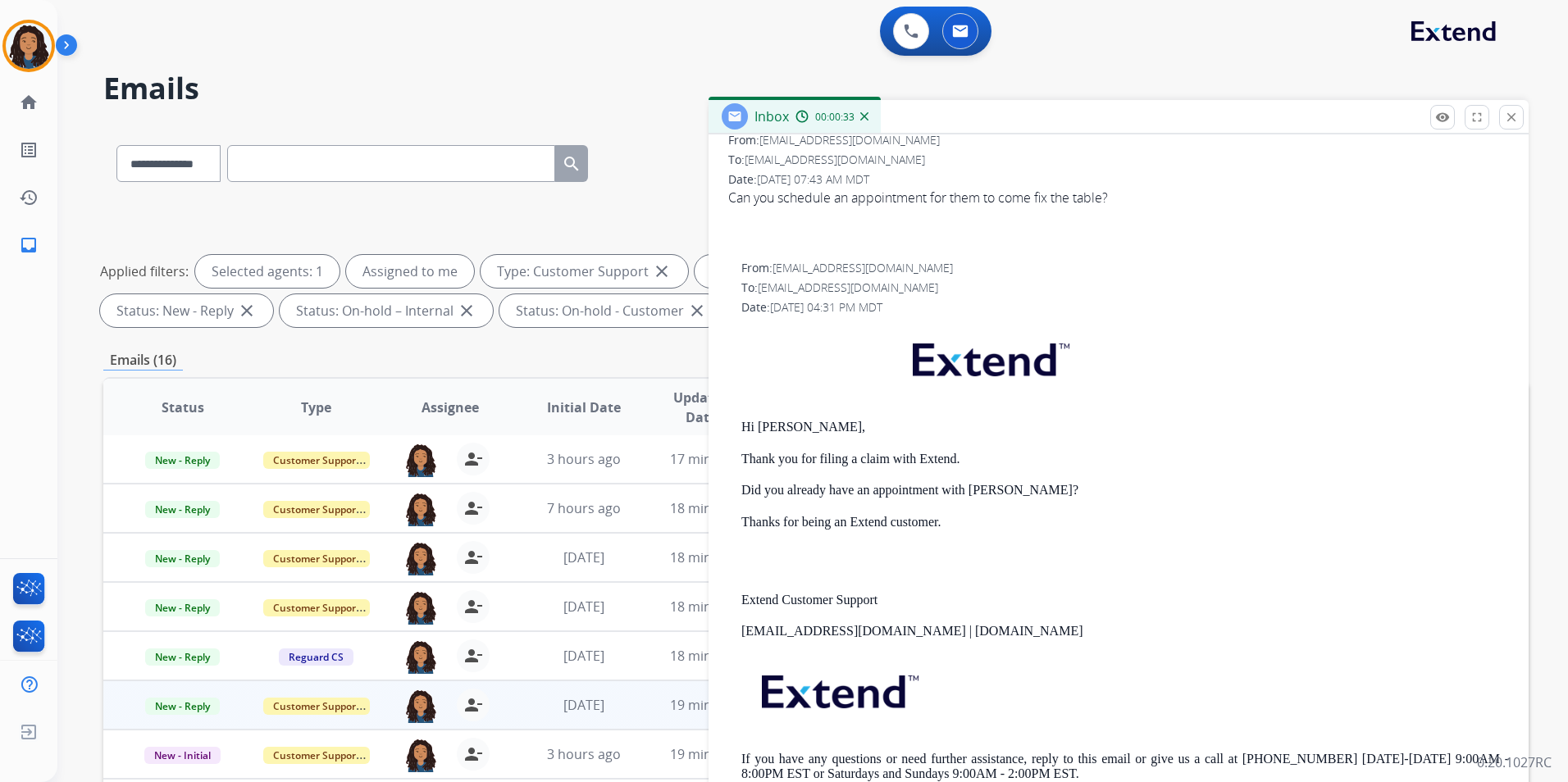
scroll to position [0, 0]
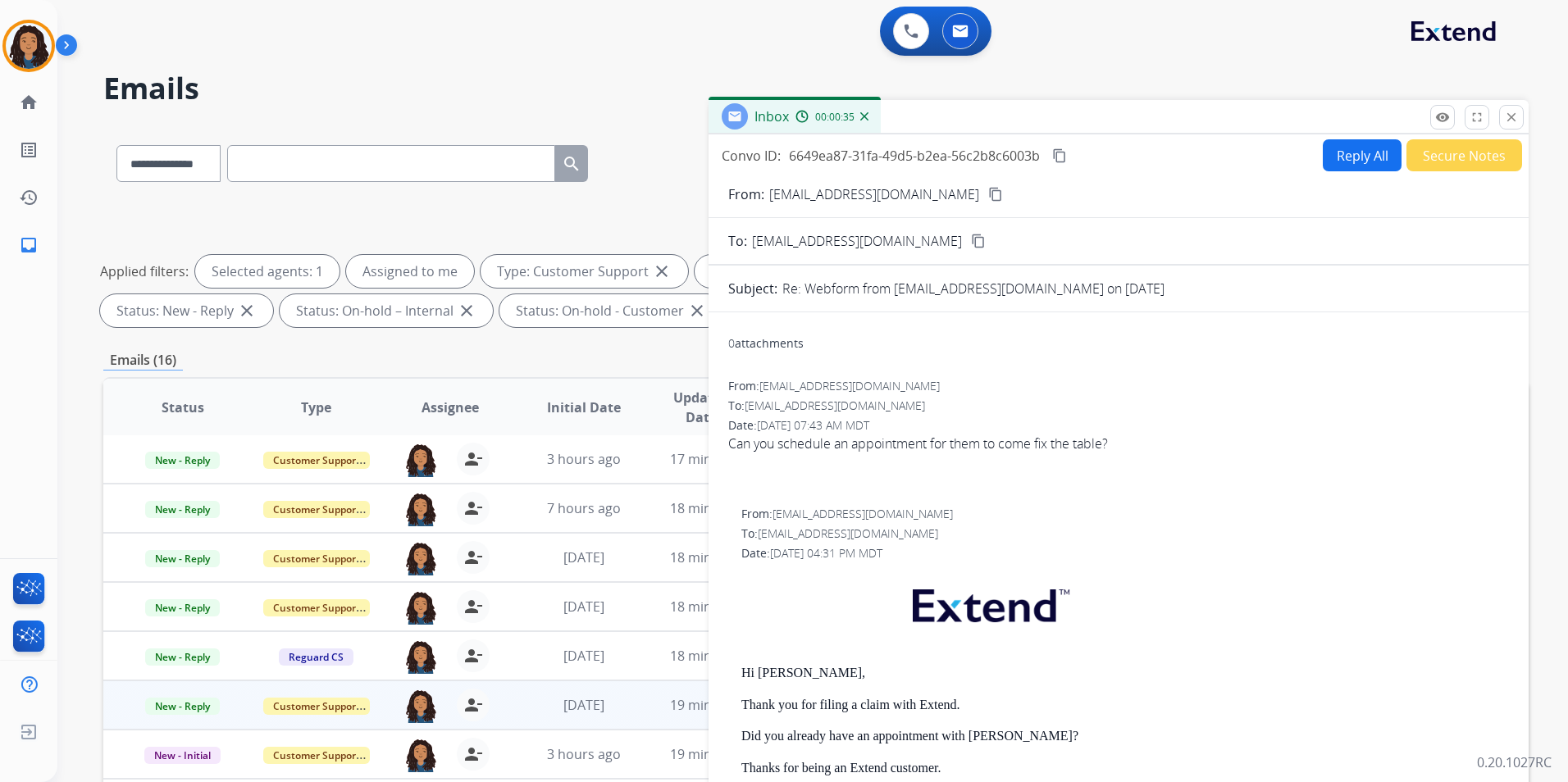
click at [988, 191] on mat-icon "content_copy" at bounding box center [996, 195] width 15 height 15
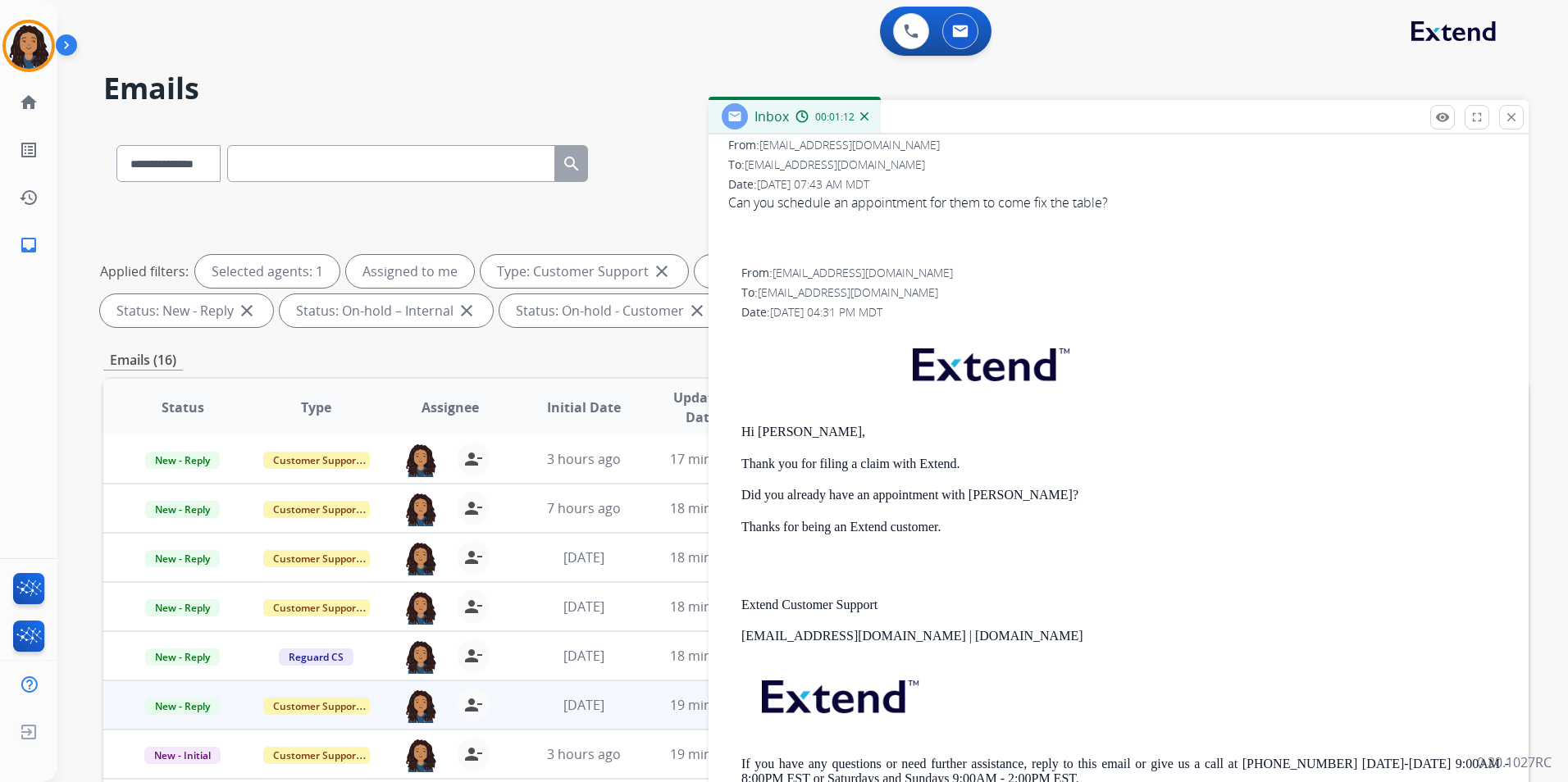
scroll to position [246, 0]
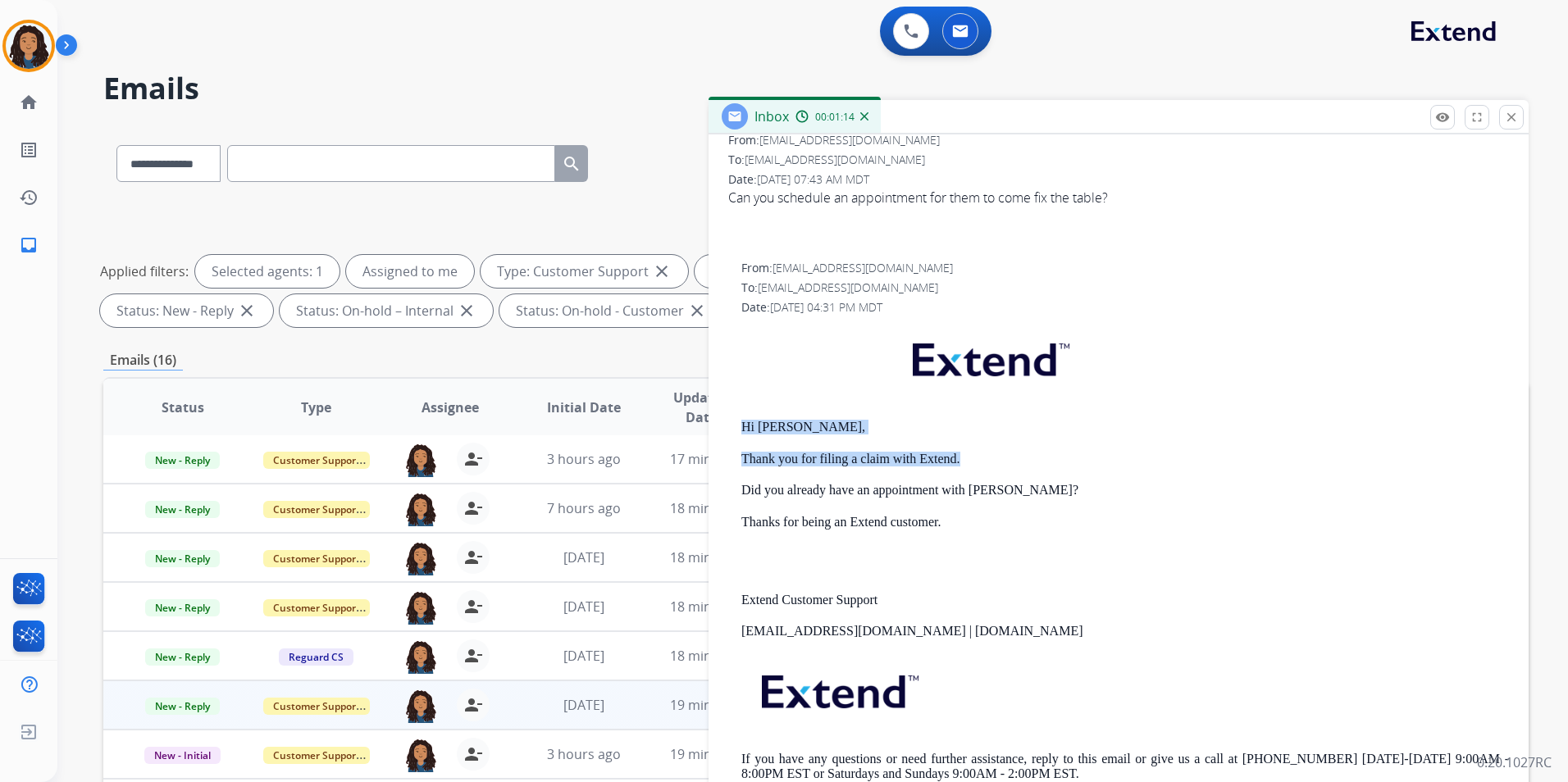
drag, startPoint x: 745, startPoint y: 421, endPoint x: 977, endPoint y: 456, distance: 234.6
click at [977, 456] on div "Hi [PERSON_NAME], Thank you for filing a claim with Extend. Did you already hav…" at bounding box center [1125, 566] width 768 height 485
drag, startPoint x: 977, startPoint y: 456, endPoint x: 936, endPoint y: 461, distance: 41.3
copy div "Hi [PERSON_NAME], Thank you for filing a claim with Extend."
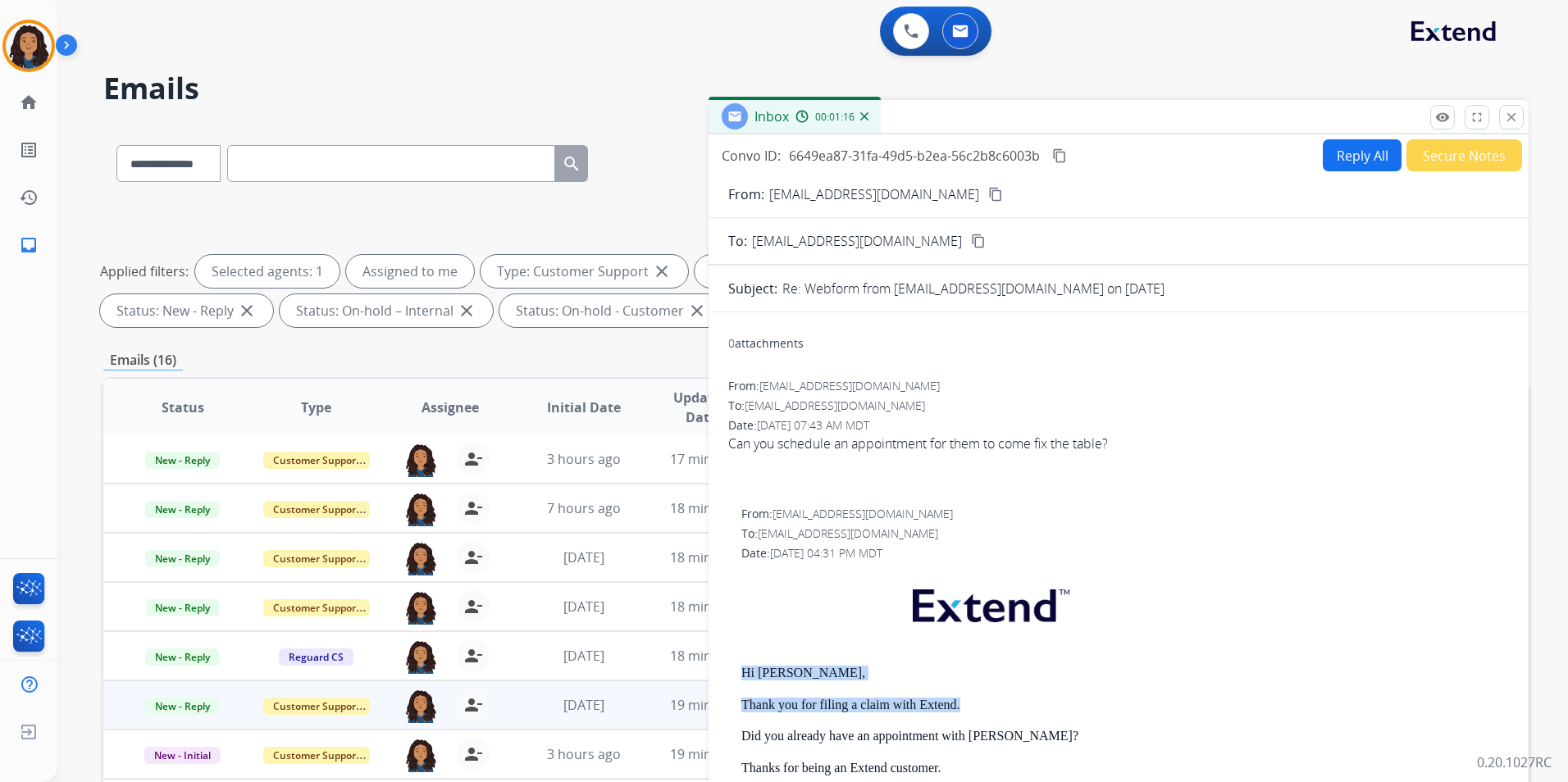
click at [1360, 155] on button "Reply All" at bounding box center [1363, 155] width 79 height 32
select select "**********"
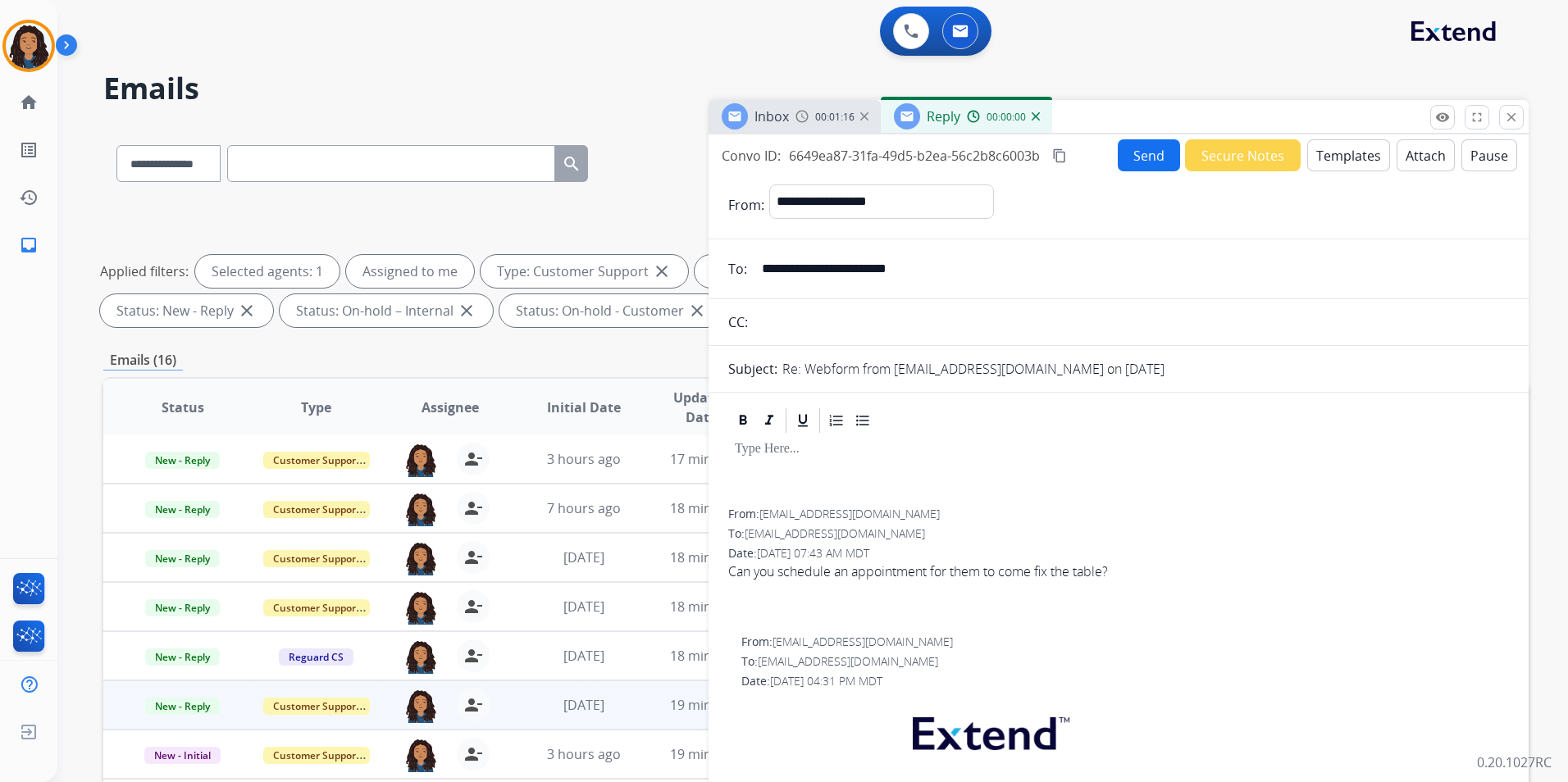
click at [1360, 155] on button "Templates" at bounding box center [1349, 155] width 83 height 32
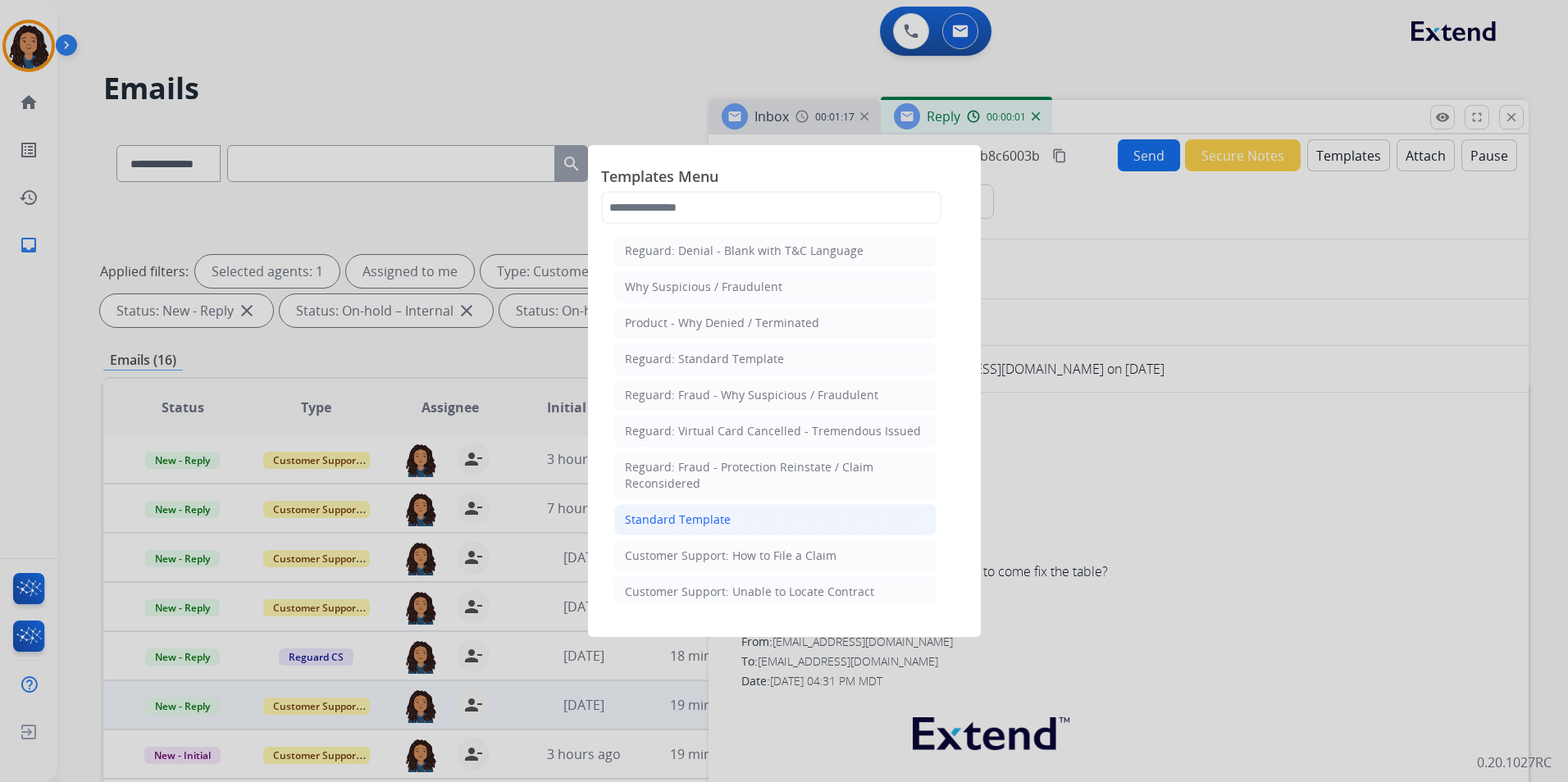
click at [759, 522] on li "Standard Template" at bounding box center [776, 519] width 323 height 31
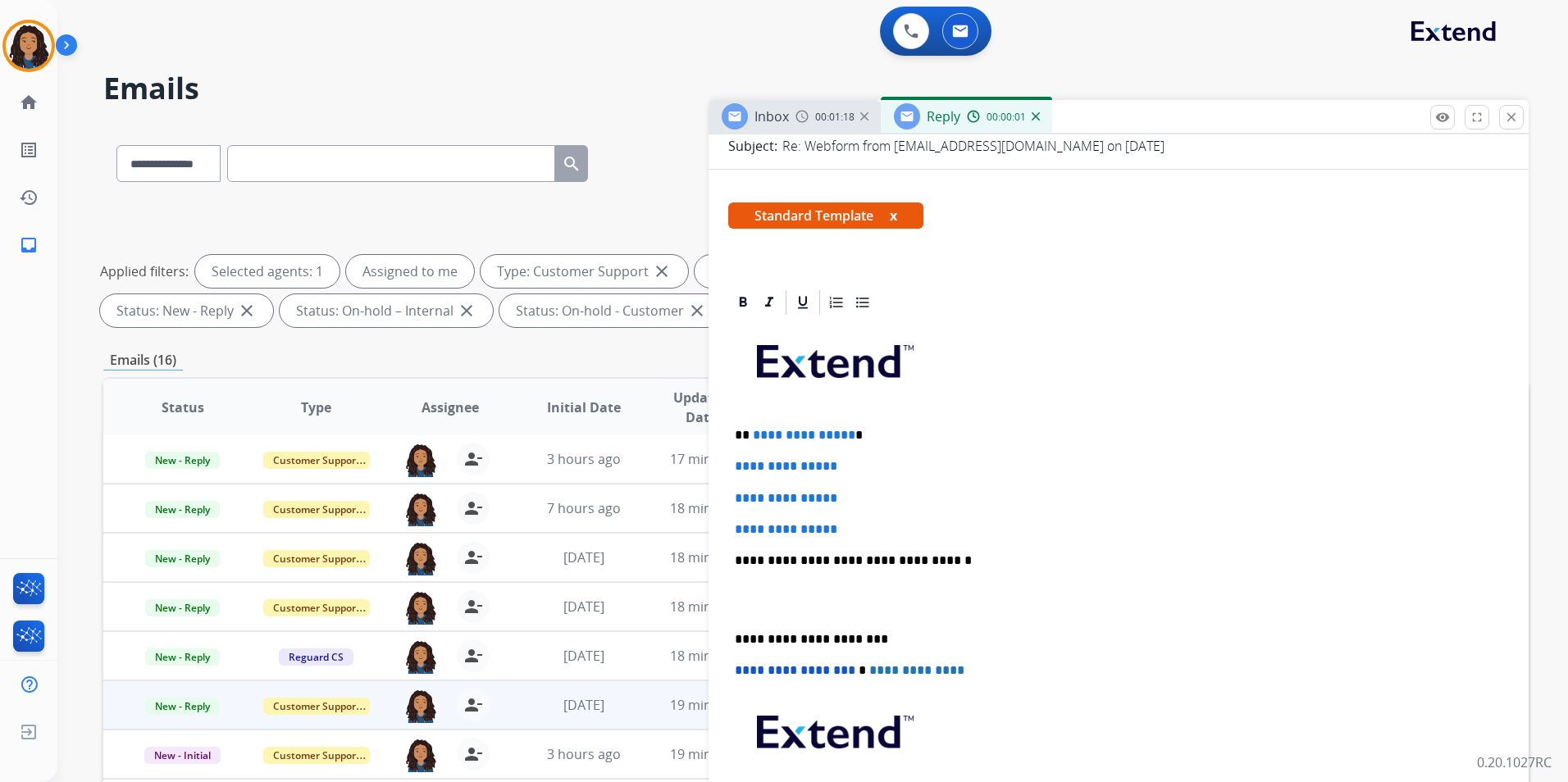
scroll to position [246, 0]
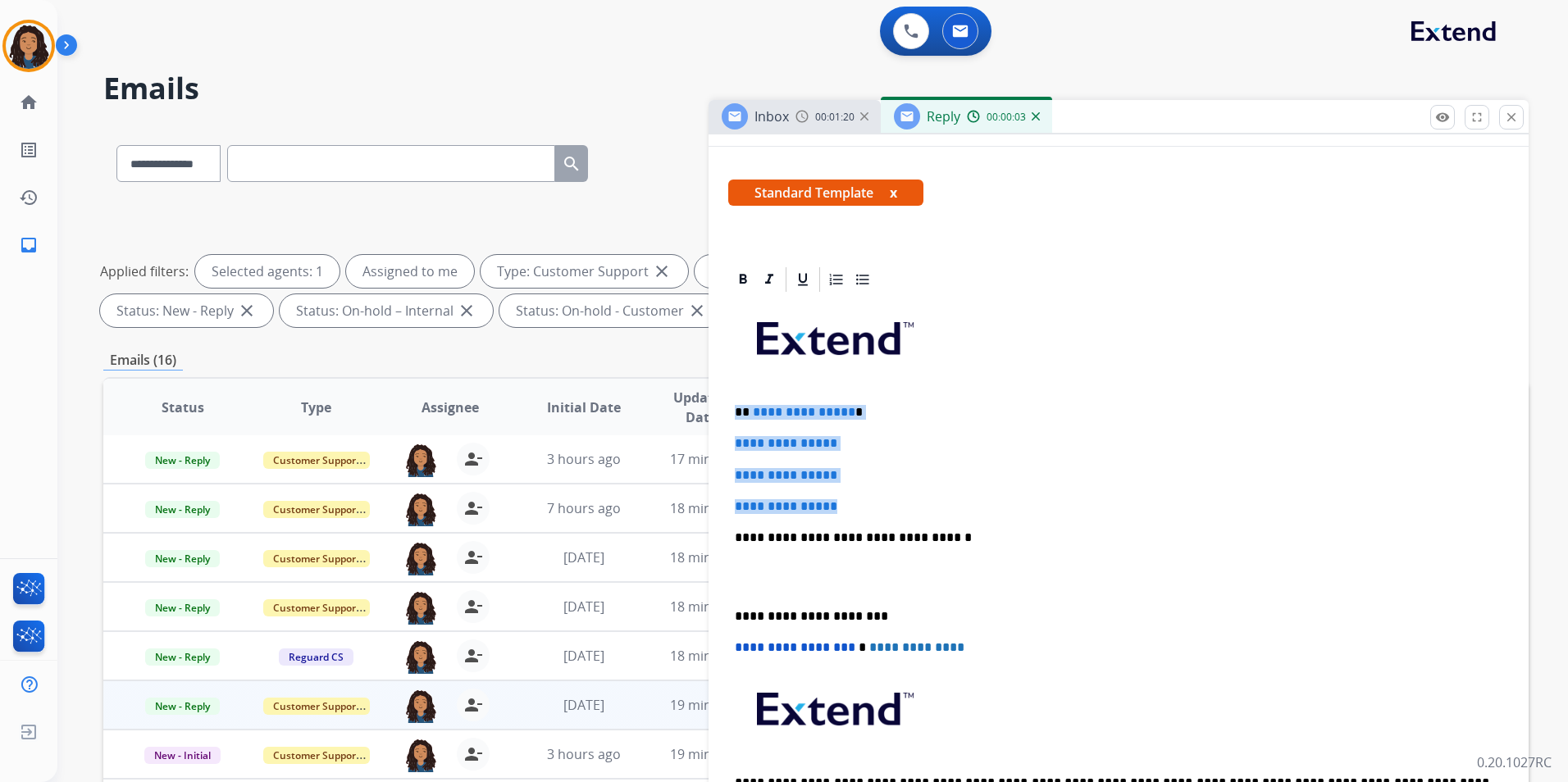
drag, startPoint x: 730, startPoint y: 407, endPoint x: 976, endPoint y: 506, distance: 265.2
click at [976, 506] on div "**********" at bounding box center [1118, 576] width 781 height 564
paste div
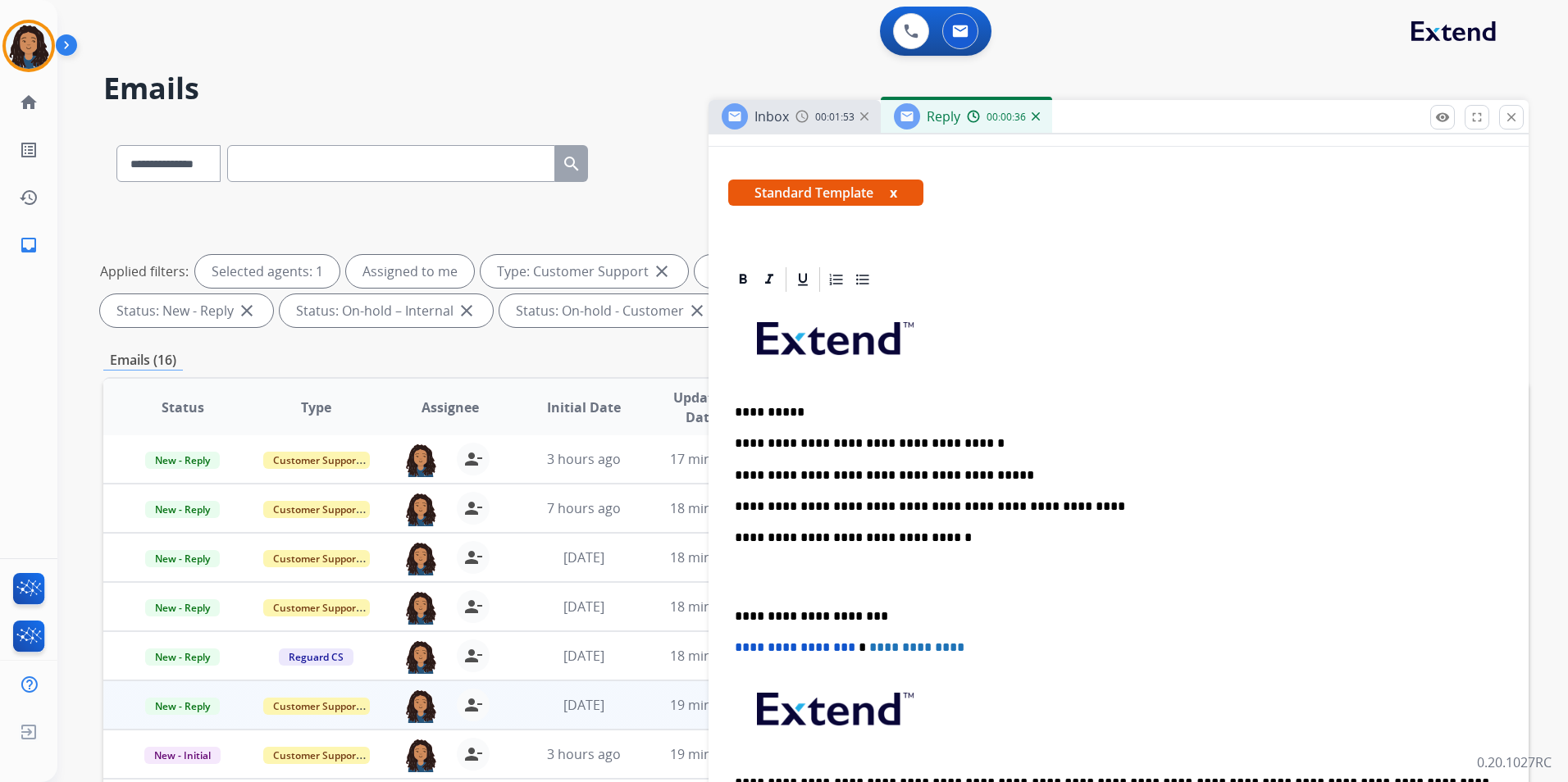
scroll to position [0, 0]
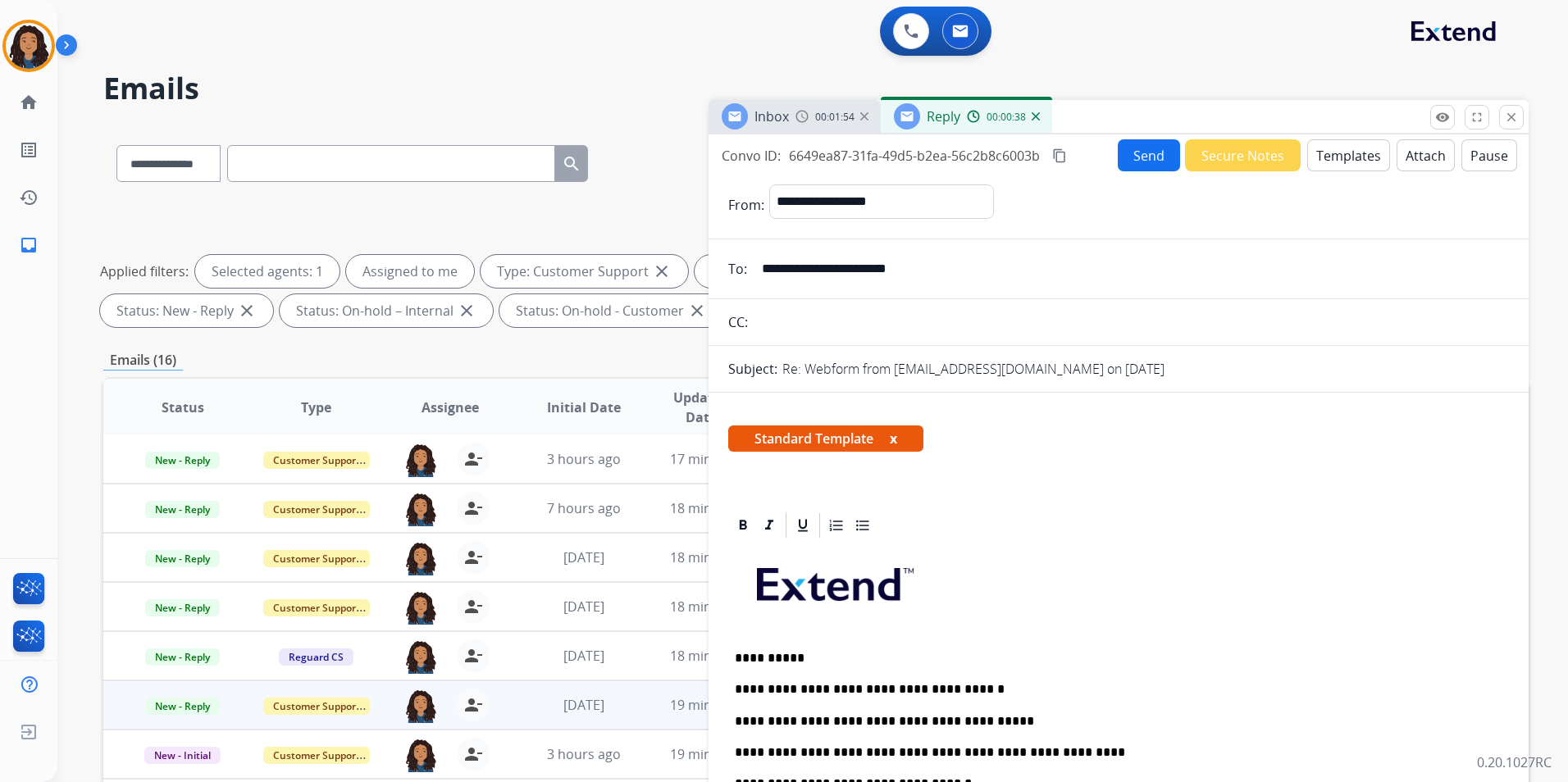
click at [1071, 745] on p "**********" at bounding box center [1113, 753] width 755 height 15
click at [1139, 165] on button "Send" at bounding box center [1150, 155] width 62 height 32
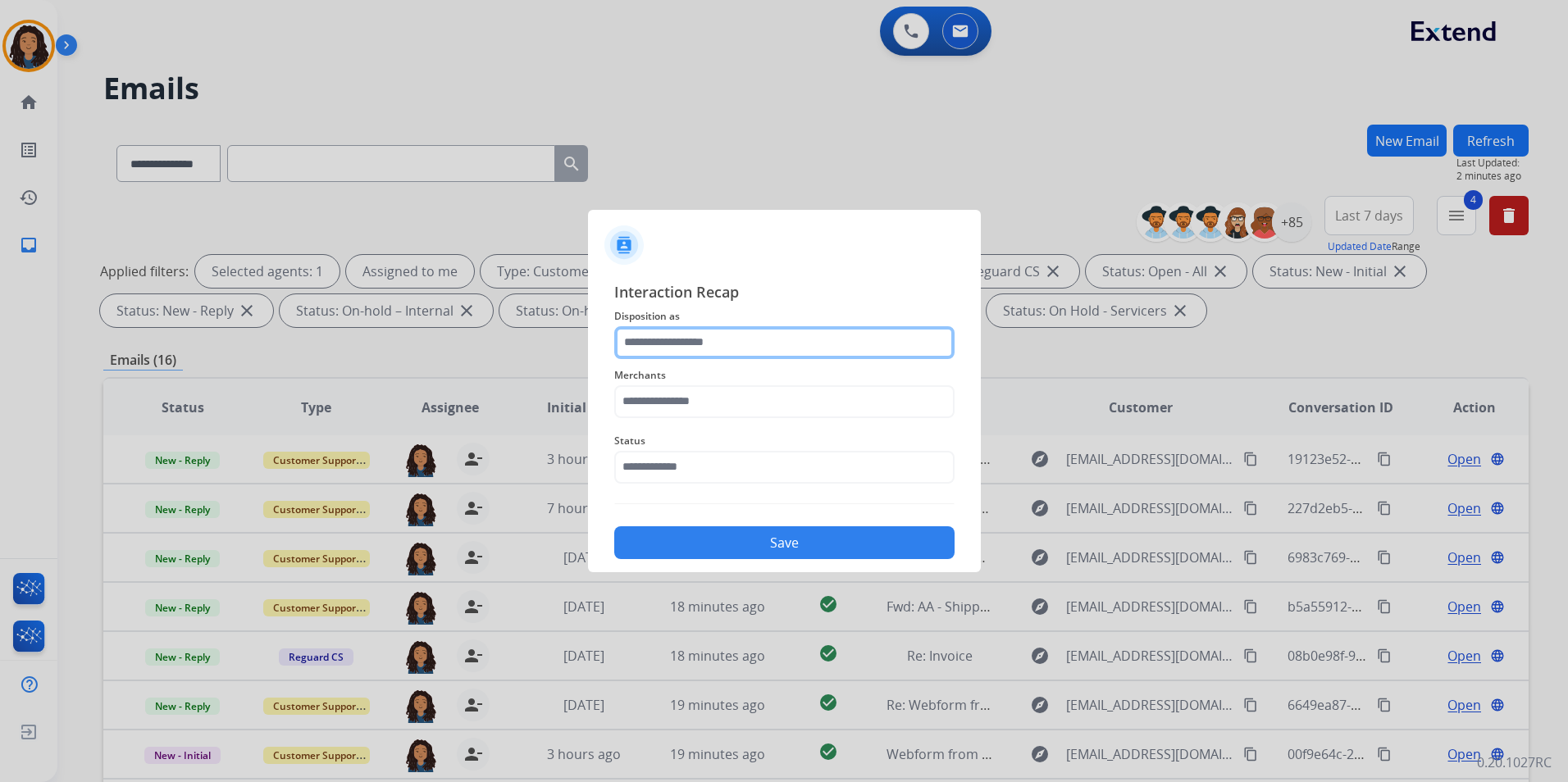
drag, startPoint x: 792, startPoint y: 334, endPoint x: 783, endPoint y: 353, distance: 21.0
click at [792, 334] on input "text" at bounding box center [784, 343] width 340 height 33
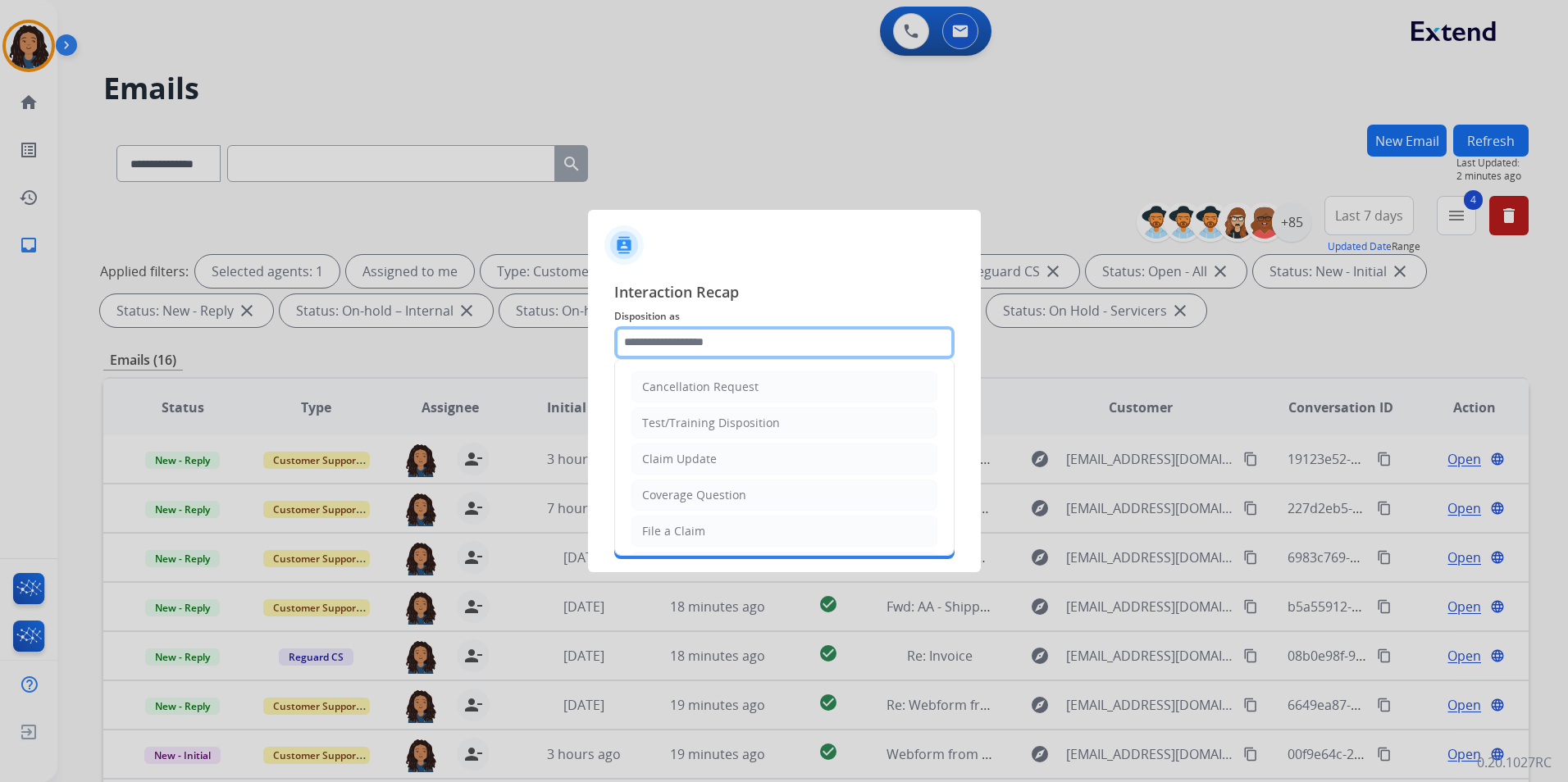
type input "**********"
type input "***"
type input "**********"
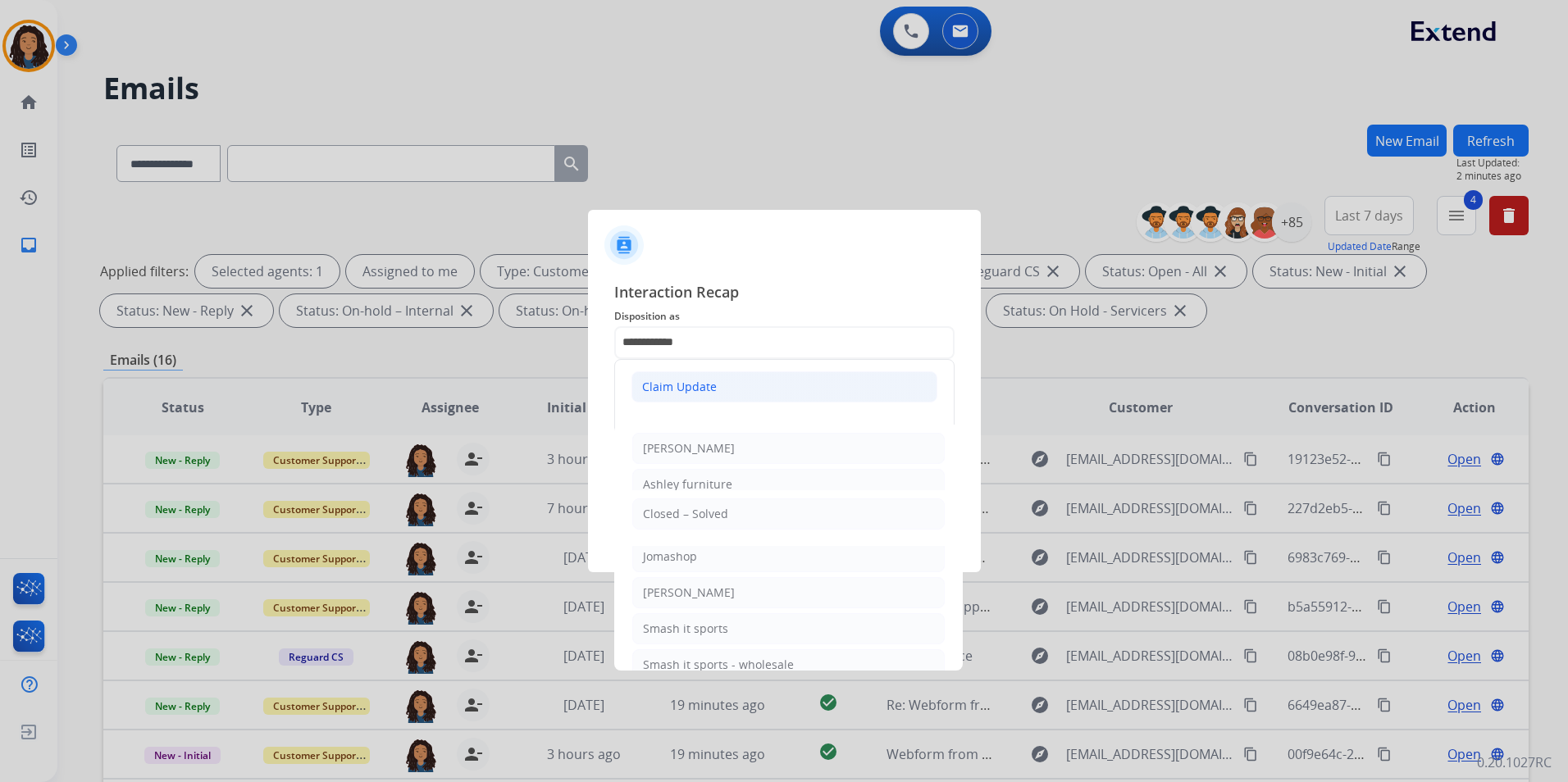
click at [755, 397] on li "Claim Update" at bounding box center [785, 386] width 306 height 31
drag, startPoint x: 723, startPoint y: 407, endPoint x: 407, endPoint y: 388, distance: 316.6
click at [0, 389] on app-contact-recap-modal "**********" at bounding box center [0, 391] width 0 height 782
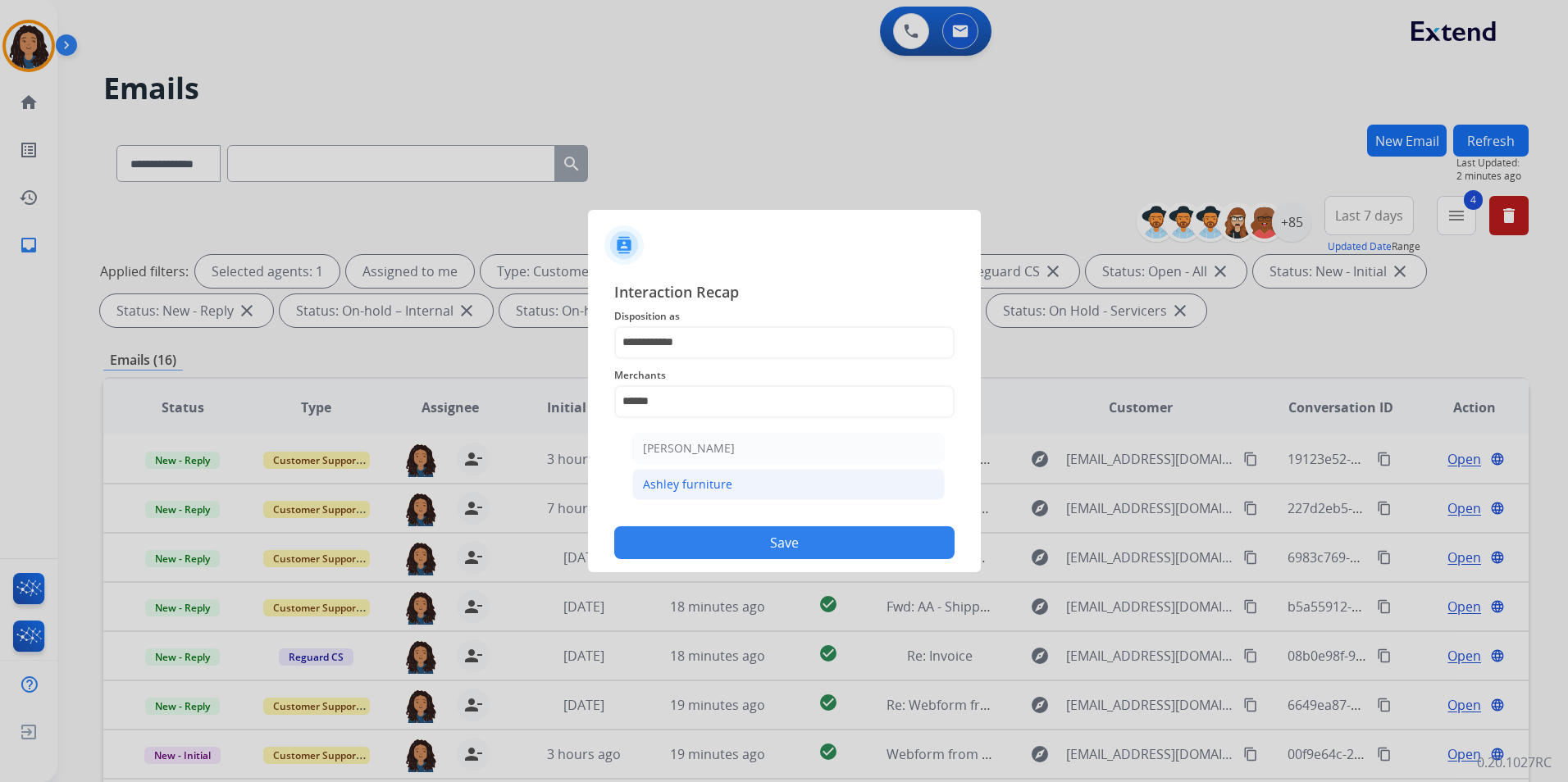
click at [877, 480] on li "Ashley furniture" at bounding box center [789, 484] width 313 height 31
type input "**********"
click at [813, 466] on input "**********" at bounding box center [784, 467] width 340 height 33
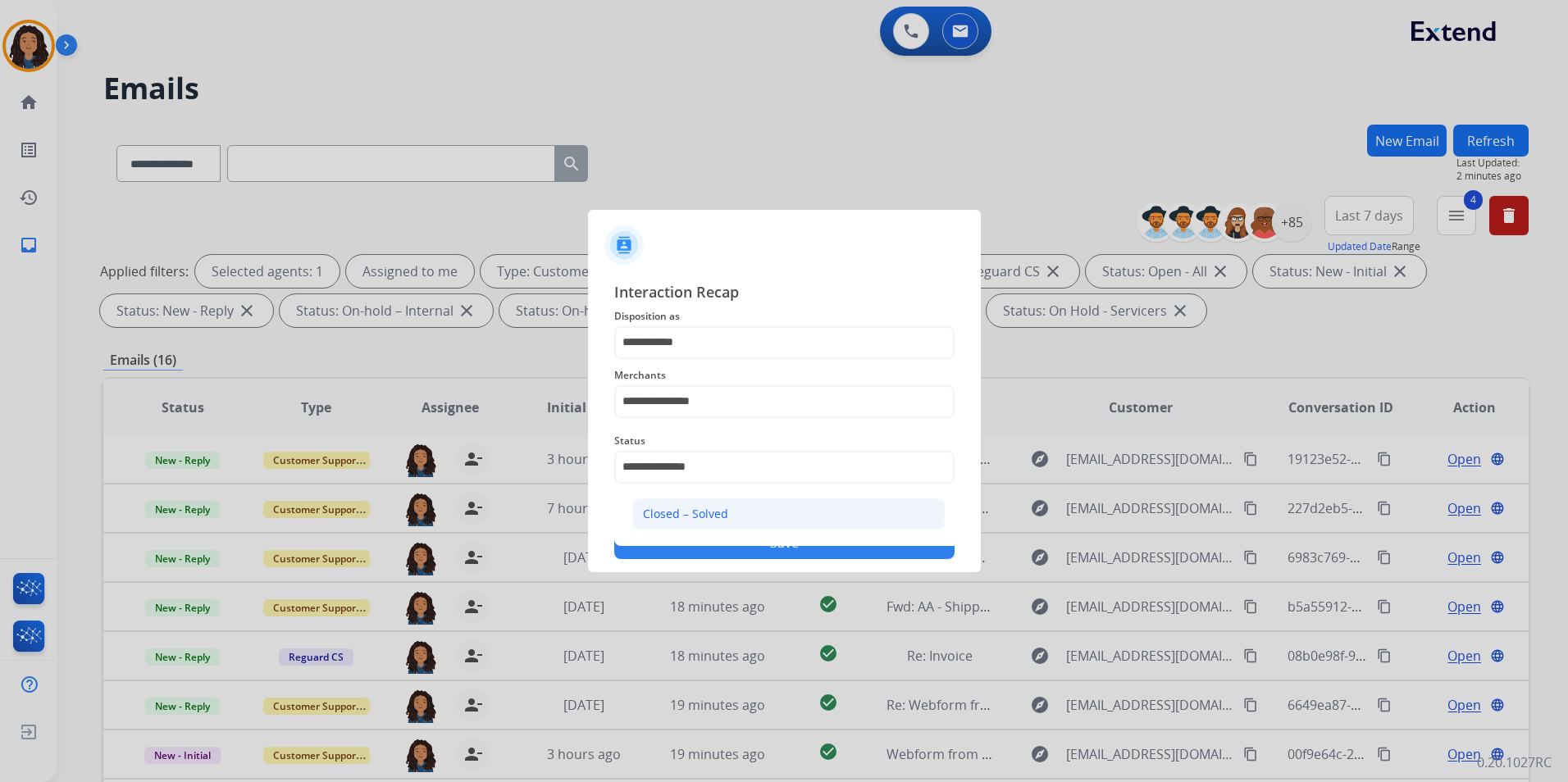
click at [776, 510] on li "Closed – Solved" at bounding box center [789, 514] width 313 height 31
click at [729, 543] on button "Save" at bounding box center [784, 543] width 340 height 33
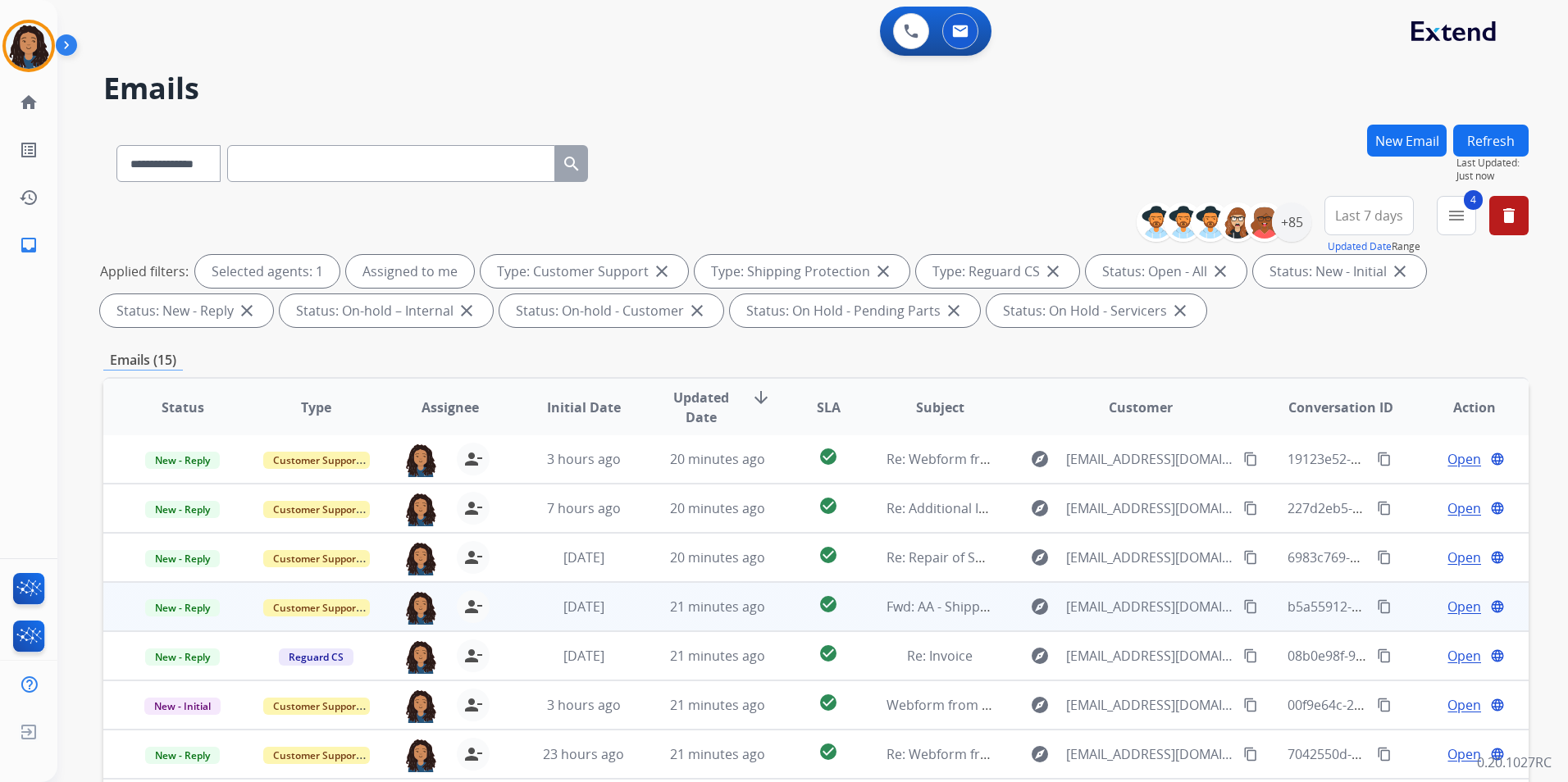
click at [1458, 606] on span "Open" at bounding box center [1465, 606] width 34 height 19
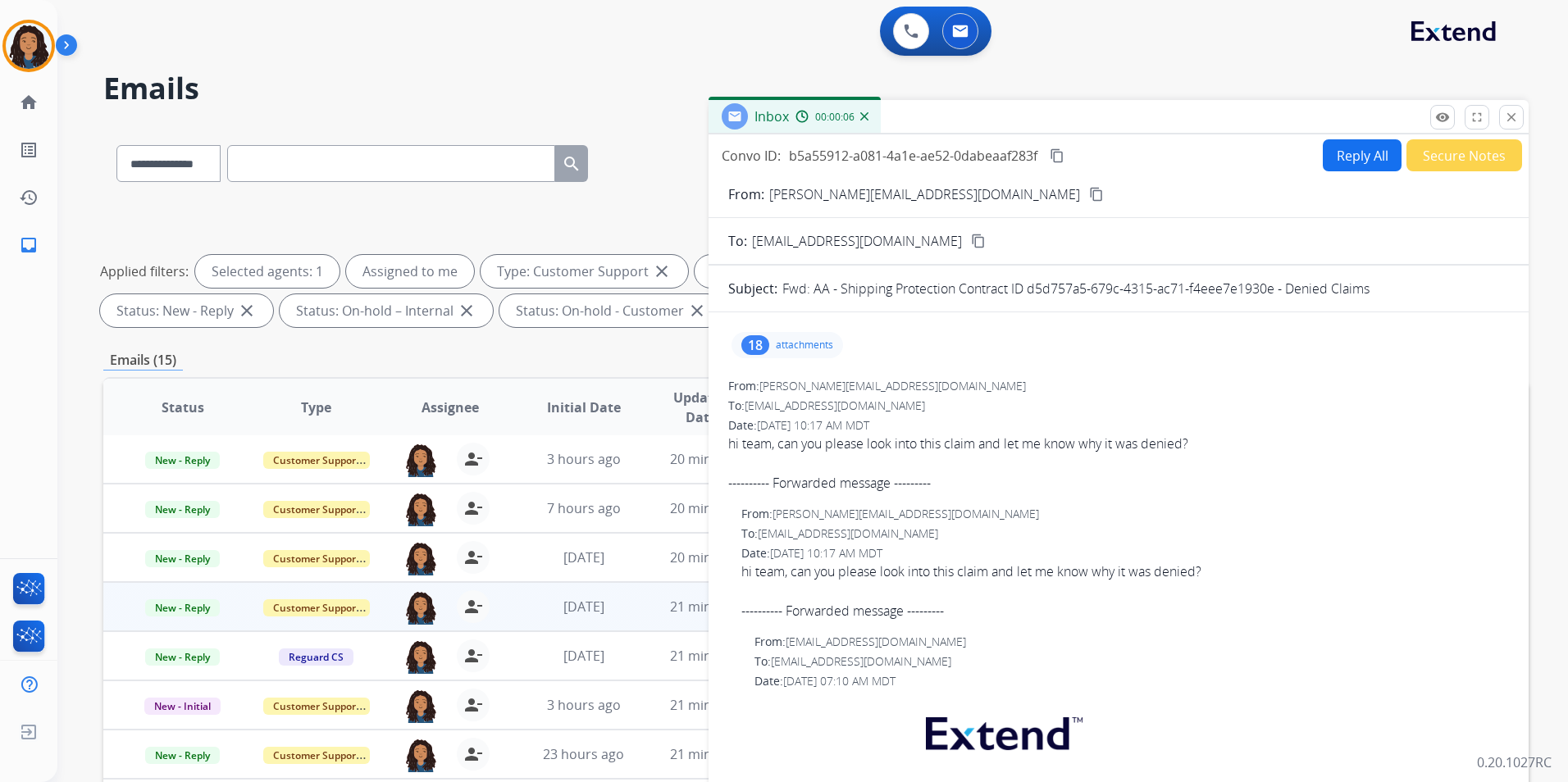
click at [1089, 192] on mat-icon "content_copy" at bounding box center [1097, 195] width 15 height 15
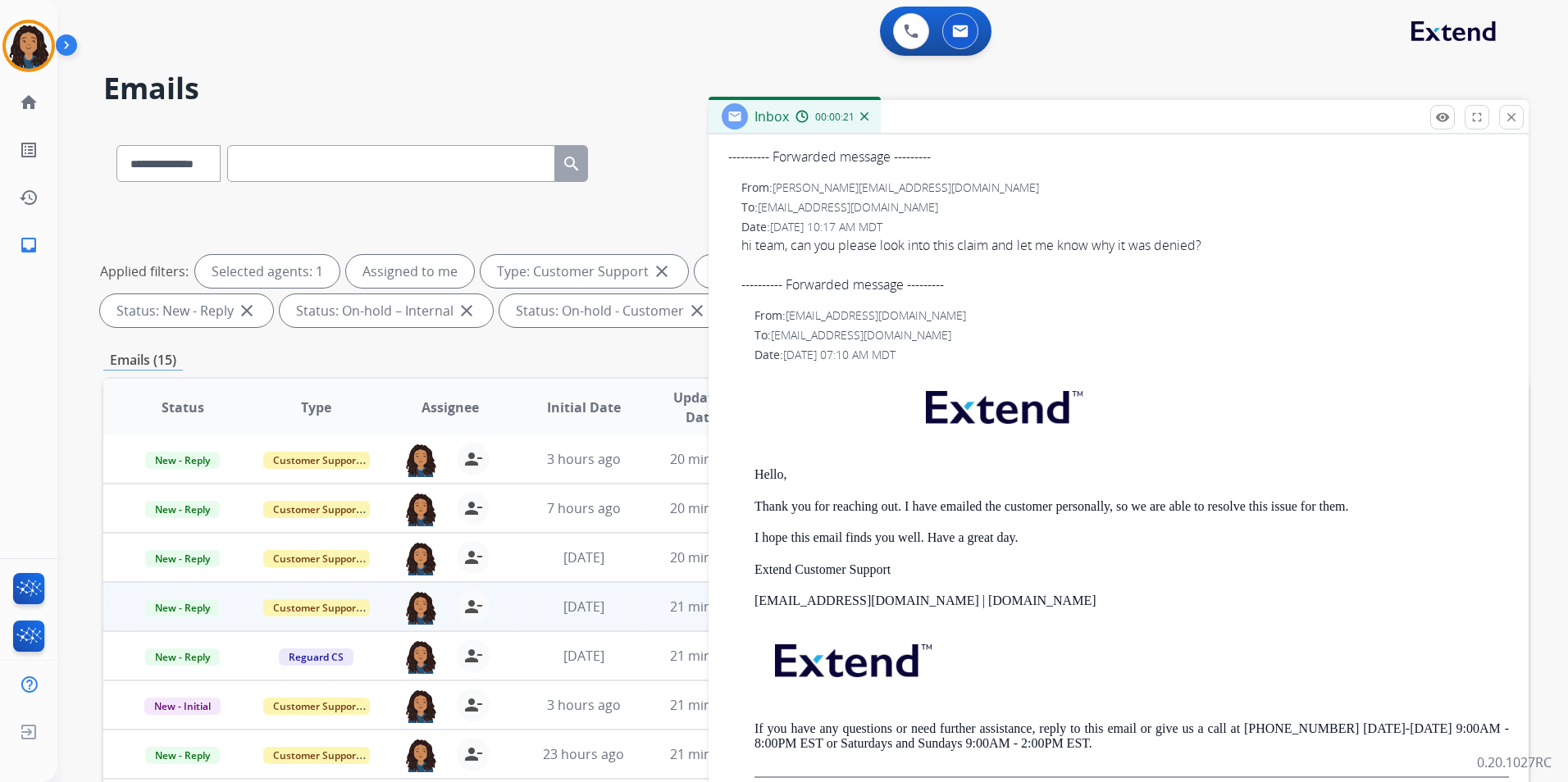
scroll to position [328, 0]
drag, startPoint x: 771, startPoint y: 332, endPoint x: 918, endPoint y: 332, distance: 147.0
click at [918, 332] on div "To: [EMAIL_ADDRESS][DOMAIN_NAME]" at bounding box center [1132, 334] width 755 height 17
drag, startPoint x: 918, startPoint y: 332, endPoint x: 864, endPoint y: 337, distance: 54.2
copy div "[EMAIL_ADDRESS][DOMAIN_NAME]"
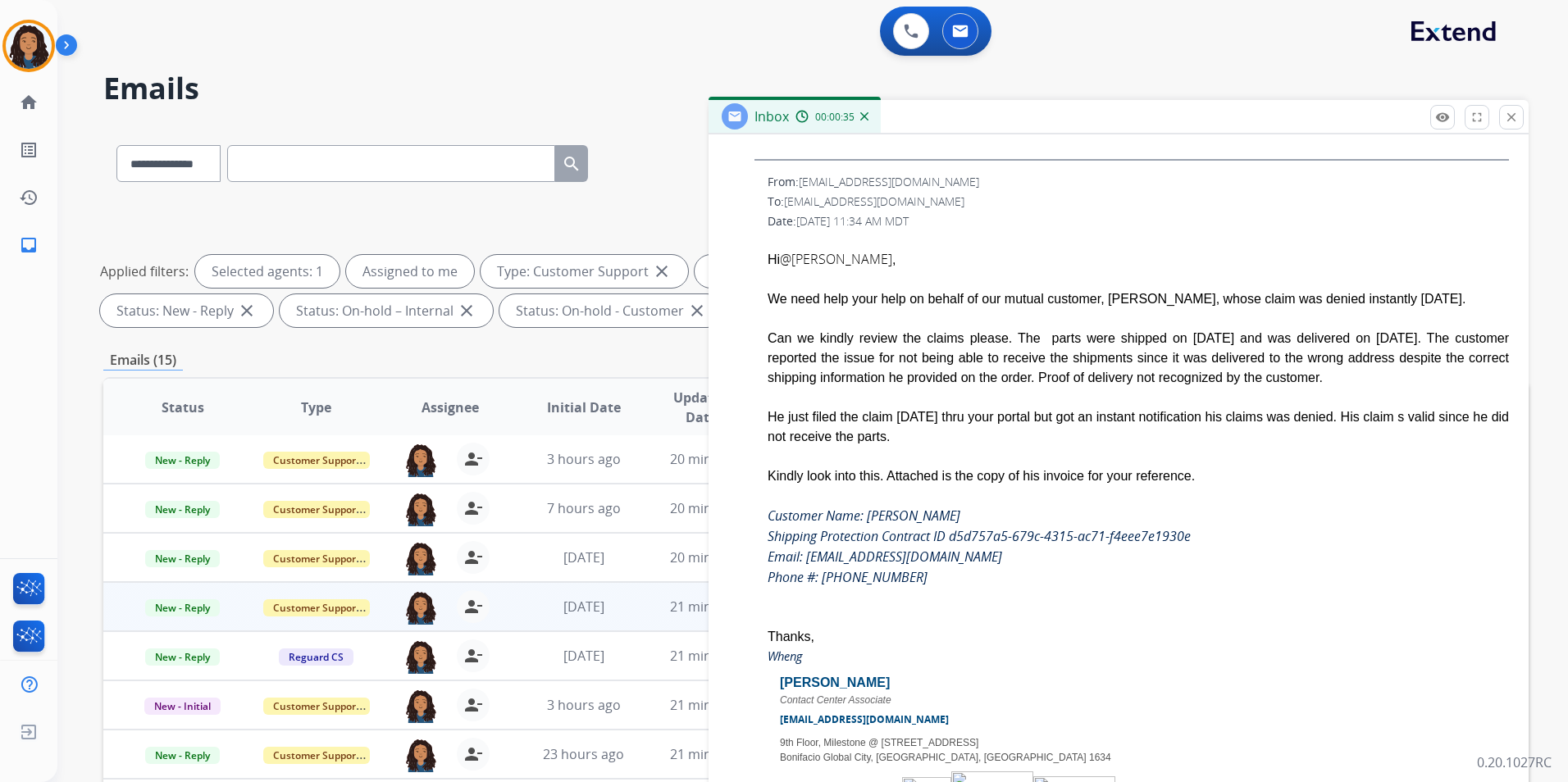
scroll to position [849, 0]
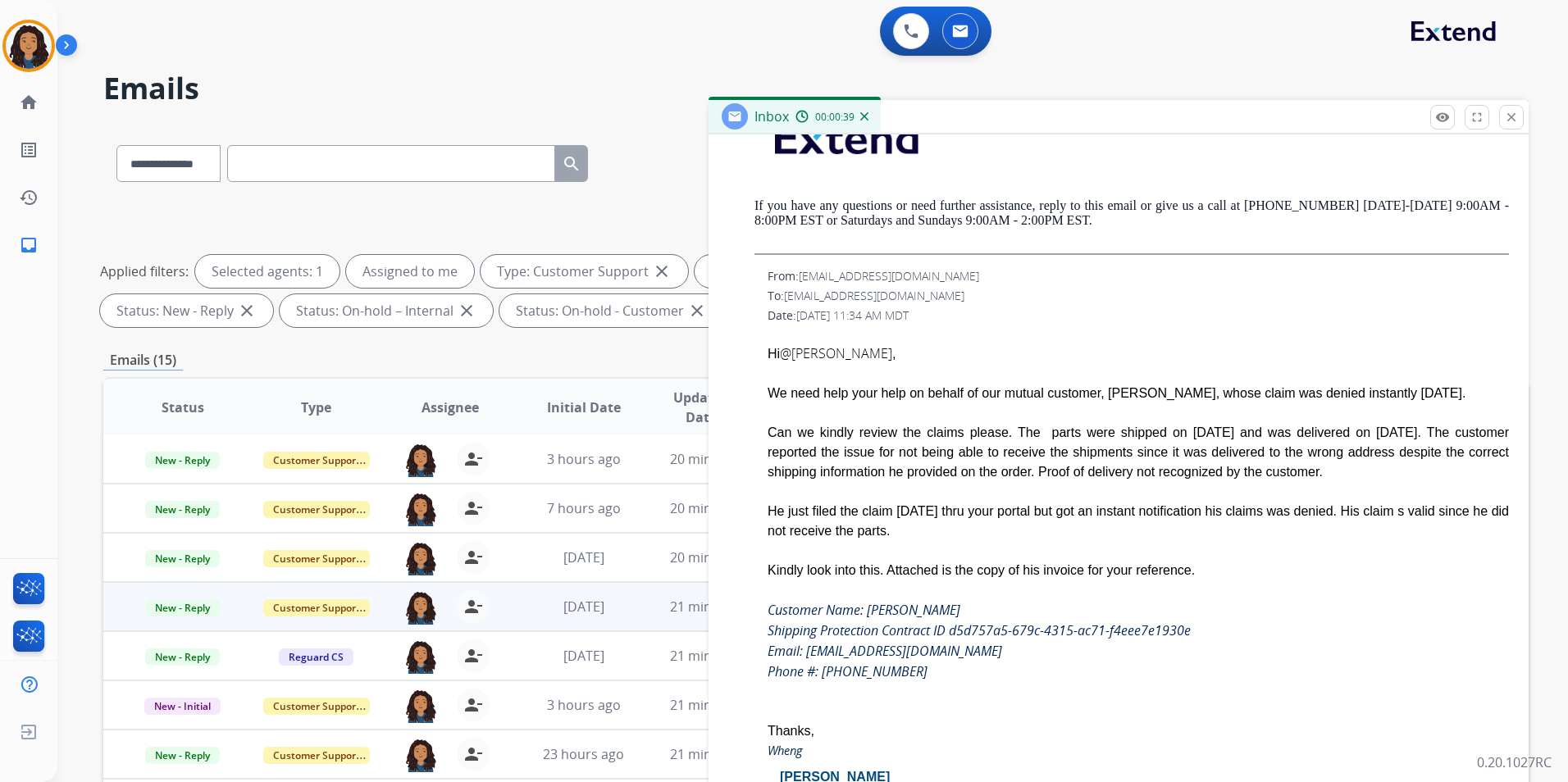
drag, startPoint x: 952, startPoint y: 630, endPoint x: 1196, endPoint y: 629, distance: 244.0
click at [1196, 629] on div "Shipping Protection Contract ID d5d757a5-679c-4315-ac71-f4eee7e1930e" at bounding box center [1139, 631] width 741 height 20
drag, startPoint x: 1196, startPoint y: 629, endPoint x: 1185, endPoint y: 630, distance: 11.0
copy icon "d5d757a5-679c-4315-ac71-f4eee7e1930e"
drag, startPoint x: 803, startPoint y: 647, endPoint x: 829, endPoint y: 650, distance: 26.2
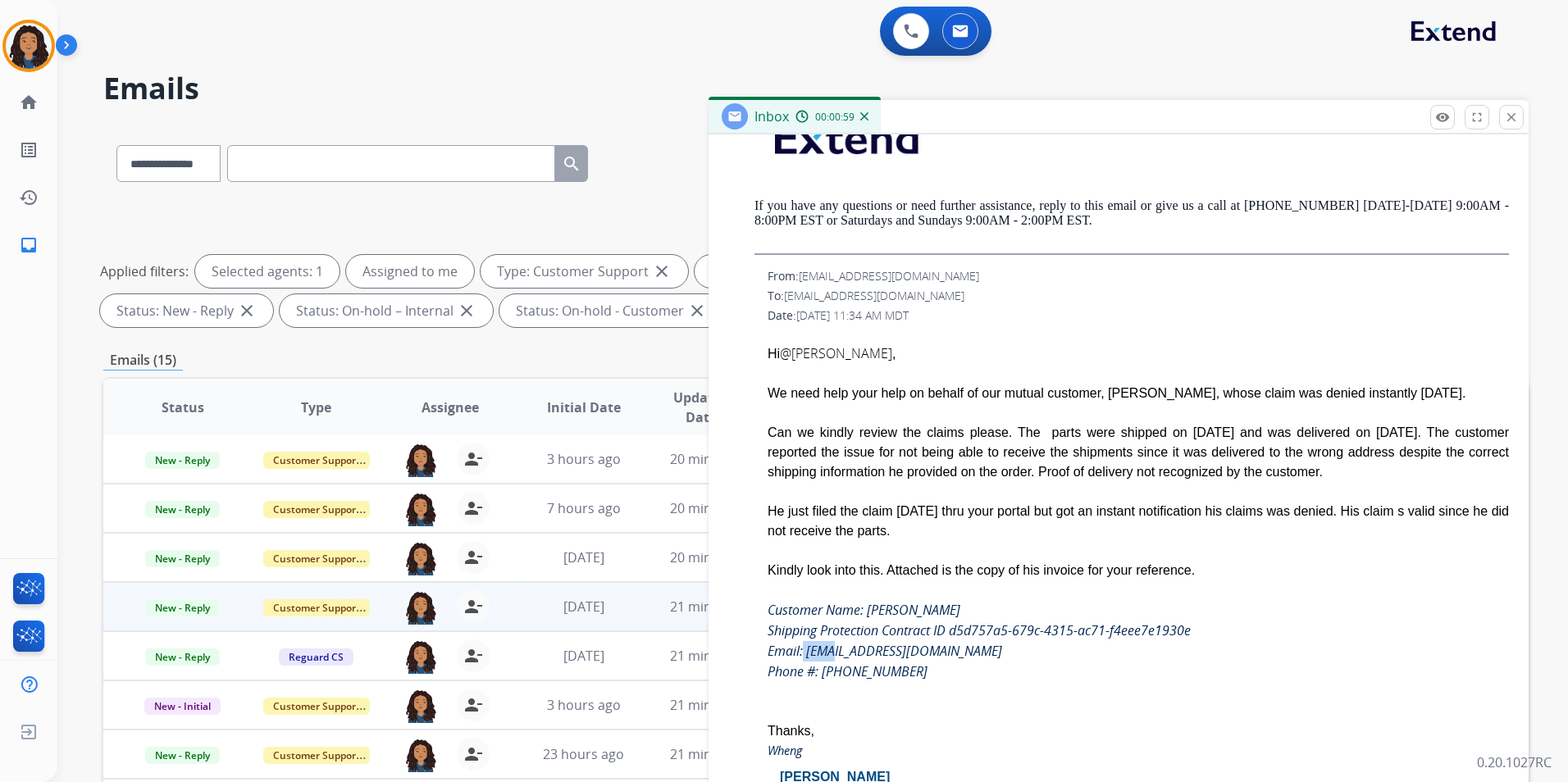
click at [829, 650] on icon "Email: [EMAIL_ADDRESS][DOMAIN_NAME] Phone #: [PHONE_NUMBER]" at bounding box center [885, 661] width 234 height 39
drag, startPoint x: 829, startPoint y: 650, endPoint x: 811, endPoint y: 651, distance: 18.0
click at [811, 651] on icon "Email: [EMAIL_ADDRESS][DOMAIN_NAME] Phone #: [PHONE_NUMBER]" at bounding box center [885, 661] width 234 height 39
drag, startPoint x: 804, startPoint y: 653, endPoint x: 981, endPoint y: 653, distance: 177.0
click at [981, 653] on icon "Email: [EMAIL_ADDRESS][DOMAIN_NAME] Phone #: [PHONE_NUMBER]" at bounding box center [885, 661] width 234 height 39
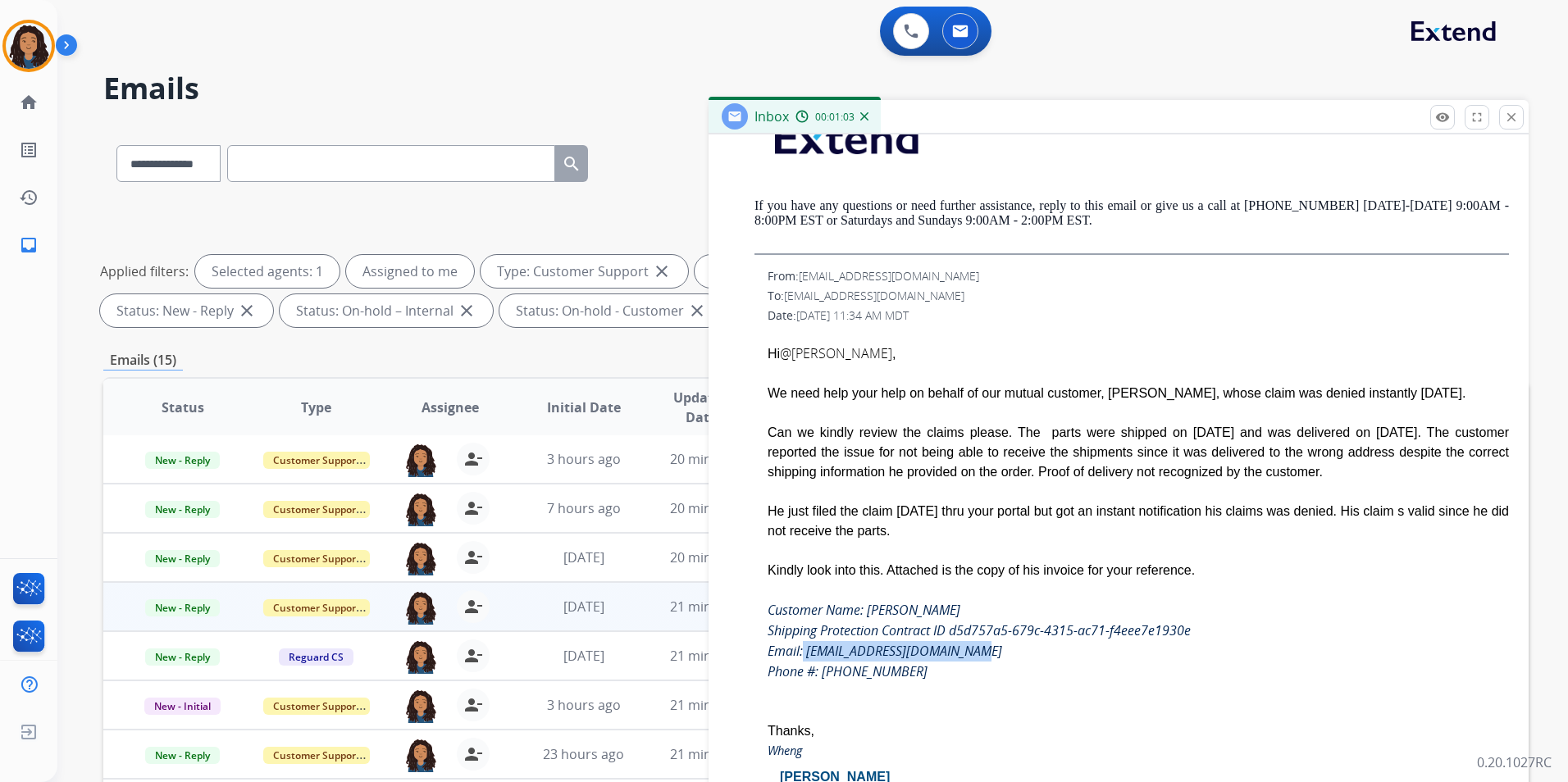
copy icon "[EMAIL_ADDRESS][DOMAIN_NAME]"
click at [1056, 506] on div "He just filed the claim [DATE] thru your portal but got an instant notification…" at bounding box center [1139, 521] width 741 height 39
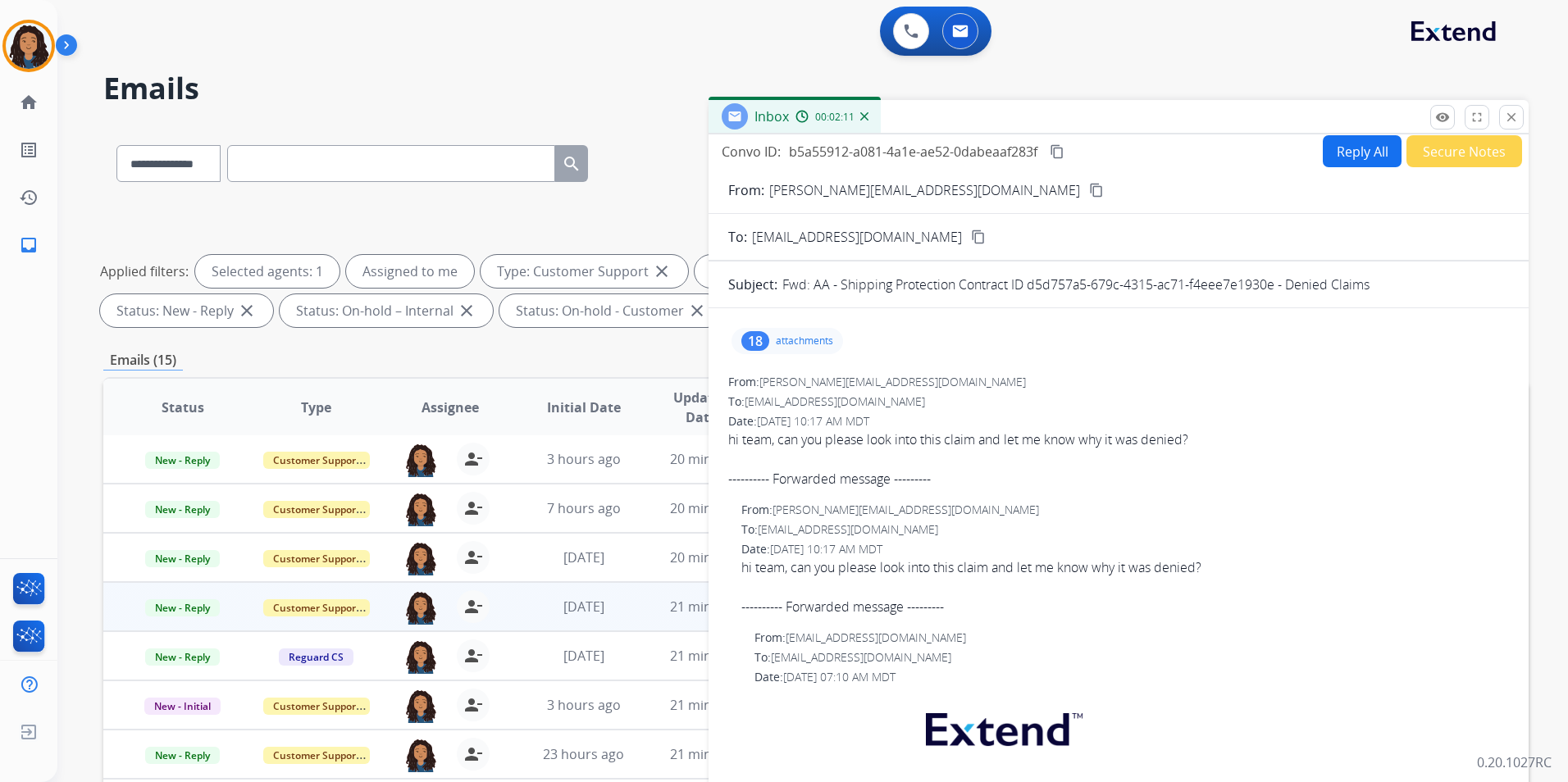
scroll to position [0, 0]
click at [806, 344] on p "attachments" at bounding box center [804, 345] width 57 height 13
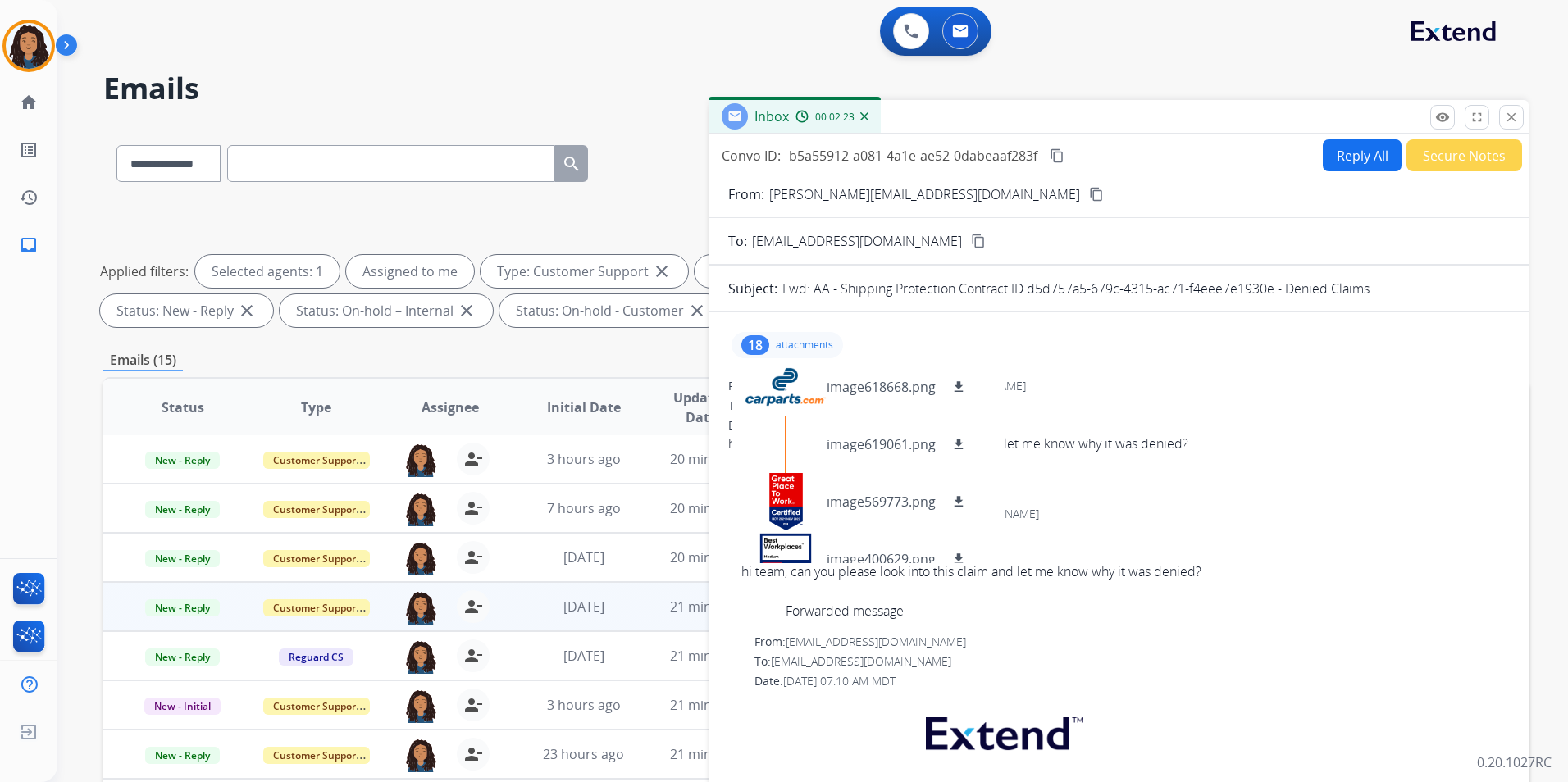
click at [1327, 527] on div "To: [EMAIL_ADDRESS][DOMAIN_NAME]" at bounding box center [1125, 534] width 768 height 17
click at [808, 347] on p "attachments" at bounding box center [804, 345] width 57 height 13
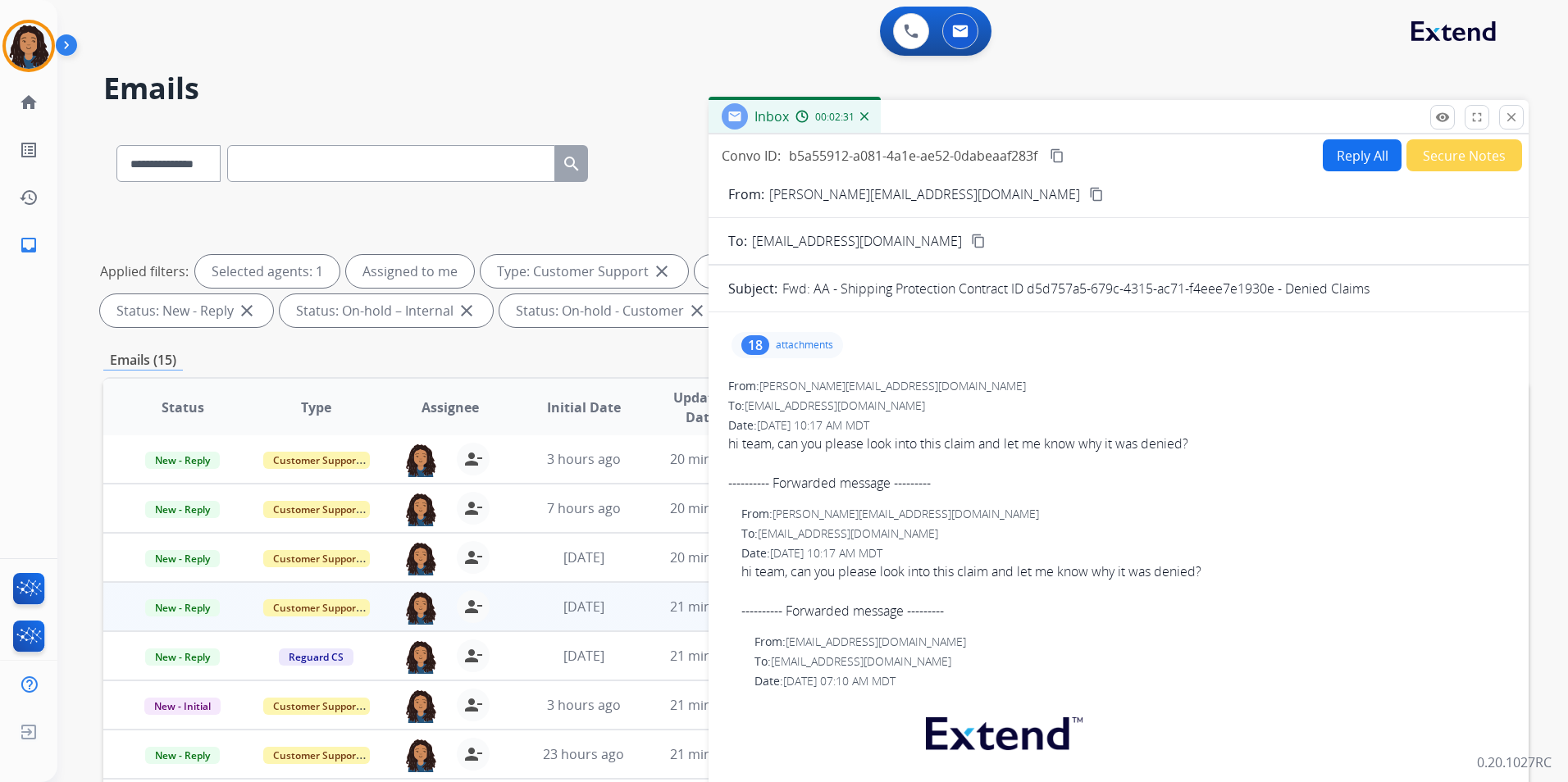
click at [1339, 167] on button "Reply All" at bounding box center [1363, 155] width 79 height 32
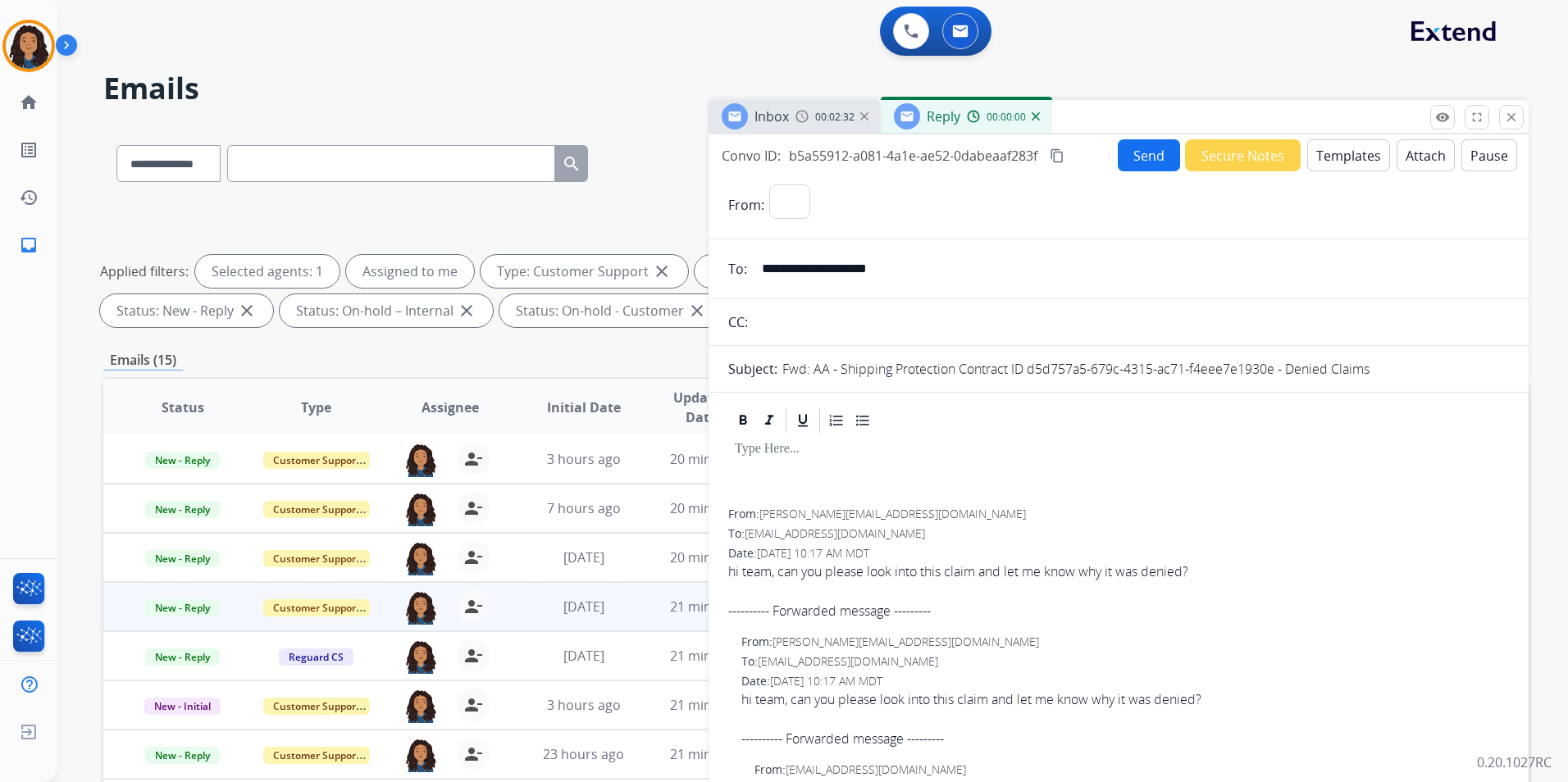
click at [1339, 166] on button "Templates" at bounding box center [1349, 155] width 83 height 32
select select "**********"
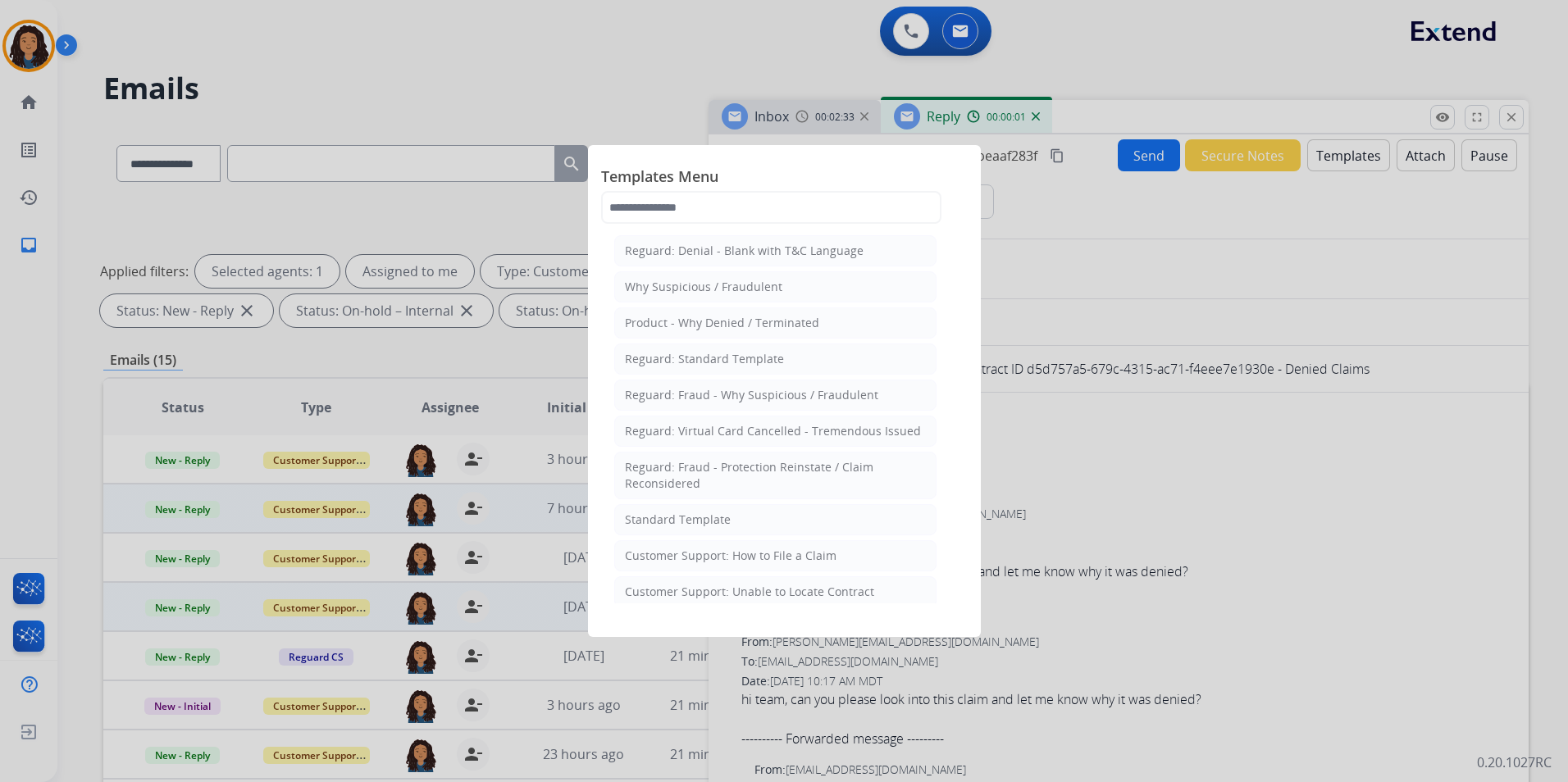
drag, startPoint x: 697, startPoint y: 525, endPoint x: 700, endPoint y: 516, distance: 9.5
click at [697, 524] on div "Standard Template" at bounding box center [678, 520] width 106 height 17
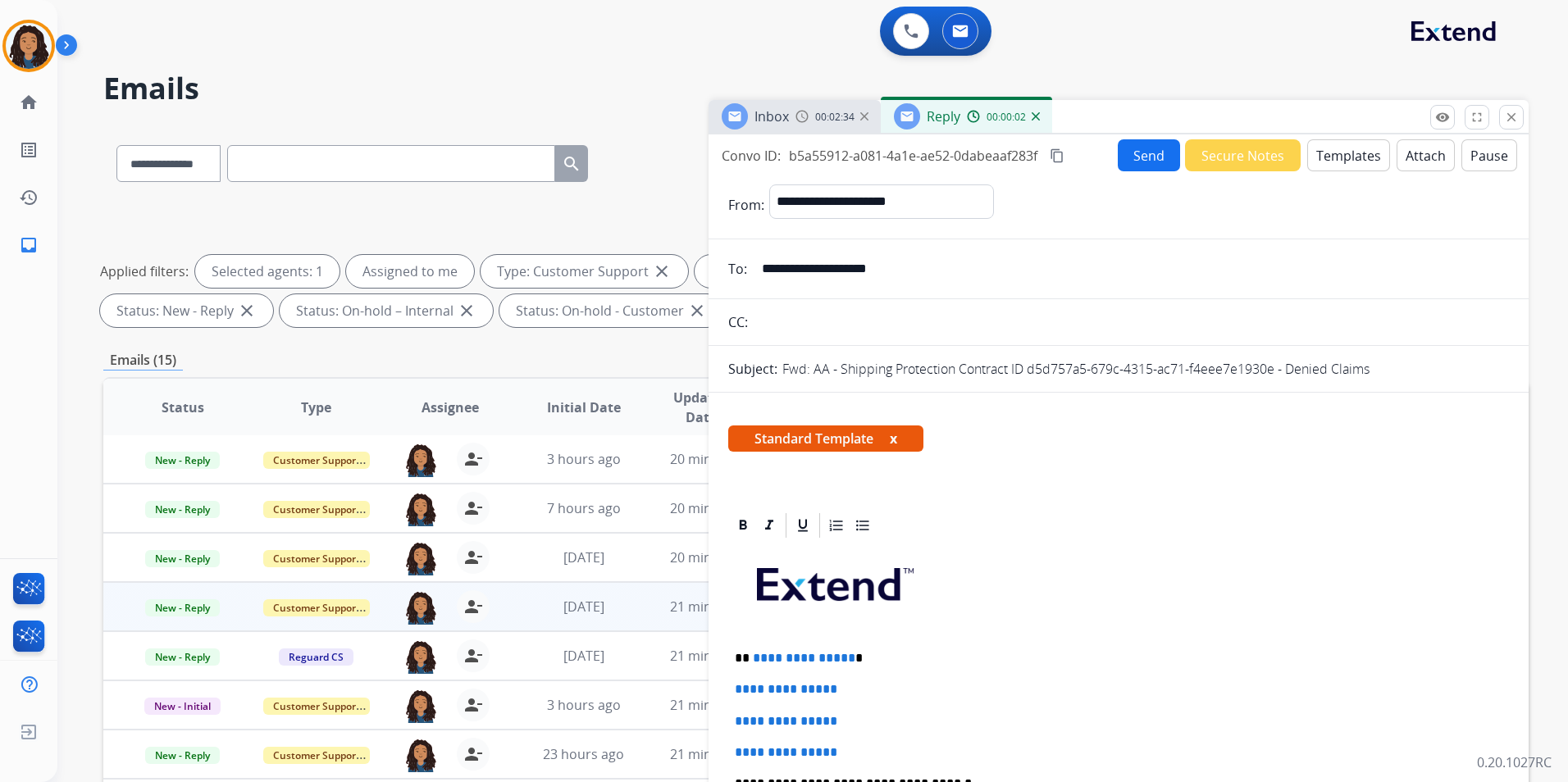
click at [797, 114] on img at bounding box center [802, 117] width 13 height 13
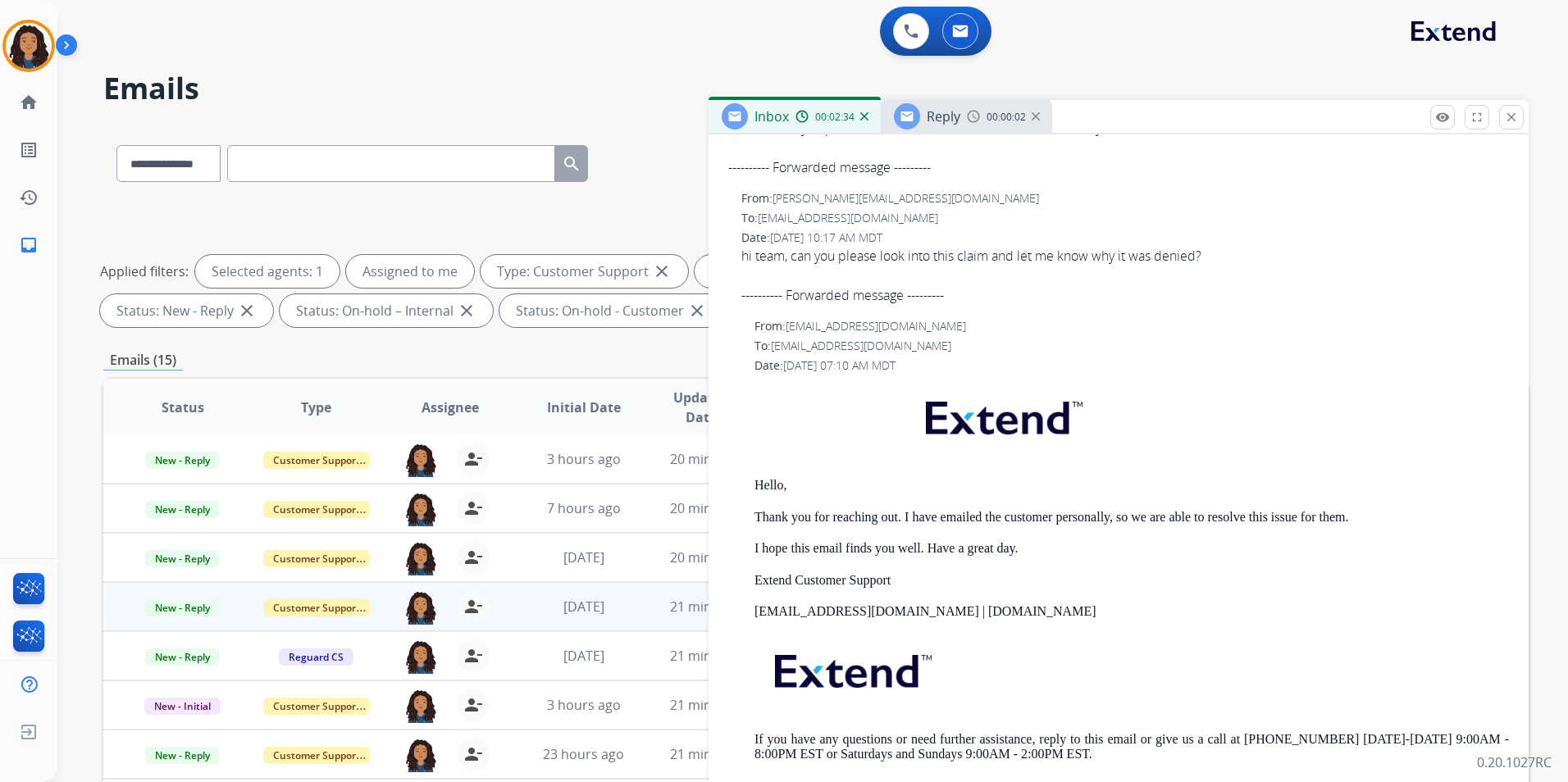
scroll to position [410, 0]
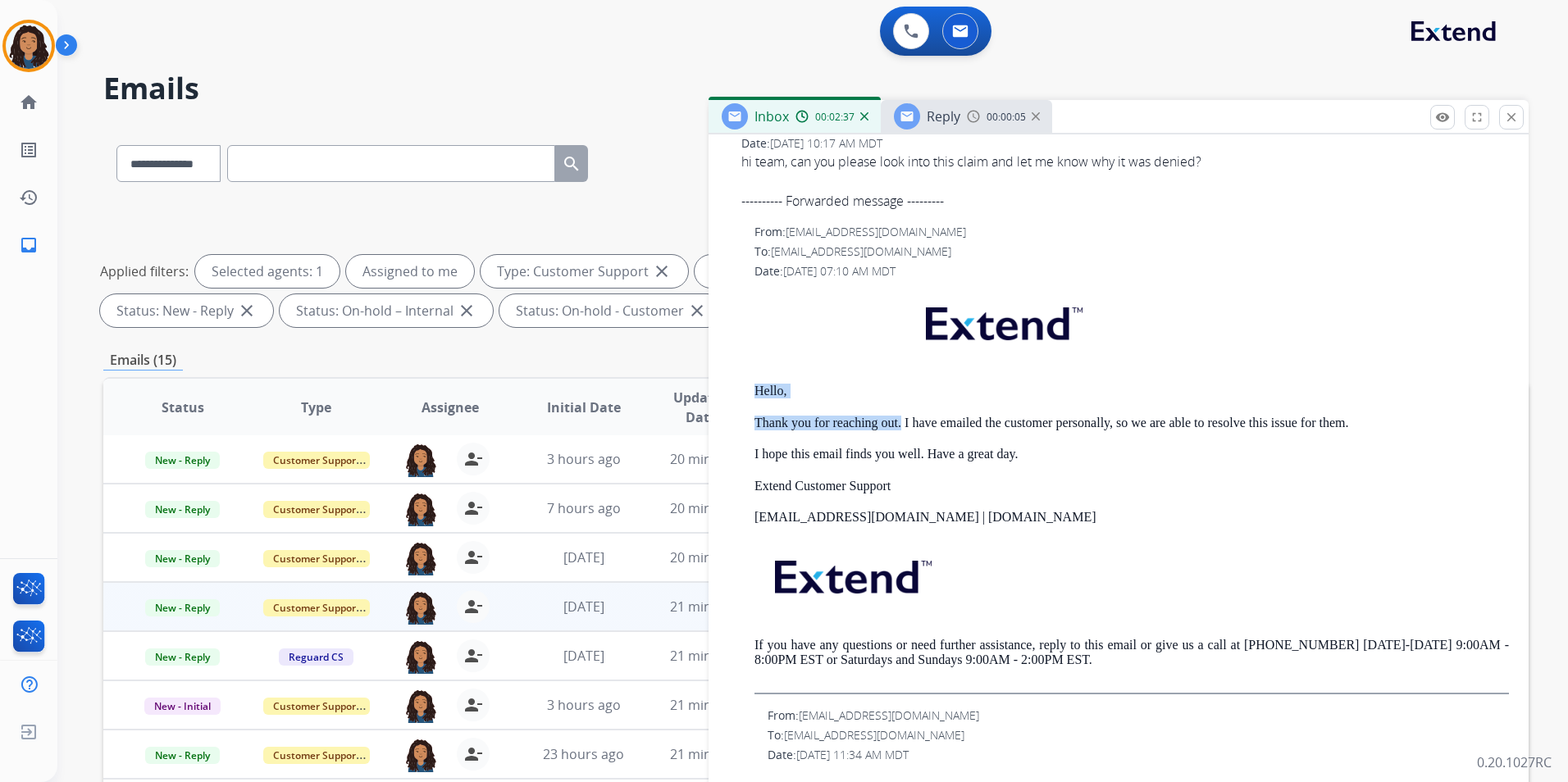
drag, startPoint x: 748, startPoint y: 381, endPoint x: 902, endPoint y: 430, distance: 161.6
click at [902, 430] on div "From: [EMAIL_ADDRESS][DOMAIN_NAME] To: [EMAIL_ADDRESS][DOMAIN_NAME] Date: [DATE…" at bounding box center [1118, 459] width 781 height 470
copy div "Hello, Thank you for reaching out."
click at [956, 120] on span "Reply" at bounding box center [944, 116] width 34 height 18
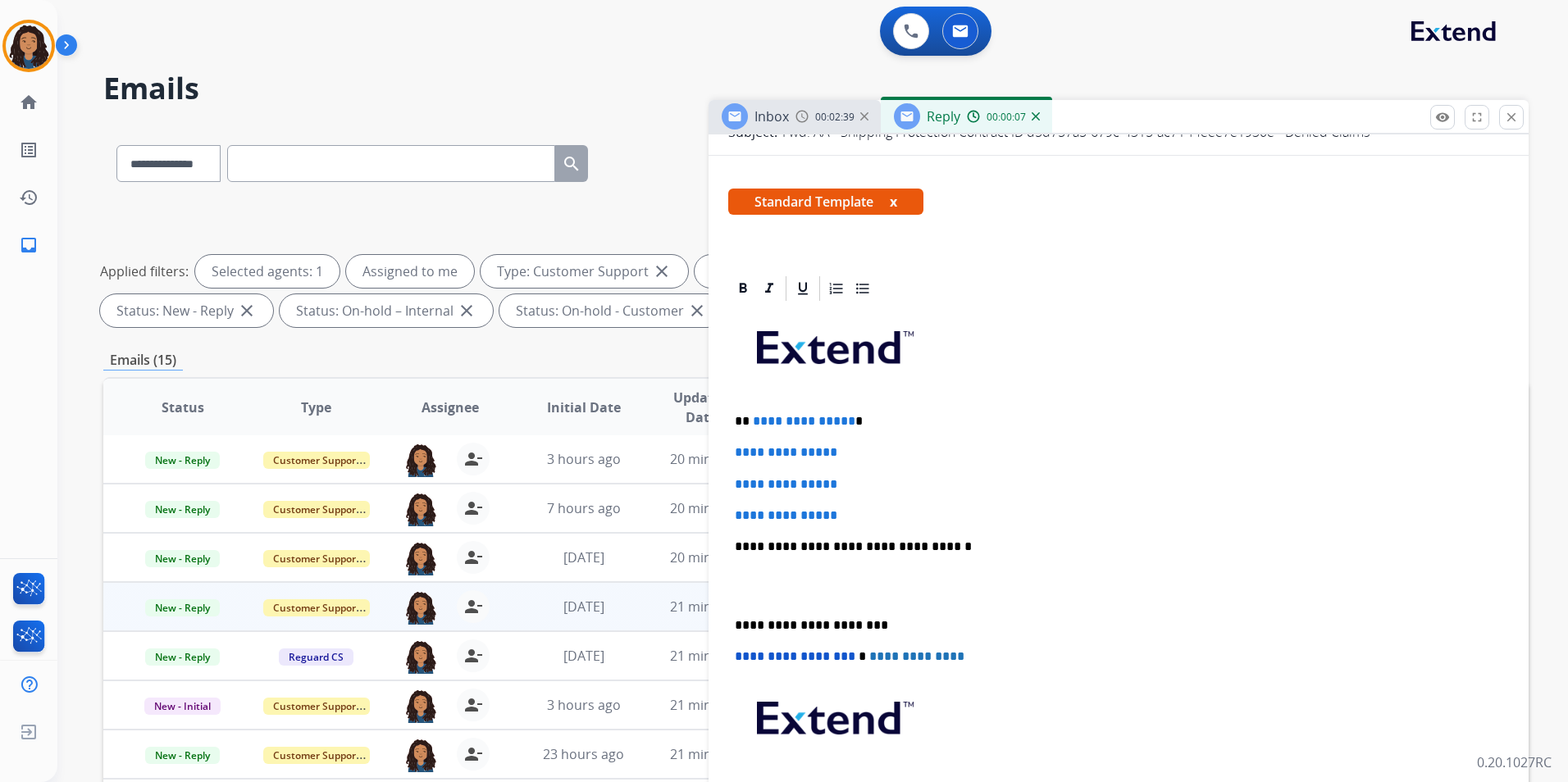
scroll to position [246, 0]
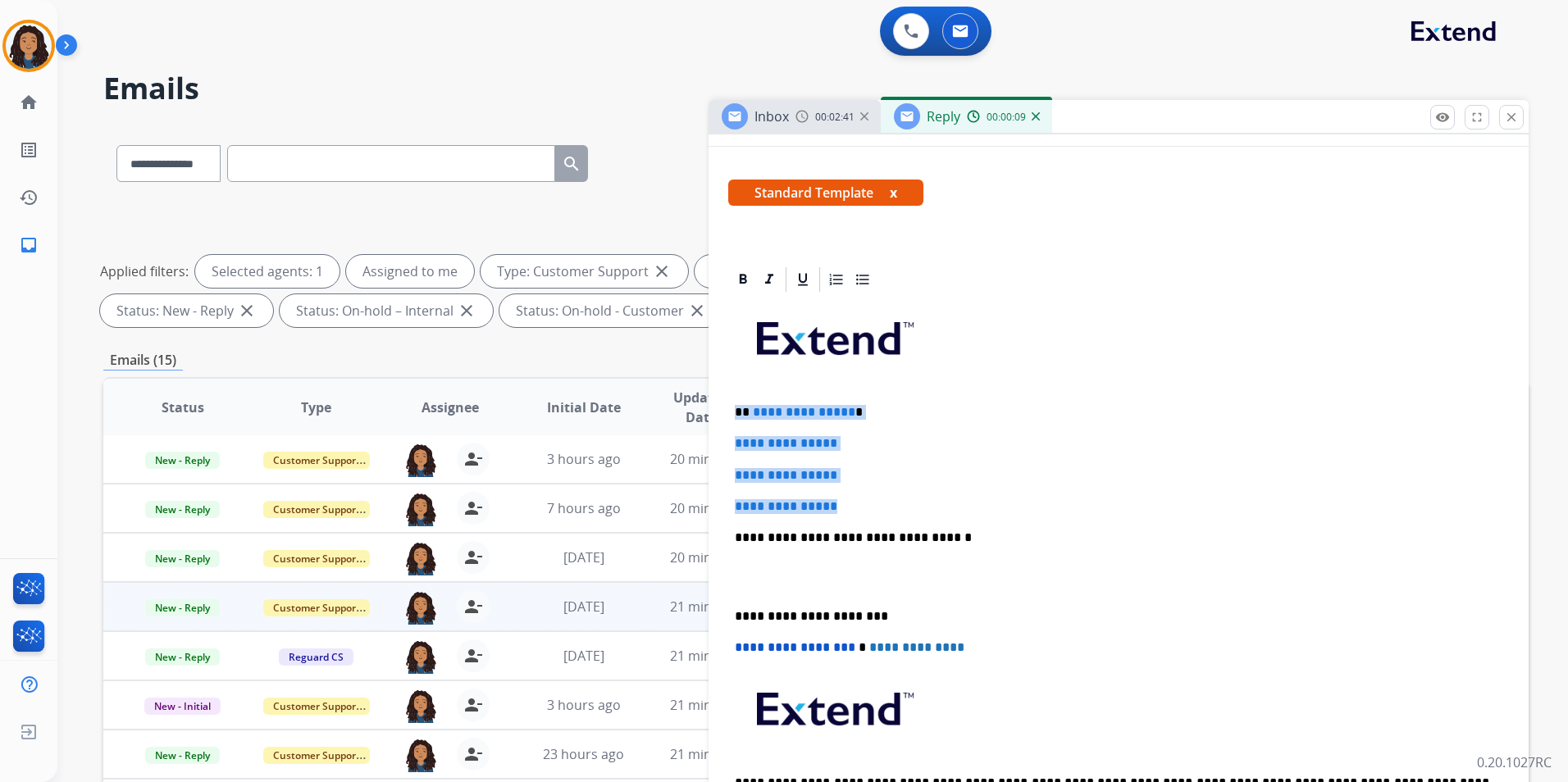
drag, startPoint x: 731, startPoint y: 408, endPoint x: 915, endPoint y: 509, distance: 209.9
click at [915, 509] on div "**********" at bounding box center [1118, 576] width 781 height 564
paste div
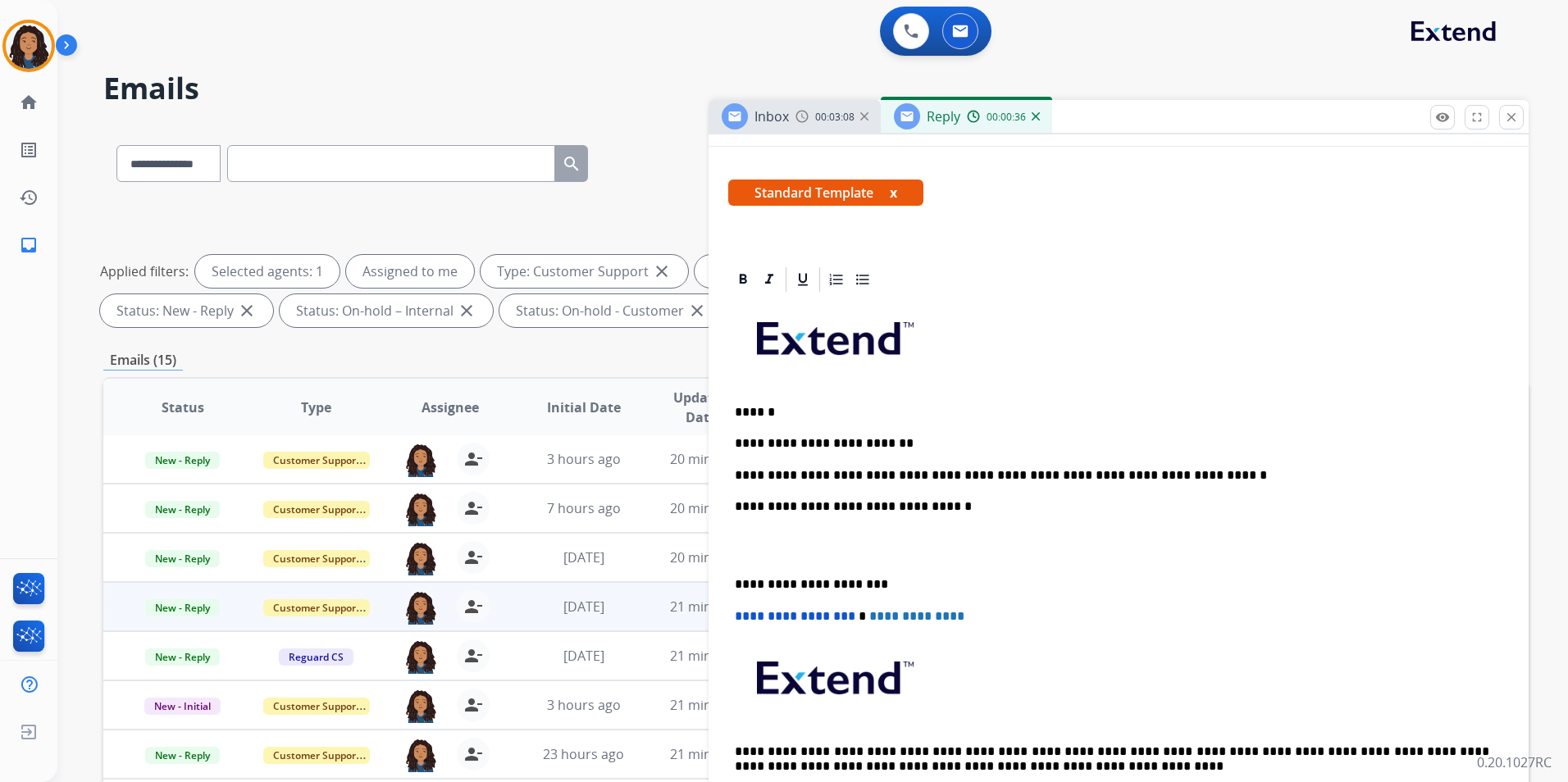
click at [1198, 430] on div "**********" at bounding box center [1118, 560] width 781 height 533
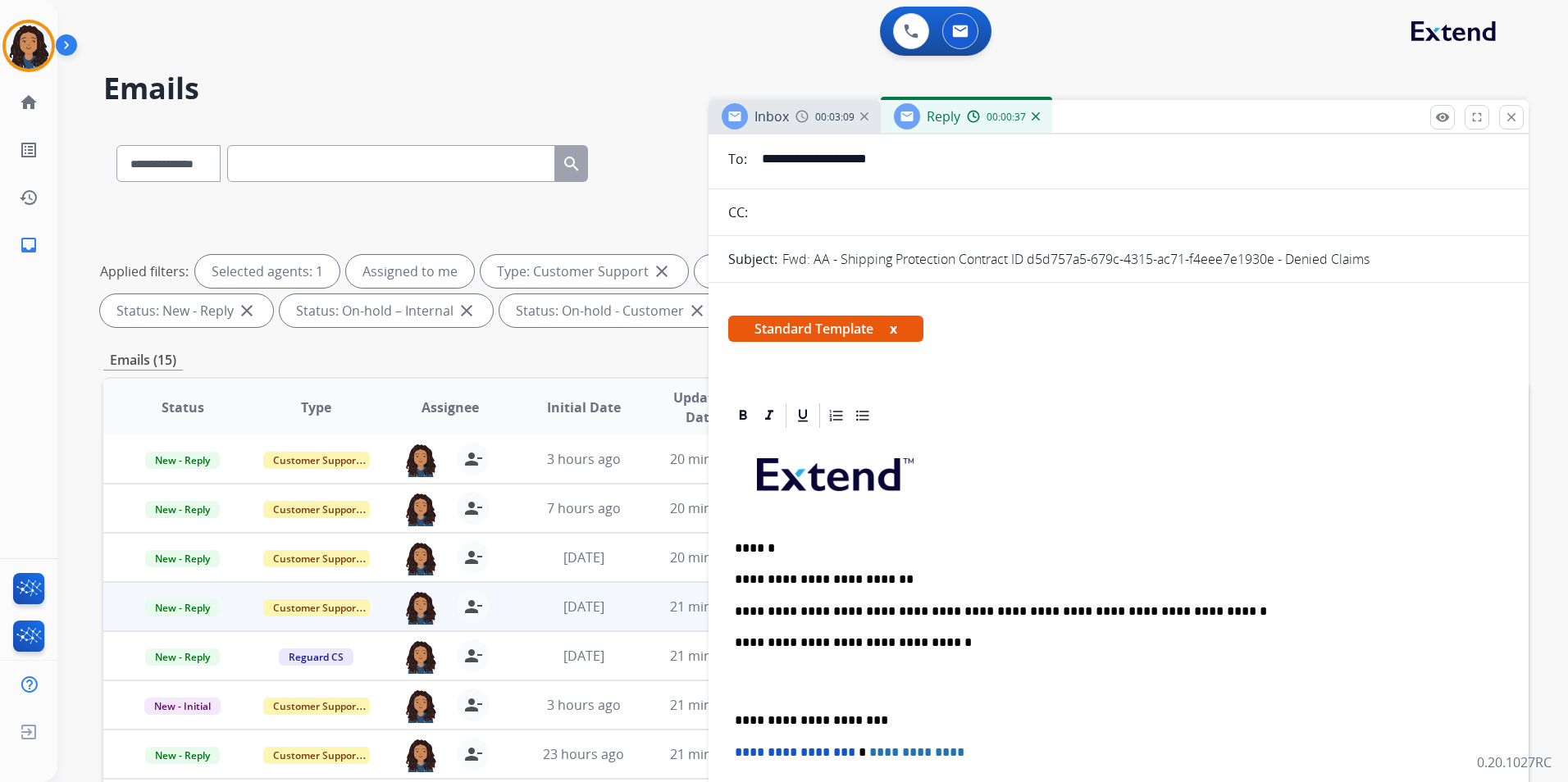
scroll to position [0, 0]
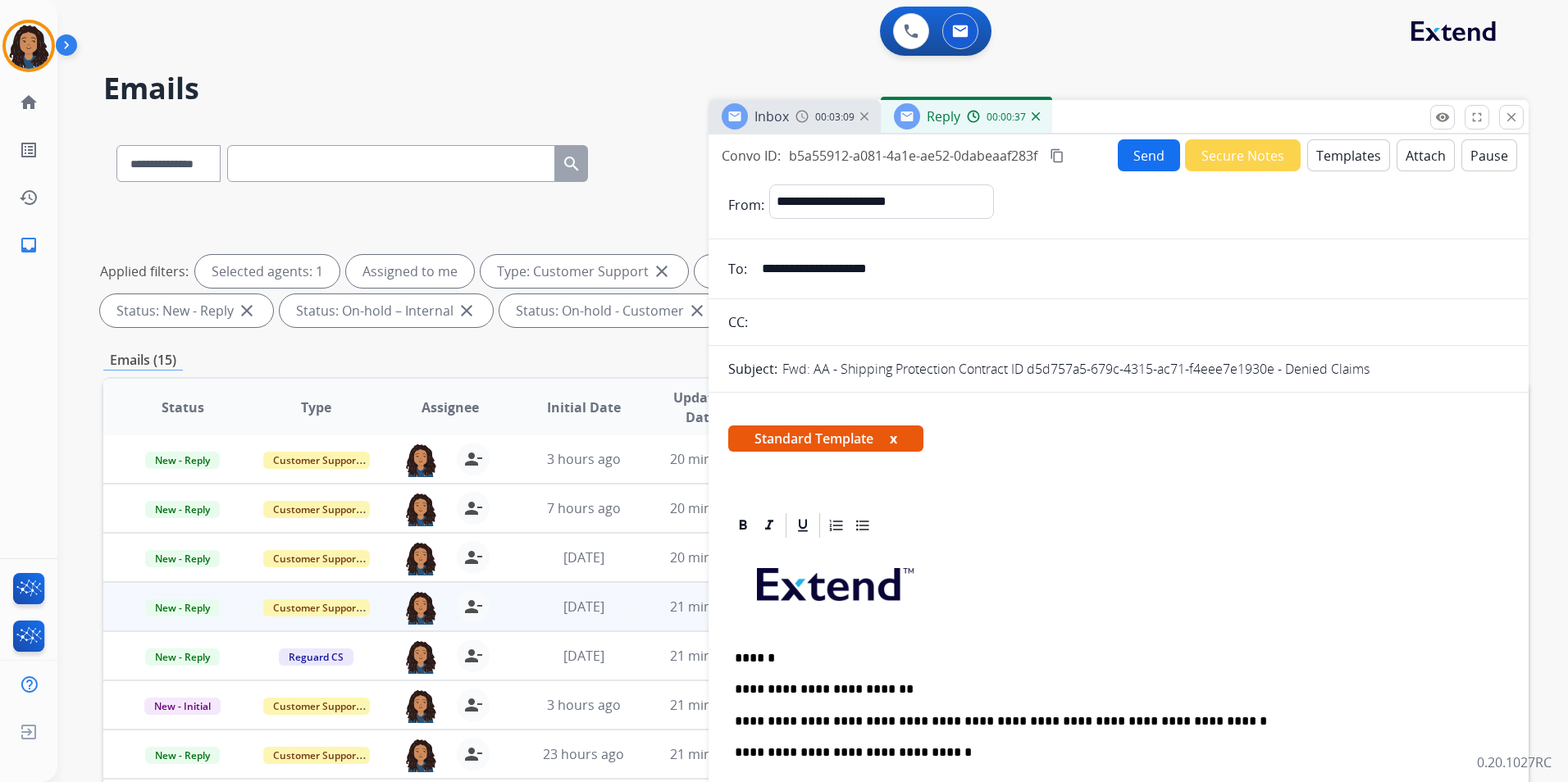
click at [1155, 155] on button "Send" at bounding box center [1150, 155] width 62 height 32
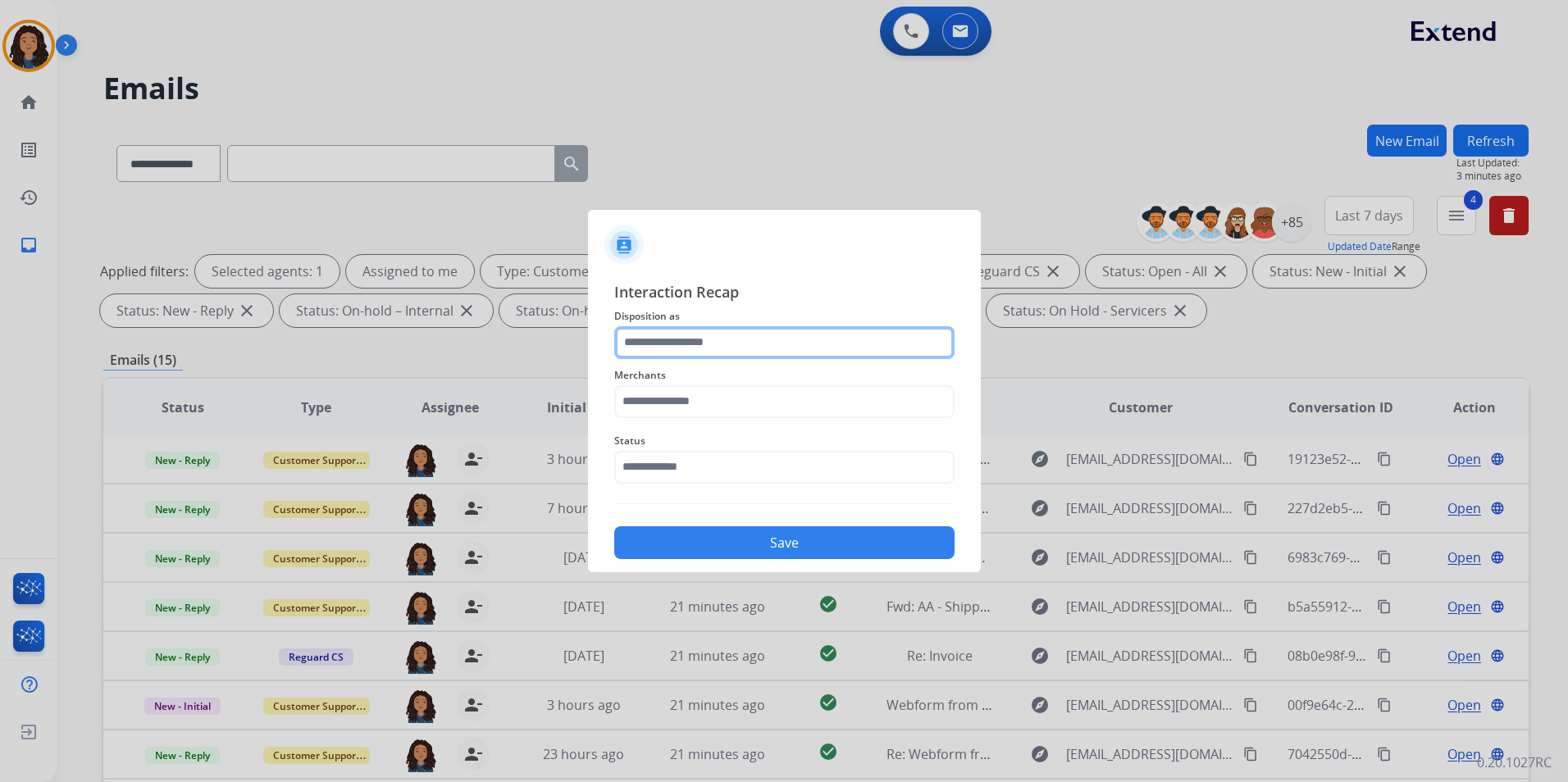
click at [699, 356] on input "text" at bounding box center [784, 343] width 340 height 33
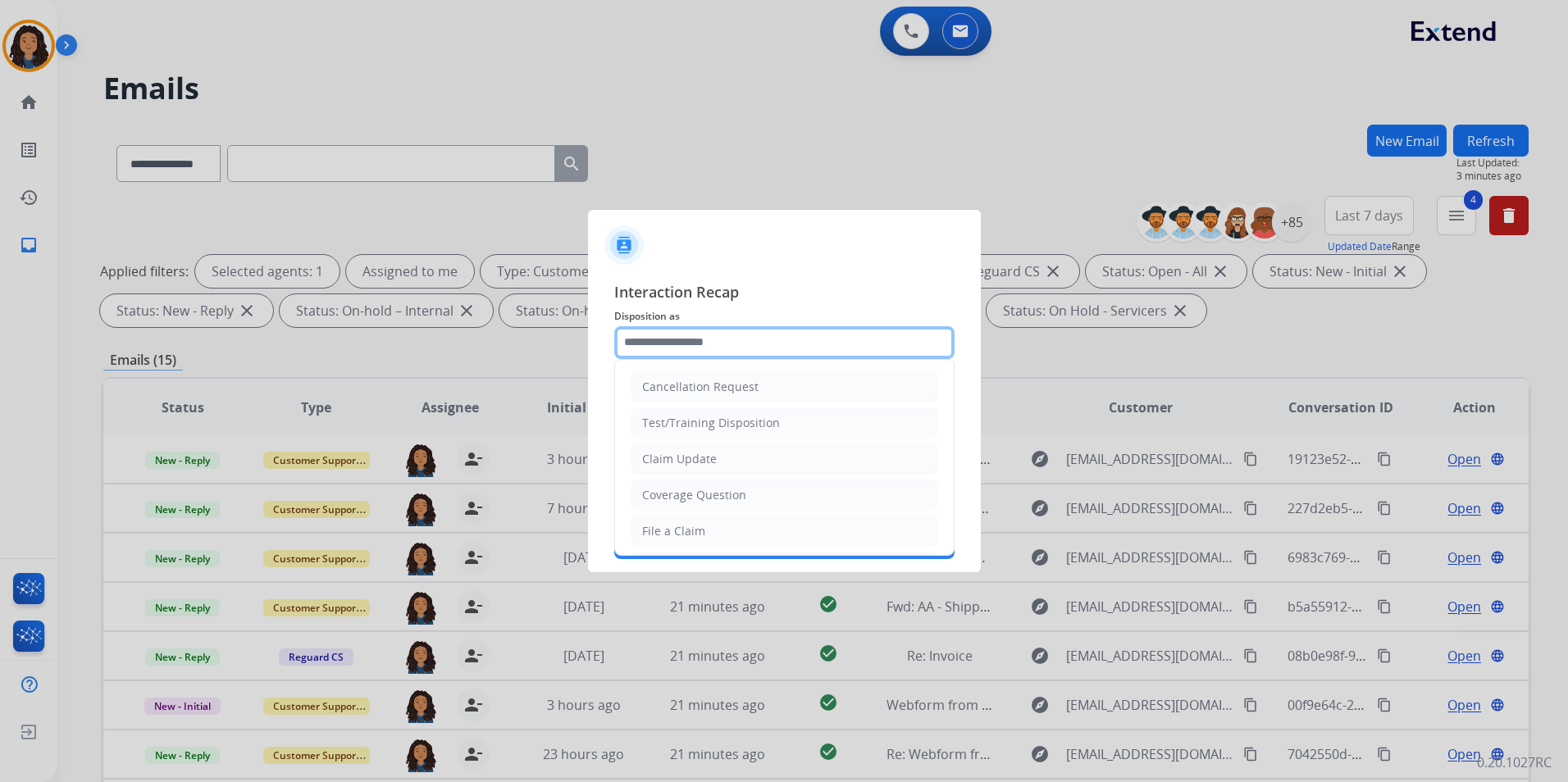
type input "**********"
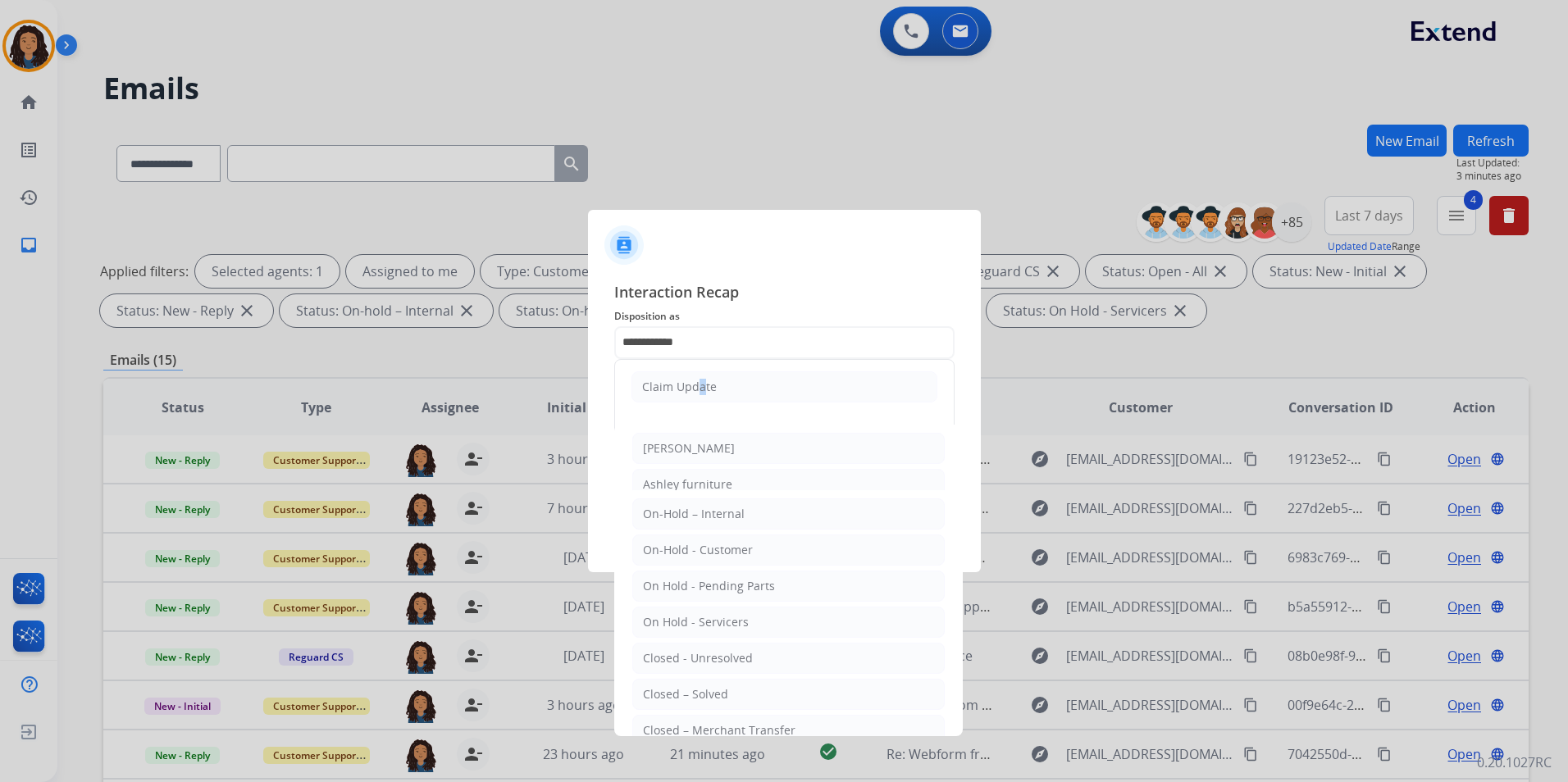
click at [690, 417] on div "Claim Update" at bounding box center [784, 458] width 340 height 197
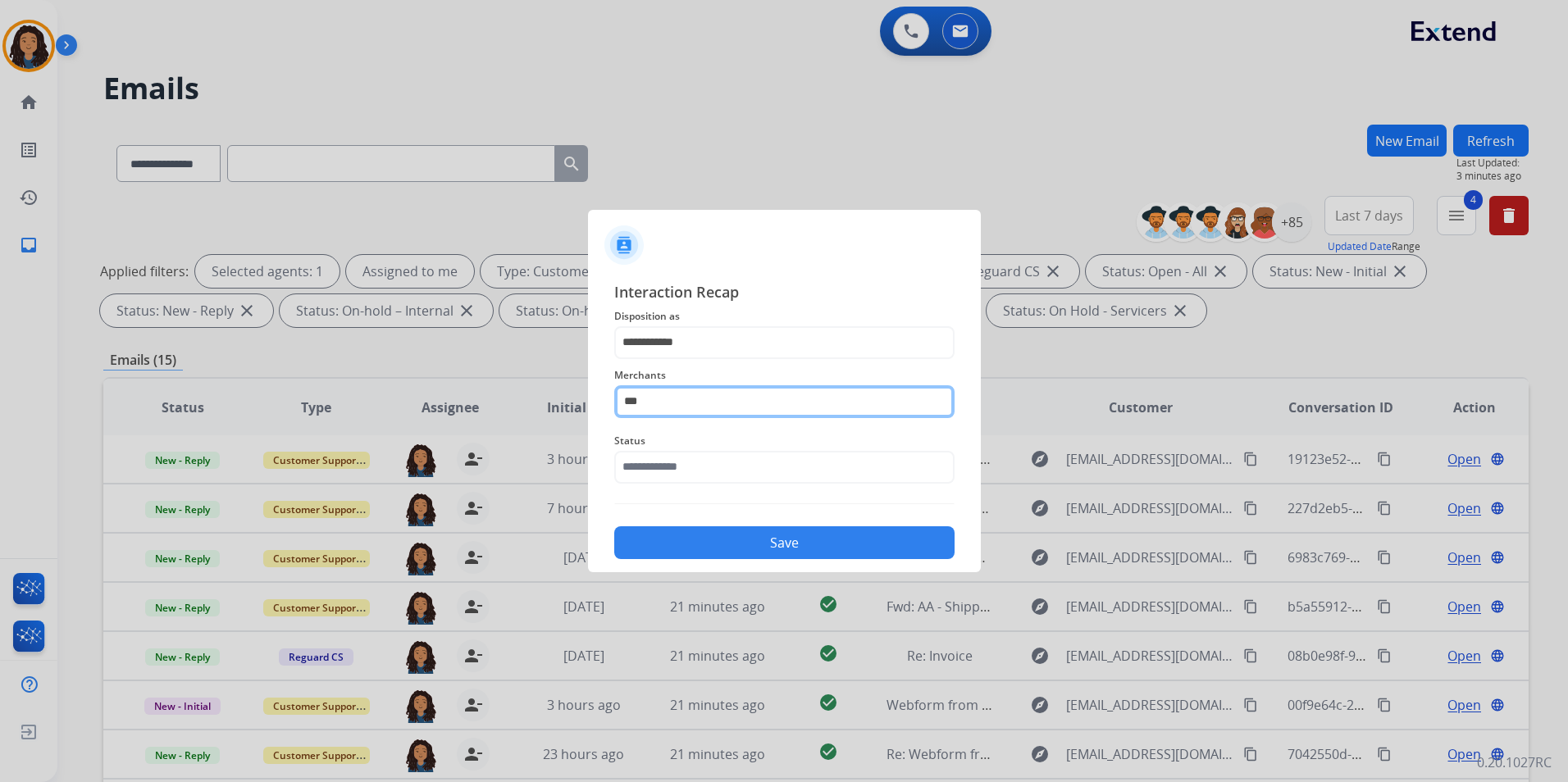
drag, startPoint x: 690, startPoint y: 417, endPoint x: 693, endPoint y: 393, distance: 24.2
click at [693, 393] on input "***" at bounding box center [784, 401] width 340 height 33
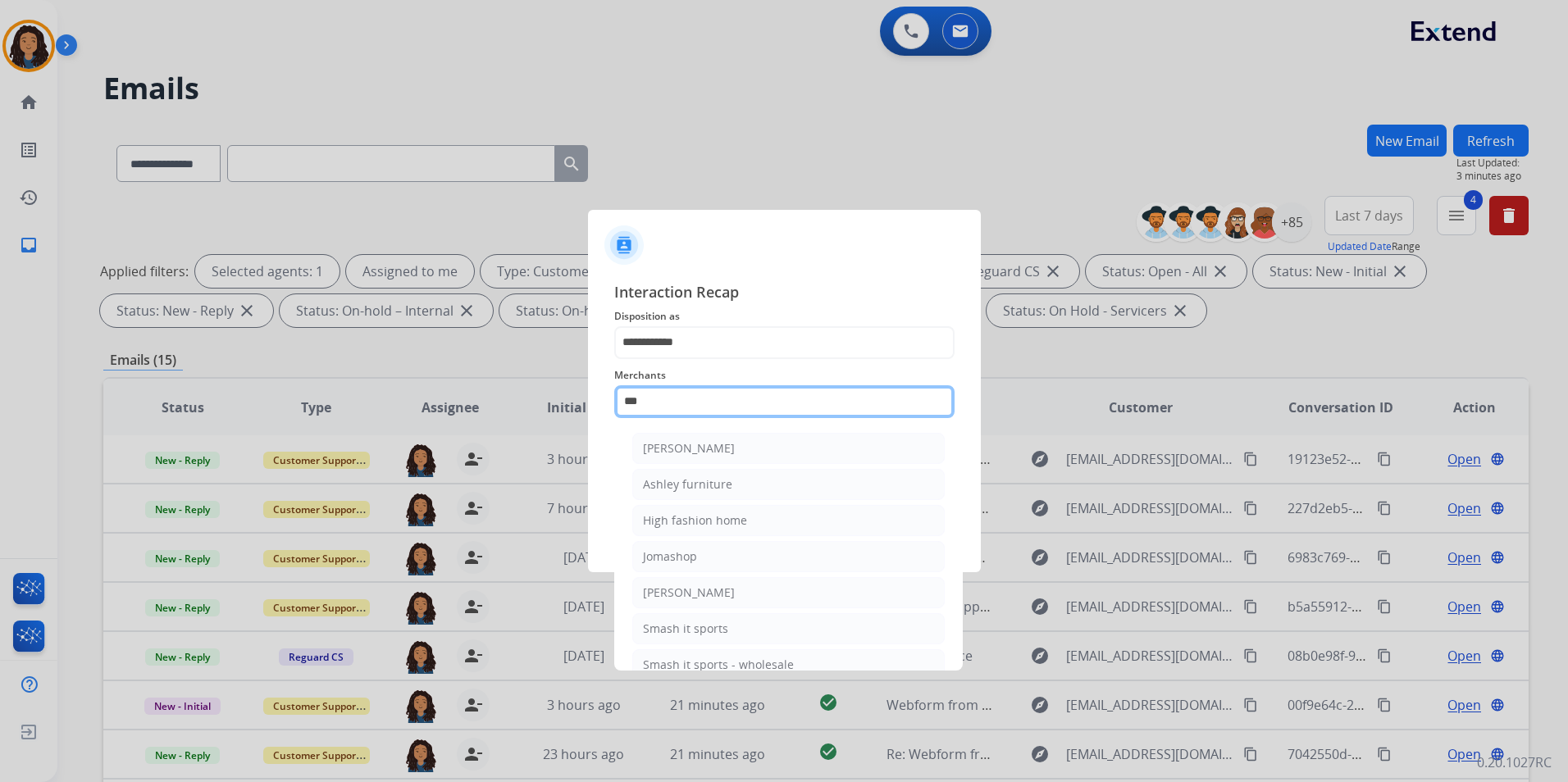
drag, startPoint x: 644, startPoint y: 401, endPoint x: 481, endPoint y: 412, distance: 163.4
click at [0, 412] on app-contact-recap-modal "**********" at bounding box center [0, 391] width 0 height 782
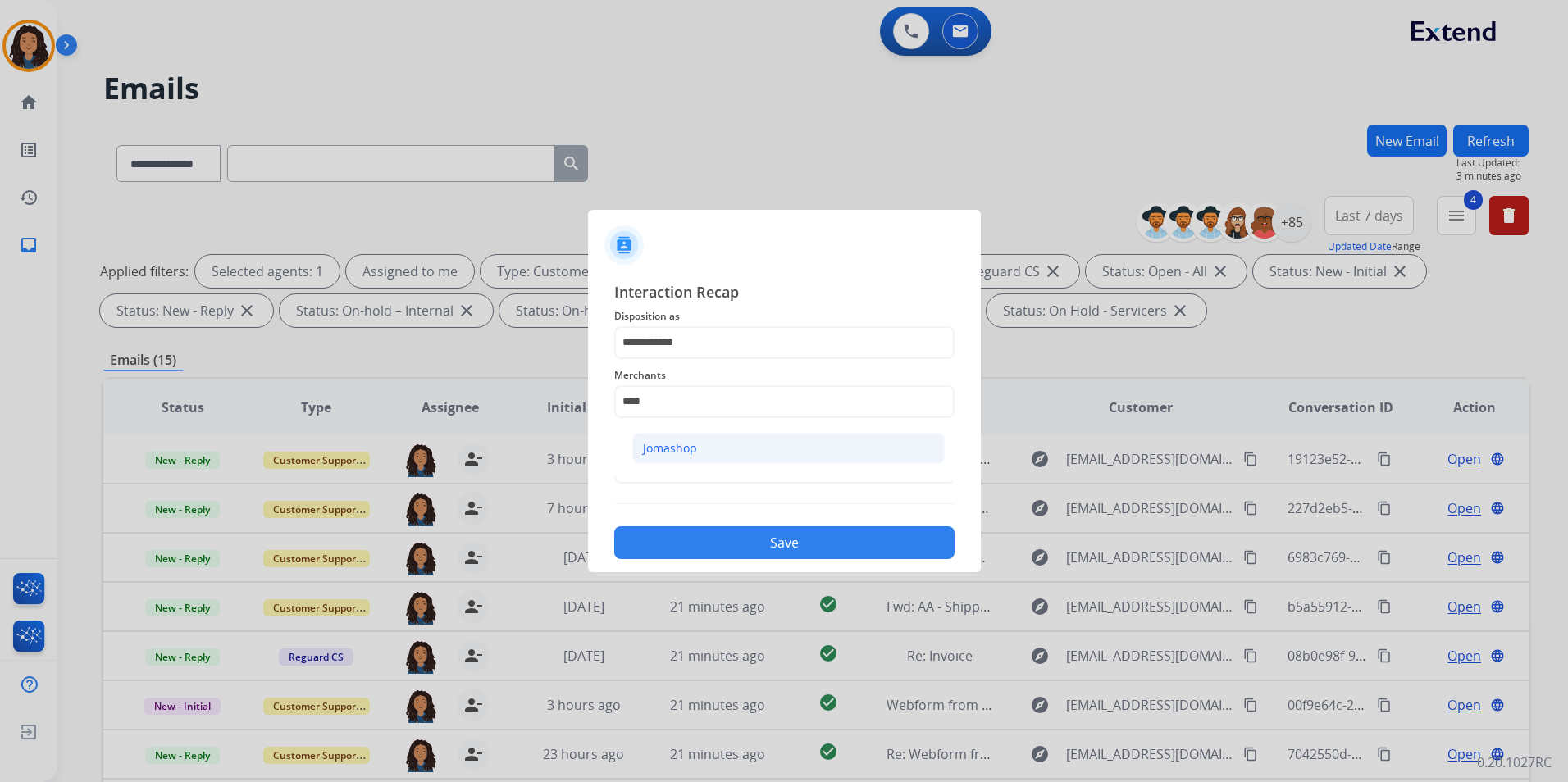
click at [781, 445] on li "Jomashop" at bounding box center [789, 448] width 313 height 31
type input "********"
click at [781, 447] on span "Status" at bounding box center [784, 440] width 340 height 19
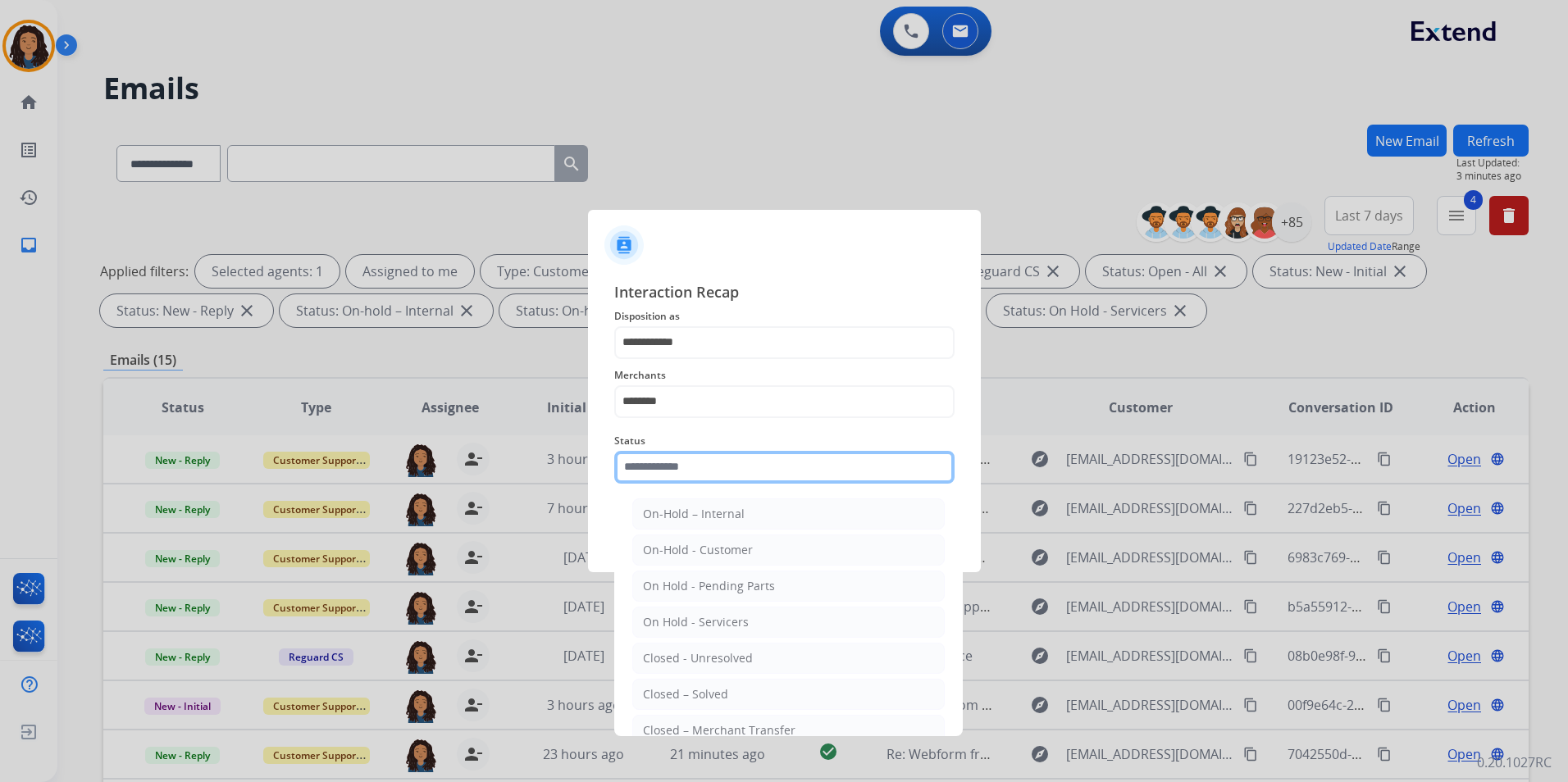
click at [779, 458] on input "text" at bounding box center [784, 467] width 340 height 33
click at [718, 688] on div "Closed – Solved" at bounding box center [686, 695] width 86 height 17
type input "**********"
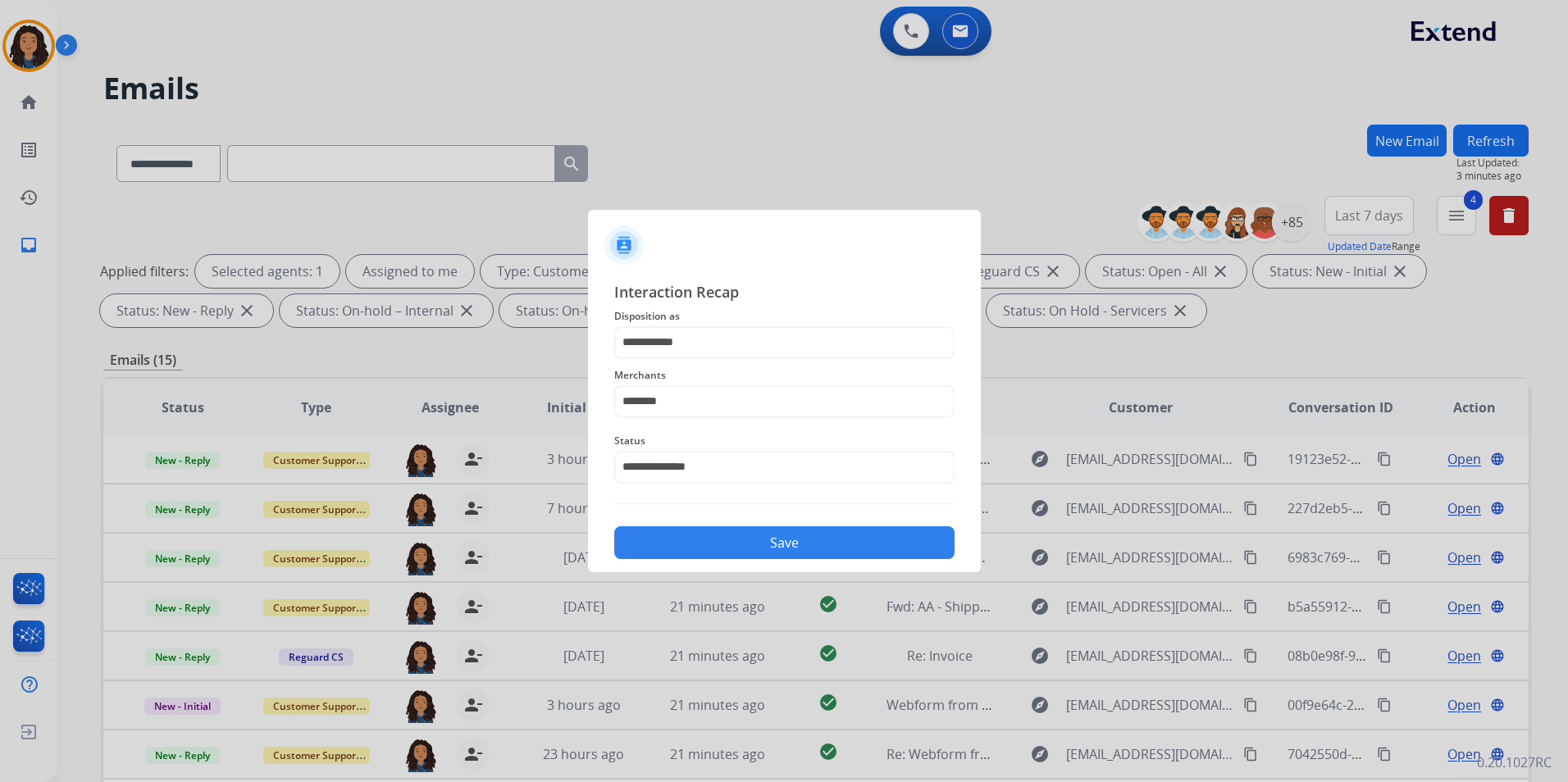
click at [753, 493] on div "**********" at bounding box center [784, 420] width 340 height 280
click at [746, 535] on button "Save" at bounding box center [784, 543] width 340 height 33
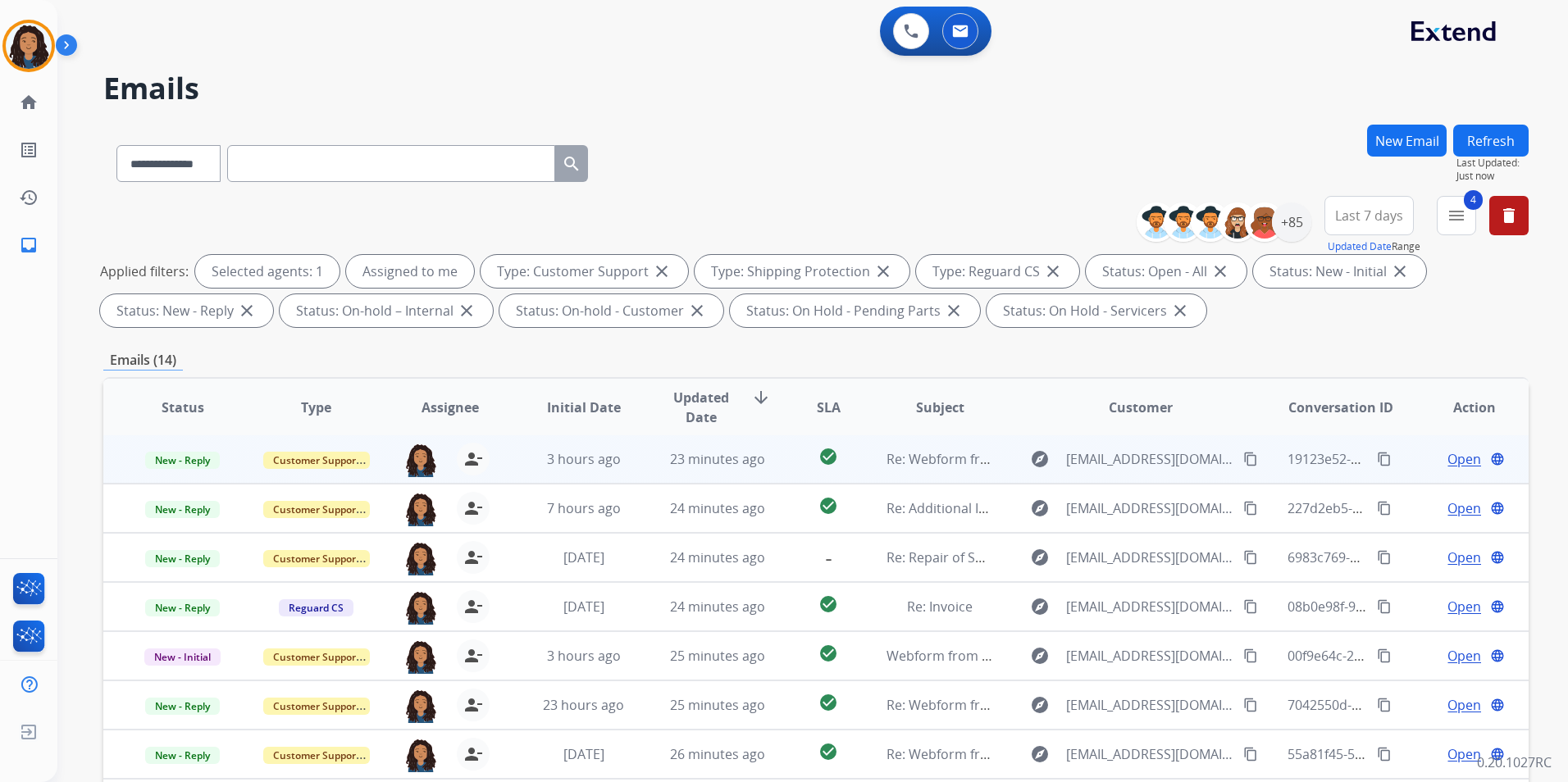
click at [1458, 459] on span "Open" at bounding box center [1465, 459] width 34 height 19
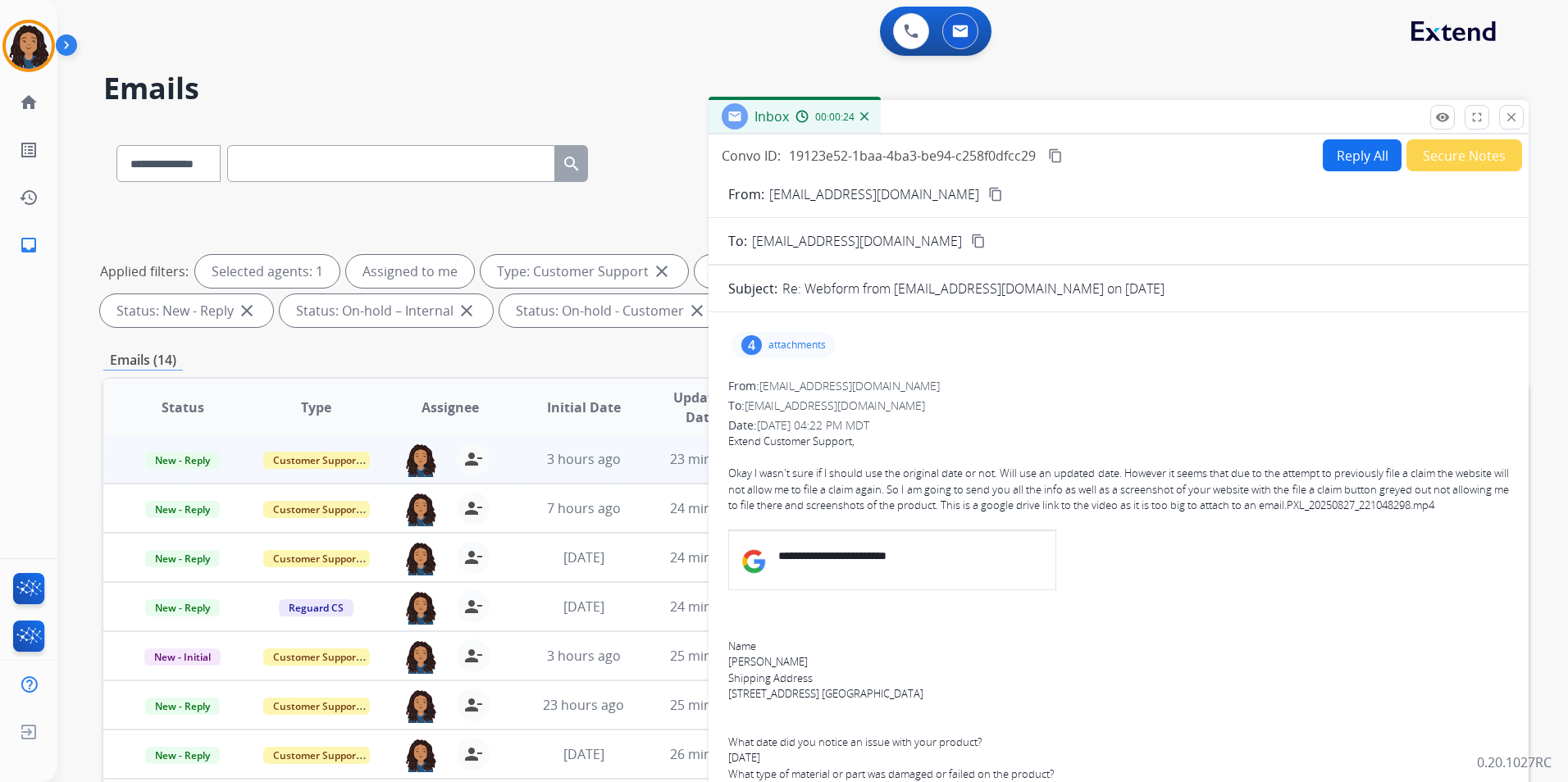
click at [988, 187] on mat-icon "content_copy" at bounding box center [996, 195] width 15 height 15
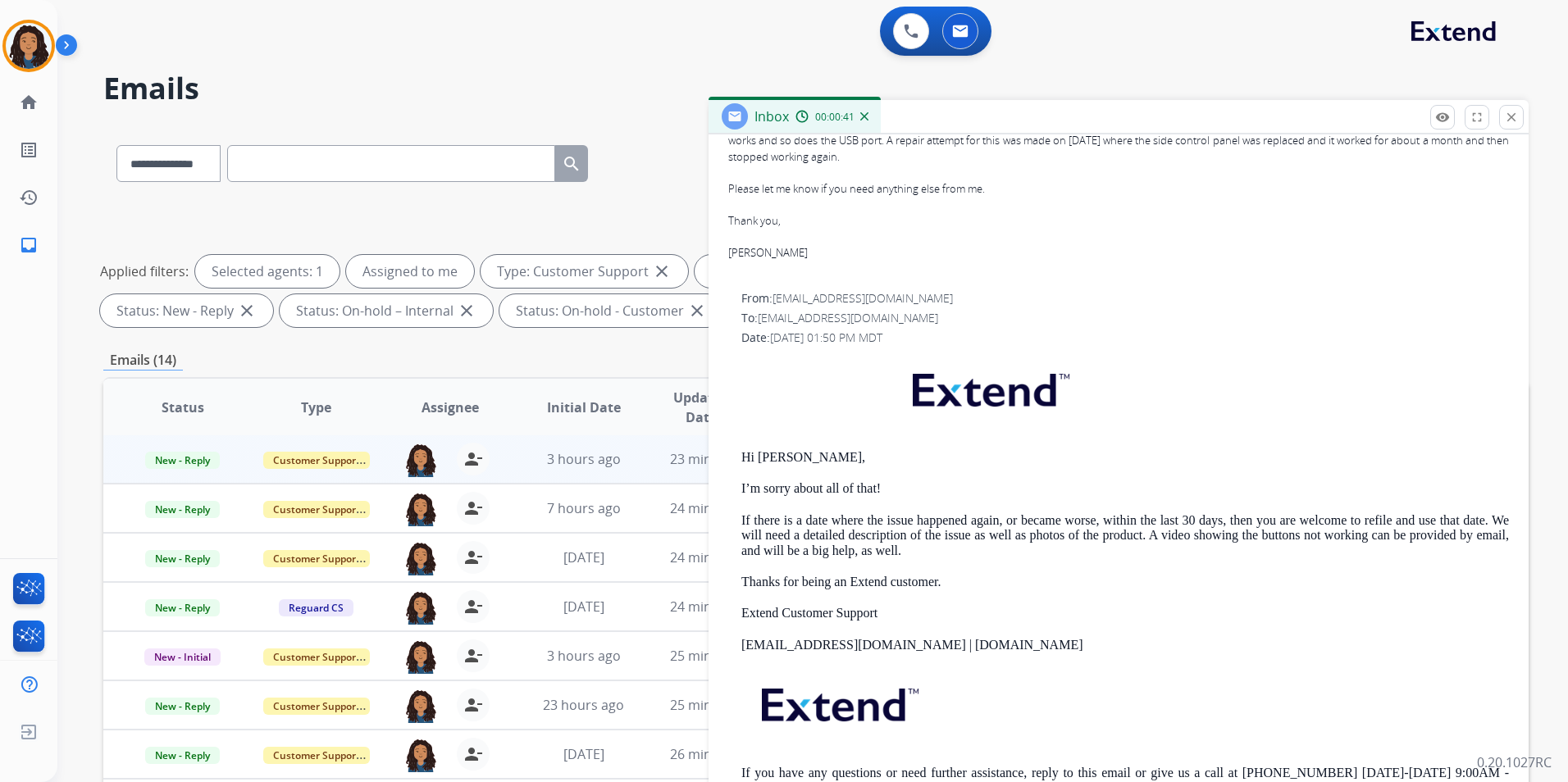
scroll to position [820, 0]
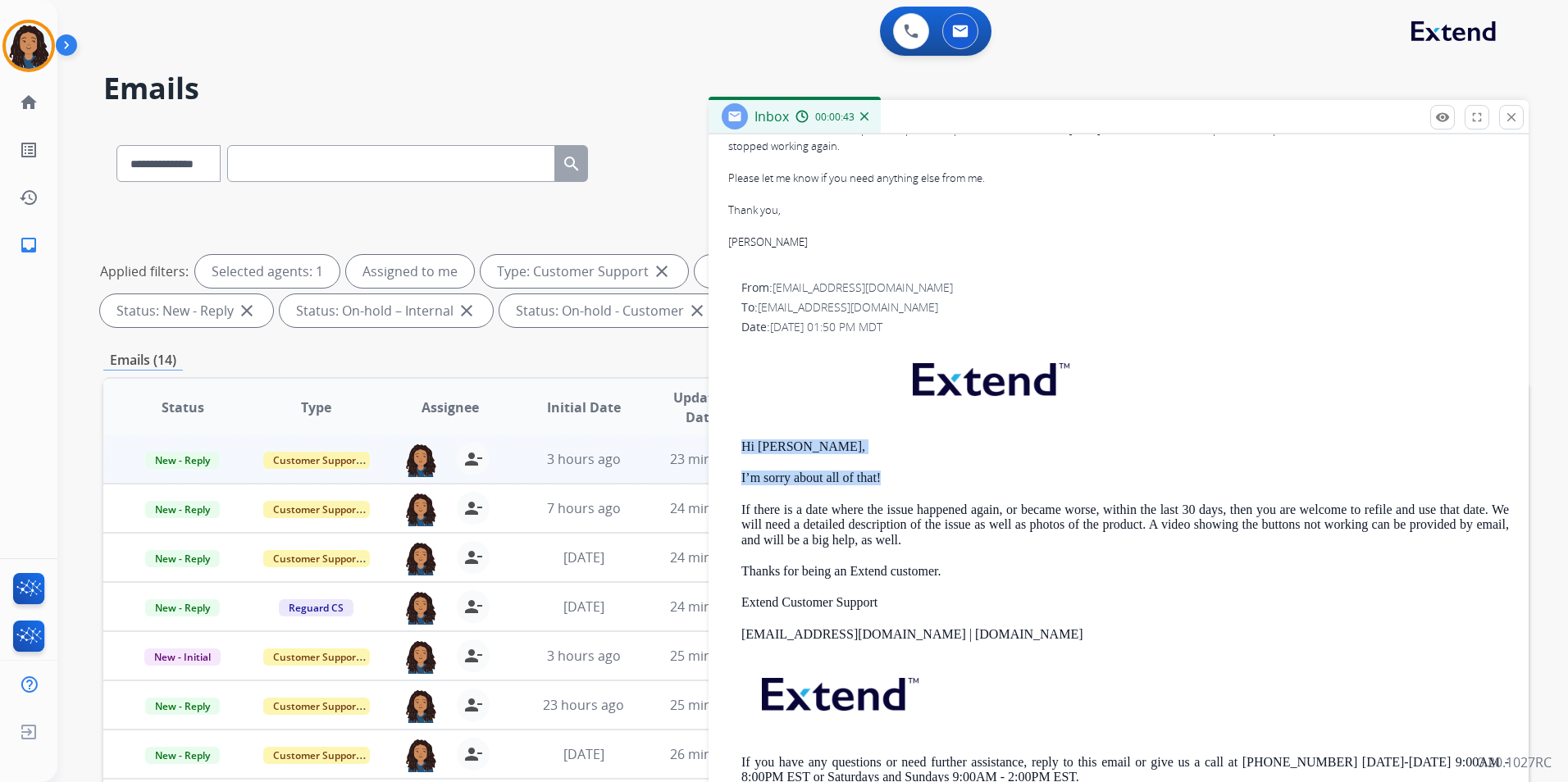
drag, startPoint x: 737, startPoint y: 459, endPoint x: 882, endPoint y: 499, distance: 150.4
click at [882, 499] on div "From: [EMAIL_ADDRESS][DOMAIN_NAME] To: [EMAIL_ADDRESS][DOMAIN_NAME] Date: [DATE…" at bounding box center [1118, 546] width 781 height 533
drag, startPoint x: 882, startPoint y: 499, endPoint x: 872, endPoint y: 496, distance: 10.4
copy div "Hi [PERSON_NAME], I’m sorry about all of that!"
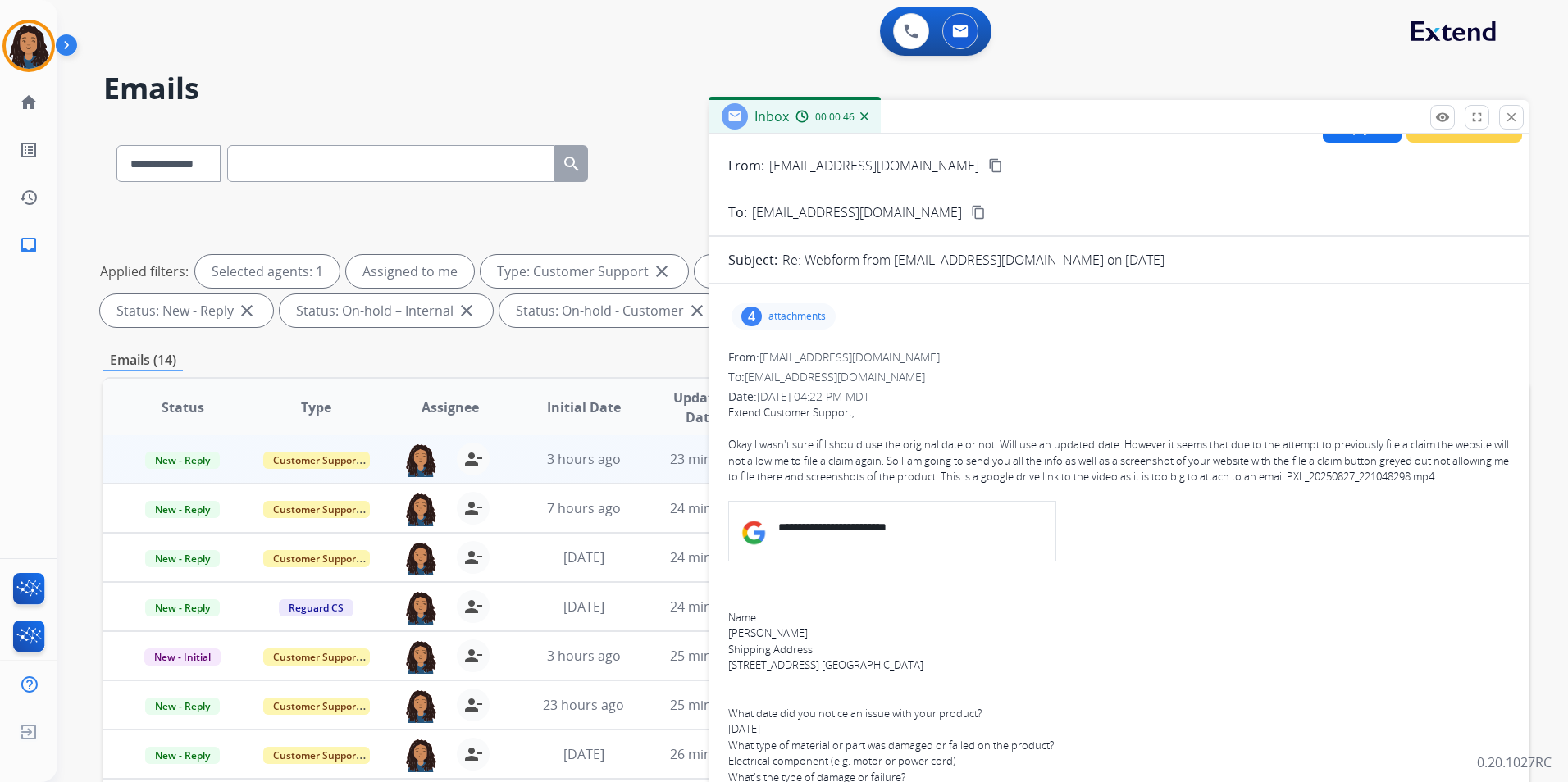
scroll to position [0, 0]
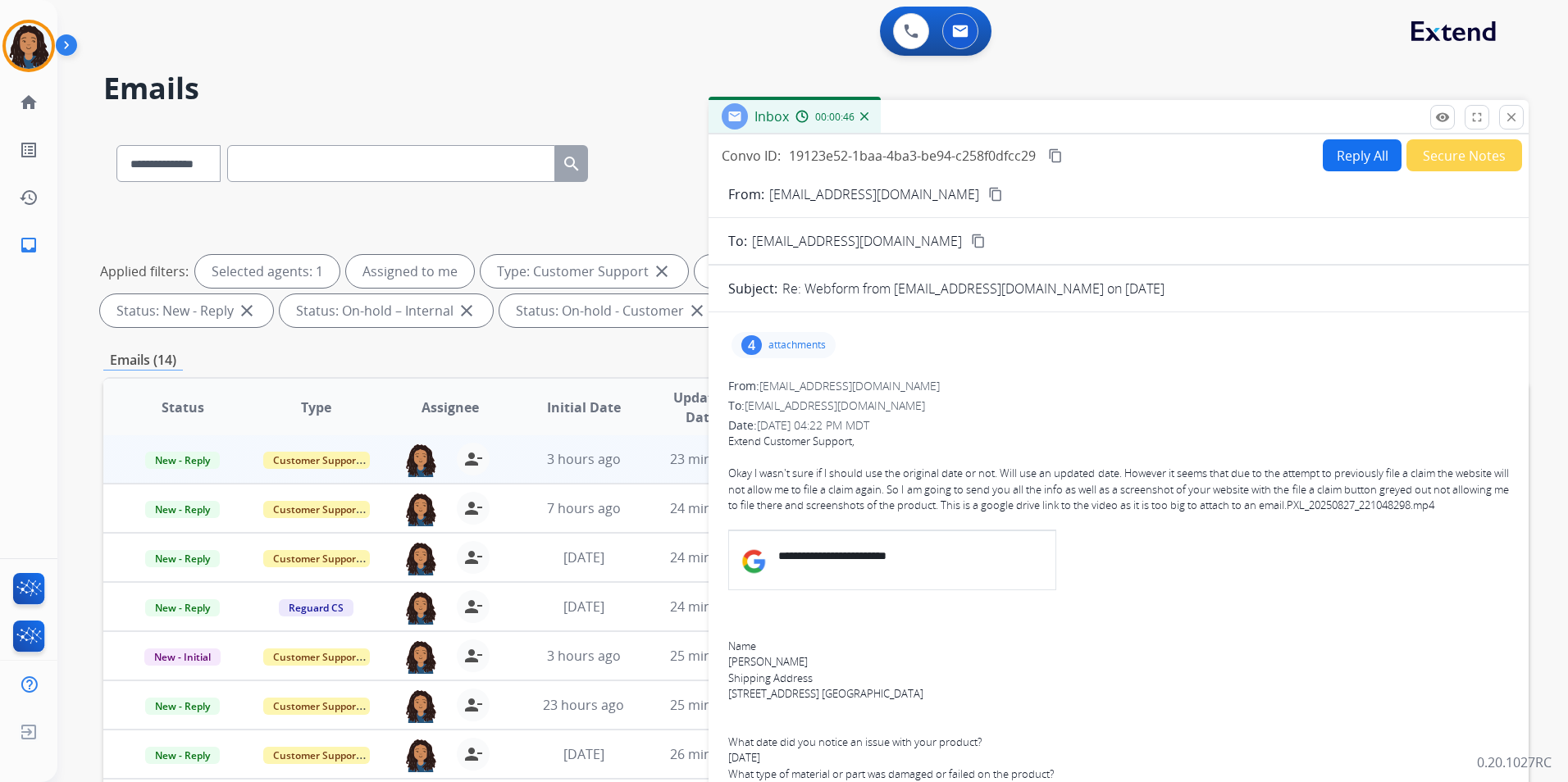
click at [1353, 150] on button "Reply All" at bounding box center [1363, 155] width 79 height 32
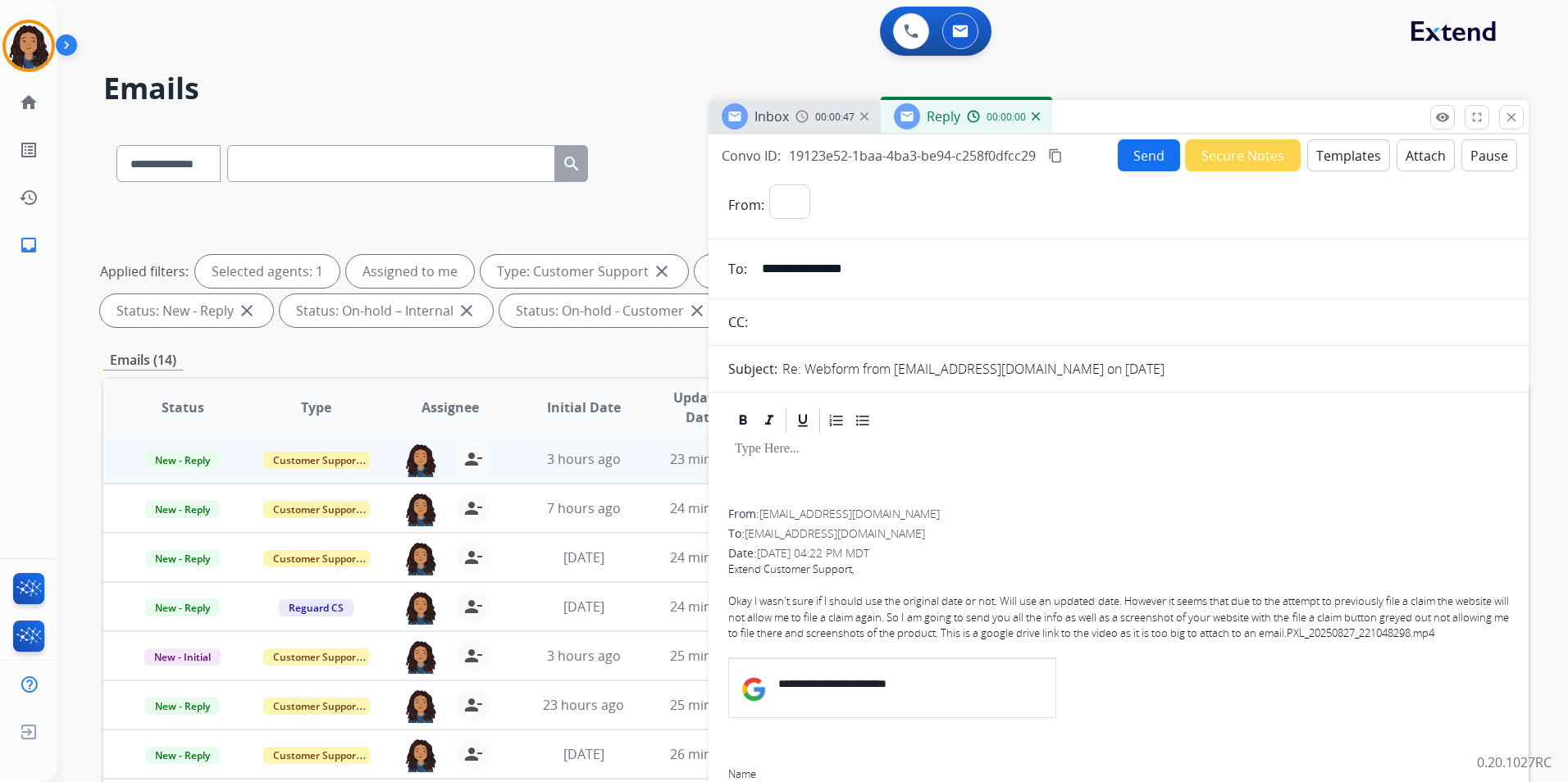
click at [1353, 150] on button "Templates" at bounding box center [1349, 155] width 83 height 32
select select "**********"
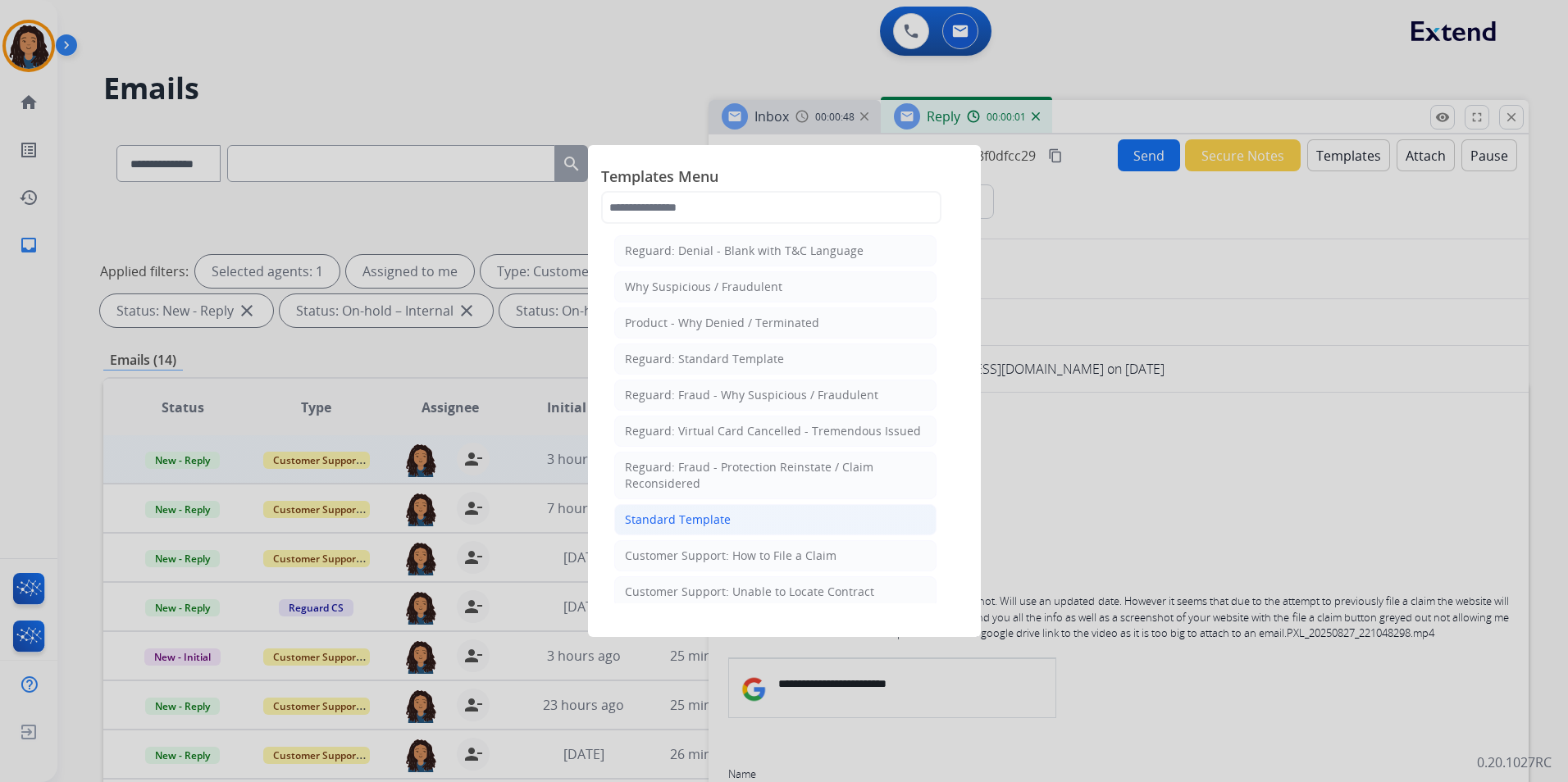
click at [730, 516] on li "Standard Template" at bounding box center [776, 519] width 323 height 31
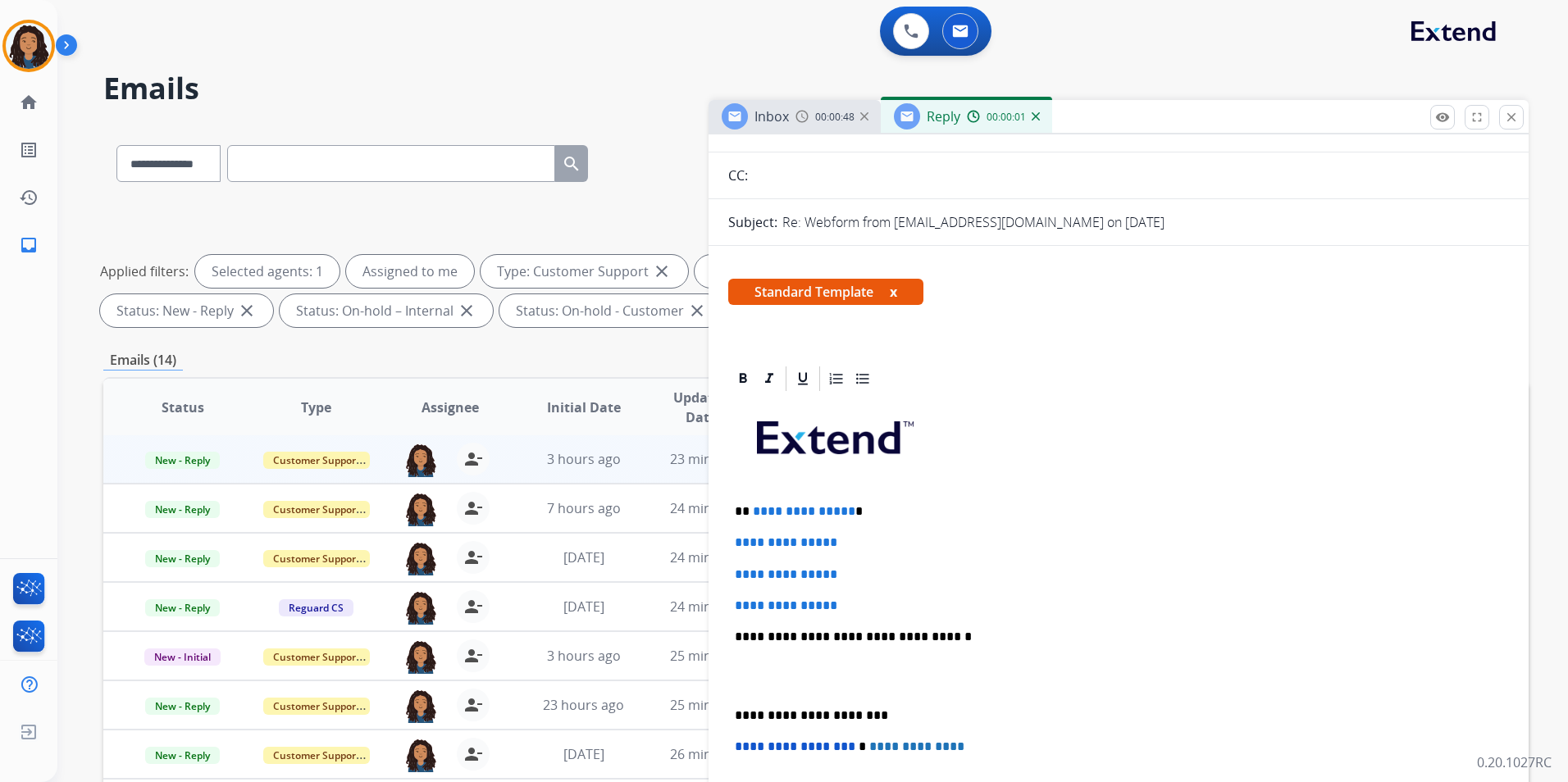
scroll to position [164, 0]
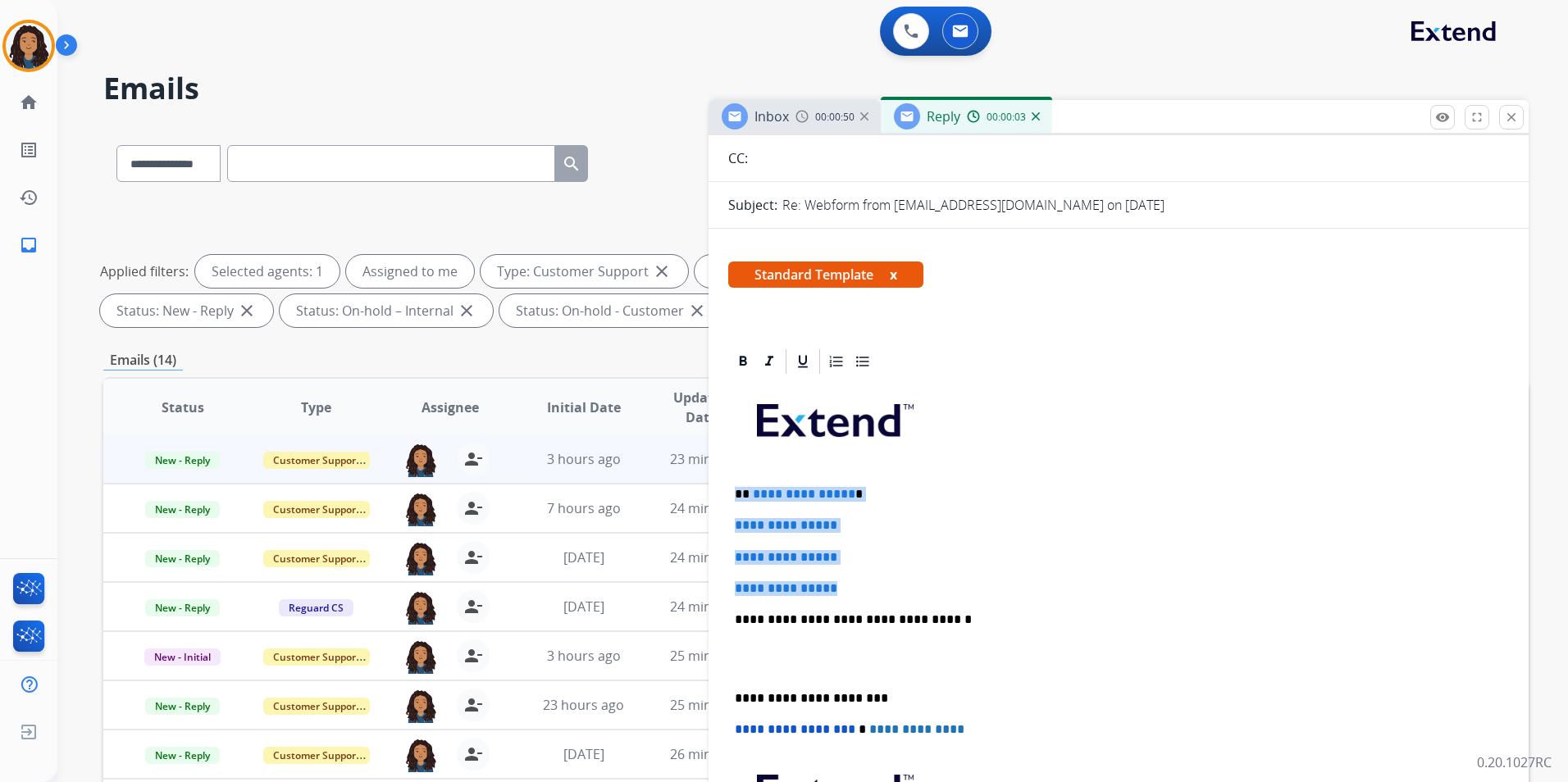
drag, startPoint x: 734, startPoint y: 491, endPoint x: 854, endPoint y: 582, distance: 150.6
click at [854, 582] on div "**********" at bounding box center [1118, 659] width 781 height 564
paste div
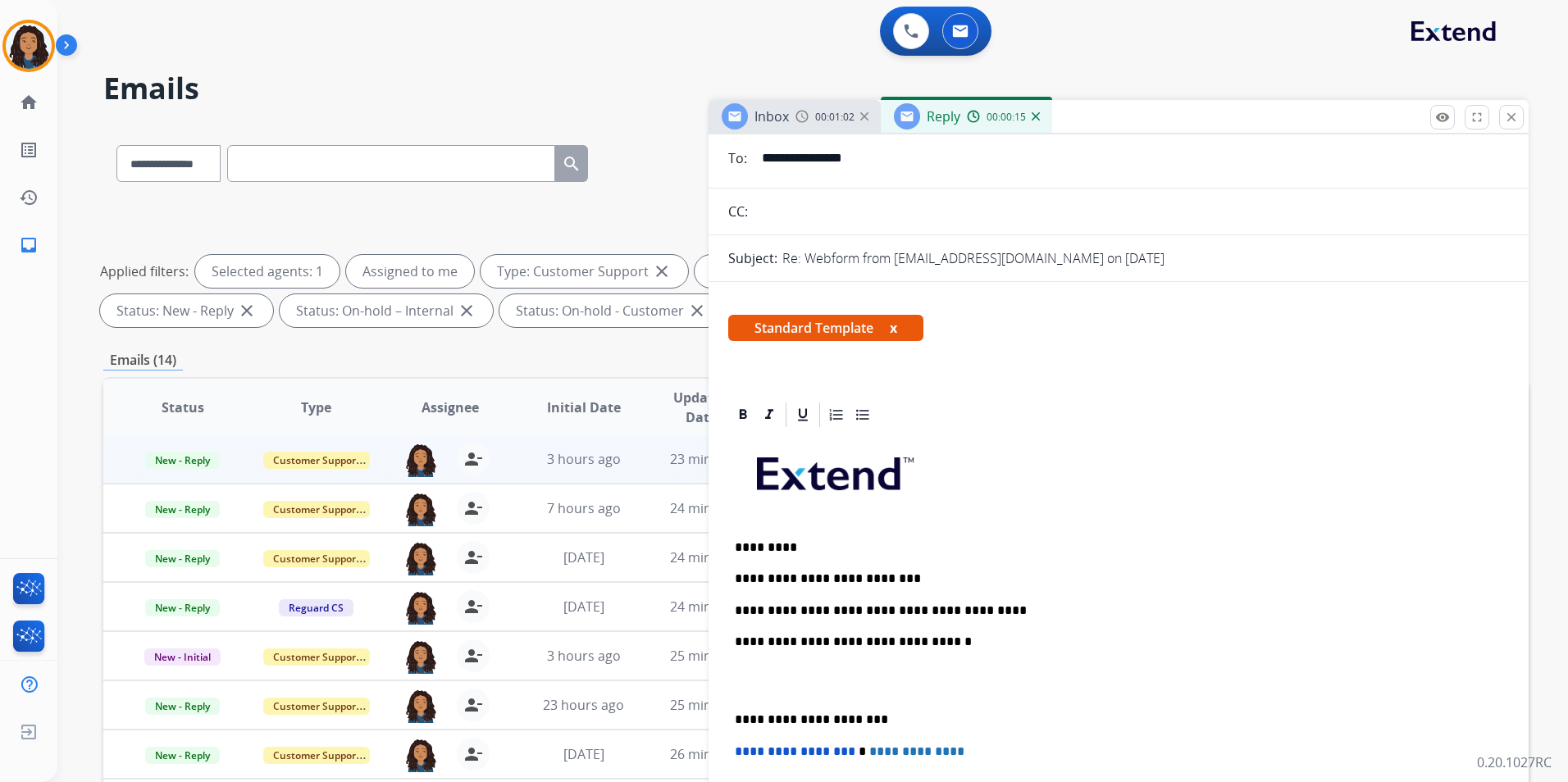
scroll to position [0, 0]
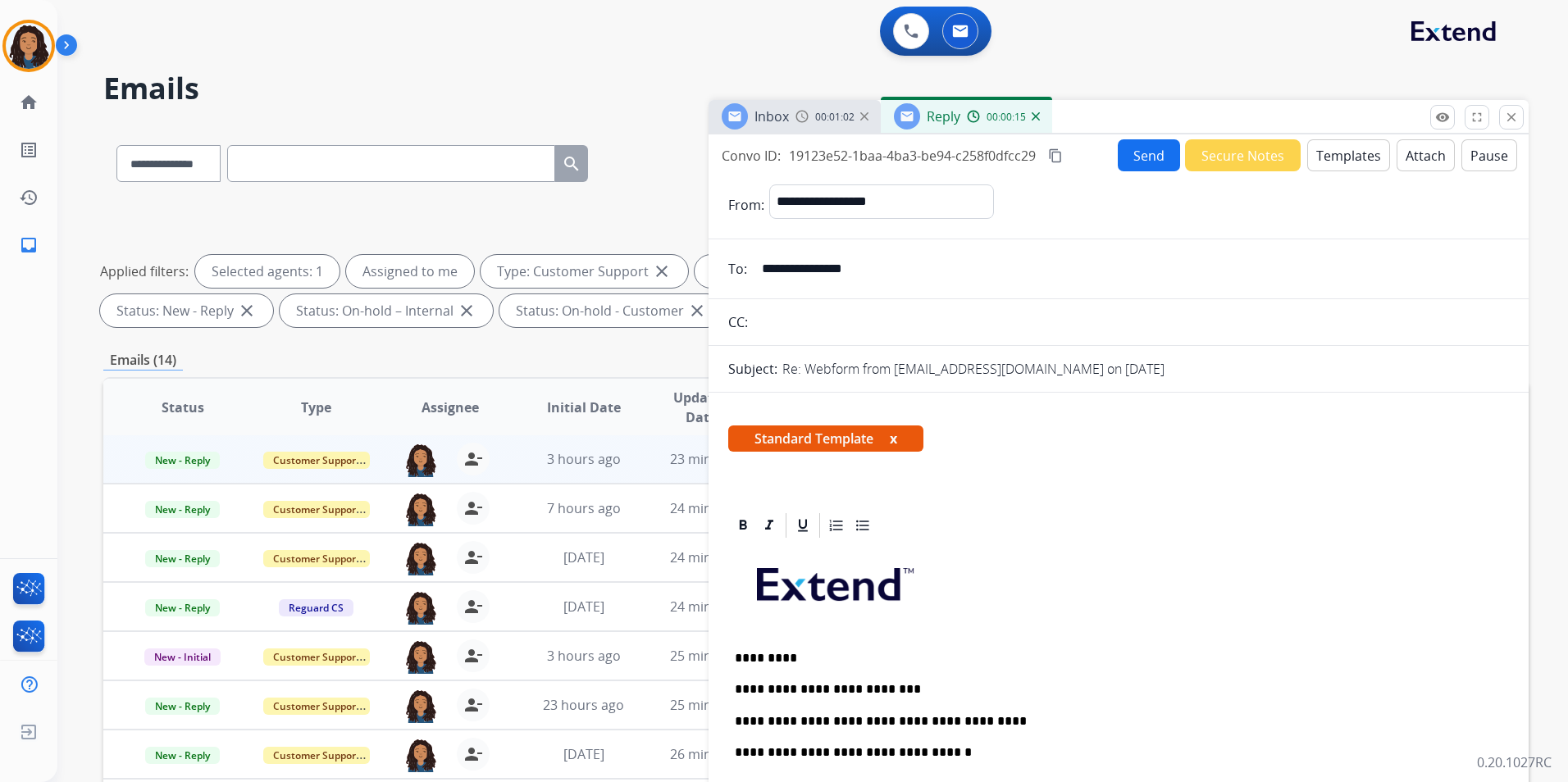
click at [1147, 163] on button "Send" at bounding box center [1150, 155] width 62 height 32
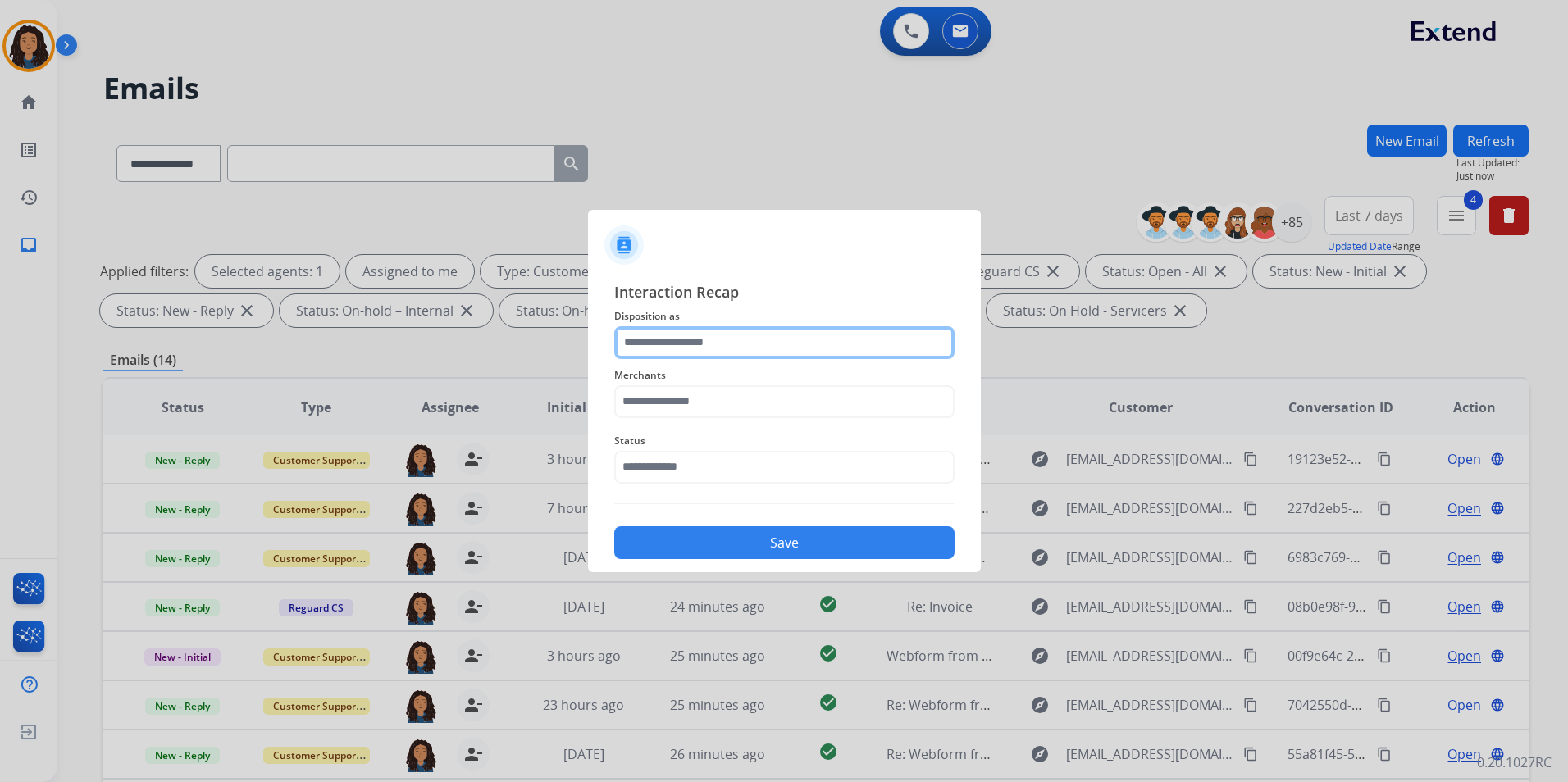
click at [803, 338] on input "text" at bounding box center [784, 343] width 340 height 33
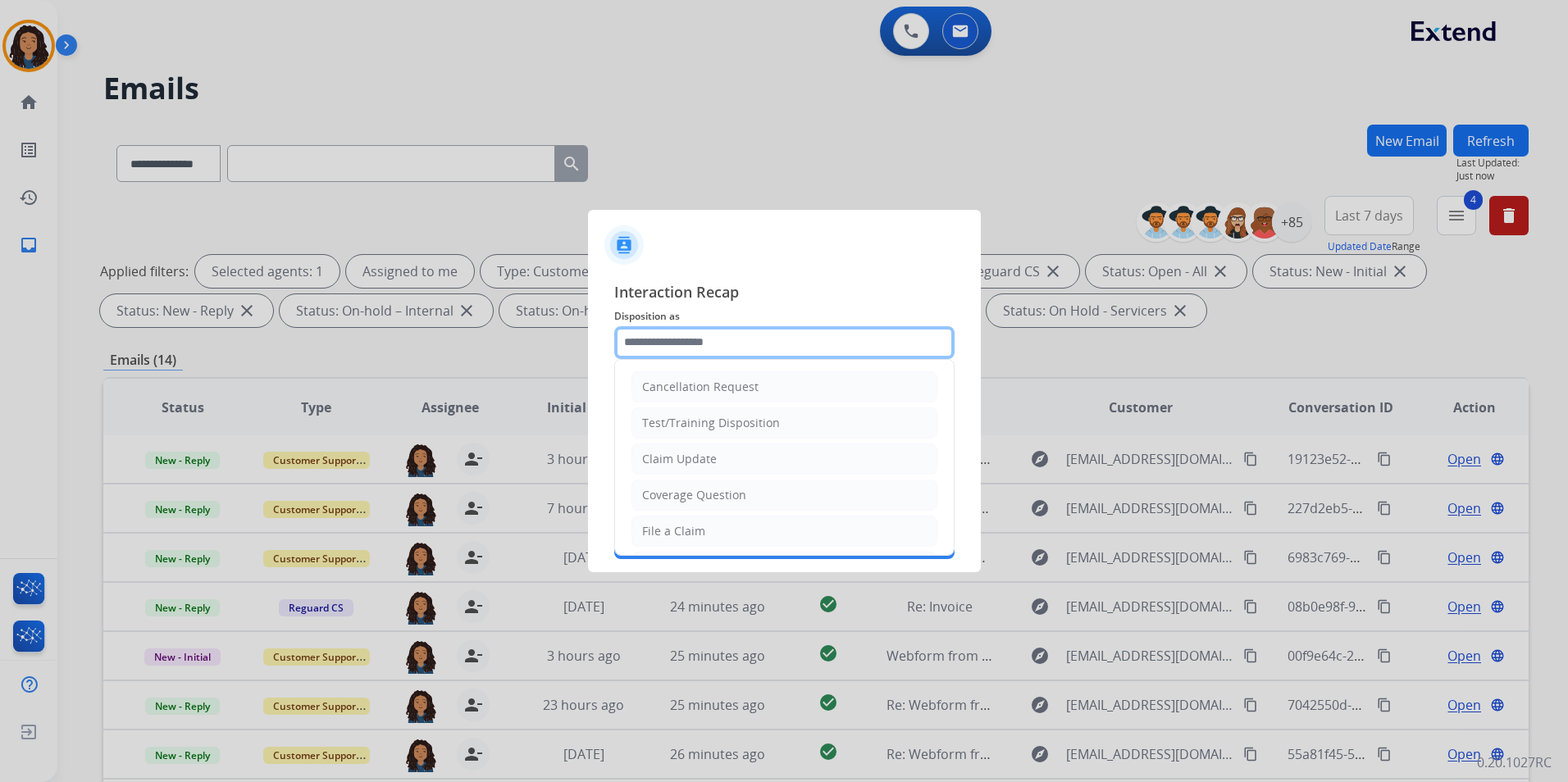
type input "**********"
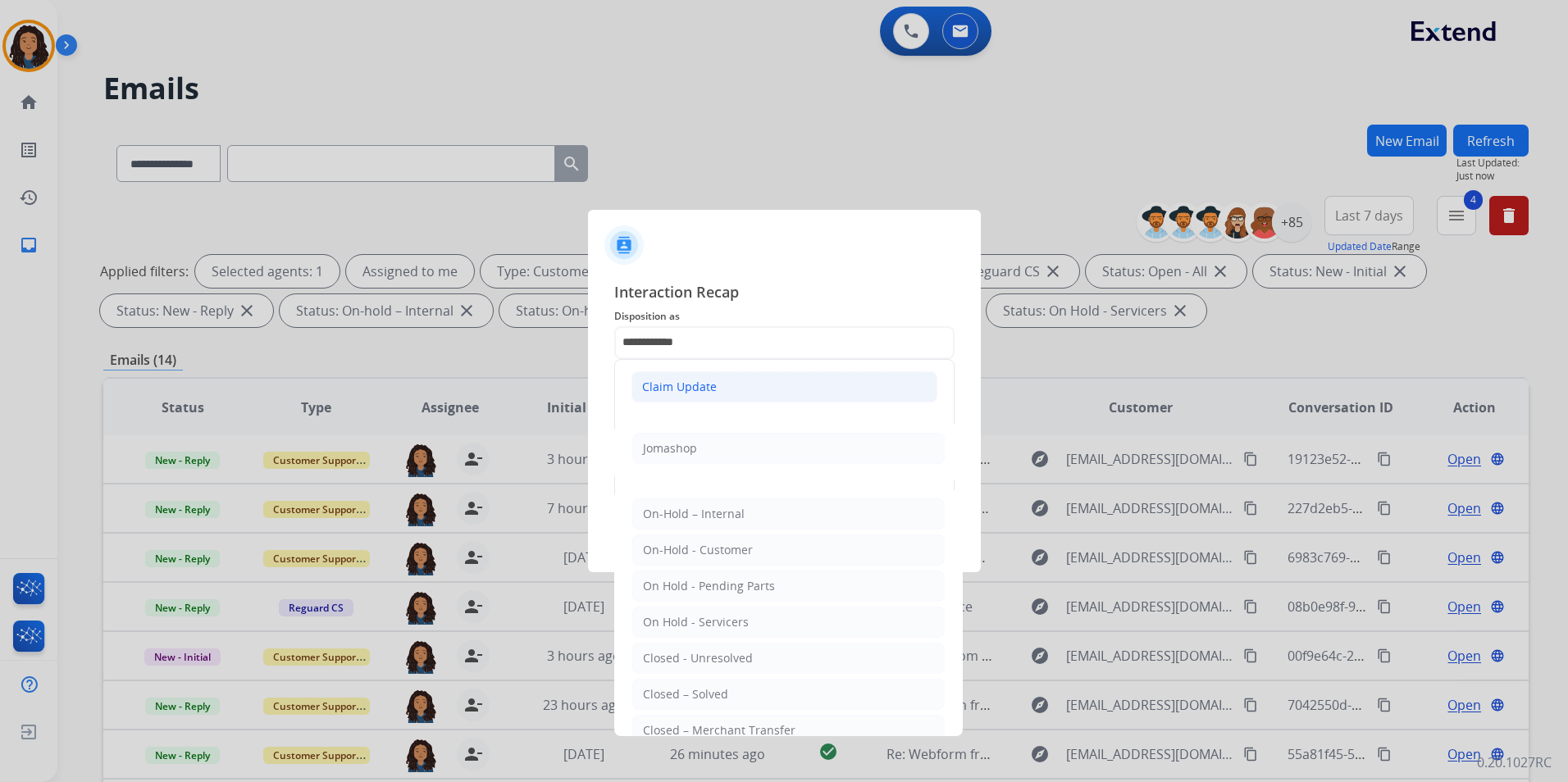
click at [729, 386] on li "Claim Update" at bounding box center [785, 386] width 306 height 31
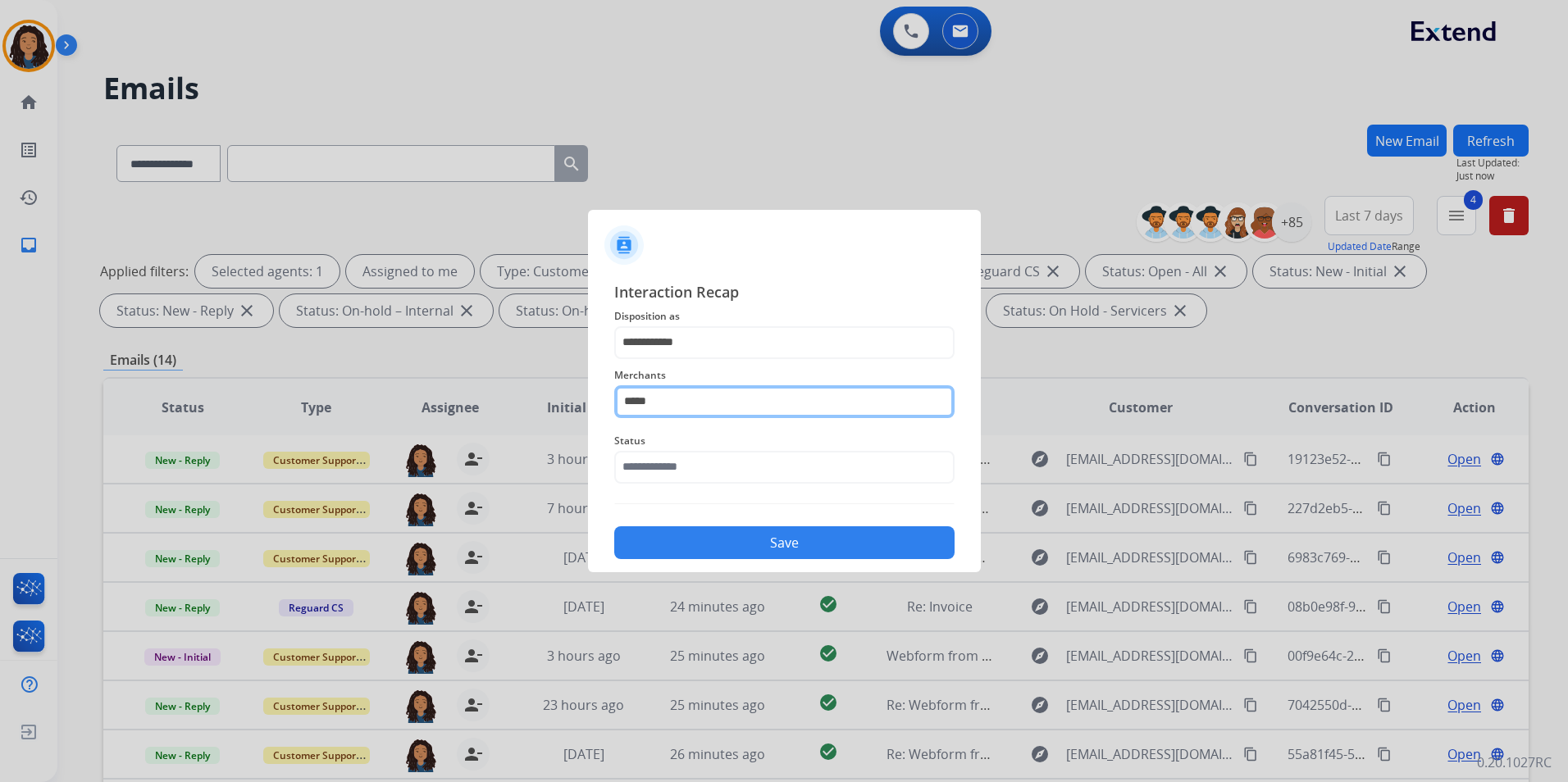
drag, startPoint x: 704, startPoint y: 404, endPoint x: 616, endPoint y: 404, distance: 88.0
click at [616, 404] on input "*****" at bounding box center [784, 401] width 340 height 33
type input "*"
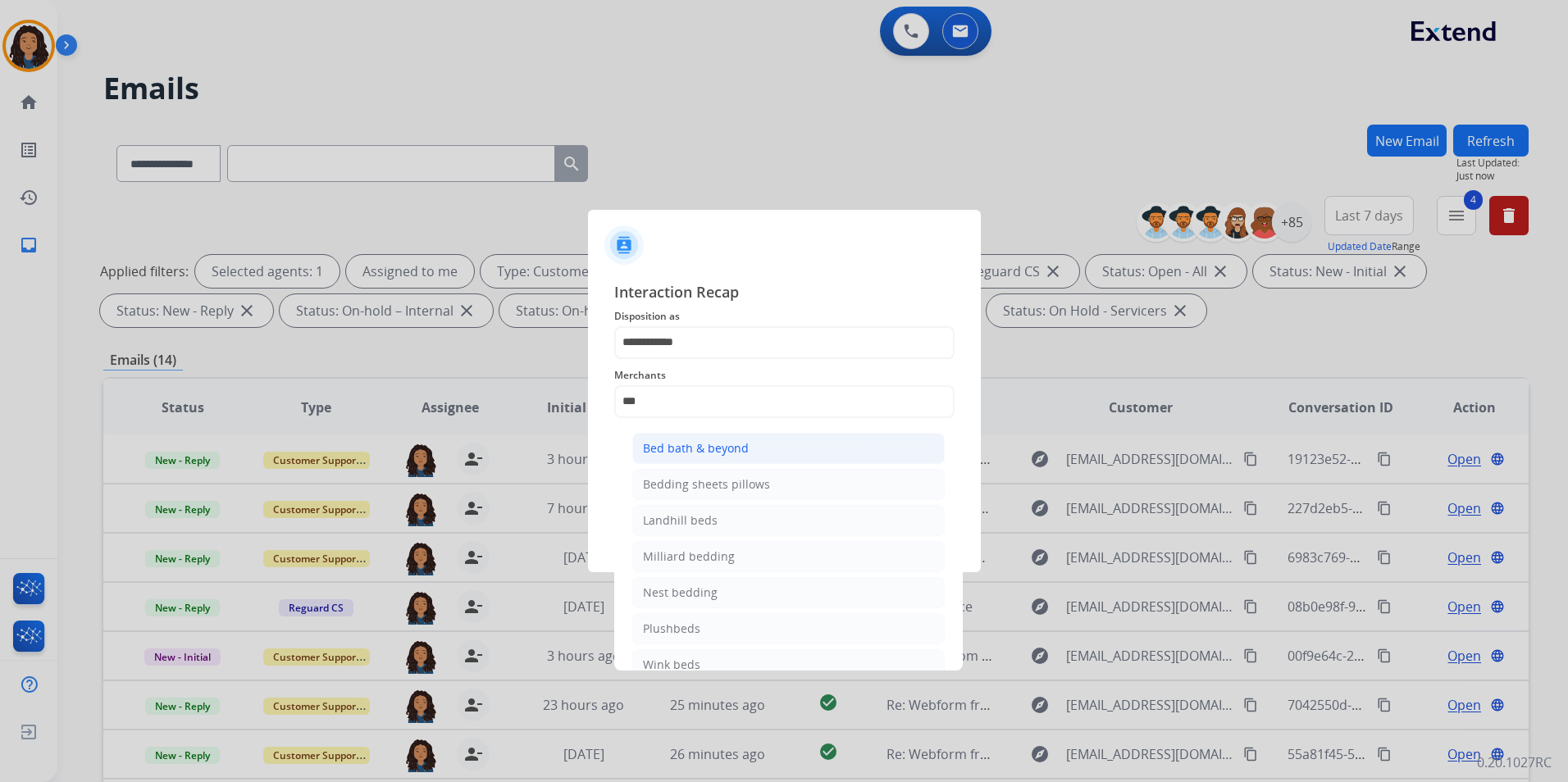
click at [826, 448] on li "Bed bath & beyond" at bounding box center [789, 448] width 313 height 31
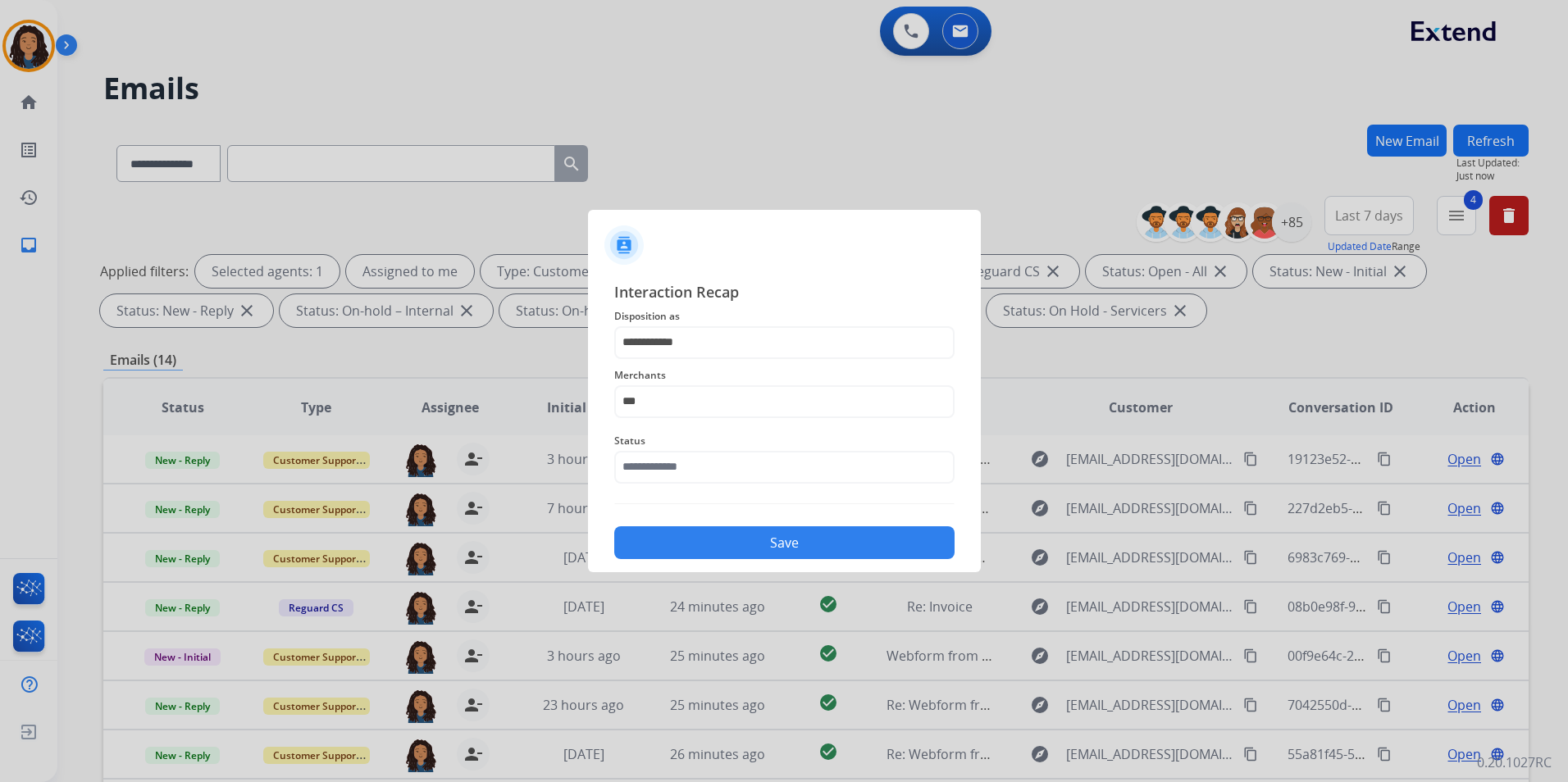
type input "**********"
click at [813, 463] on input "text" at bounding box center [784, 467] width 340 height 33
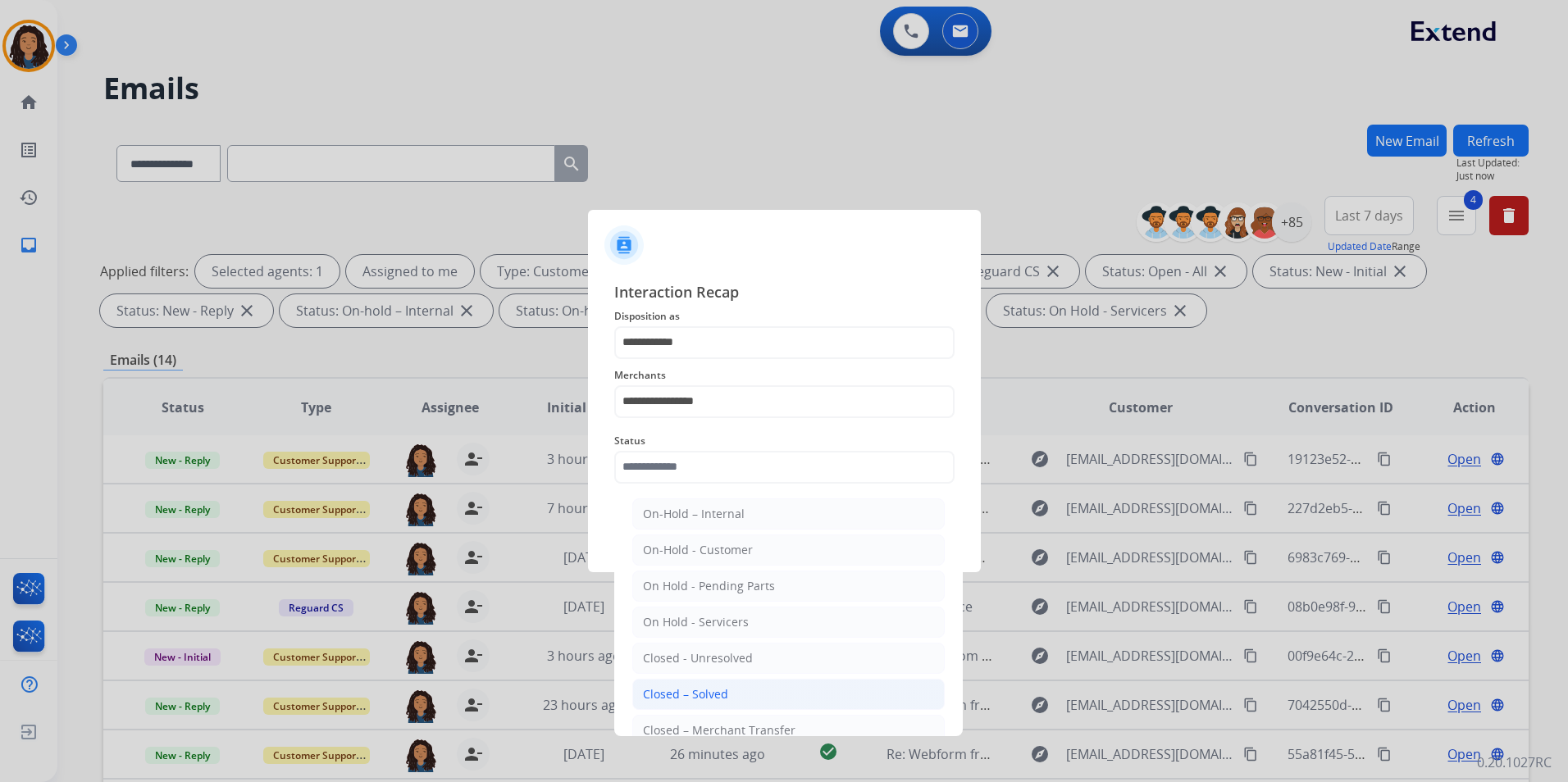
drag, startPoint x: 721, startPoint y: 689, endPoint x: 742, endPoint y: 566, distance: 124.8
click at [721, 681] on li "Closed – Solved" at bounding box center [789, 694] width 313 height 31
type input "**********"
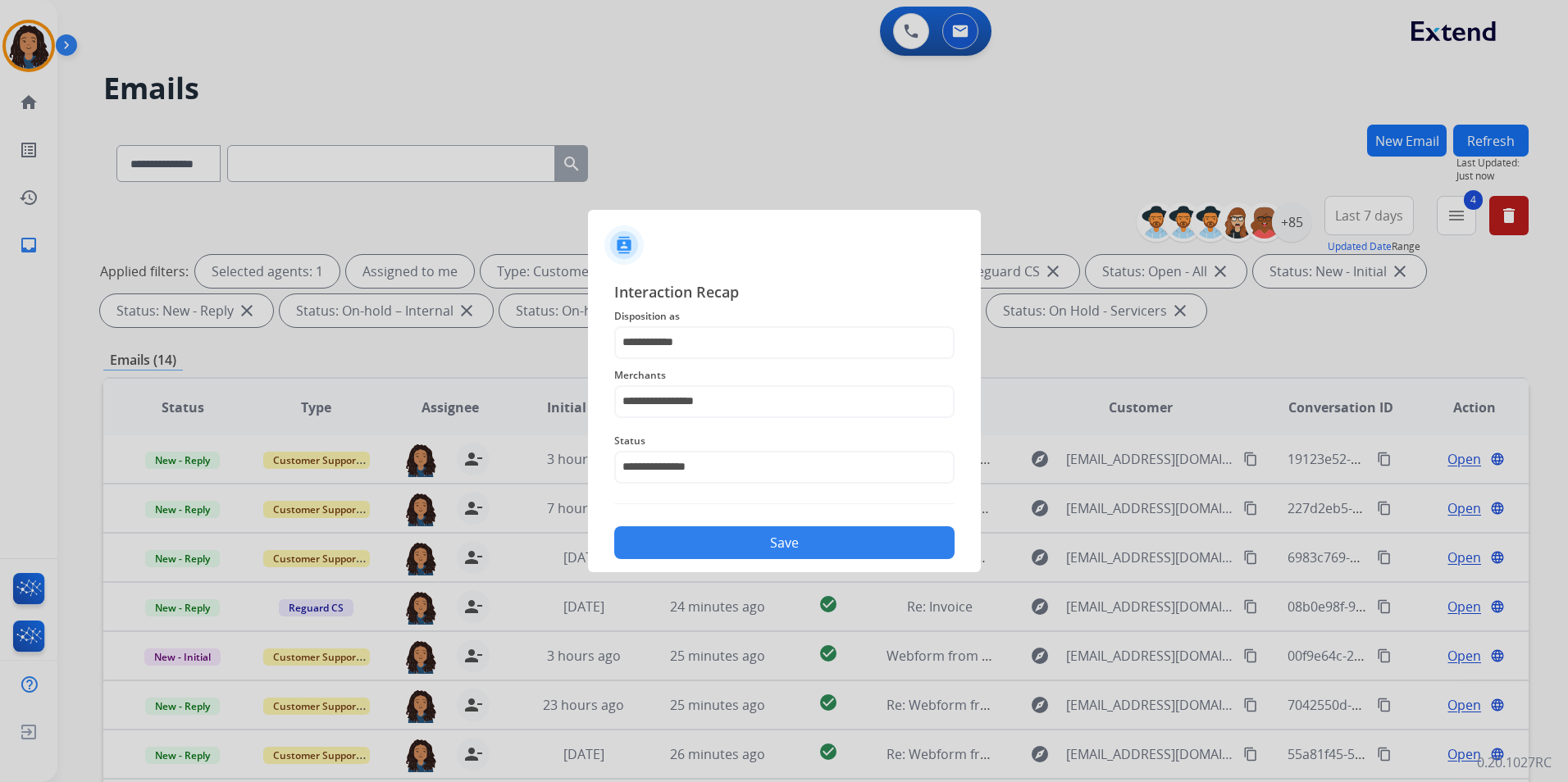
click at [755, 537] on button "Save" at bounding box center [784, 543] width 340 height 33
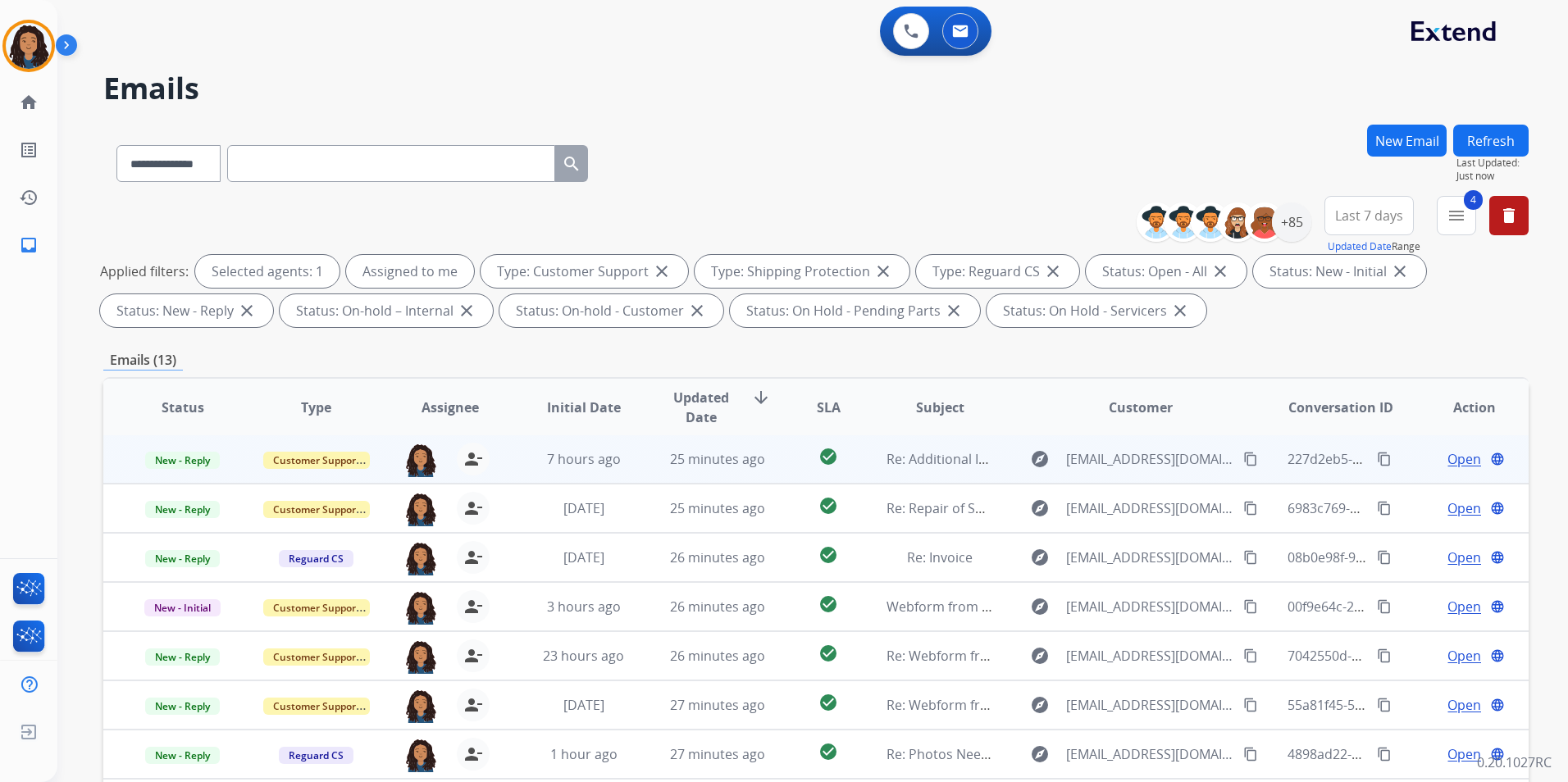
click at [1448, 464] on span "Open" at bounding box center [1465, 459] width 34 height 19
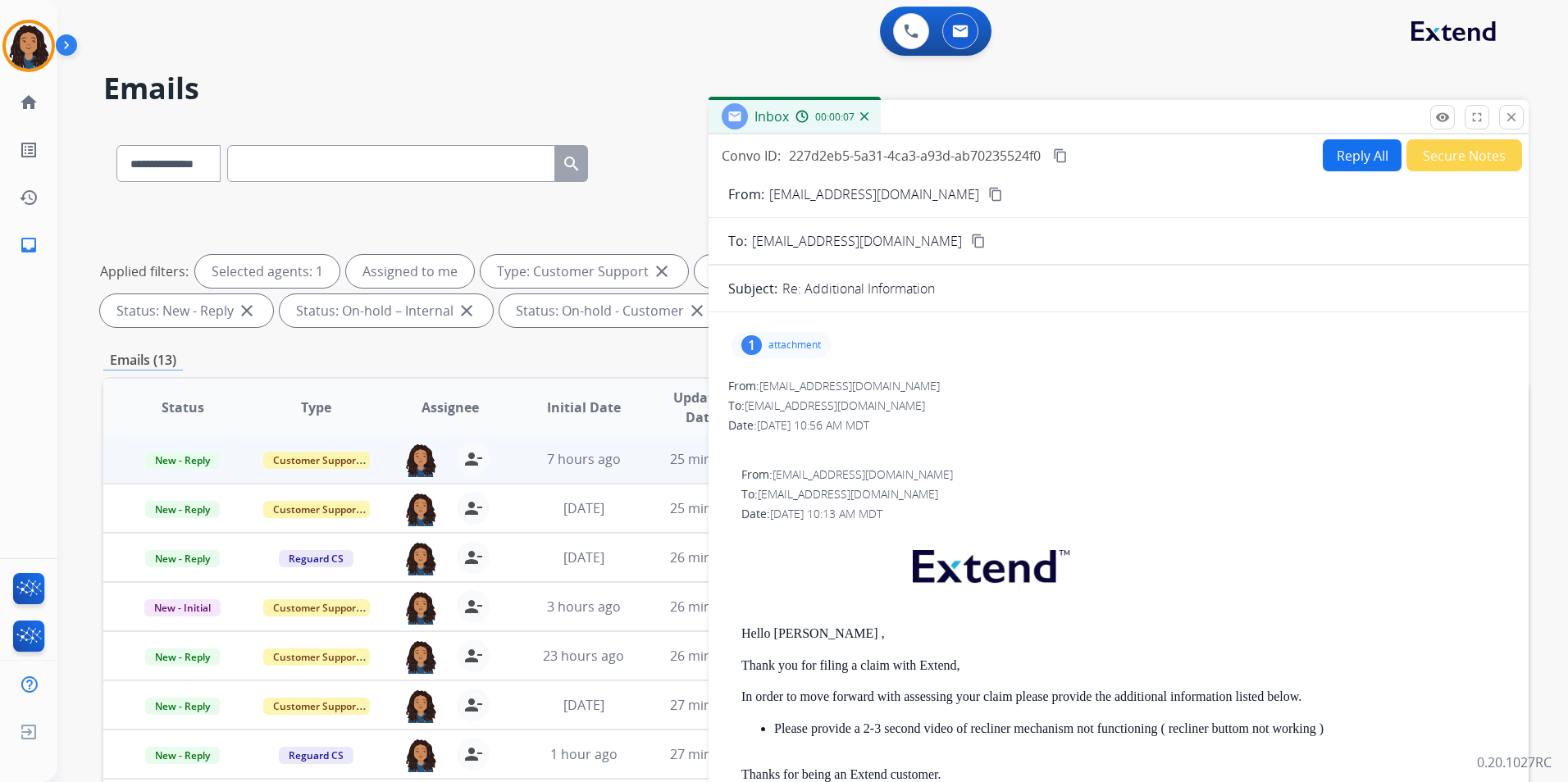
click at [988, 192] on mat-icon "content_copy" at bounding box center [996, 195] width 15 height 15
click at [1519, 120] on button "close Close" at bounding box center [1511, 117] width 24 height 24
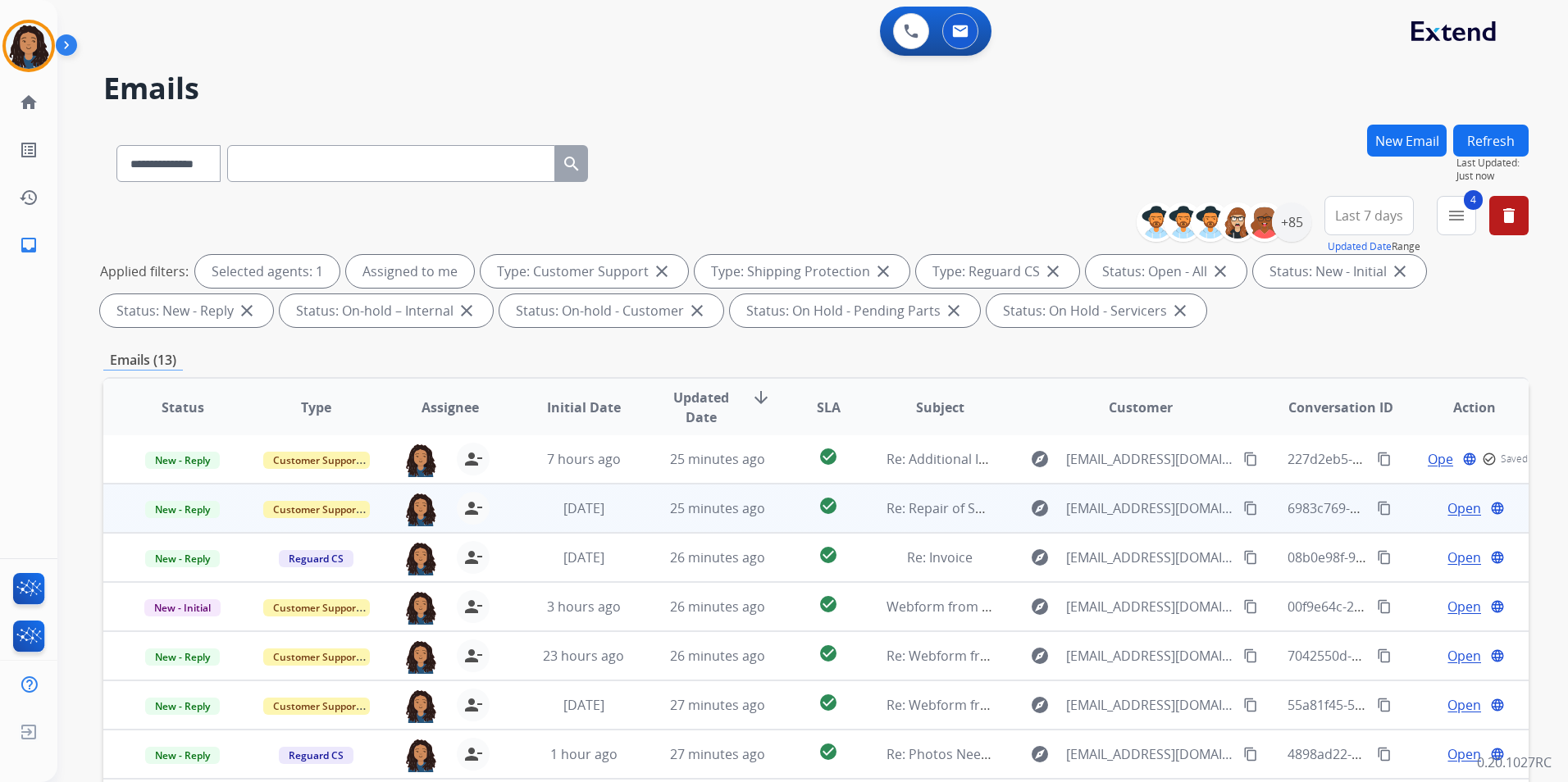
click at [1459, 512] on span "Open" at bounding box center [1465, 508] width 34 height 19
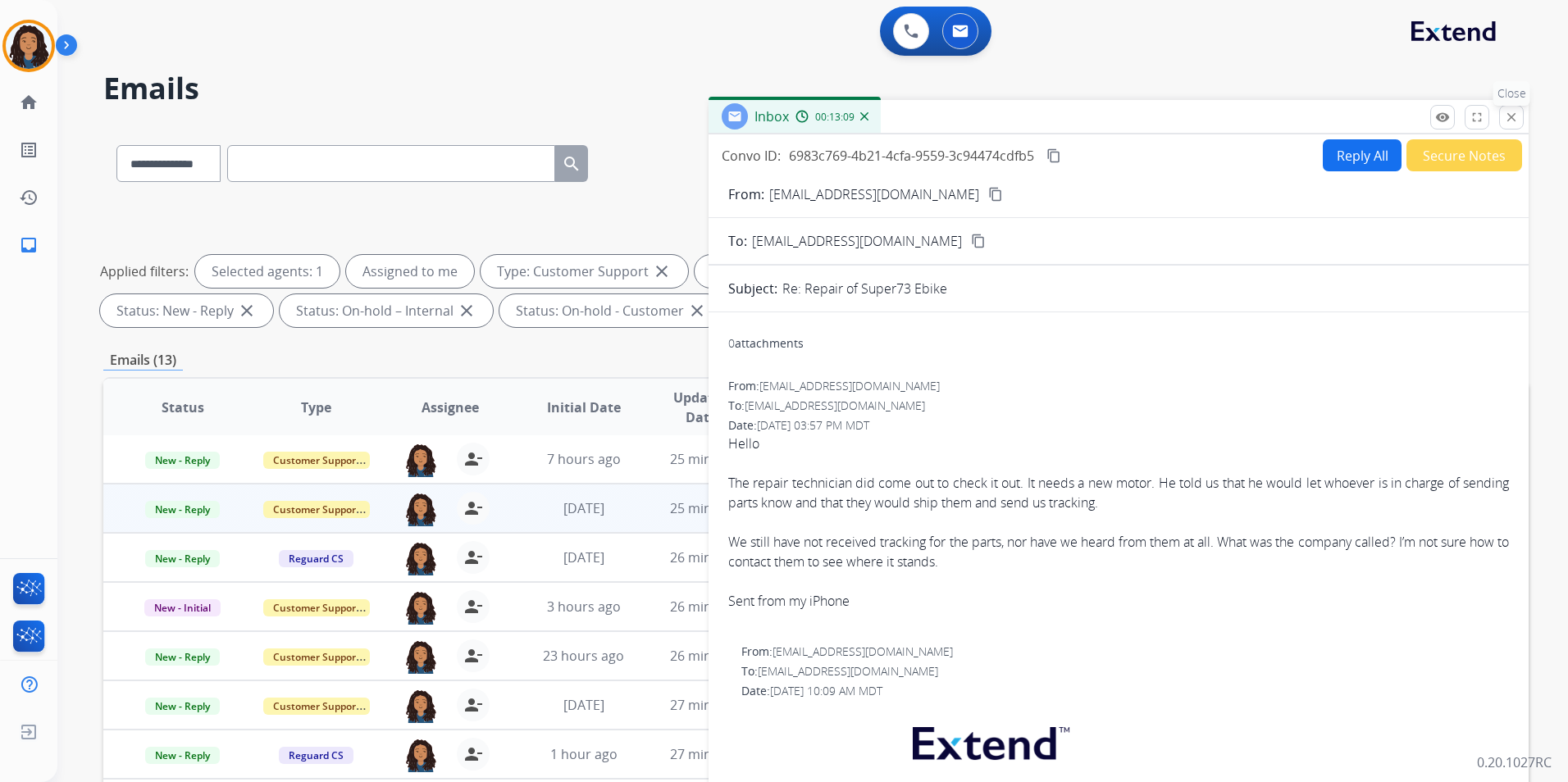
click at [1504, 116] on mat-icon "close" at bounding box center [1512, 118] width 15 height 15
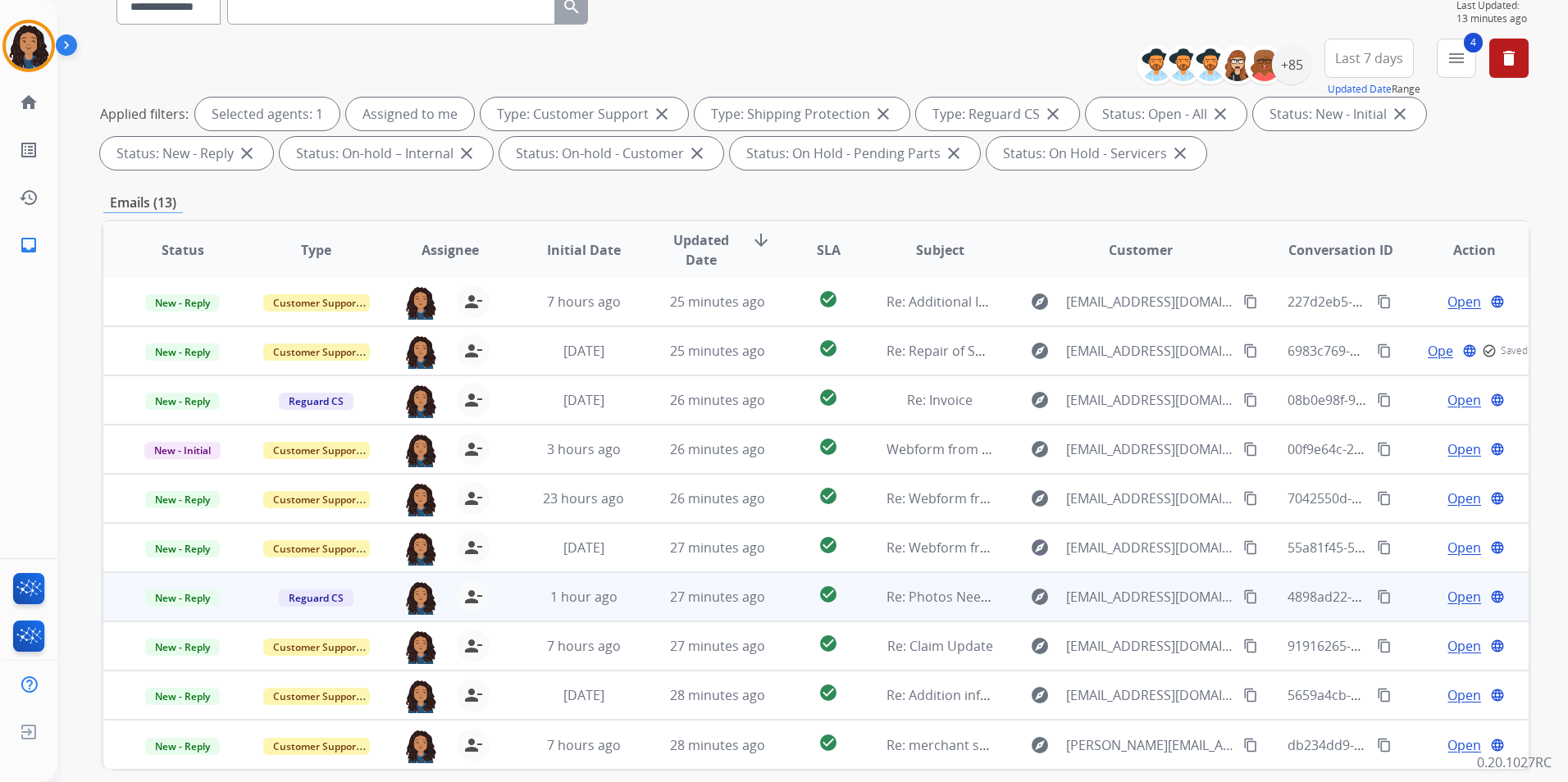
scroll to position [164, 0]
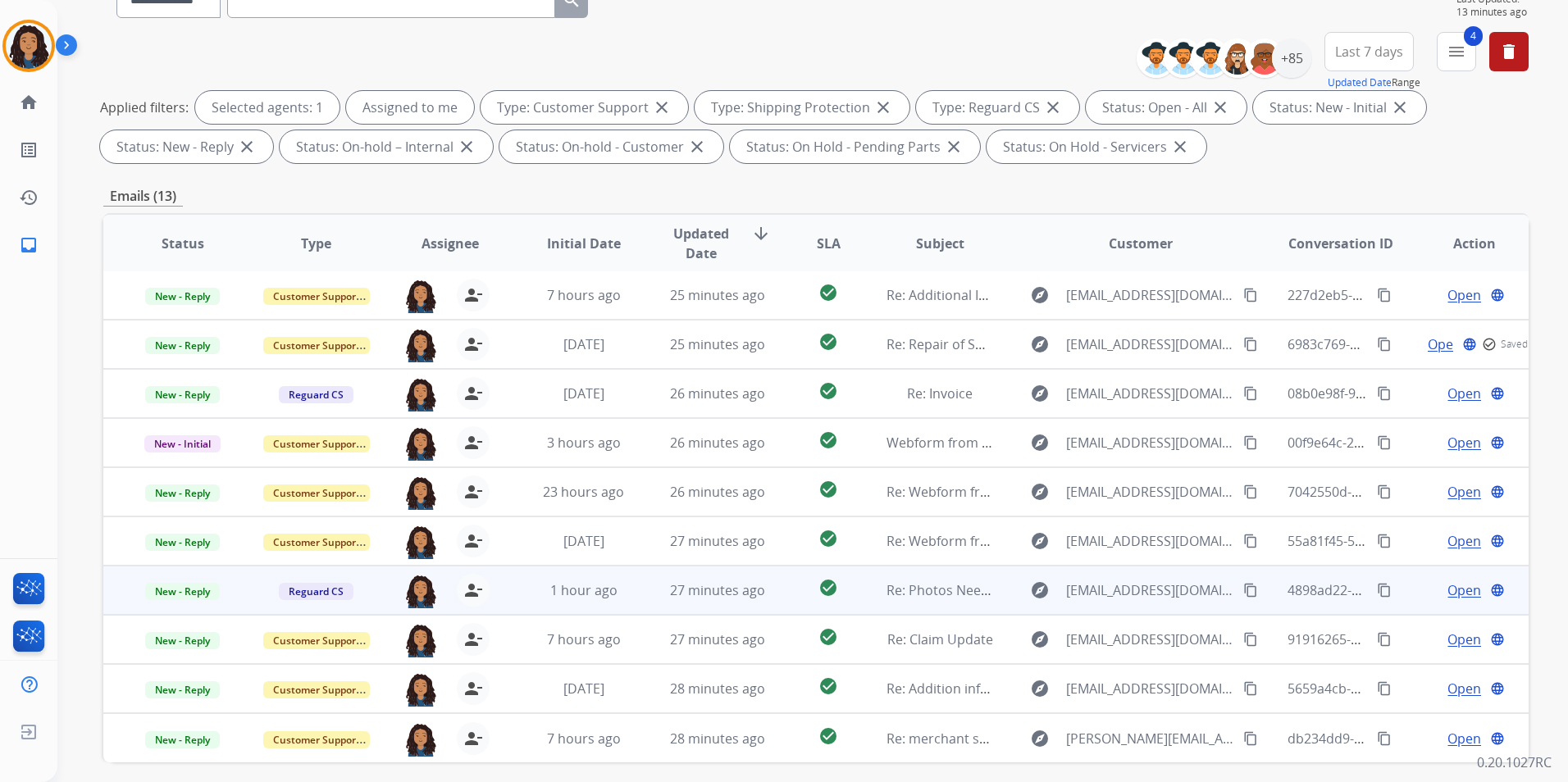
click at [1448, 589] on span "Open" at bounding box center [1465, 590] width 34 height 19
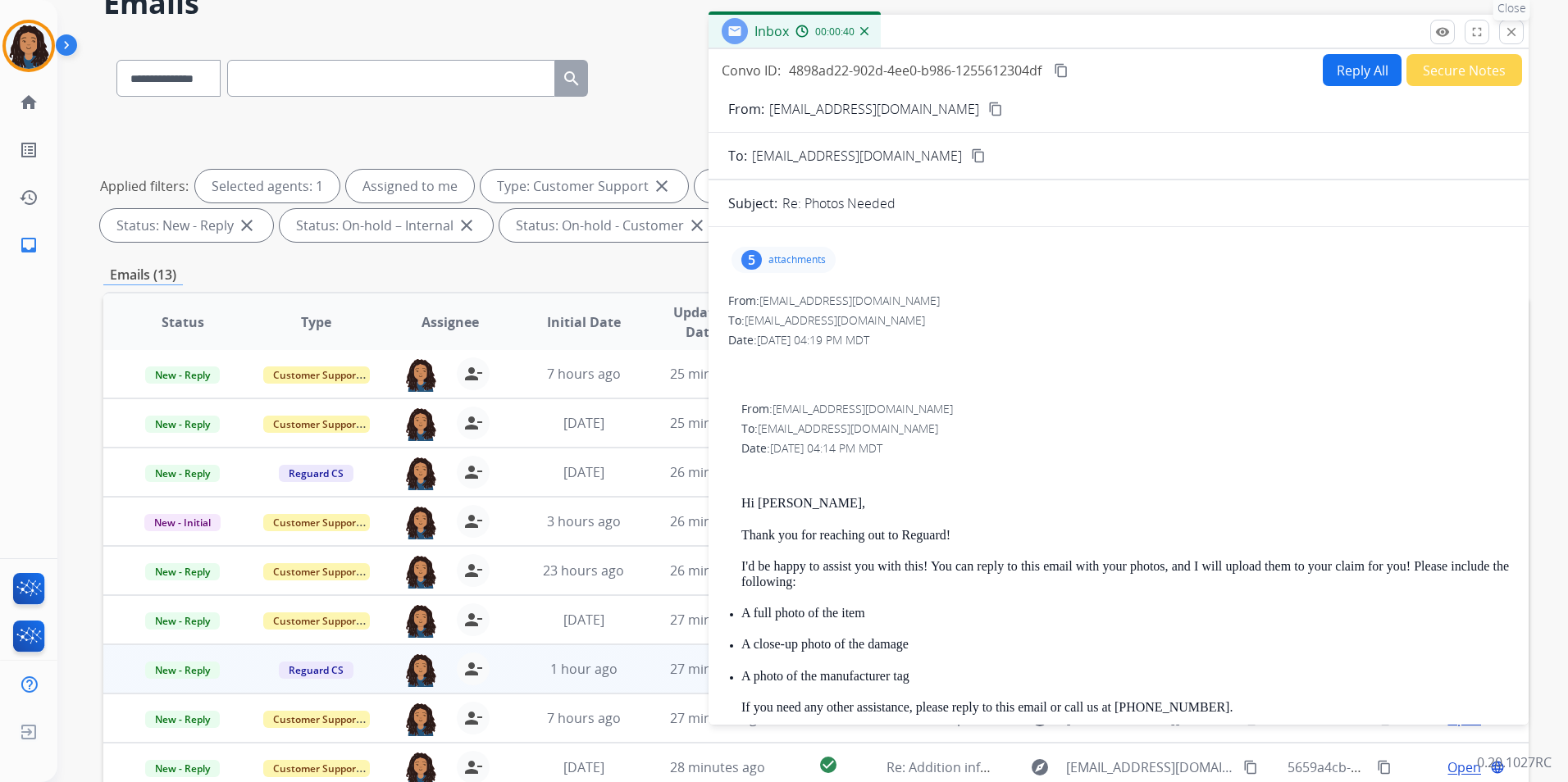
scroll to position [0, 0]
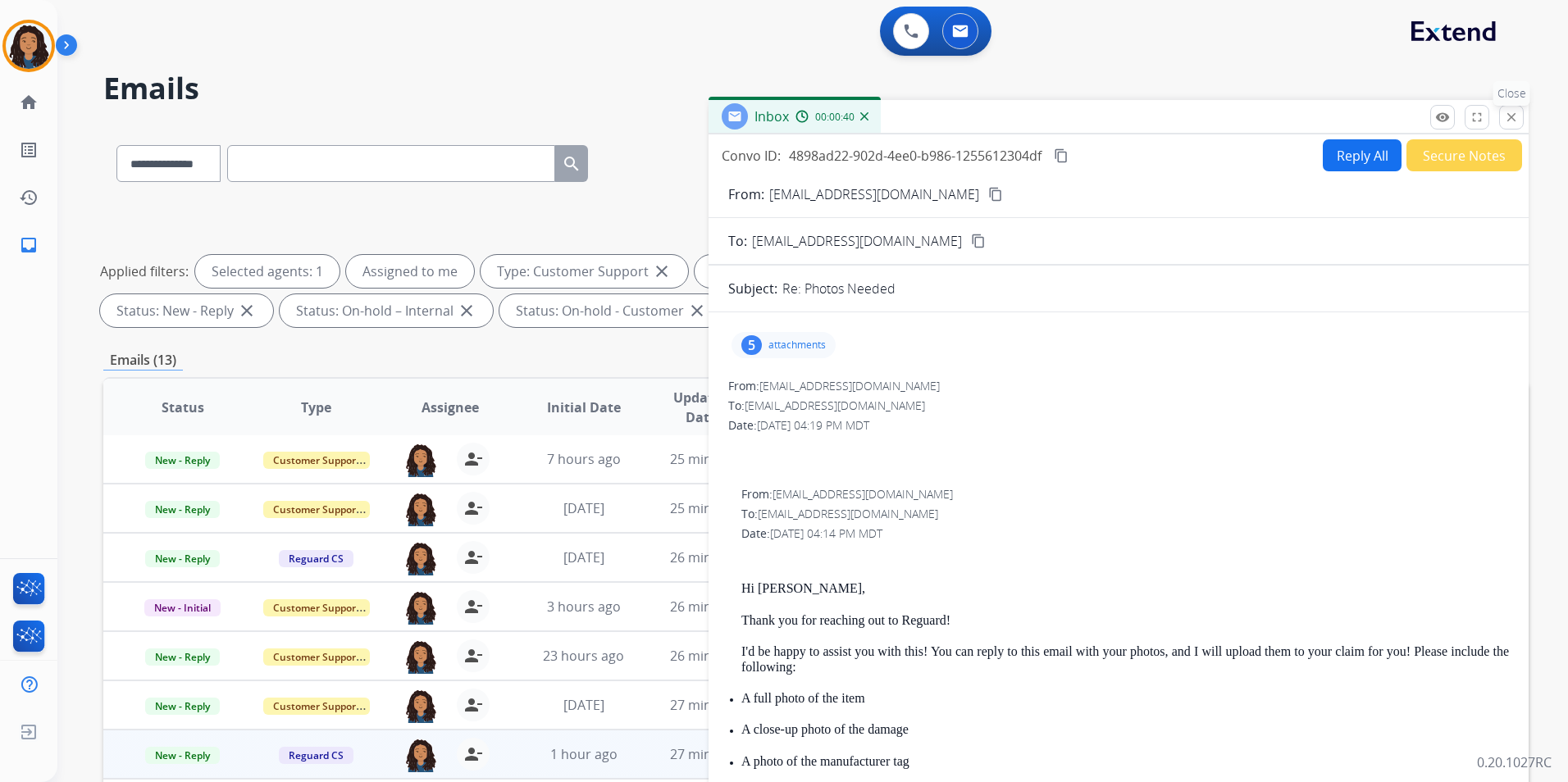
click at [1508, 112] on mat-icon "close" at bounding box center [1512, 118] width 15 height 15
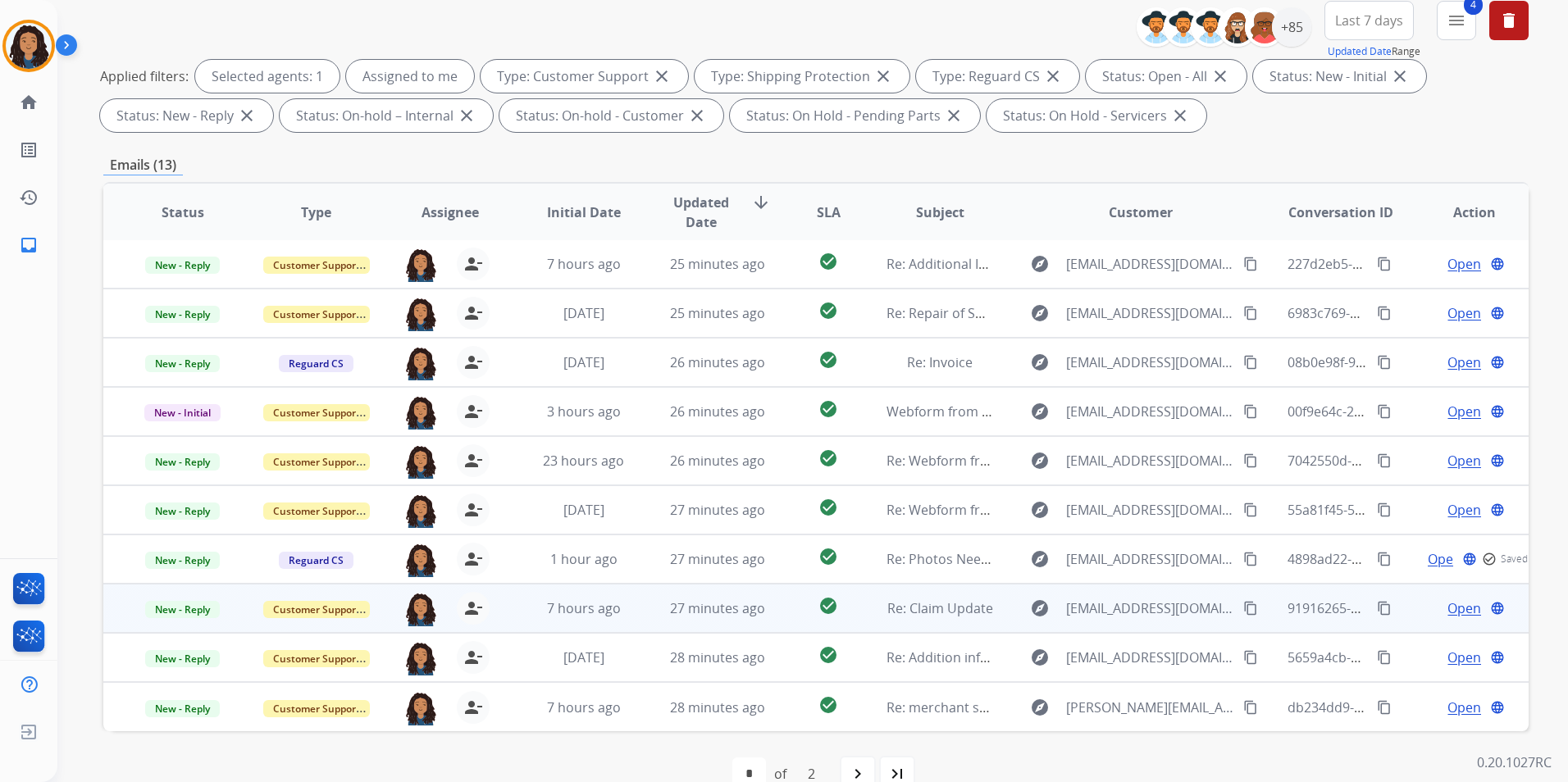
scroll to position [229, 0]
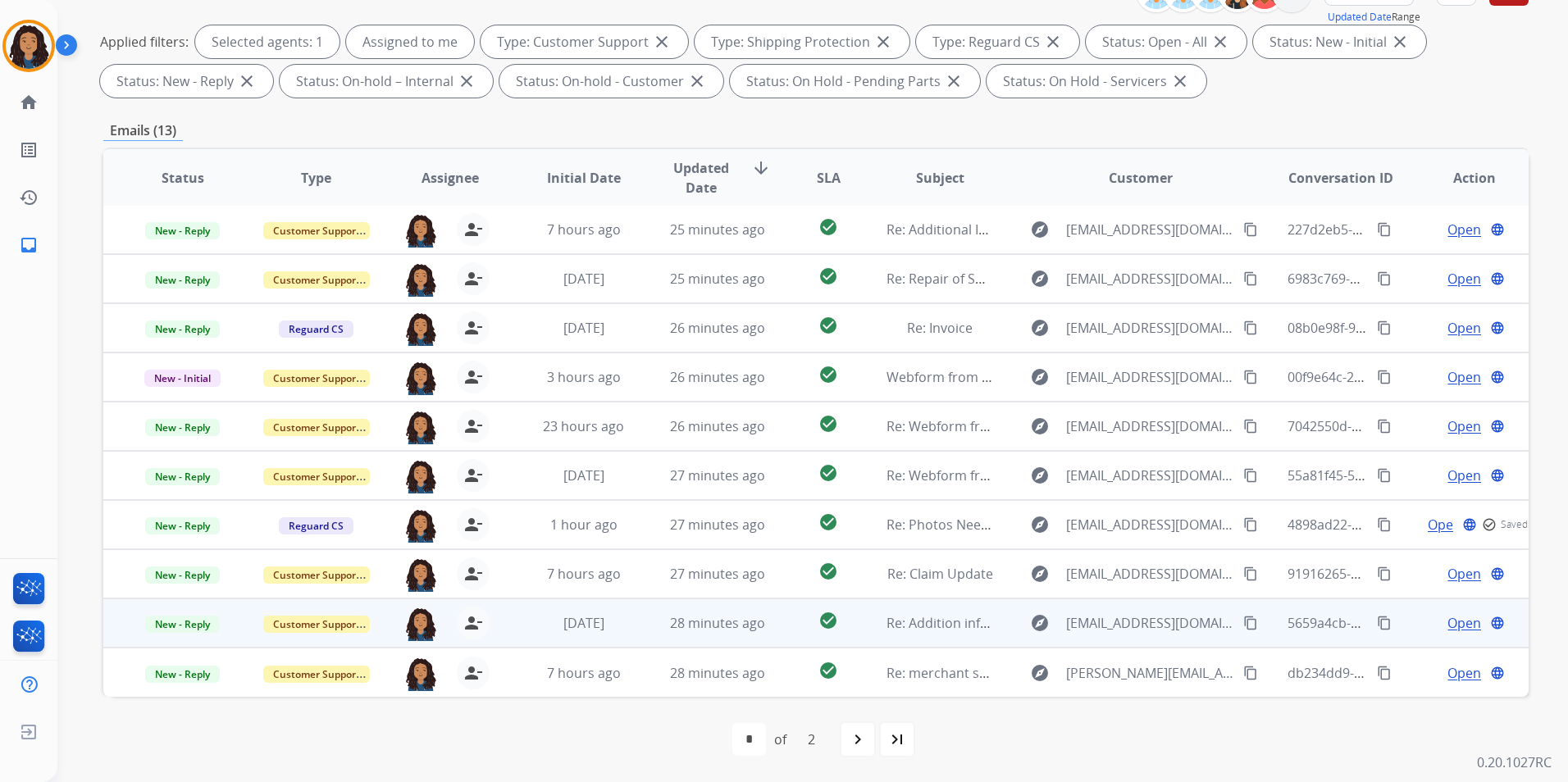
click at [1459, 630] on span "Open" at bounding box center [1465, 622] width 34 height 19
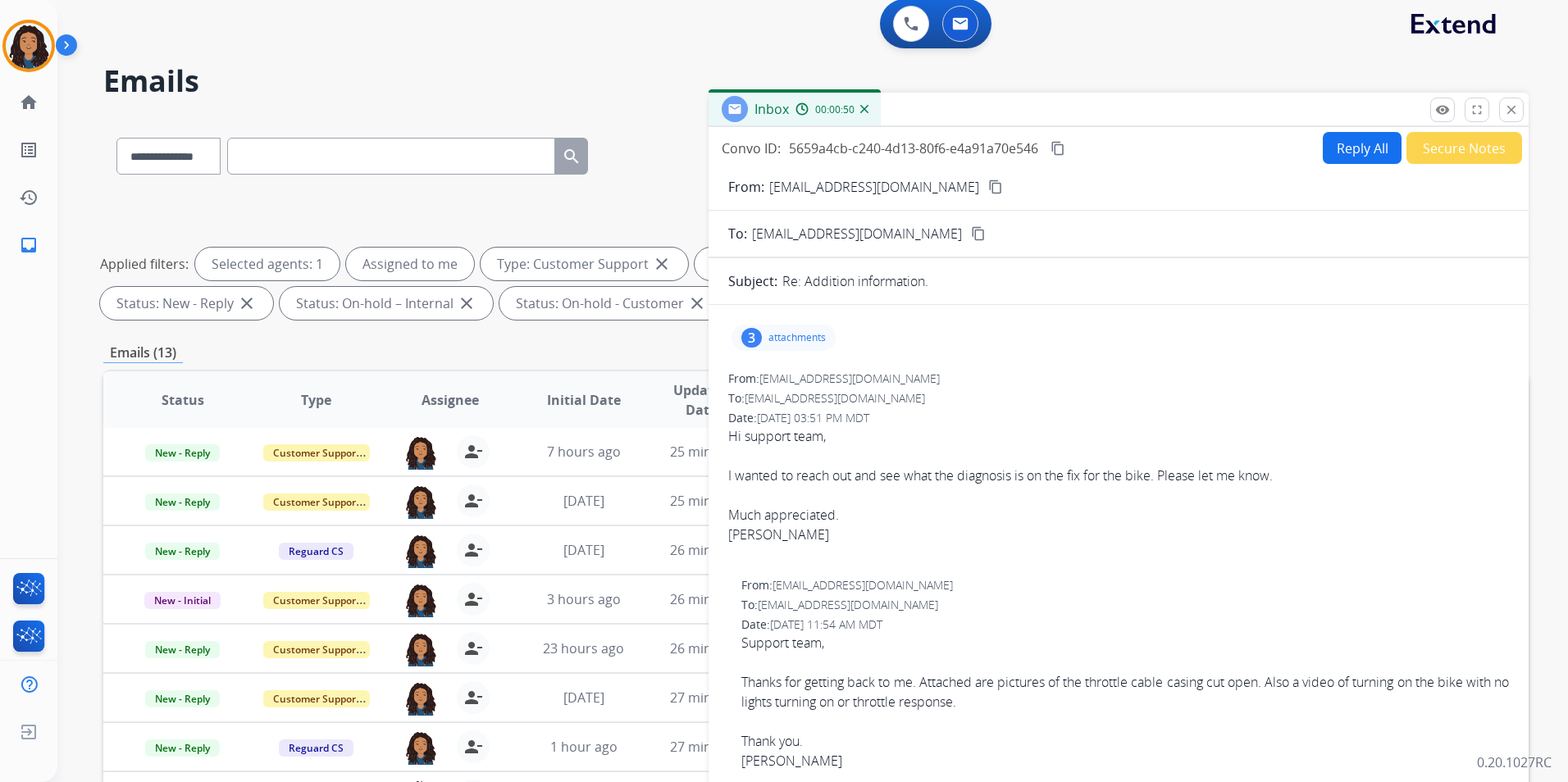
scroll to position [0, 0]
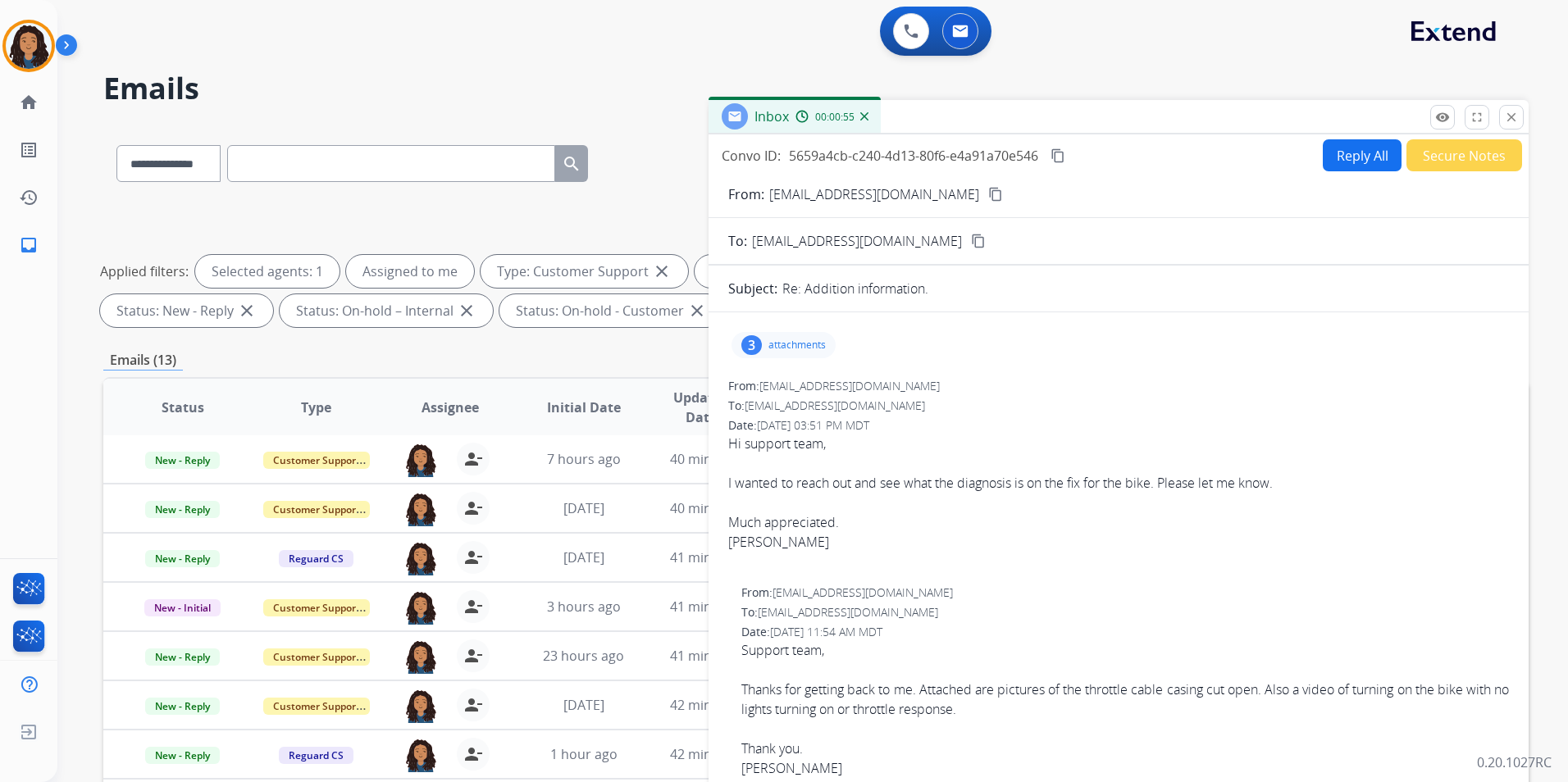
click at [988, 196] on mat-icon "content_copy" at bounding box center [996, 195] width 15 height 15
click at [1338, 160] on button "Reply All" at bounding box center [1363, 155] width 79 height 32
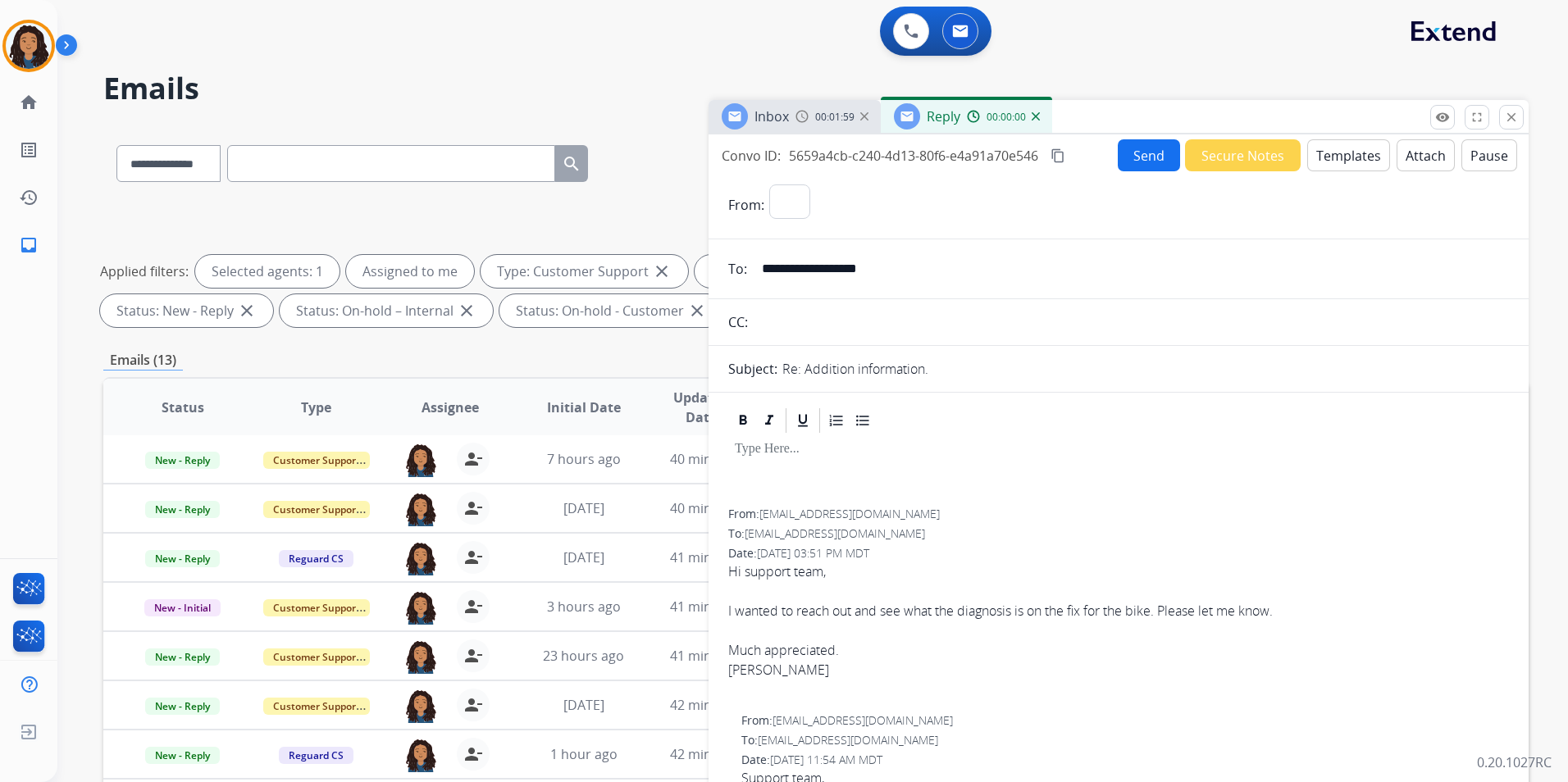
select select "**********"
click at [1337, 160] on button "Templates" at bounding box center [1349, 155] width 83 height 32
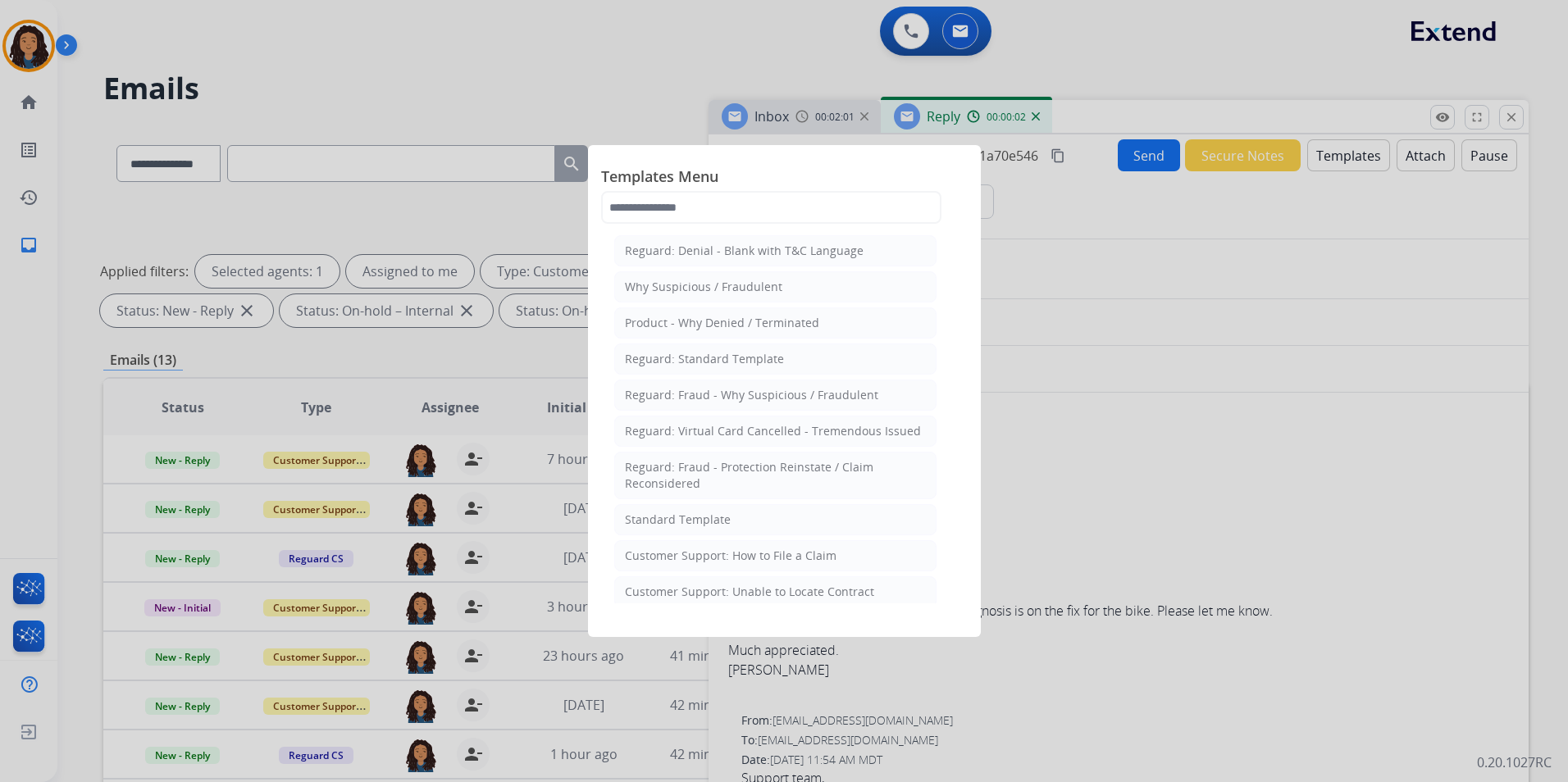
click at [845, 514] on li "Standard Template" at bounding box center [776, 519] width 323 height 31
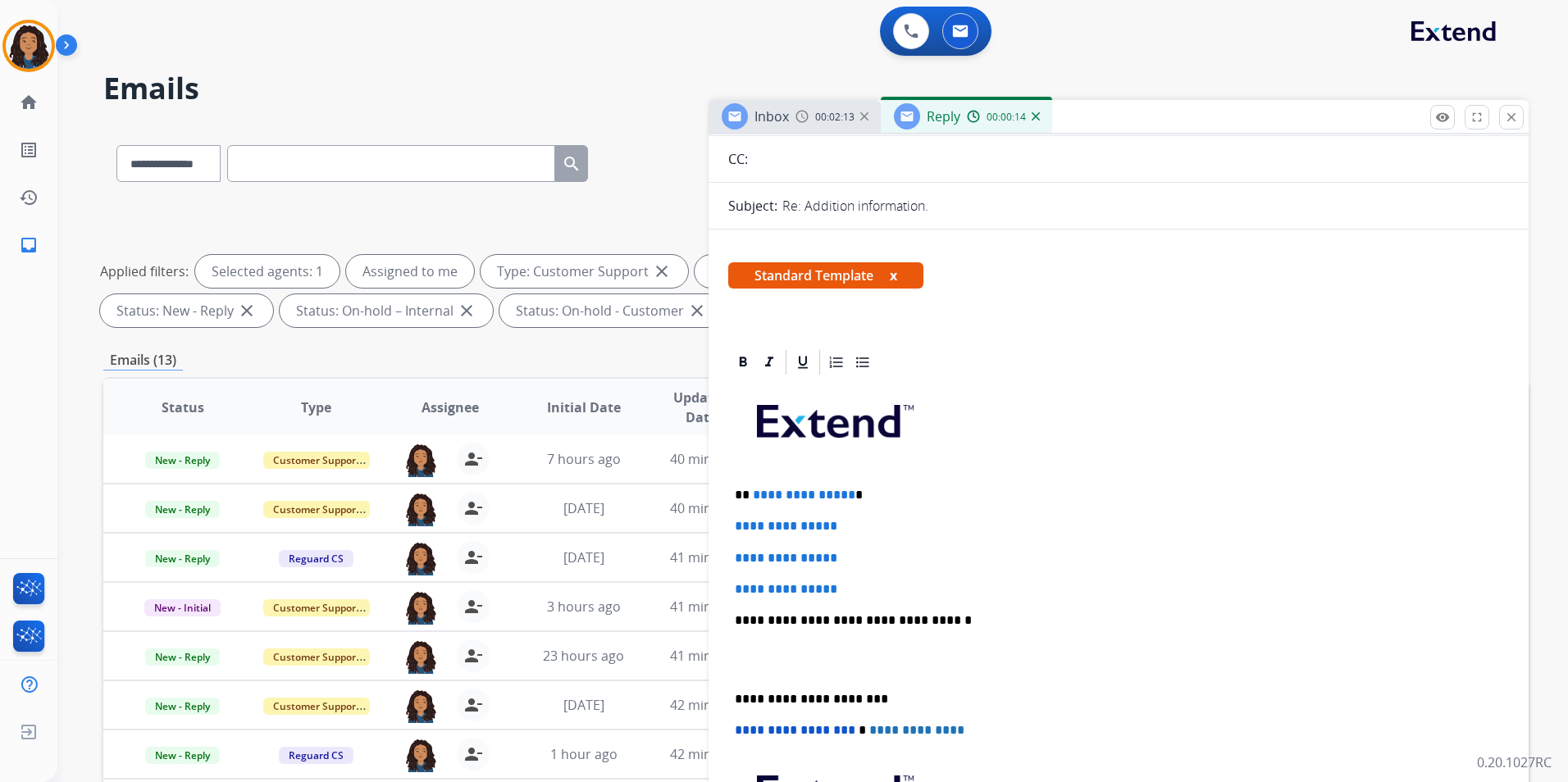
scroll to position [164, 0]
drag, startPoint x: 730, startPoint y: 487, endPoint x: 878, endPoint y: 585, distance: 177.5
click at [878, 585] on div "**********" at bounding box center [1118, 659] width 781 height 564
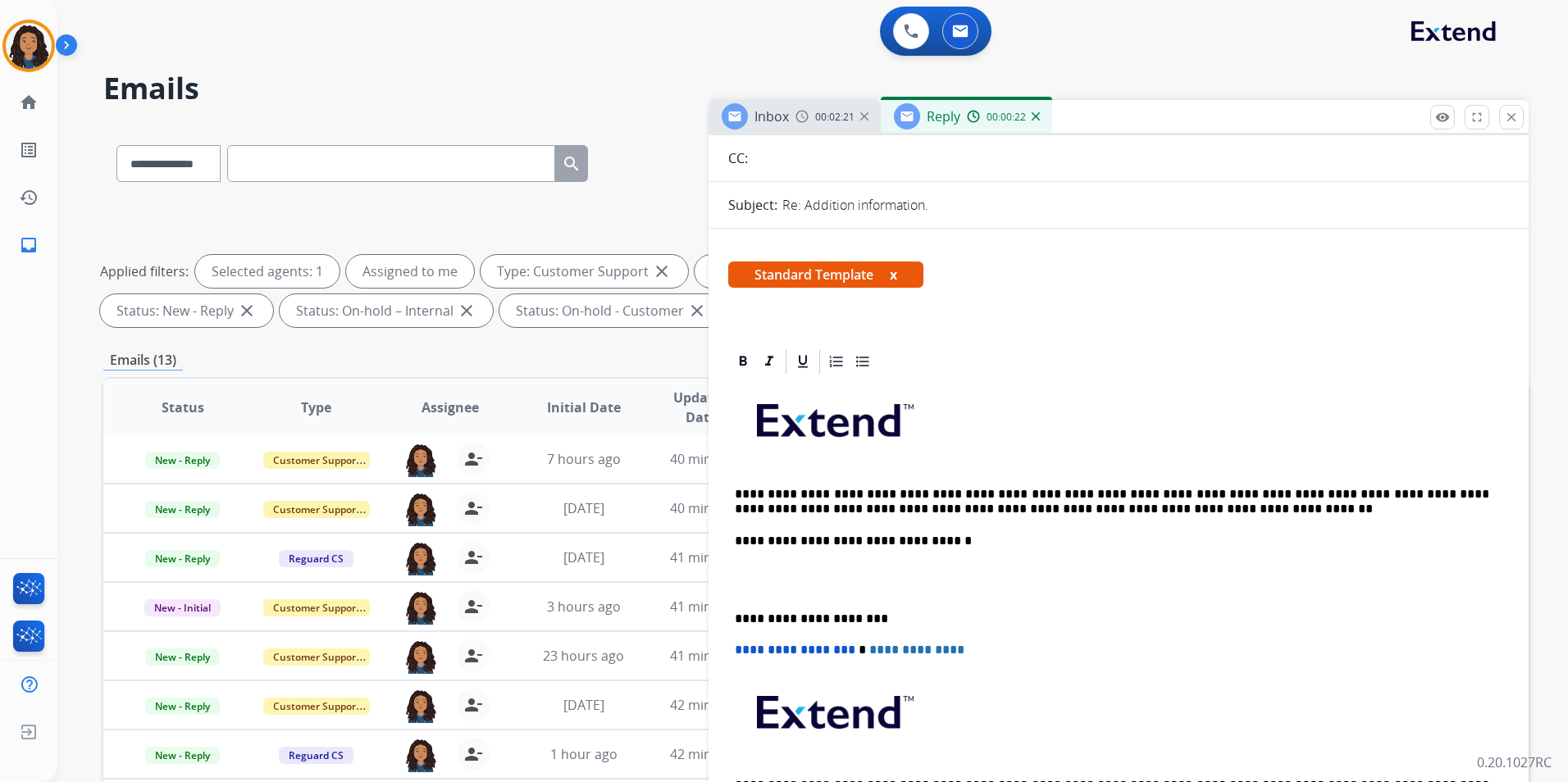
click at [734, 483] on div "**********" at bounding box center [1118, 618] width 781 height 485
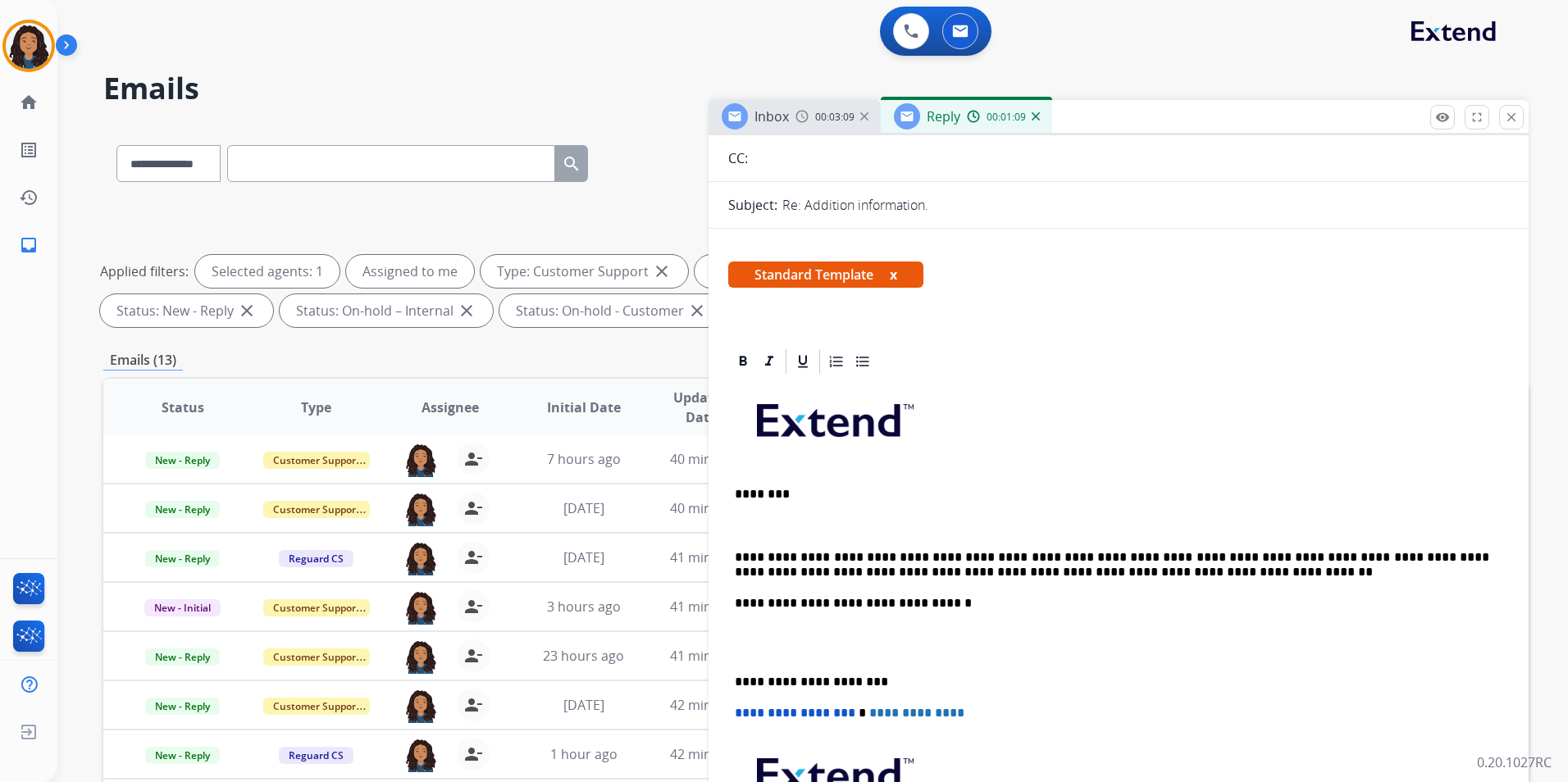
click at [814, 514] on div "**********" at bounding box center [1118, 650] width 781 height 548
click at [766, 553] on p "**********" at bounding box center [1113, 565] width 755 height 30
click at [1041, 554] on p "**********" at bounding box center [1113, 565] width 755 height 30
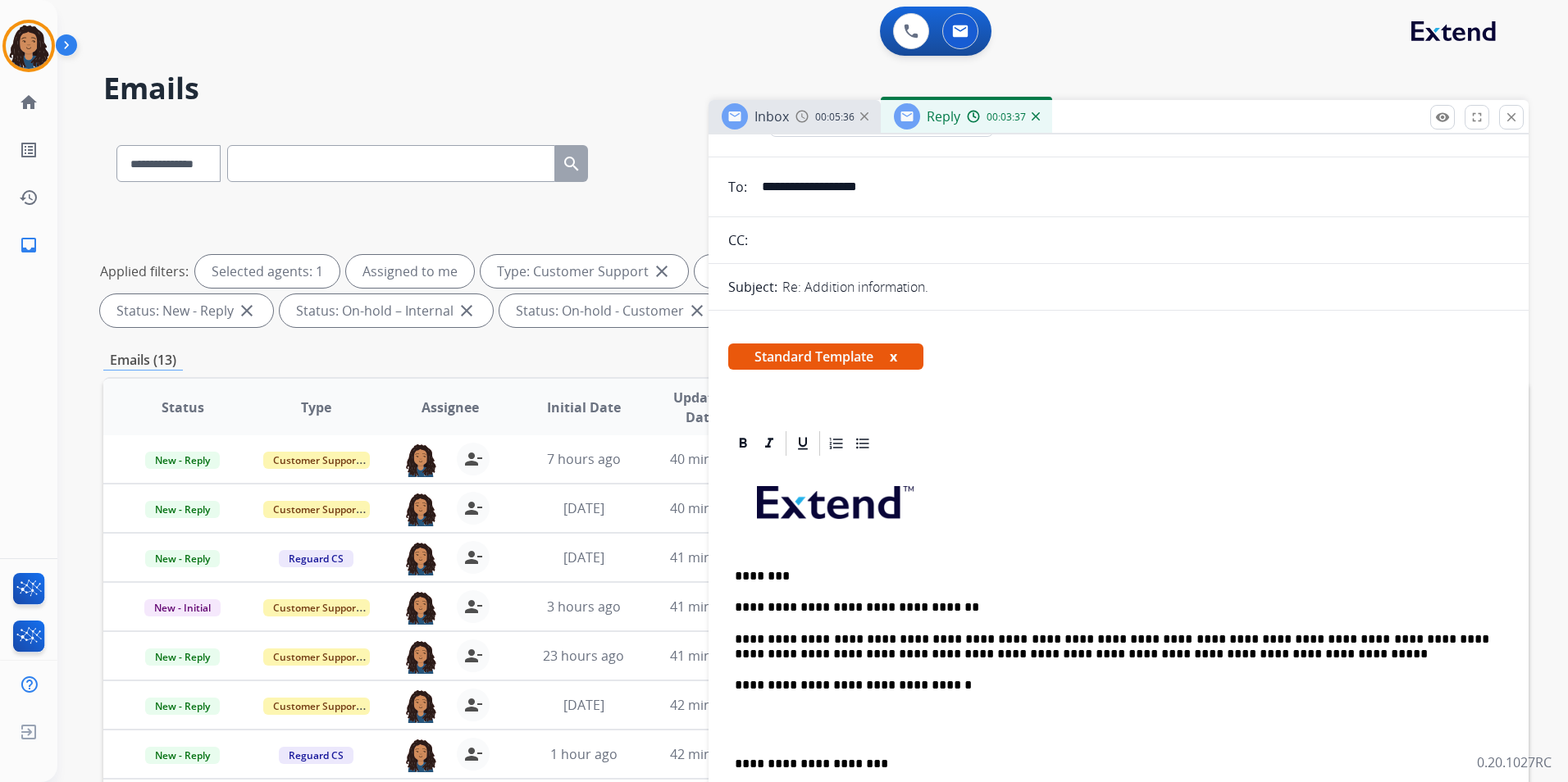
scroll to position [0, 0]
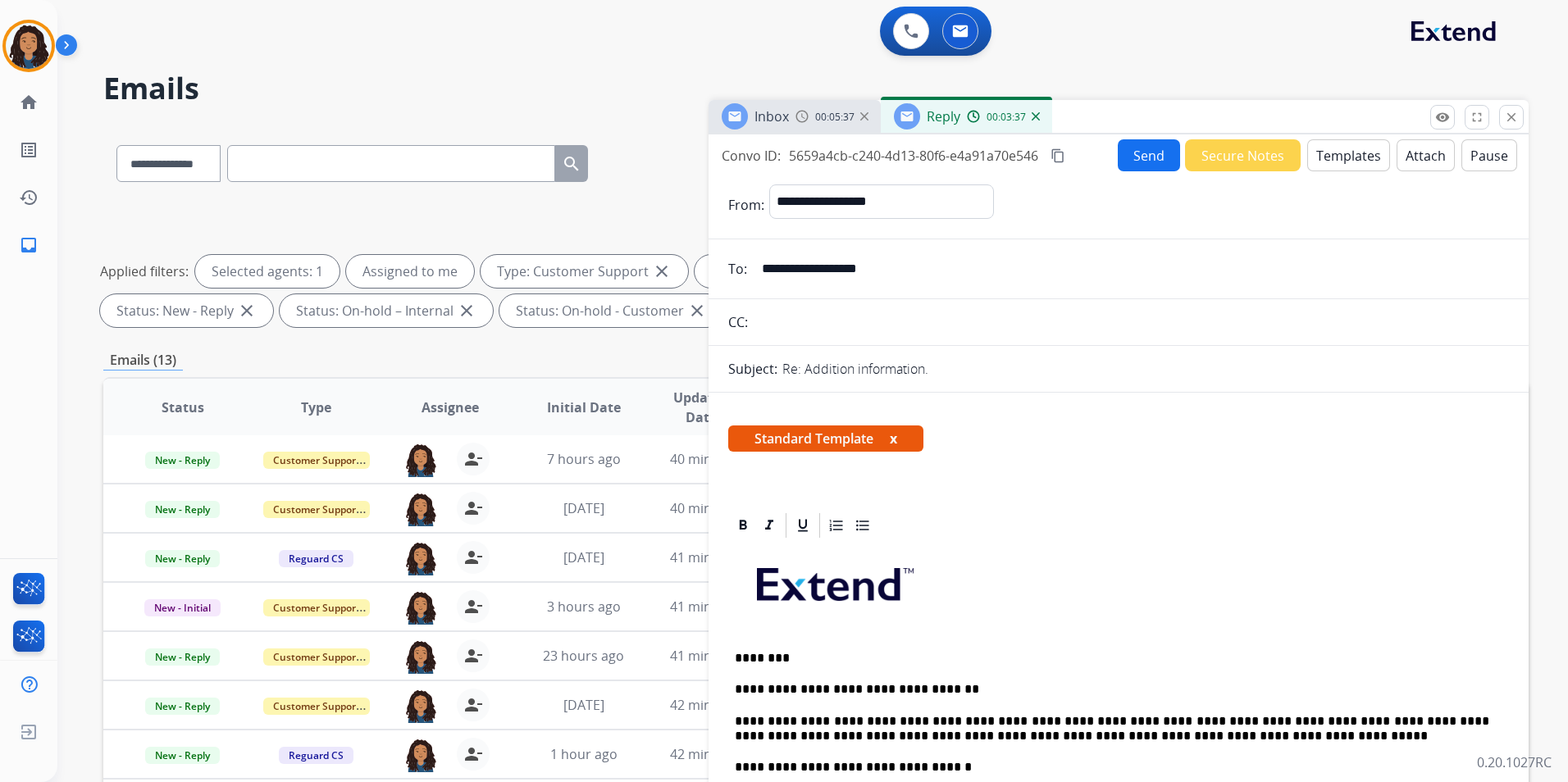
click at [1130, 157] on button "Send" at bounding box center [1150, 155] width 62 height 32
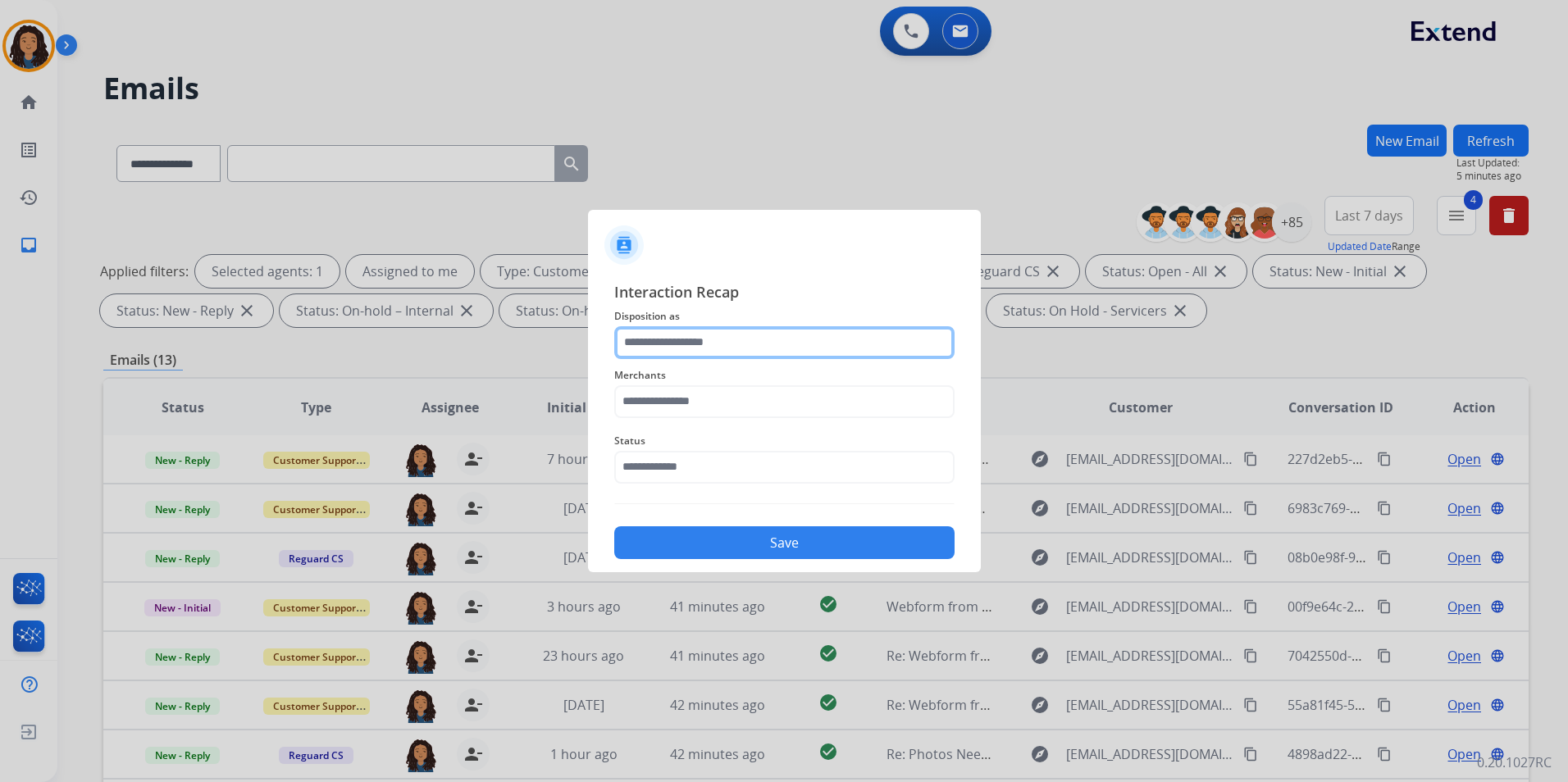
click at [705, 333] on input "text" at bounding box center [784, 343] width 340 height 33
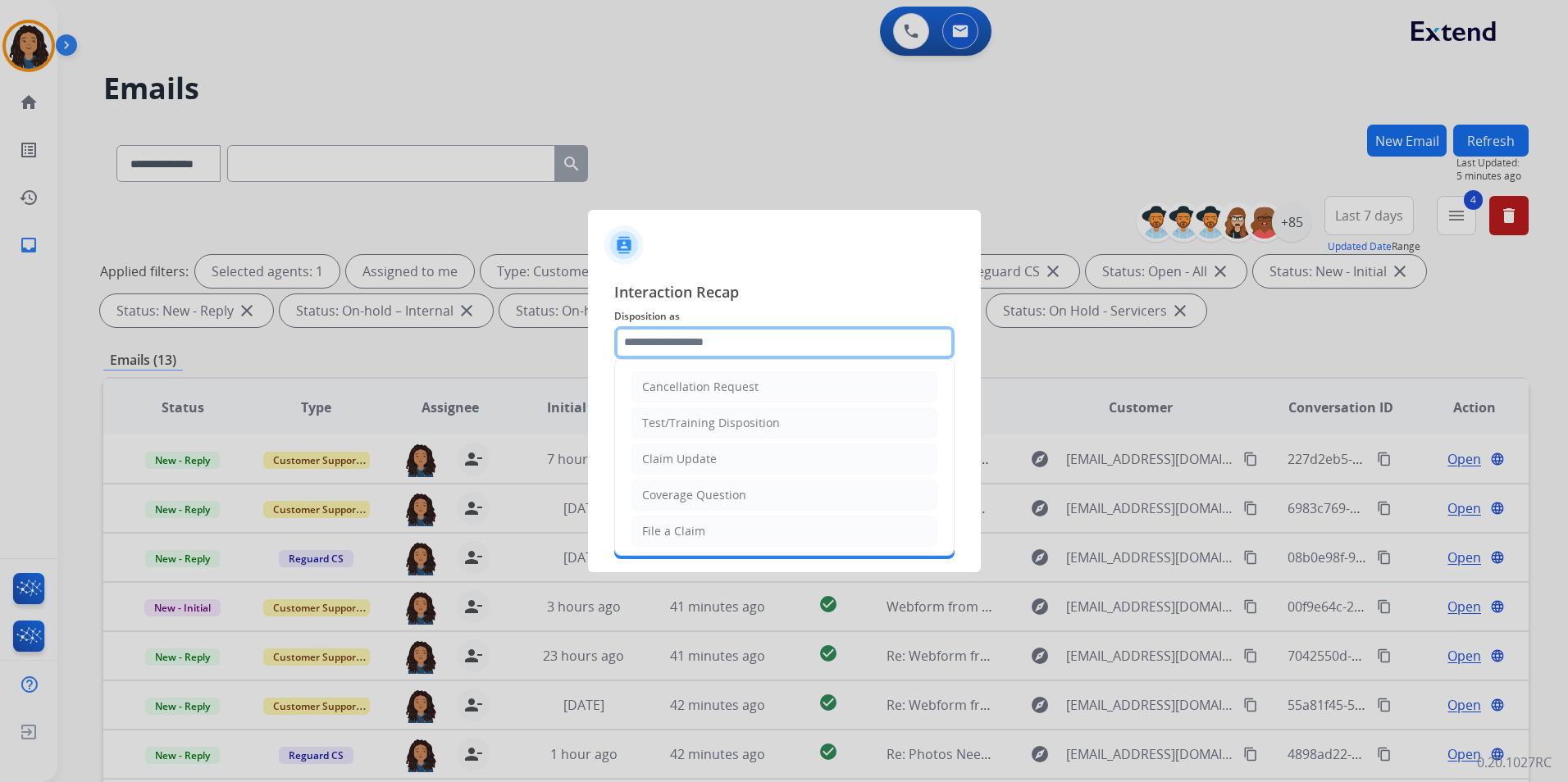
type input "**********"
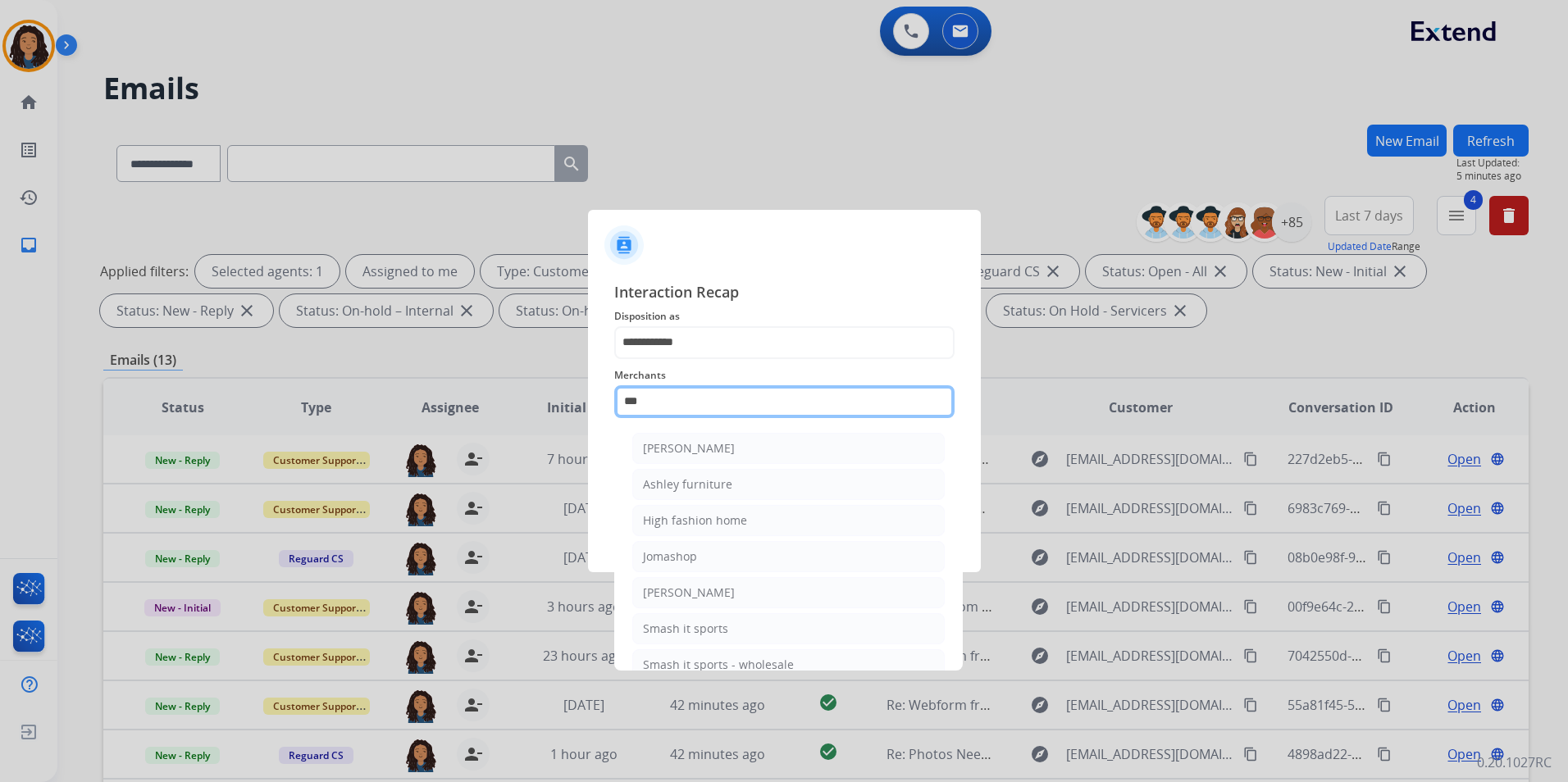
drag, startPoint x: 659, startPoint y: 401, endPoint x: 321, endPoint y: 405, distance: 338.0
click at [0, 412] on app-contact-recap-modal "**********" at bounding box center [0, 391] width 0 height 782
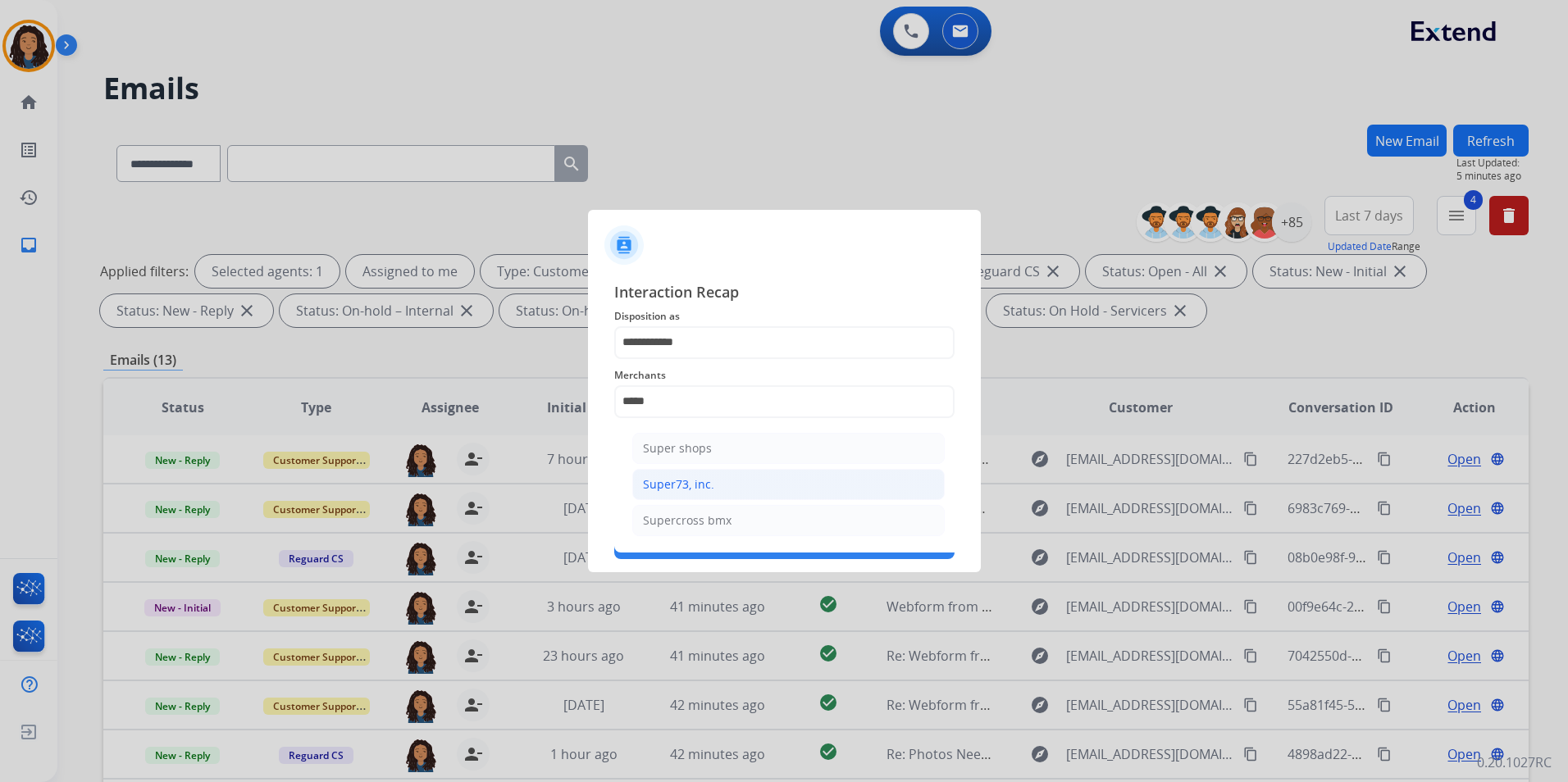
click at [707, 491] on div "Super73, inc." at bounding box center [678, 485] width 71 height 17
type input "**********"
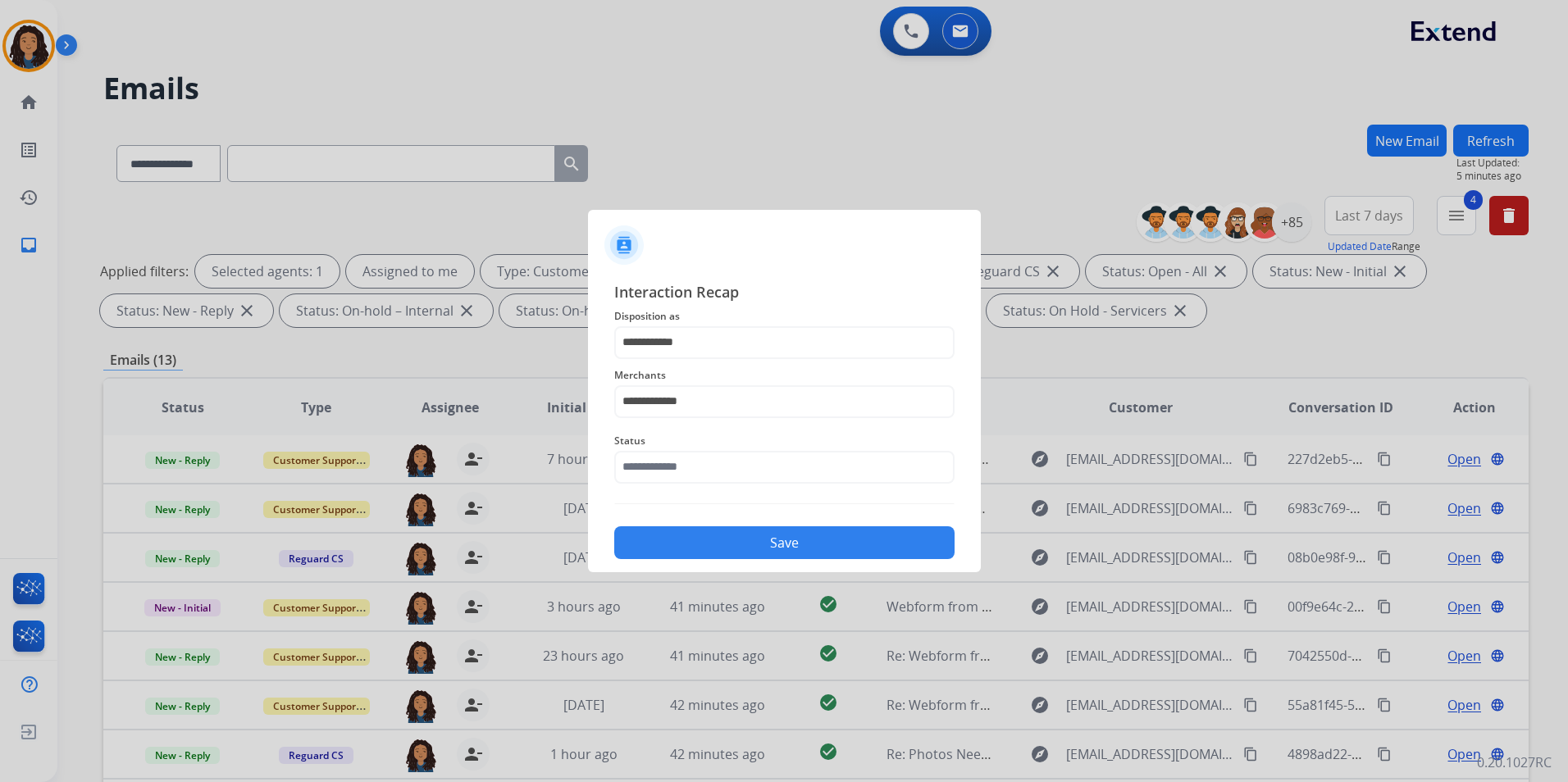
click at [707, 491] on div "**********" at bounding box center [784, 420] width 340 height 280
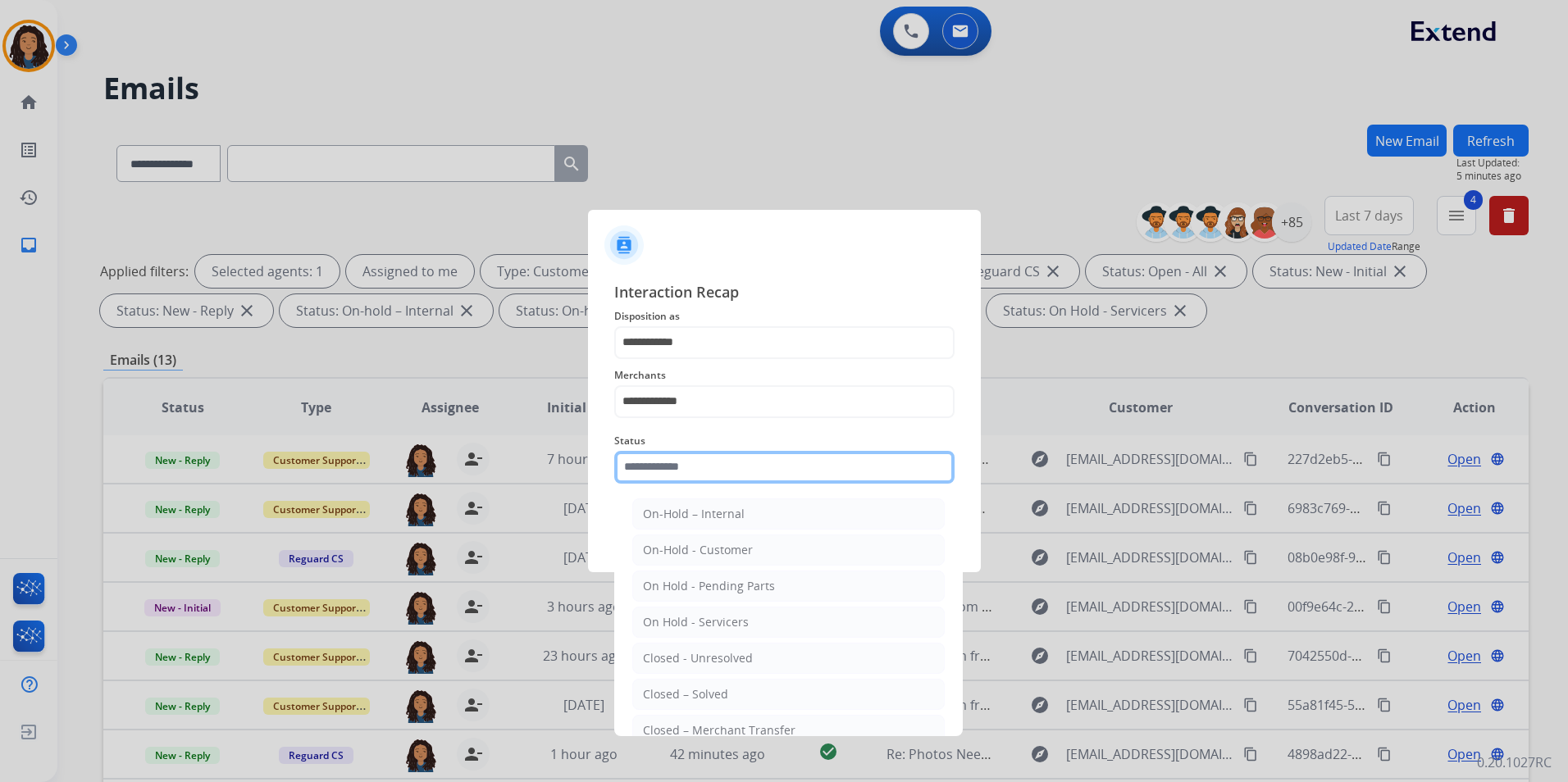
click at [707, 473] on input "text" at bounding box center [784, 467] width 340 height 33
click at [686, 690] on div "Closed – Solved" at bounding box center [686, 695] width 86 height 17
type input "**********"
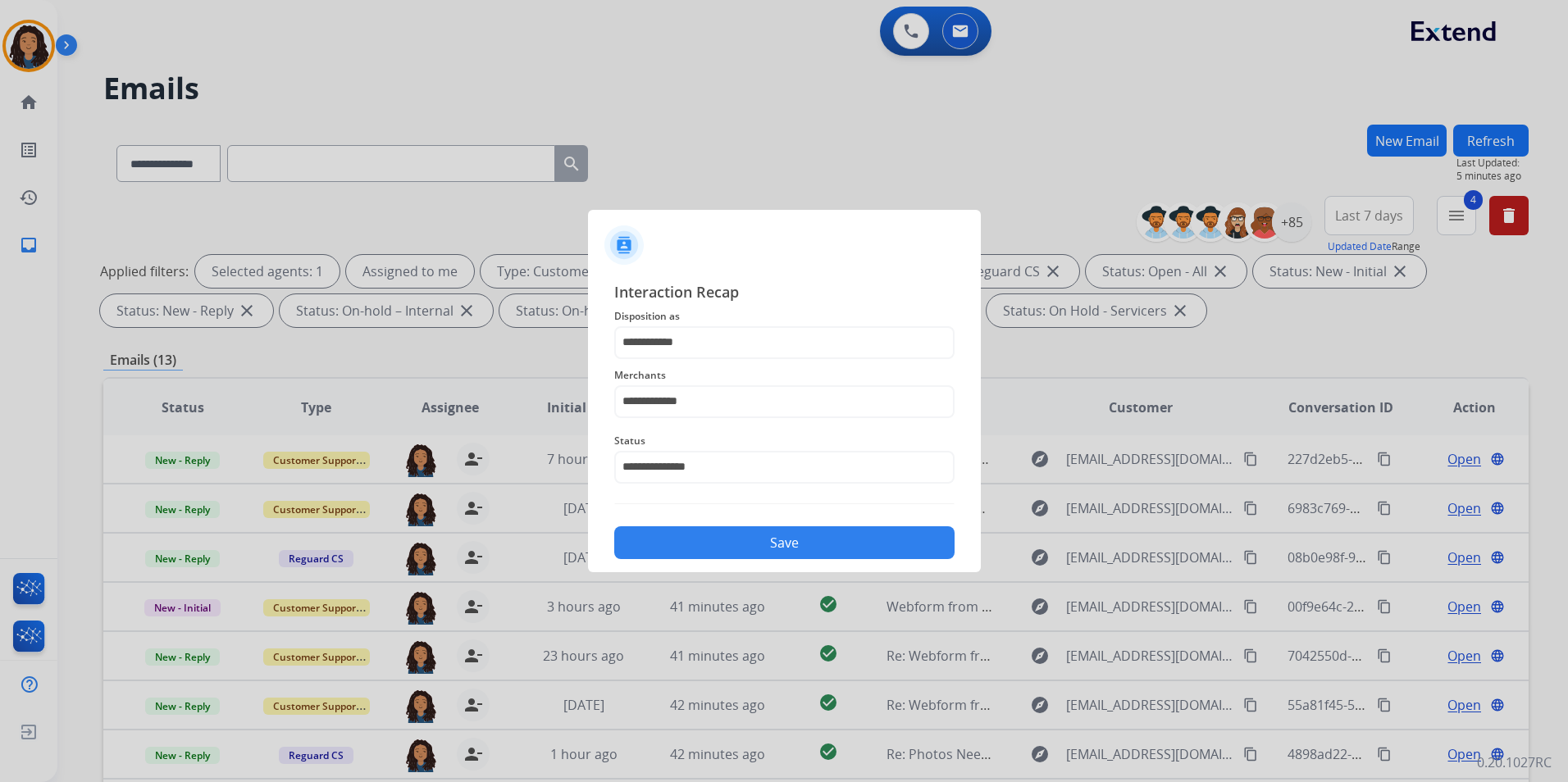
click at [729, 543] on button "Save" at bounding box center [784, 543] width 340 height 33
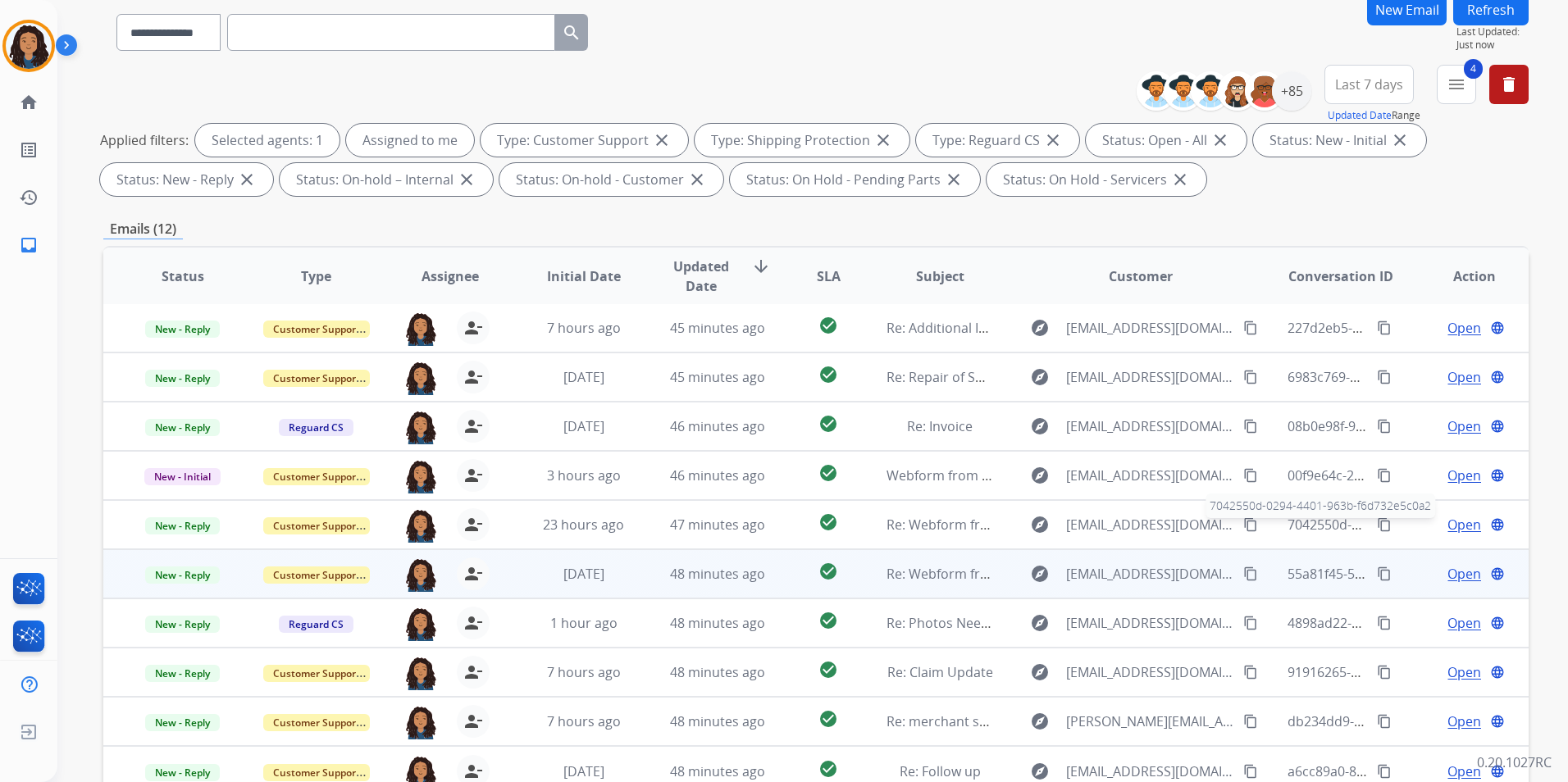
scroll to position [229, 0]
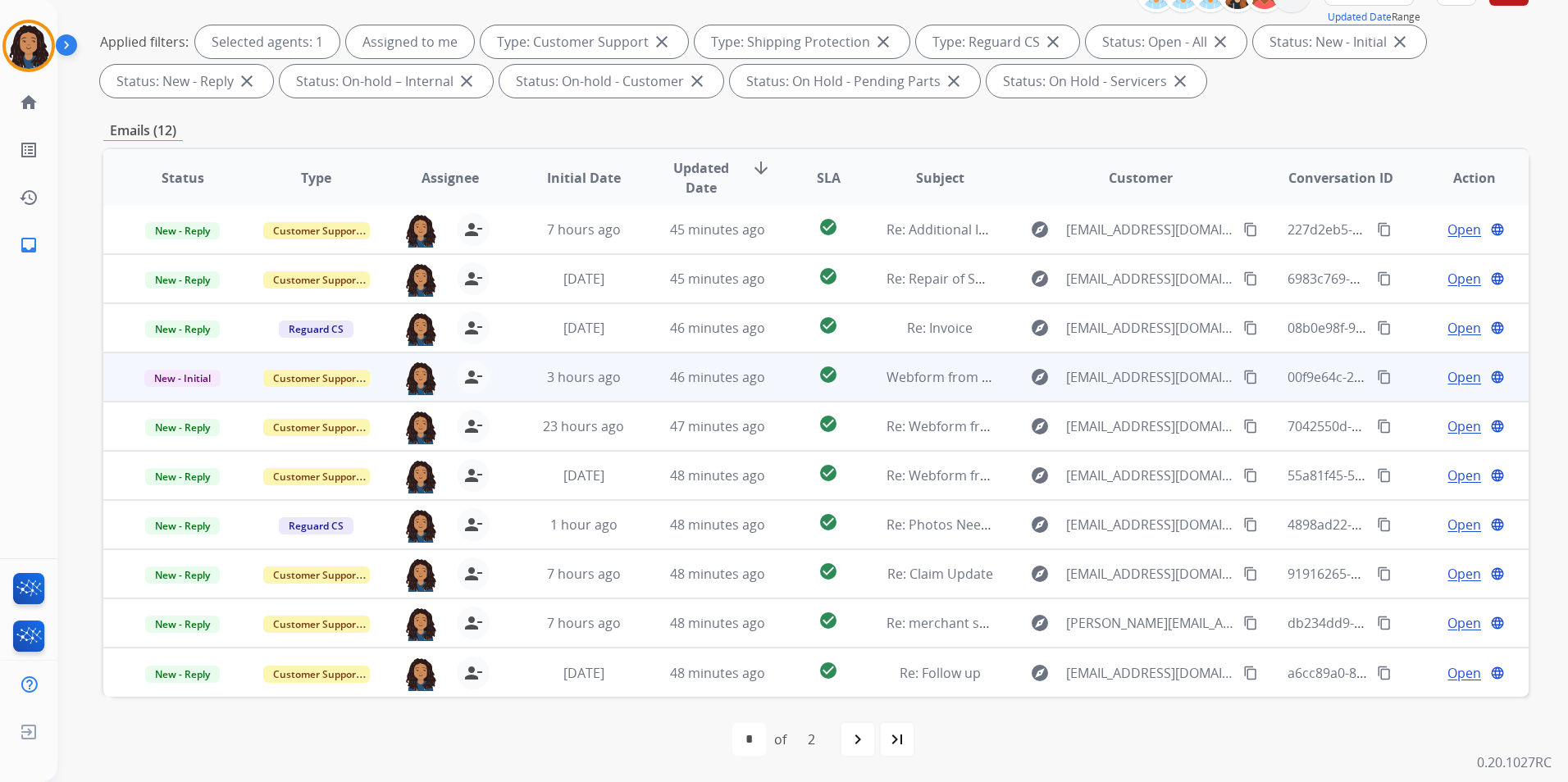
click at [1450, 372] on span "Open" at bounding box center [1465, 376] width 34 height 19
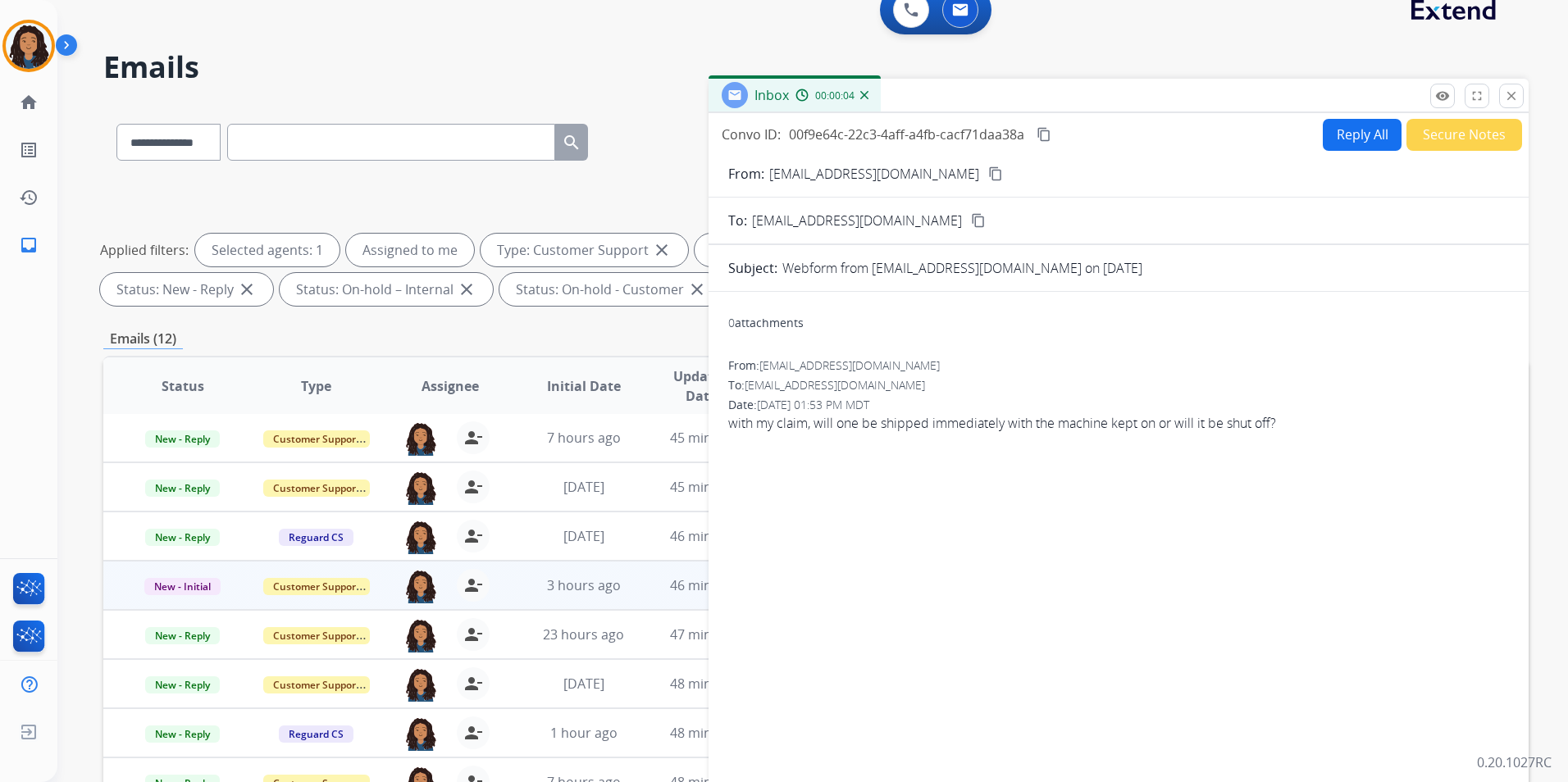
scroll to position [0, 0]
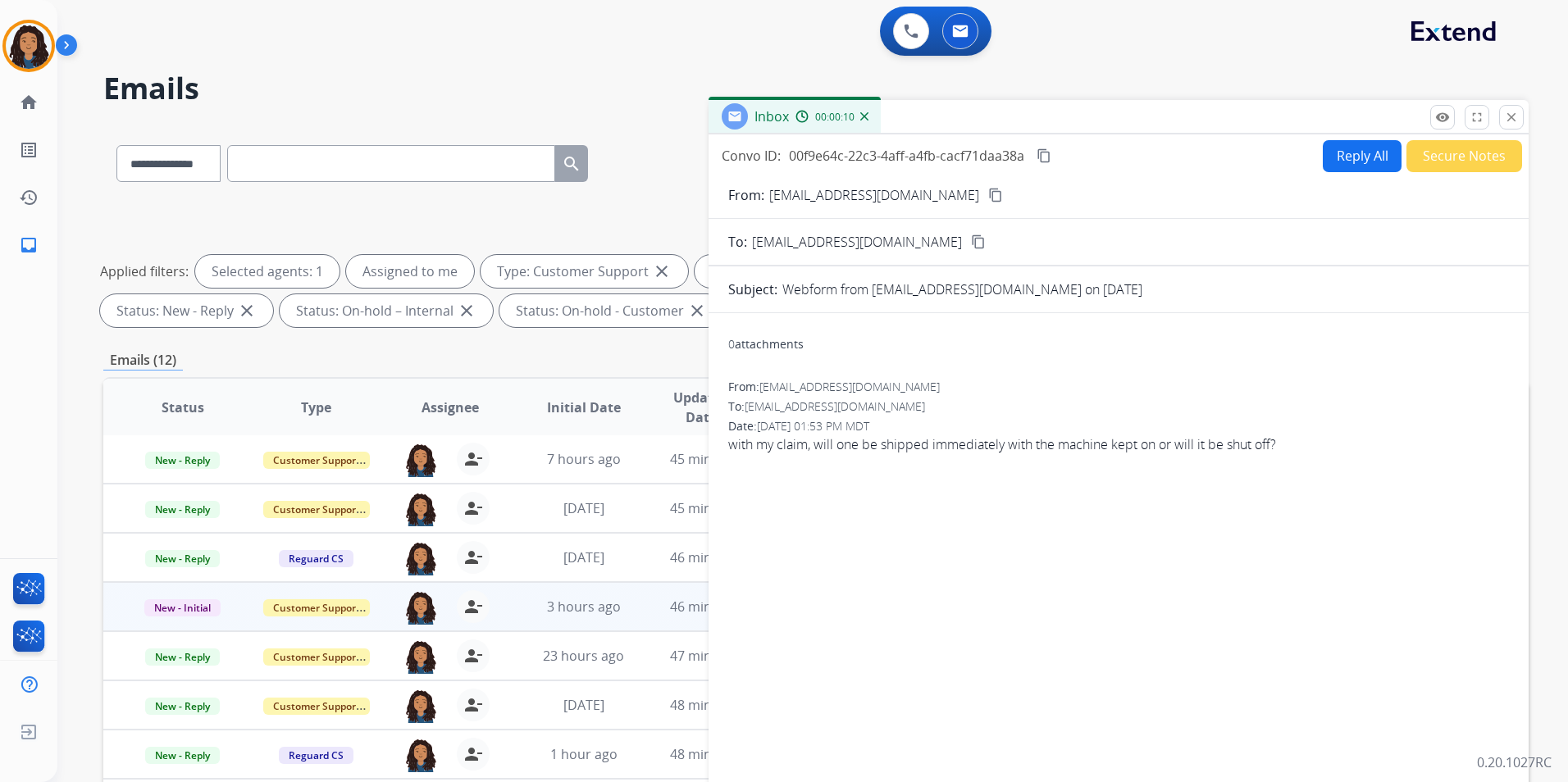
click at [988, 195] on mat-icon "content_copy" at bounding box center [996, 196] width 15 height 15
click at [1344, 155] on button "Reply All" at bounding box center [1363, 156] width 79 height 32
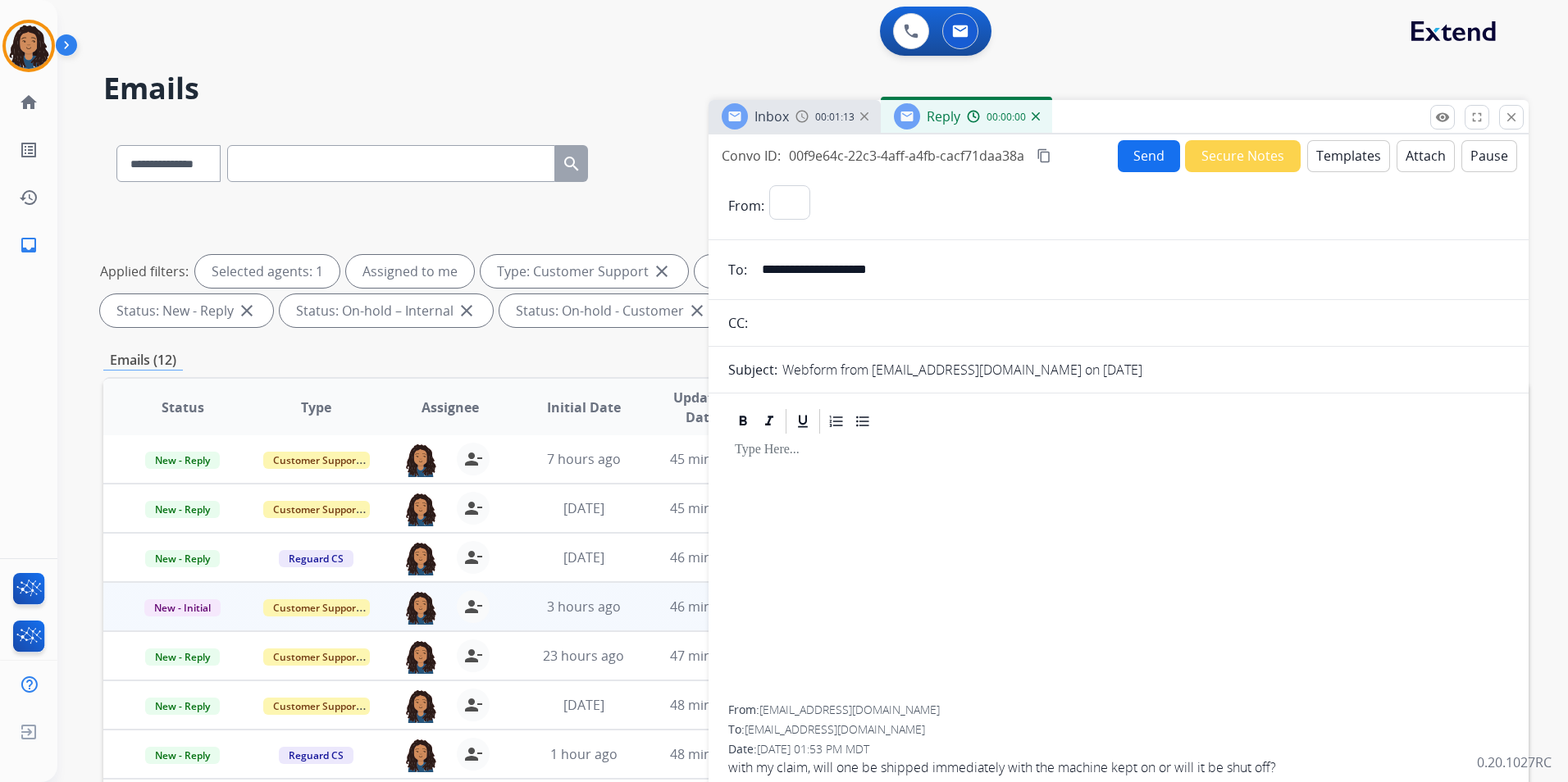
click at [1344, 155] on button "Templates" at bounding box center [1349, 156] width 83 height 32
select select "**********"
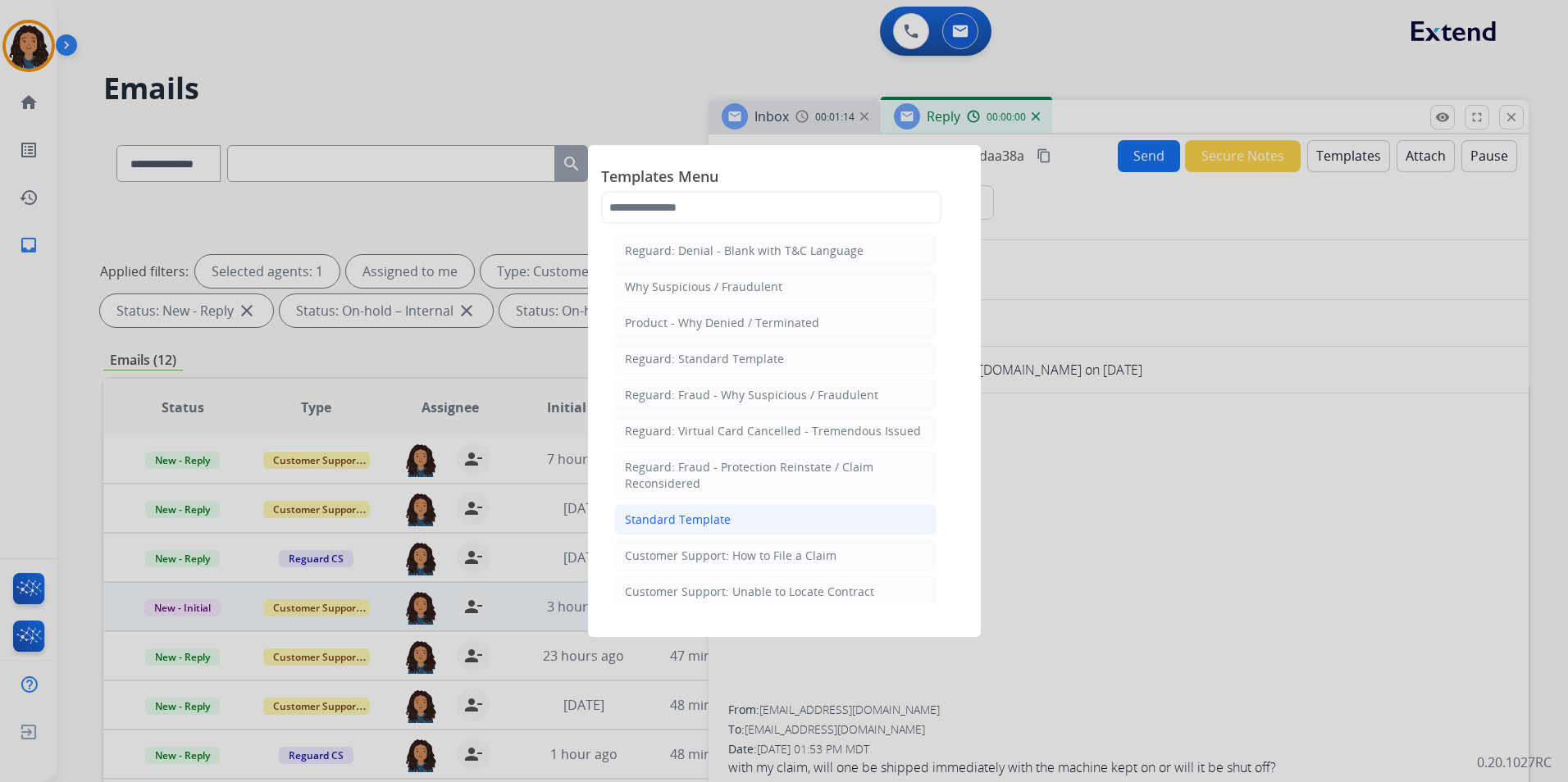
click at [803, 521] on li "Standard Template" at bounding box center [776, 519] width 323 height 31
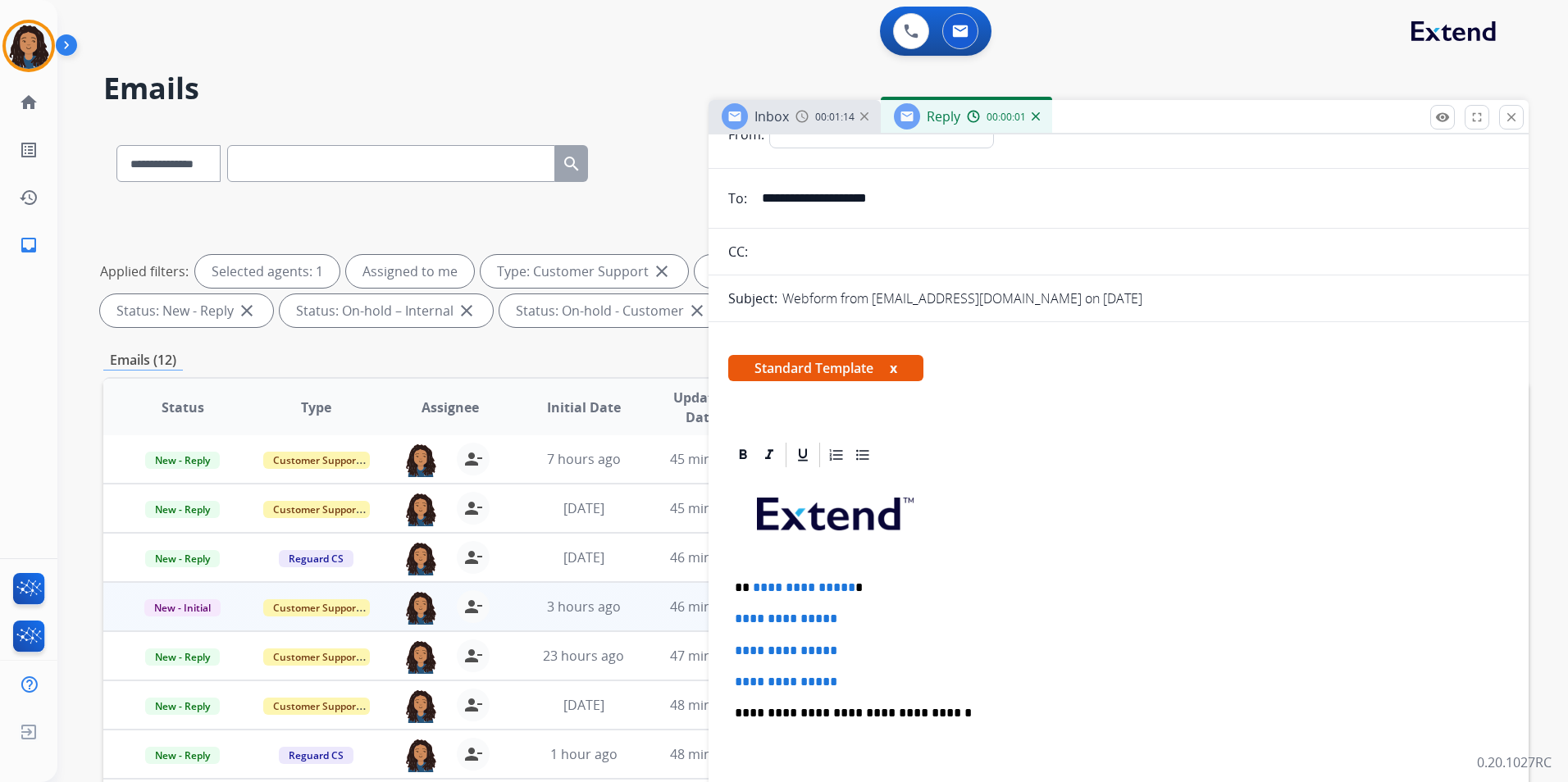
scroll to position [164, 0]
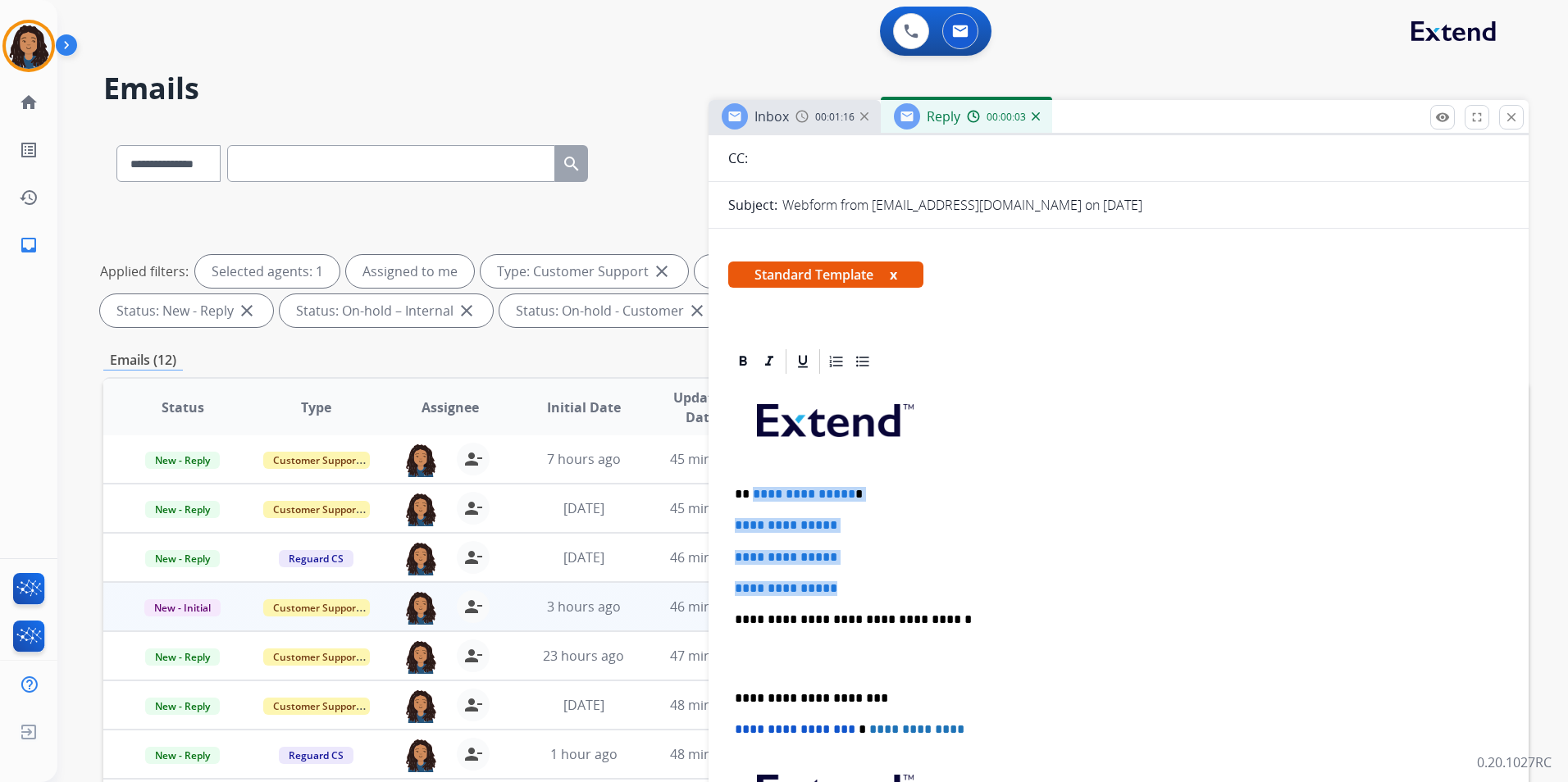
drag, startPoint x: 853, startPoint y: 588, endPoint x: 752, endPoint y: 478, distance: 149.3
click at [752, 478] on div "**********" at bounding box center [1118, 659] width 781 height 564
paste div
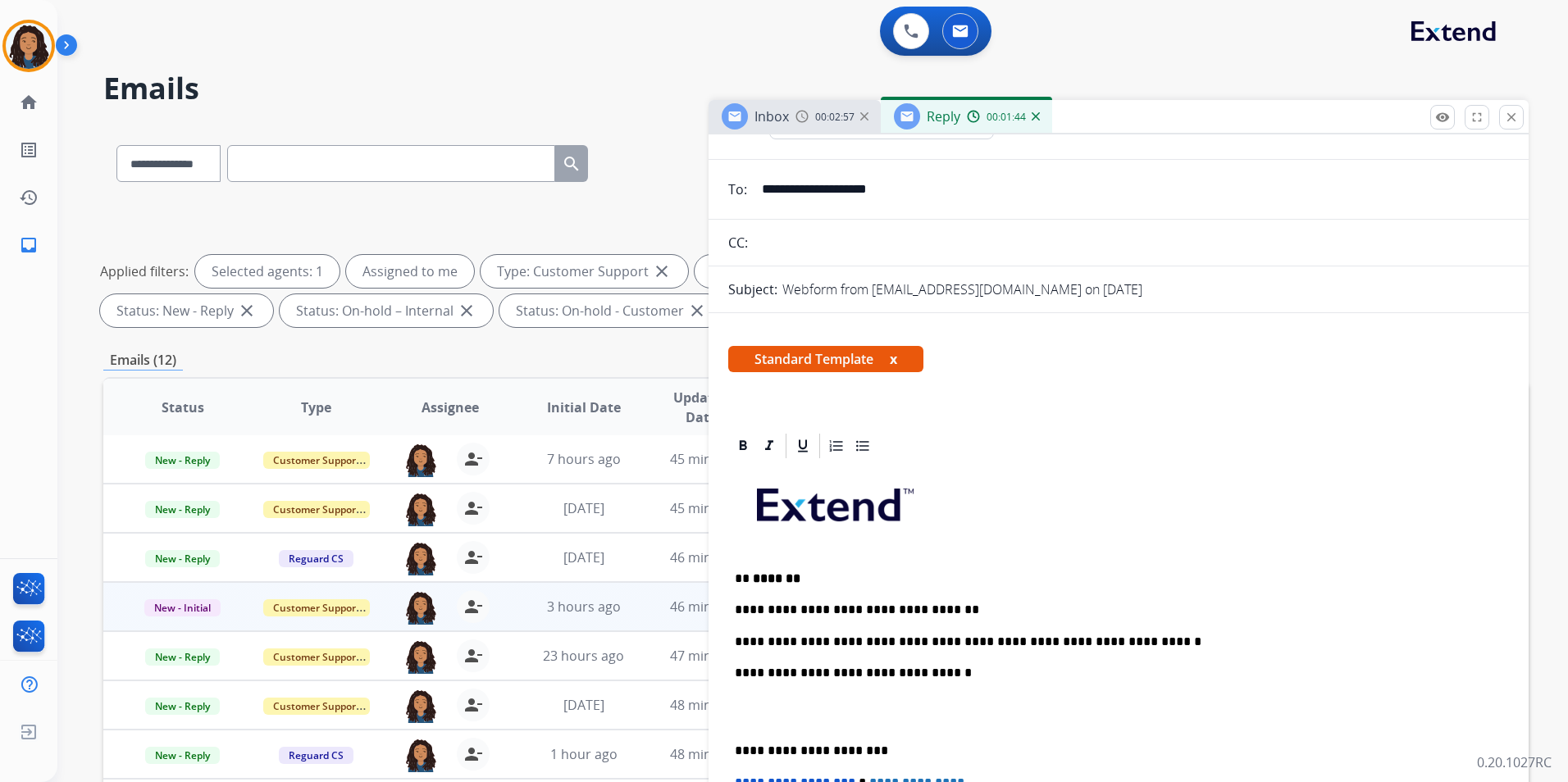
scroll to position [0, 0]
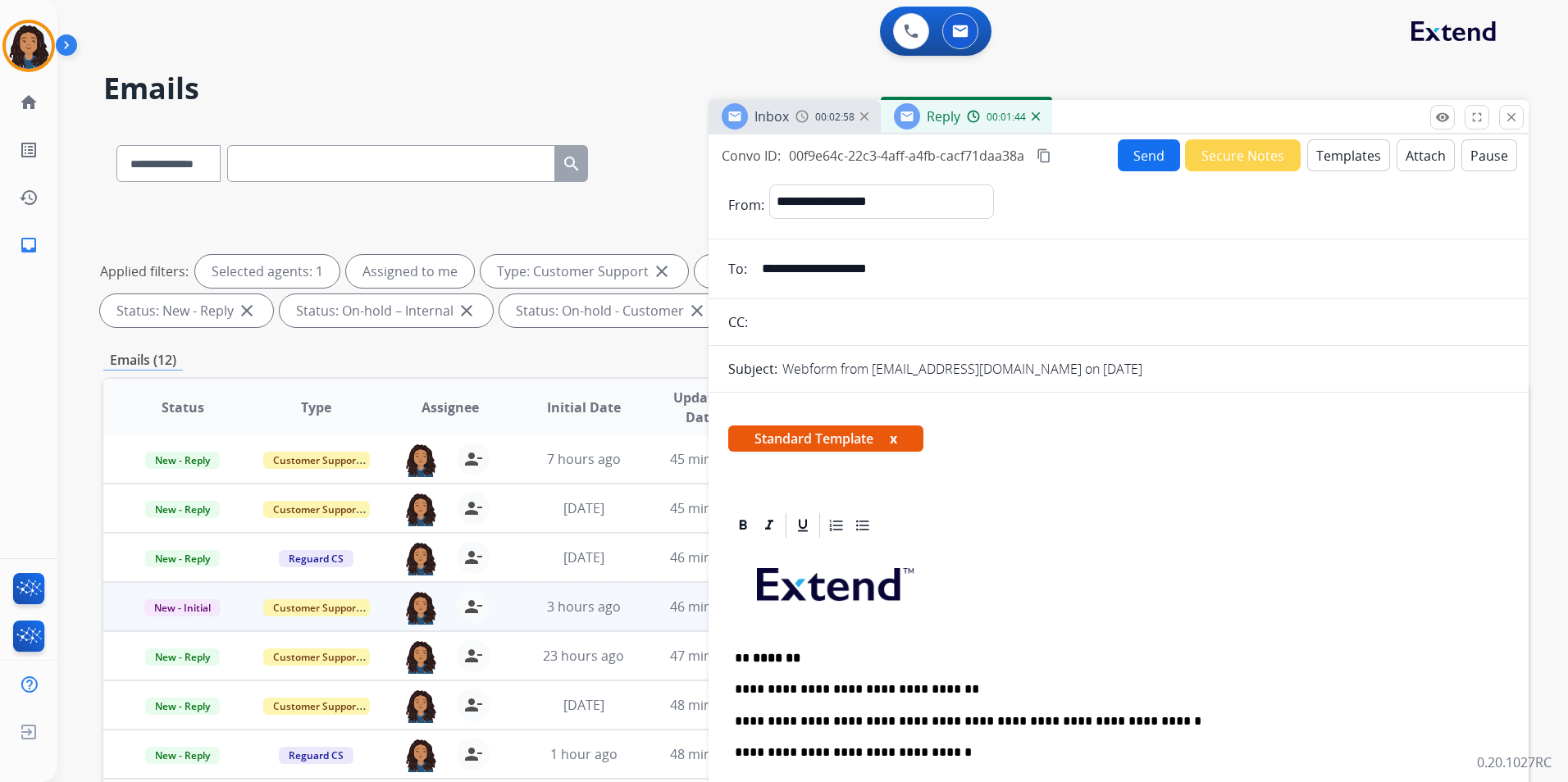
click at [1118, 149] on button "Send" at bounding box center [1150, 155] width 62 height 32
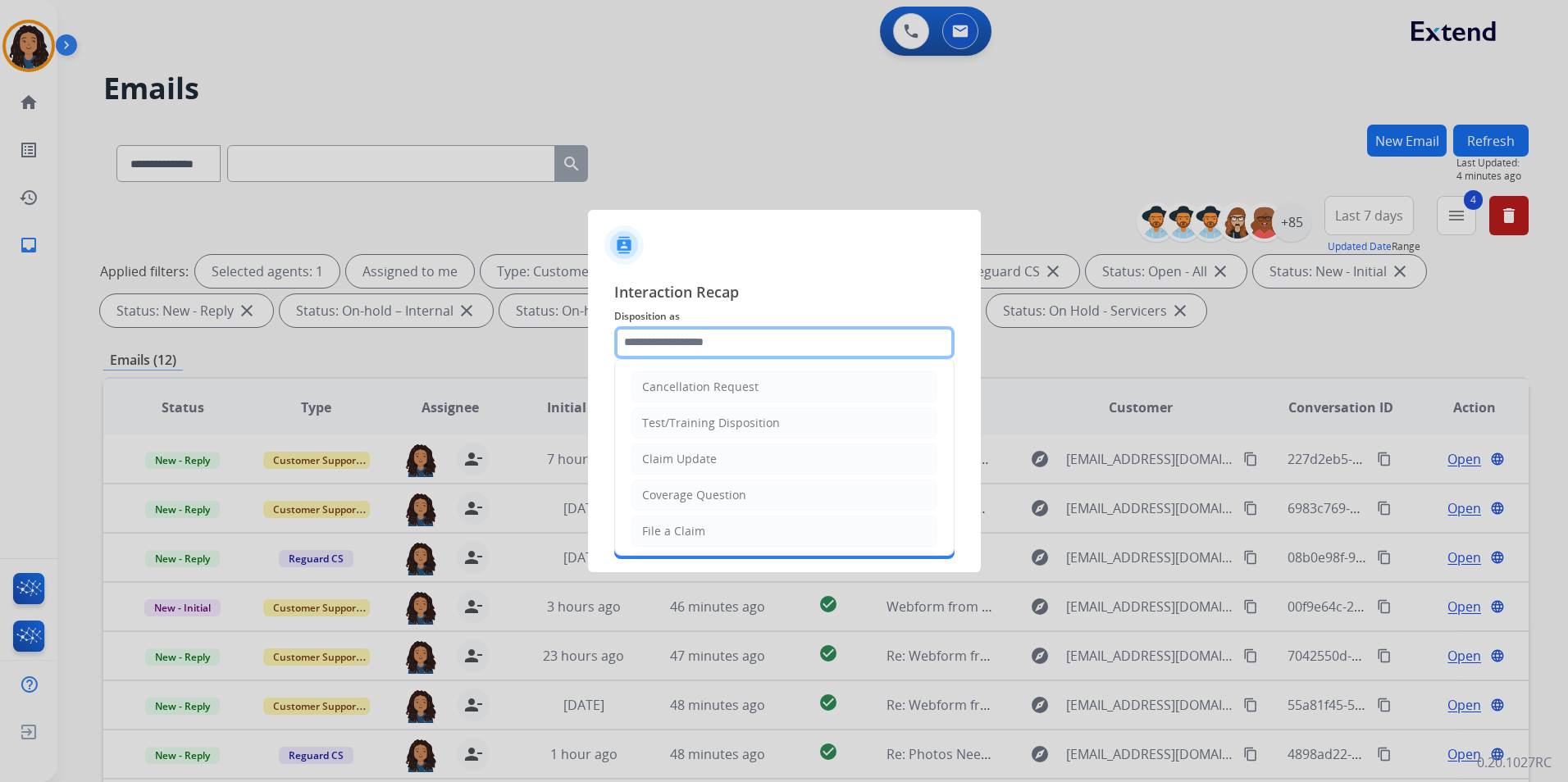
drag, startPoint x: 818, startPoint y: 346, endPoint x: 809, endPoint y: 345, distance: 9.1
click at [818, 346] on input "text" at bounding box center [784, 343] width 340 height 33
type input "**********"
type input "******"
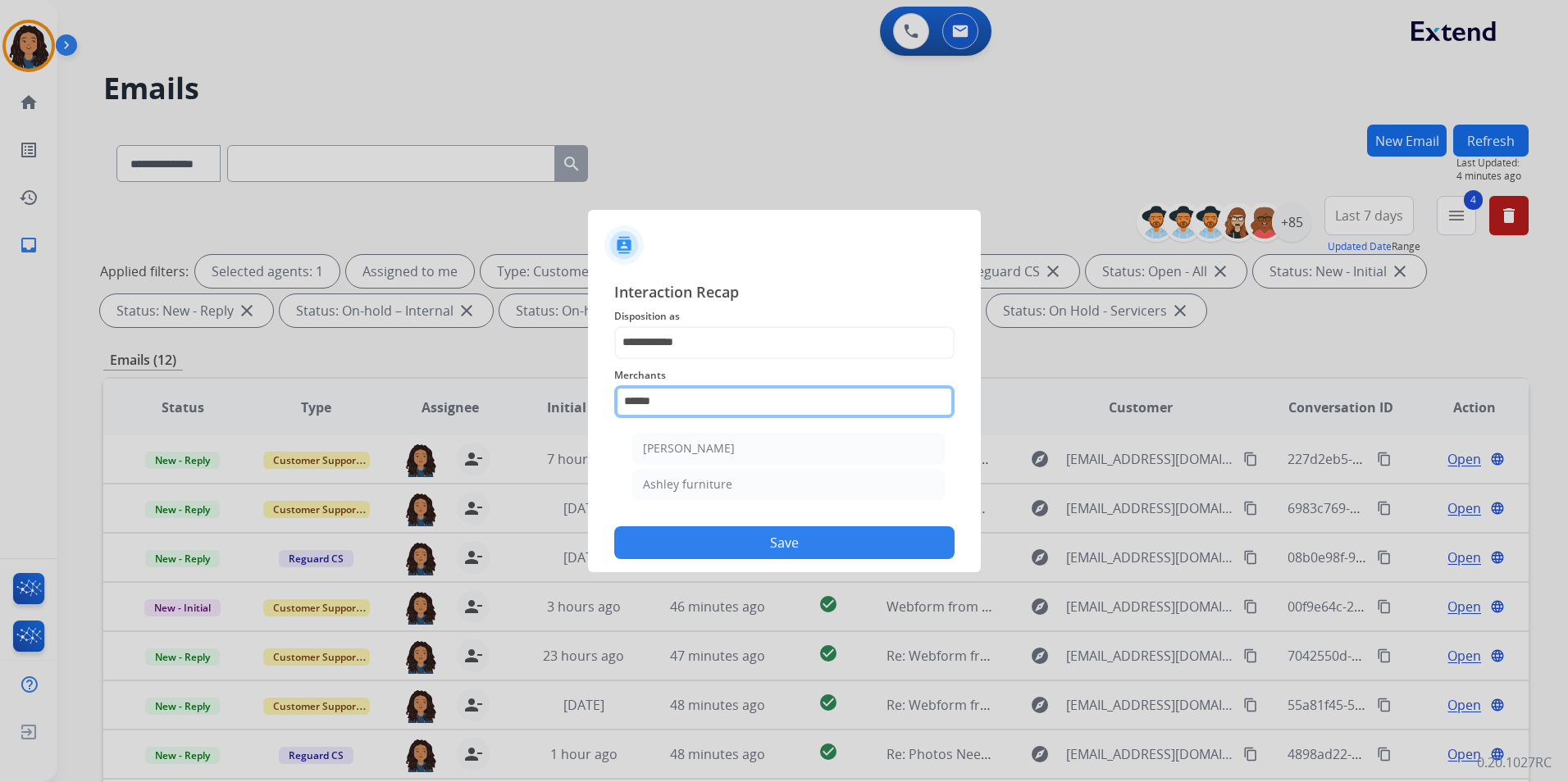
drag, startPoint x: 690, startPoint y: 403, endPoint x: 562, endPoint y: 403, distance: 128.0
click at [0, 403] on app-contact-recap-modal "**********" at bounding box center [0, 391] width 0 height 782
type input "*"
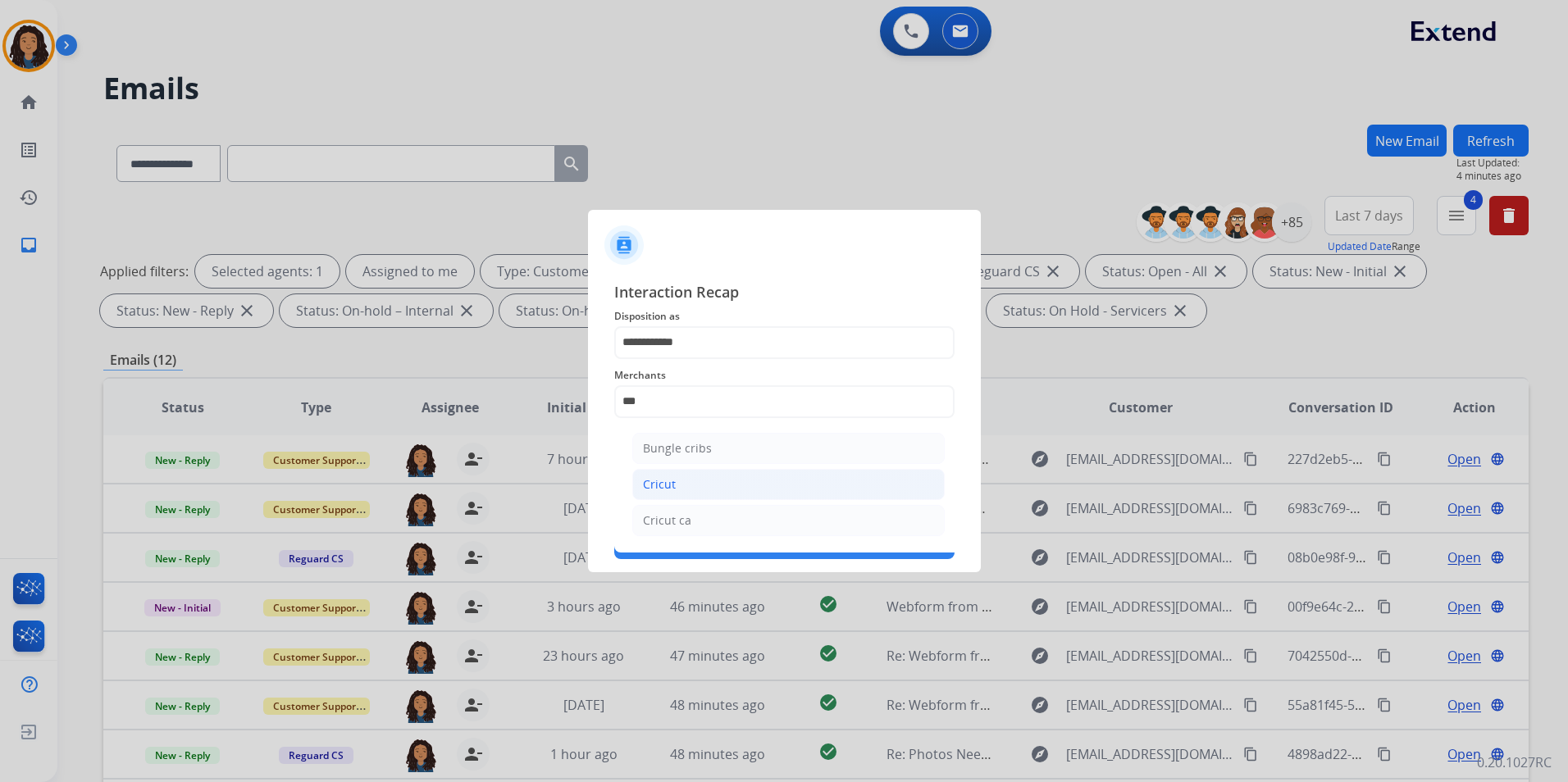
click at [679, 495] on li "Cricut" at bounding box center [789, 484] width 313 height 31
type input "******"
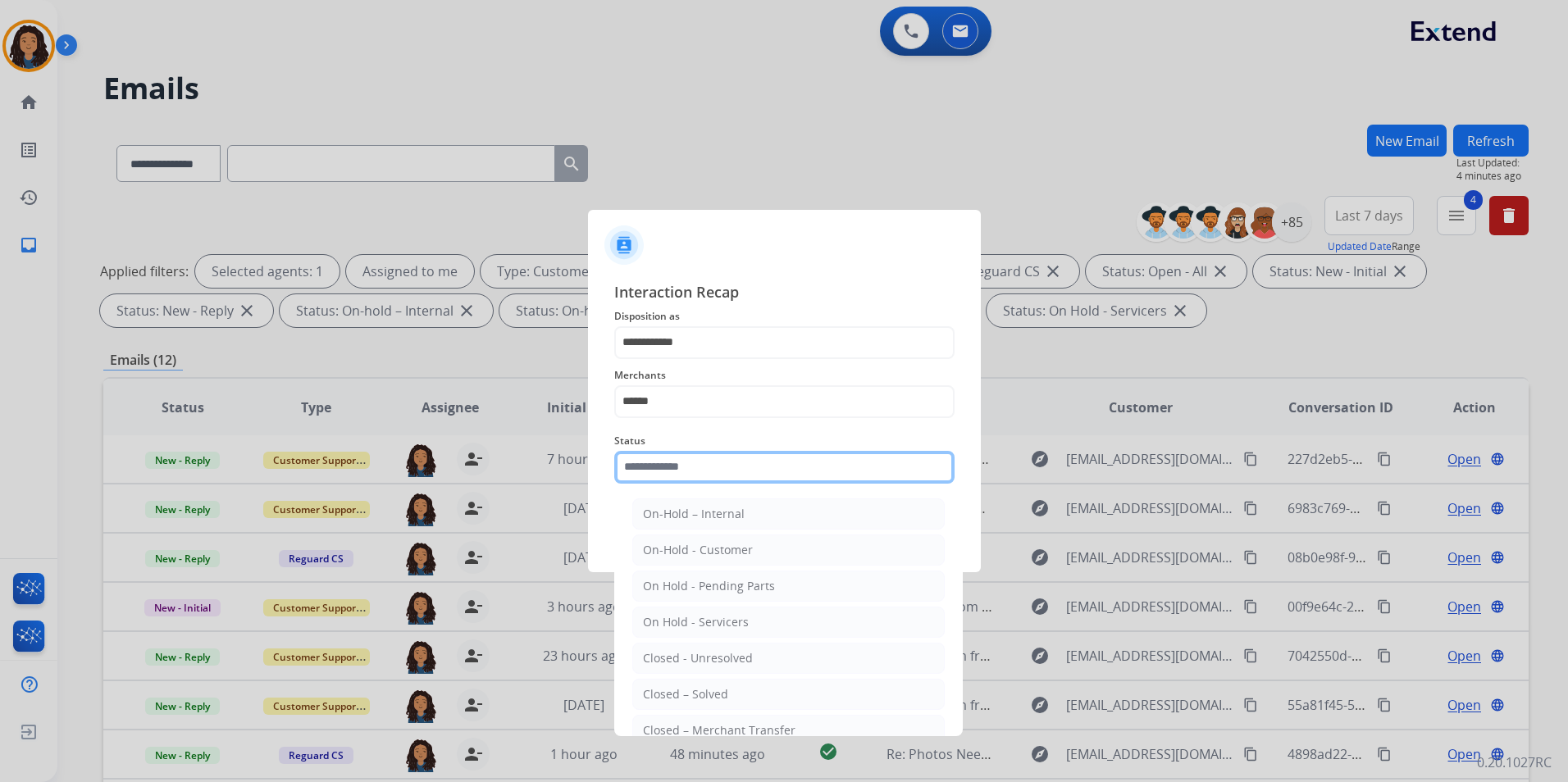
click at [680, 476] on input "text" at bounding box center [784, 467] width 340 height 33
drag, startPoint x: 684, startPoint y: 694, endPoint x: 686, endPoint y: 660, distance: 34.1
click at [684, 693] on div "Closed – Solved" at bounding box center [686, 695] width 86 height 17
type input "**********"
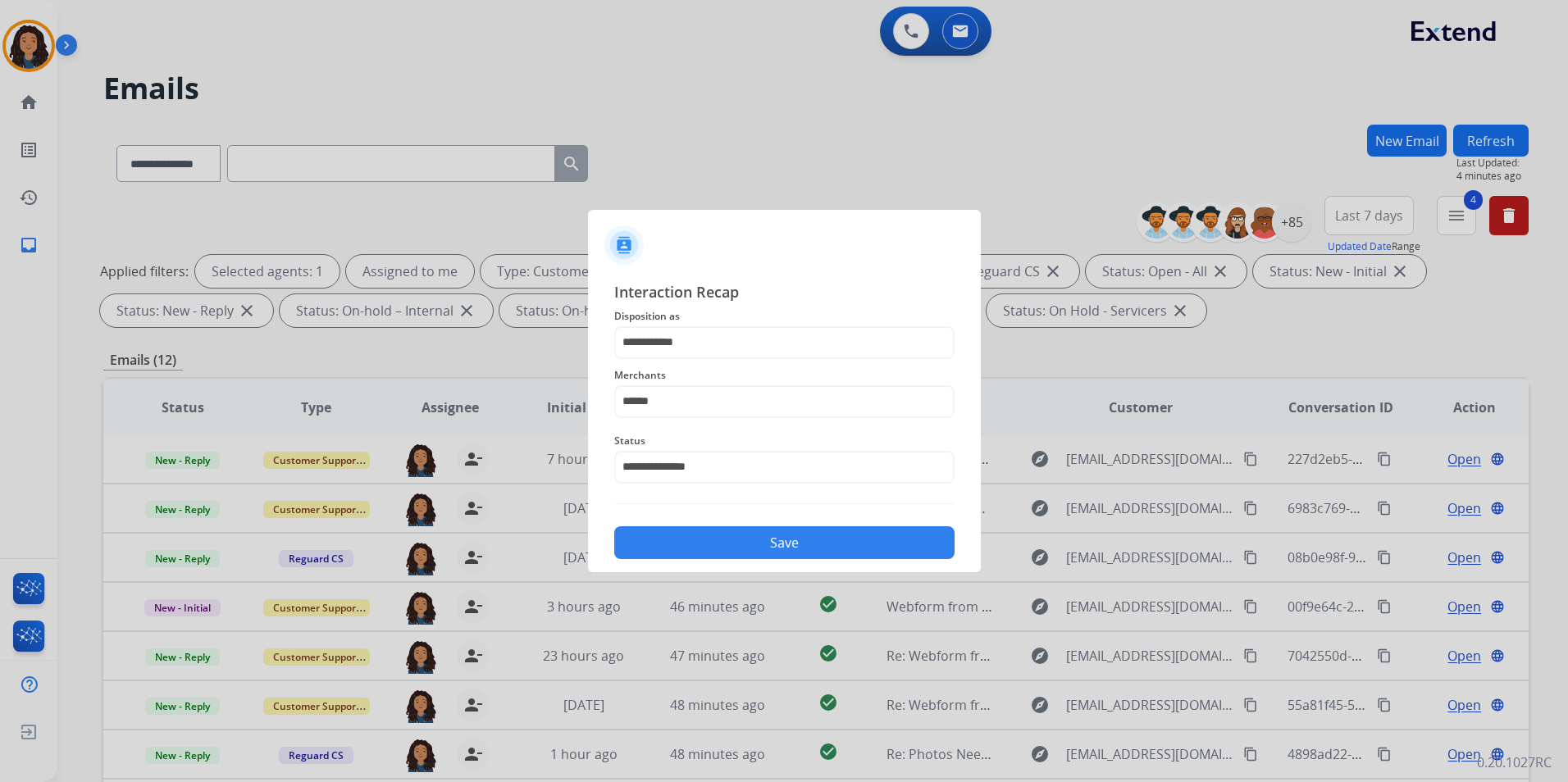
click at [712, 543] on button "Save" at bounding box center [784, 543] width 340 height 33
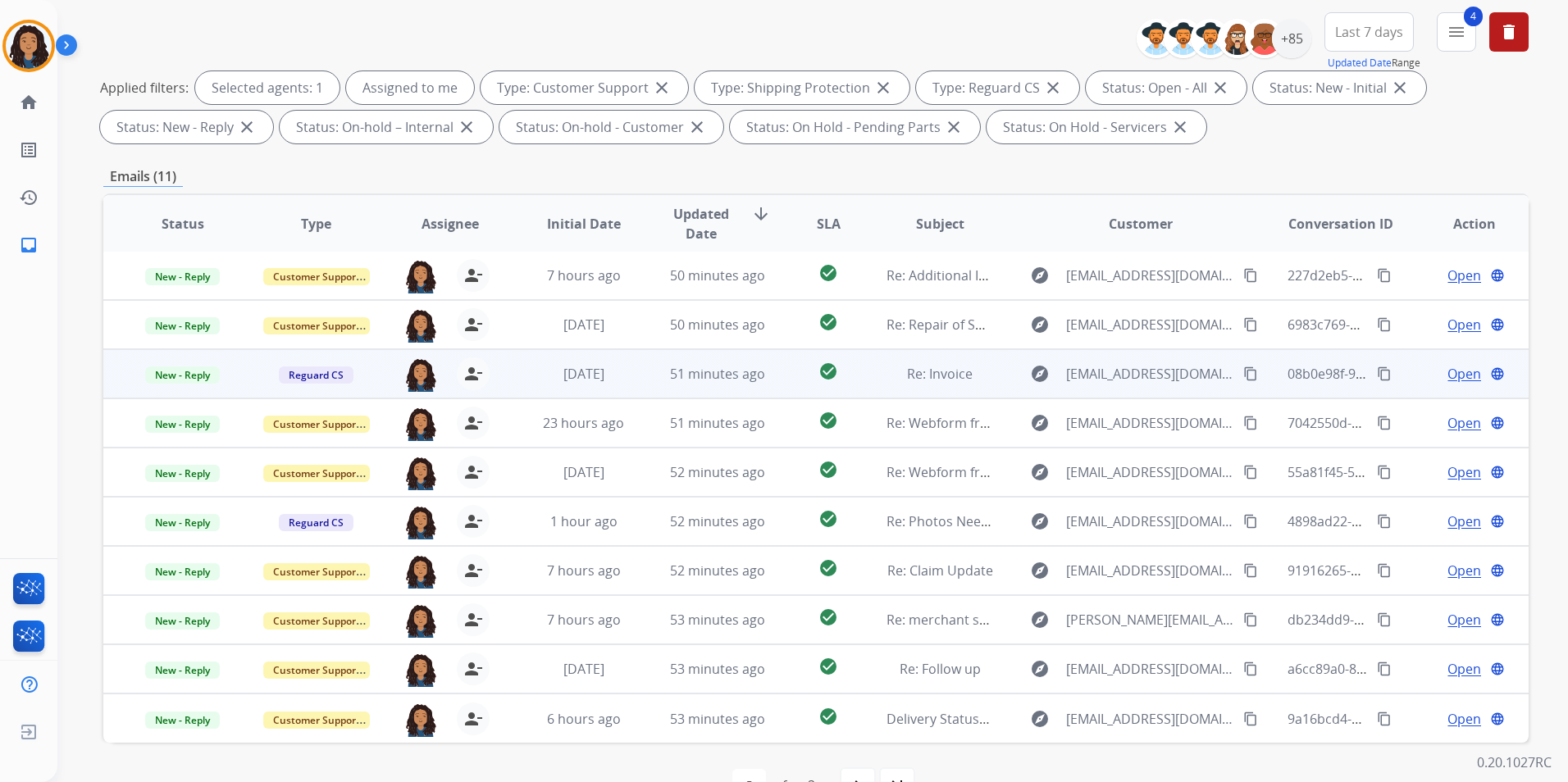
scroll to position [229, 0]
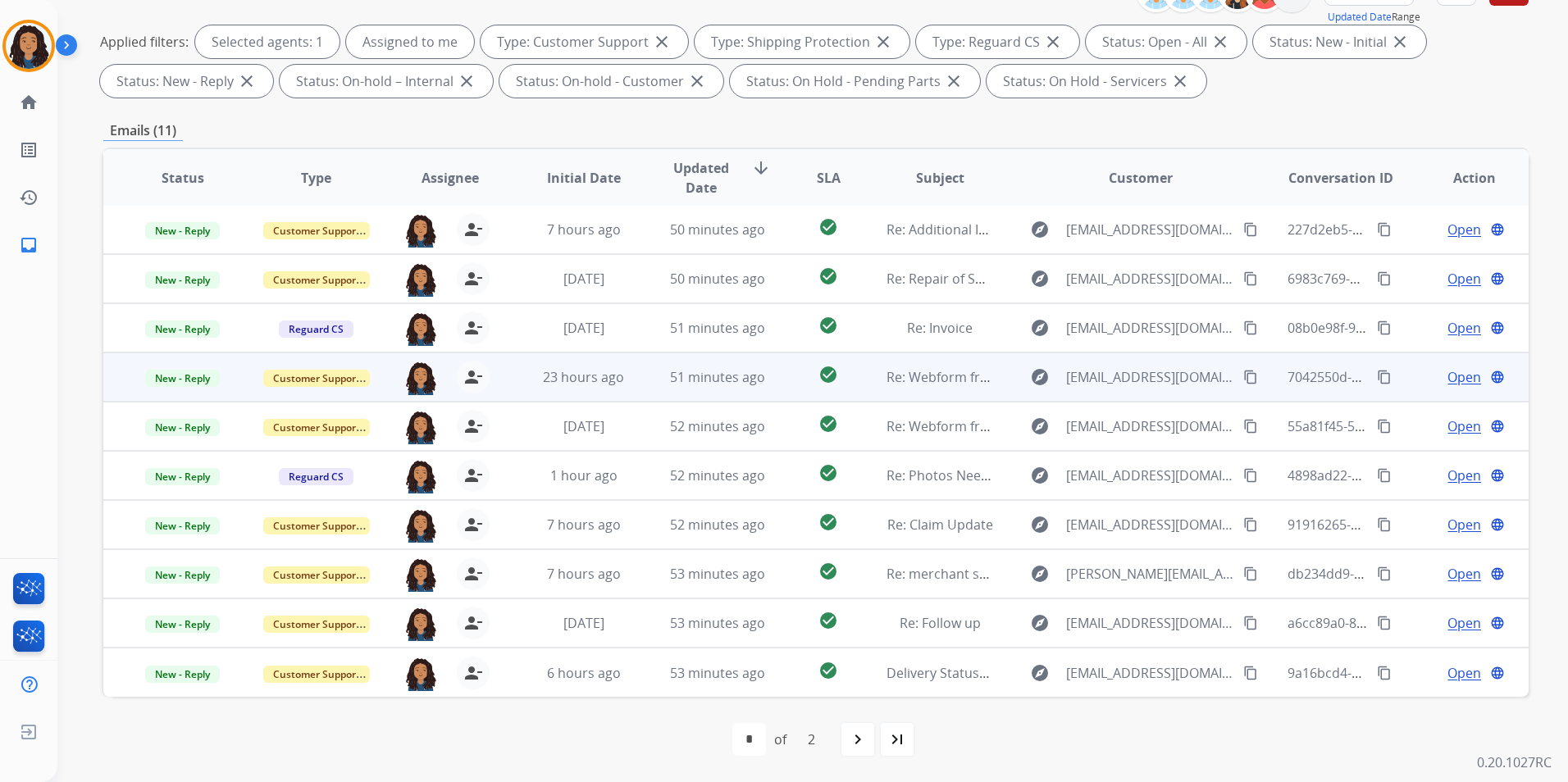
click at [1460, 376] on span "Open" at bounding box center [1465, 376] width 34 height 19
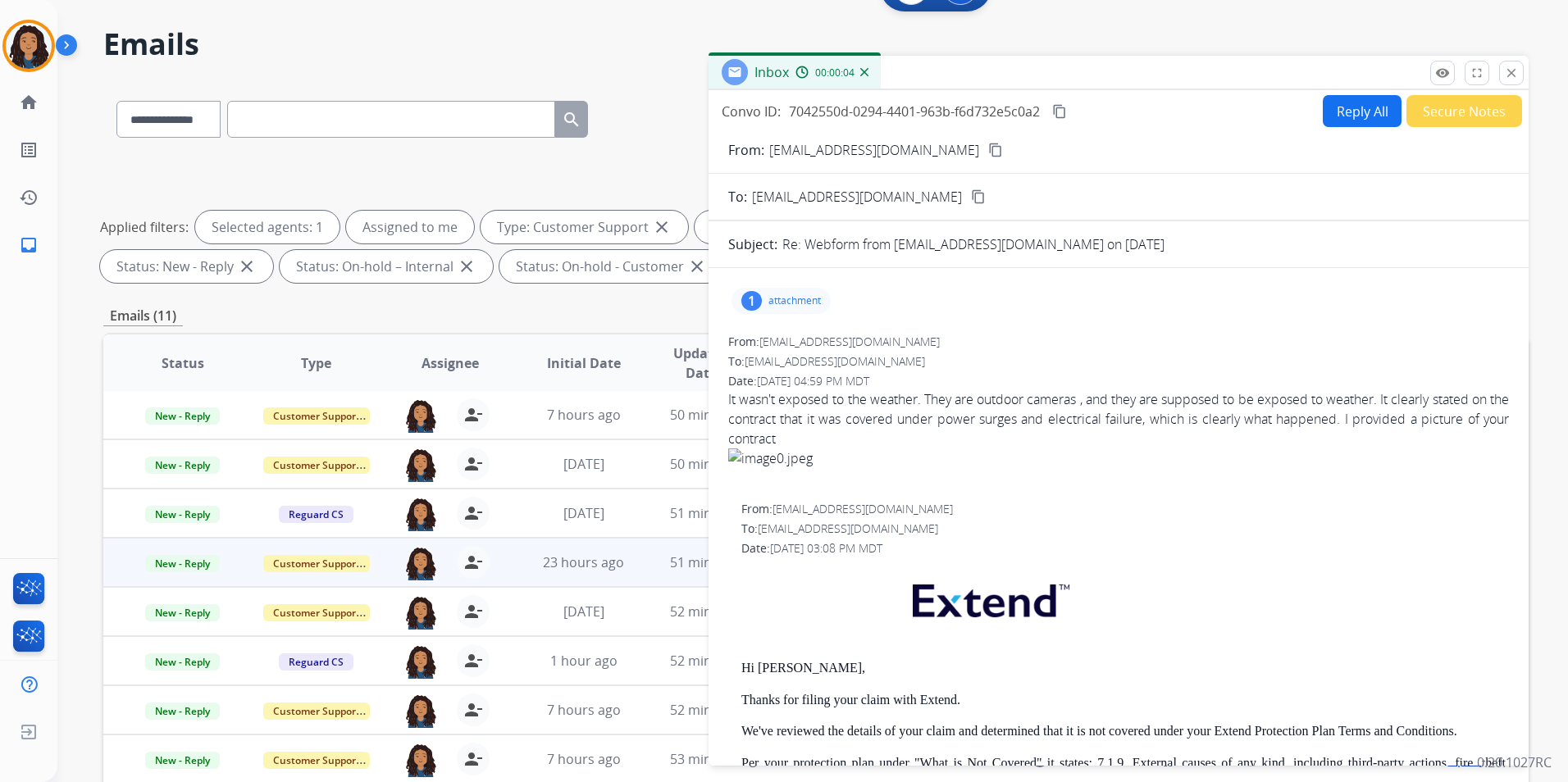
scroll to position [82, 0]
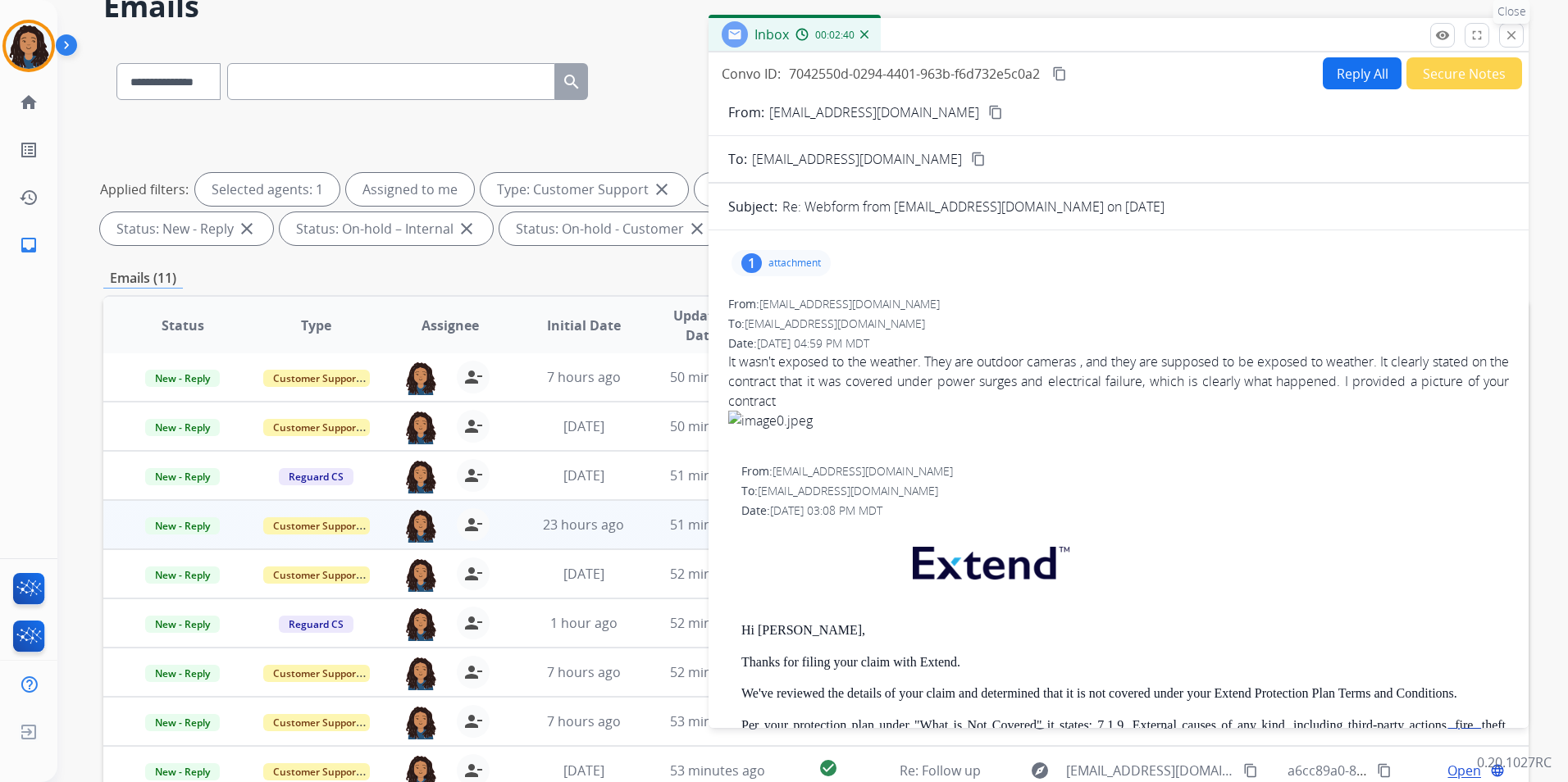
click at [1507, 39] on mat-icon "close" at bounding box center [1512, 35] width 15 height 15
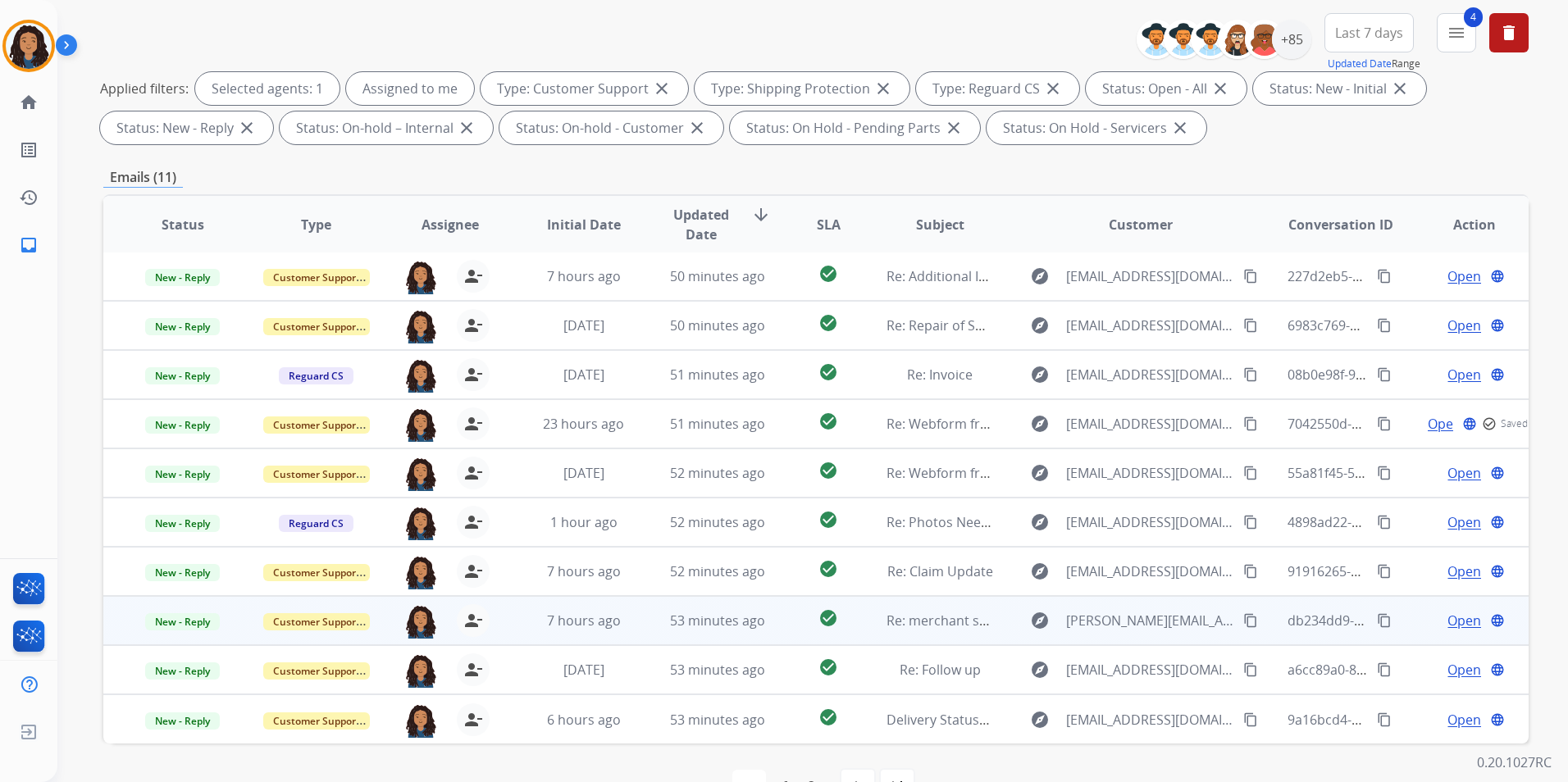
scroll to position [229, 0]
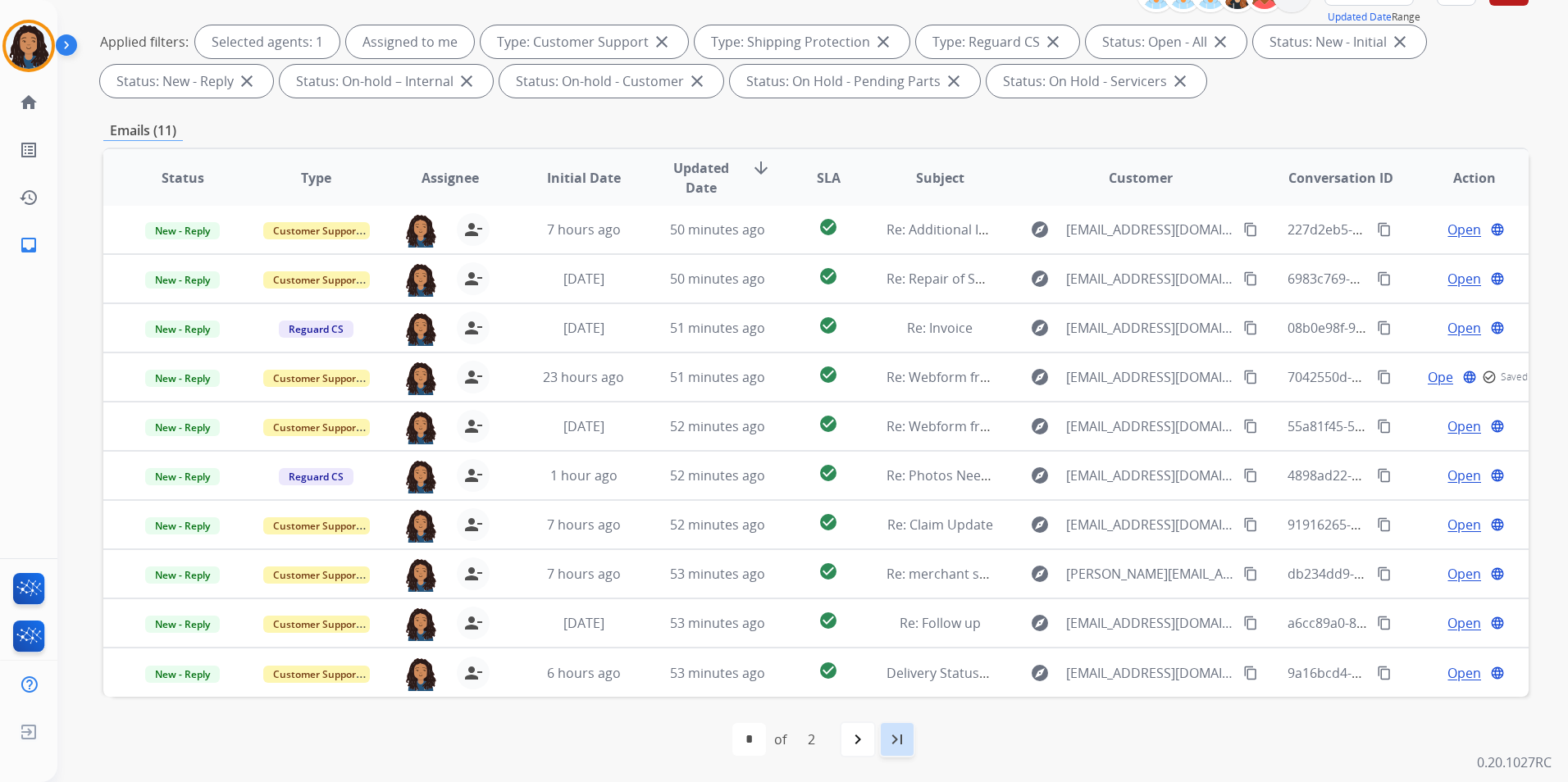
click at [891, 742] on mat-icon "last_page" at bounding box center [897, 739] width 19 height 19
select select "*"
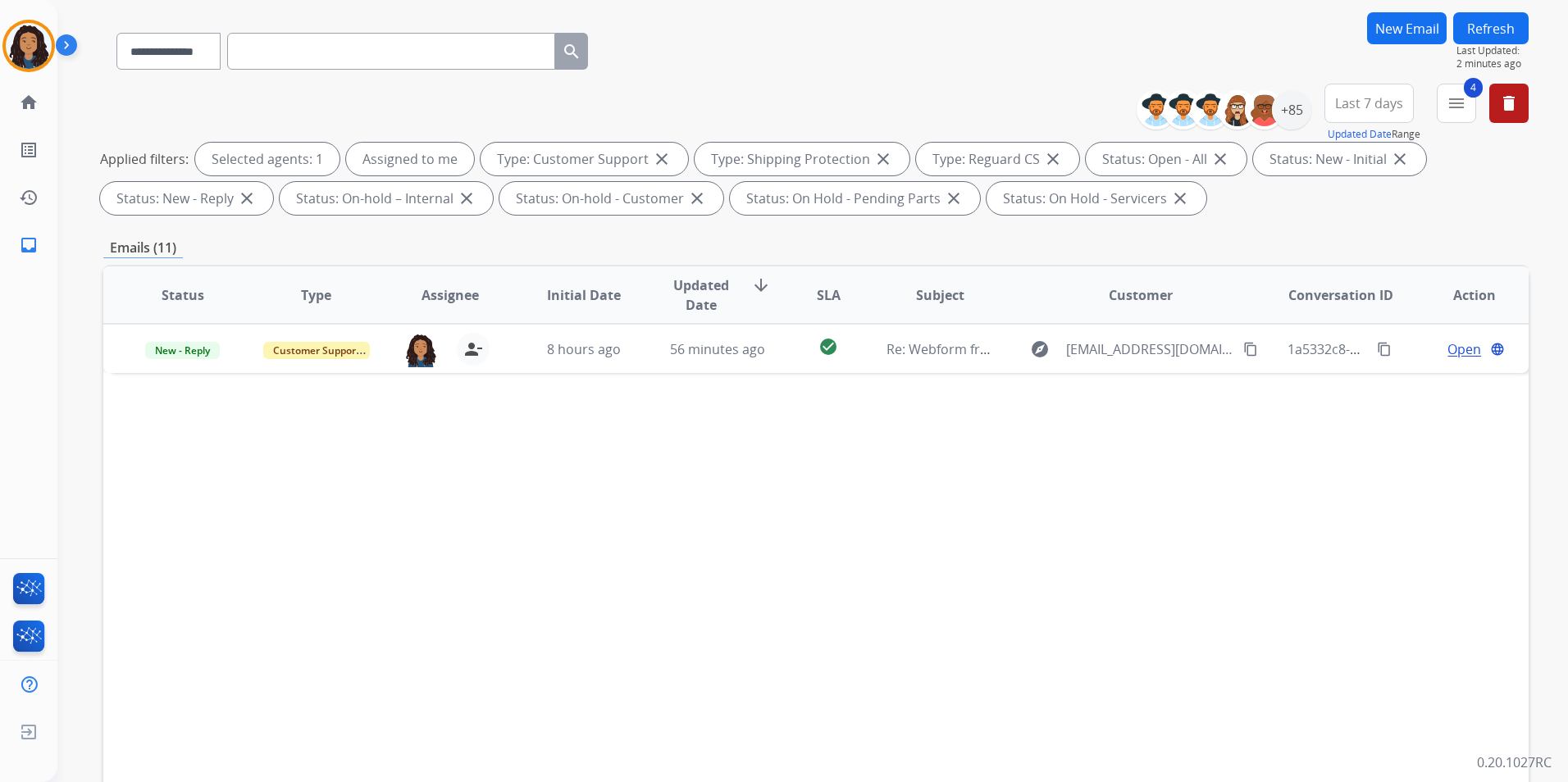
scroll to position [164, 0]
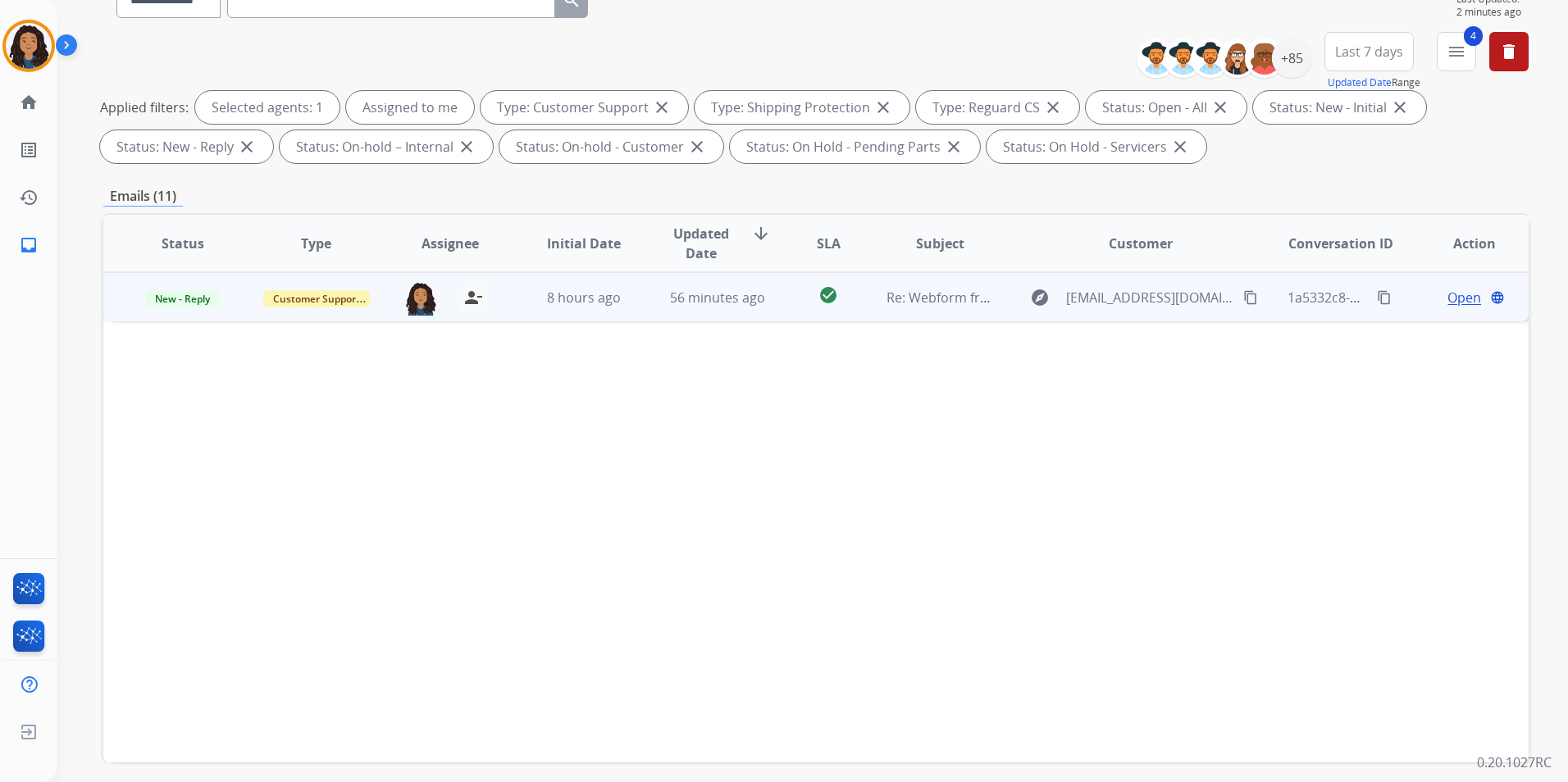
click at [1448, 298] on span "Open" at bounding box center [1465, 297] width 34 height 19
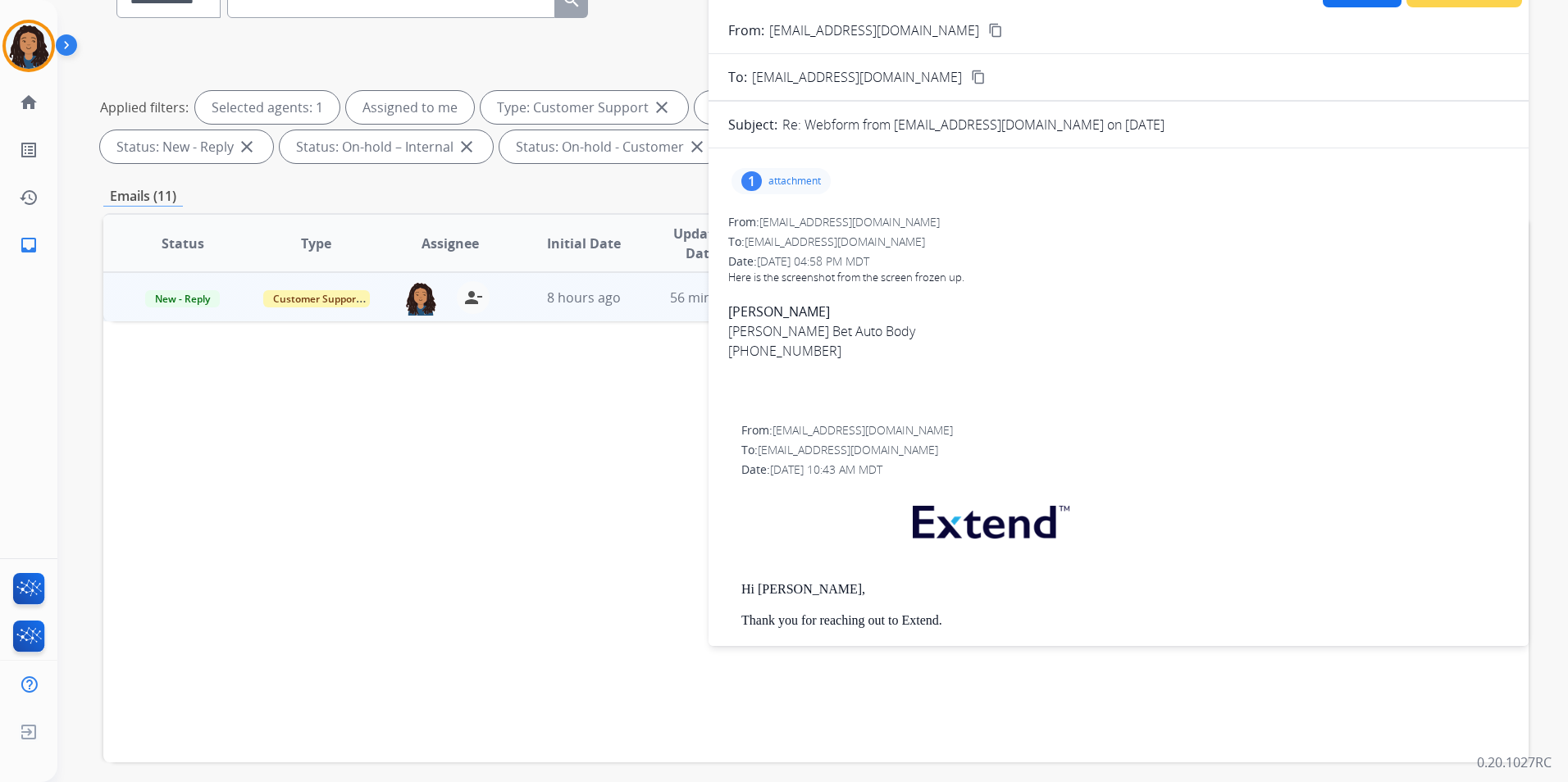
click at [799, 181] on p "attachment" at bounding box center [795, 181] width 52 height 13
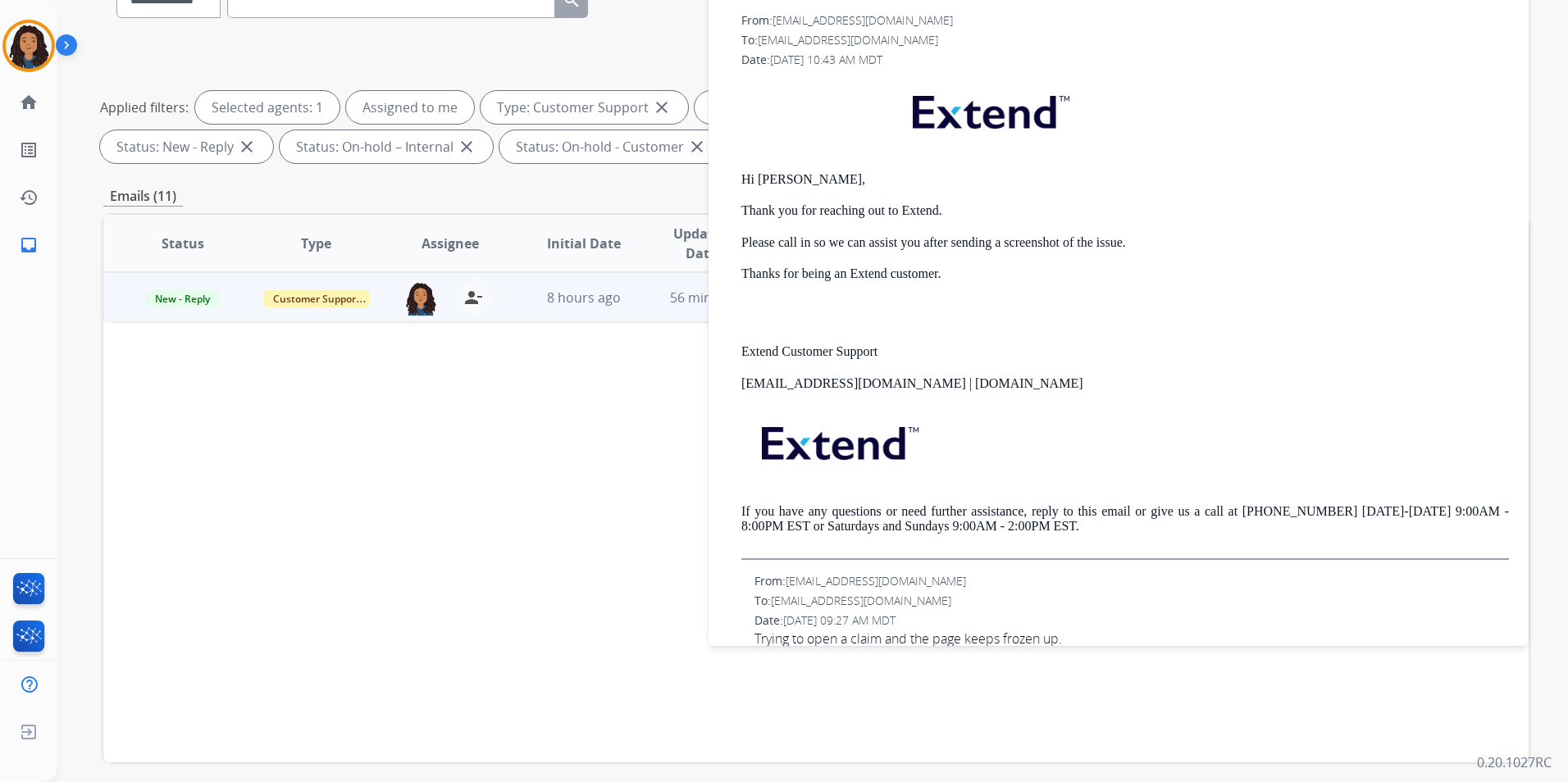
scroll to position [0, 0]
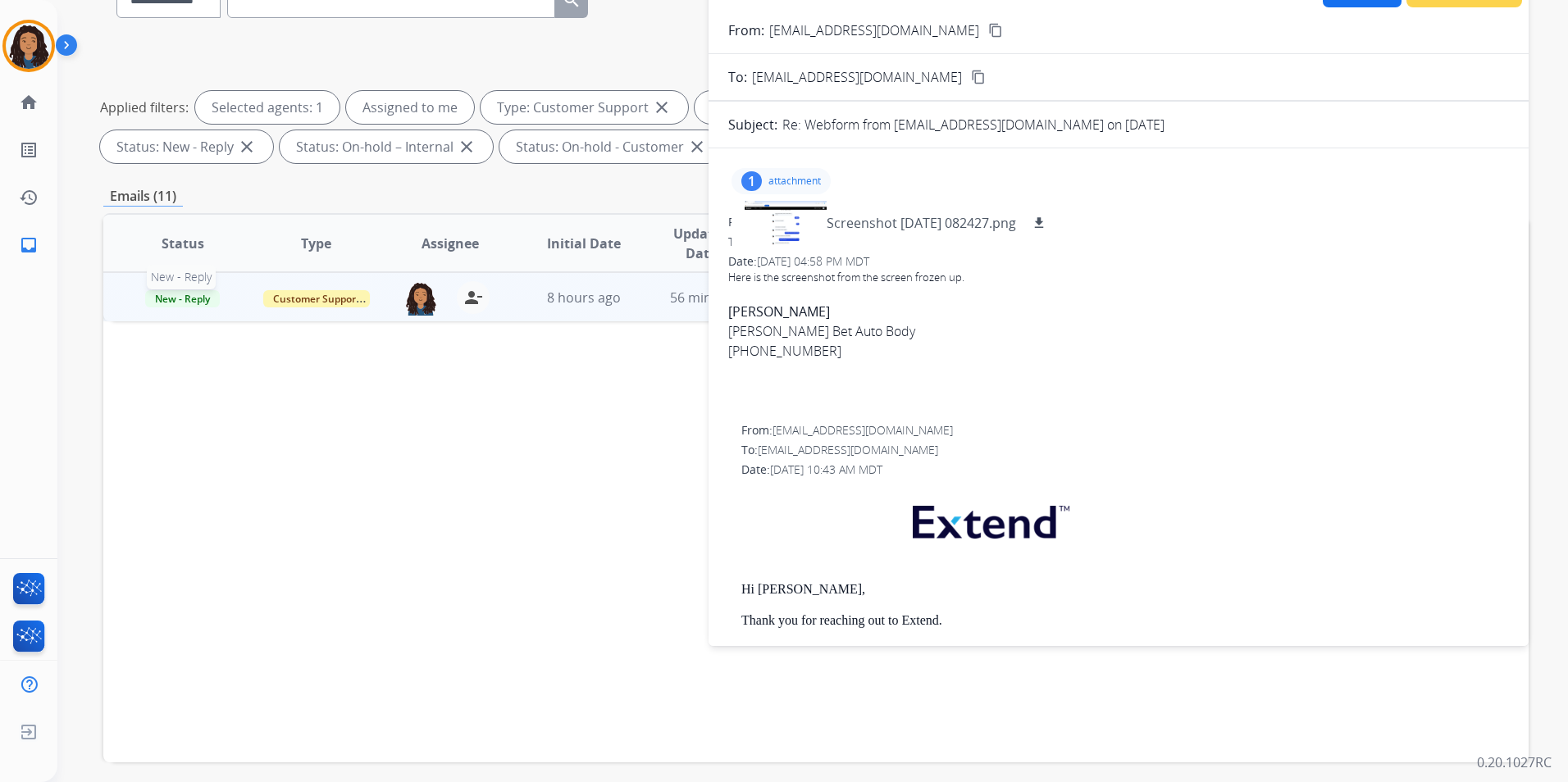
click at [194, 298] on span "New - Reply" at bounding box center [182, 299] width 75 height 17
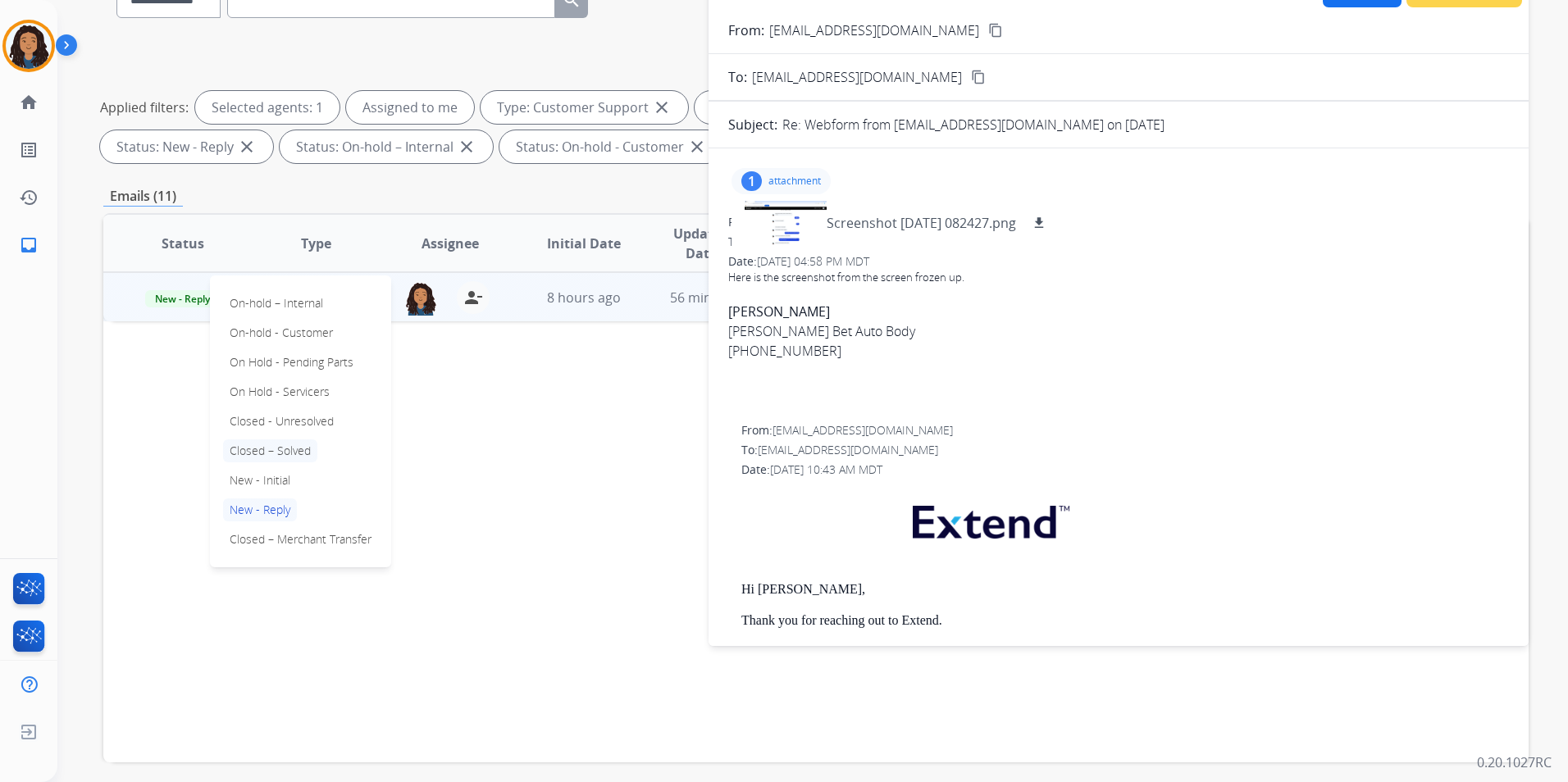
click at [294, 447] on p "Closed – Solved" at bounding box center [271, 450] width 94 height 23
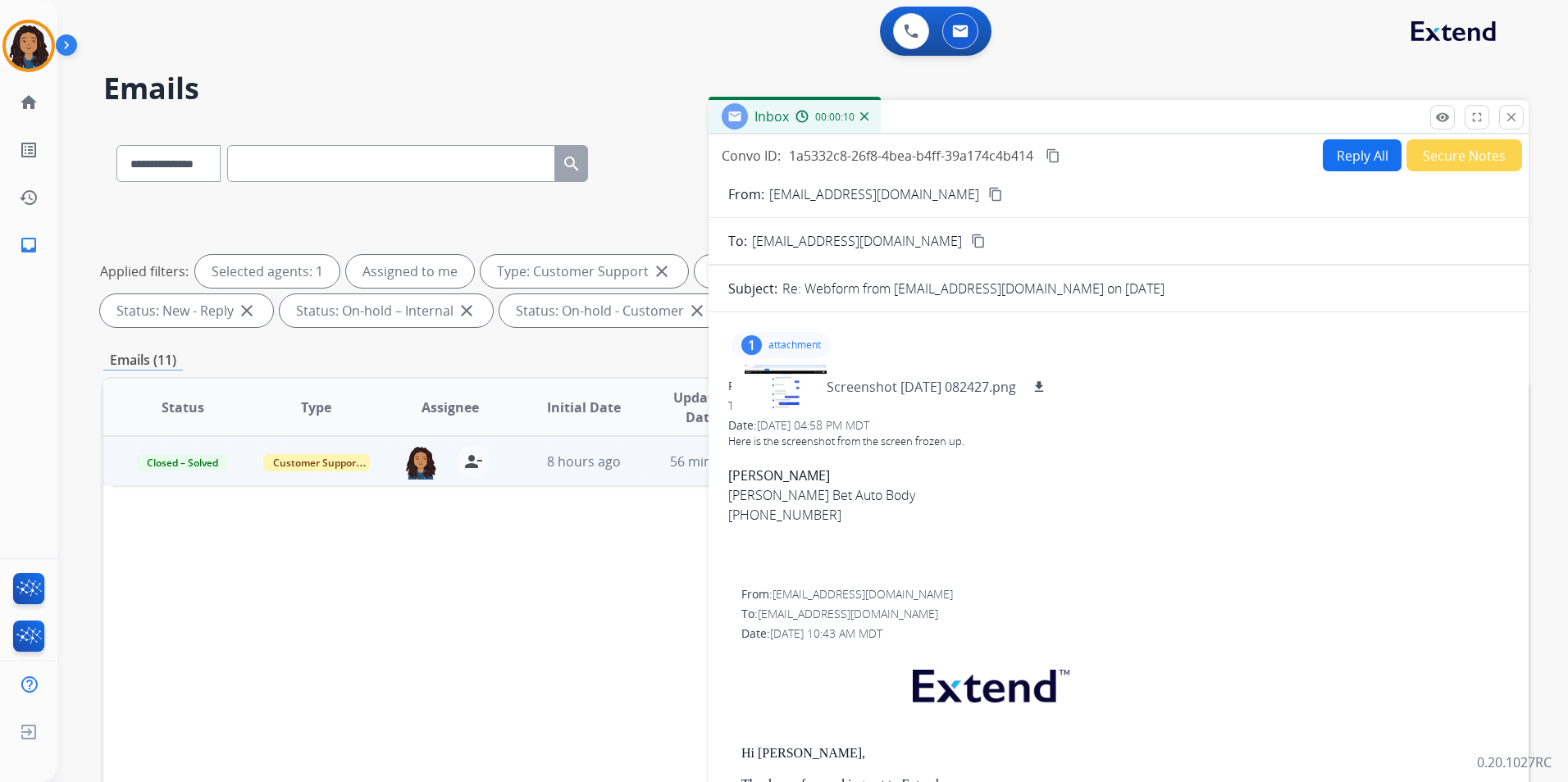
click at [1471, 159] on button "Secure Notes" at bounding box center [1465, 155] width 116 height 32
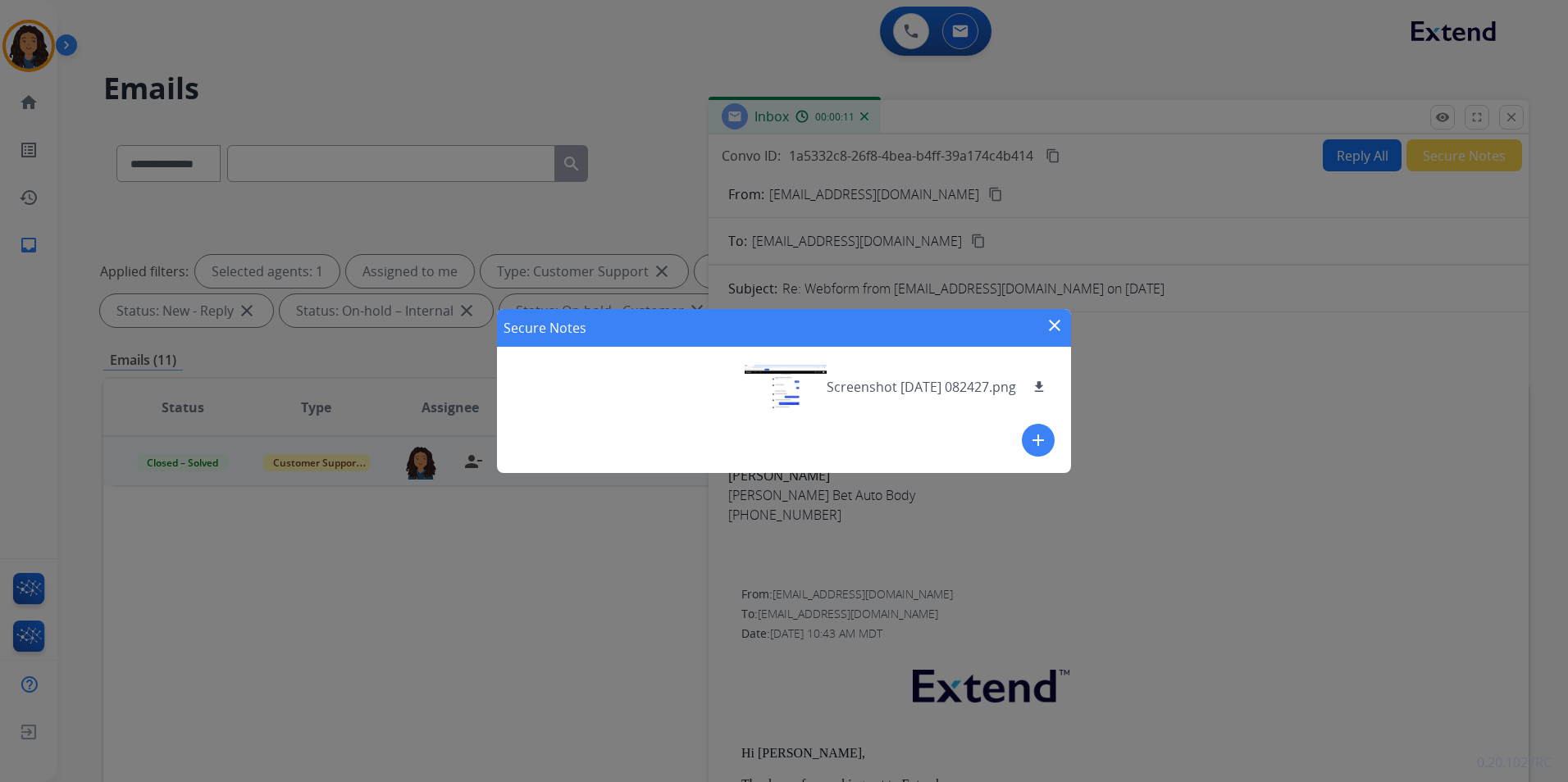
click at [1023, 443] on button "add" at bounding box center [1038, 440] width 33 height 33
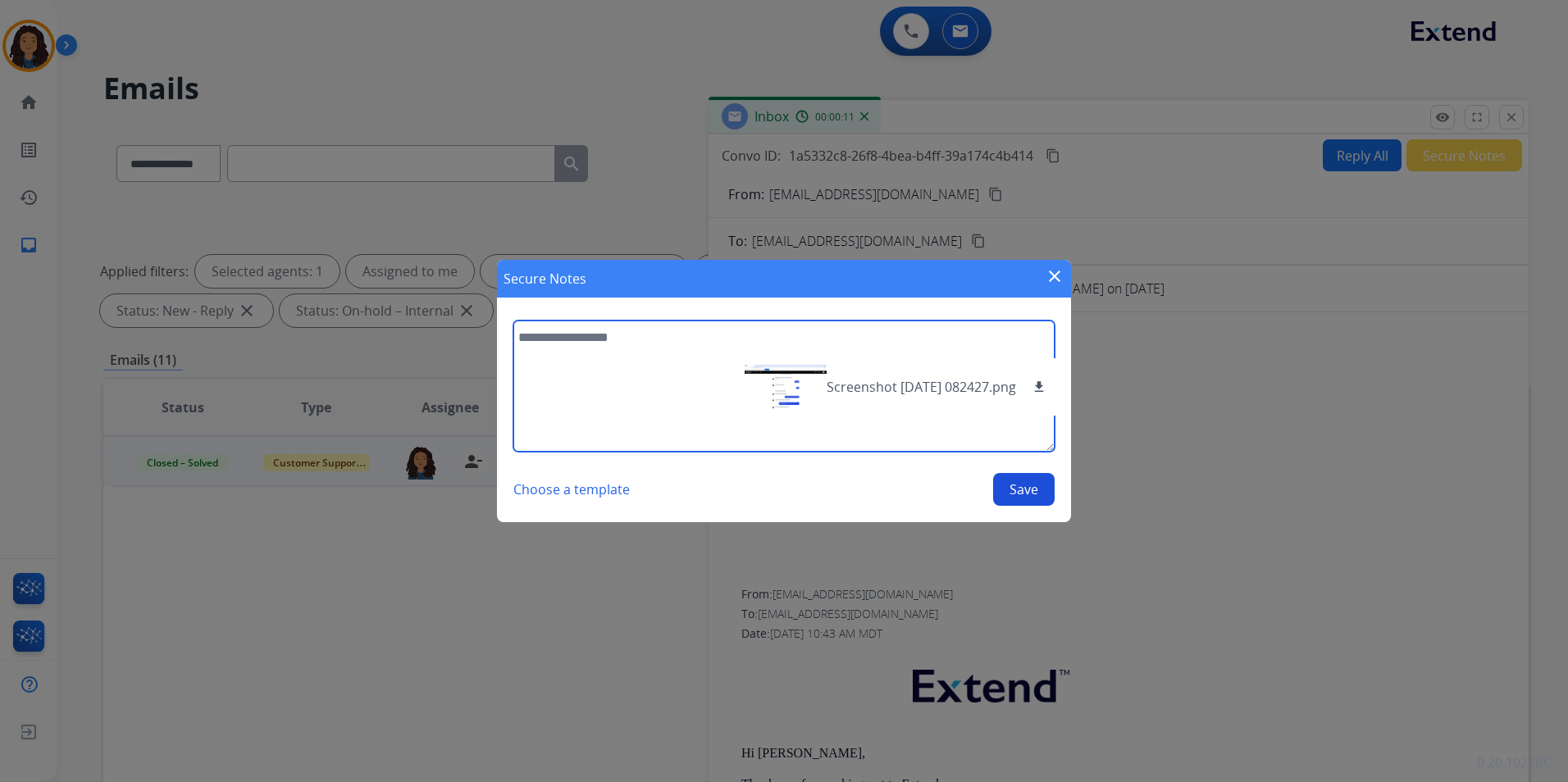
click at [613, 362] on textarea at bounding box center [784, 386] width 541 height 131
drag, startPoint x: 602, startPoint y: 339, endPoint x: 610, endPoint y: 338, distance: 8.1
type textarea "**********"
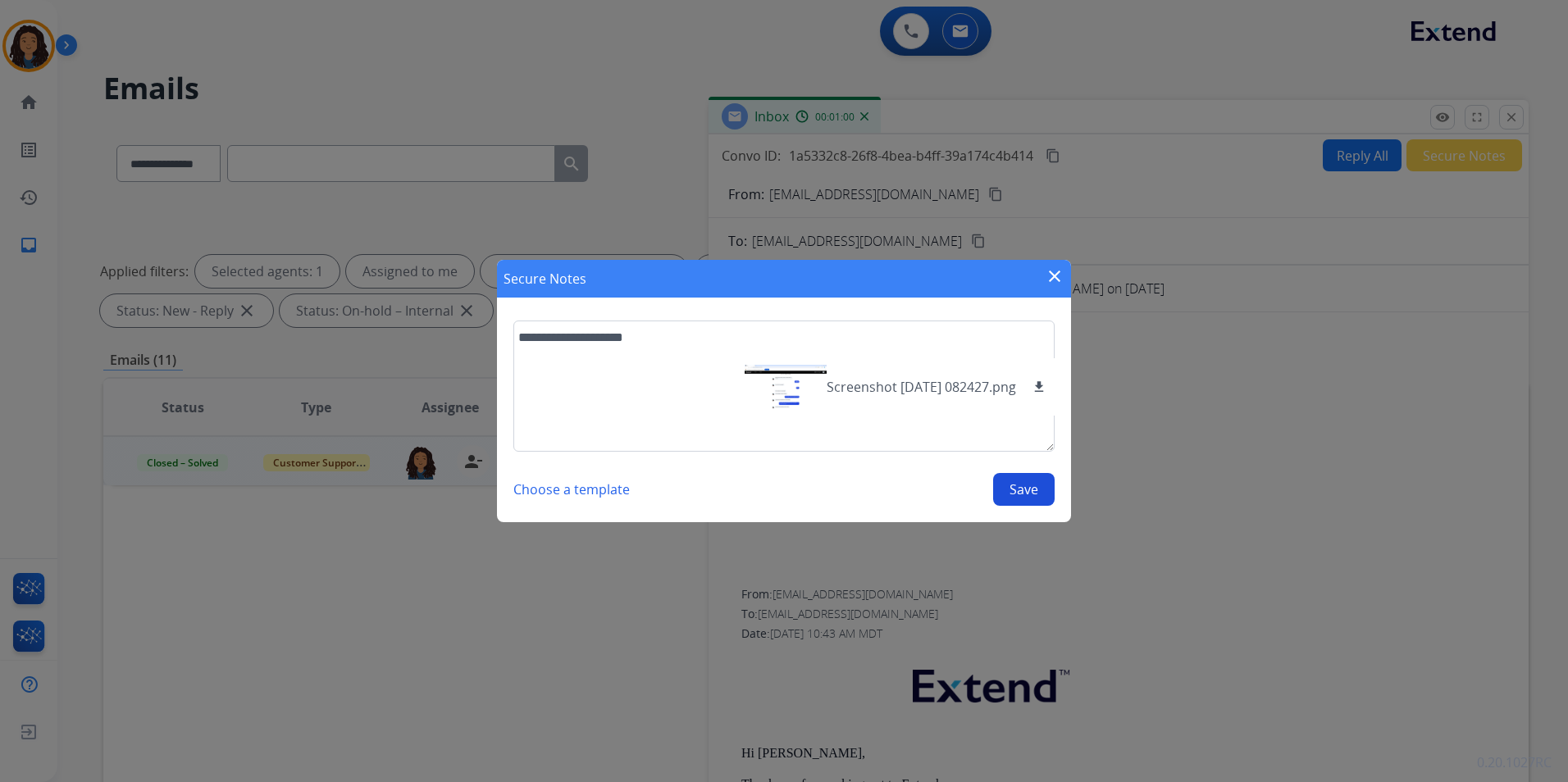
click at [1033, 494] on button "Save" at bounding box center [1023, 489] width 61 height 33
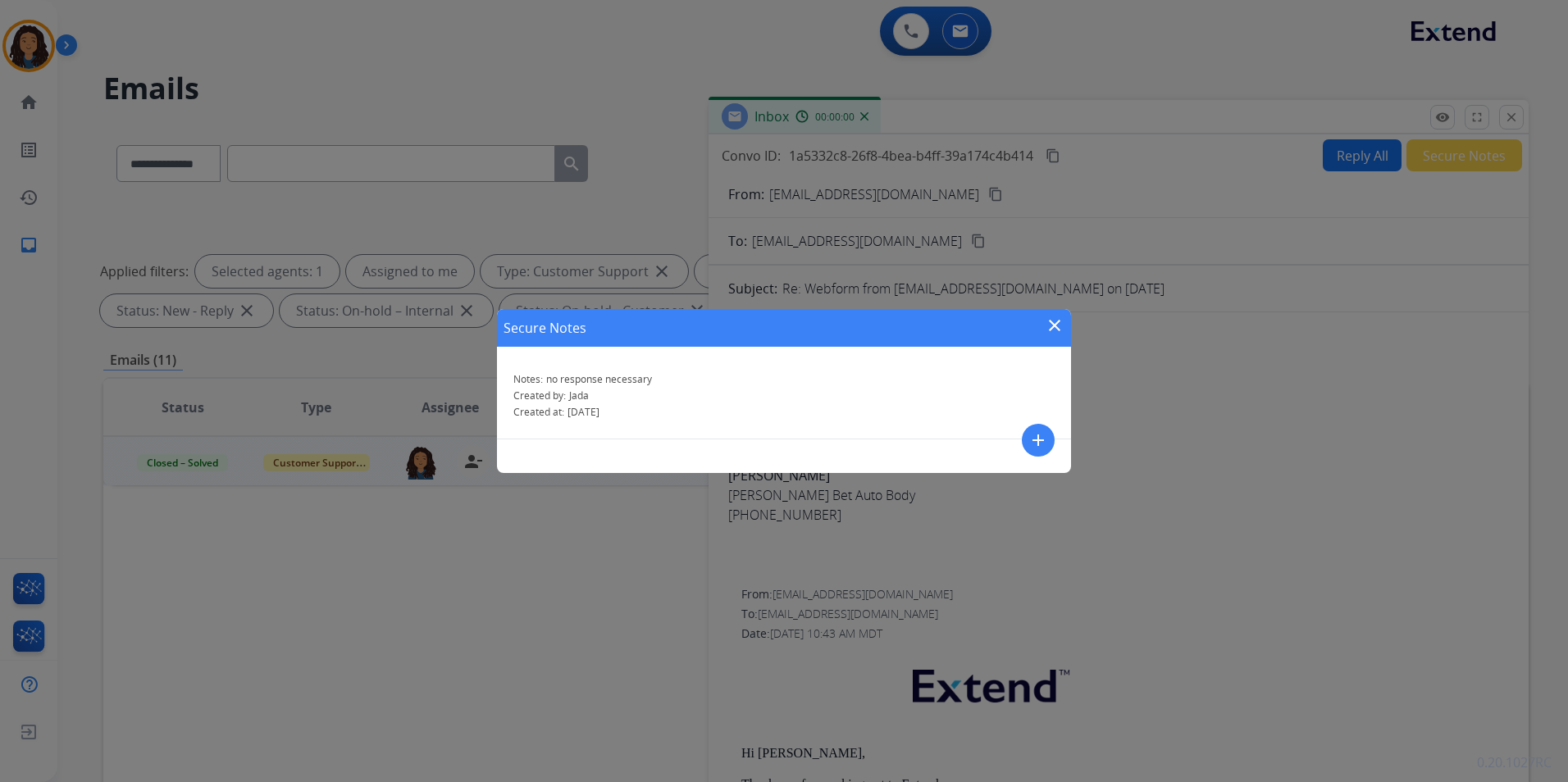
click at [1050, 323] on mat-icon "close" at bounding box center [1055, 325] width 19 height 19
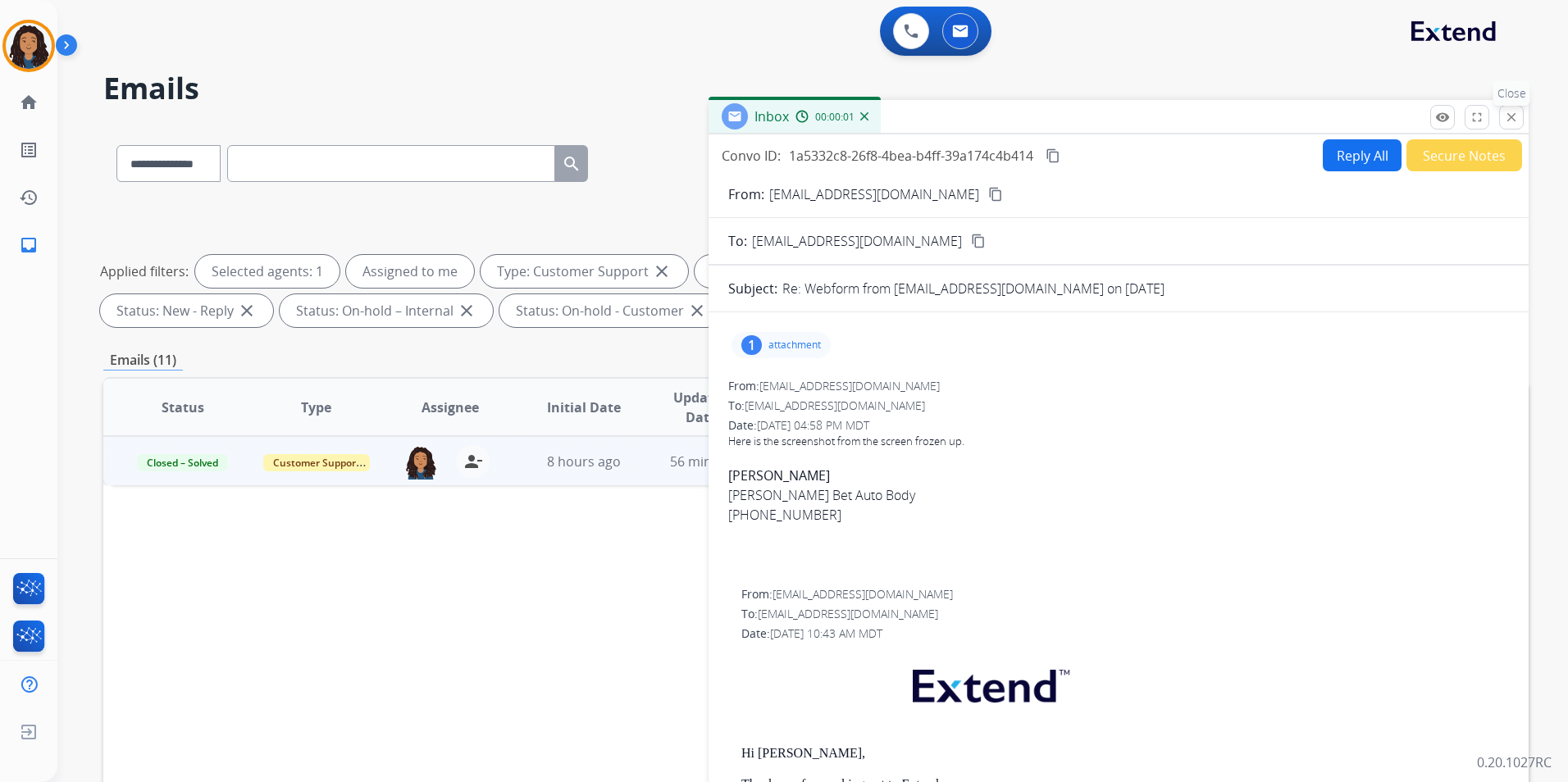
click at [1508, 118] on mat-icon "close" at bounding box center [1512, 118] width 15 height 15
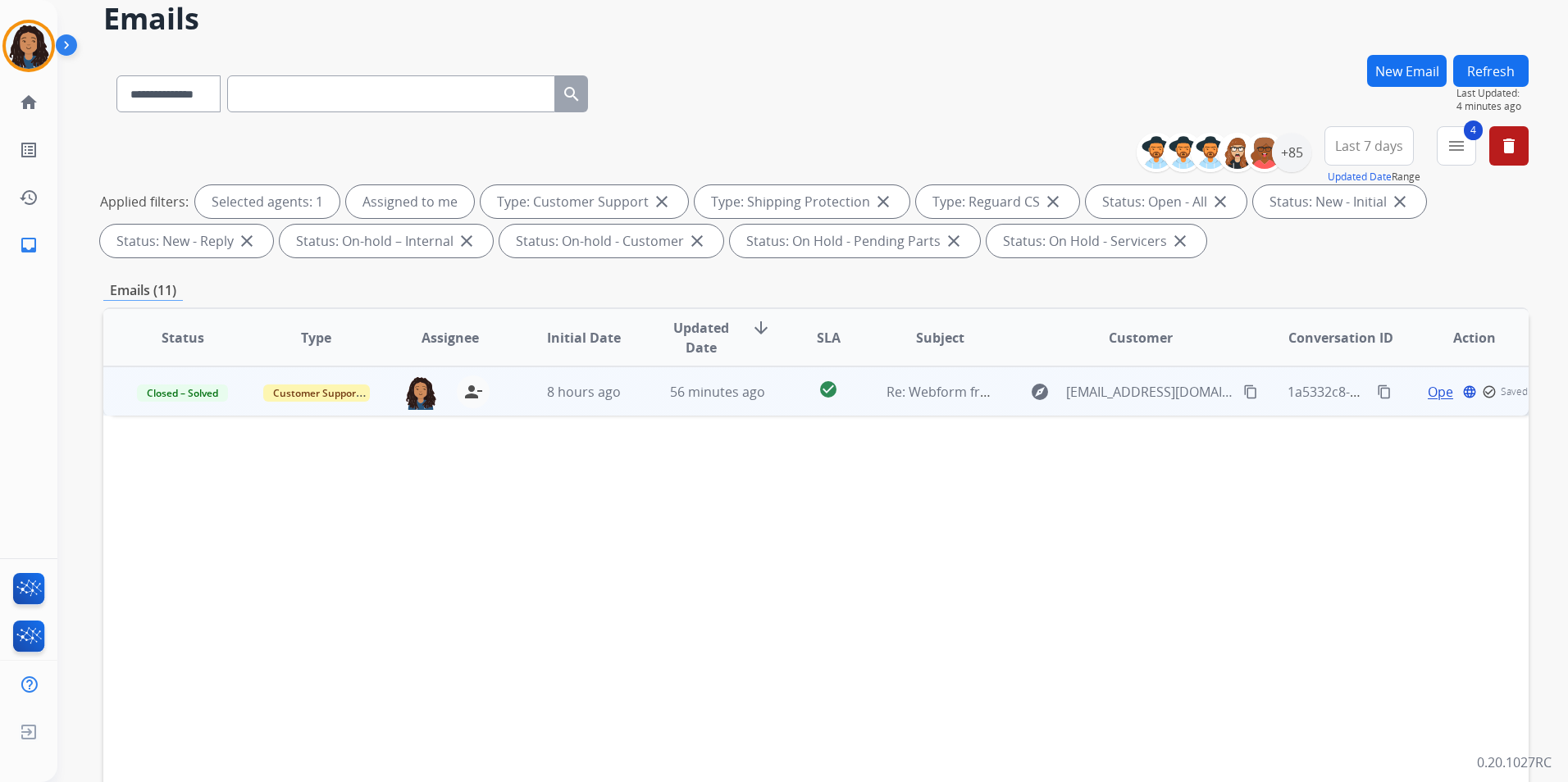
scroll to position [229, 0]
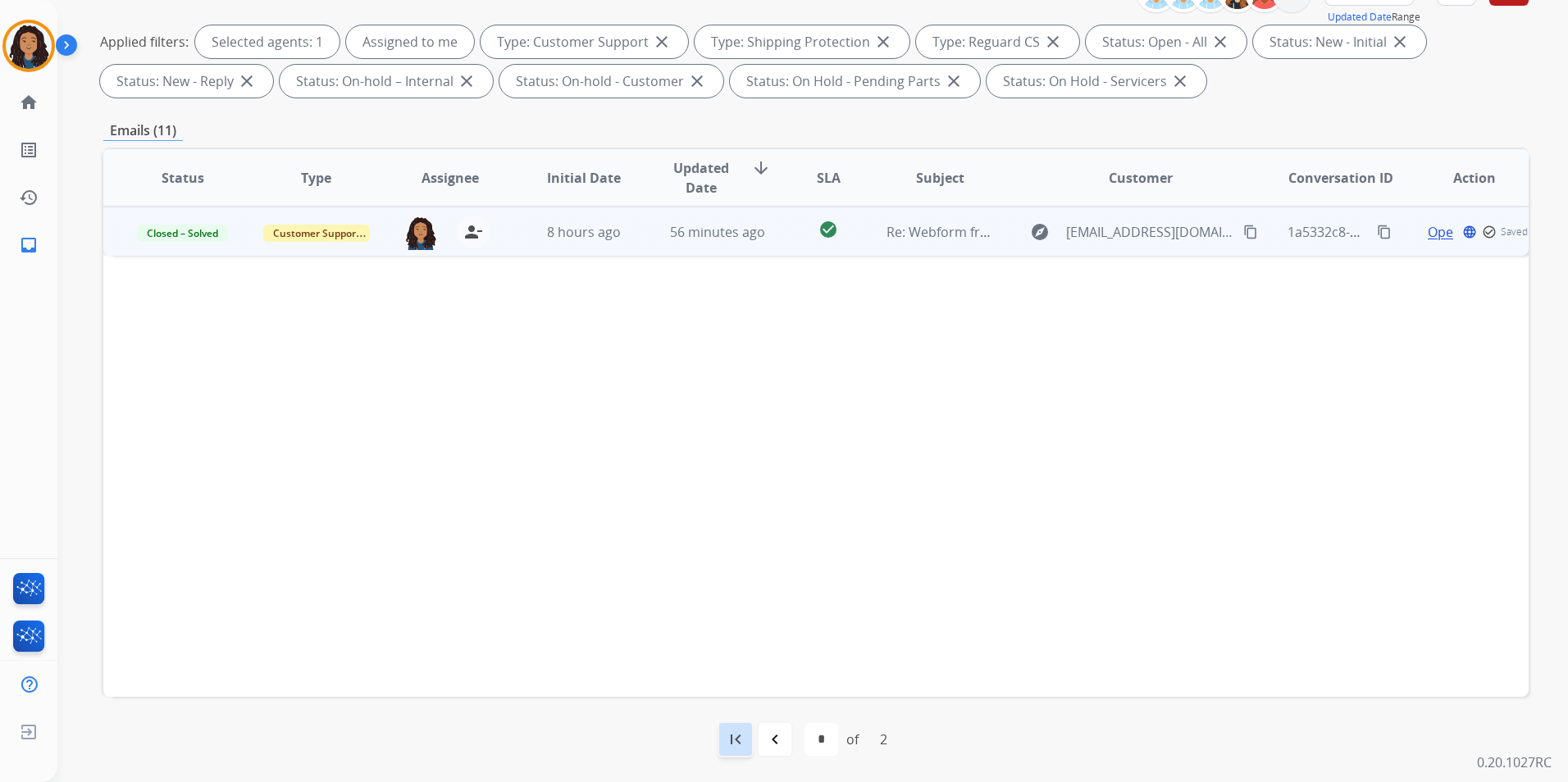
click at [750, 743] on div "first_page" at bounding box center [735, 739] width 36 height 36
select select "*"
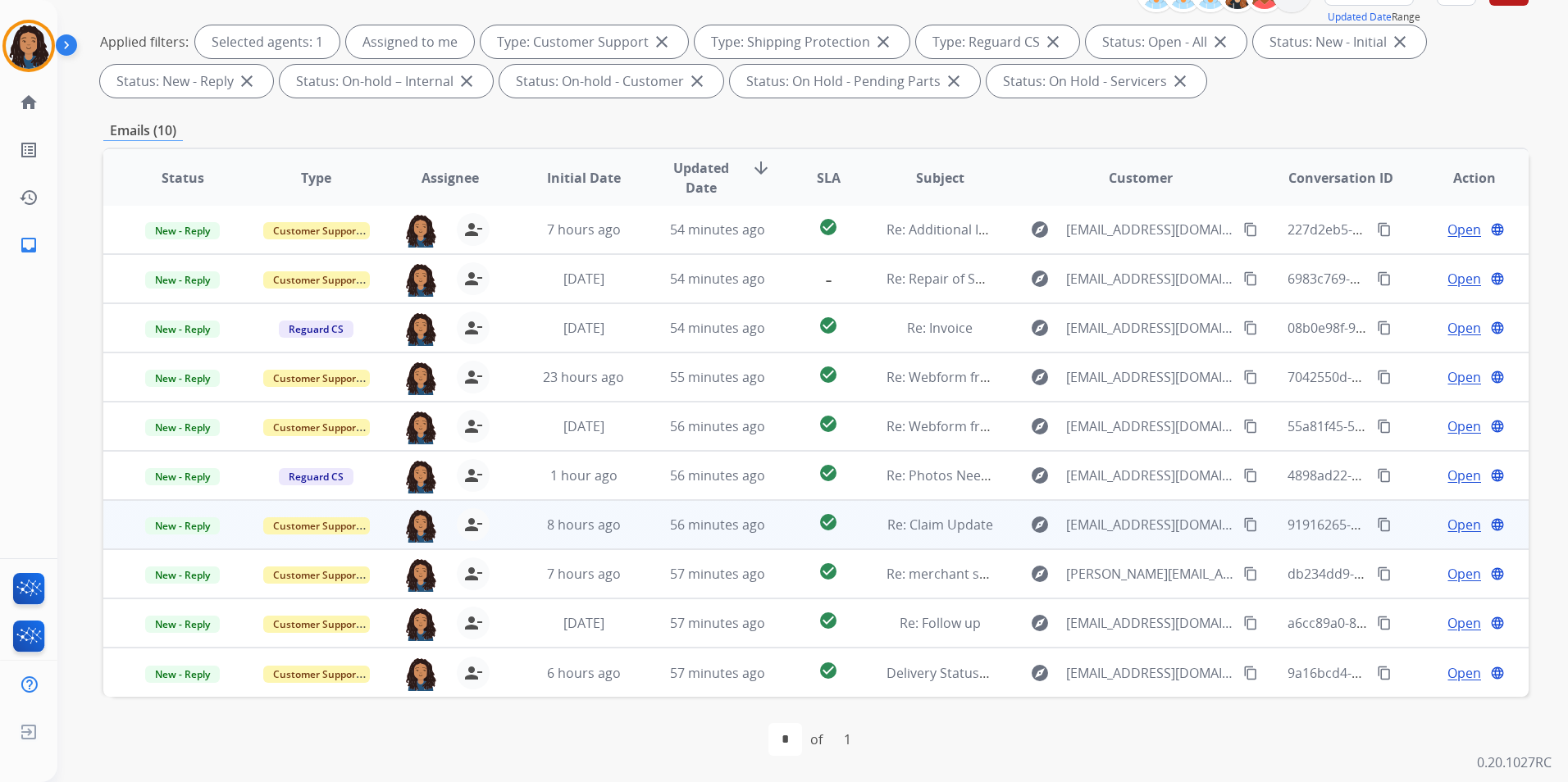
click at [1465, 521] on span "Open" at bounding box center [1465, 524] width 34 height 19
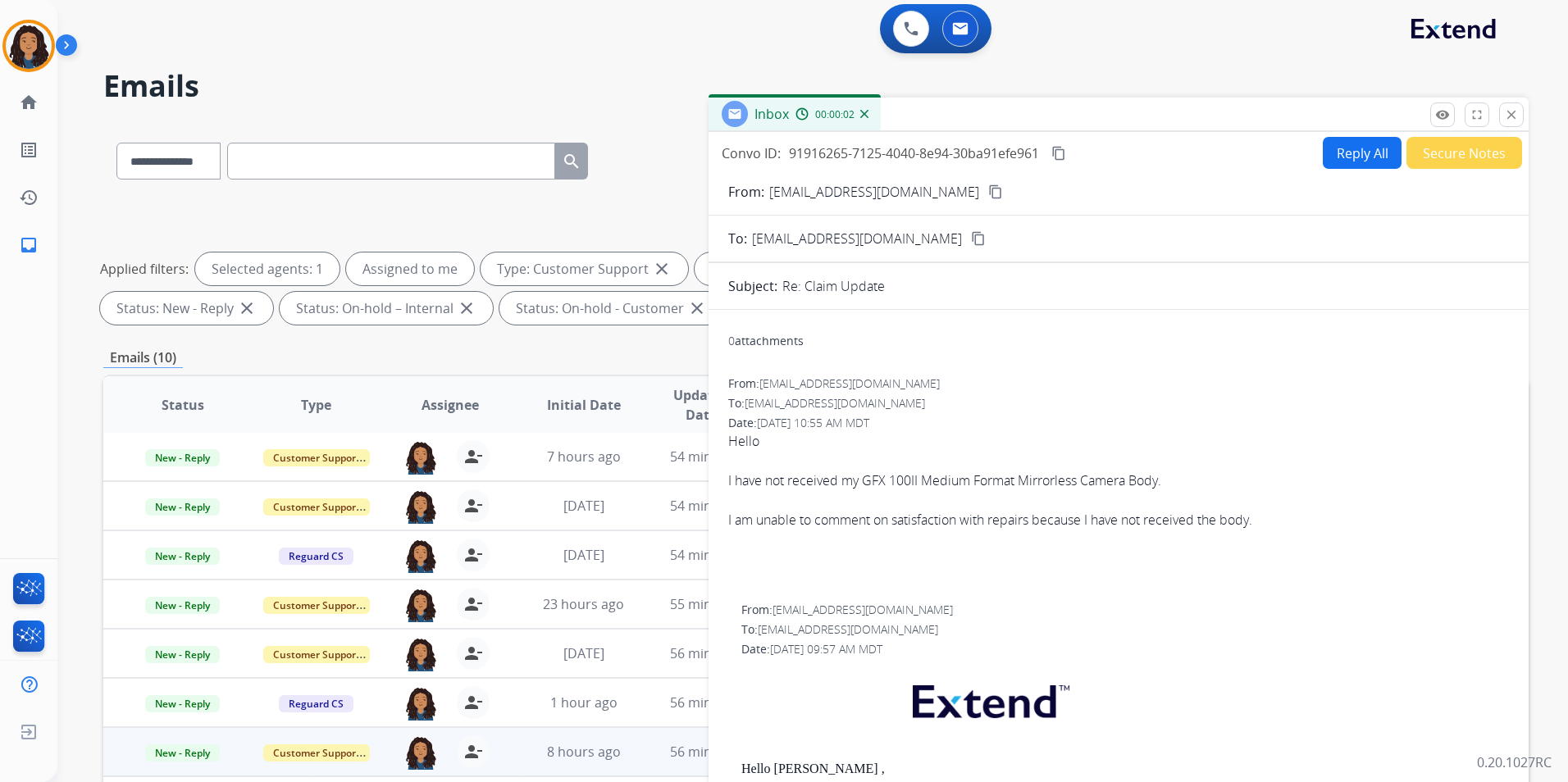
scroll to position [0, 0]
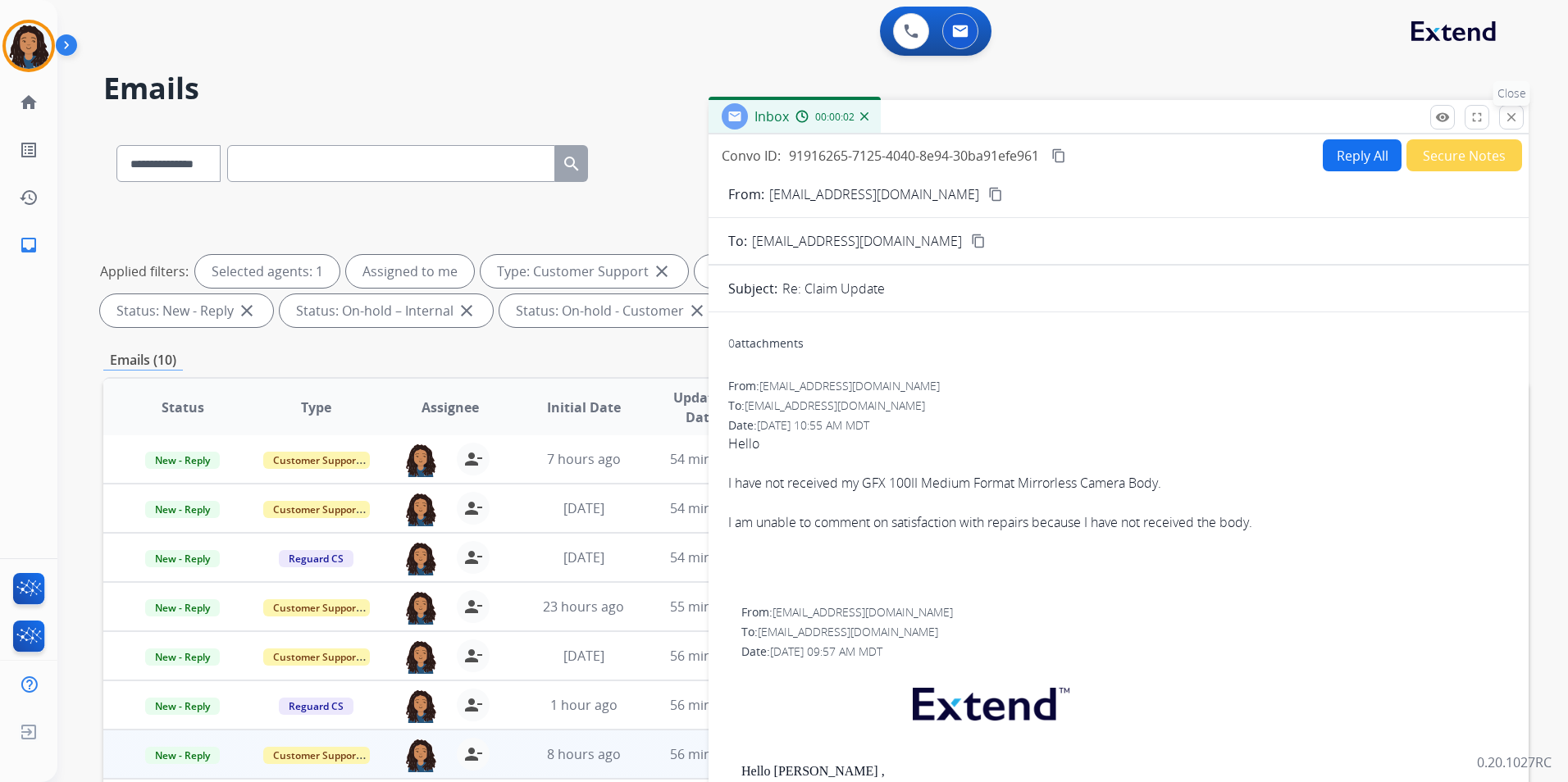
click at [1504, 121] on mat-icon "close" at bounding box center [1512, 118] width 15 height 15
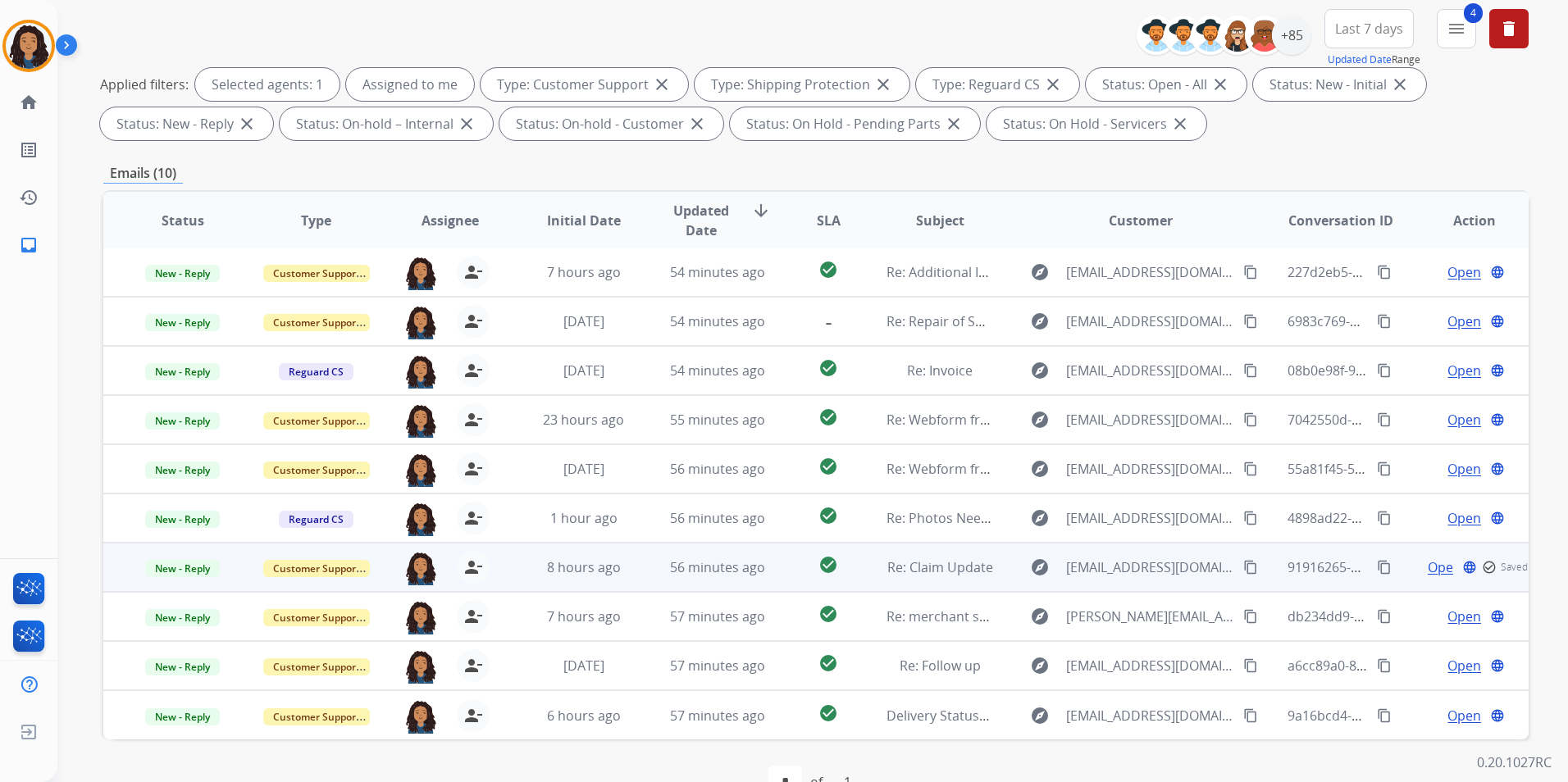
scroll to position [229, 0]
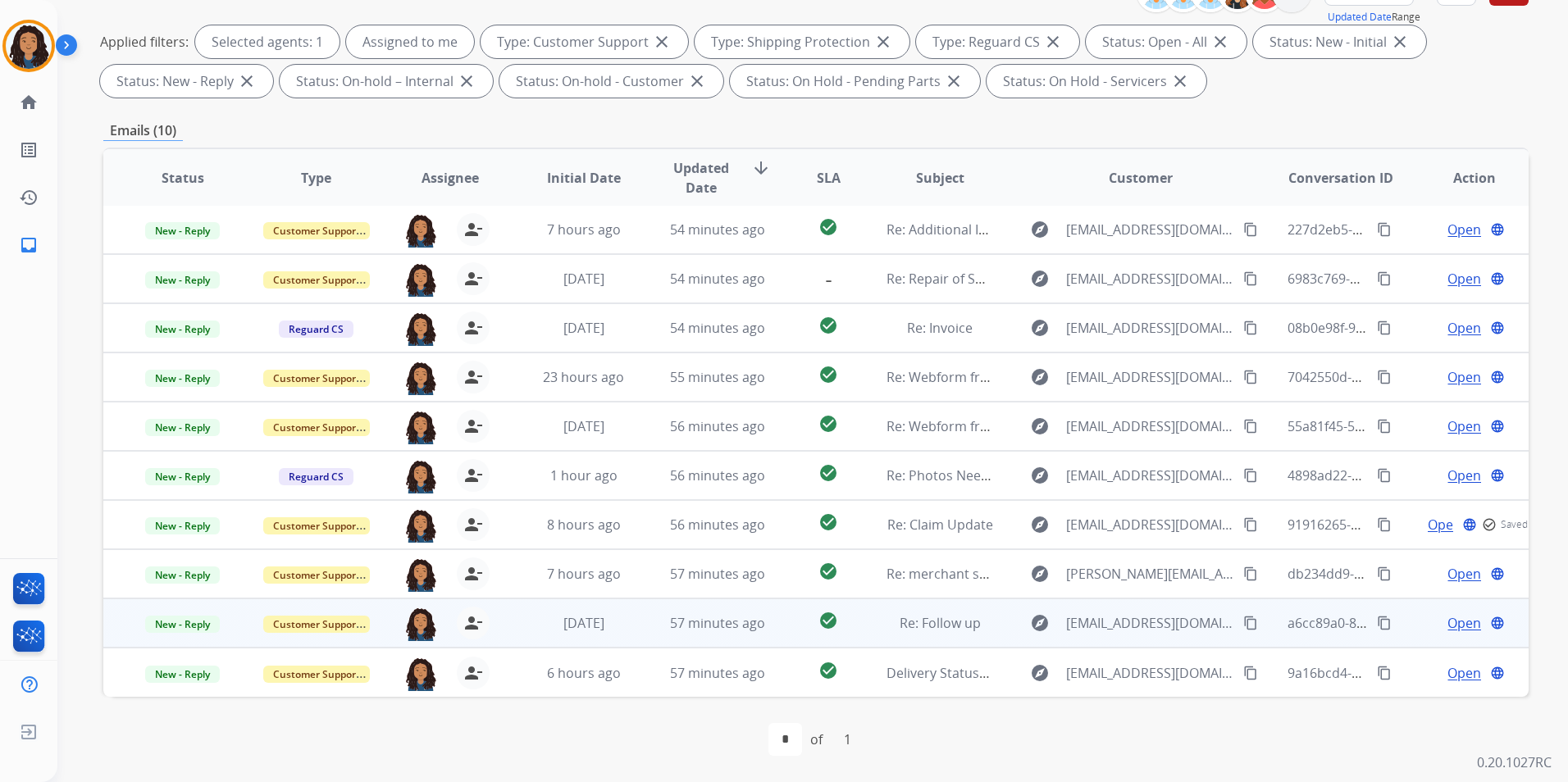
click at [1457, 622] on span "Open" at bounding box center [1465, 622] width 34 height 19
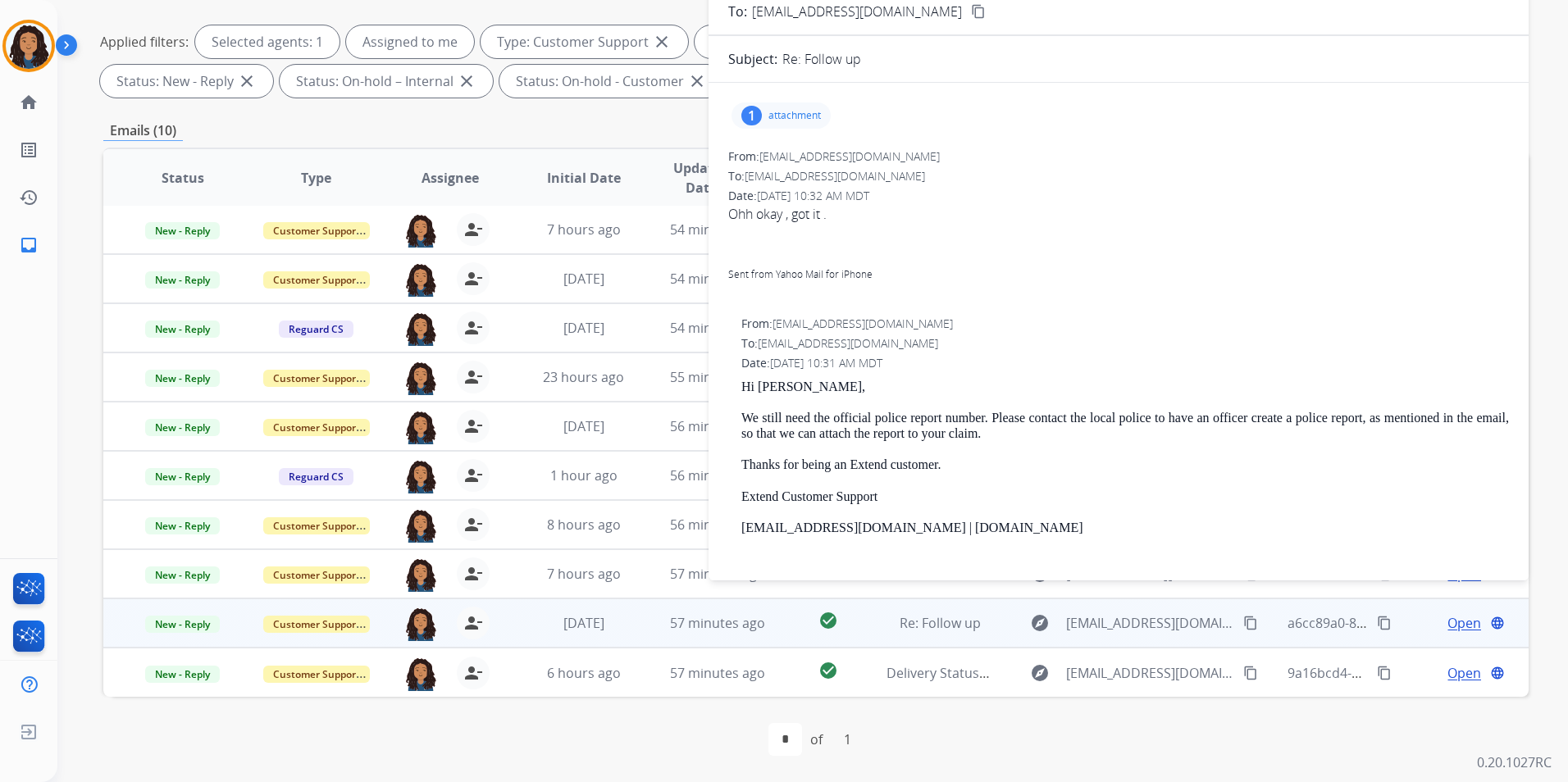
click at [786, 120] on p "attachment" at bounding box center [795, 116] width 52 height 13
click at [770, 149] on div at bounding box center [786, 157] width 82 height 57
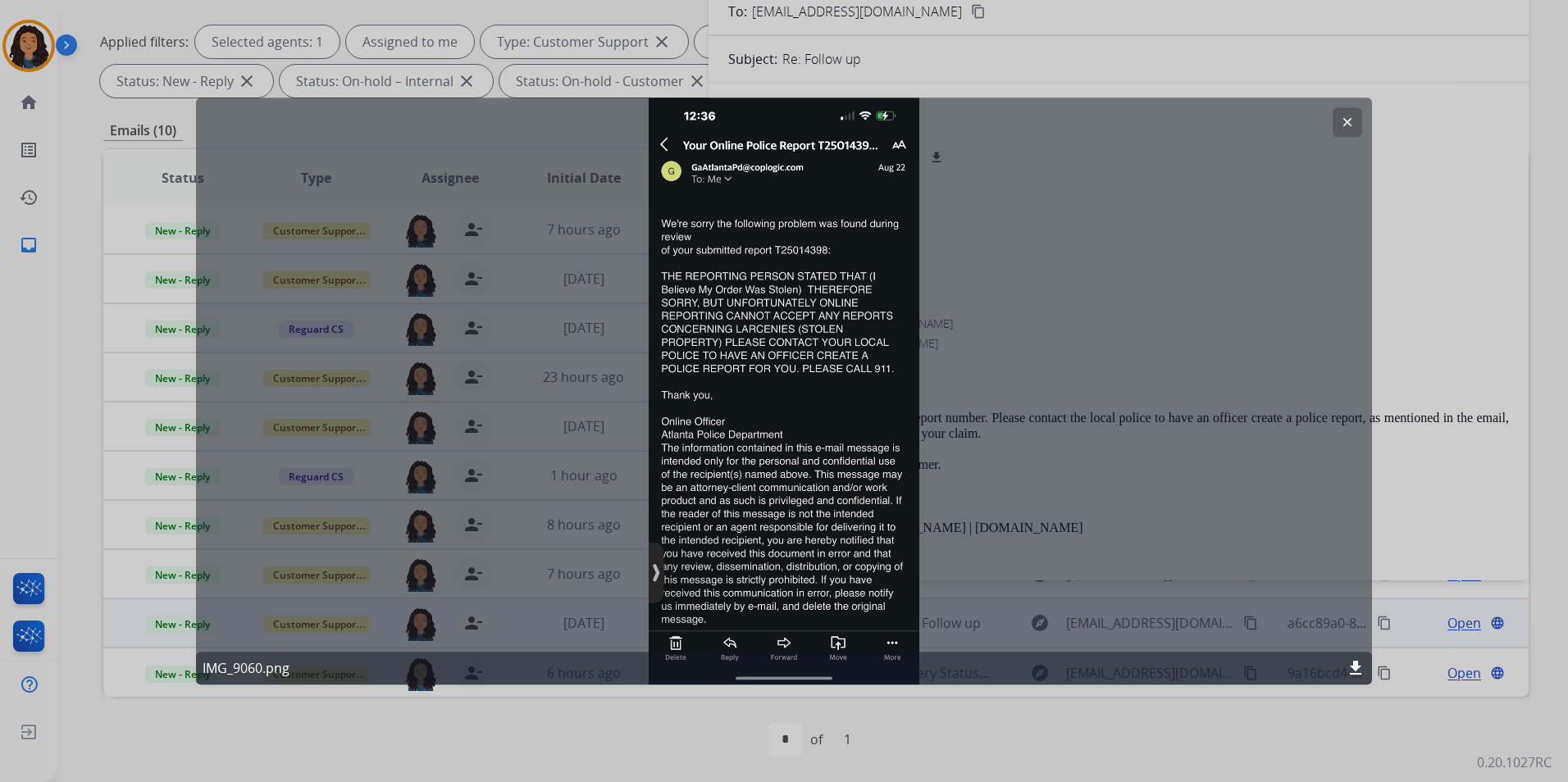
click at [1347, 113] on button "clear" at bounding box center [1347, 122] width 29 height 29
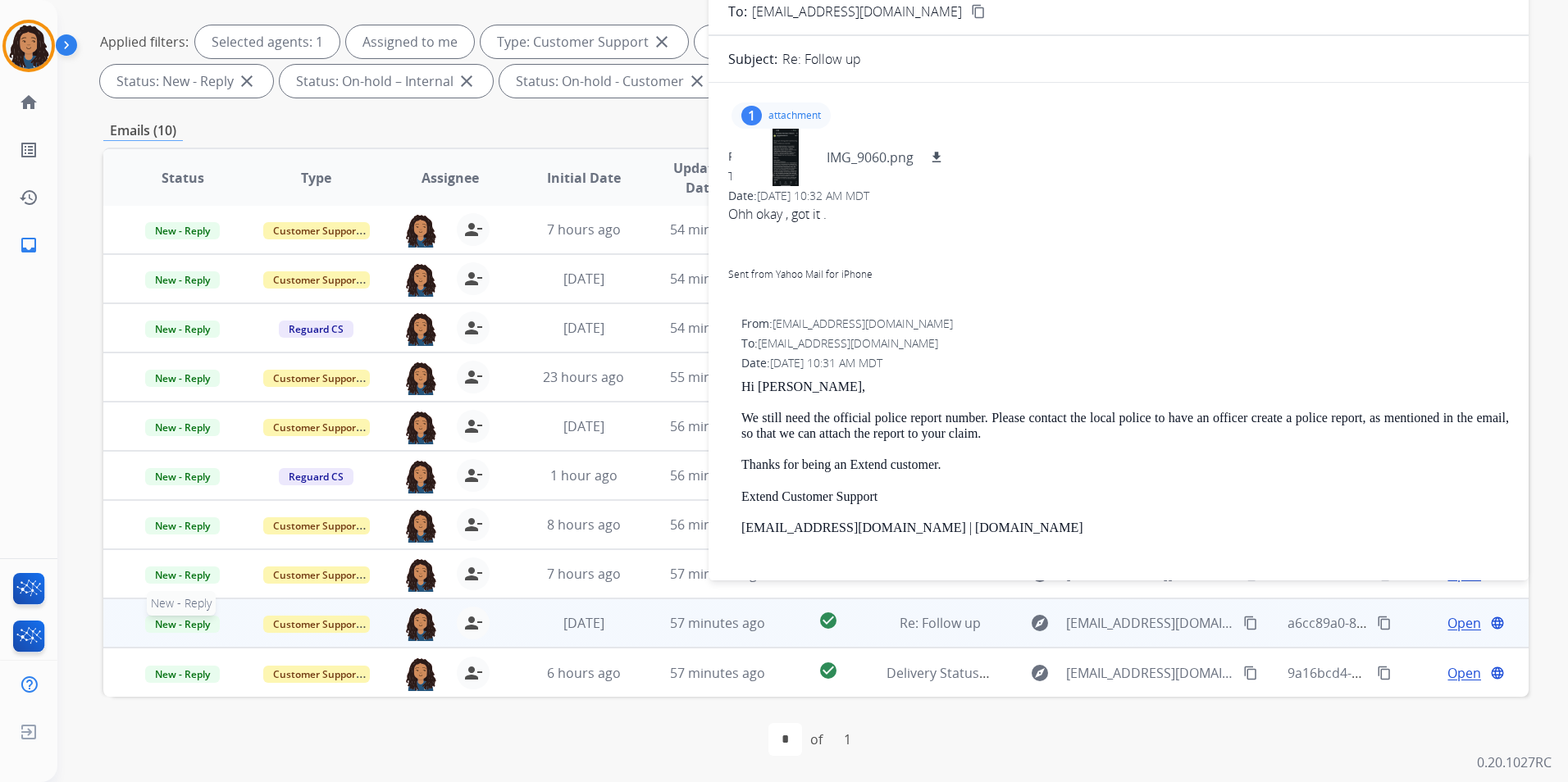
click at [189, 627] on span "New - Reply" at bounding box center [182, 624] width 75 height 17
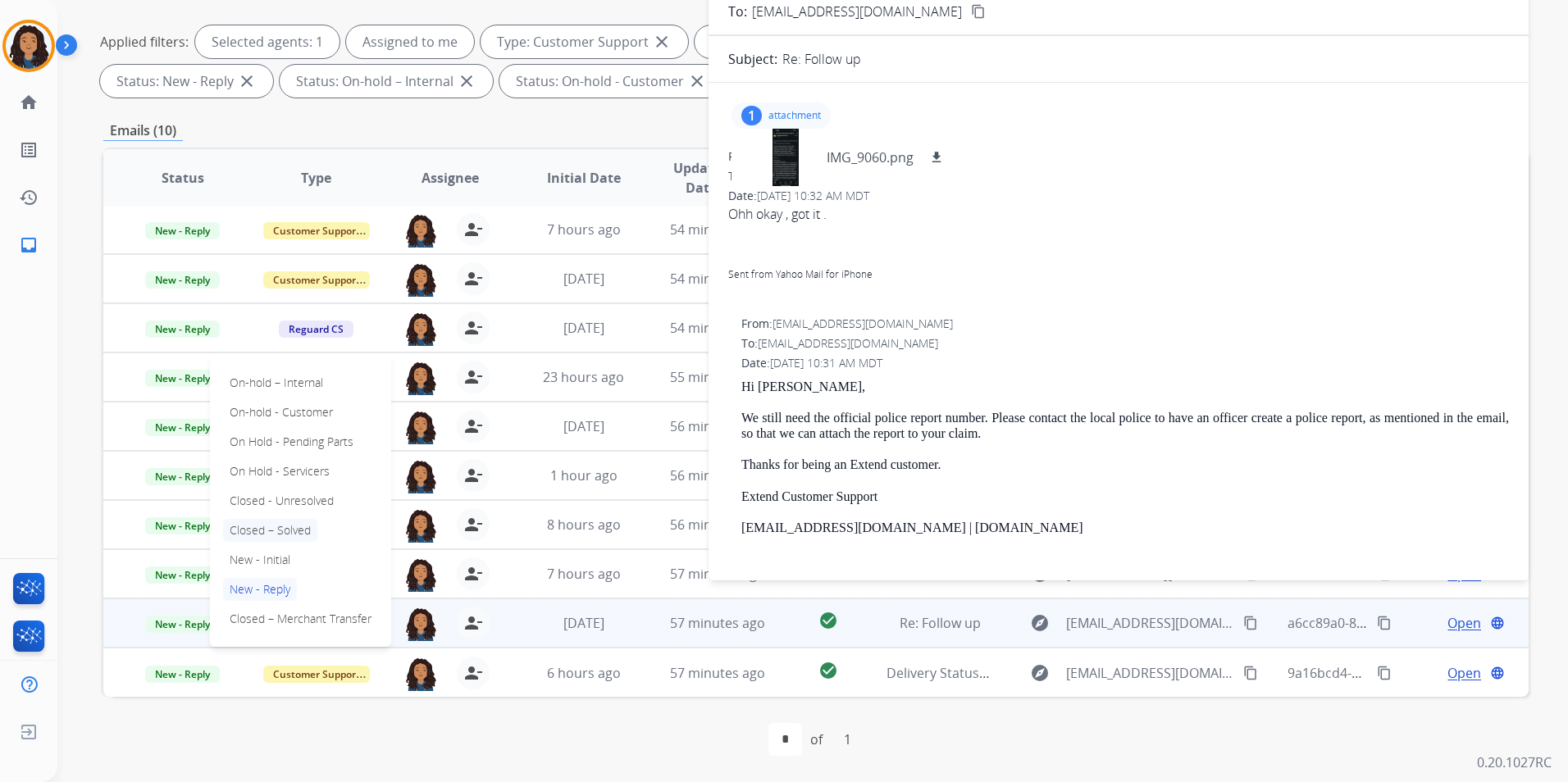
click at [297, 527] on p "Closed – Solved" at bounding box center [271, 530] width 94 height 23
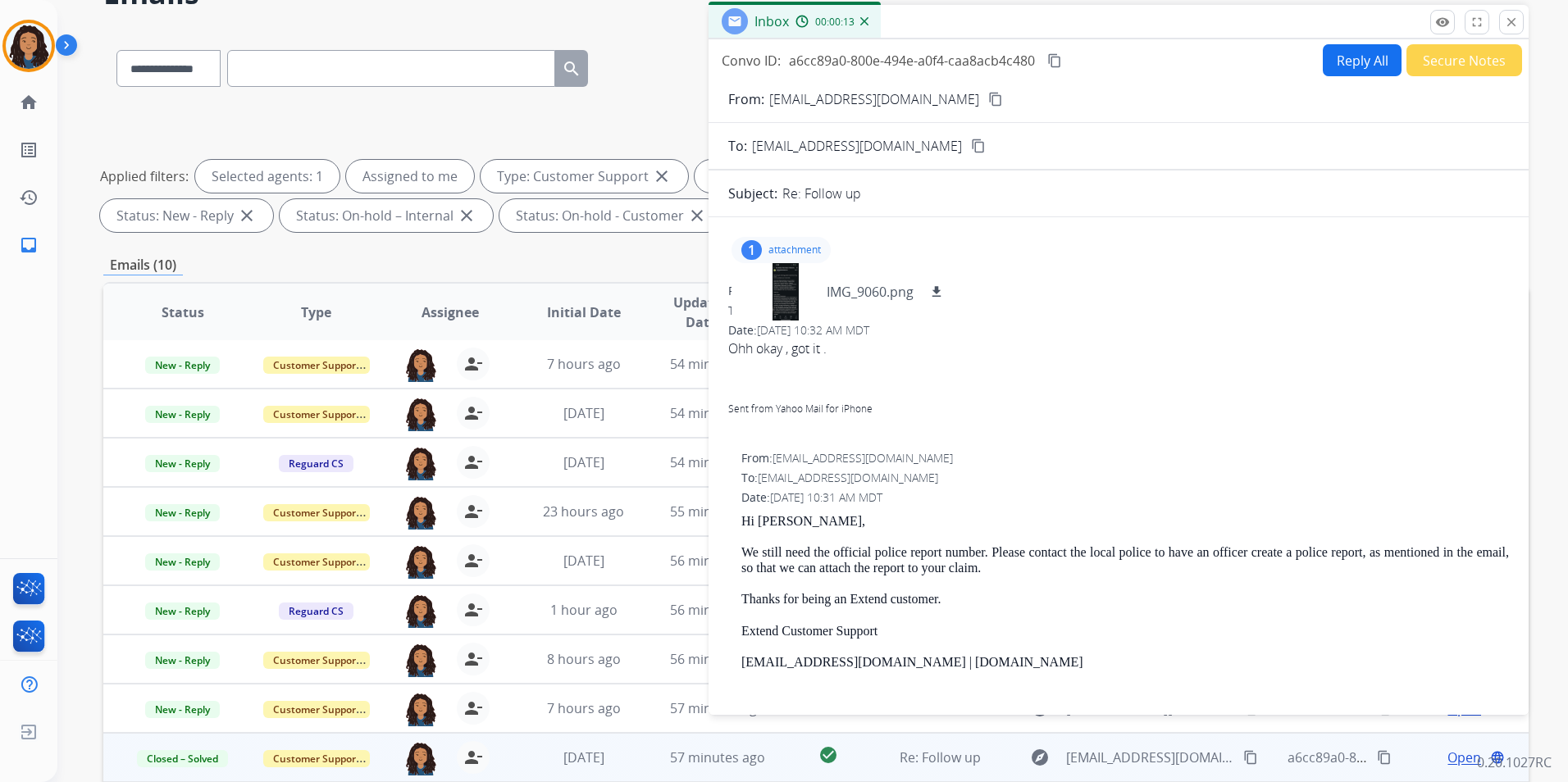
scroll to position [0, 0]
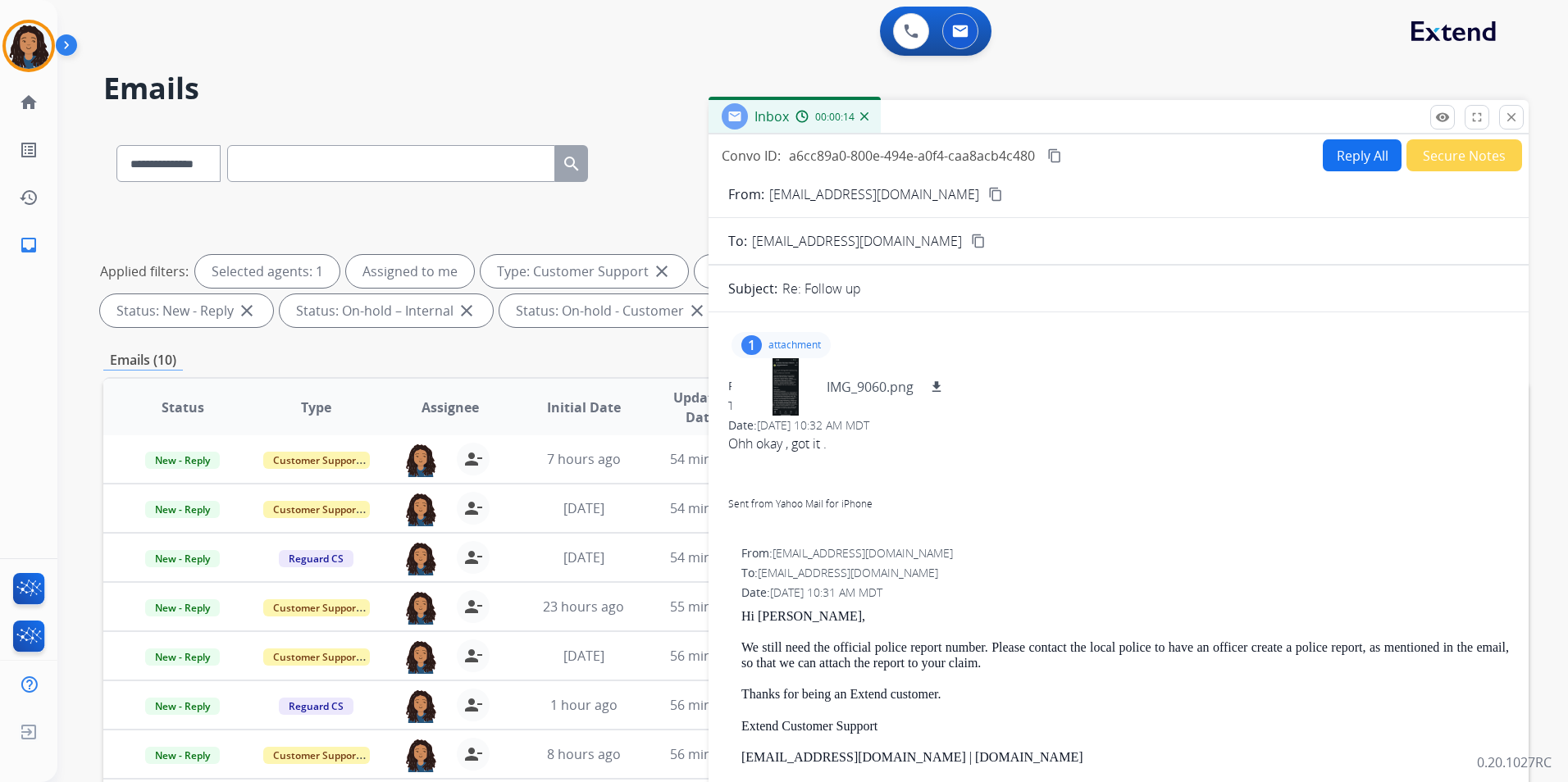
click at [1465, 154] on button "Secure Notes" at bounding box center [1465, 155] width 116 height 32
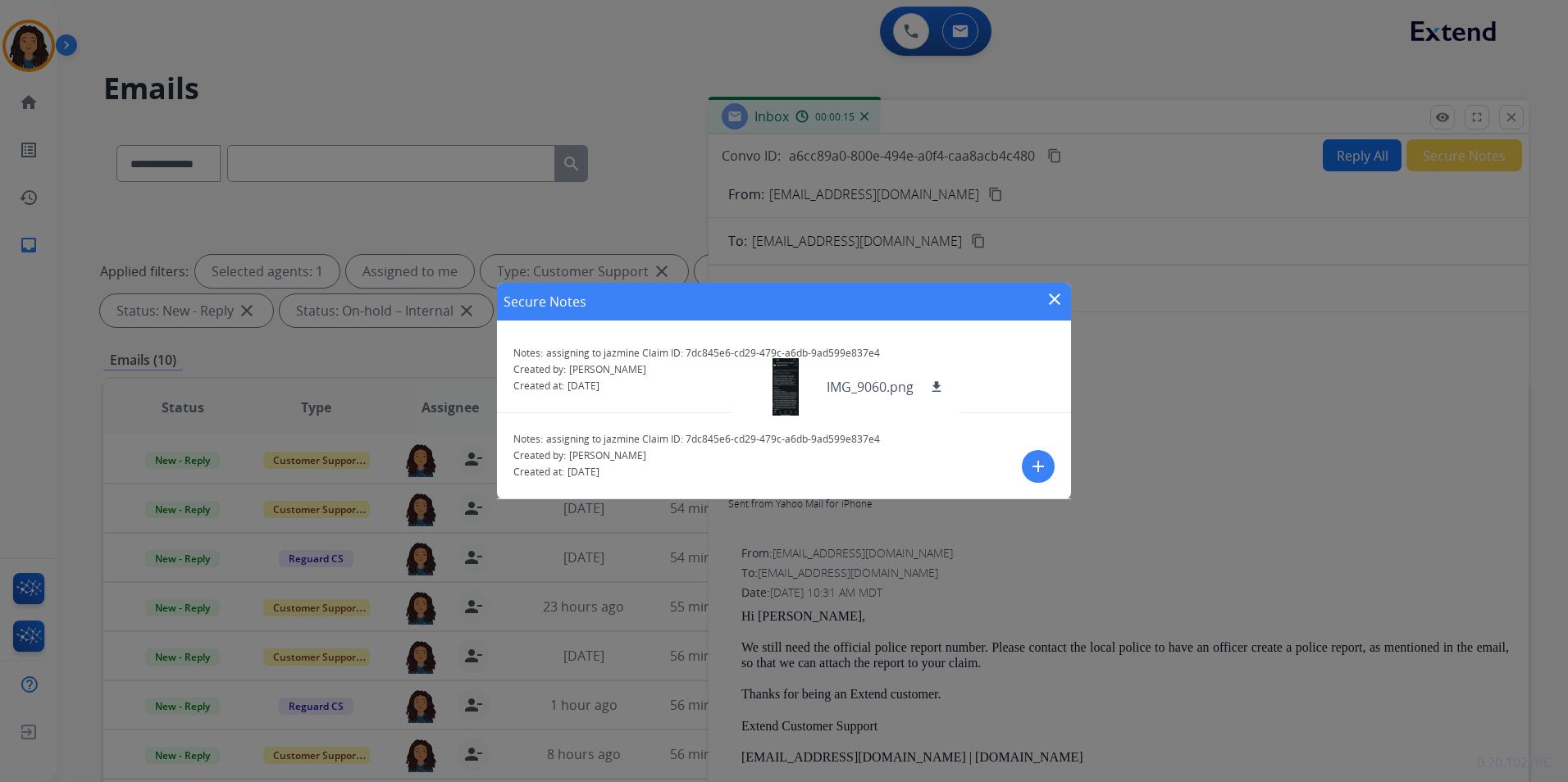
drag, startPoint x: 1039, startPoint y: 468, endPoint x: 746, endPoint y: 387, distance: 304.0
click at [1037, 468] on mat-icon "add" at bounding box center [1038, 466] width 19 height 19
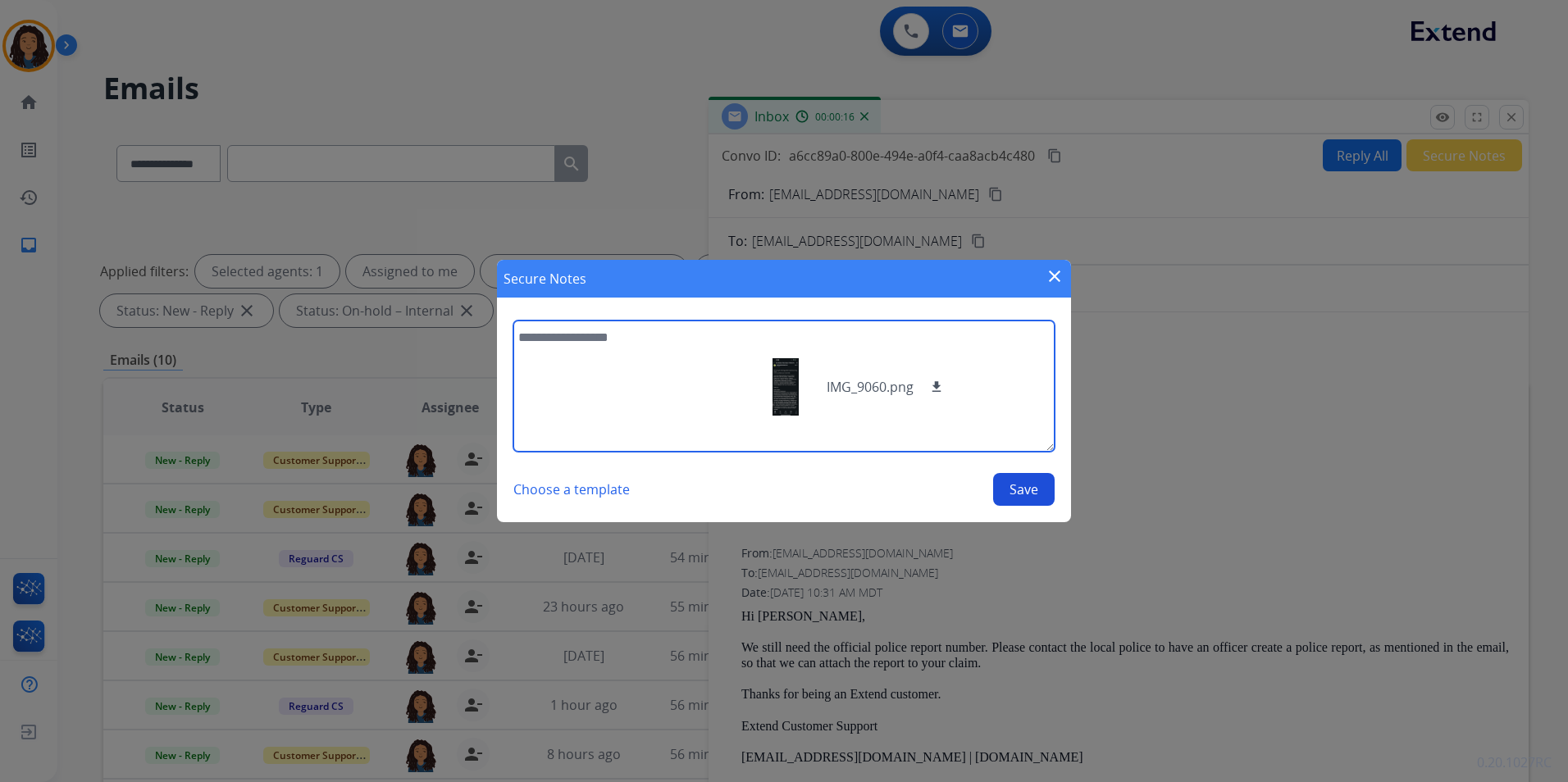
click at [643, 357] on textarea at bounding box center [784, 386] width 541 height 131
type textarea "**********"
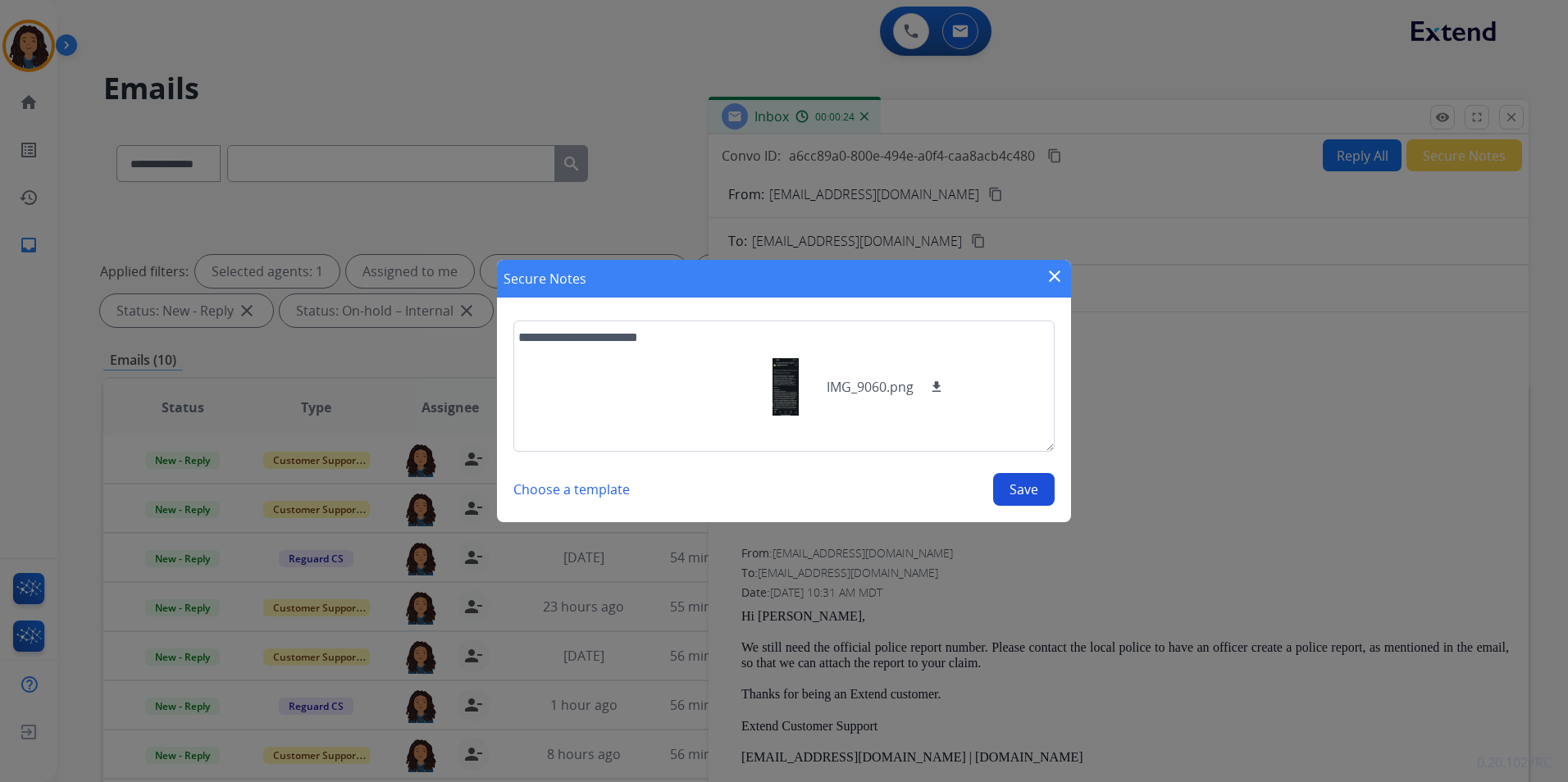
click at [1018, 489] on button "Save" at bounding box center [1023, 489] width 61 height 33
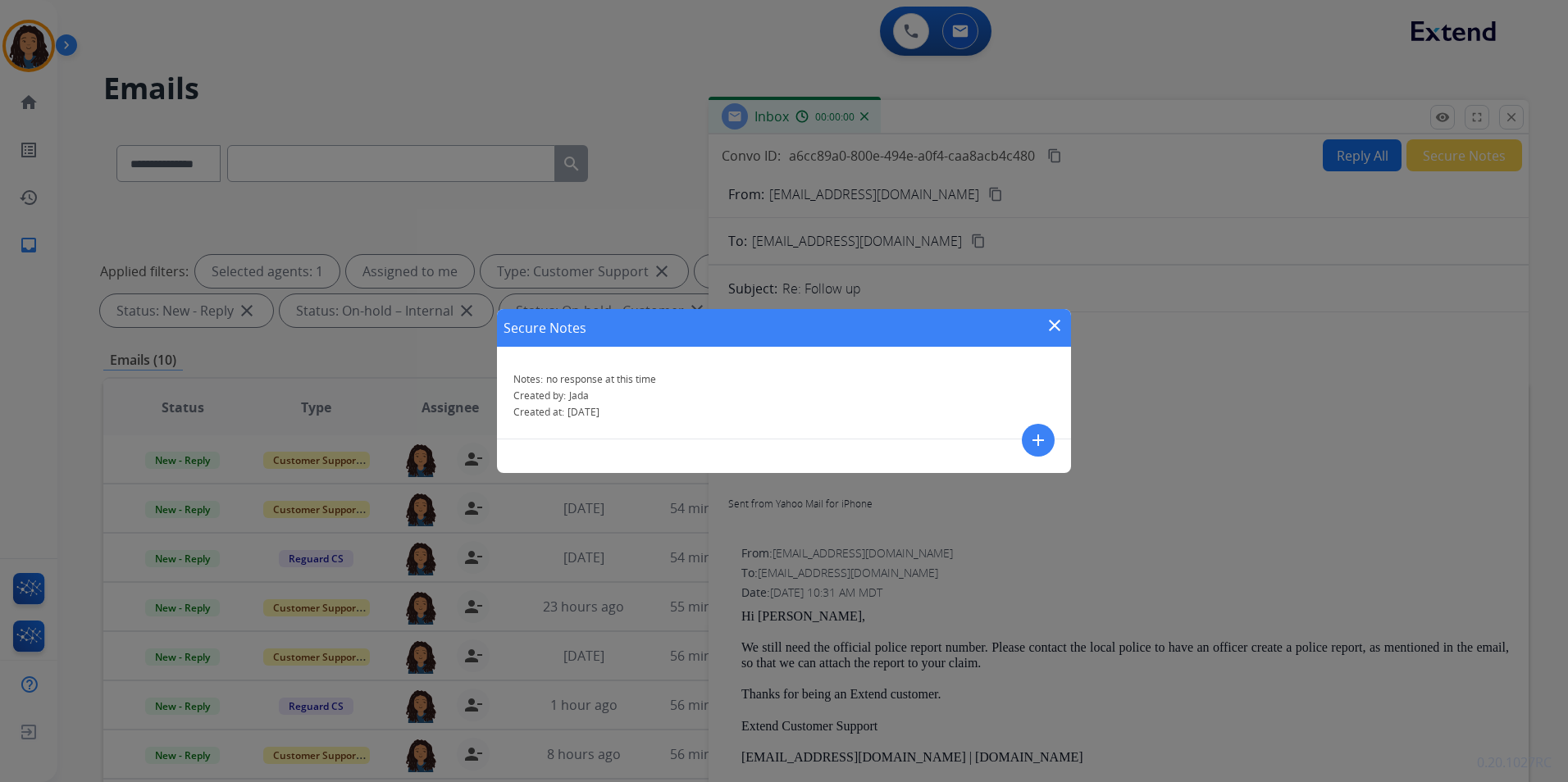
click at [1062, 323] on mat-icon "close" at bounding box center [1055, 325] width 19 height 19
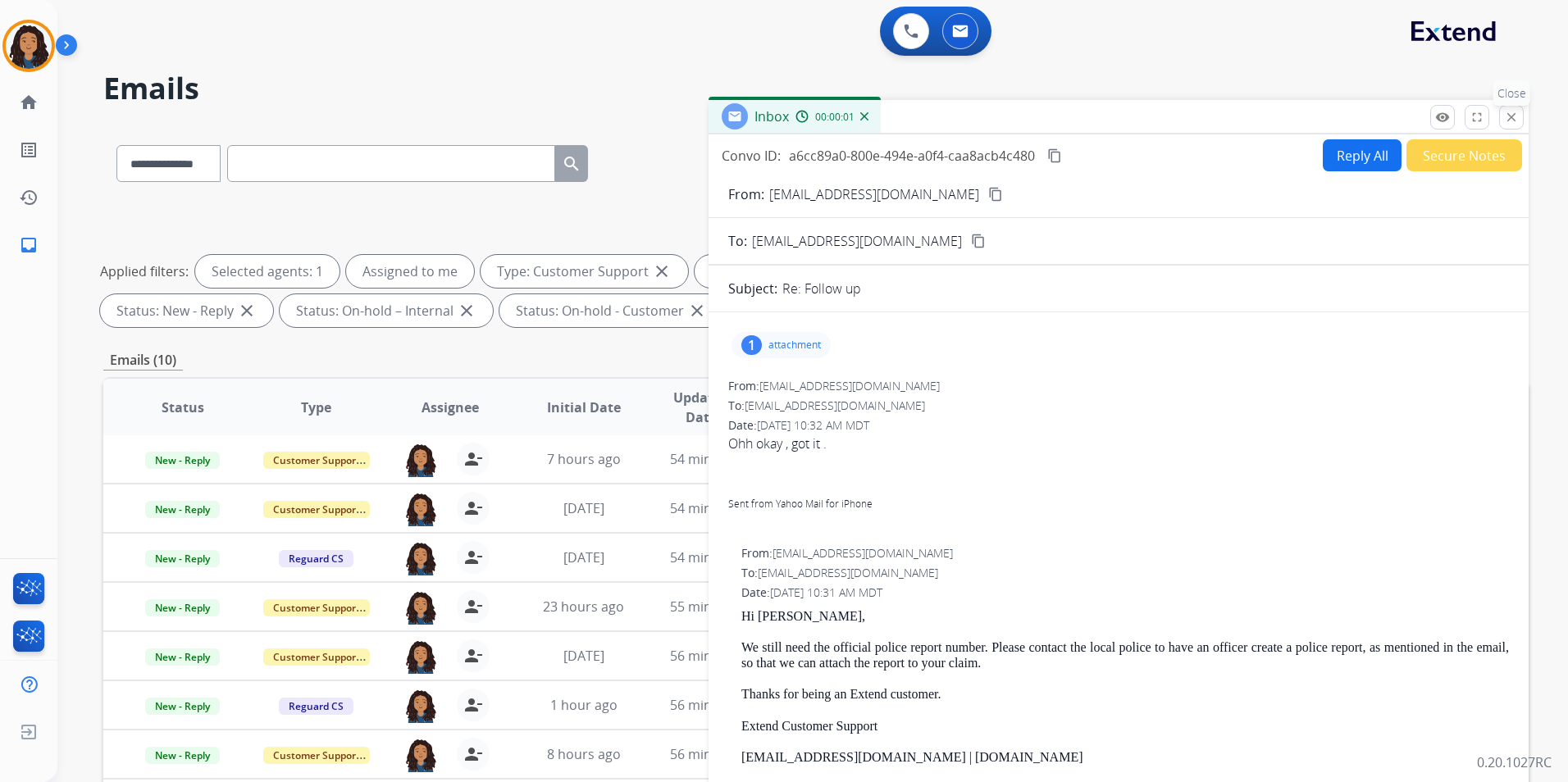
click at [1513, 123] on mat-icon "close" at bounding box center [1512, 118] width 15 height 15
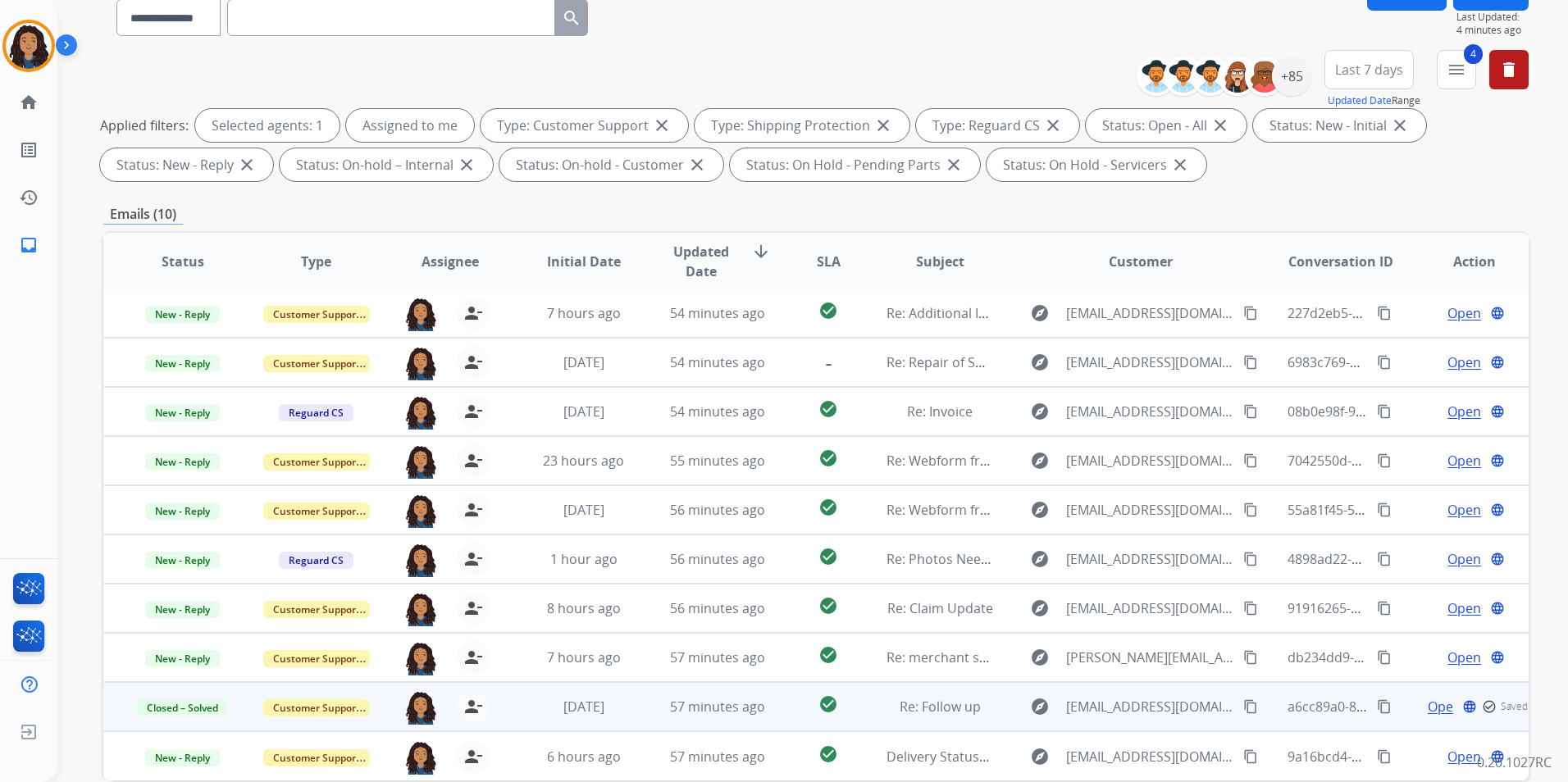
scroll to position [164, 0]
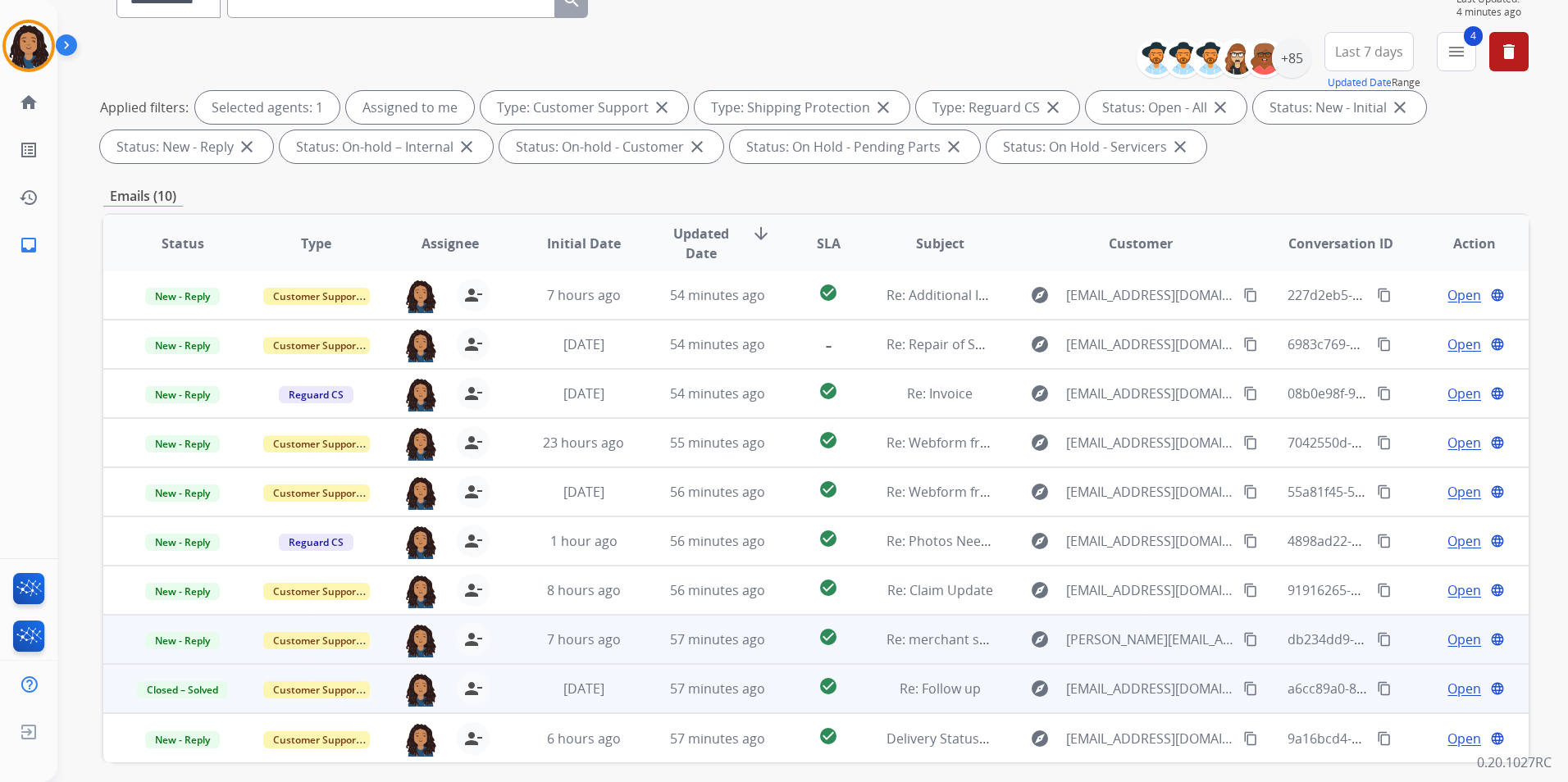
click at [1450, 637] on span "Open" at bounding box center [1465, 639] width 34 height 19
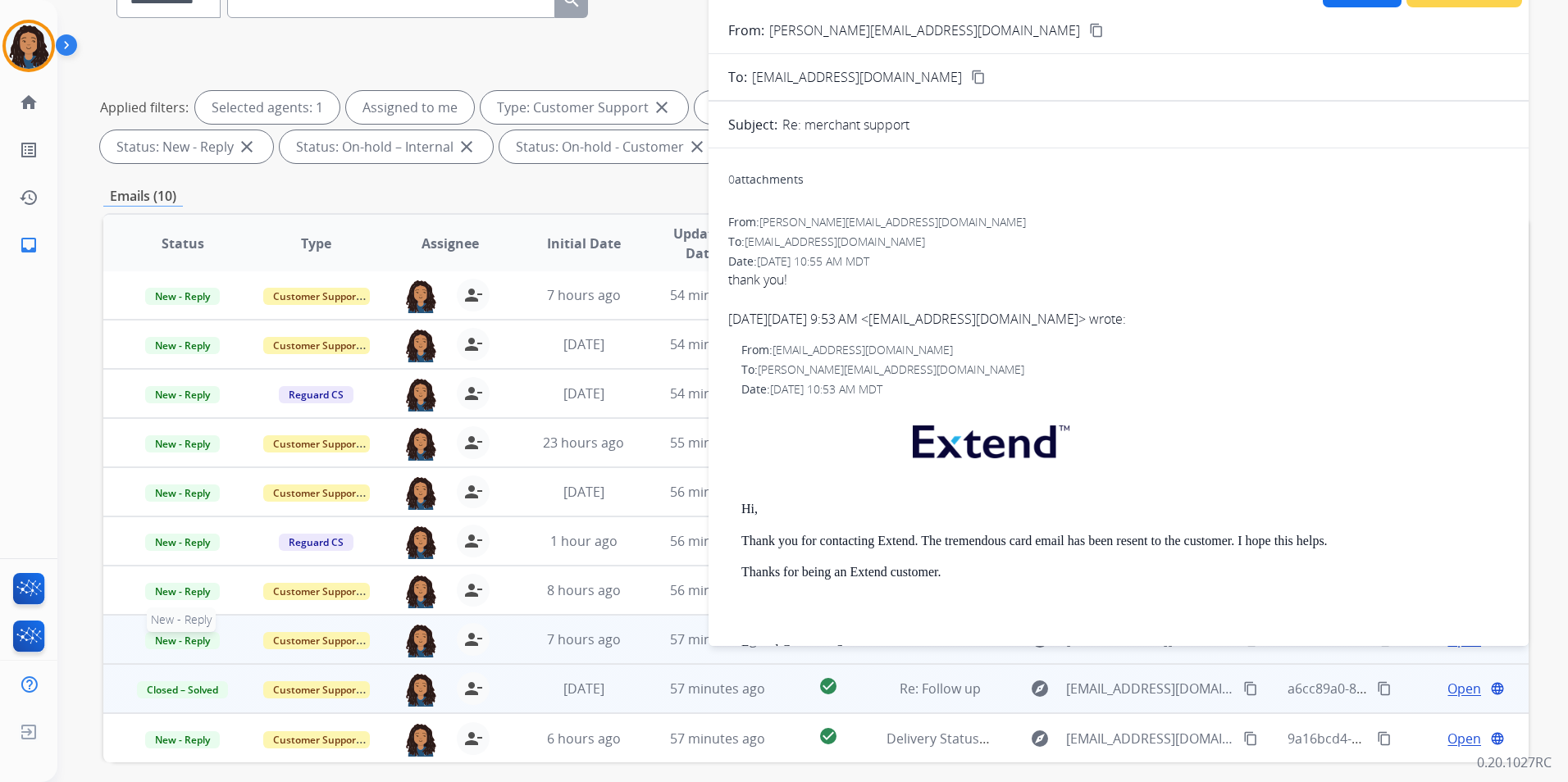
click at [203, 643] on span "New - Reply" at bounding box center [182, 641] width 75 height 17
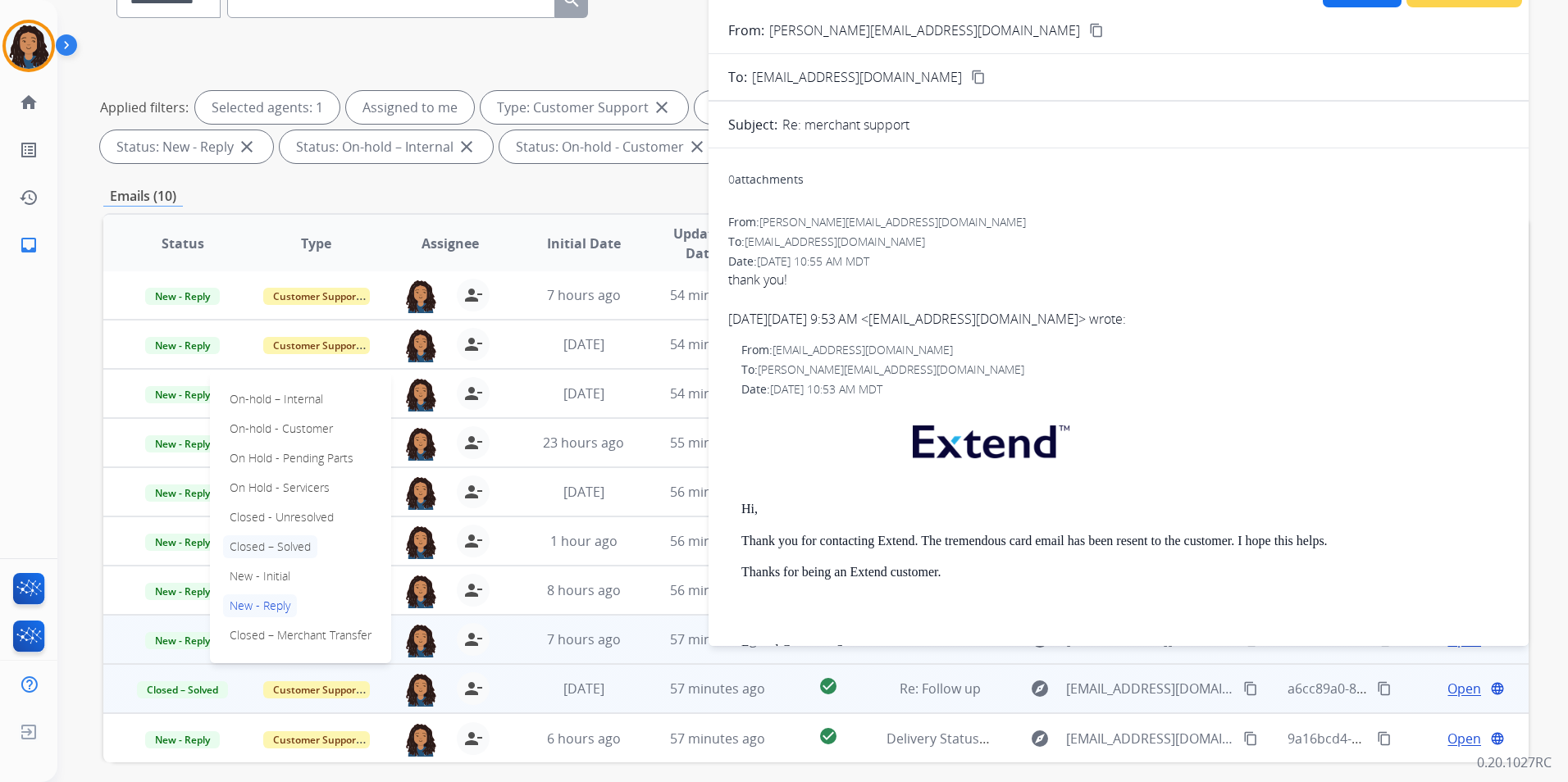
click at [293, 549] on p "Closed – Solved" at bounding box center [271, 546] width 94 height 23
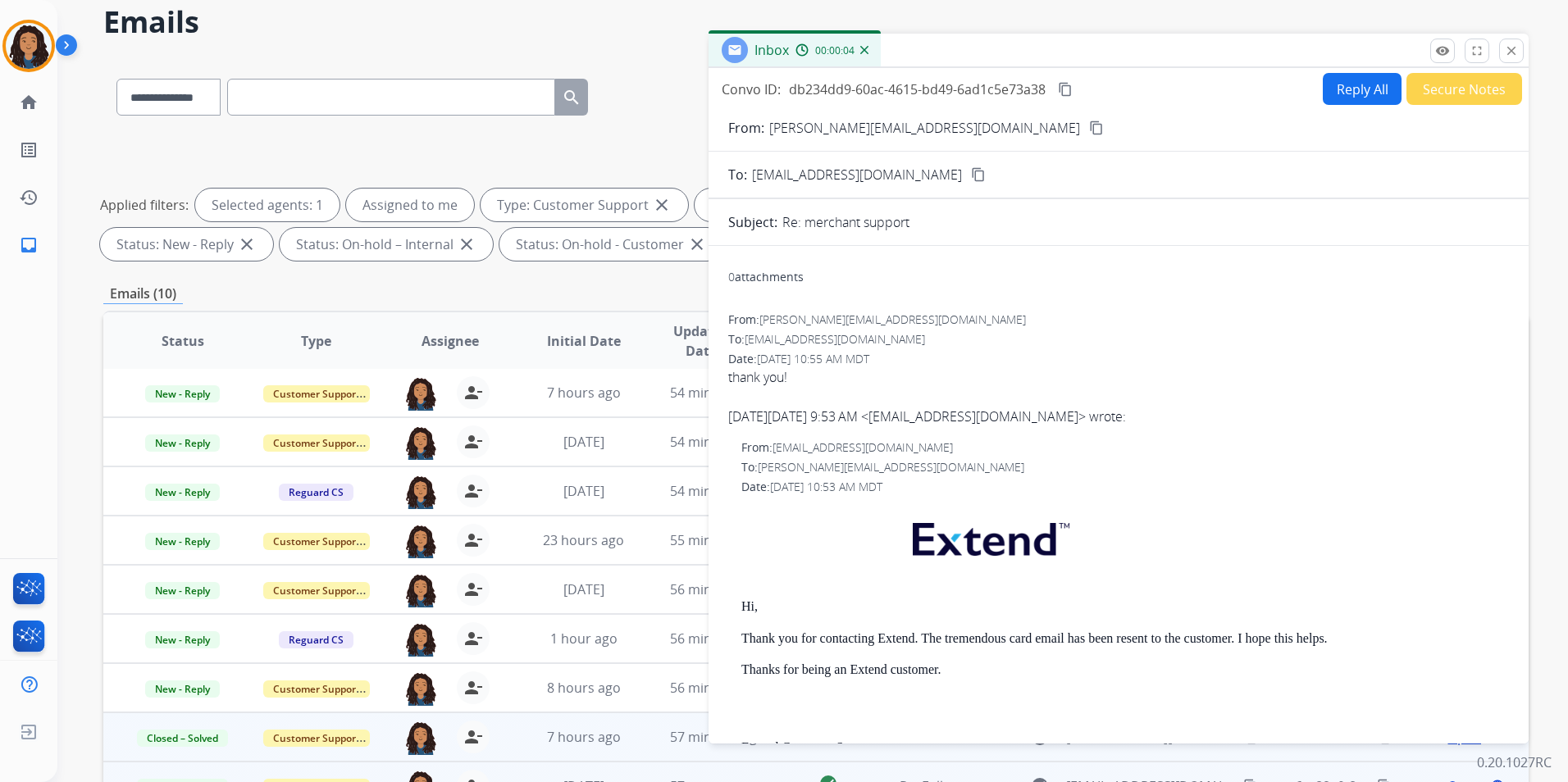
scroll to position [0, 0]
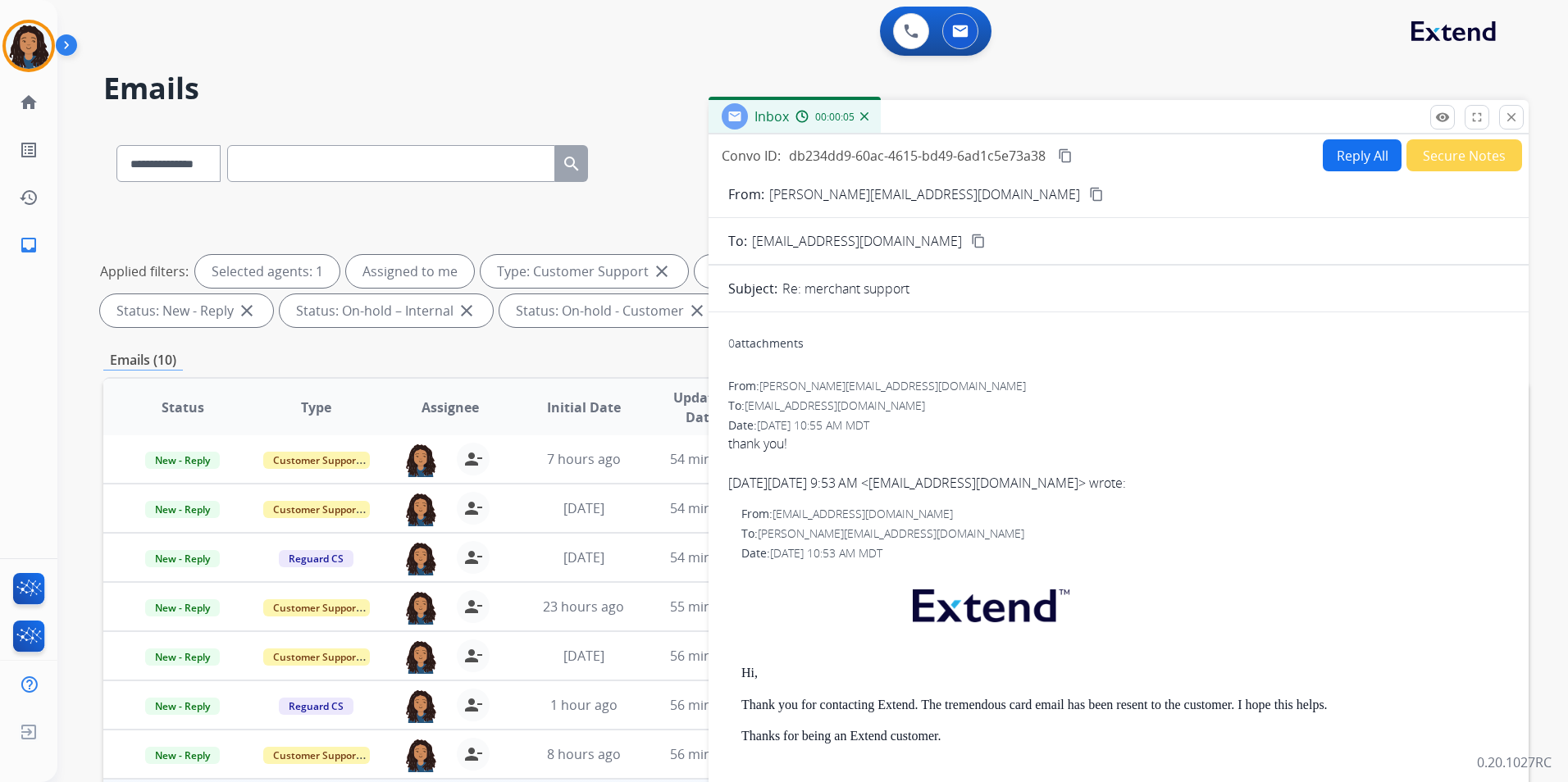
click at [1485, 166] on button "Secure Notes" at bounding box center [1465, 155] width 116 height 32
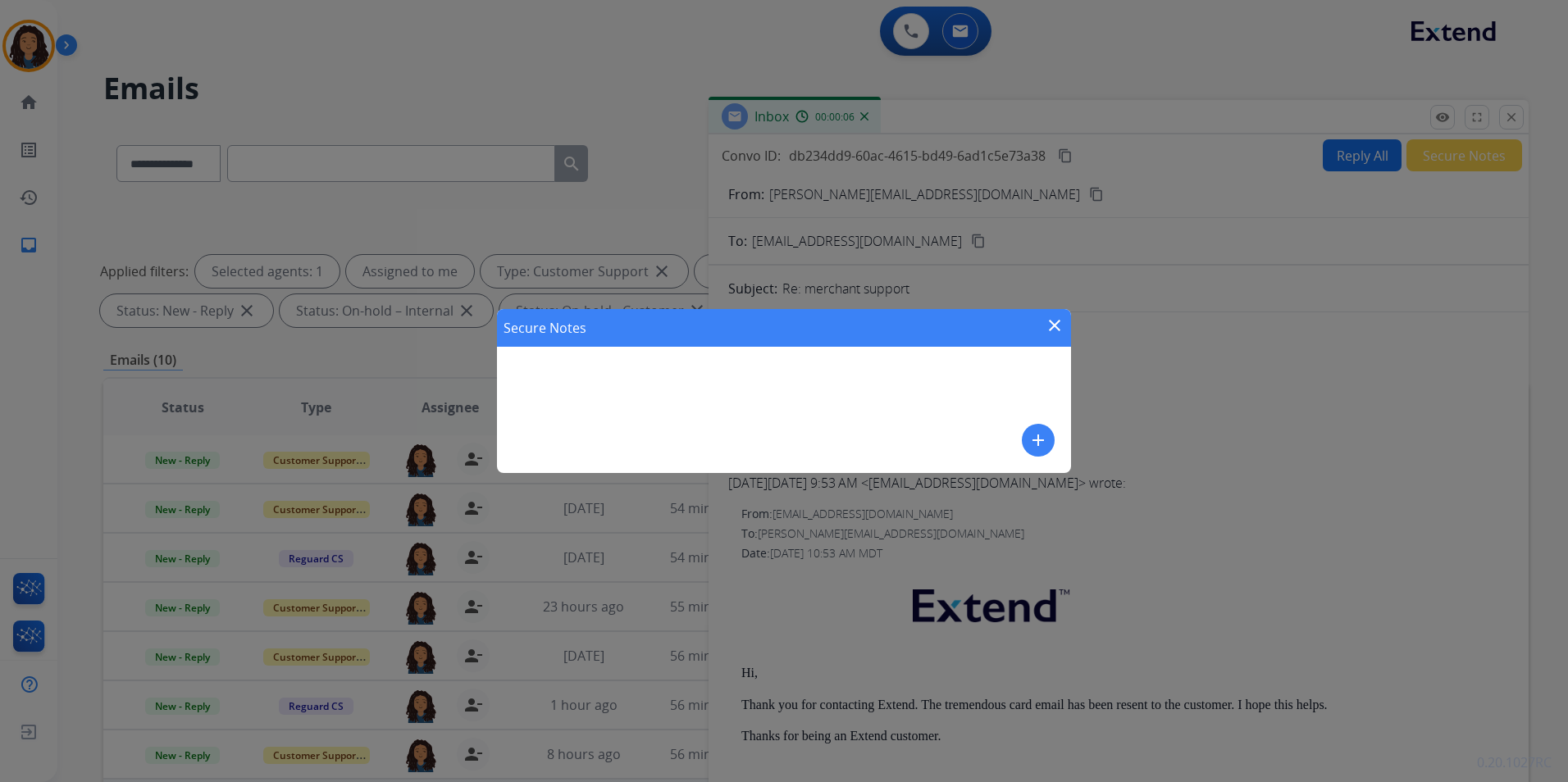
click at [1035, 453] on button "add" at bounding box center [1038, 440] width 33 height 33
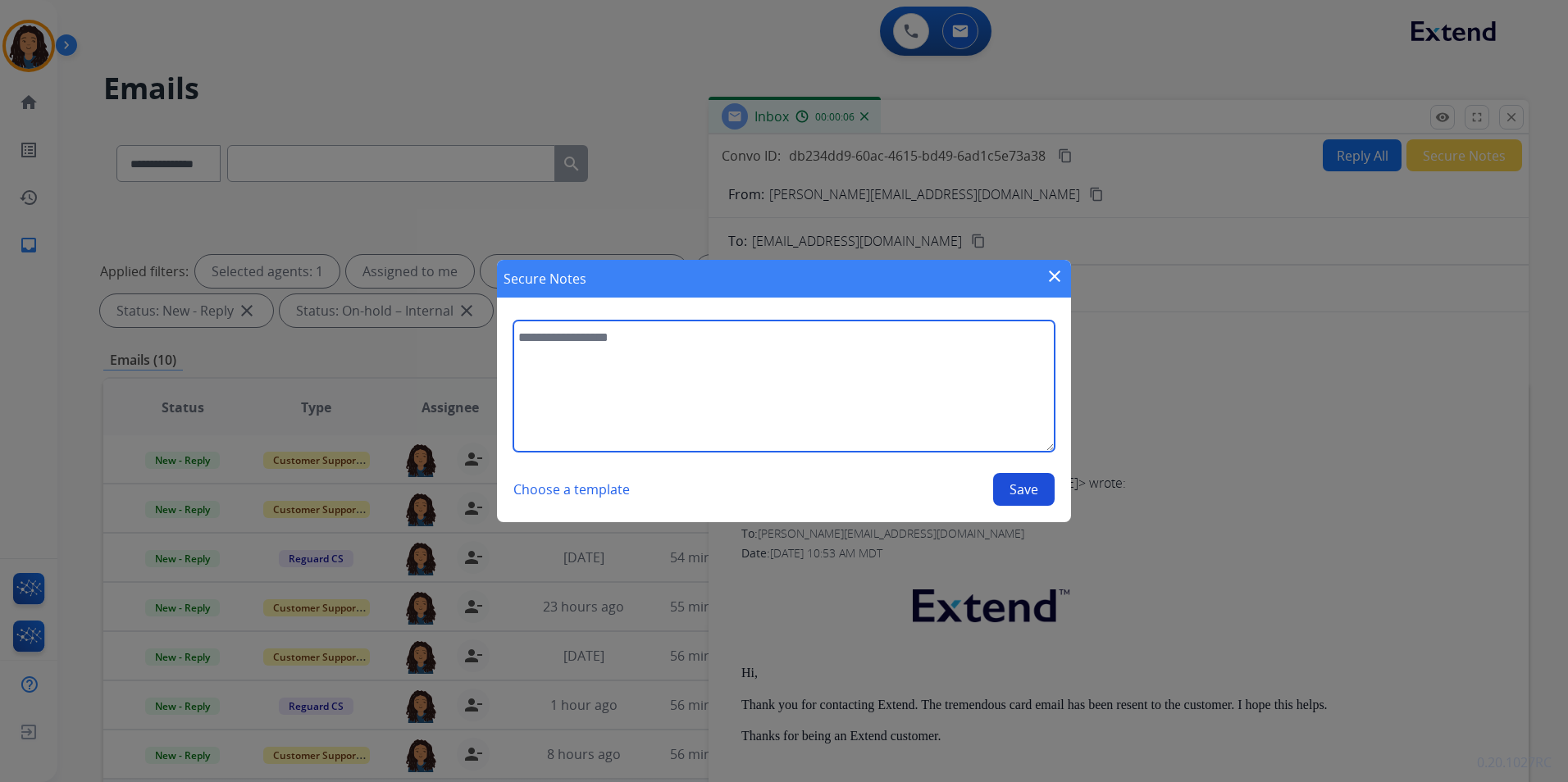
click at [897, 419] on textarea at bounding box center [784, 386] width 541 height 131
type textarea "**********"
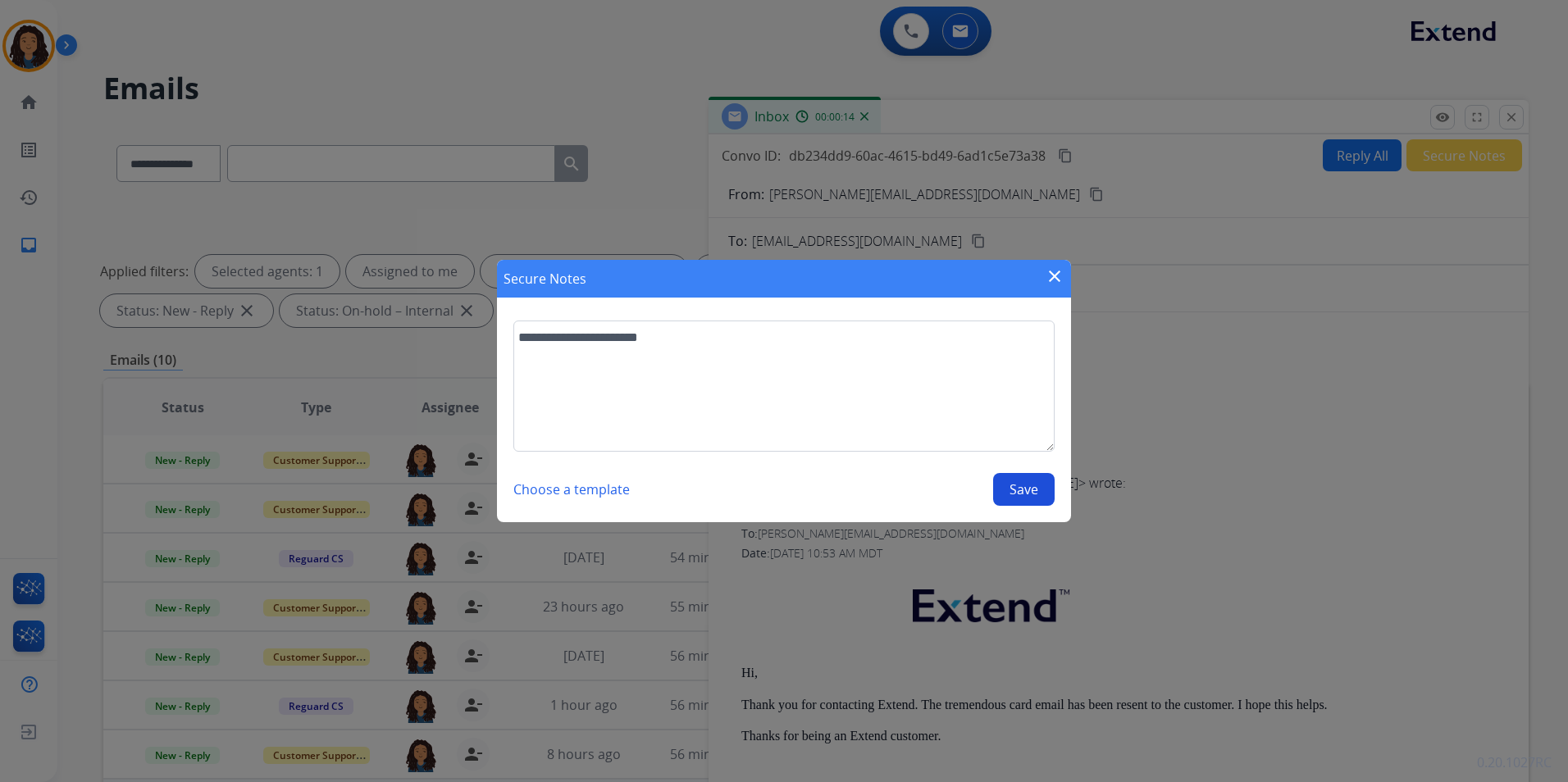
click at [1039, 488] on button "Save" at bounding box center [1023, 489] width 61 height 33
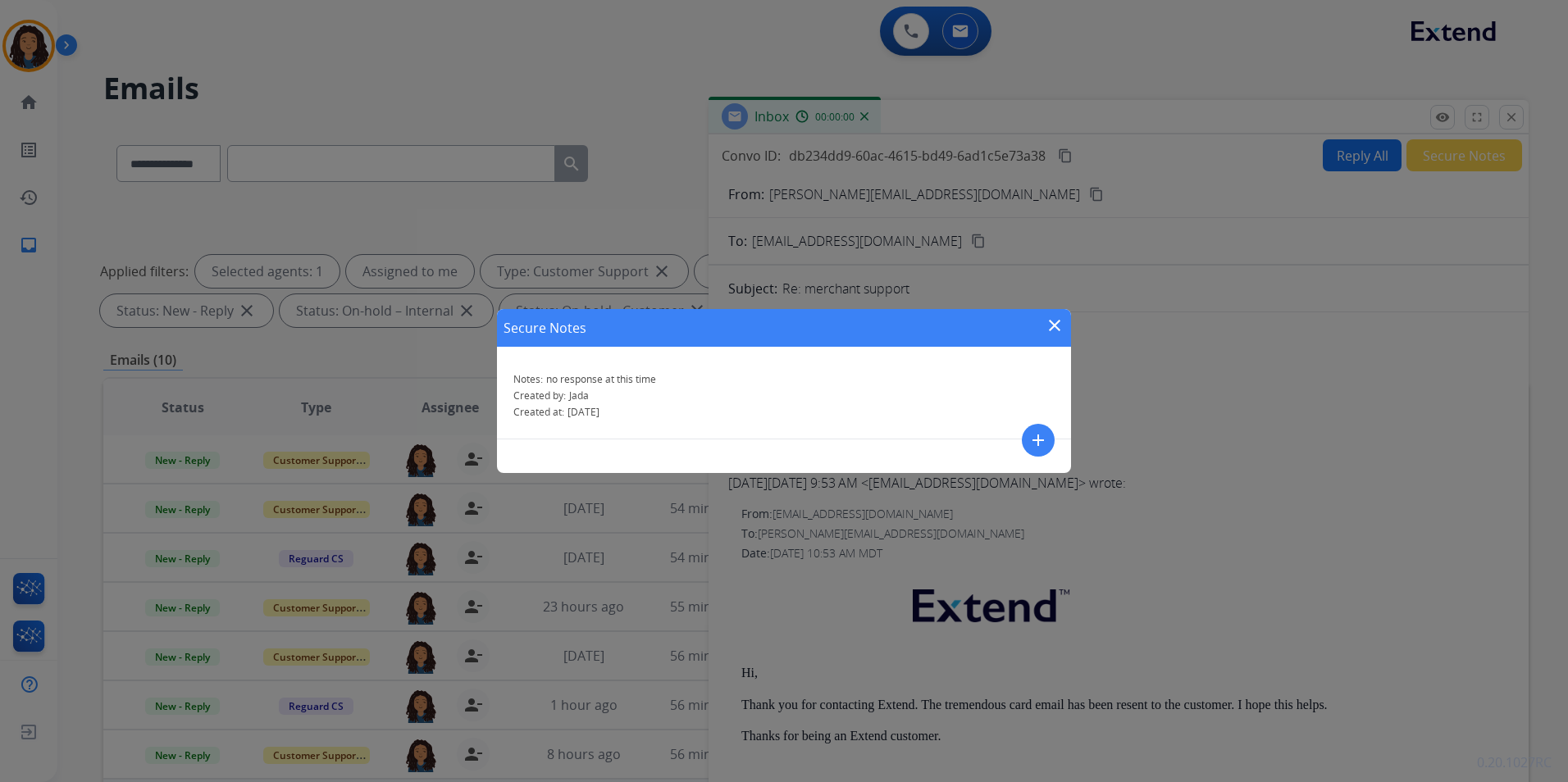
drag, startPoint x: 1061, startPoint y: 324, endPoint x: 1060, endPoint y: 316, distance: 8.1
click at [1060, 323] on mat-icon "close" at bounding box center [1055, 325] width 19 height 19
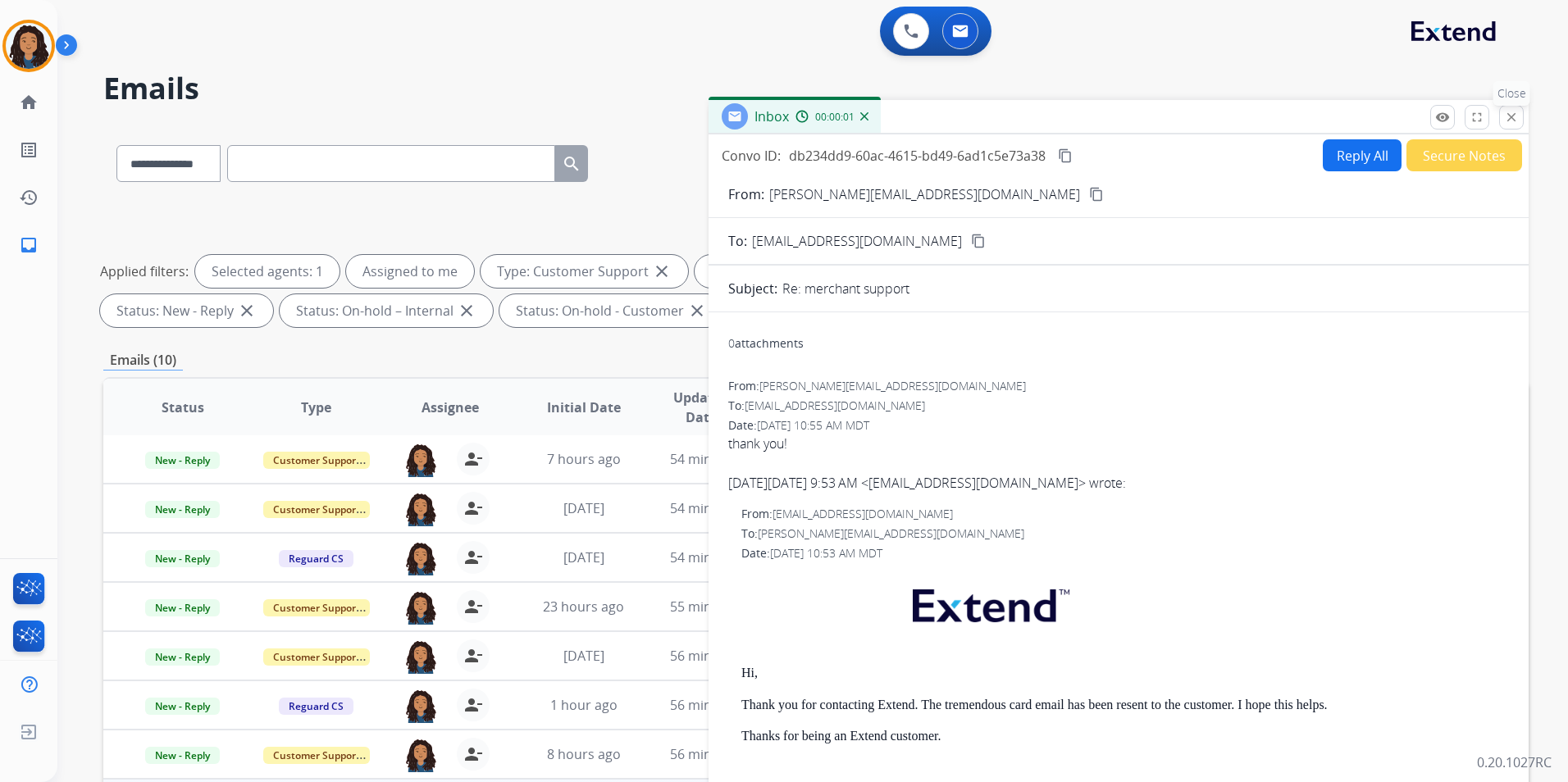
click at [1523, 116] on button "close Close" at bounding box center [1511, 117] width 24 height 24
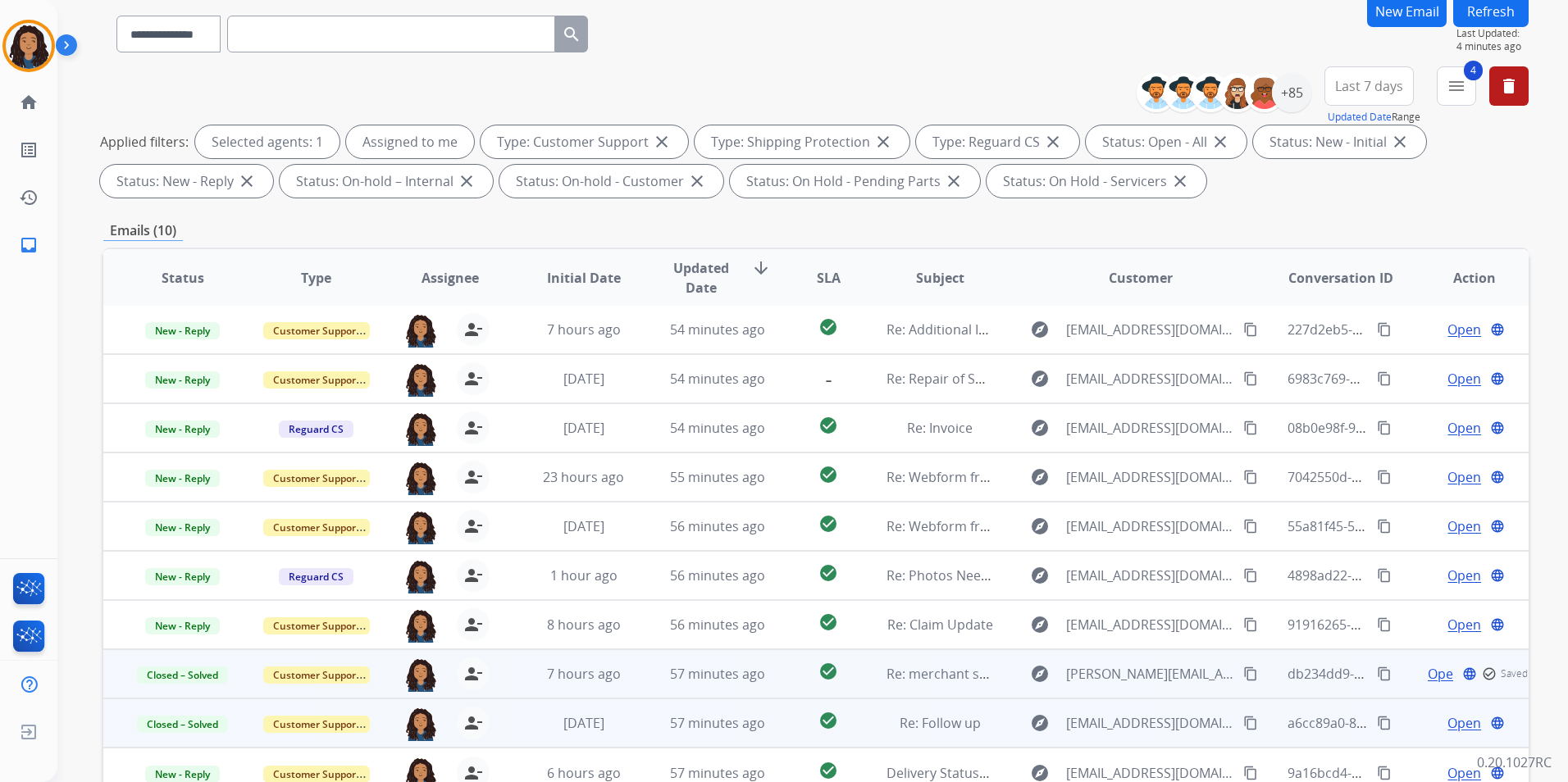
scroll to position [229, 0]
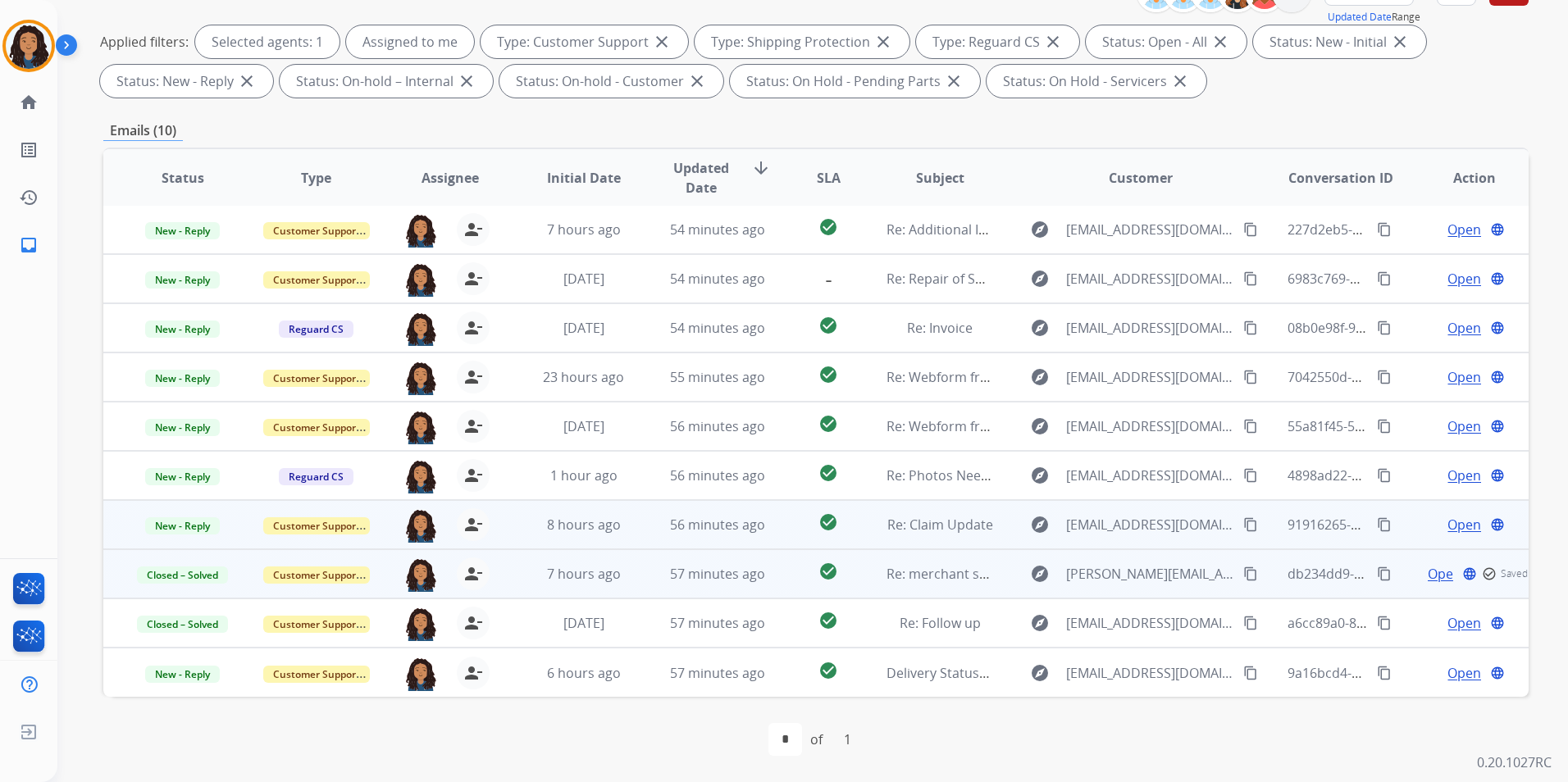
click at [1451, 515] on td "Open language" at bounding box center [1461, 524] width 134 height 50
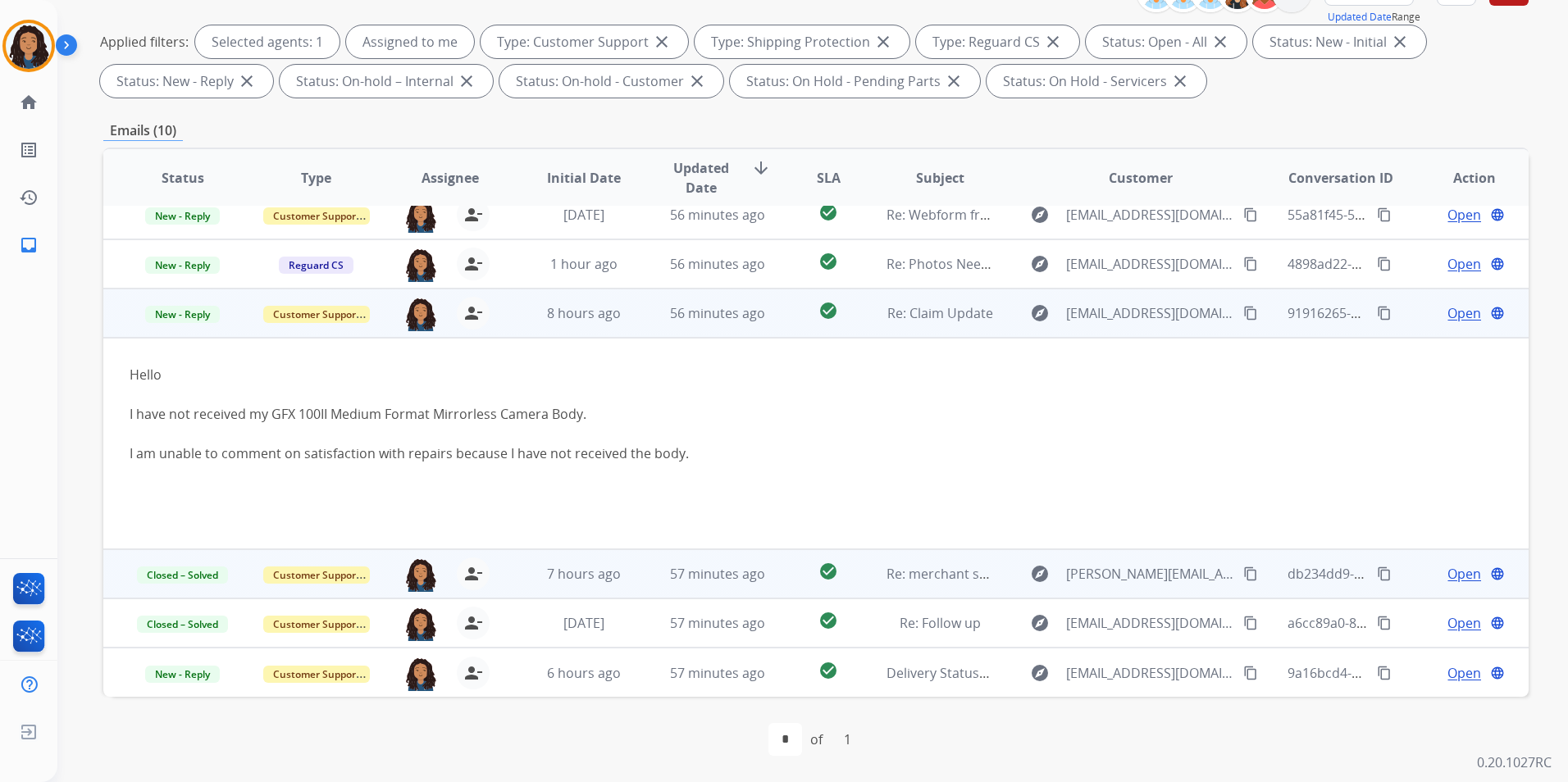
click at [1422, 315] on div "Open language" at bounding box center [1475, 312] width 107 height 19
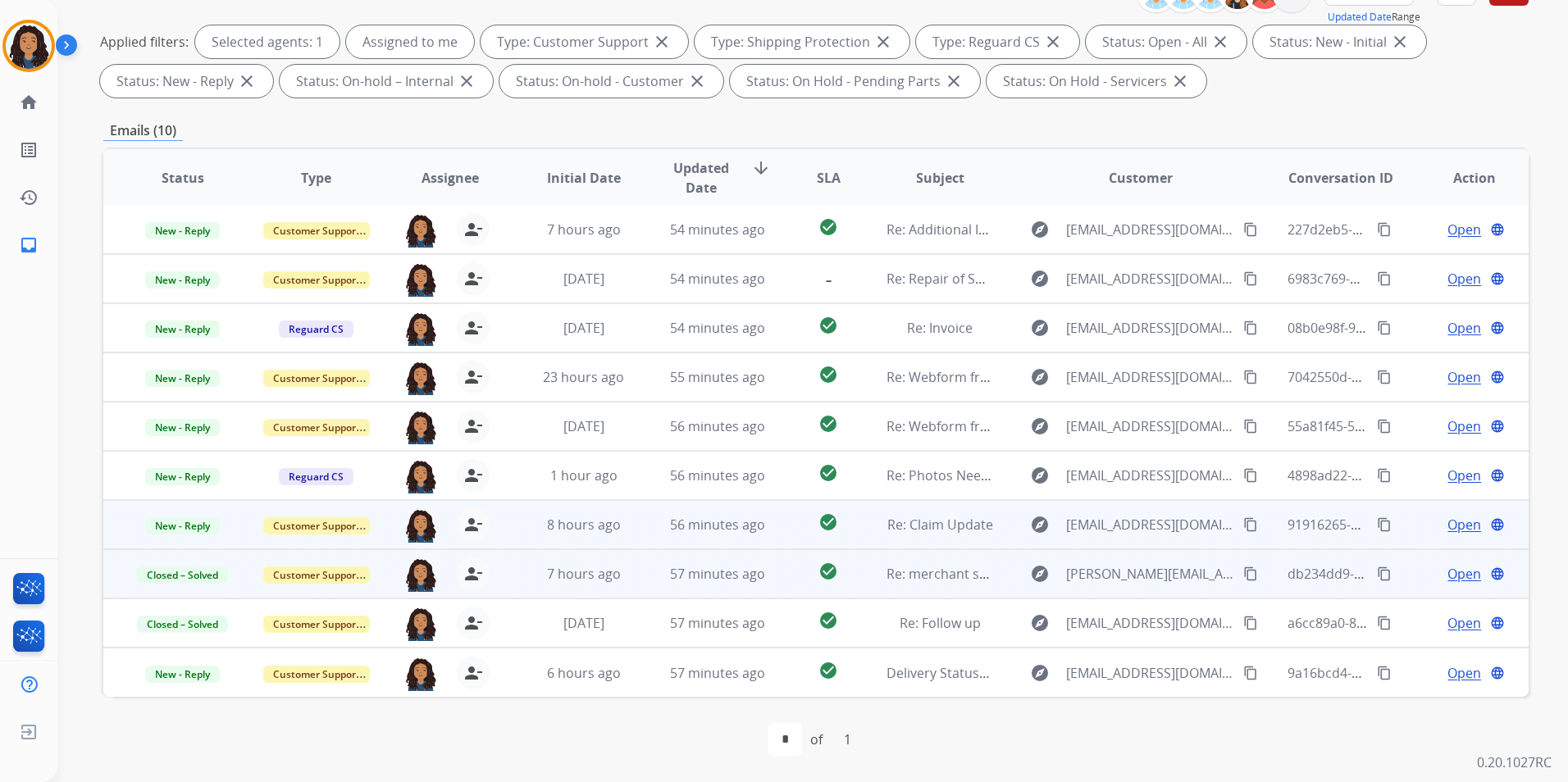
scroll to position [2, 0]
click at [1456, 527] on span "Open" at bounding box center [1465, 524] width 34 height 19
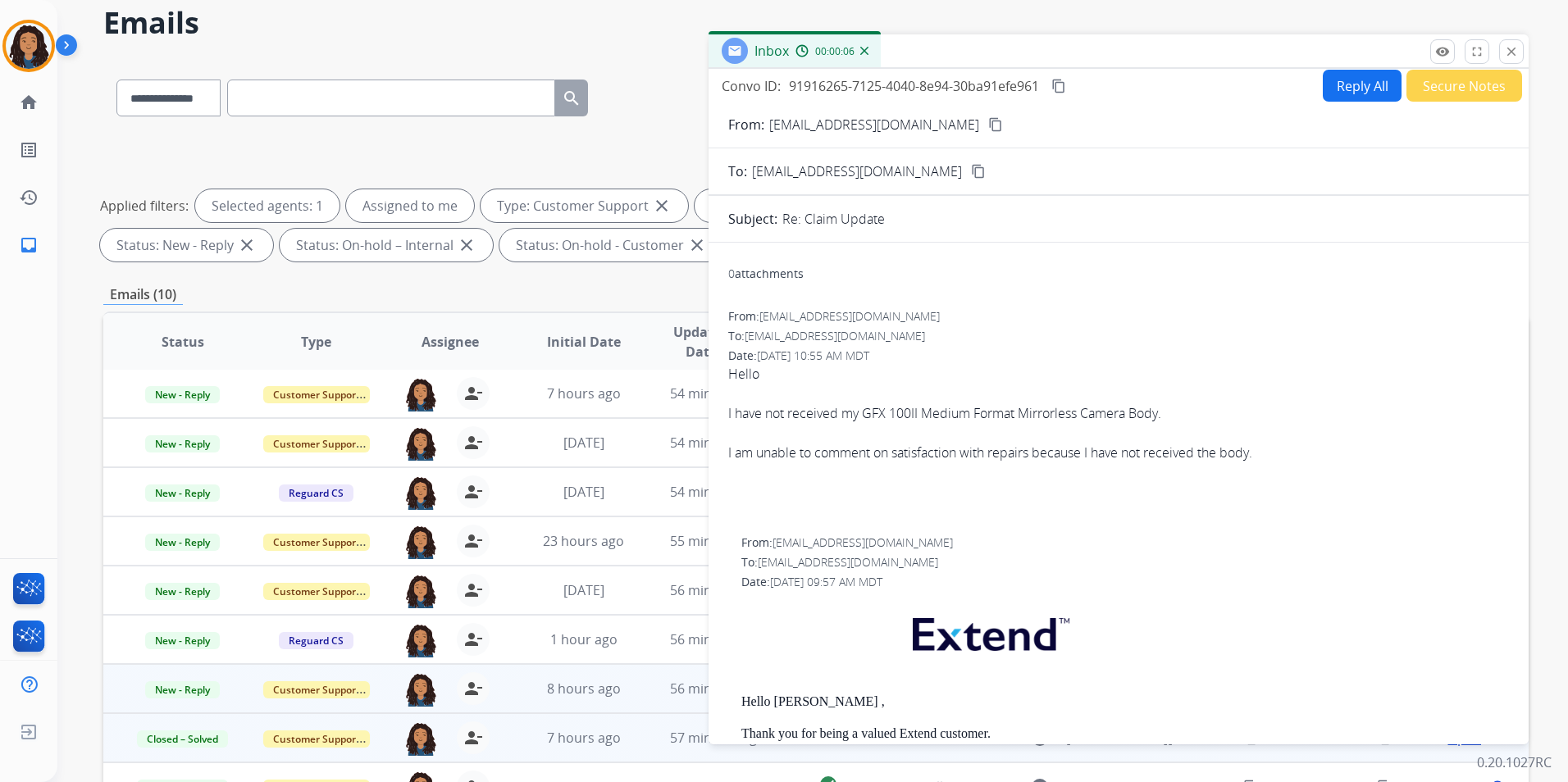
scroll to position [0, 0]
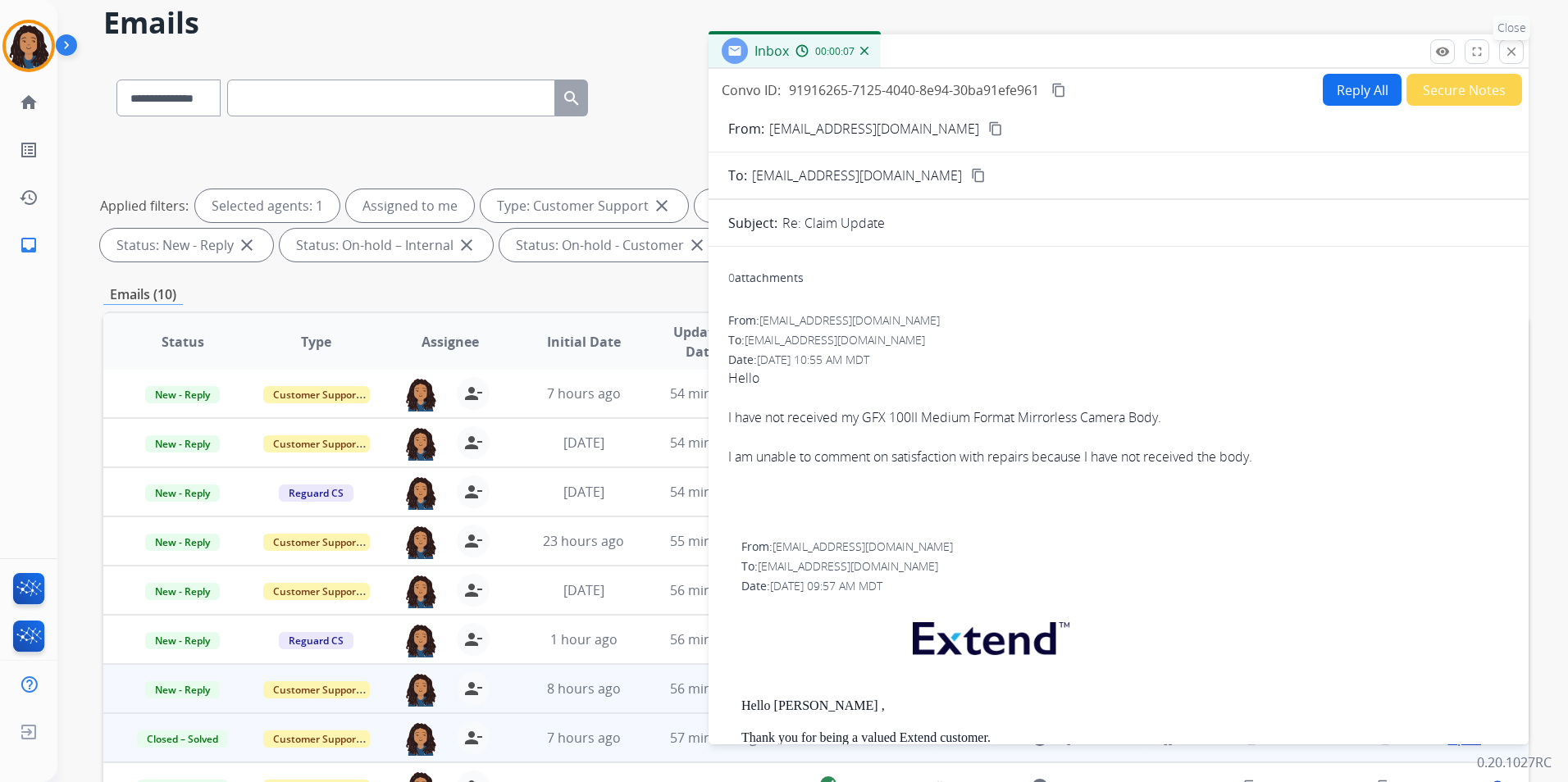
click at [1511, 50] on mat-icon "close" at bounding box center [1512, 52] width 15 height 15
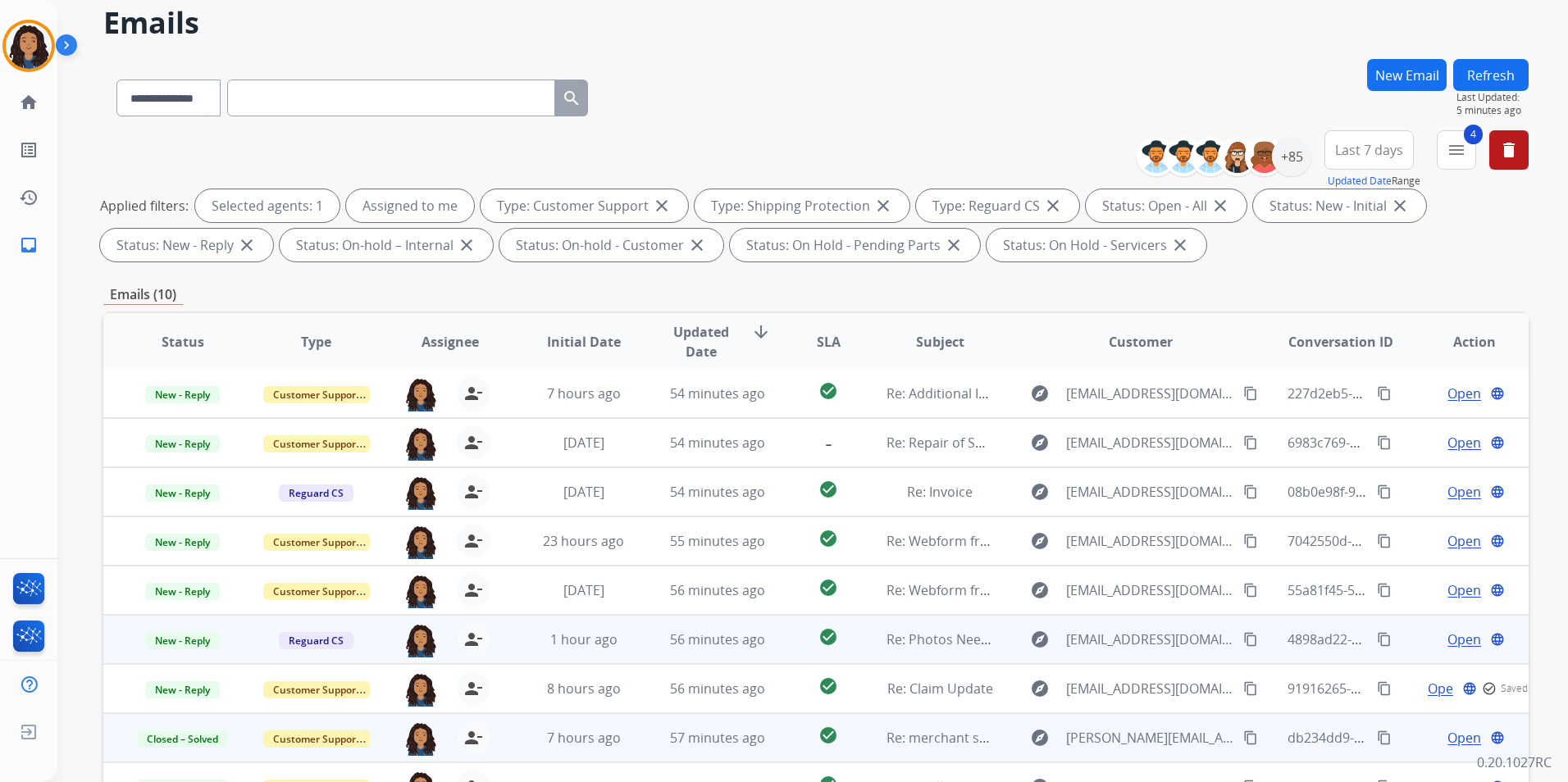
click at [1450, 638] on span "Open" at bounding box center [1465, 639] width 34 height 19
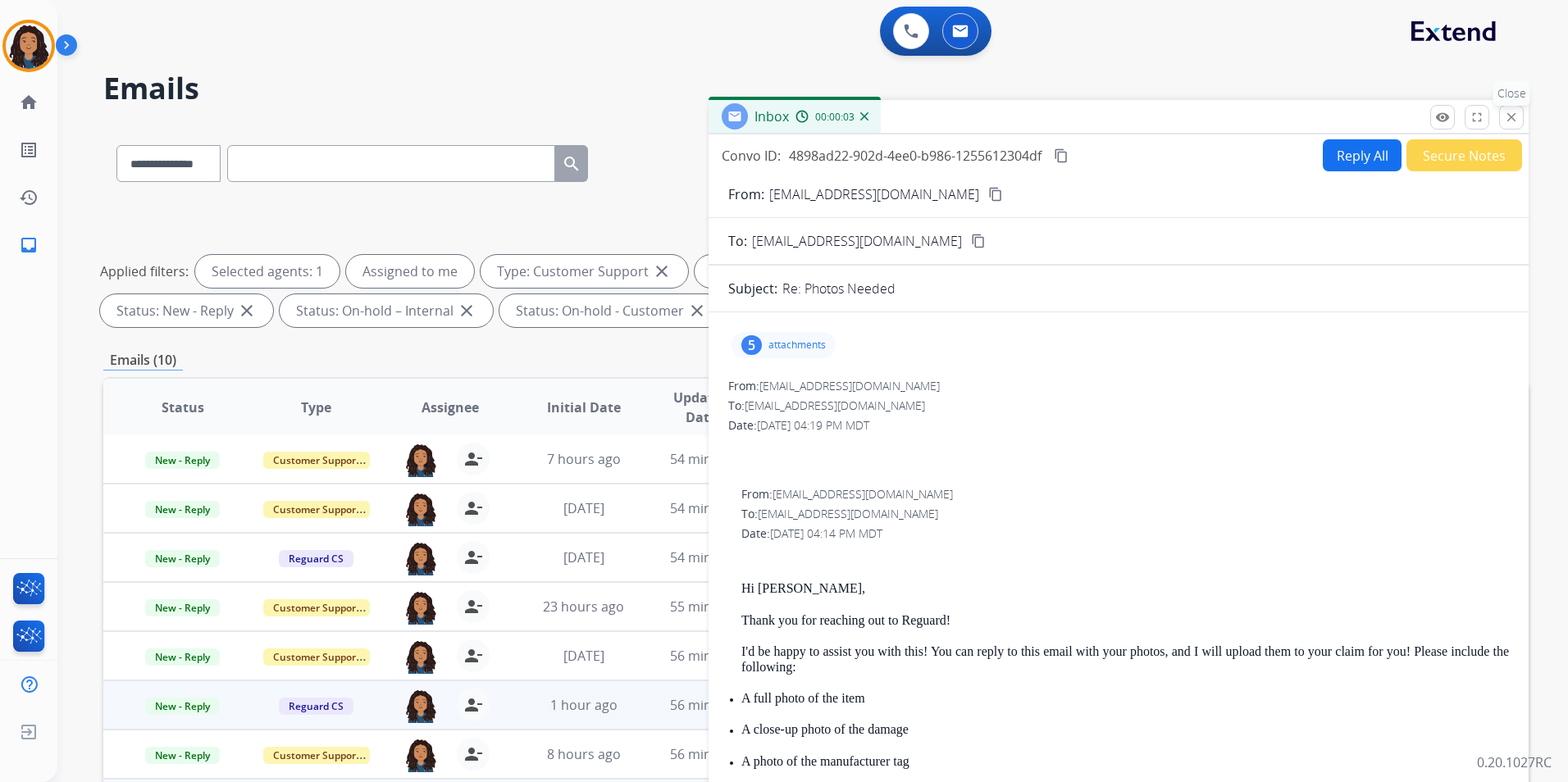
click at [1518, 116] on mat-icon "close" at bounding box center [1512, 118] width 15 height 15
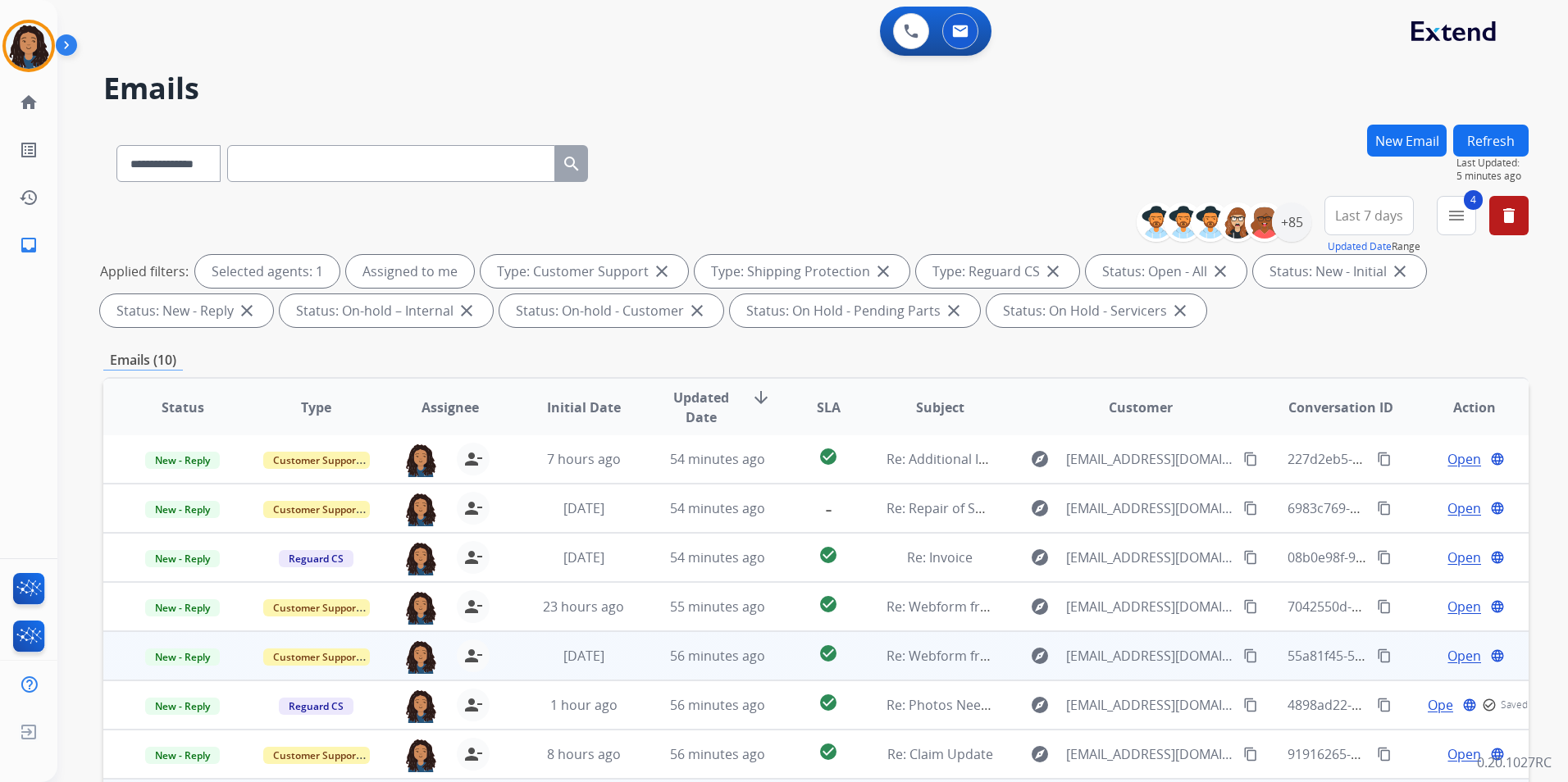
click at [1458, 659] on span "Open" at bounding box center [1465, 655] width 34 height 19
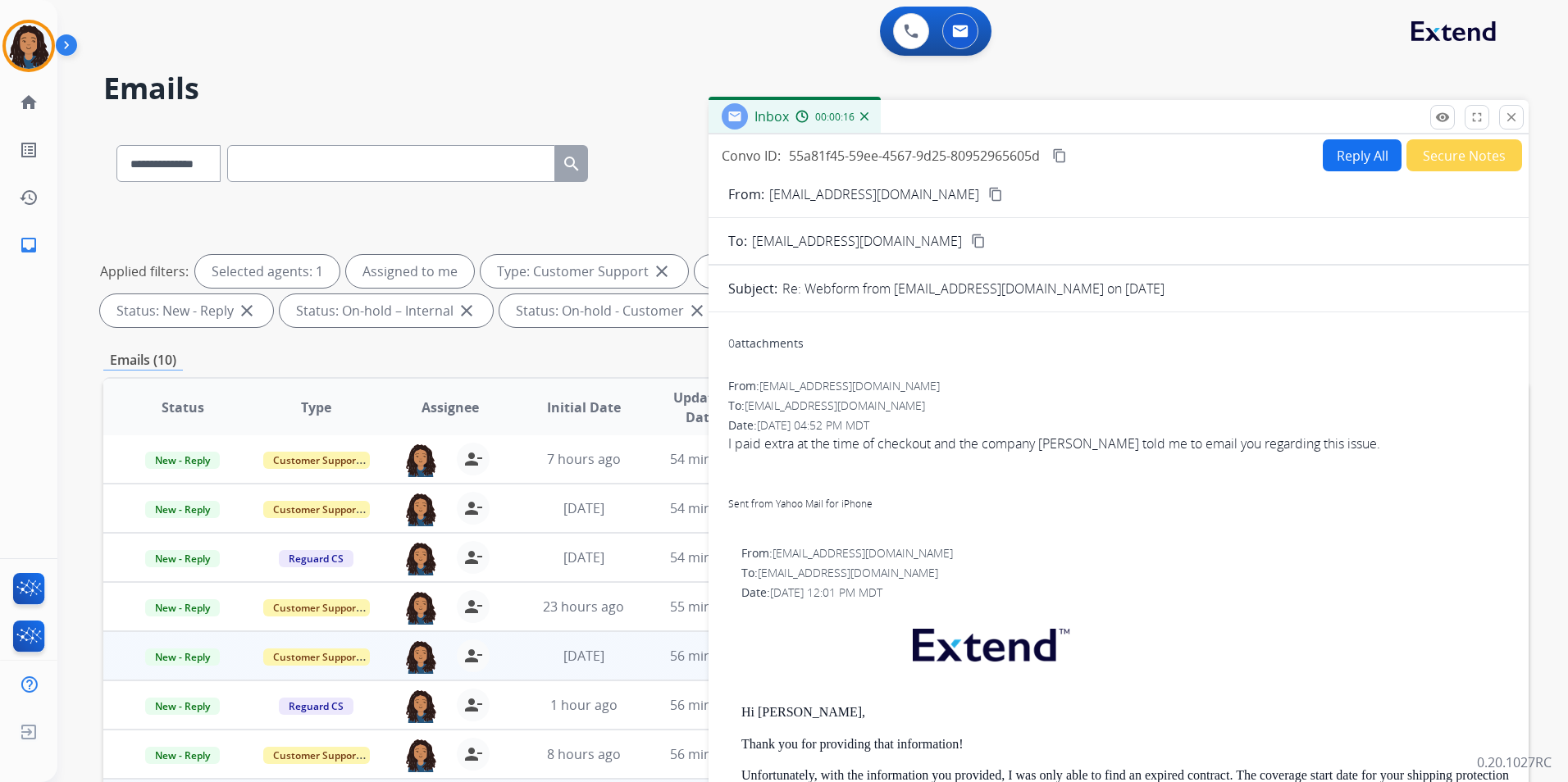
click at [1350, 163] on button "Reply All" at bounding box center [1363, 155] width 79 height 32
select select "**********"
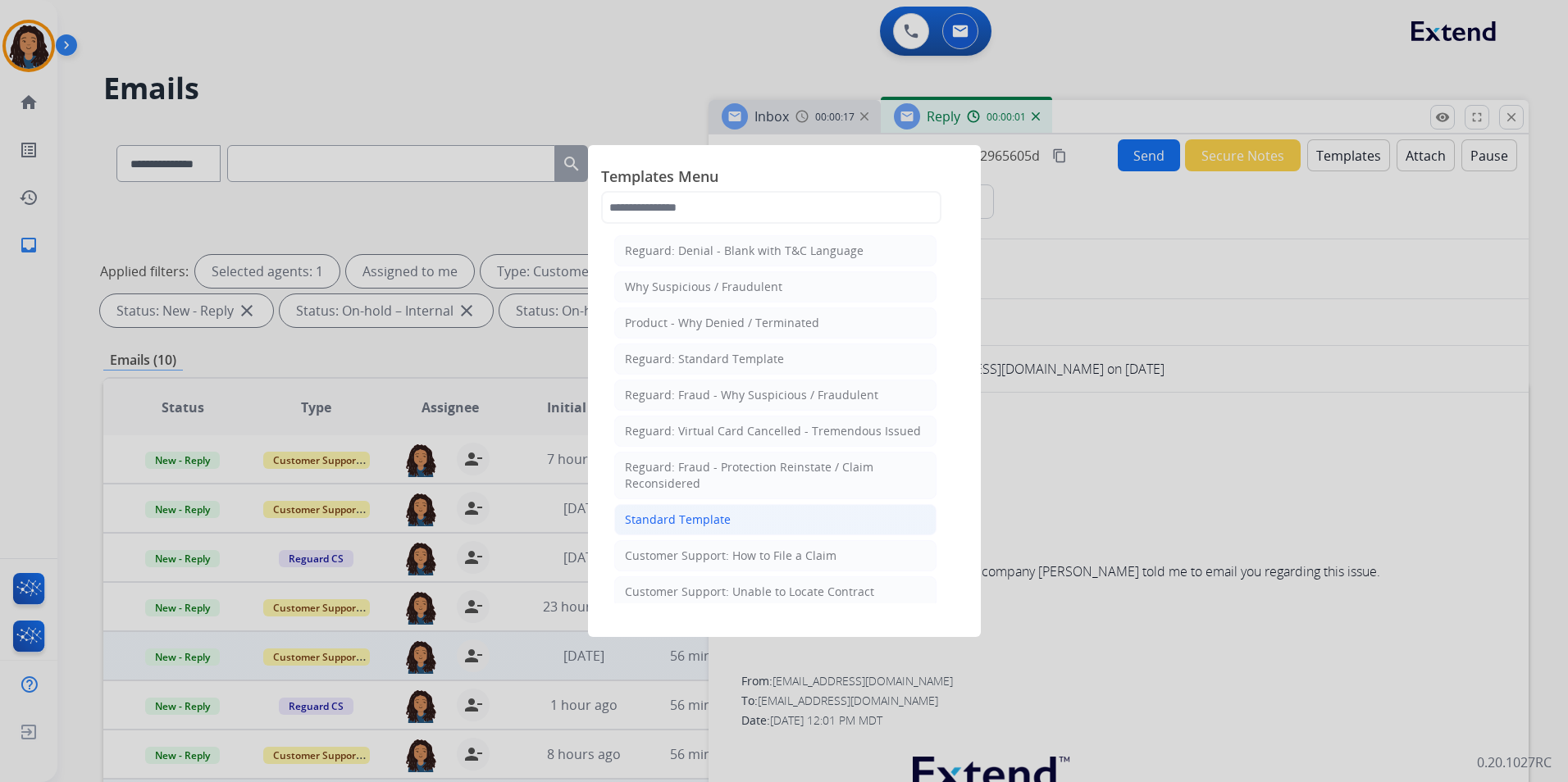
click at [767, 513] on li "Standard Template" at bounding box center [776, 519] width 323 height 31
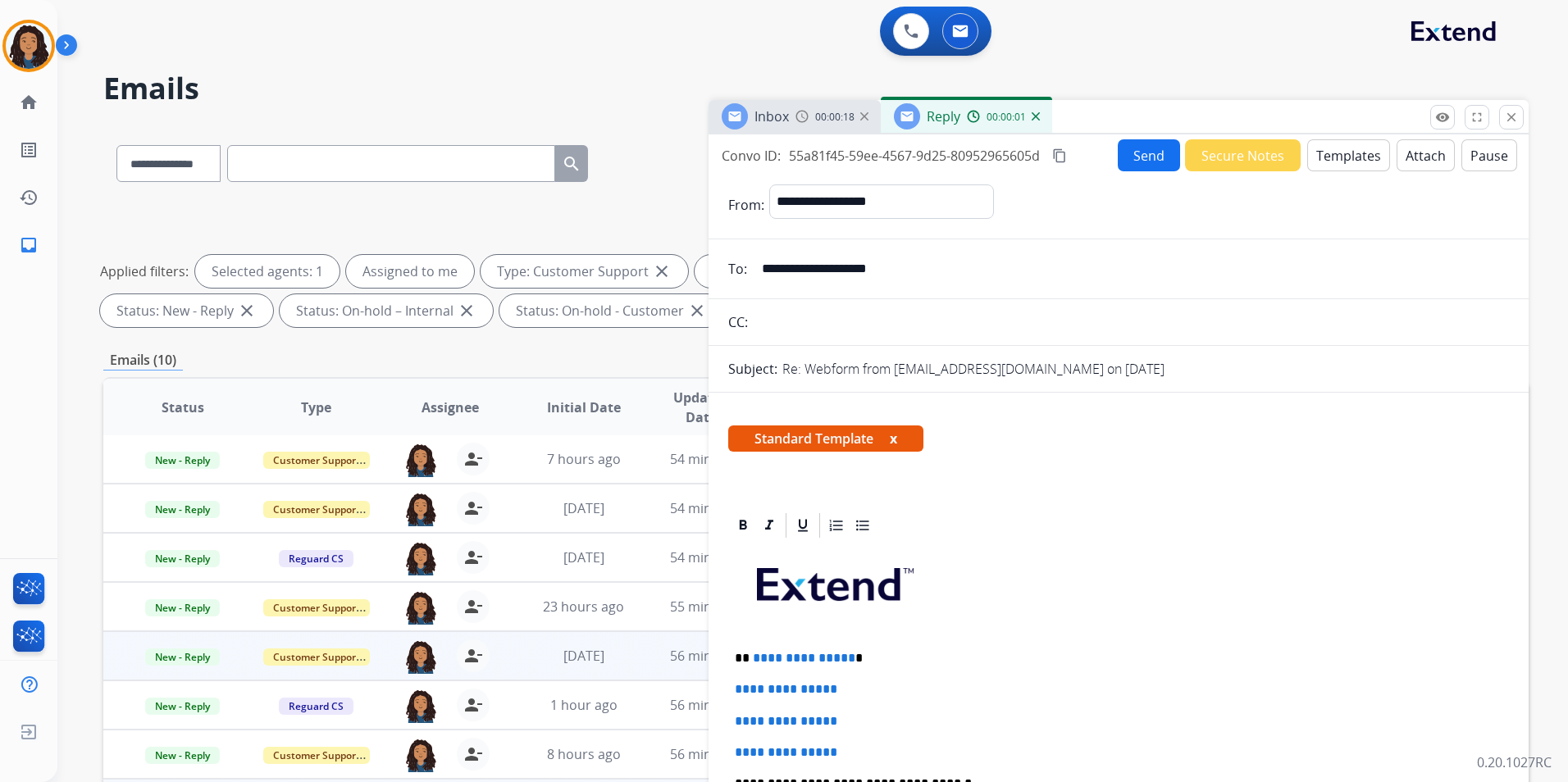
click at [796, 117] on img at bounding box center [802, 117] width 13 height 13
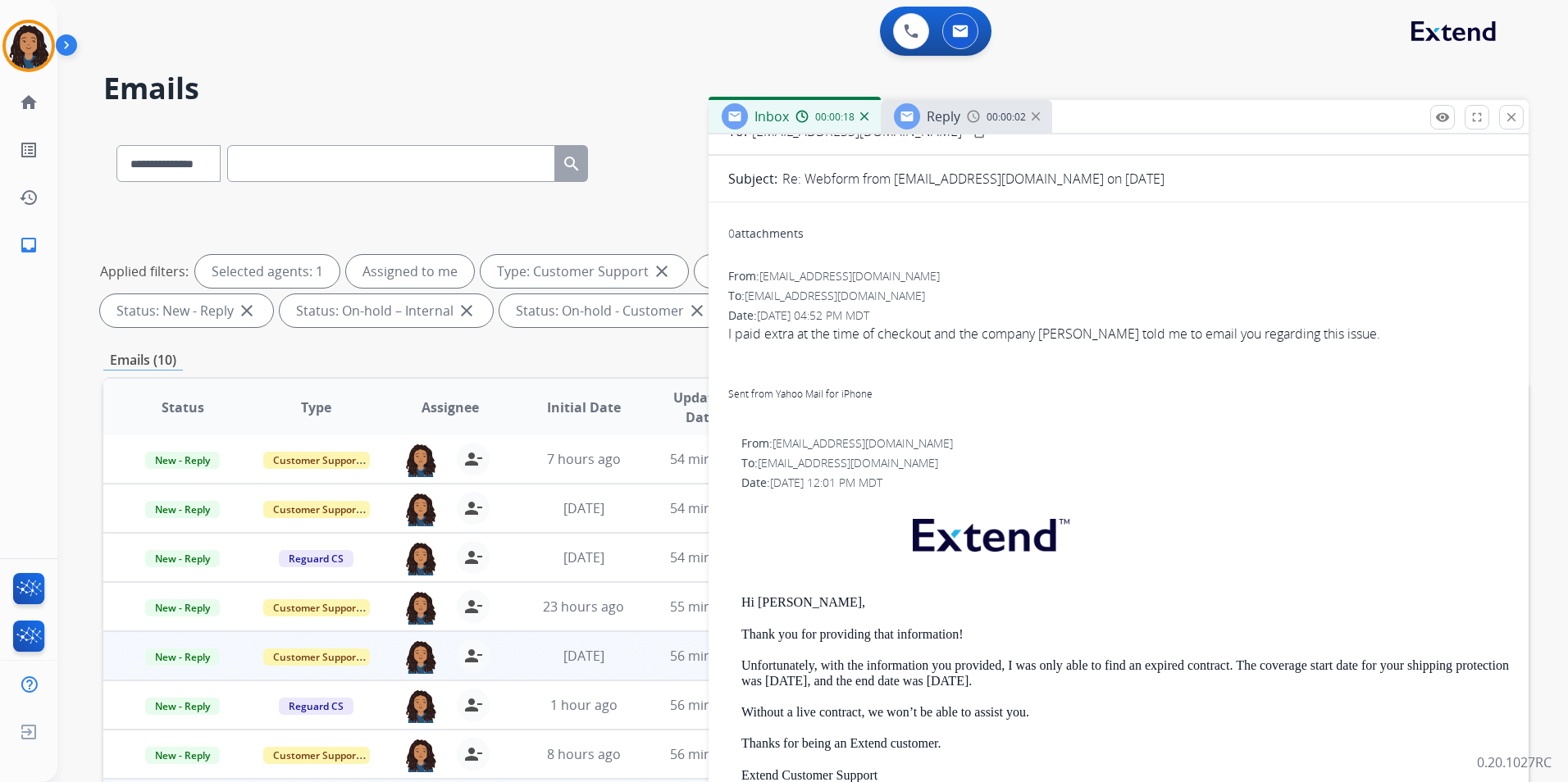
scroll to position [246, 0]
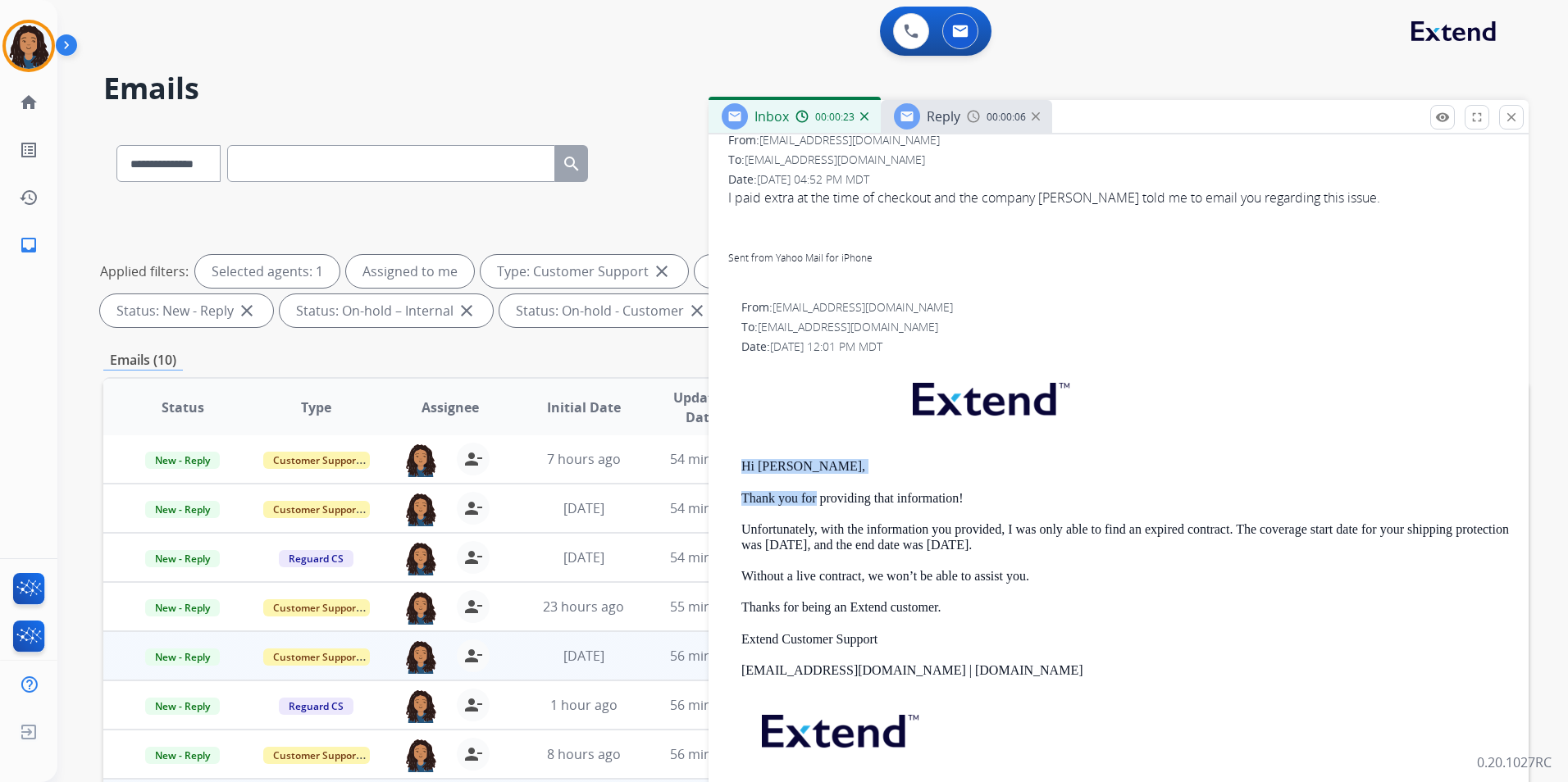
drag, startPoint x: 734, startPoint y: 464, endPoint x: 818, endPoint y: 504, distance: 93.0
click at [818, 504] on div "From: [EMAIL_ADDRESS][DOMAIN_NAME] To: [EMAIL_ADDRESS][DOMAIN_NAME] Date: [DATE…" at bounding box center [1118, 573] width 781 height 548
drag, startPoint x: 818, startPoint y: 504, endPoint x: 813, endPoint y: 497, distance: 8.6
click at [963, 118] on div "Reply 00:00:09" at bounding box center [966, 116] width 171 height 33
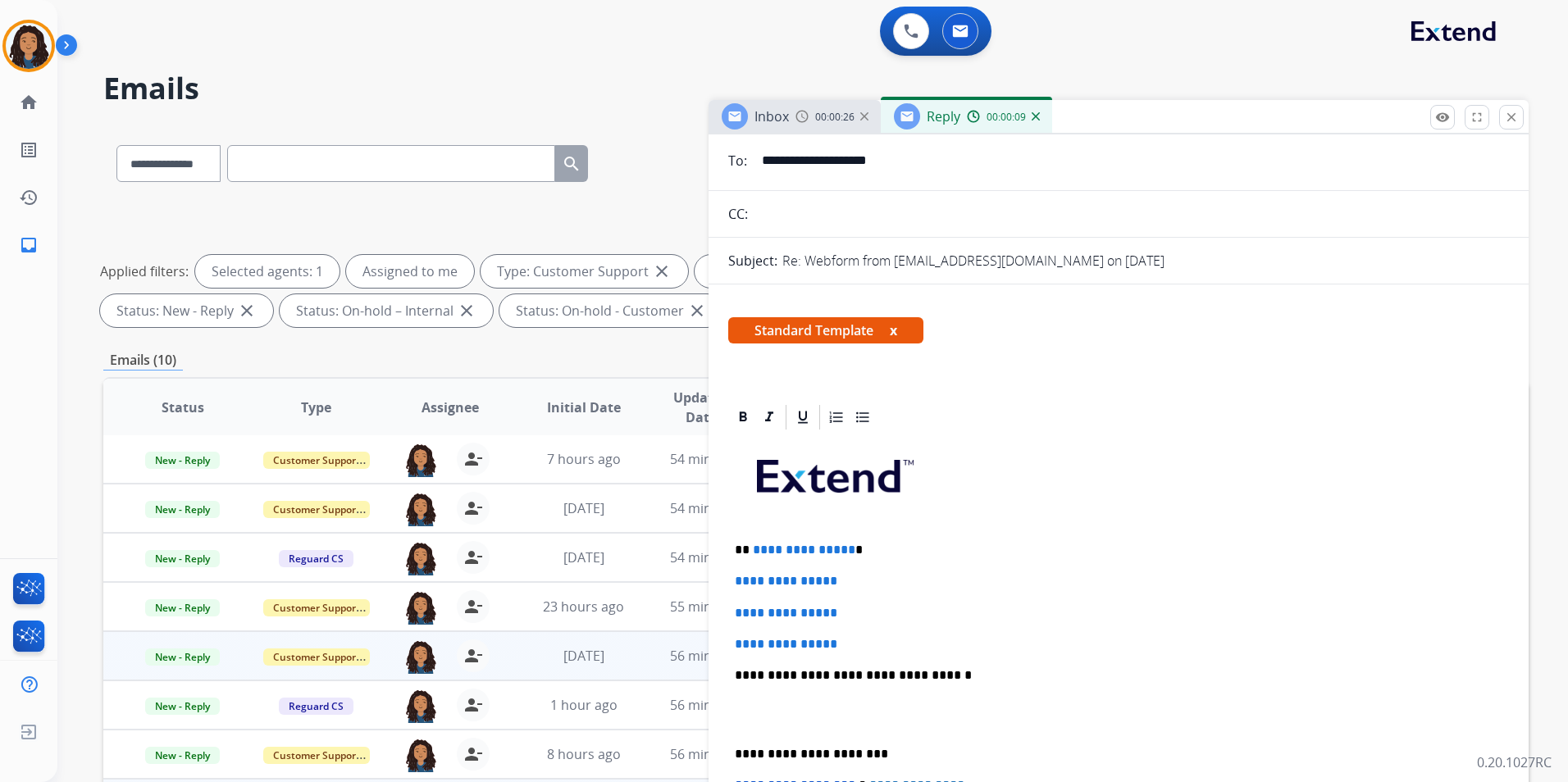
scroll to position [164, 0]
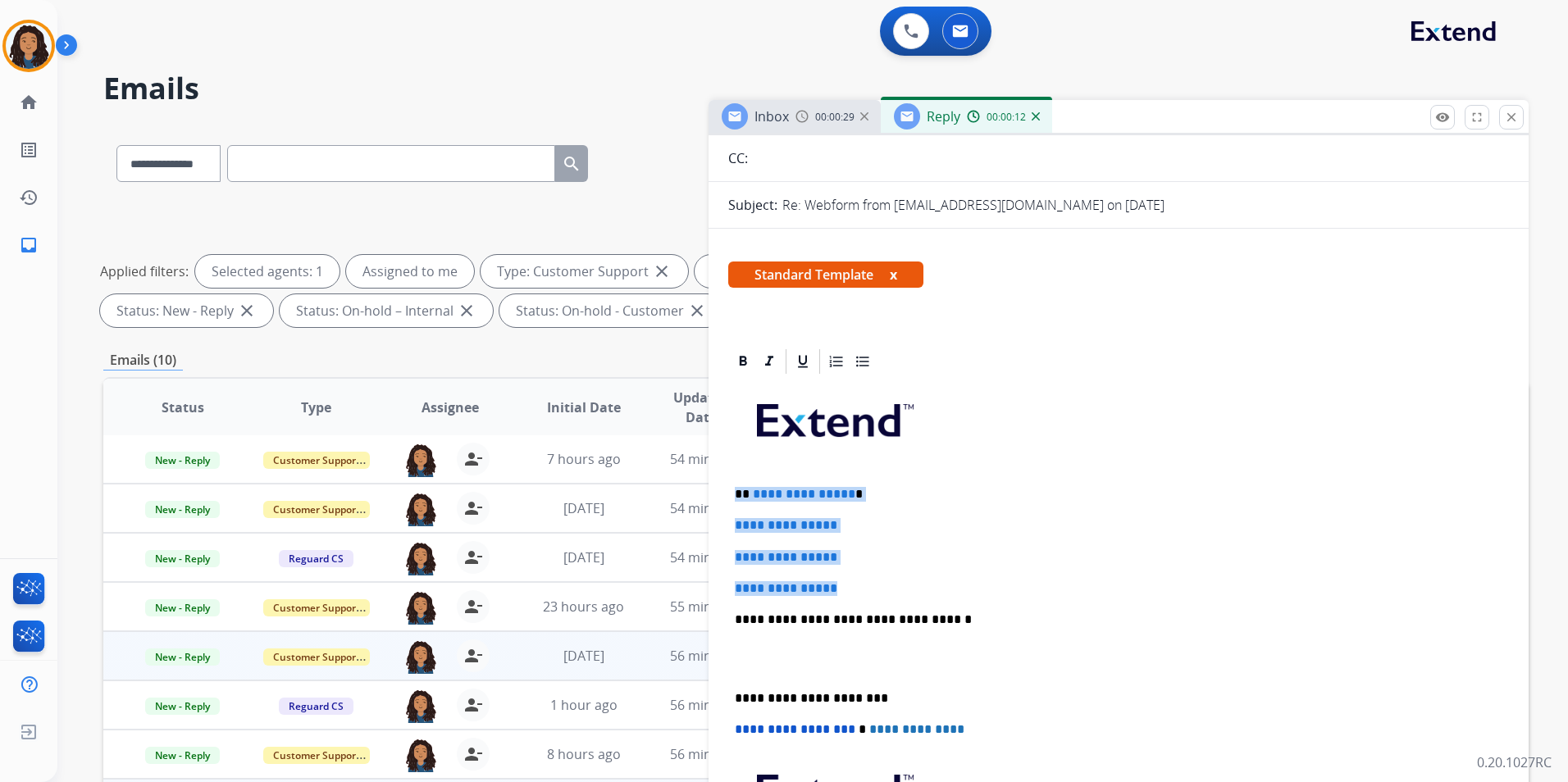
drag, startPoint x: 732, startPoint y: 484, endPoint x: 889, endPoint y: 588, distance: 188.3
click at [889, 588] on div "**********" at bounding box center [1118, 659] width 781 height 564
paste div
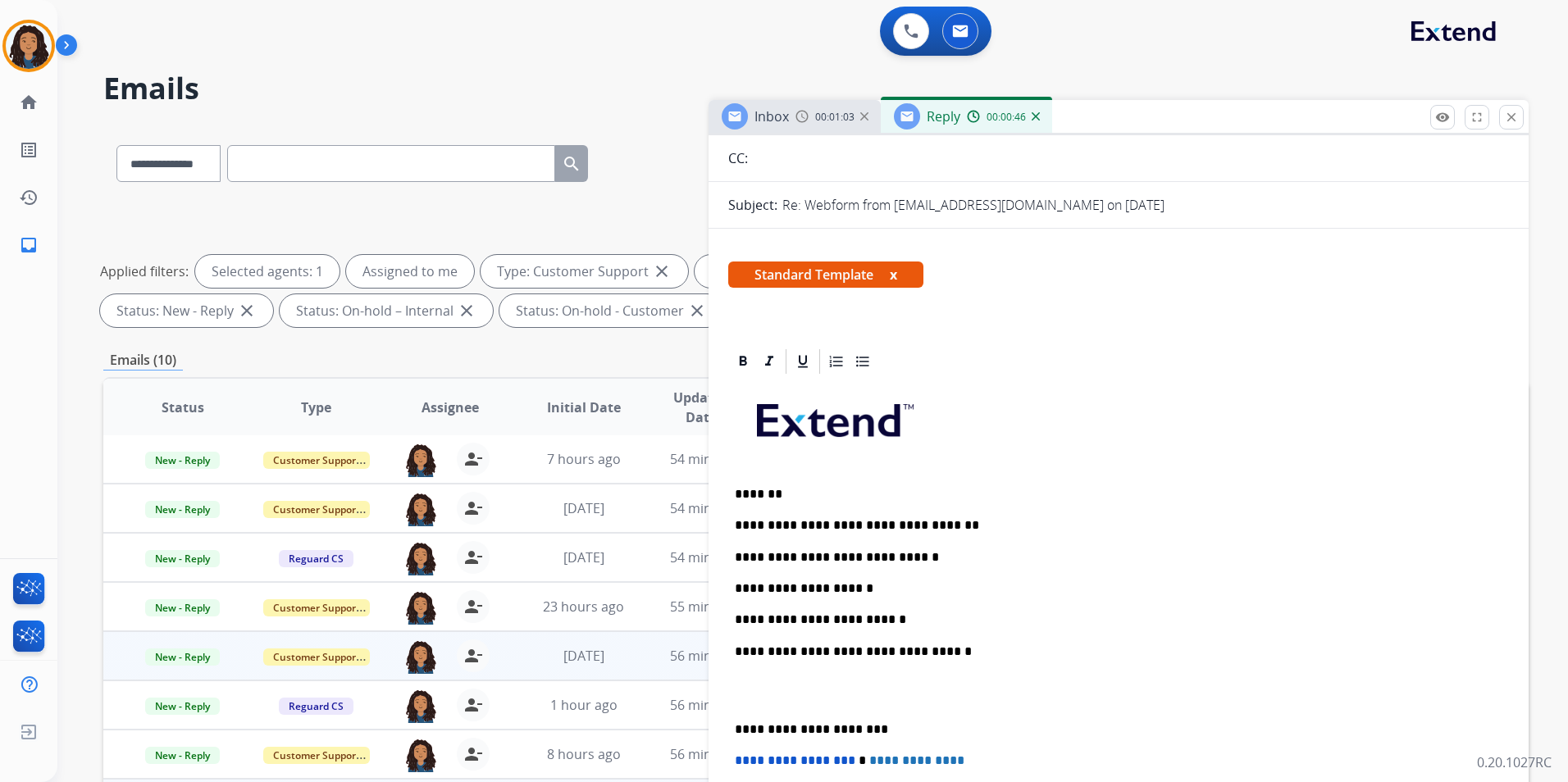
click at [813, 565] on div "**********" at bounding box center [1118, 674] width 781 height 596
click at [876, 559] on p "**********" at bounding box center [1113, 558] width 755 height 15
click at [770, 613] on p "**********" at bounding box center [1113, 620] width 755 height 15
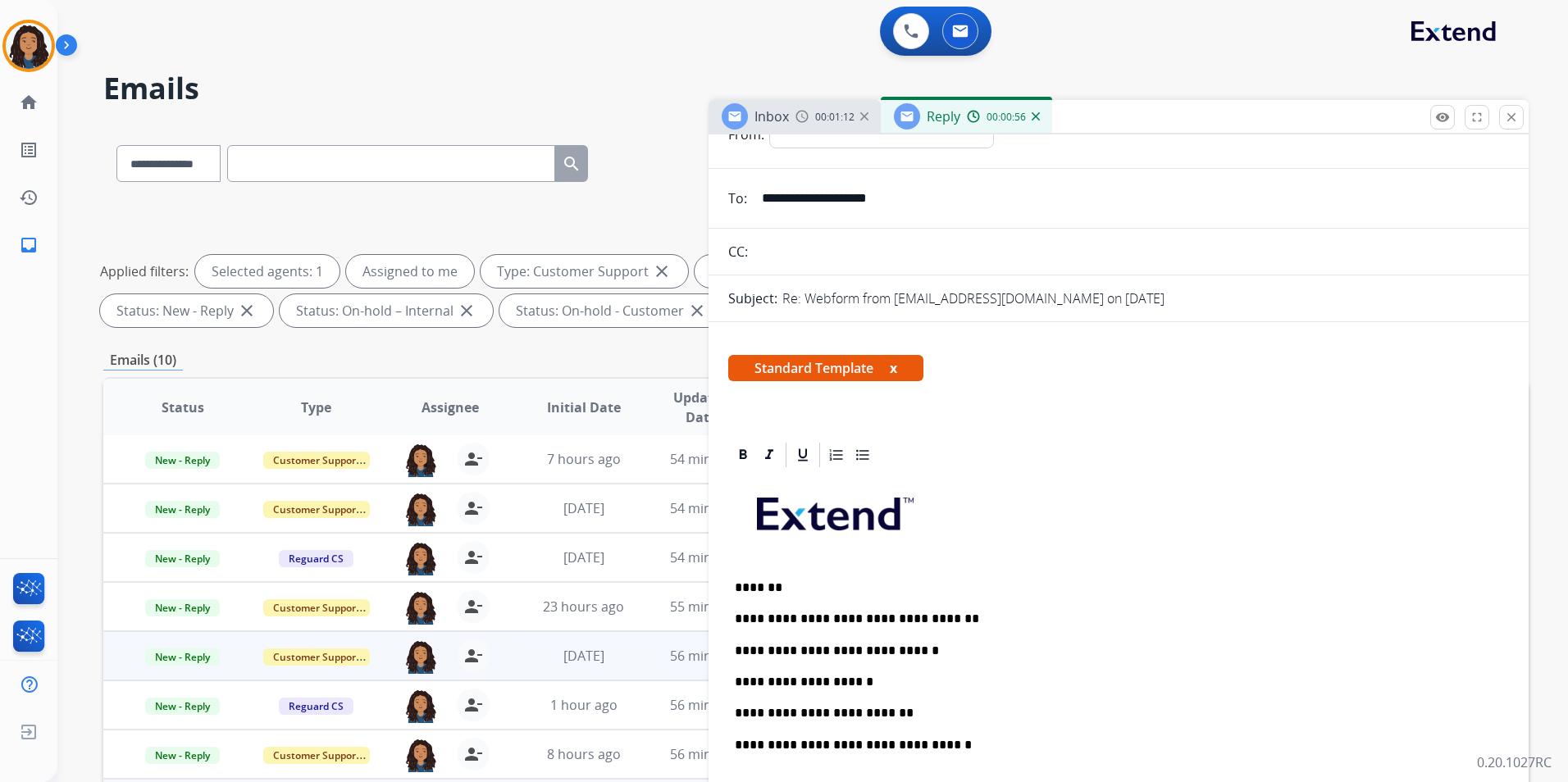
scroll to position [0, 0]
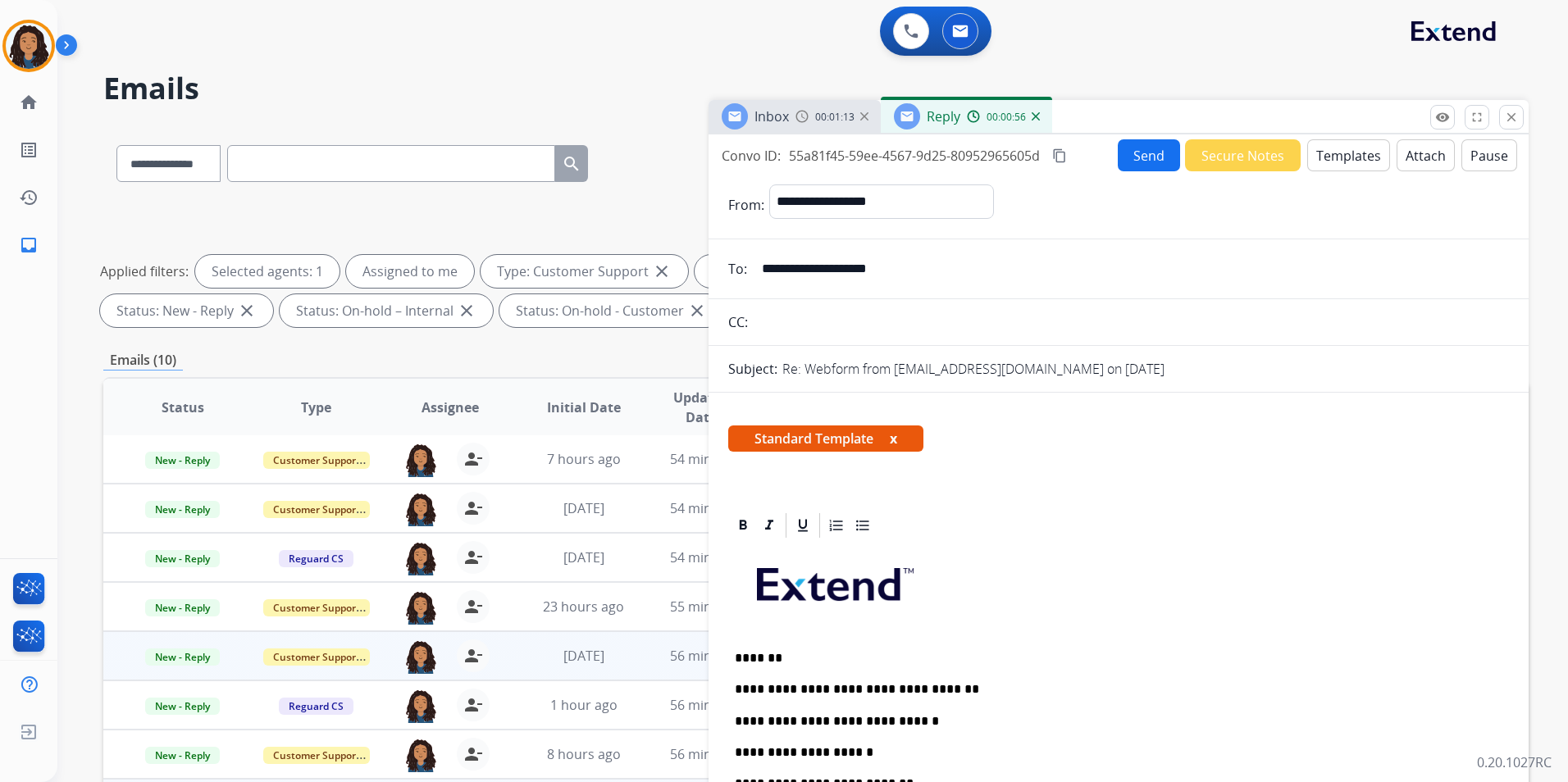
click at [1136, 152] on button "Send" at bounding box center [1150, 155] width 62 height 32
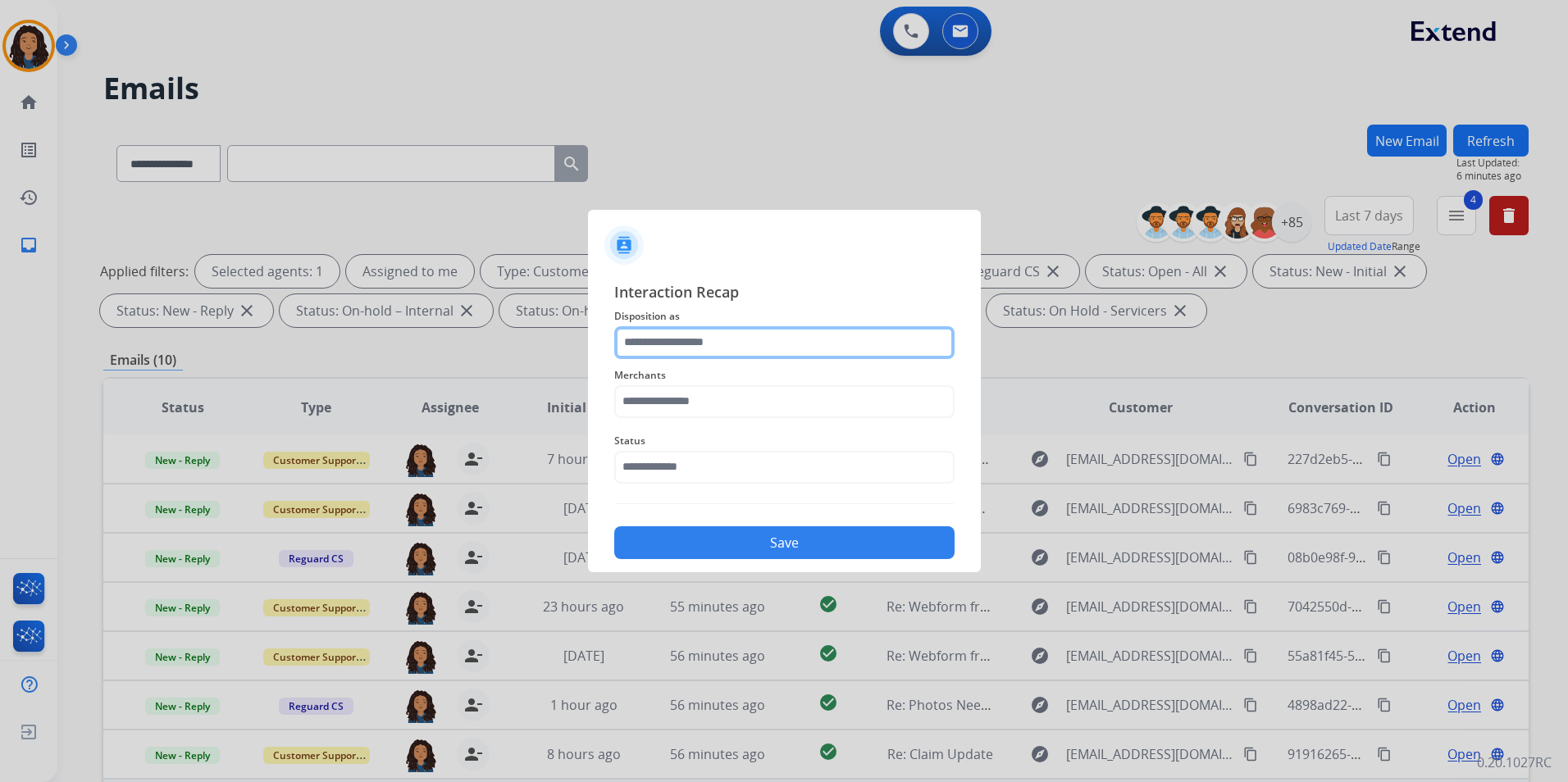
click at [744, 349] on input "text" at bounding box center [784, 343] width 340 height 33
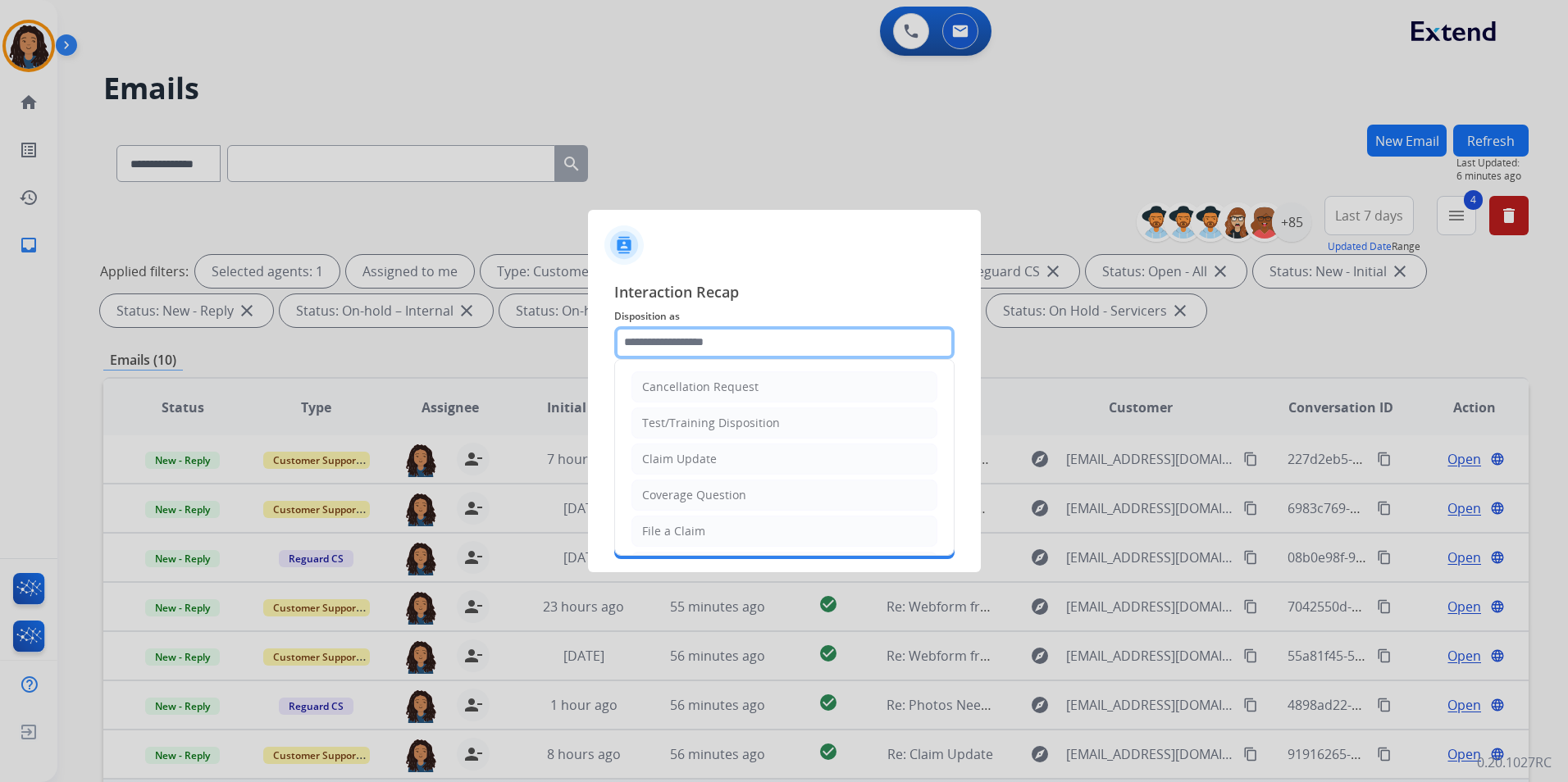
type input "**********"
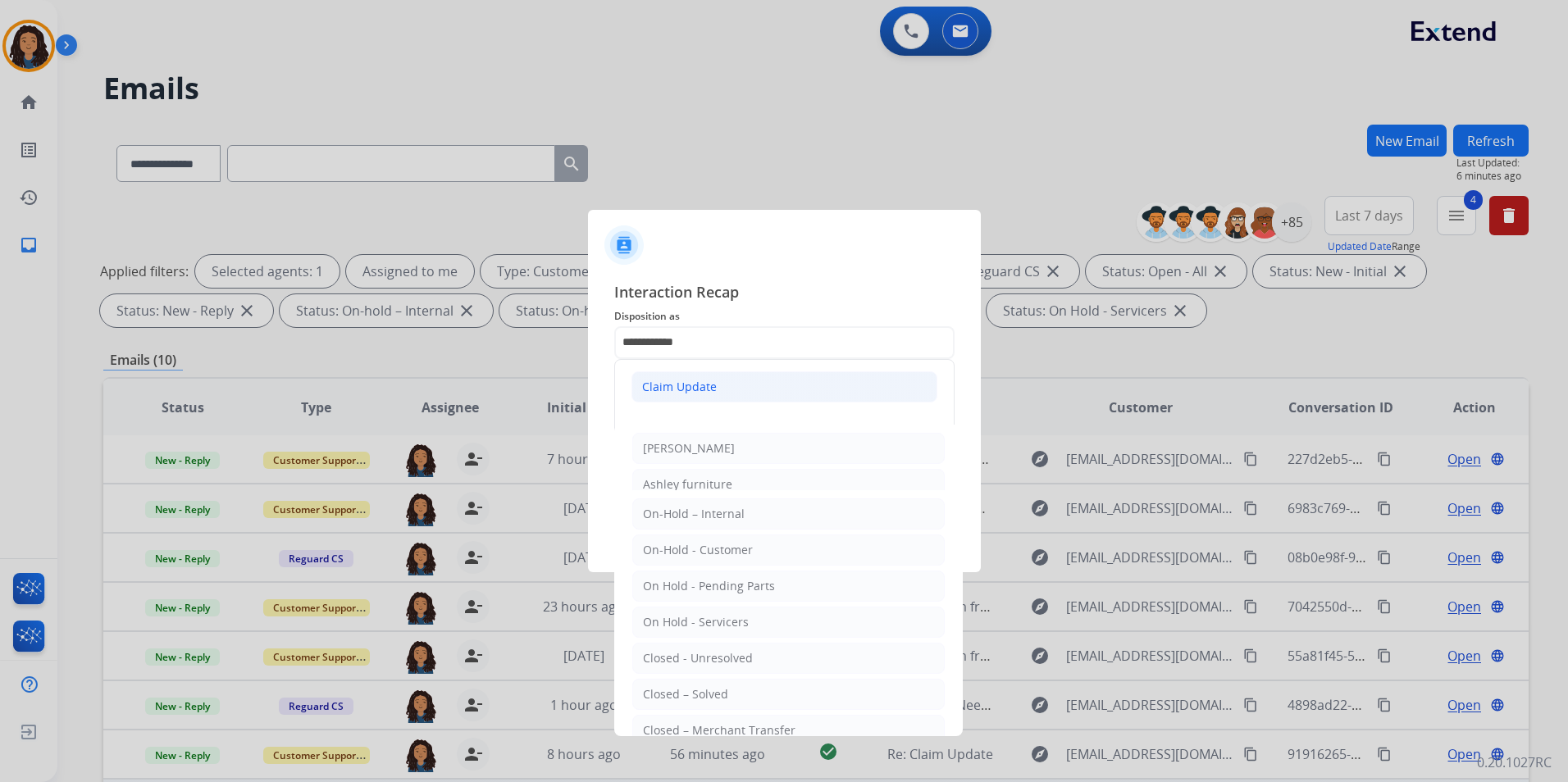
click at [712, 381] on div "Claim Update" at bounding box center [679, 387] width 75 height 17
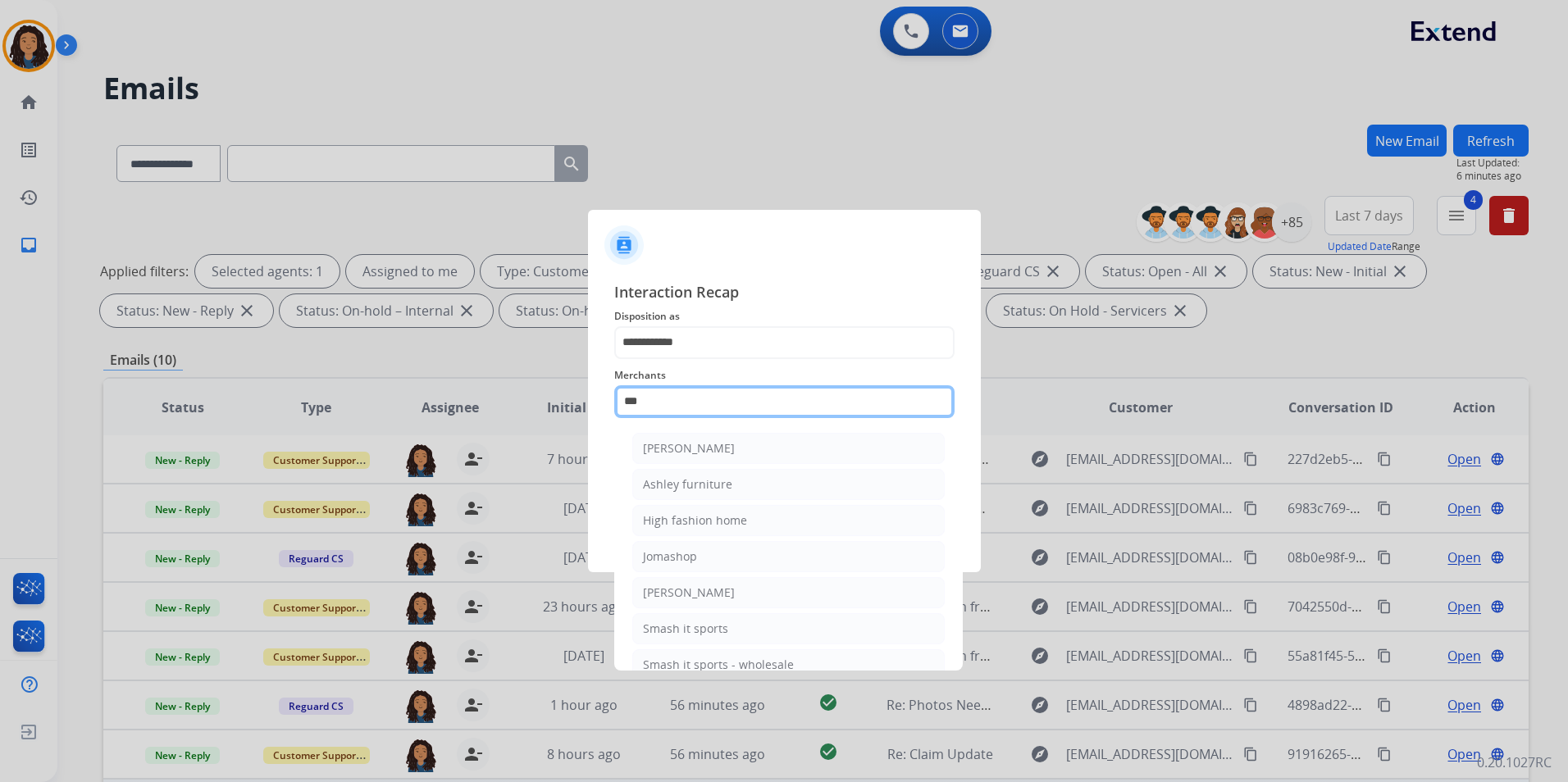
drag, startPoint x: 711, startPoint y: 402, endPoint x: 381, endPoint y: 456, distance: 334.4
click at [0, 456] on app-contact-recap-modal "**********" at bounding box center [0, 391] width 0 height 782
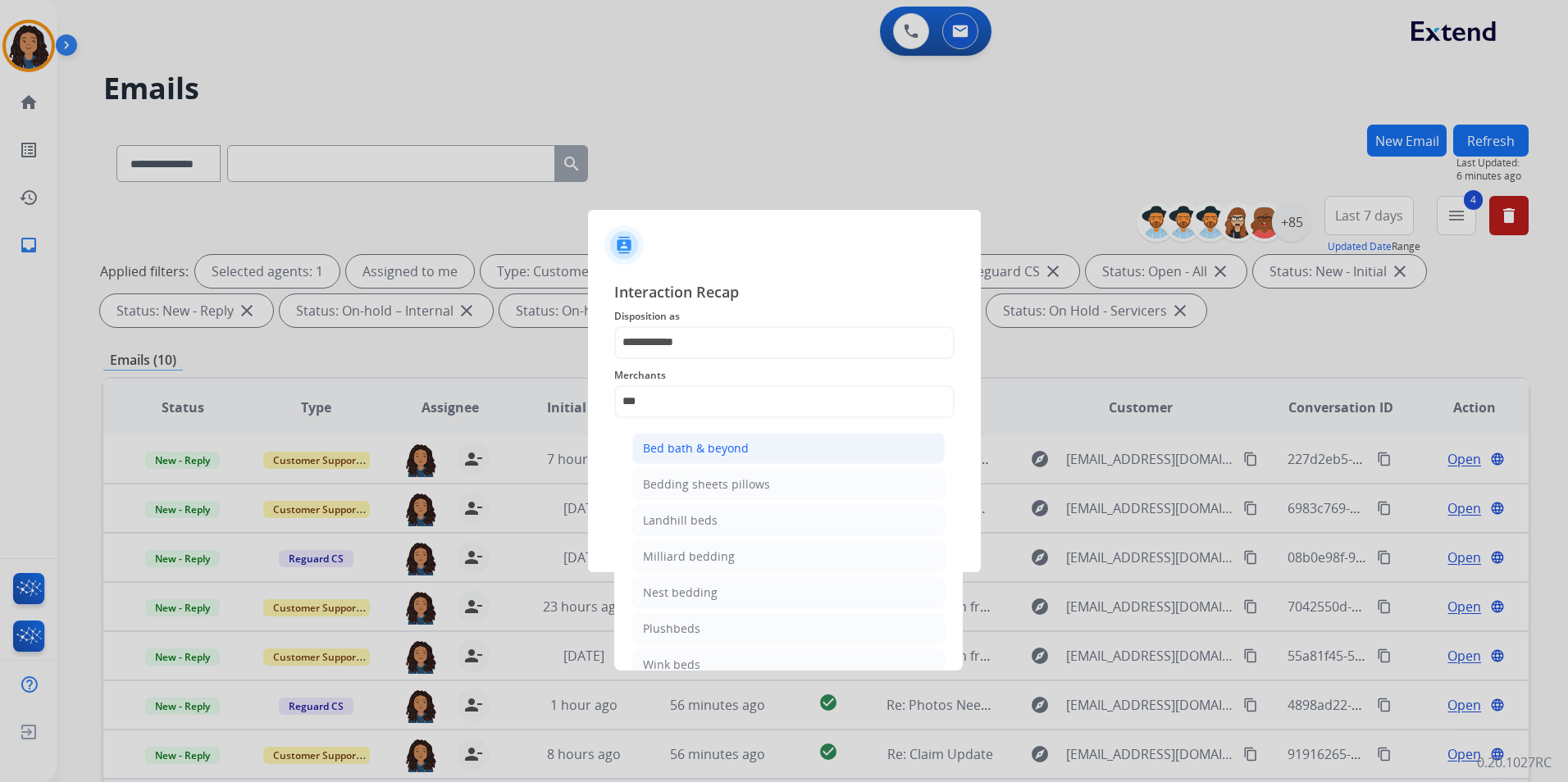
click at [784, 449] on li "Bed bath & beyond" at bounding box center [789, 448] width 313 height 31
type input "**********"
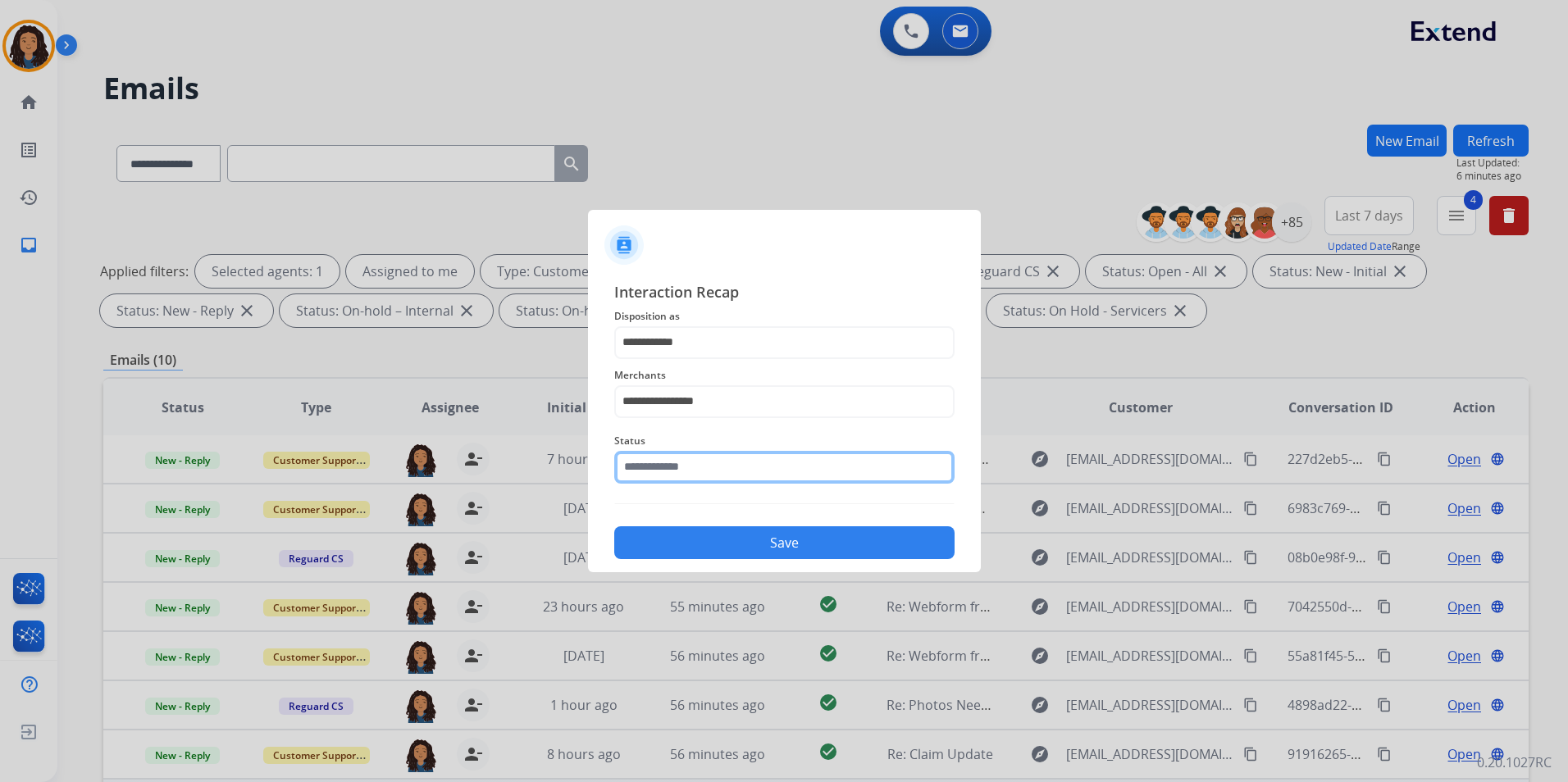
click at [775, 474] on input "text" at bounding box center [784, 467] width 340 height 33
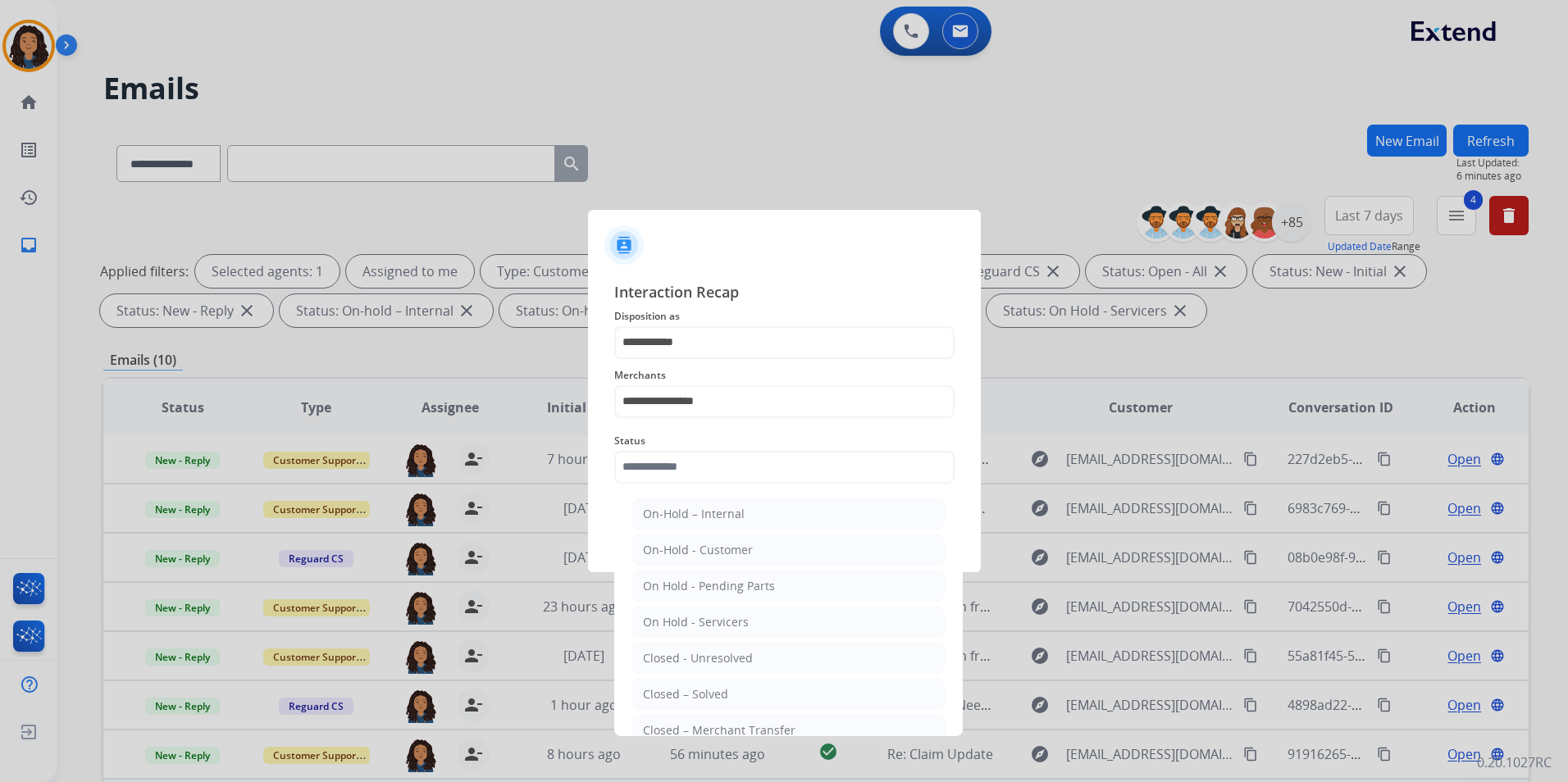
click at [735, 677] on ul "On-Hold – Internal On-Hold - Customer On Hold - Pending Parts On Hold - Service…" at bounding box center [789, 663] width 323 height 344
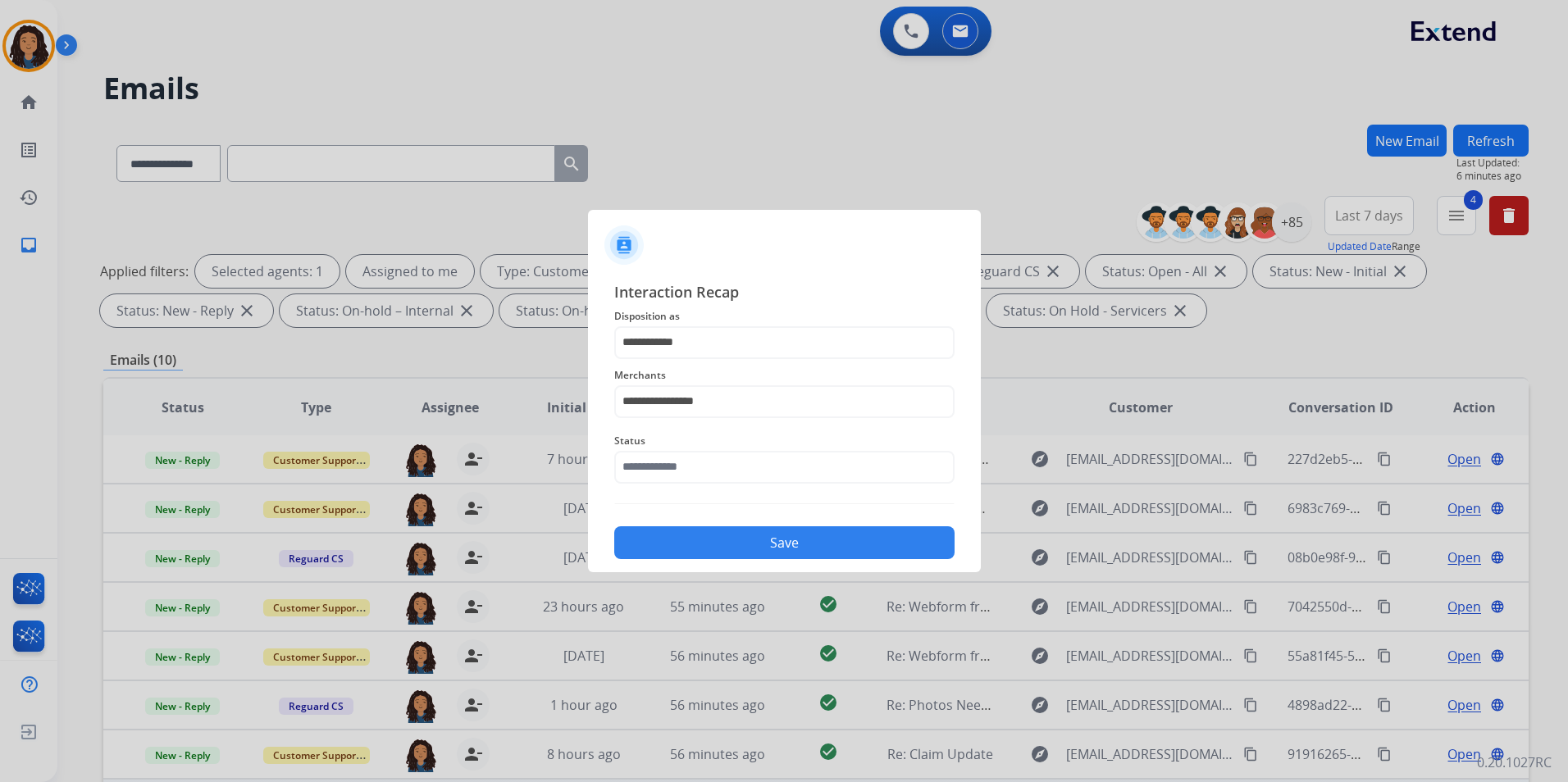
click at [720, 697] on div at bounding box center [784, 391] width 1568 height 782
click at [732, 449] on span "Status" at bounding box center [784, 440] width 340 height 19
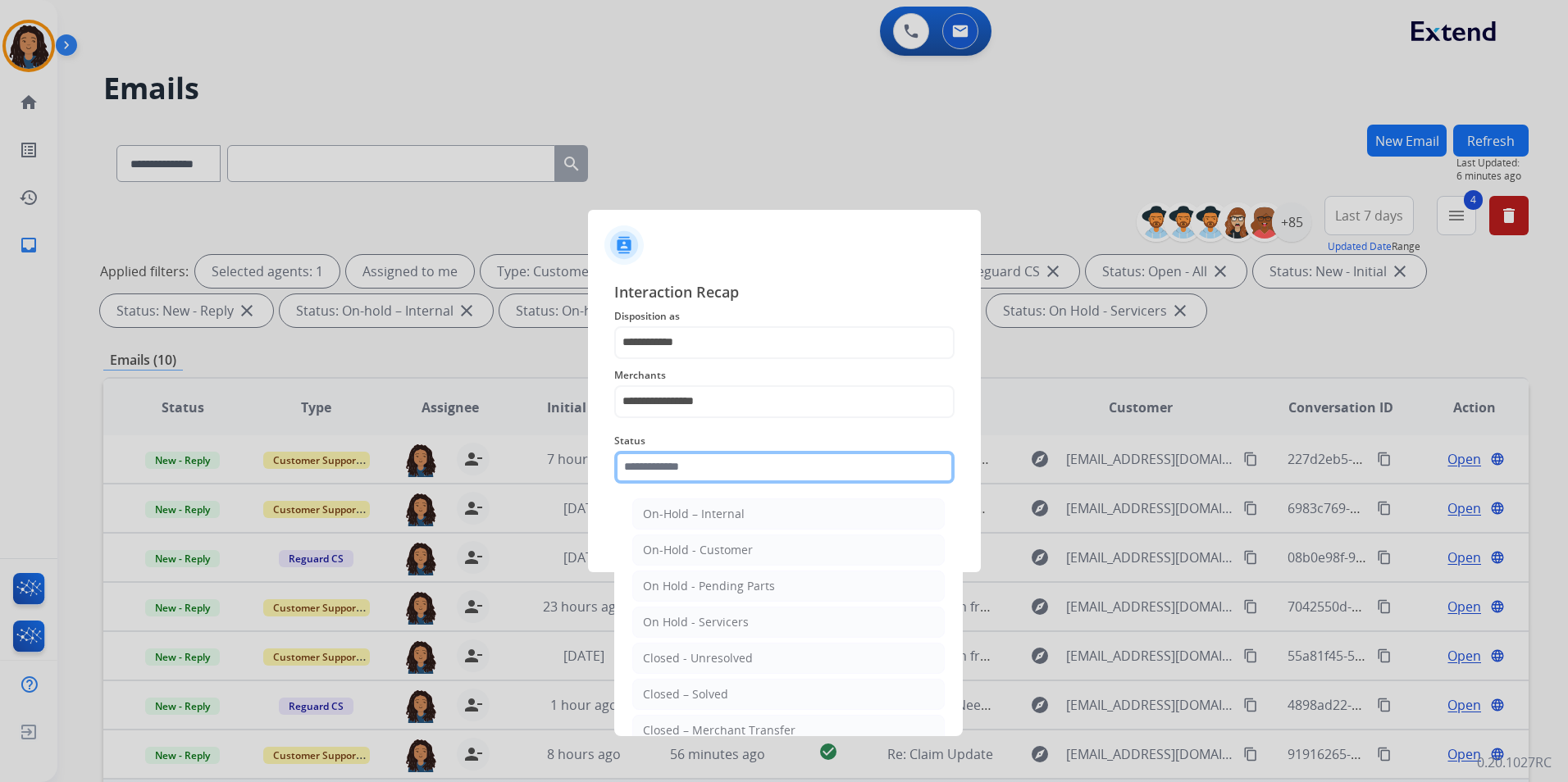
click at [718, 466] on input "text" at bounding box center [784, 467] width 340 height 33
click at [729, 459] on input "text" at bounding box center [784, 467] width 340 height 33
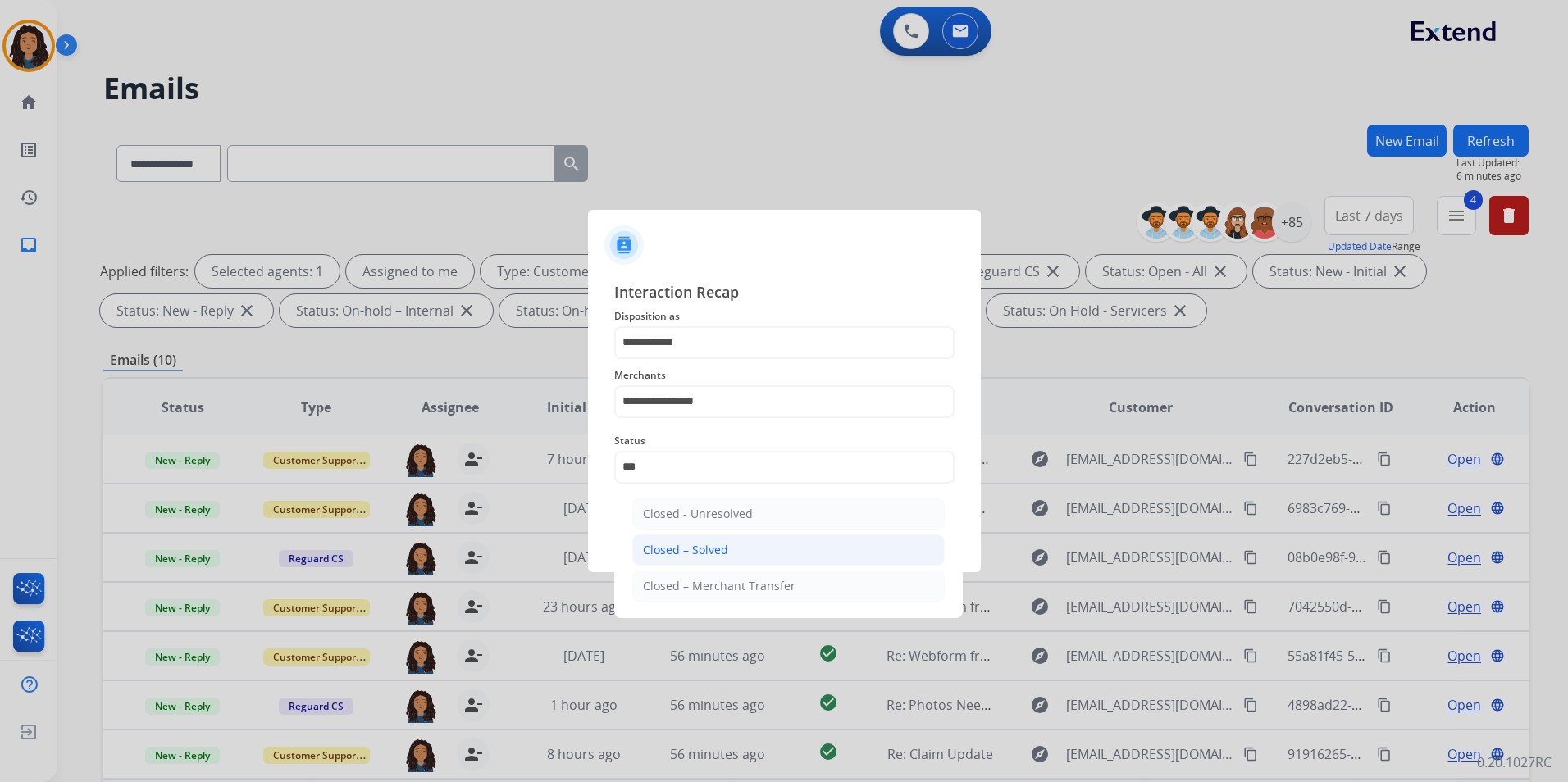
drag, startPoint x: 777, startPoint y: 547, endPoint x: 740, endPoint y: 522, distance: 44.7
click at [773, 548] on li "Closed – Solved" at bounding box center [789, 549] width 313 height 31
type input "**********"
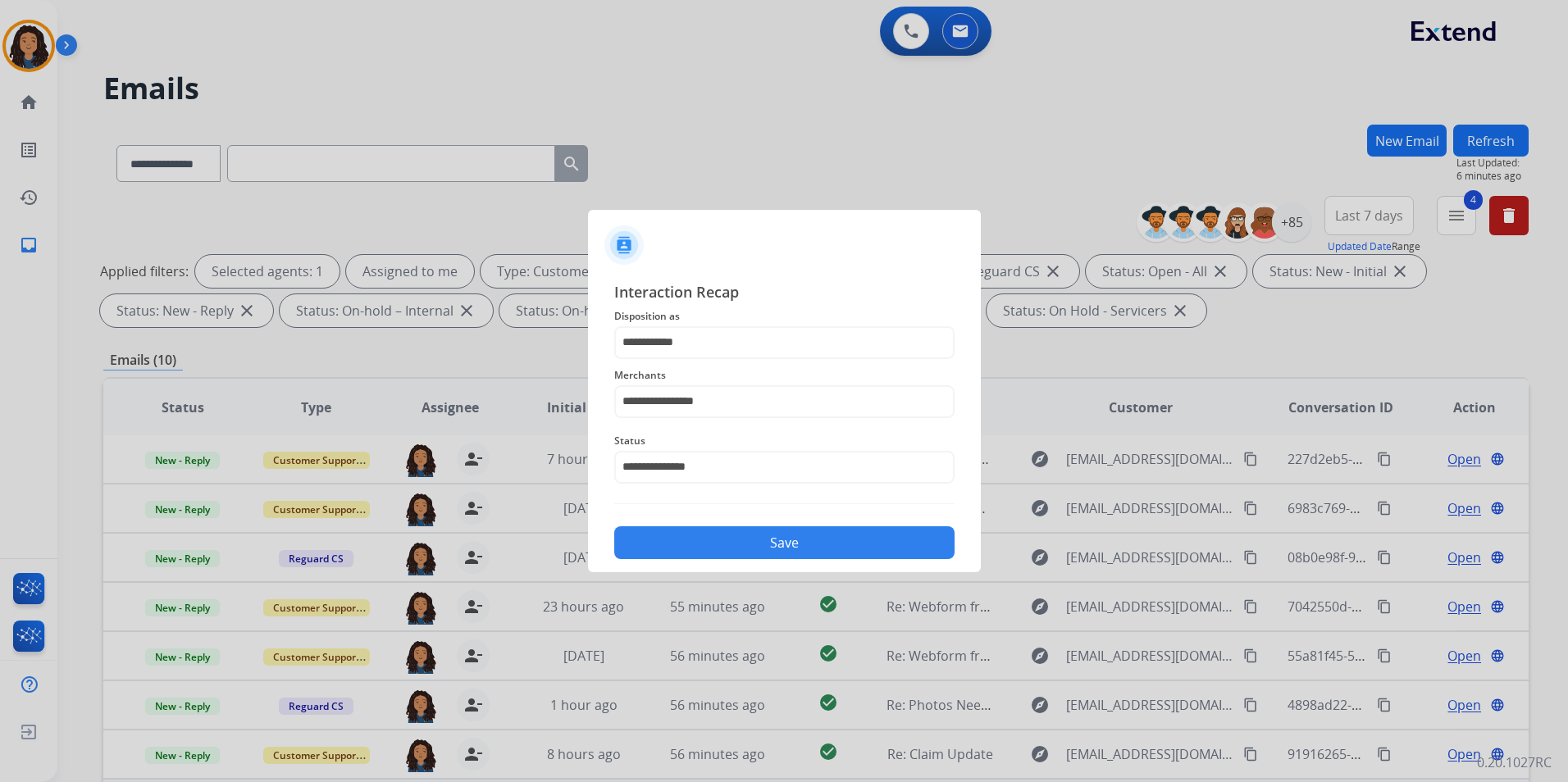
click at [728, 539] on button "Save" at bounding box center [784, 543] width 340 height 33
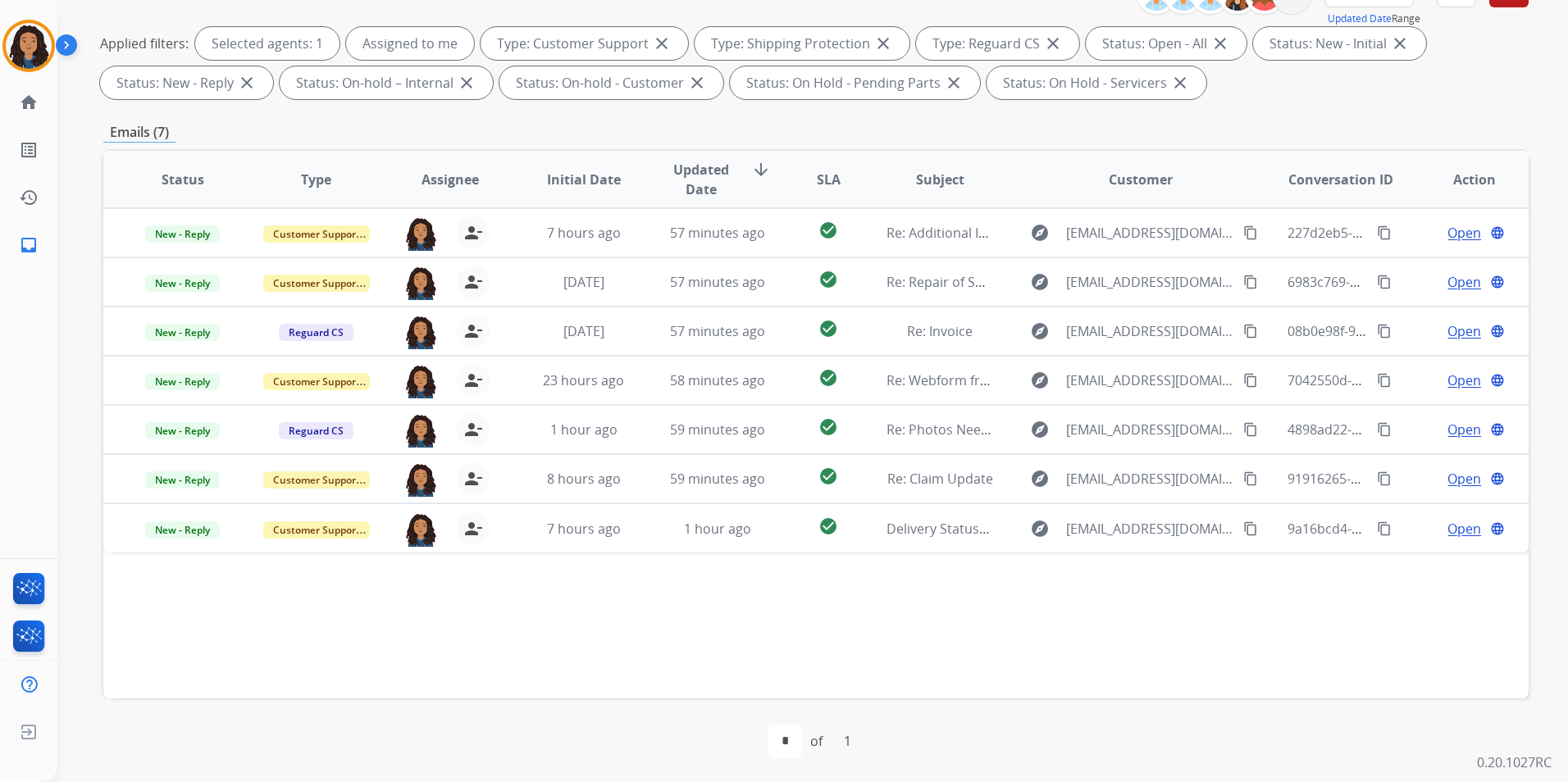
scroll to position [229, 0]
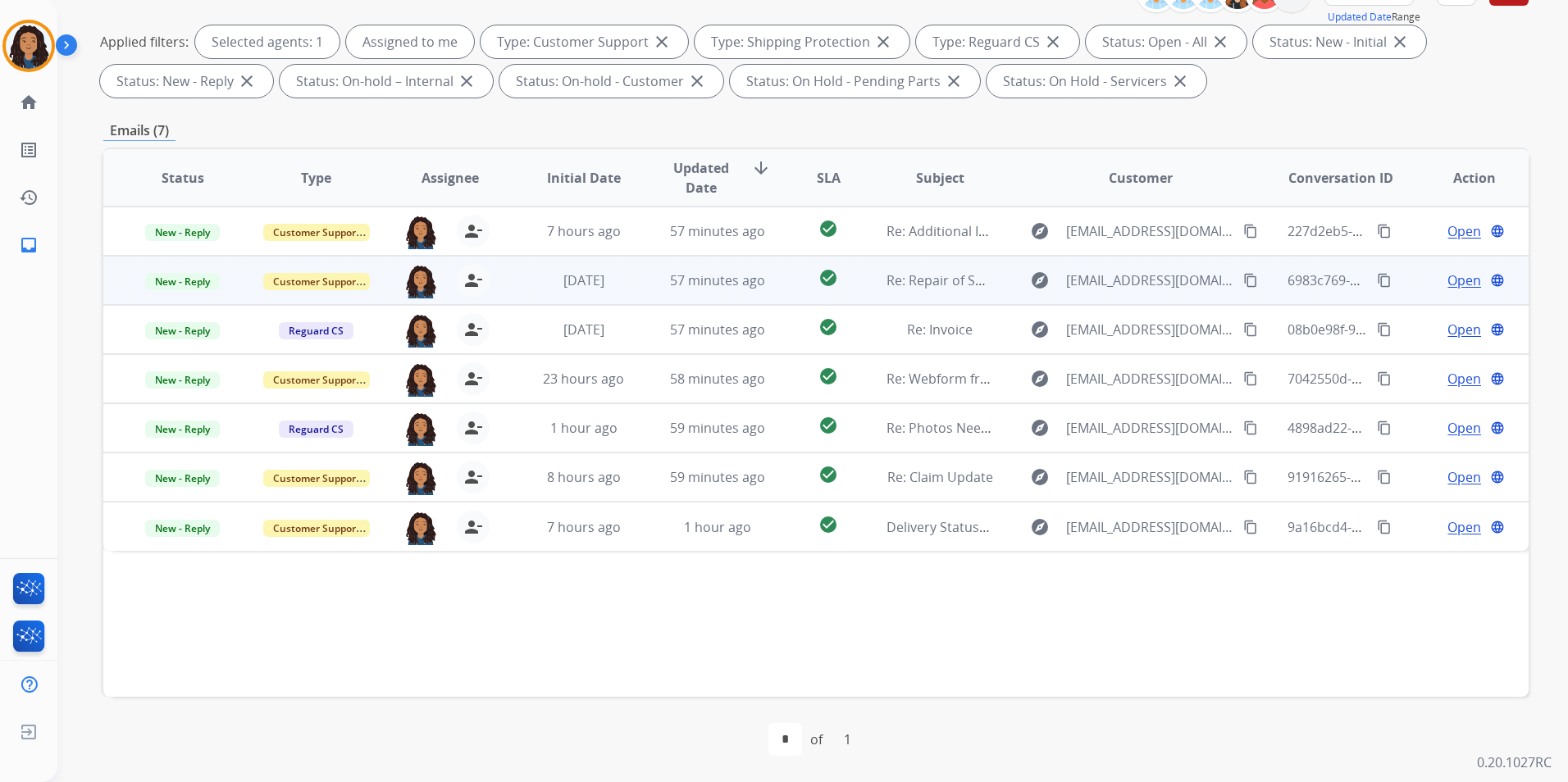
click at [1454, 281] on span "Open" at bounding box center [1465, 280] width 34 height 19
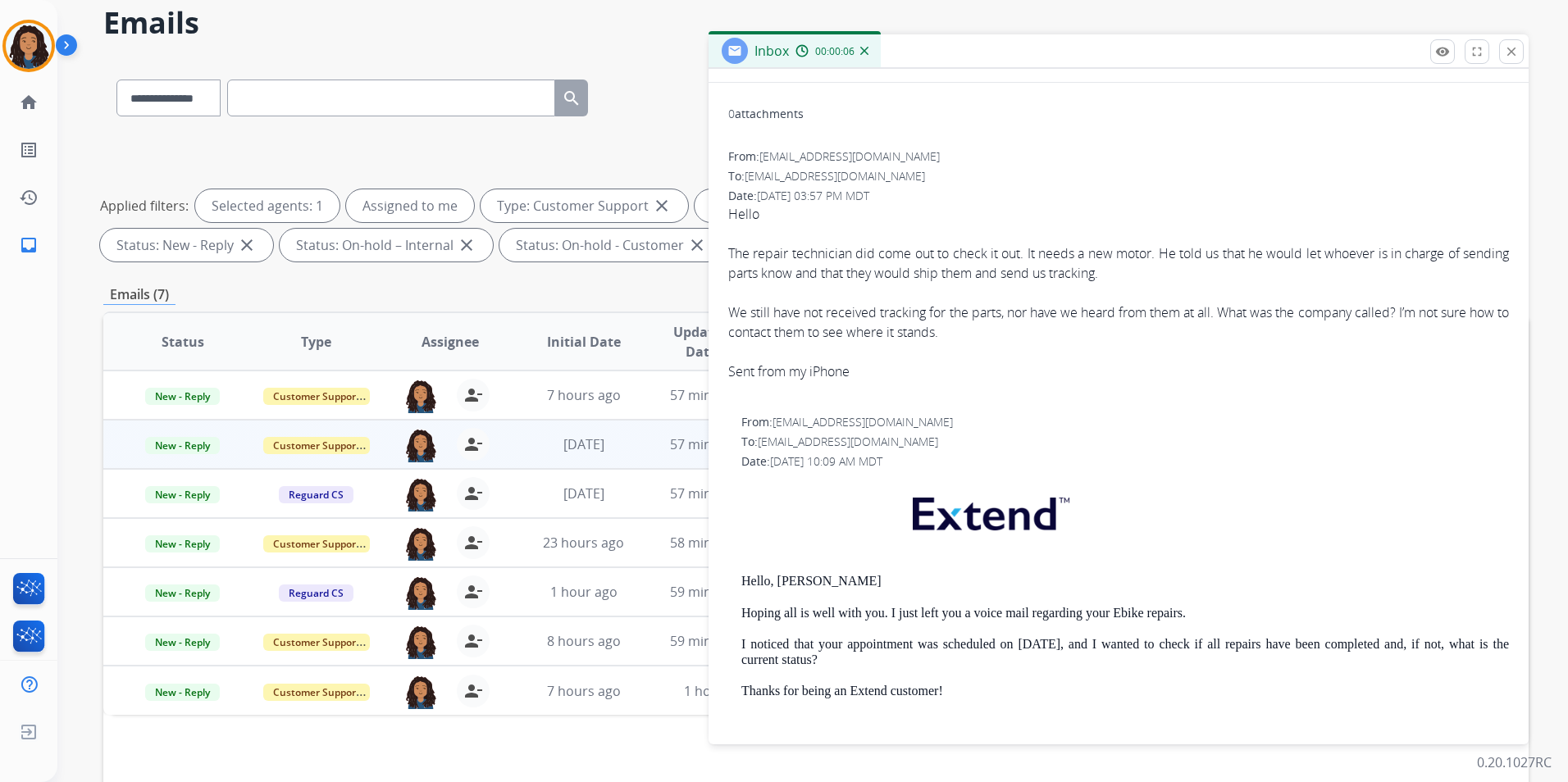
scroll to position [0, 0]
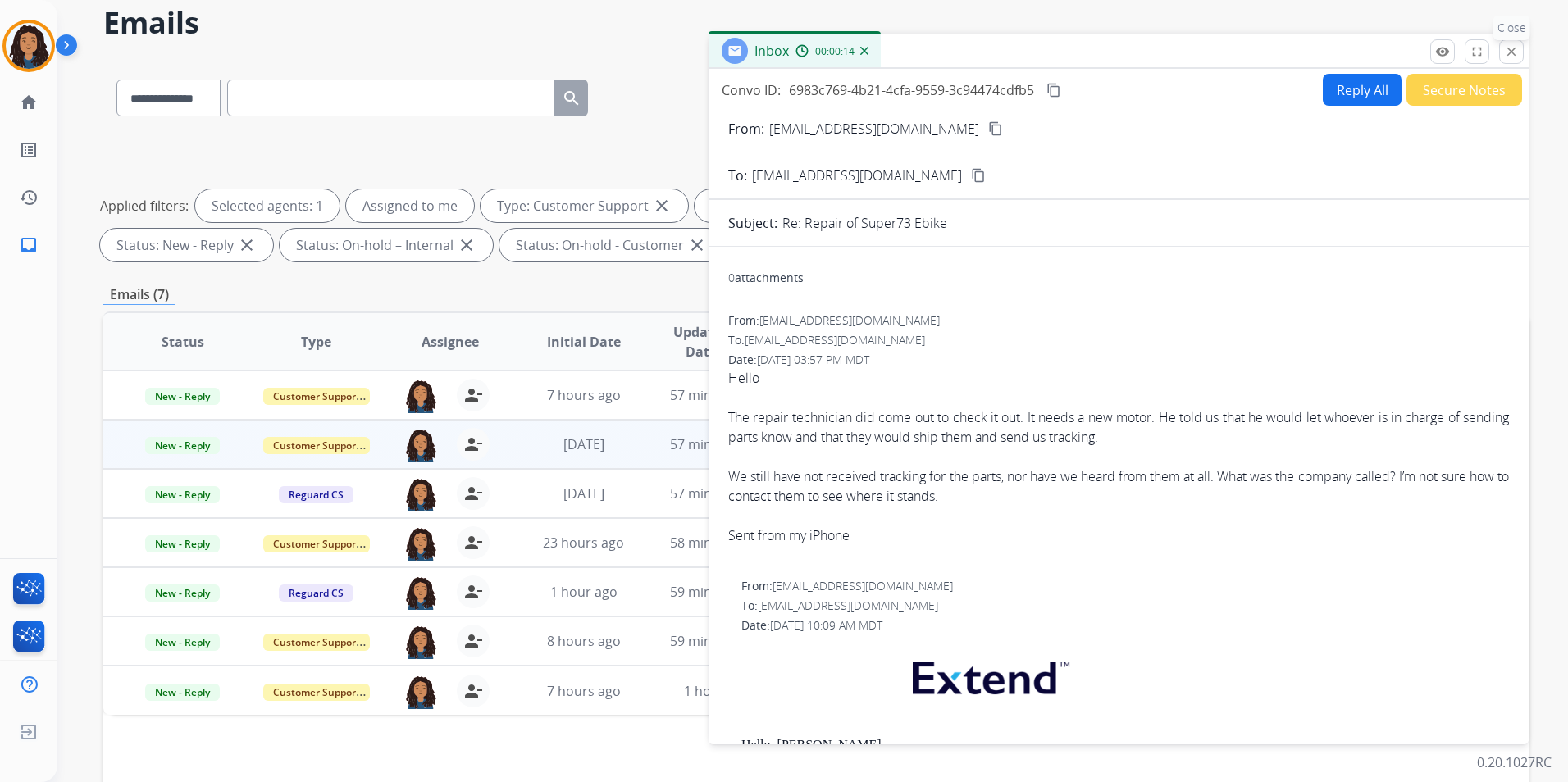
click at [1502, 53] on button "close Close" at bounding box center [1511, 51] width 24 height 24
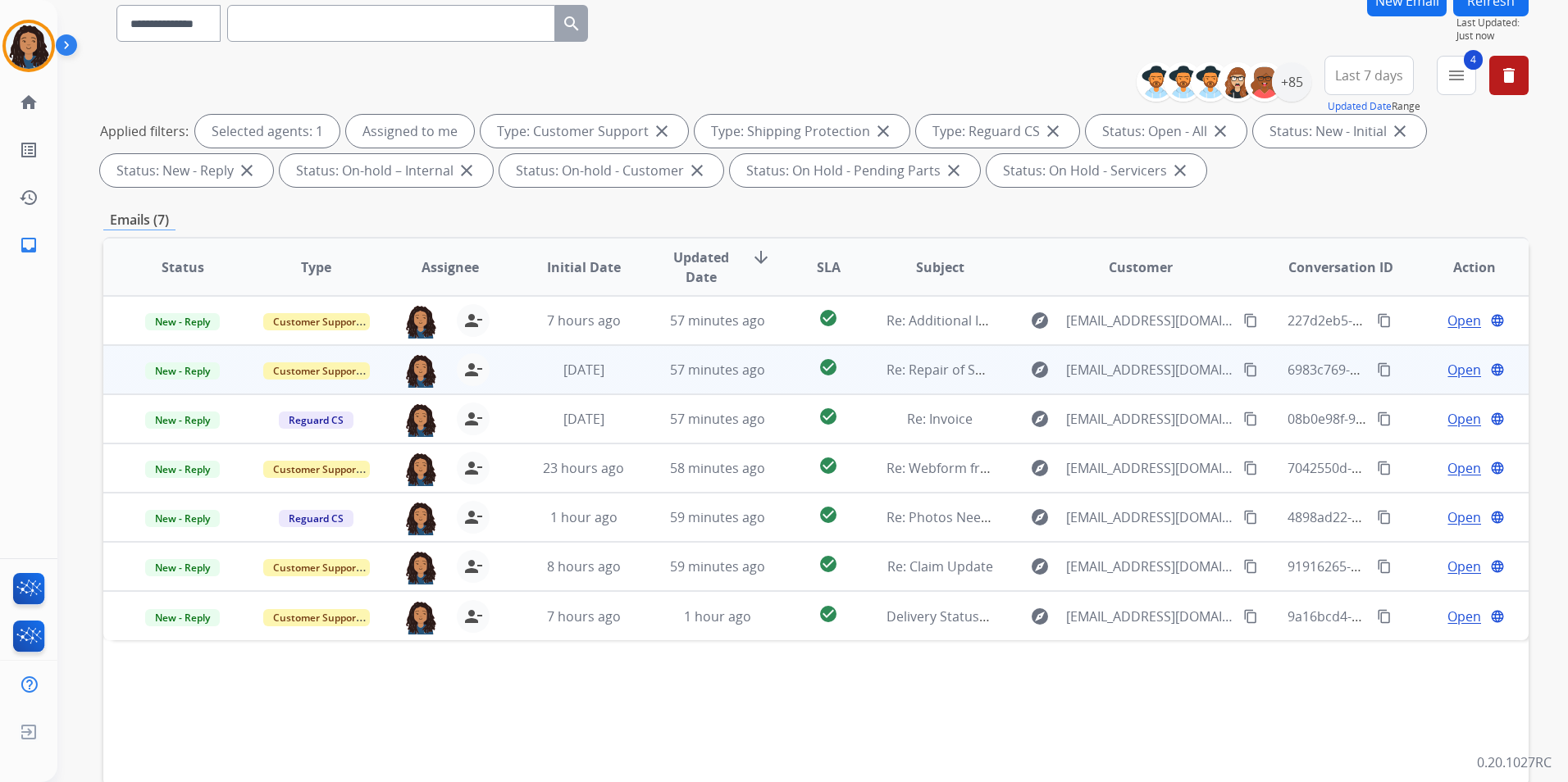
scroll to position [229, 0]
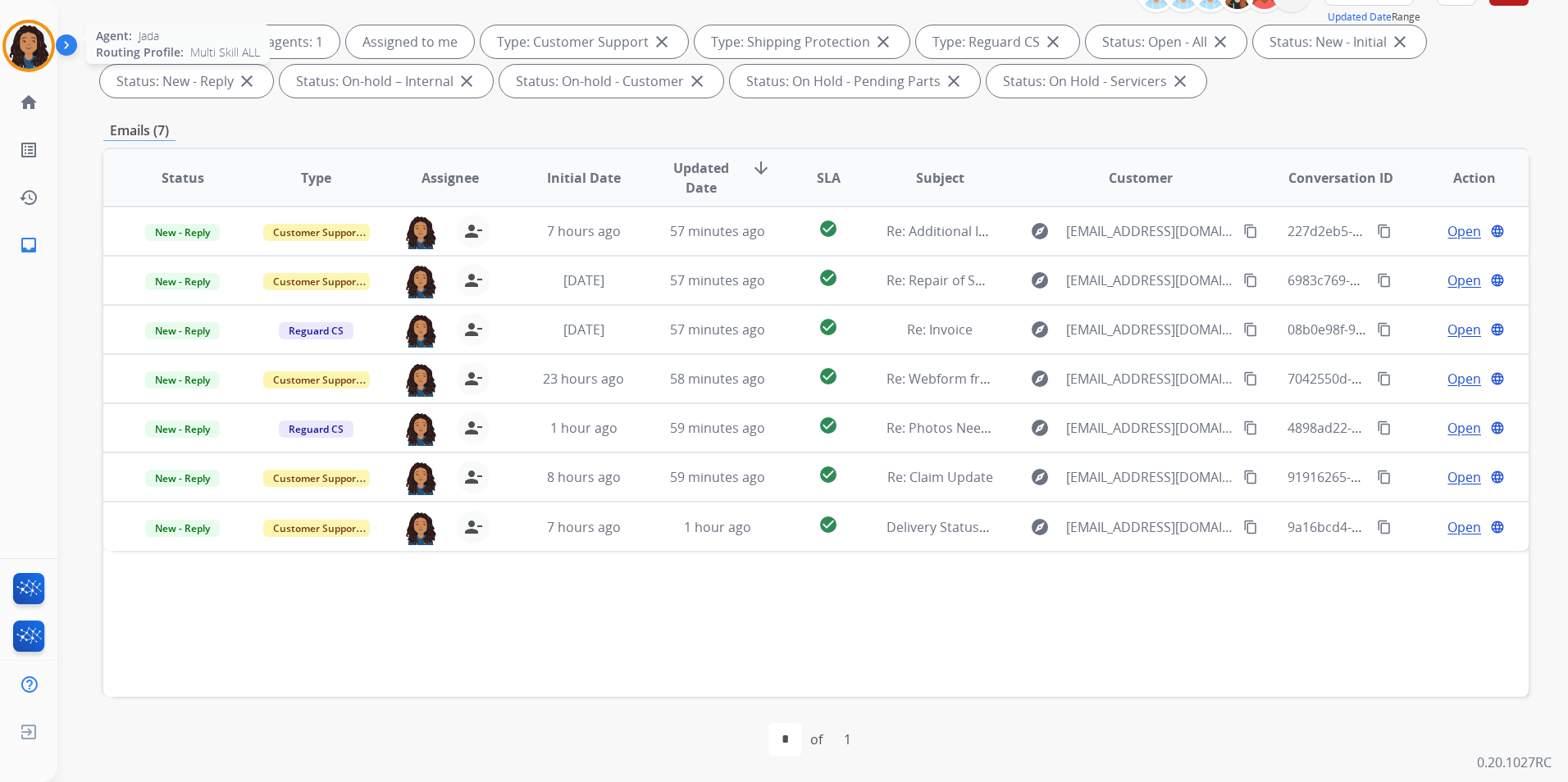
click at [30, 24] on img at bounding box center [29, 45] width 46 height 46
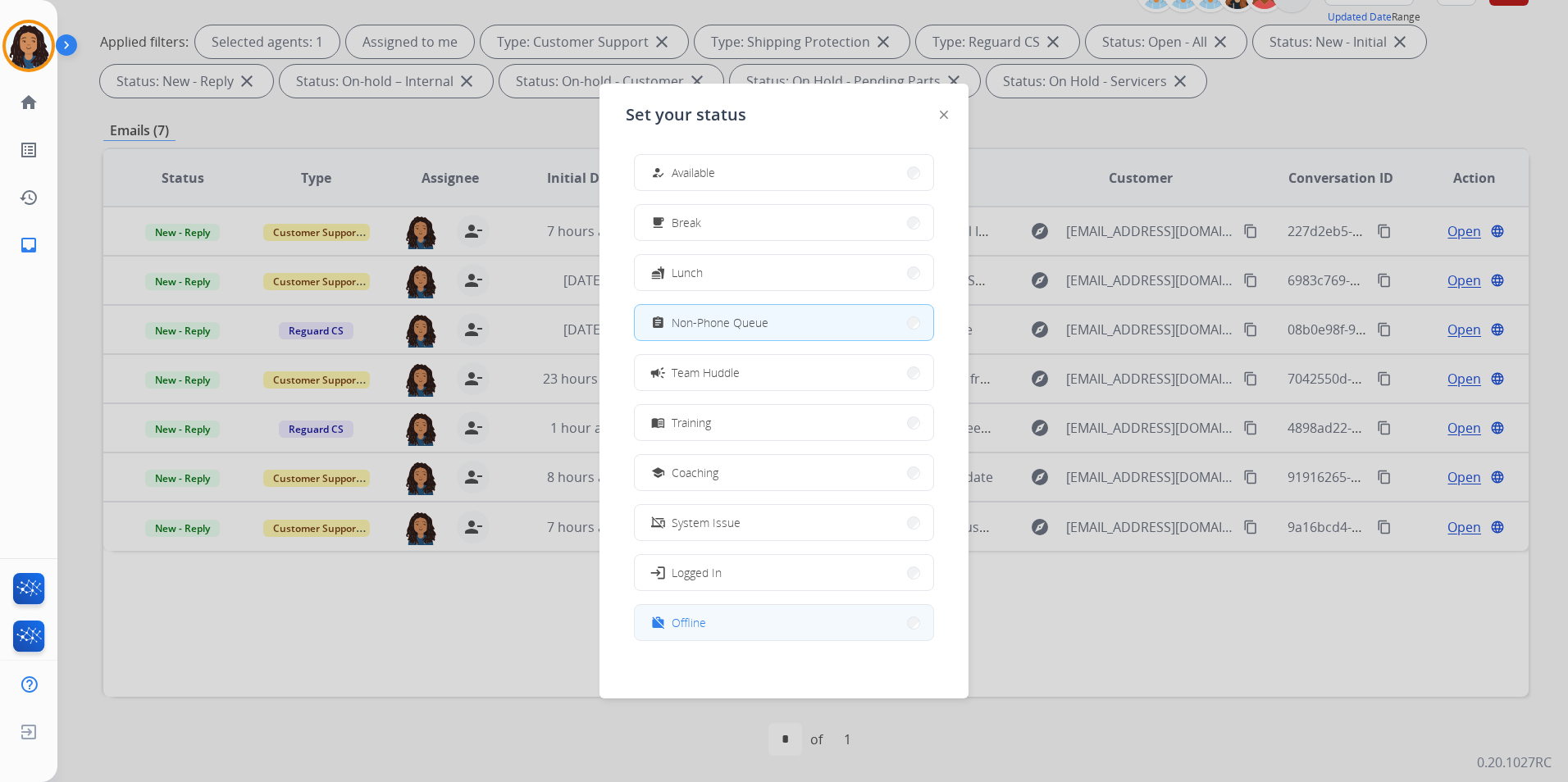
click at [804, 625] on button "work_off Offline" at bounding box center [784, 622] width 298 height 35
